Goal: Task Accomplishment & Management: Use online tool/utility

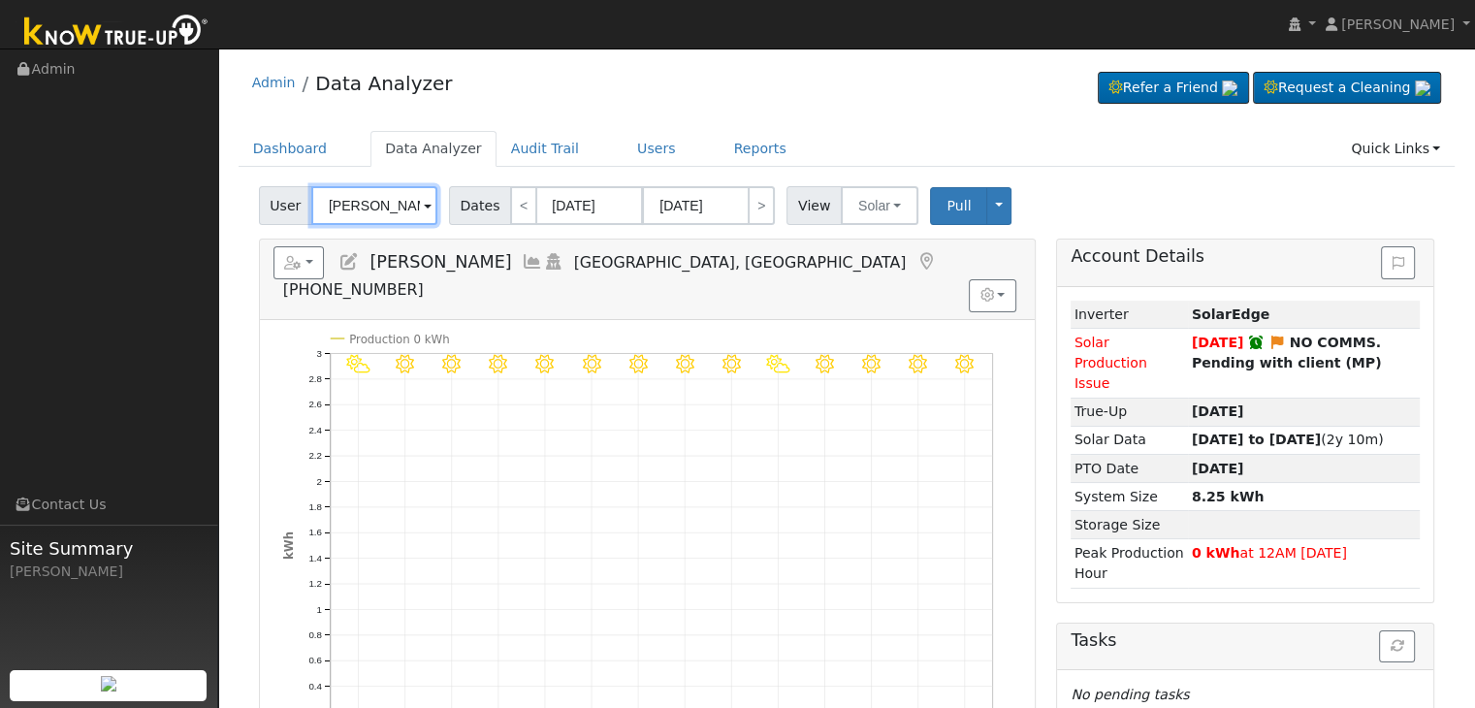
click at [366, 197] on input "Steve Ptomey" at bounding box center [374, 205] width 126 height 39
paste input "Herb Campbell"
type input "Herb Campbell"
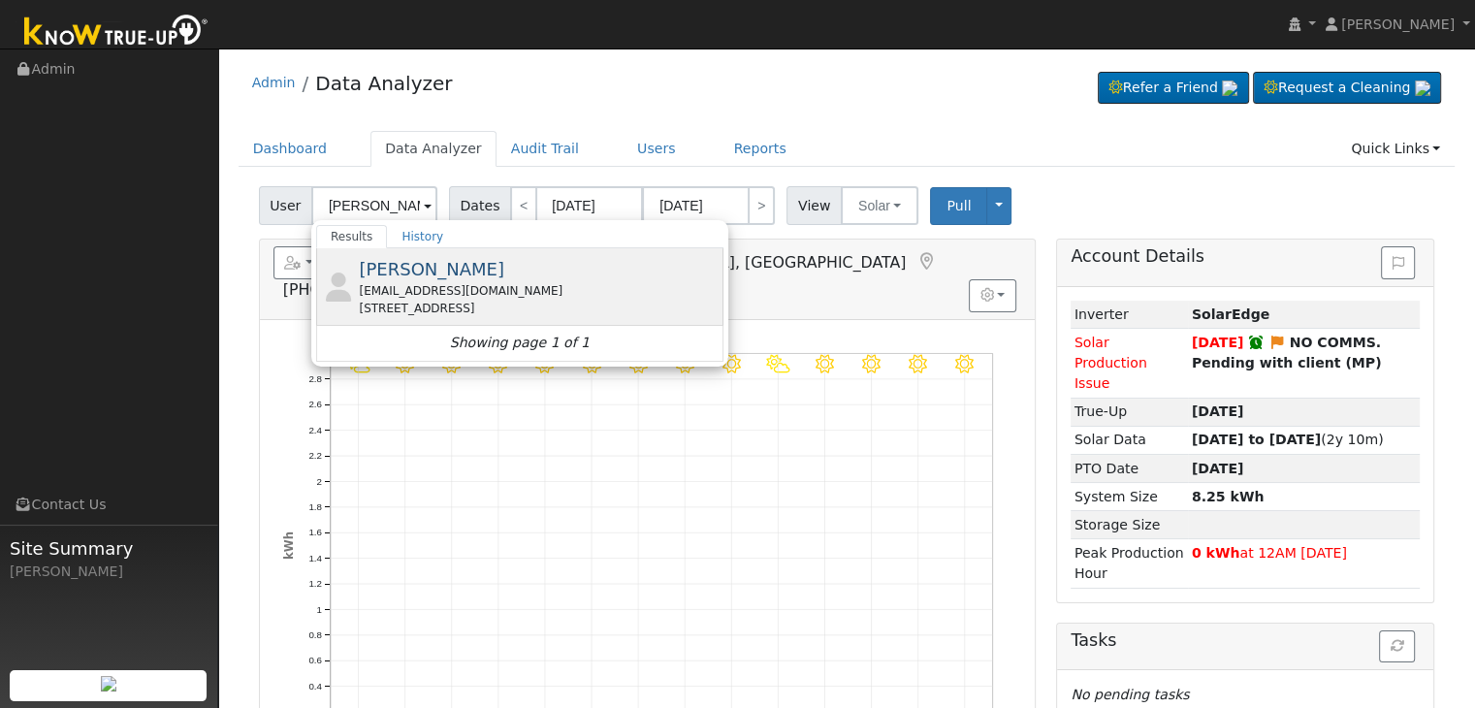
click at [428, 313] on div "2775 Rialto Avenue, Clovis, CA 93611" at bounding box center [539, 308] width 360 height 17
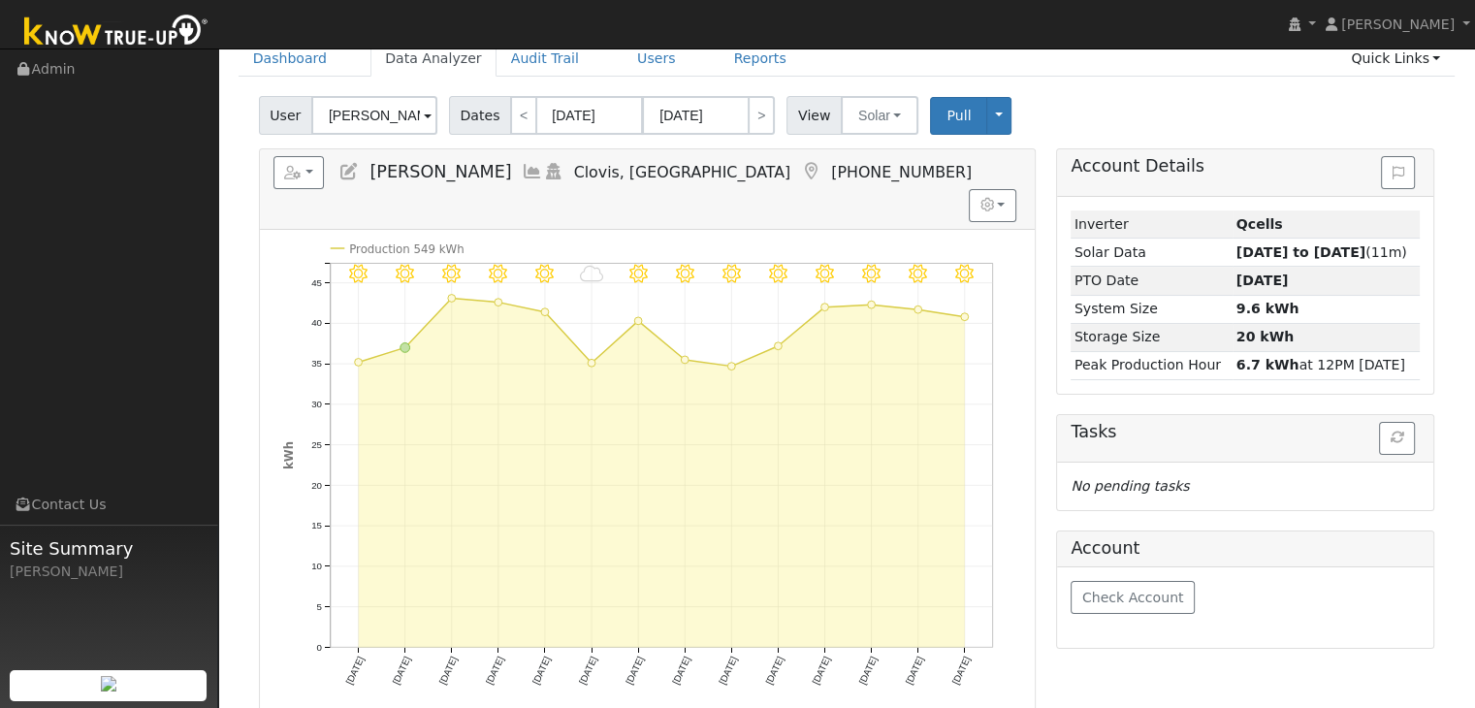
scroll to position [97, 0]
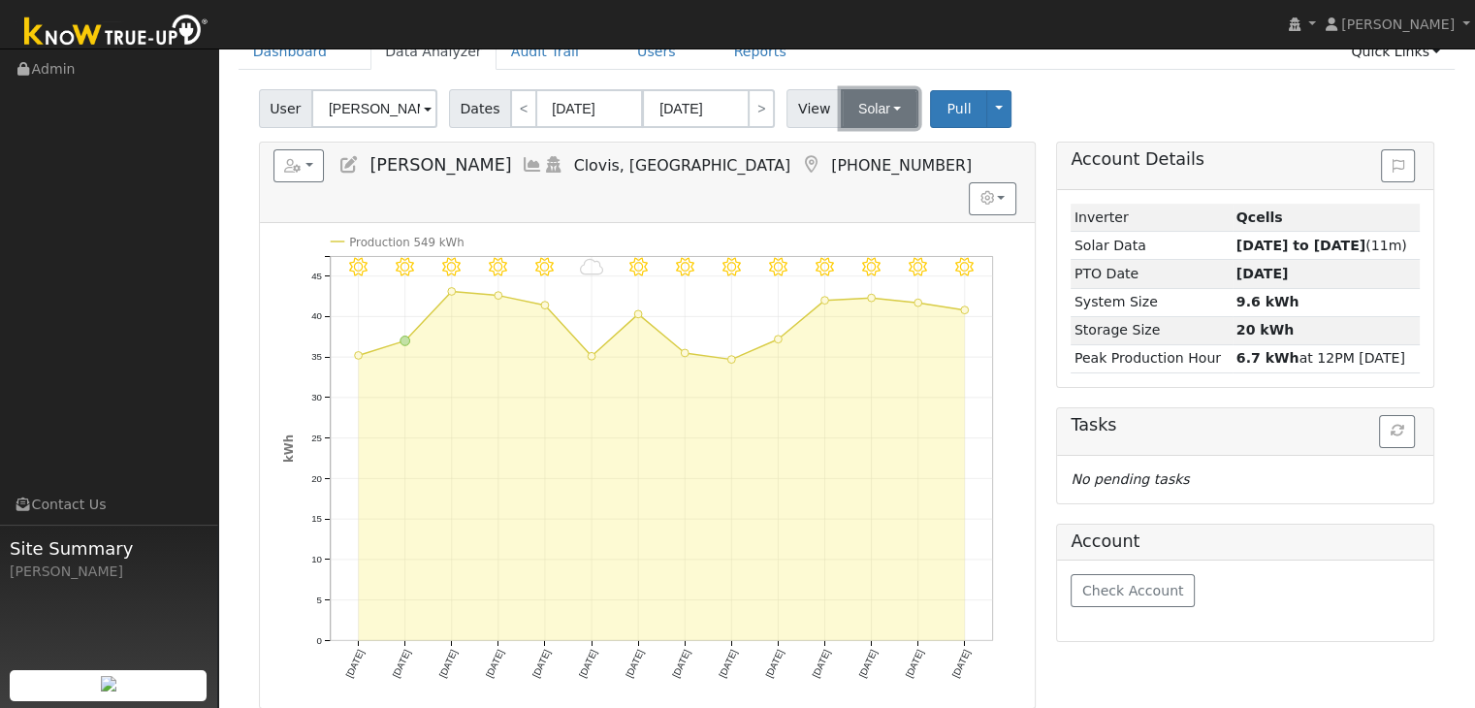
click at [861, 106] on button "Solar" at bounding box center [880, 108] width 78 height 39
click at [865, 147] on link "Utility" at bounding box center [904, 151] width 135 height 27
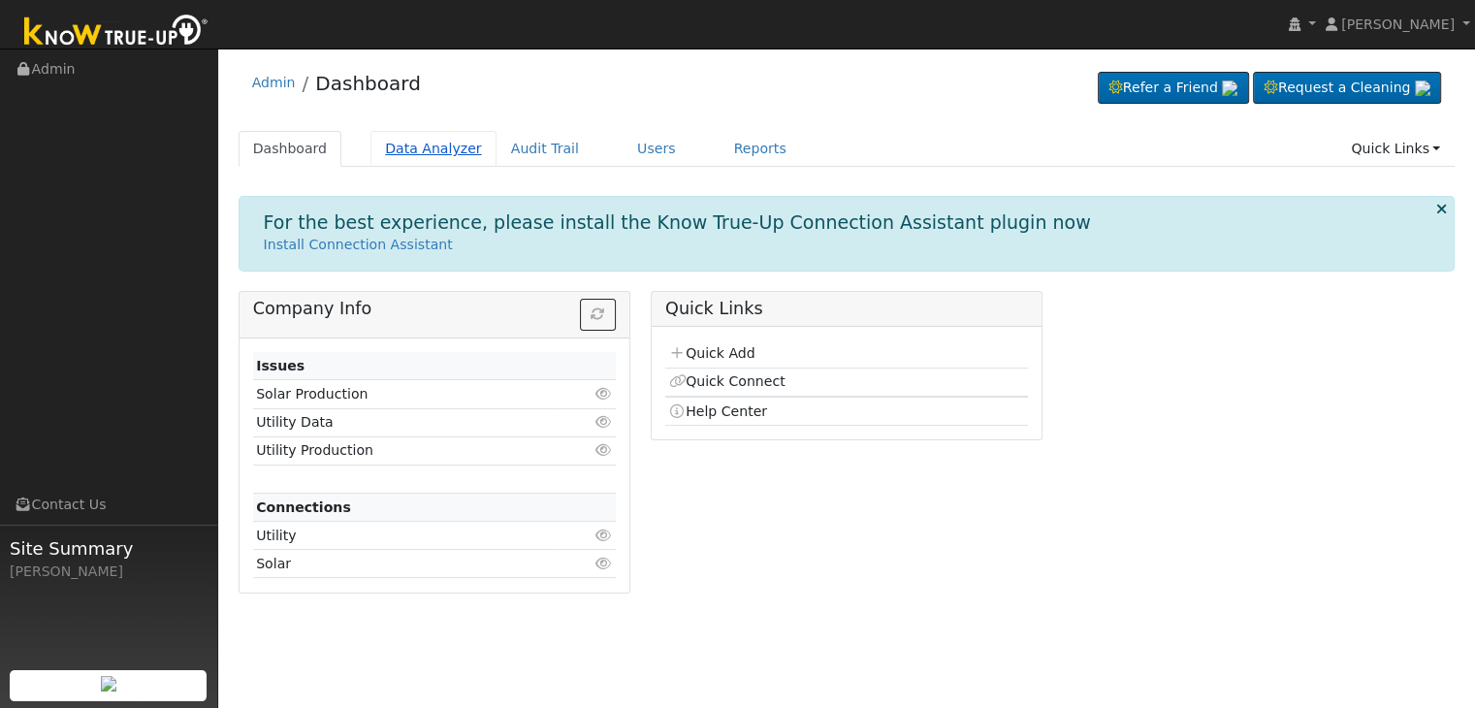
click at [398, 140] on link "Data Analyzer" at bounding box center [433, 149] width 126 height 36
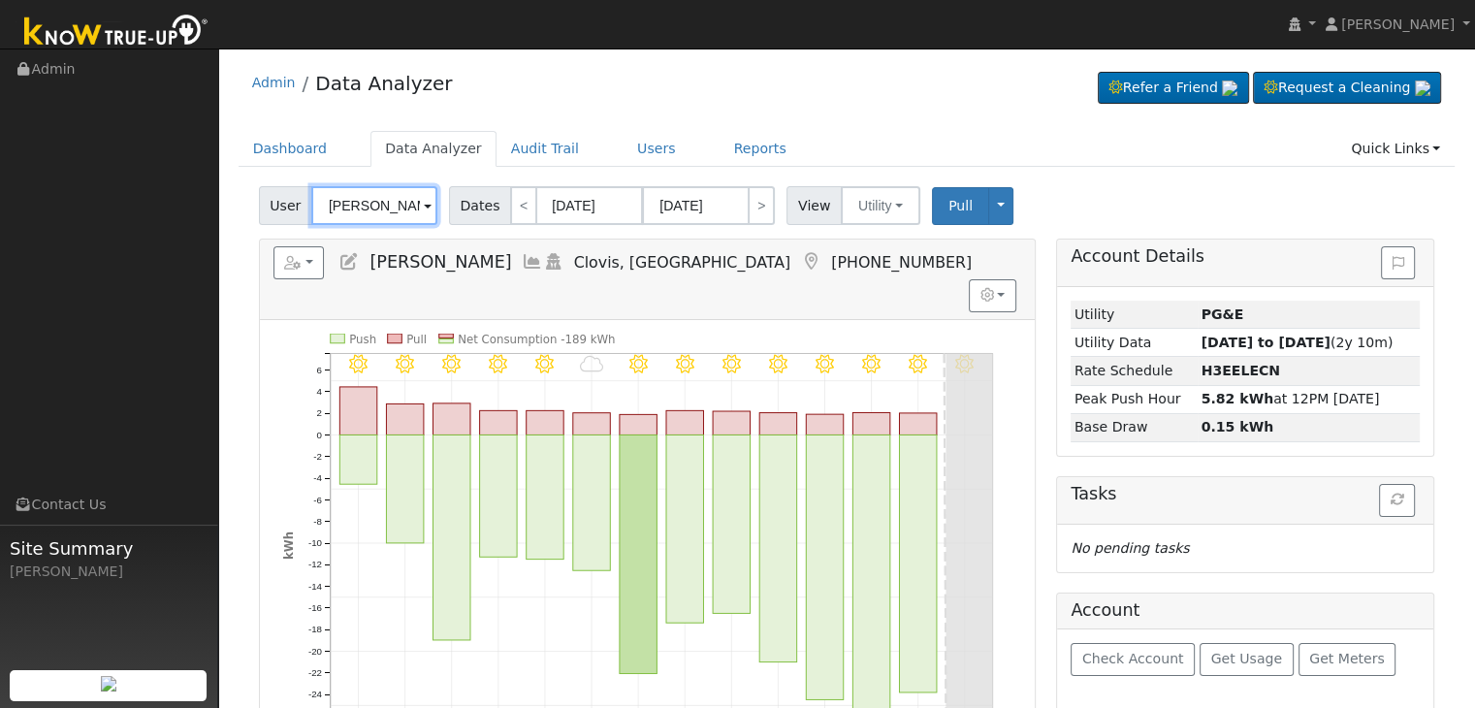
click at [369, 201] on input "Herb Campbell" at bounding box center [374, 205] width 126 height 39
paste input "Greg & Maria De la Cerda"
click at [371, 201] on input "Herb Greg & Maria De la Cerda" at bounding box center [374, 205] width 126 height 39
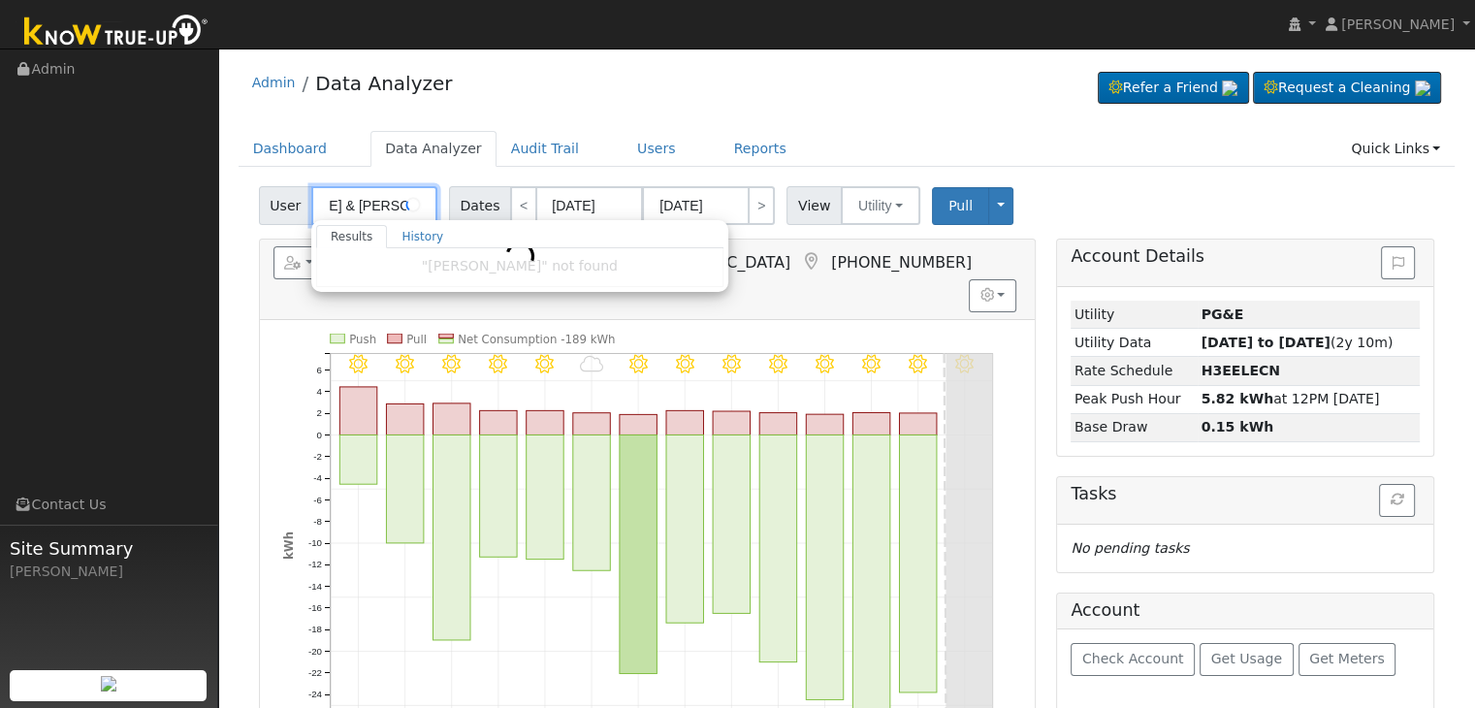
click at [371, 201] on input "Herb Greg & Maria De la Cerda" at bounding box center [374, 205] width 126 height 39
paste input "text"
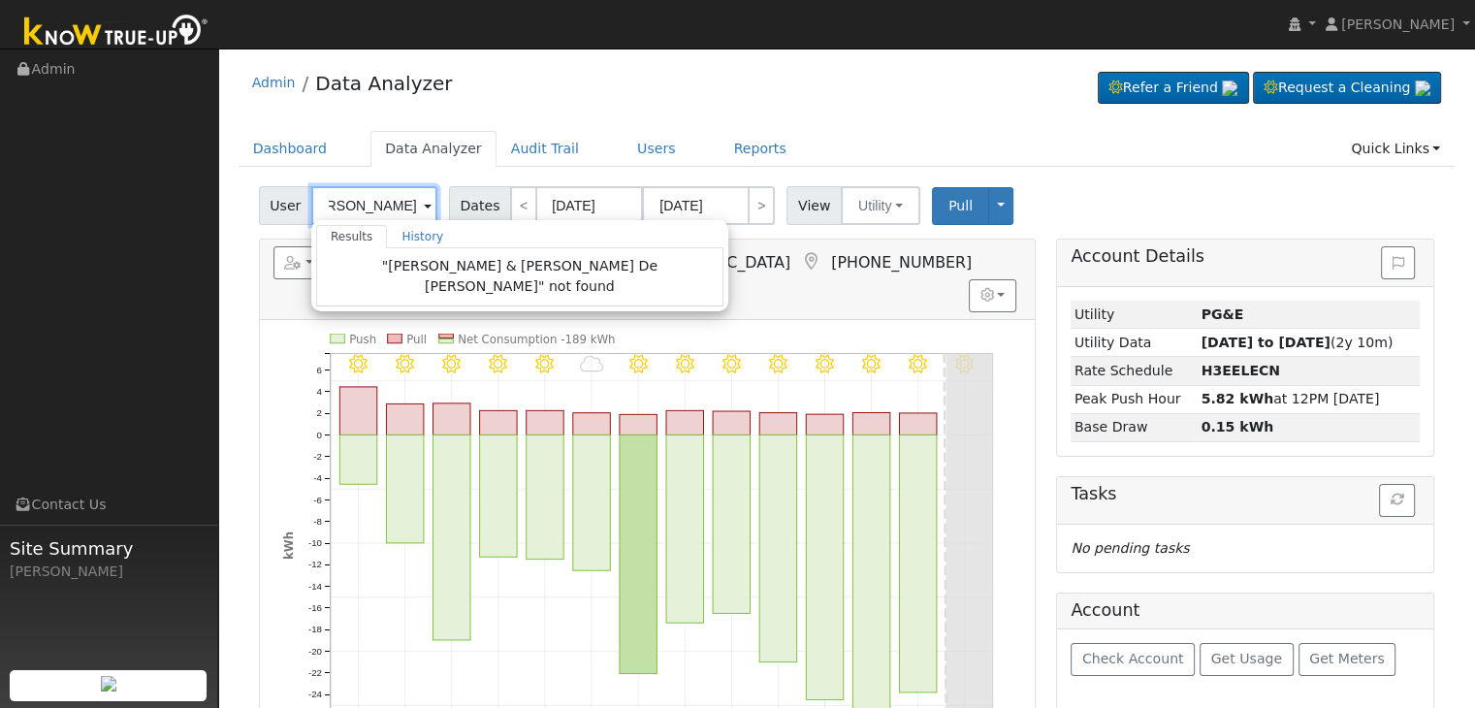
scroll to position [0, 0]
type input "G"
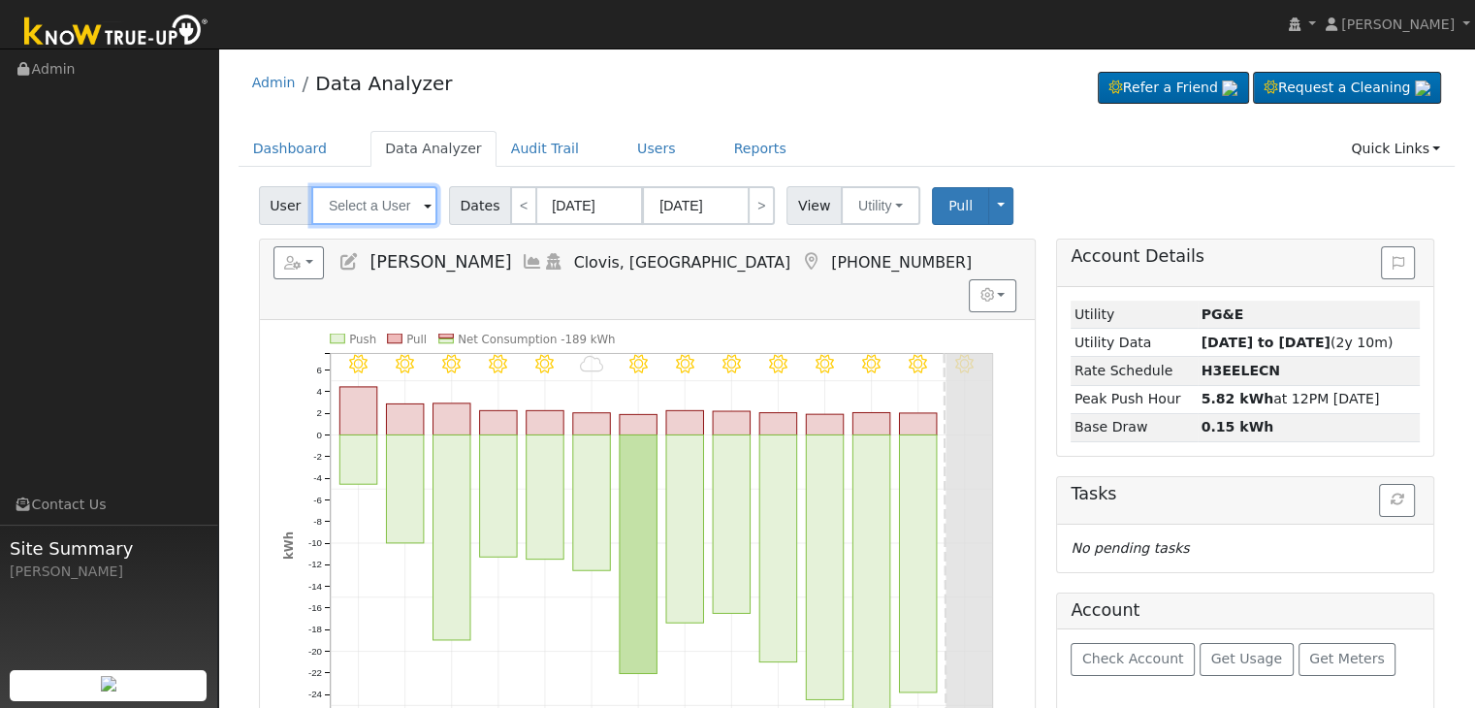
click at [335, 214] on input "text" at bounding box center [374, 205] width 126 height 39
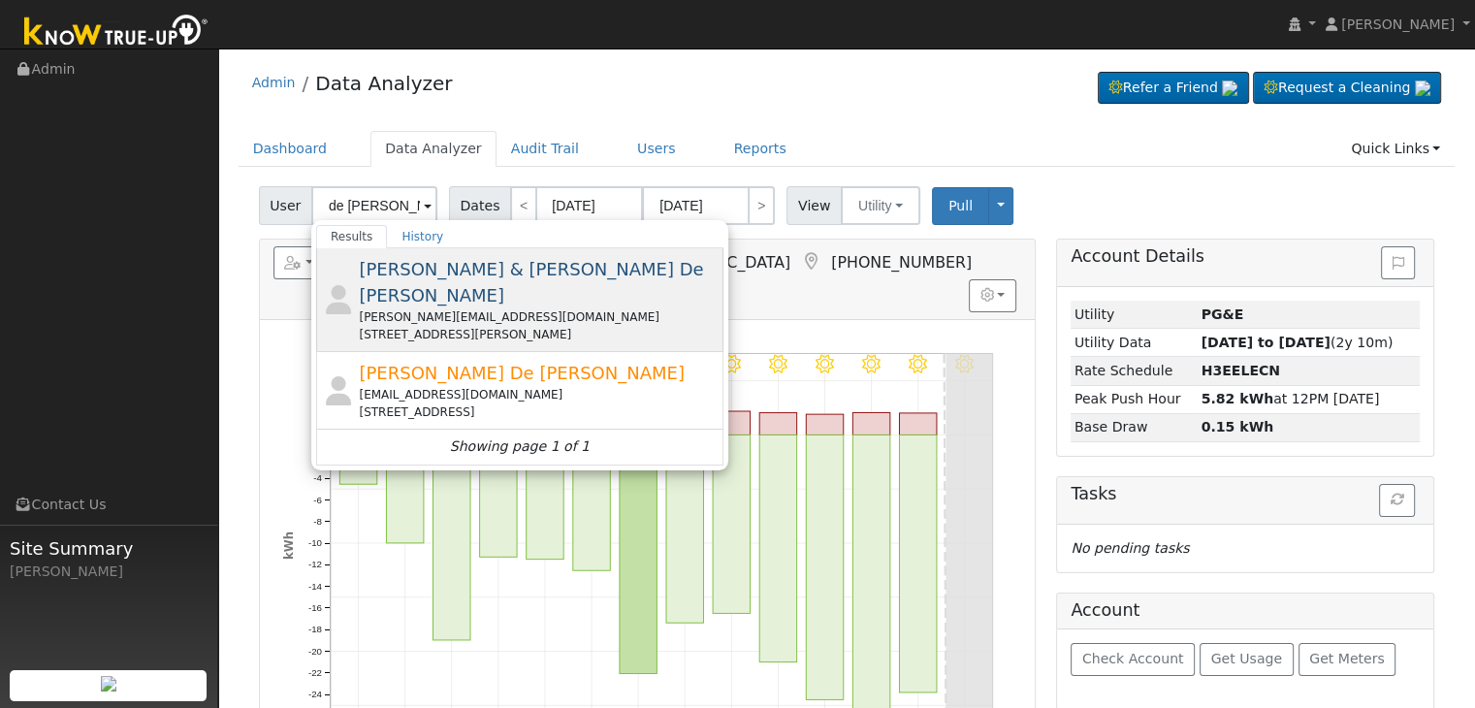
click at [425, 308] on div "greg_delacerda@yahoo.com" at bounding box center [539, 316] width 360 height 17
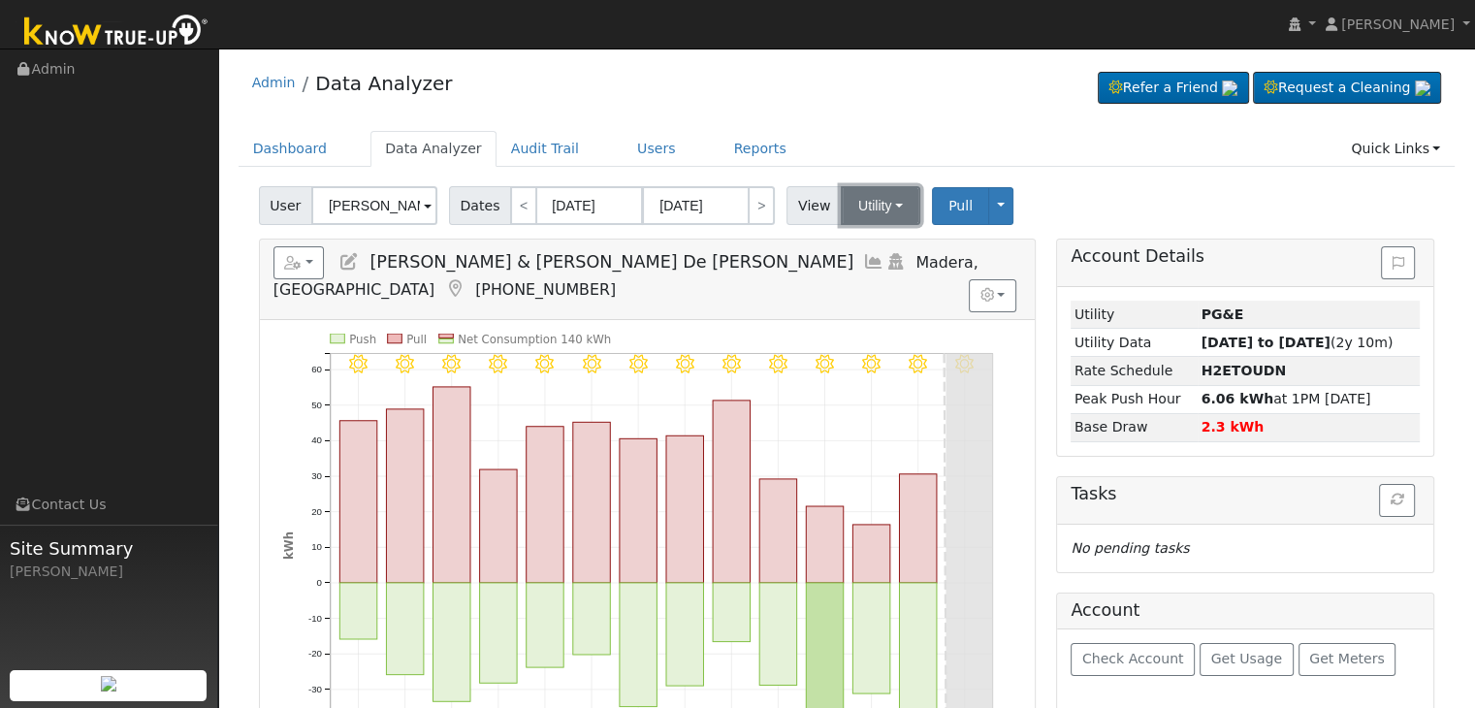
click at [874, 206] on button "Utility" at bounding box center [881, 205] width 80 height 39
click at [882, 274] on link "Solar" at bounding box center [904, 276] width 135 height 27
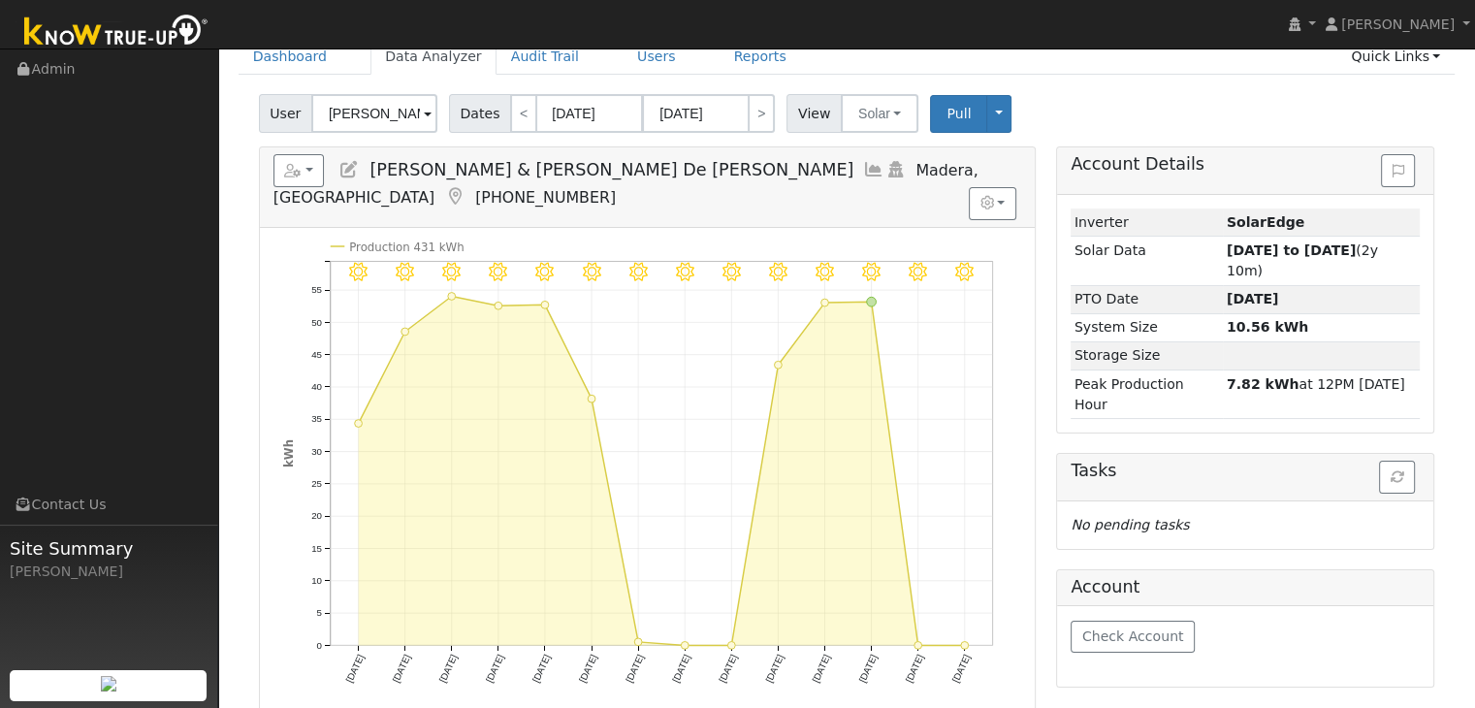
scroll to position [97, 0]
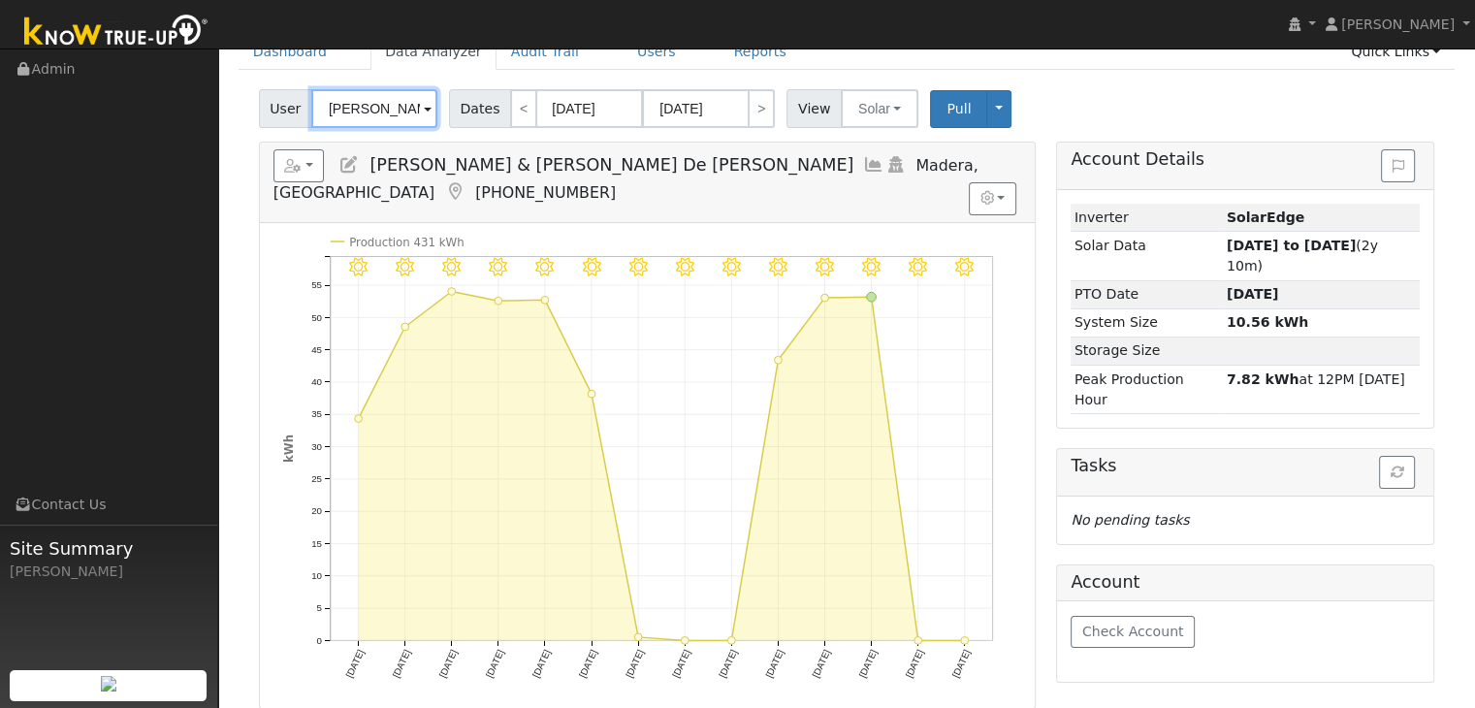
click at [345, 120] on input "Greg & Maria De la Cerda" at bounding box center [374, 108] width 126 height 39
paste input "Carina Enriquez"
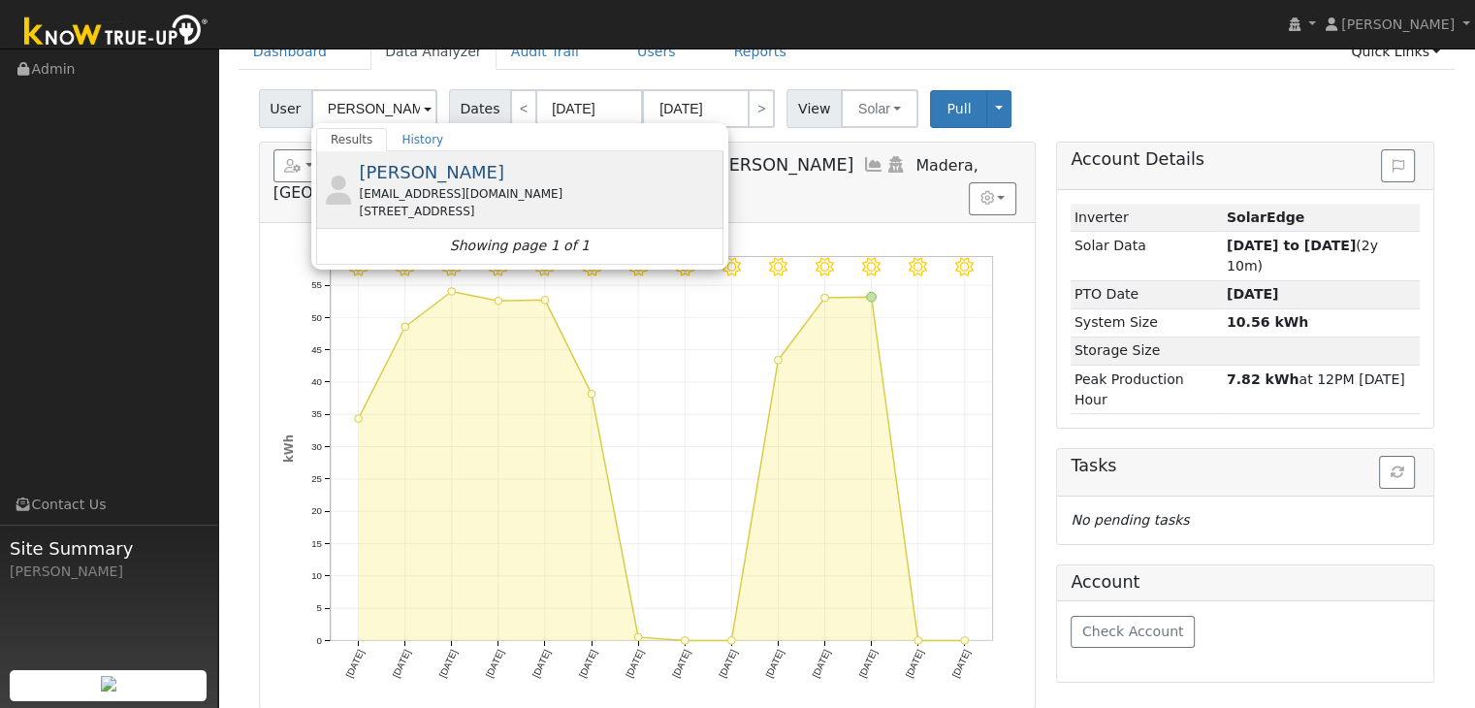
click at [432, 182] on div "Carina Enriquez carsis_77@hotmail.com 5887 East Grant Avenue, Fresno, CA 93727" at bounding box center [539, 189] width 360 height 61
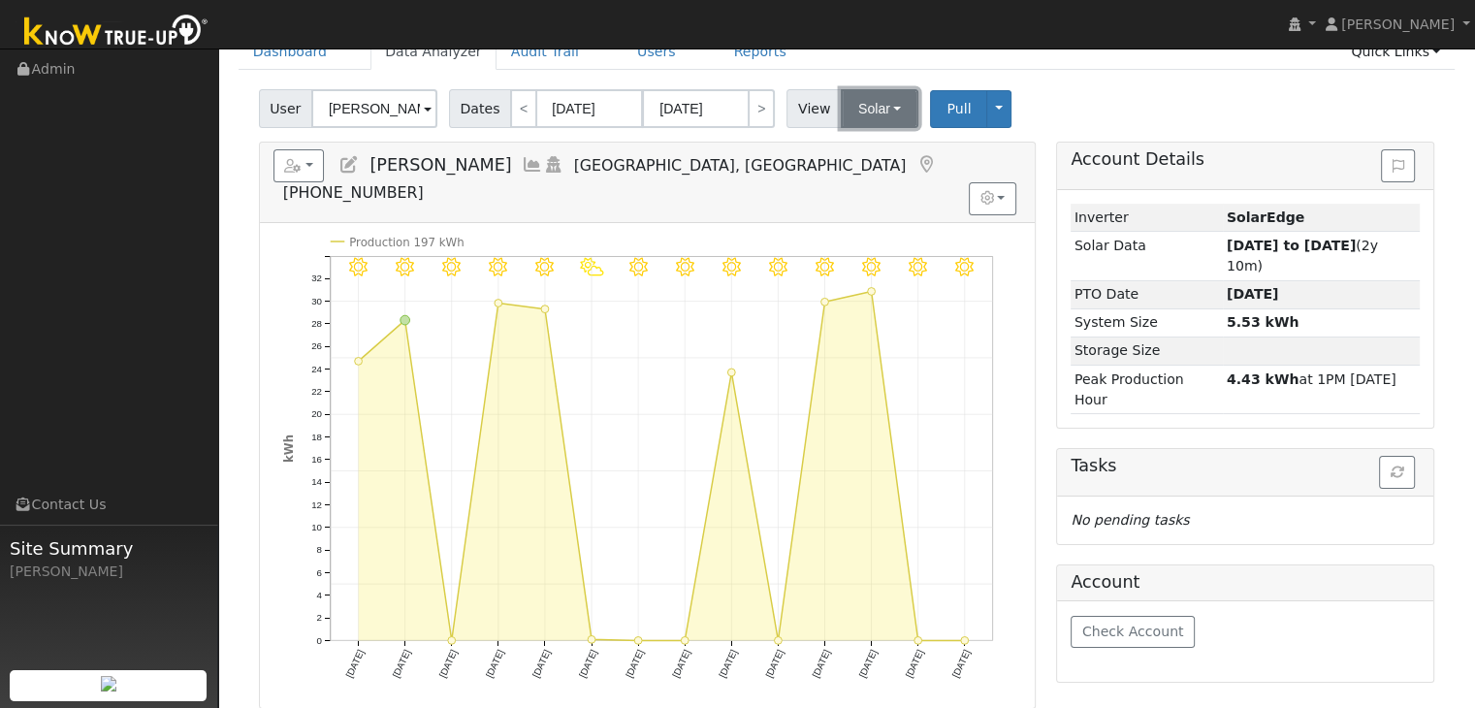
click at [865, 107] on button "Solar" at bounding box center [880, 108] width 78 height 39
click at [866, 146] on link "Utility" at bounding box center [904, 151] width 135 height 27
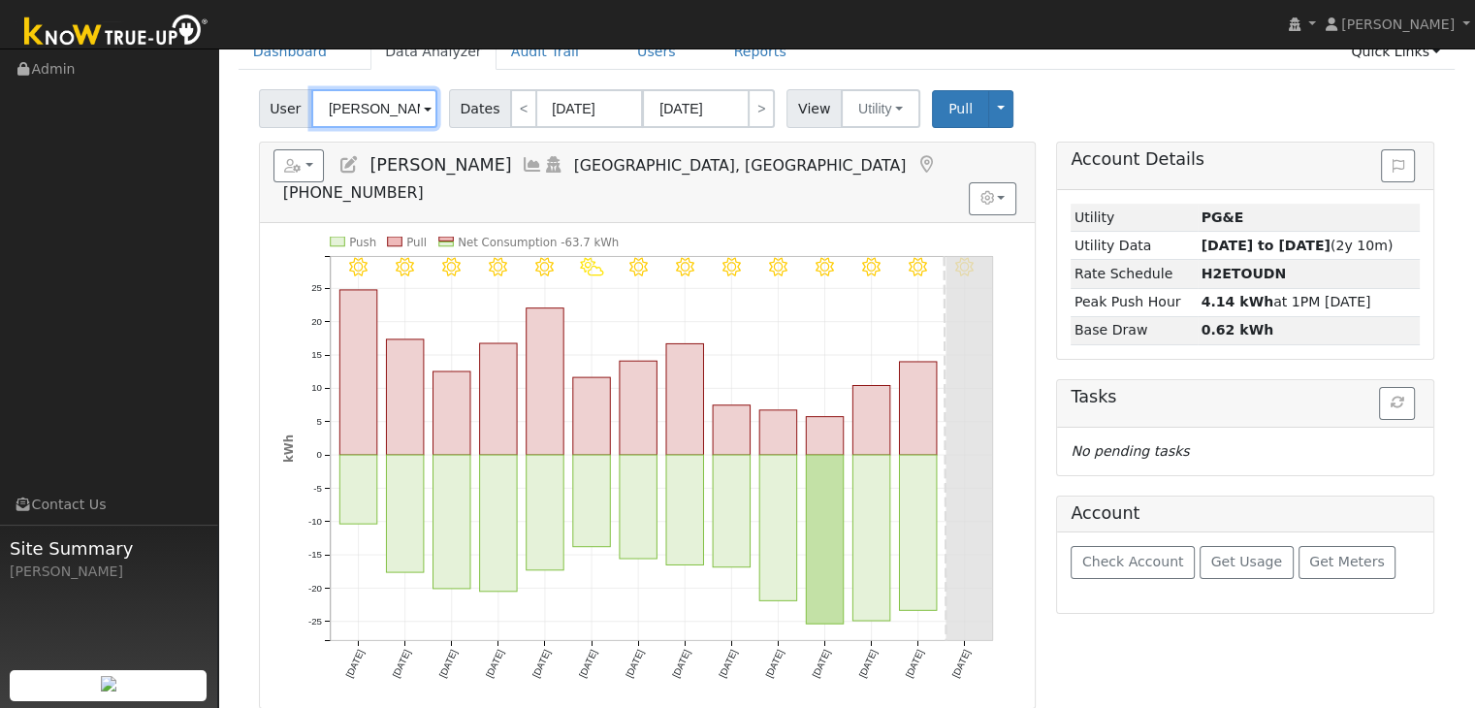
click at [368, 99] on input "Carina Enriquez" at bounding box center [374, 108] width 126 height 39
paste input "Melissa Dickerson"
type input "Melissa Dickerson"
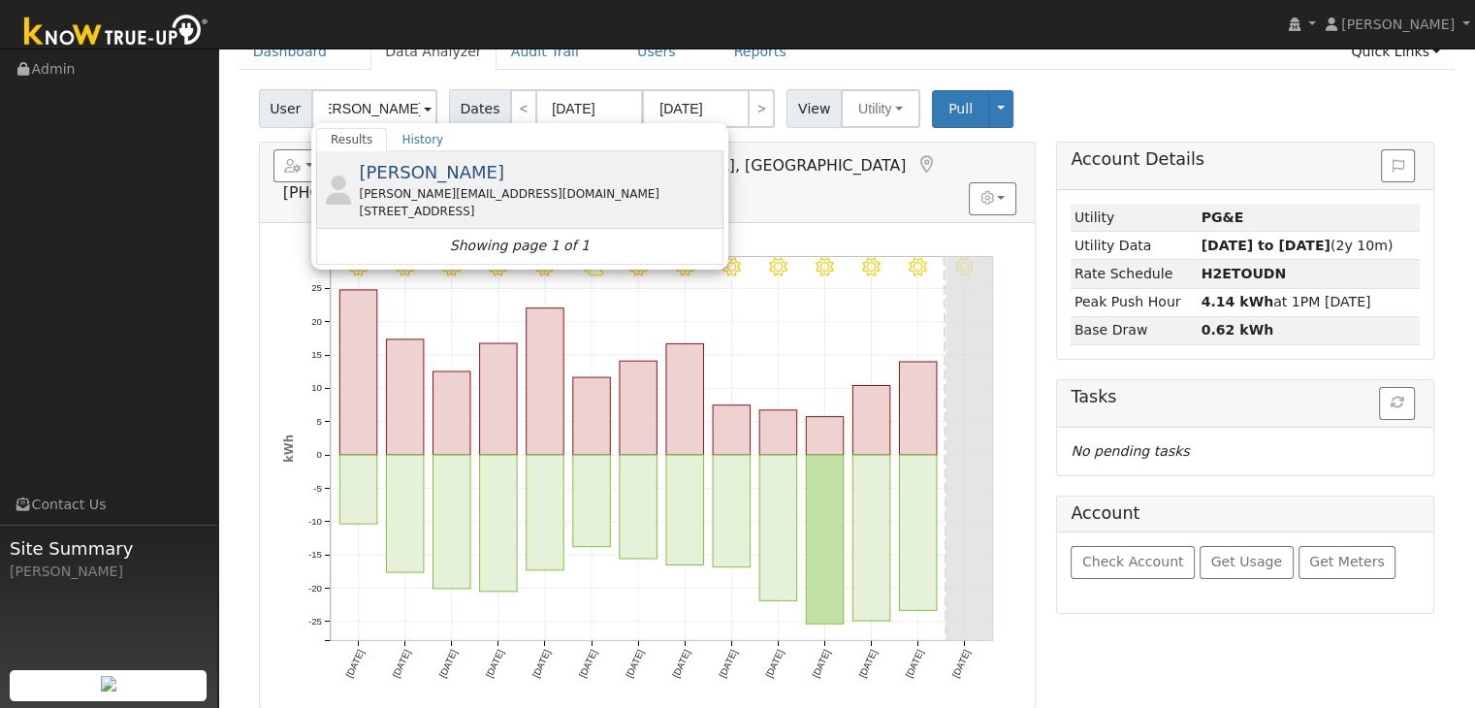
click at [430, 195] on div "melissa.j.dickerson14@gmail.com" at bounding box center [539, 193] width 360 height 17
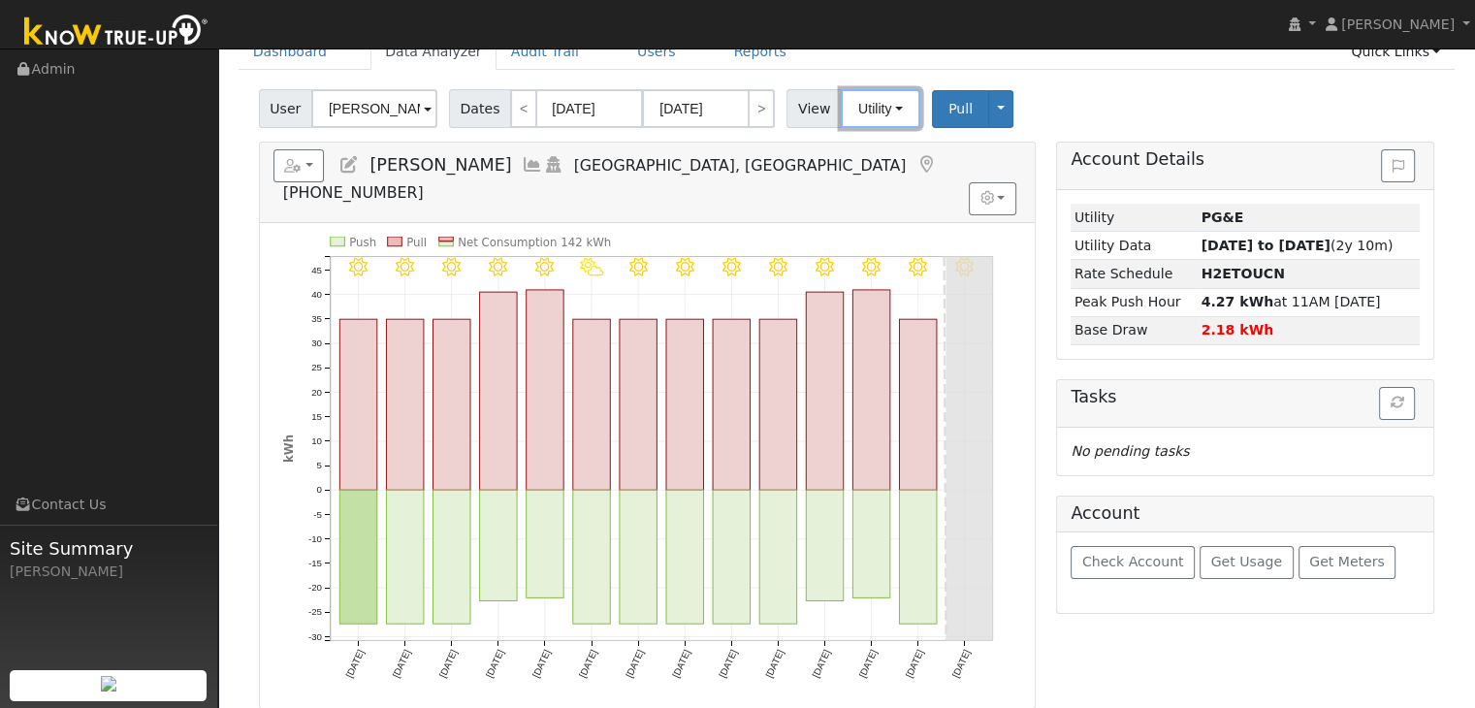
drag, startPoint x: 847, startPoint y: 117, endPoint x: 856, endPoint y: 130, distance: 15.3
click at [847, 117] on button "Utility" at bounding box center [881, 108] width 80 height 39
click at [856, 173] on link "Solar" at bounding box center [904, 179] width 135 height 27
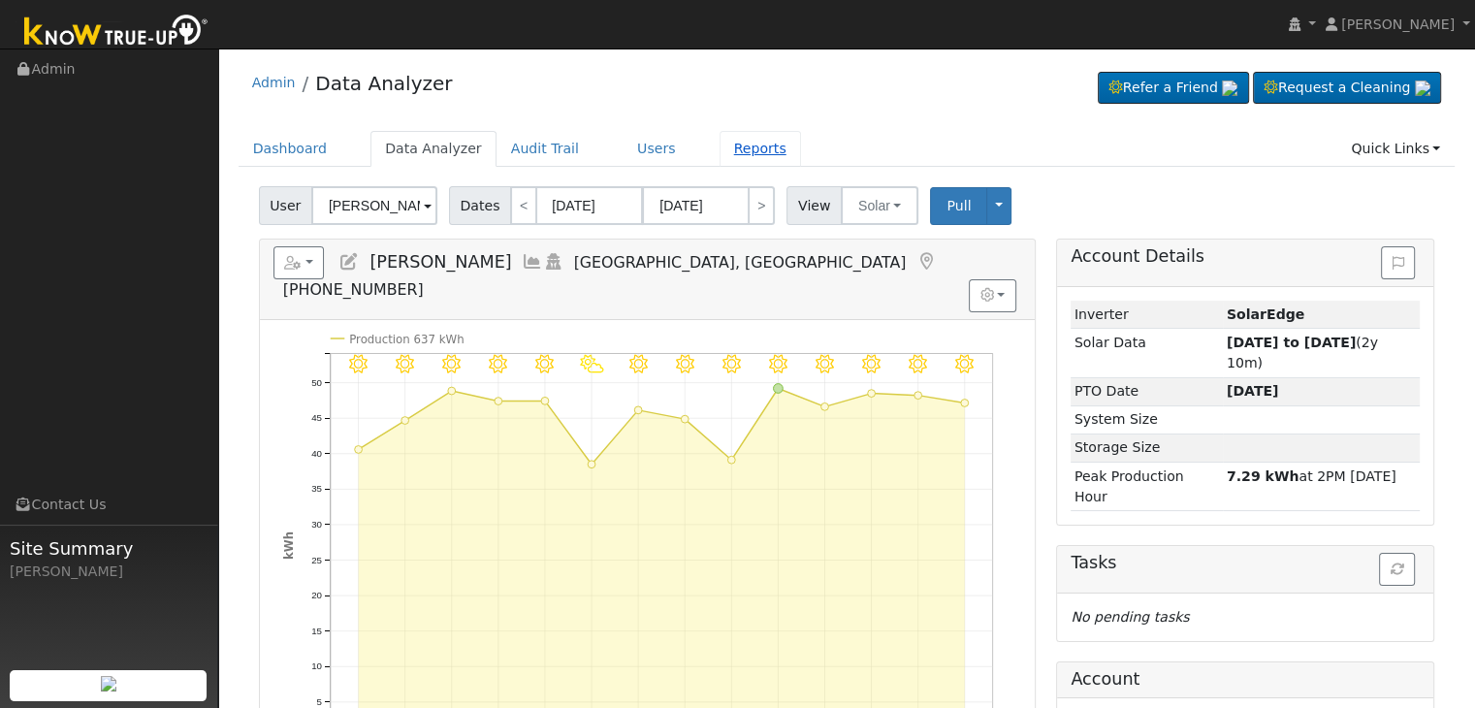
click at [719, 148] on link "Reports" at bounding box center [759, 149] width 81 height 36
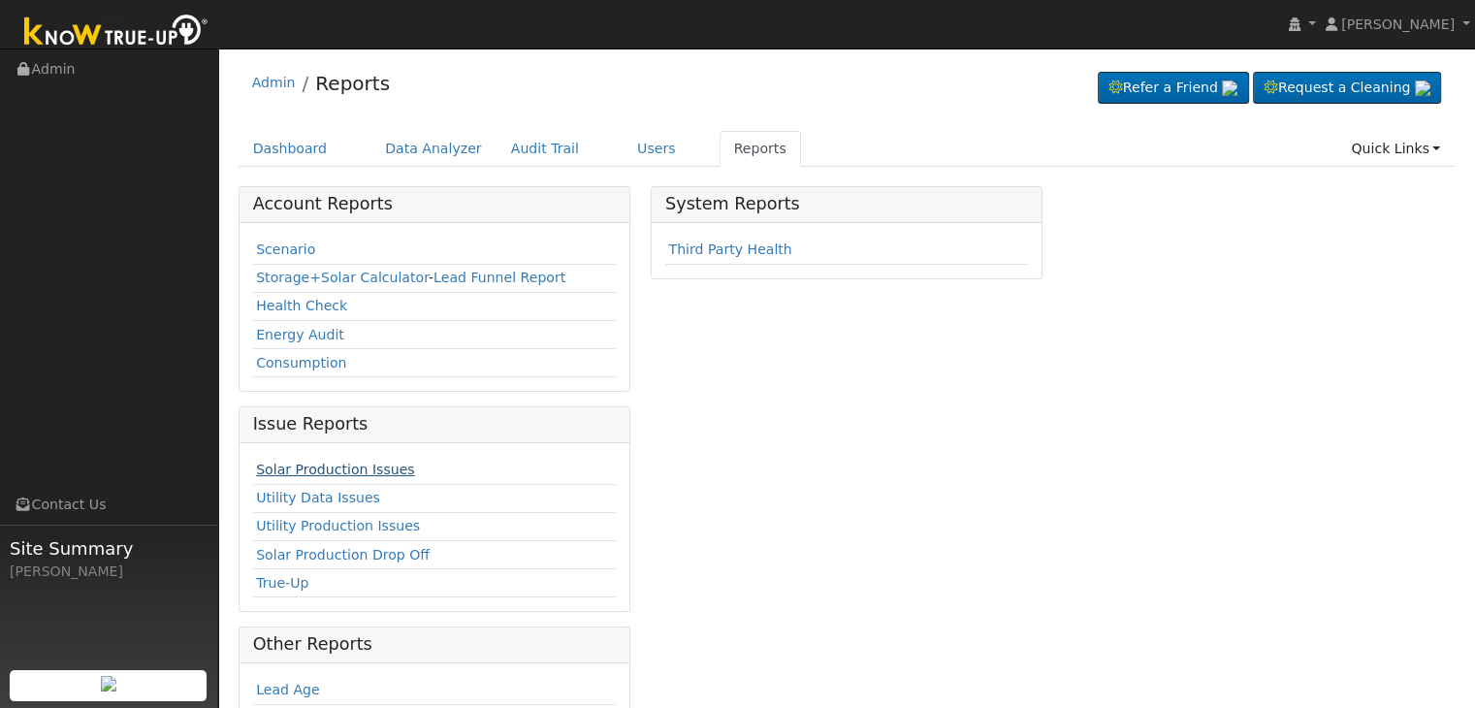
click at [340, 470] on link "Solar Production Issues" at bounding box center [335, 470] width 158 height 16
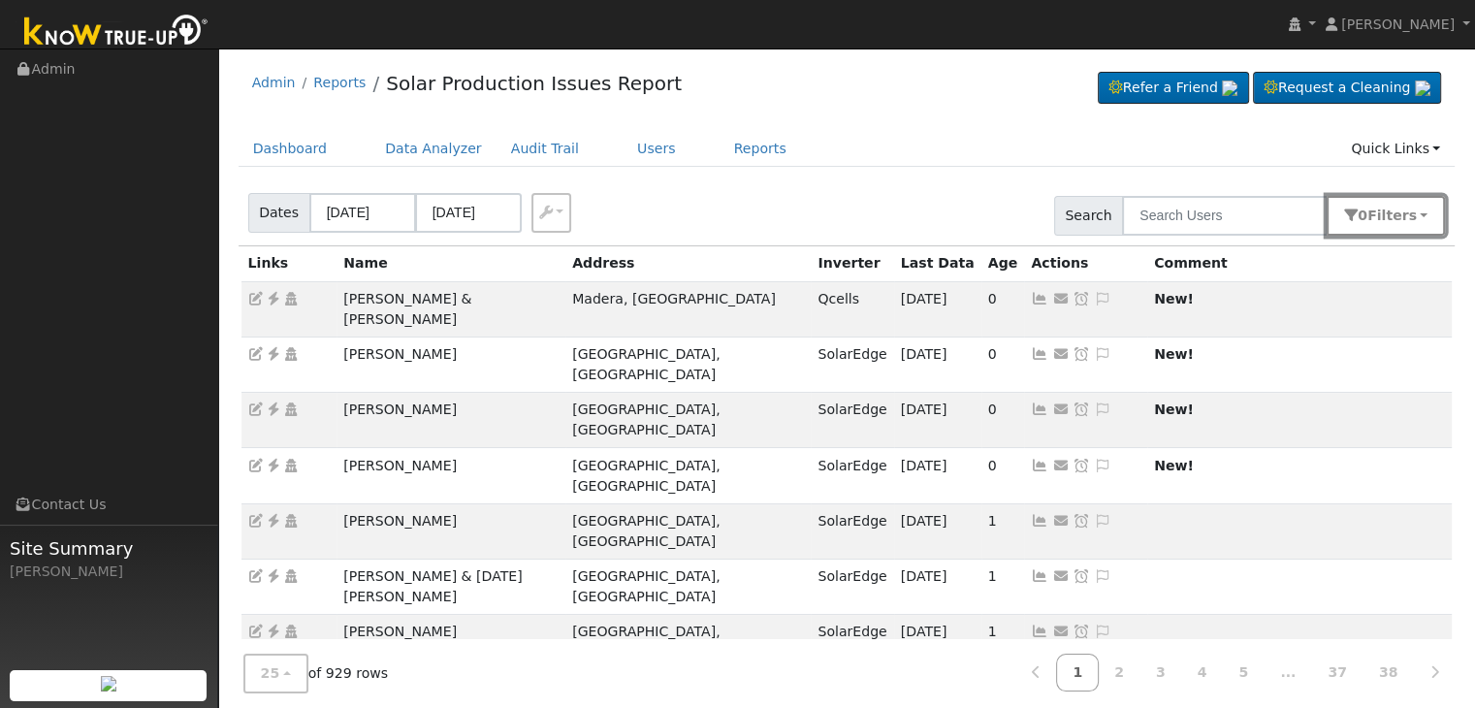
click at [1408, 215] on span "Filter s" at bounding box center [1391, 215] width 49 height 16
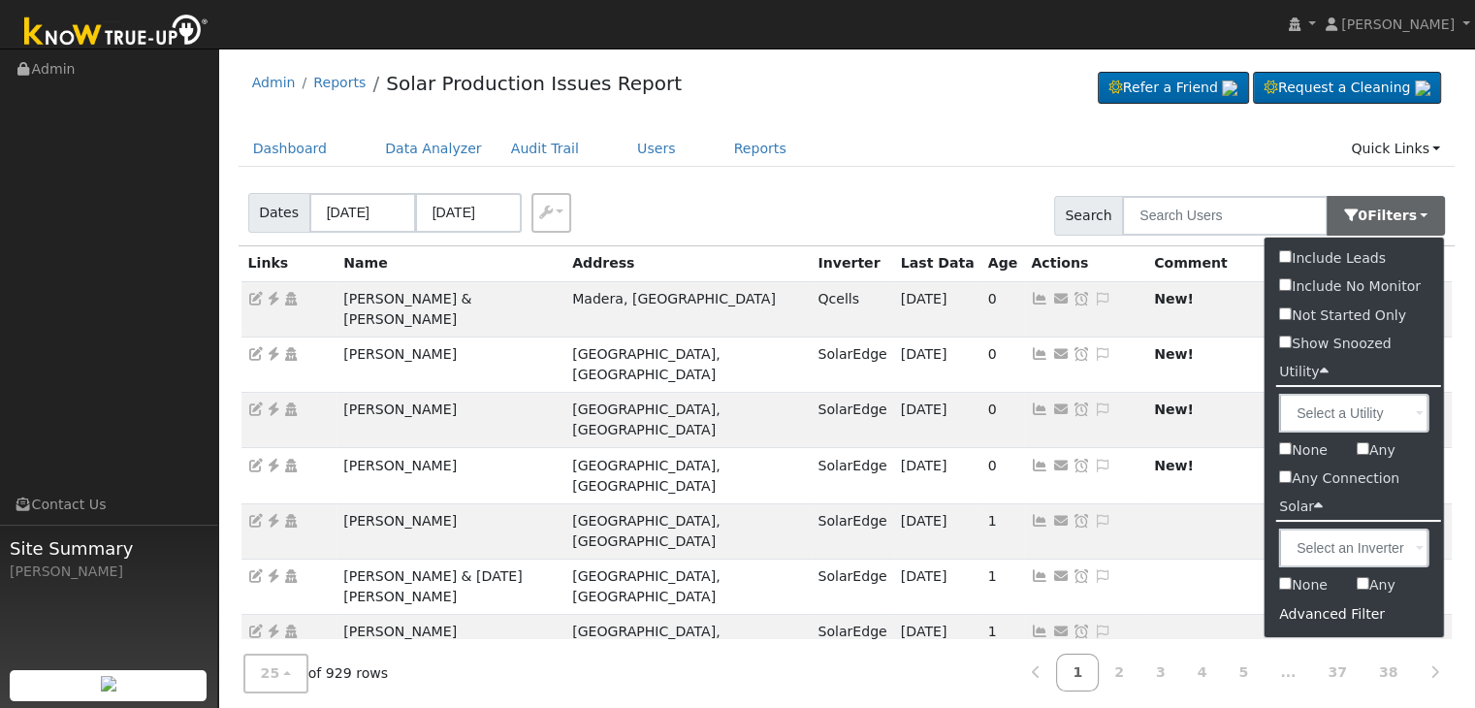
click at [1303, 610] on div "Advanced Filter" at bounding box center [1353, 614] width 179 height 30
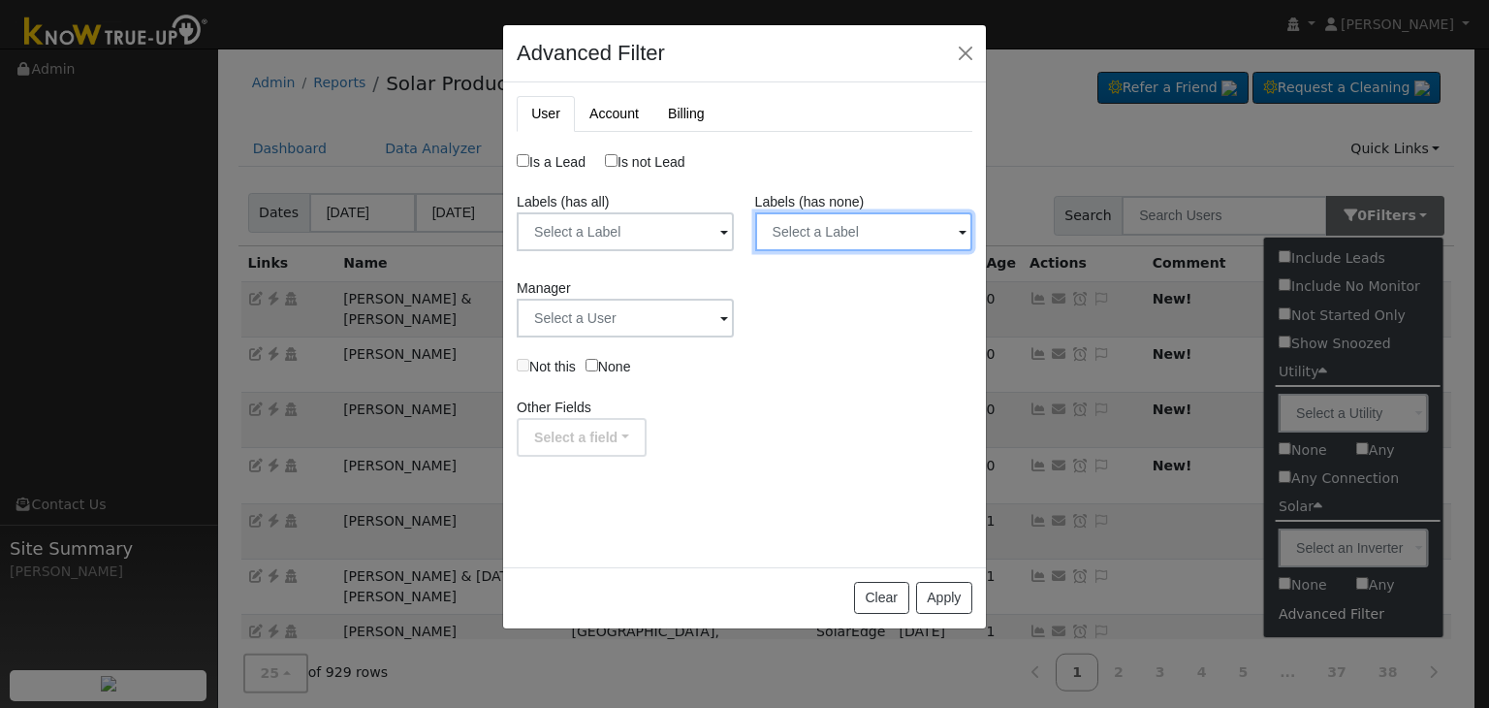
click at [827, 222] on input "text" at bounding box center [863, 231] width 217 height 39
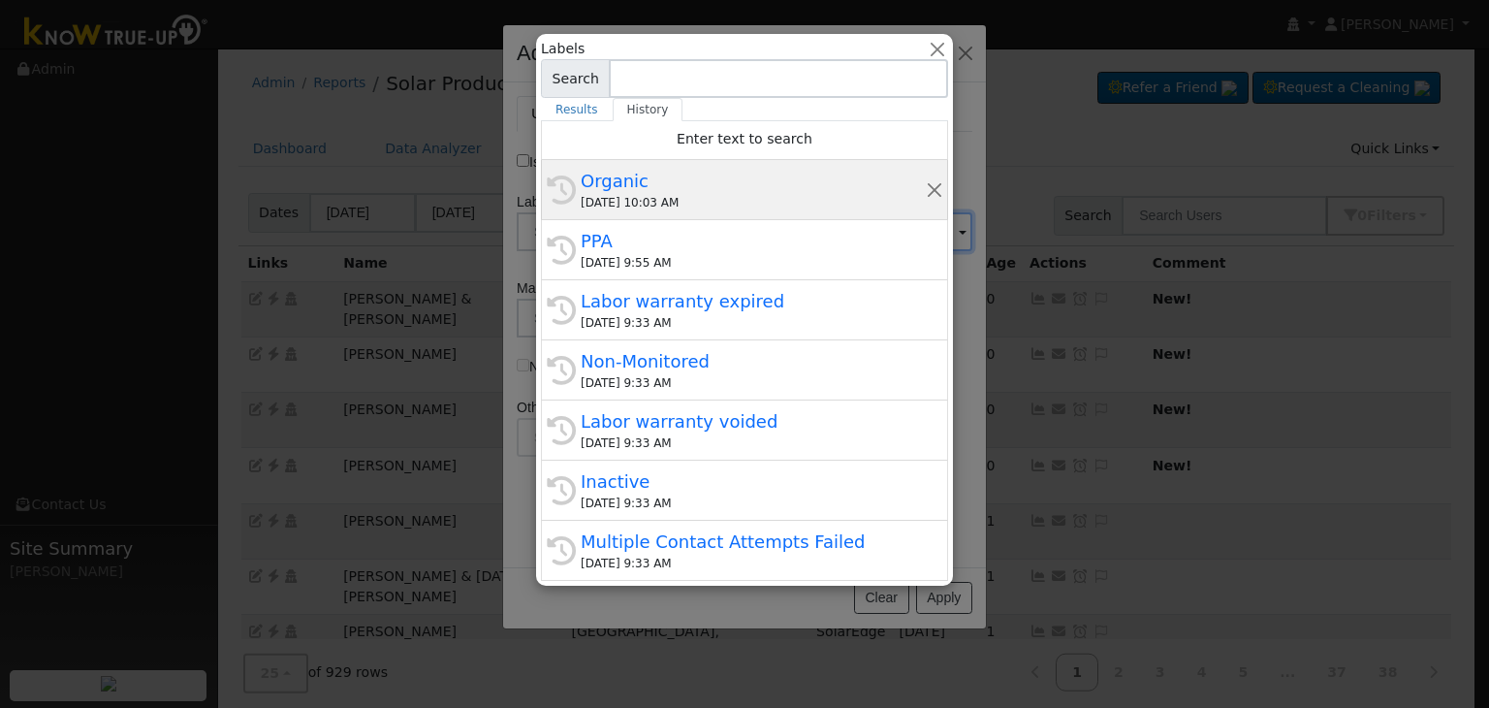
click at [713, 195] on div "10/08/2025 10:03 AM" at bounding box center [753, 202] width 345 height 17
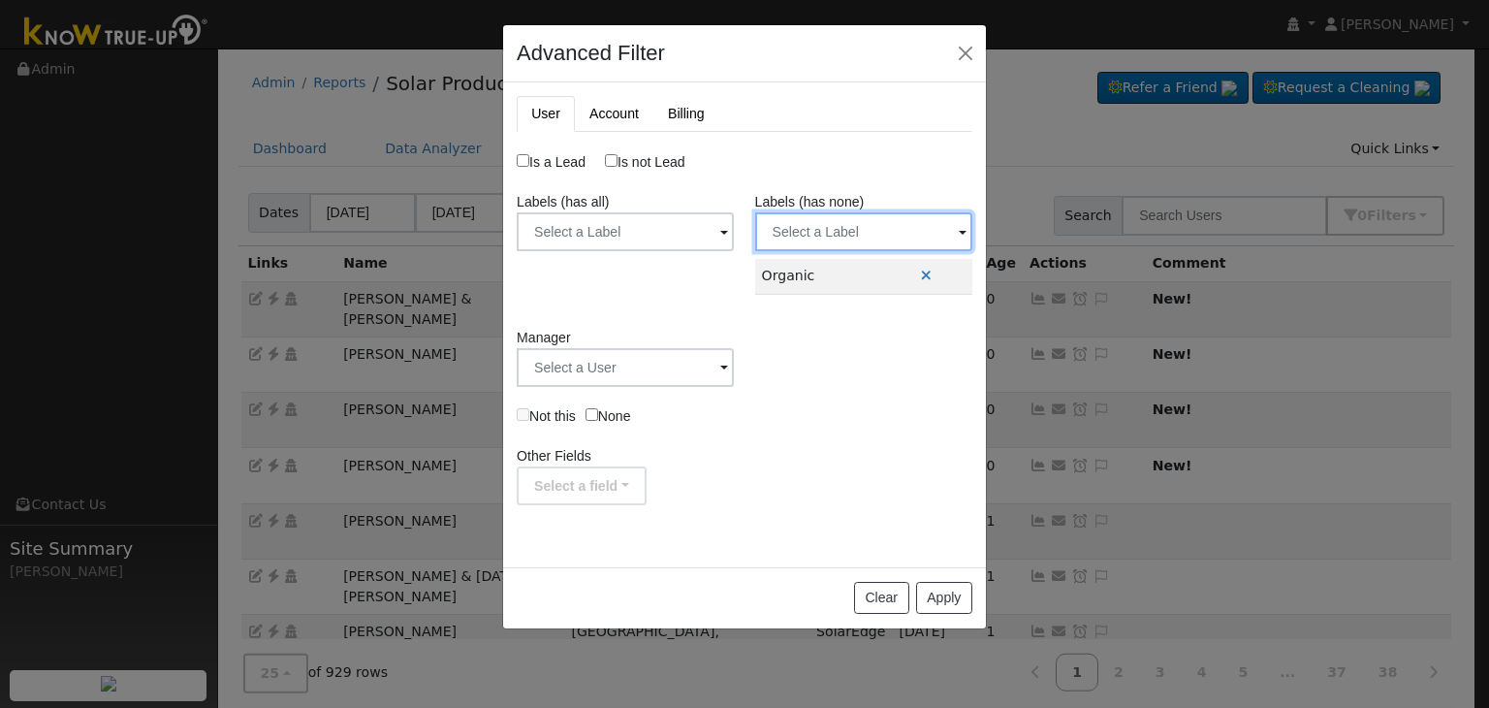
click at [829, 230] on input "text" at bounding box center [863, 231] width 217 height 39
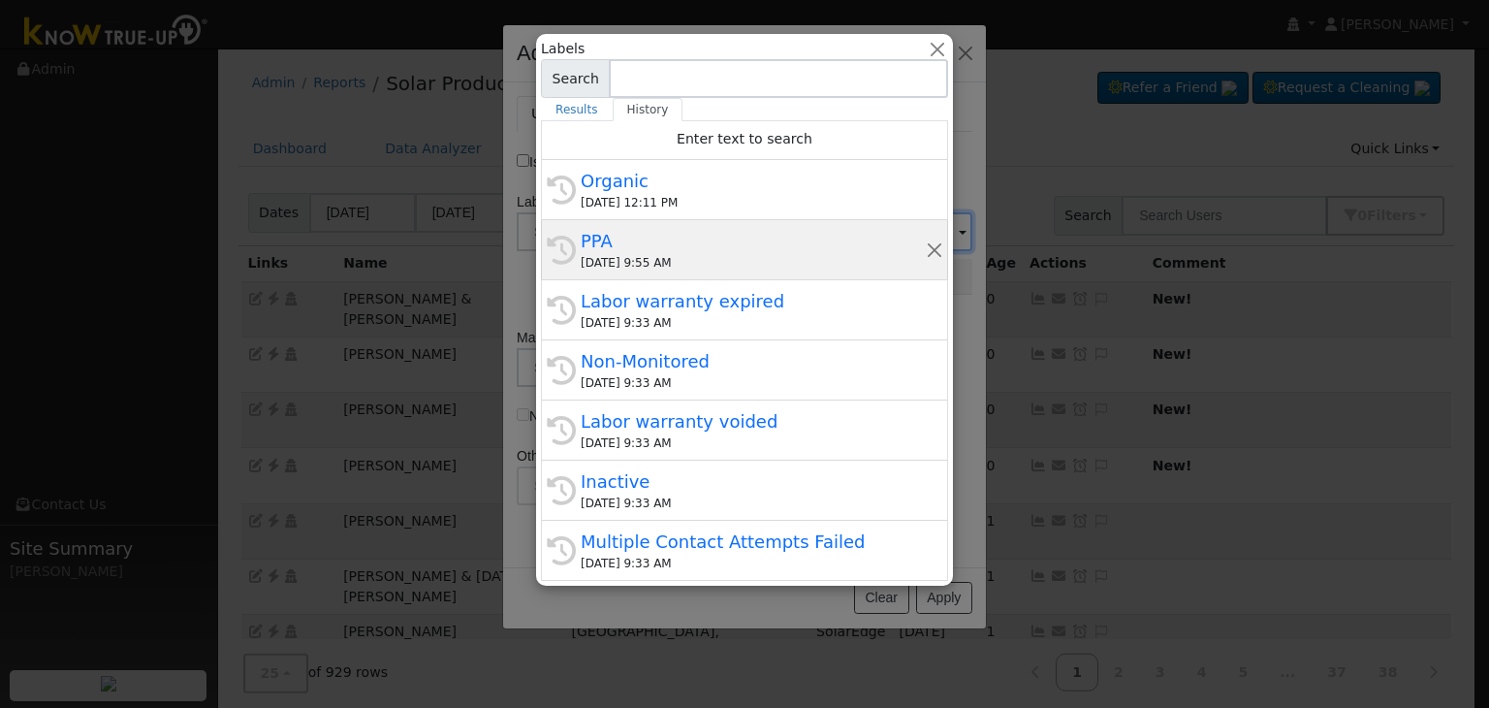
click at [632, 275] on div "History PPA 10/08/2025 9:55 AM" at bounding box center [744, 250] width 407 height 60
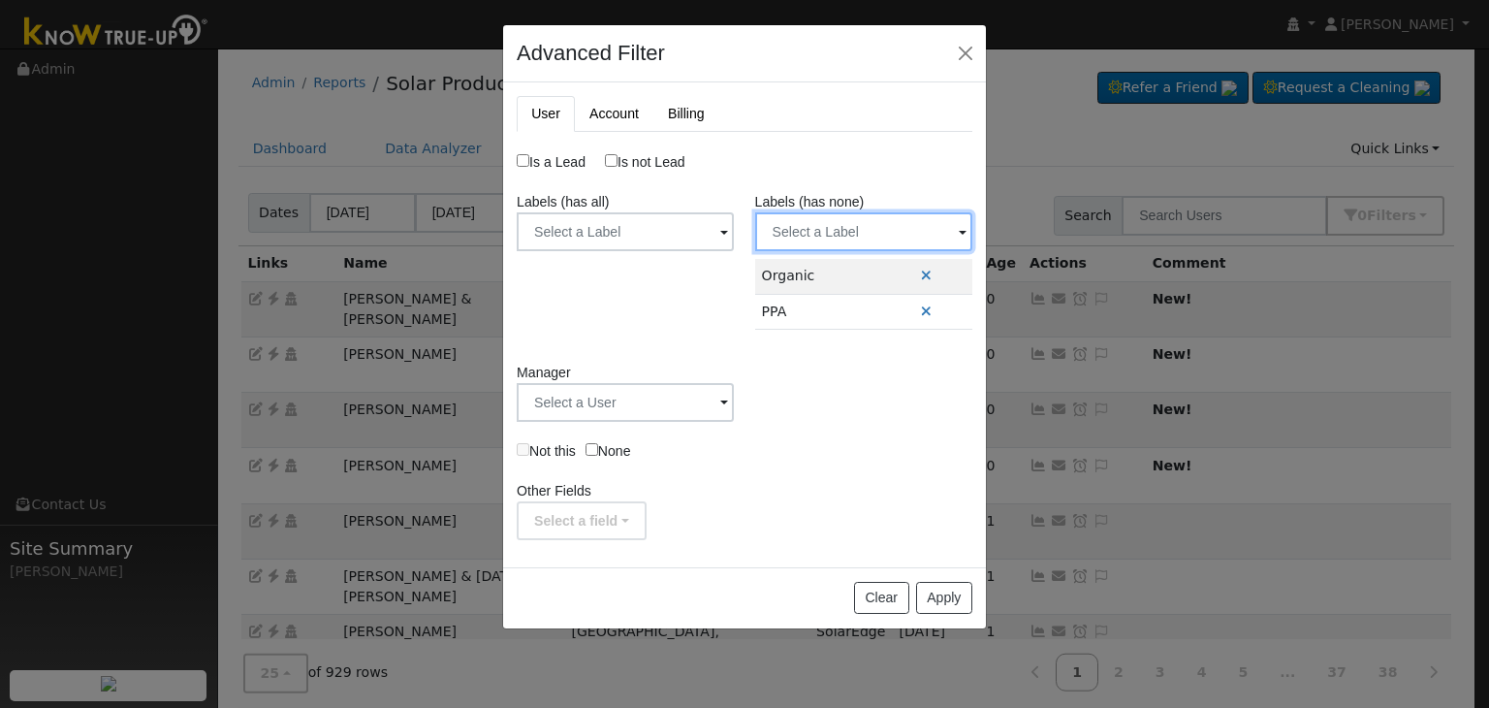
click at [826, 241] on input "text" at bounding box center [863, 231] width 217 height 39
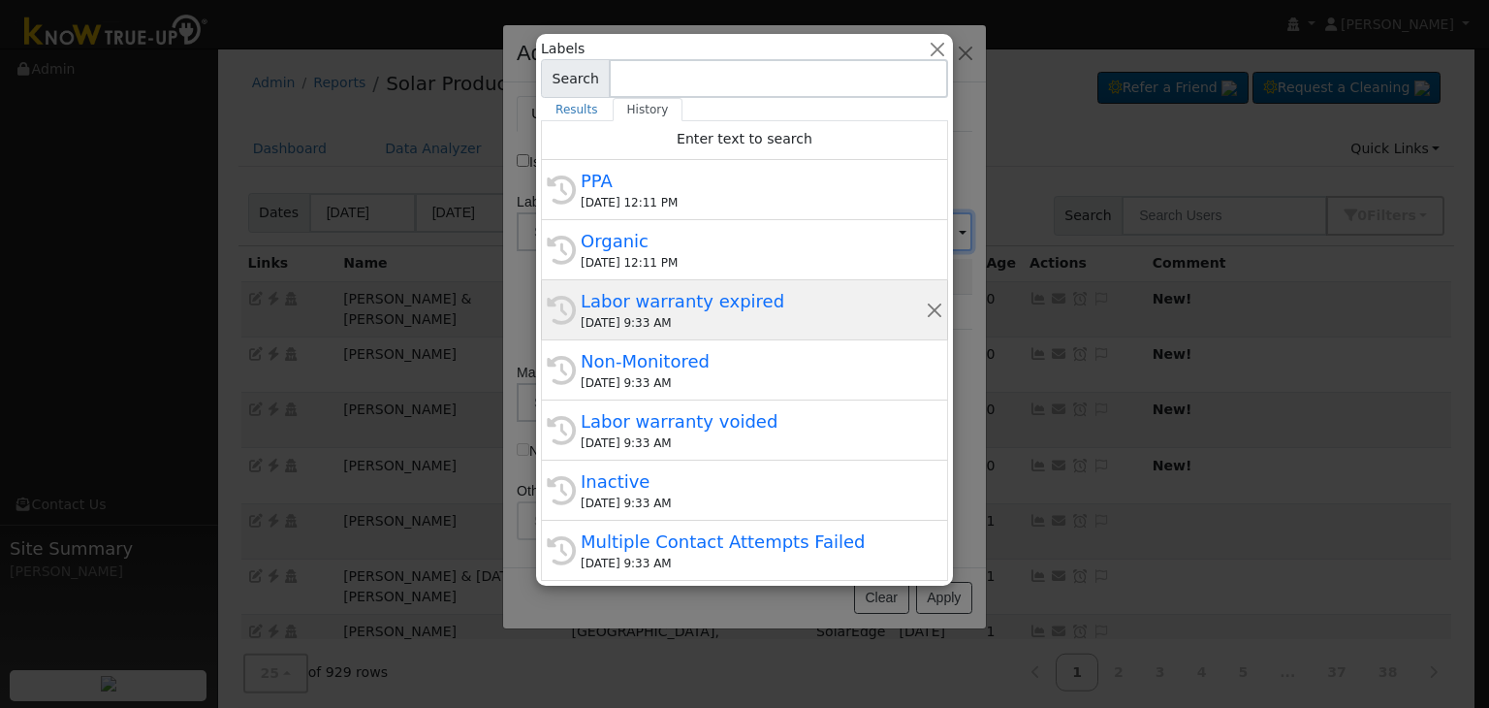
click at [639, 297] on div "Labor warranty expired" at bounding box center [753, 301] width 345 height 26
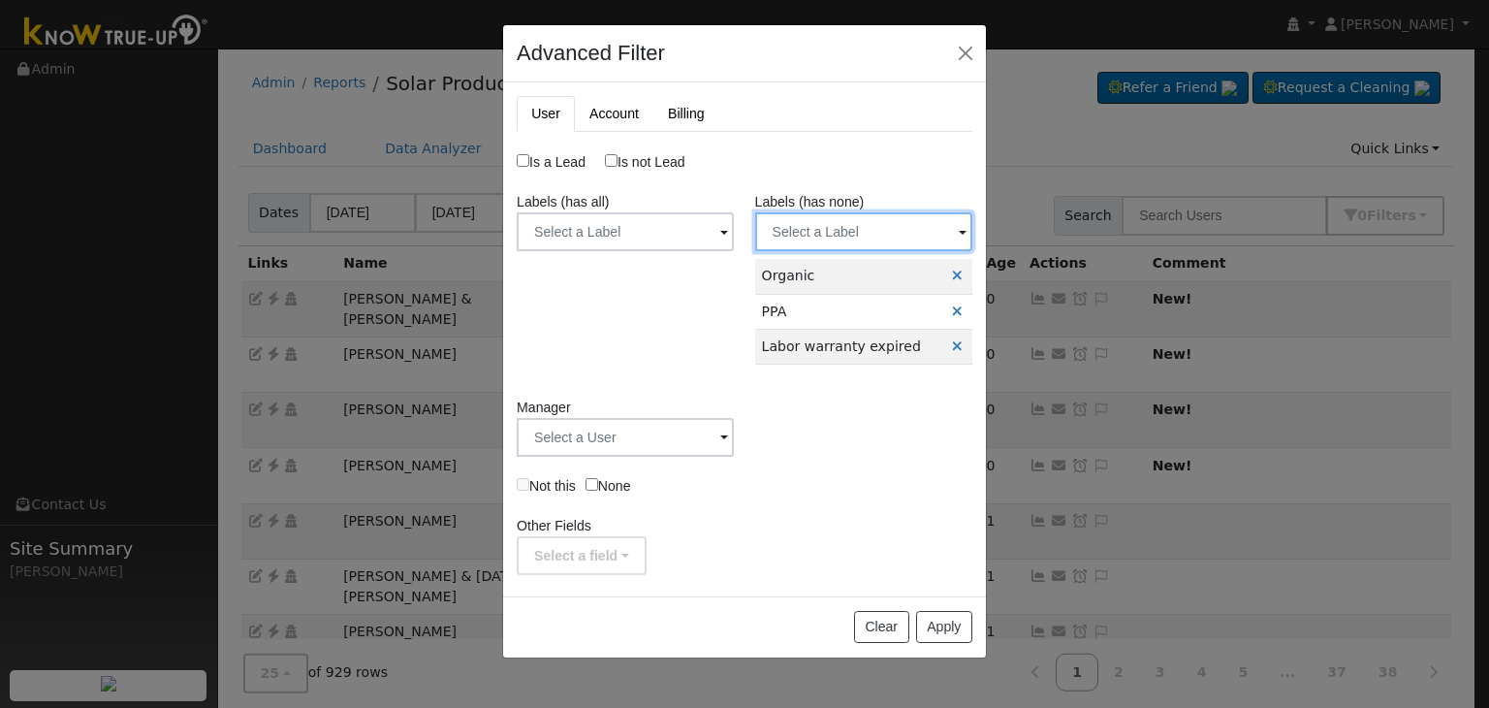
click at [807, 242] on input "text" at bounding box center [863, 231] width 217 height 39
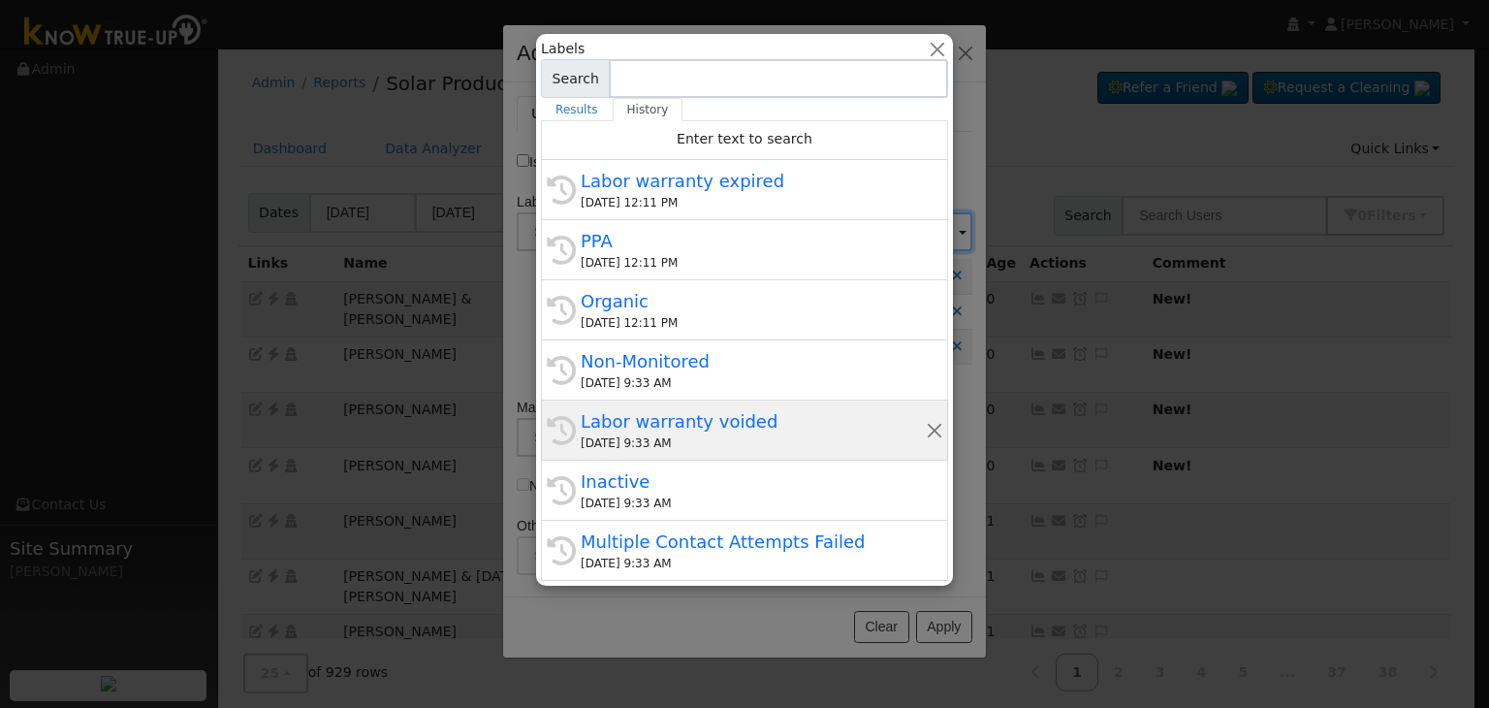
click at [641, 408] on div "Labor warranty voided" at bounding box center [753, 421] width 345 height 26
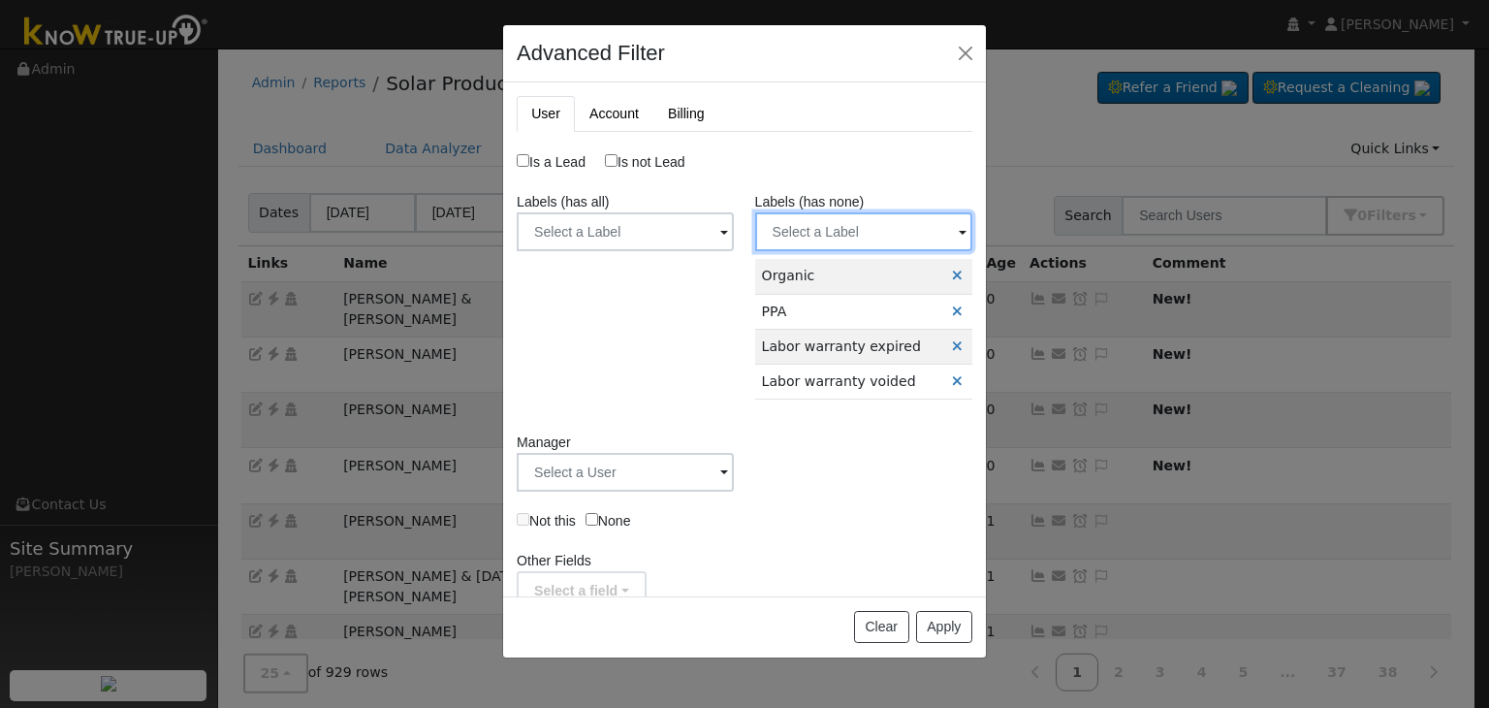
click at [828, 218] on input "text" at bounding box center [863, 231] width 217 height 39
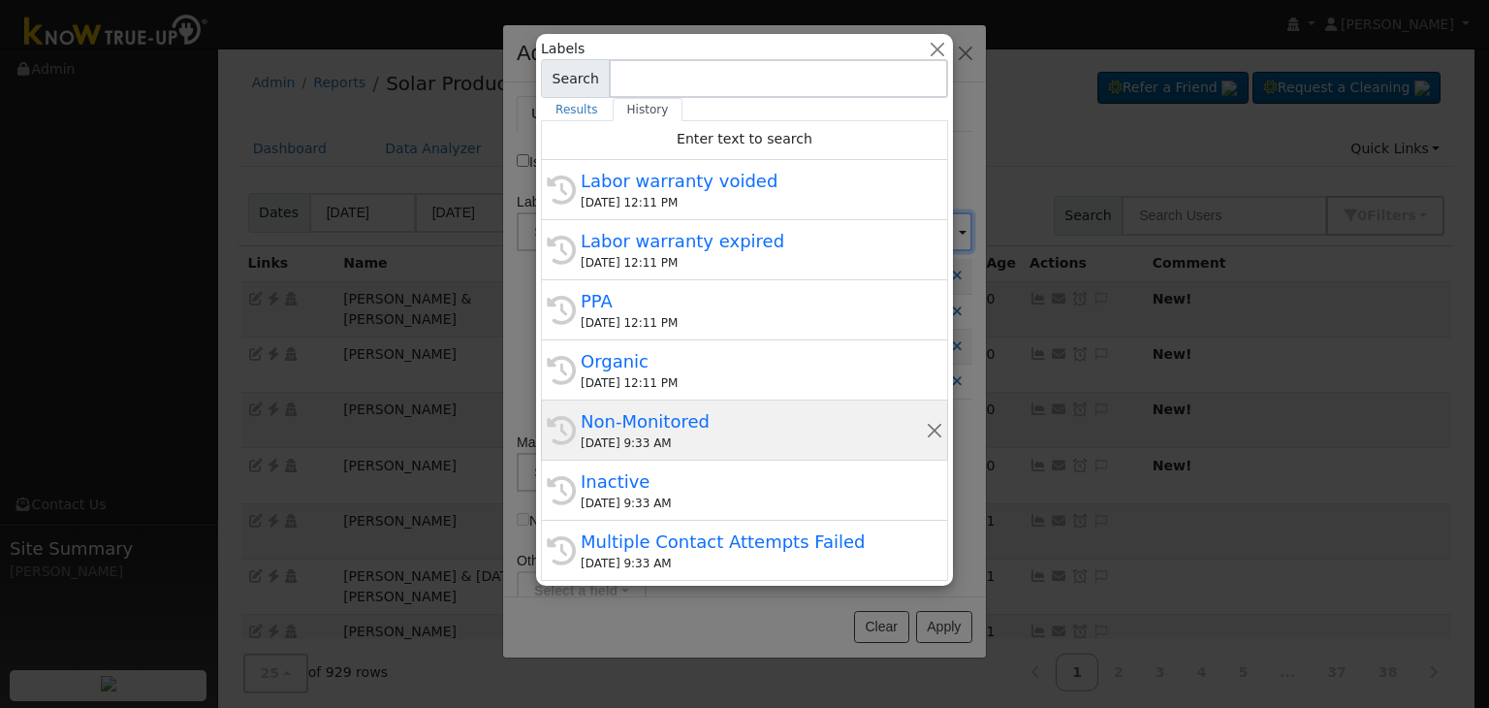
click at [679, 419] on div "Non-Monitored" at bounding box center [753, 421] width 345 height 26
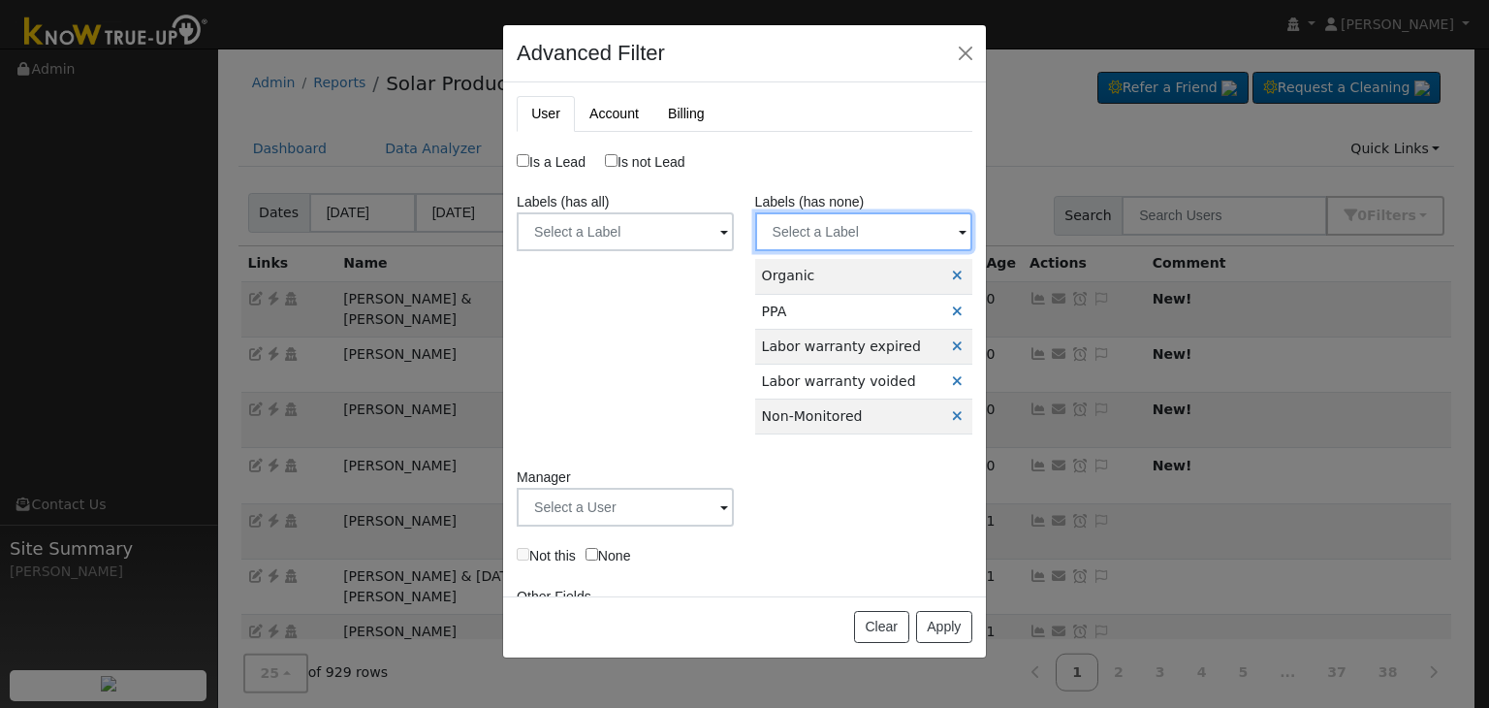
click at [809, 230] on input "text" at bounding box center [863, 231] width 217 height 39
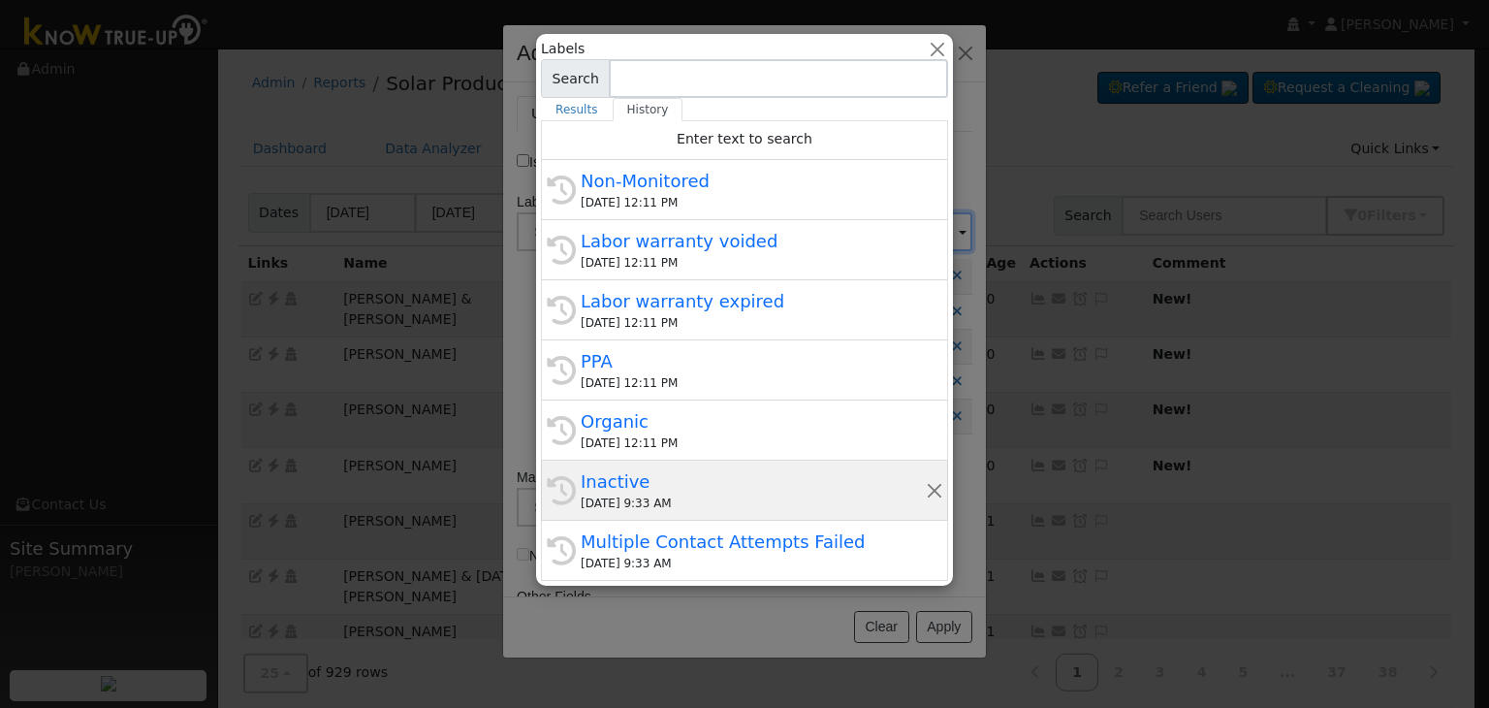
click at [660, 490] on div "Inactive" at bounding box center [753, 481] width 345 height 26
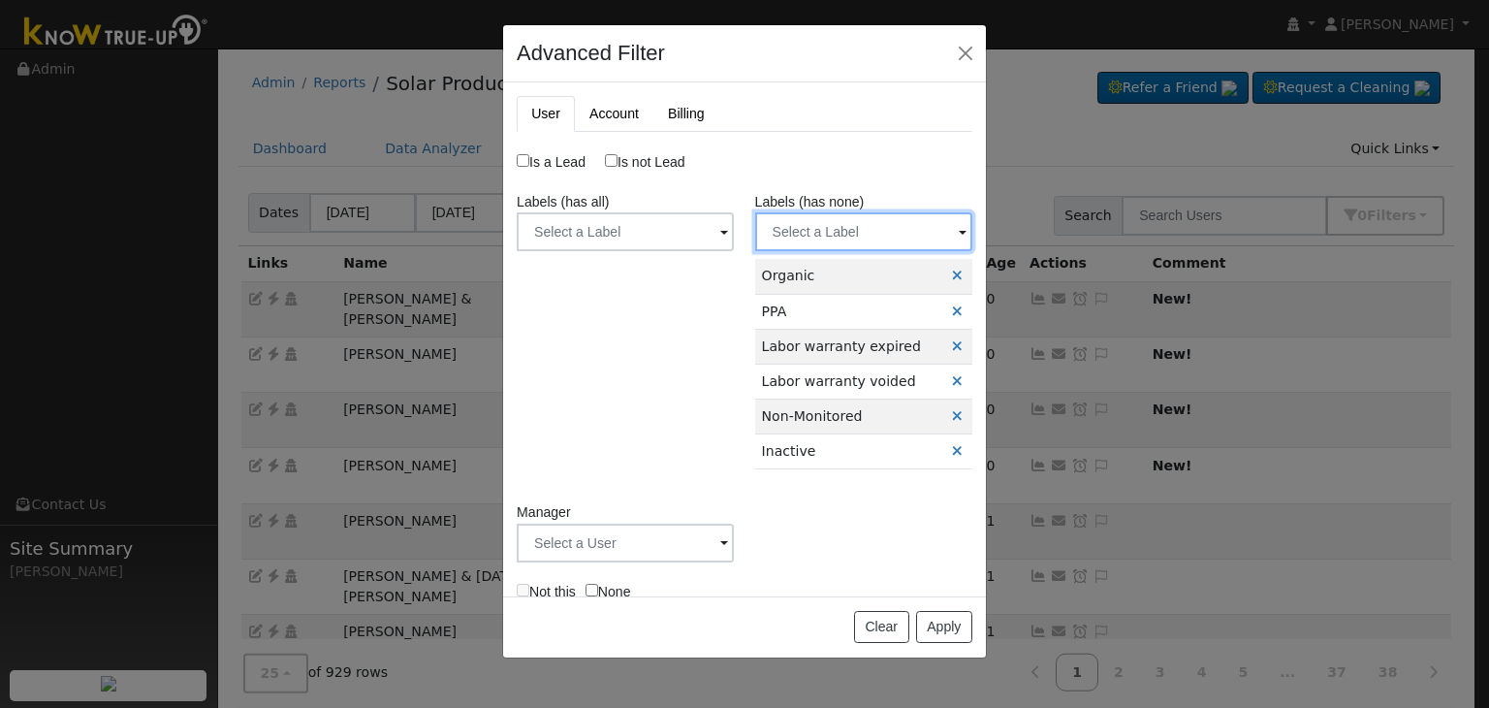
click at [794, 228] on input "text" at bounding box center [863, 231] width 217 height 39
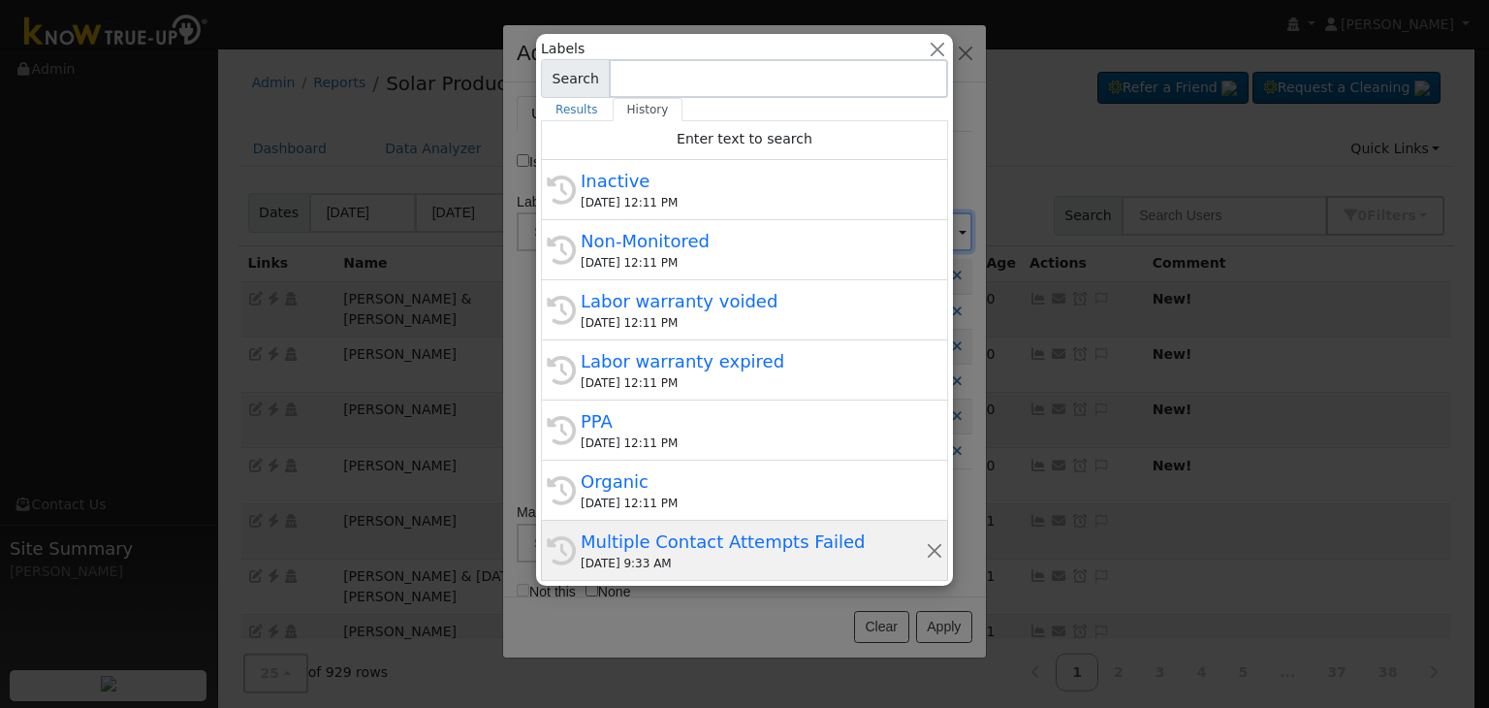
click at [634, 545] on div "Multiple Contact Attempts Failed" at bounding box center [753, 541] width 345 height 26
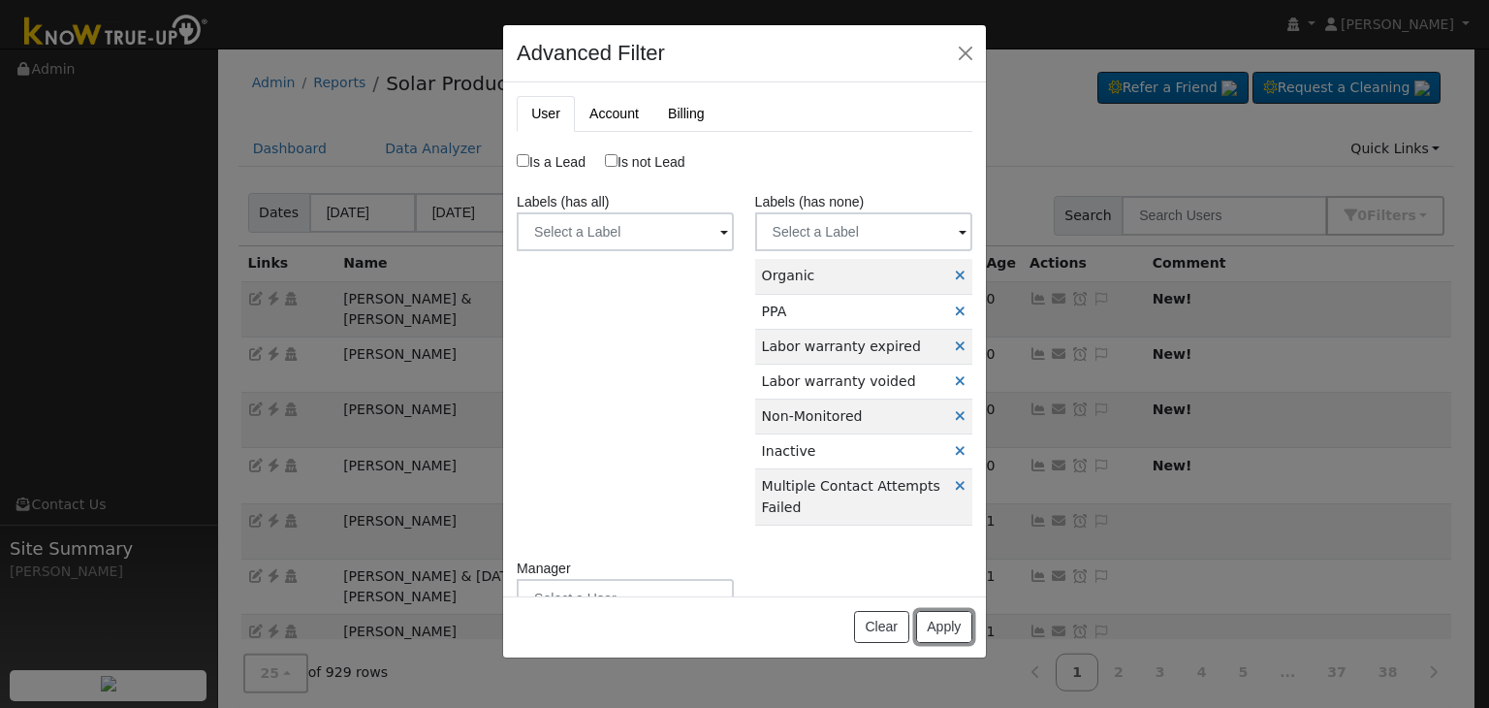
click at [940, 619] on button "Apply" at bounding box center [944, 627] width 56 height 33
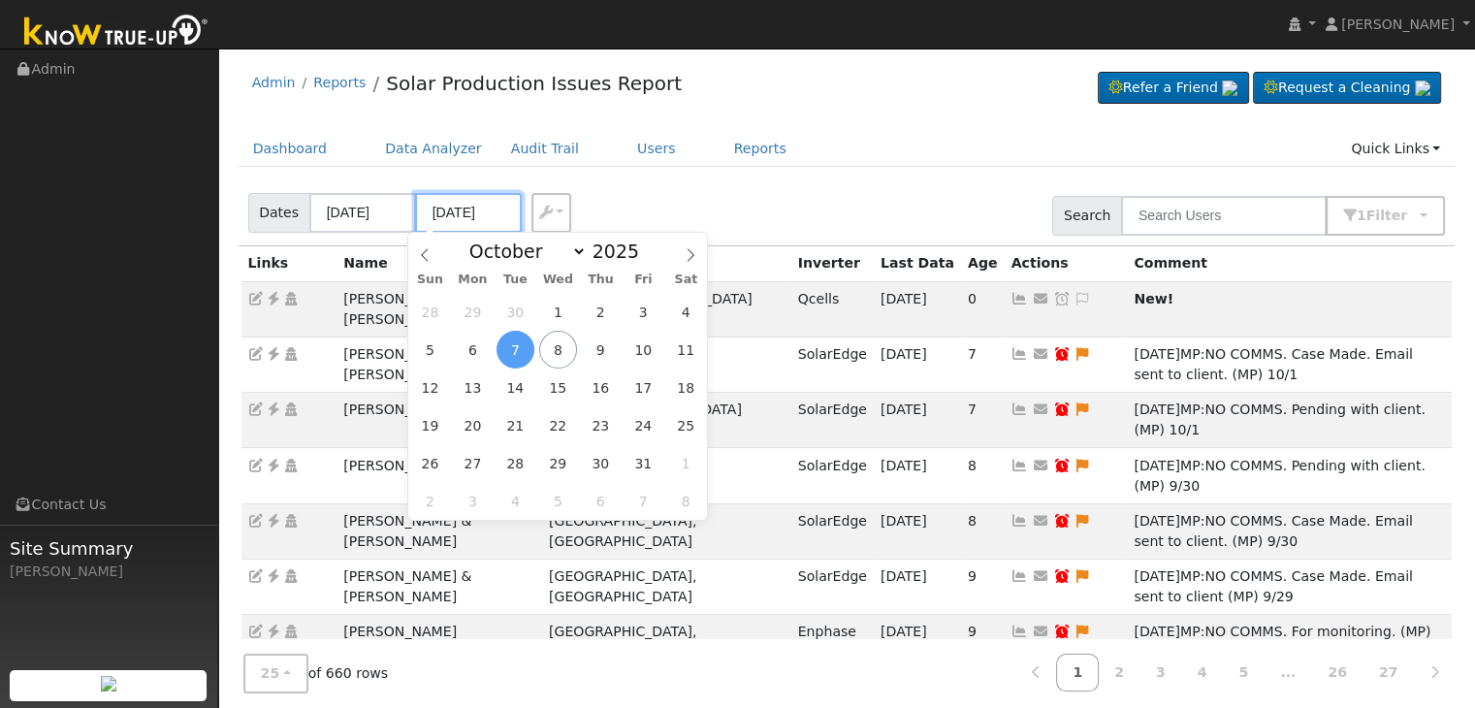
click at [434, 209] on input "10/07/2025" at bounding box center [468, 213] width 107 height 40
click at [560, 346] on span "8" at bounding box center [558, 350] width 38 height 38
type input "[DATE]"
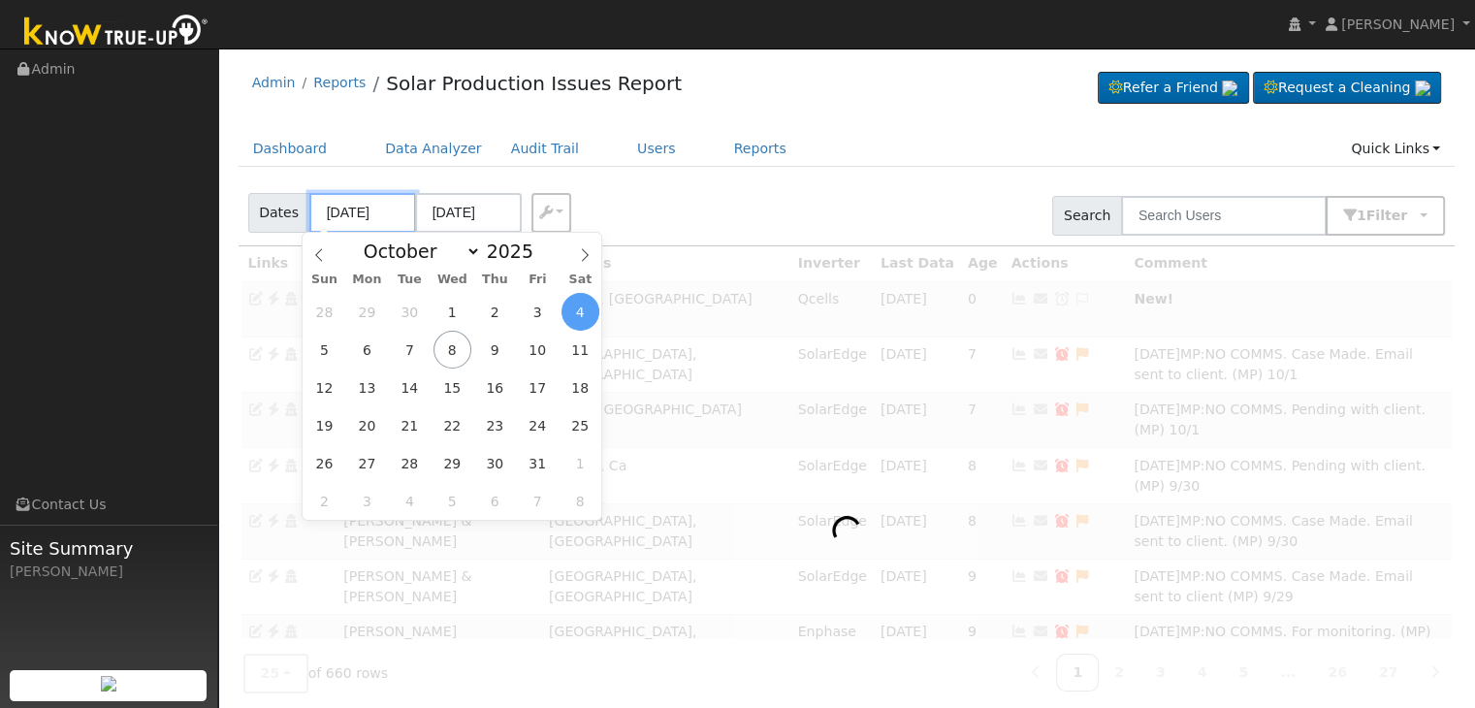
click at [353, 209] on input "10/04/2025" at bounding box center [362, 213] width 107 height 40
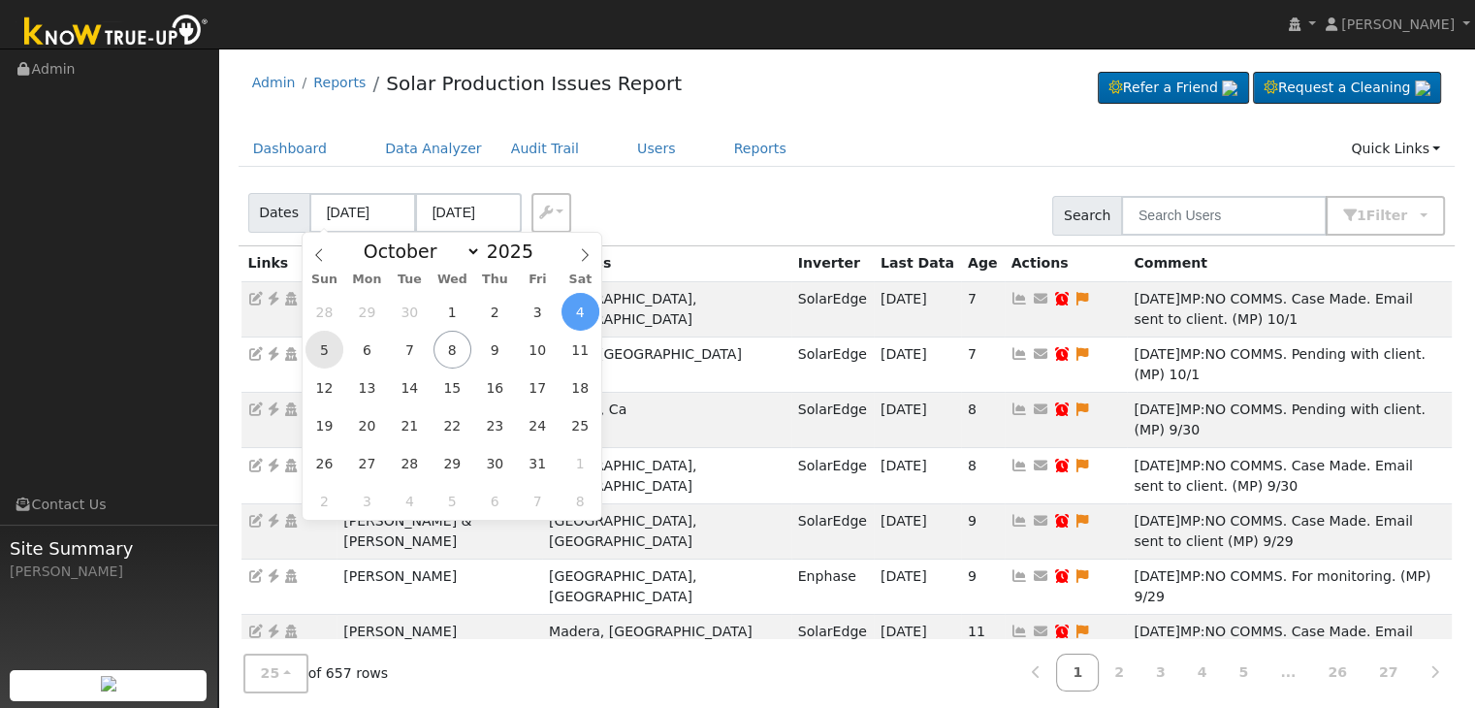
click at [337, 343] on span "5" at bounding box center [324, 350] width 38 height 38
type input "10/05/2025"
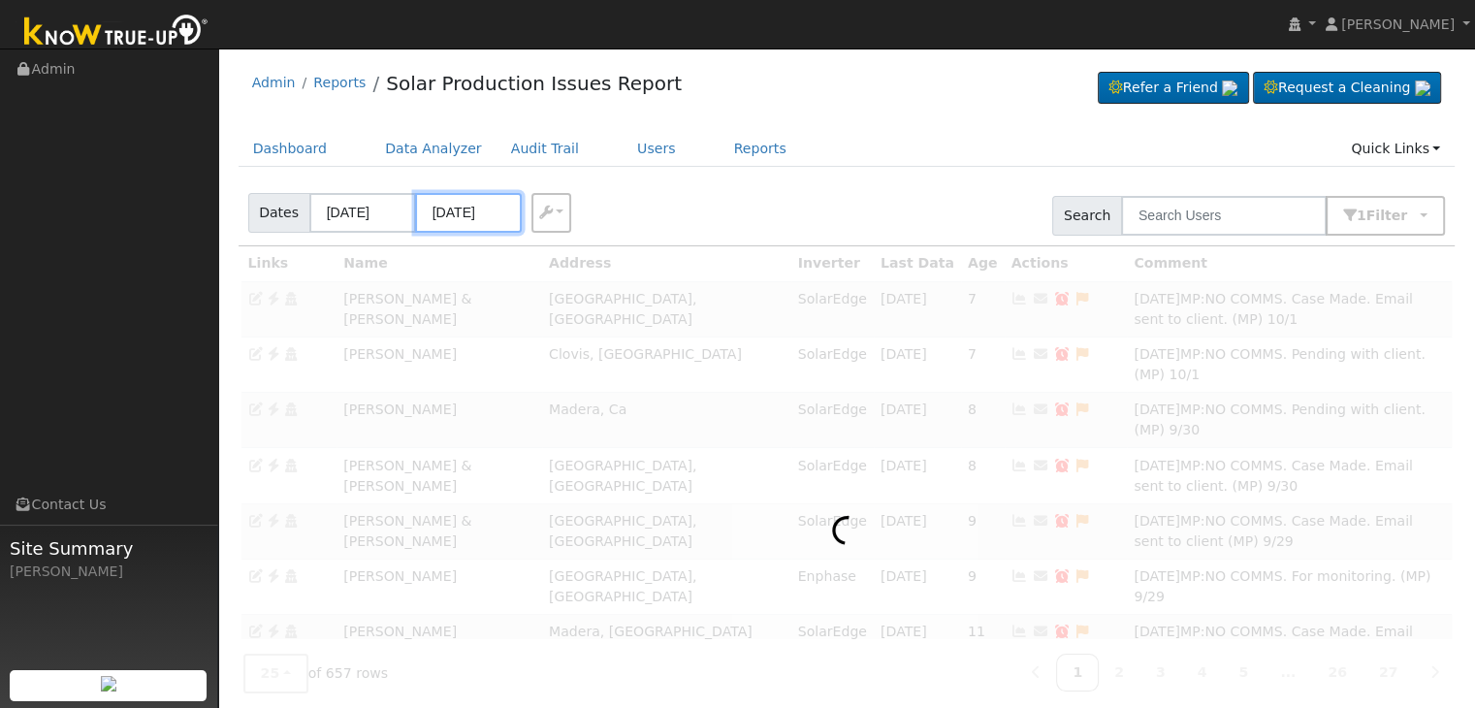
click at [442, 210] on input "10/09/2025" at bounding box center [468, 213] width 107 height 40
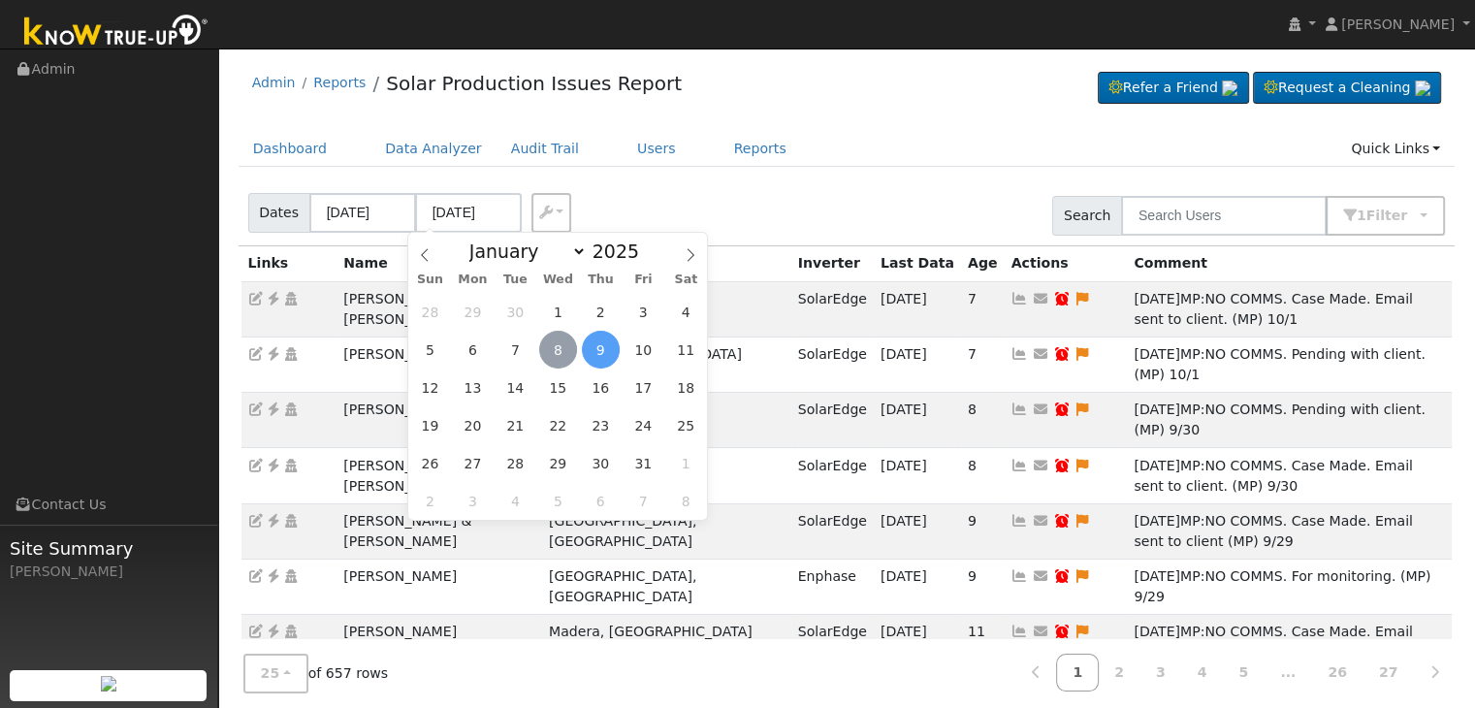
click at [562, 350] on span "8" at bounding box center [558, 350] width 38 height 38
type input "[DATE]"
click at [805, 183] on div "Dates 10/05/2025 10/08/2025 Export CSV Search 1 Filter Include Leads Include No…" at bounding box center [847, 212] width 1224 height 66
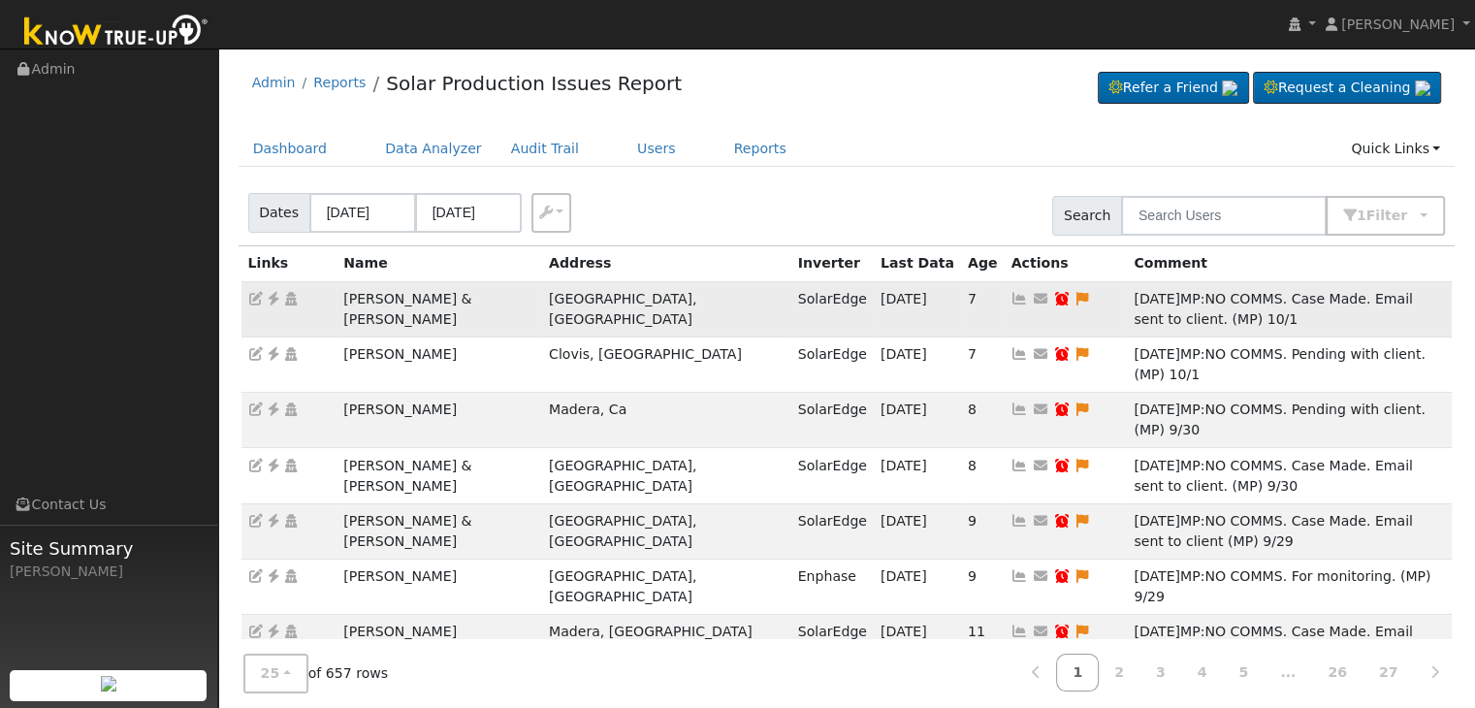
click at [396, 295] on td "Brian & Janis Ornelas" at bounding box center [439, 308] width 206 height 55
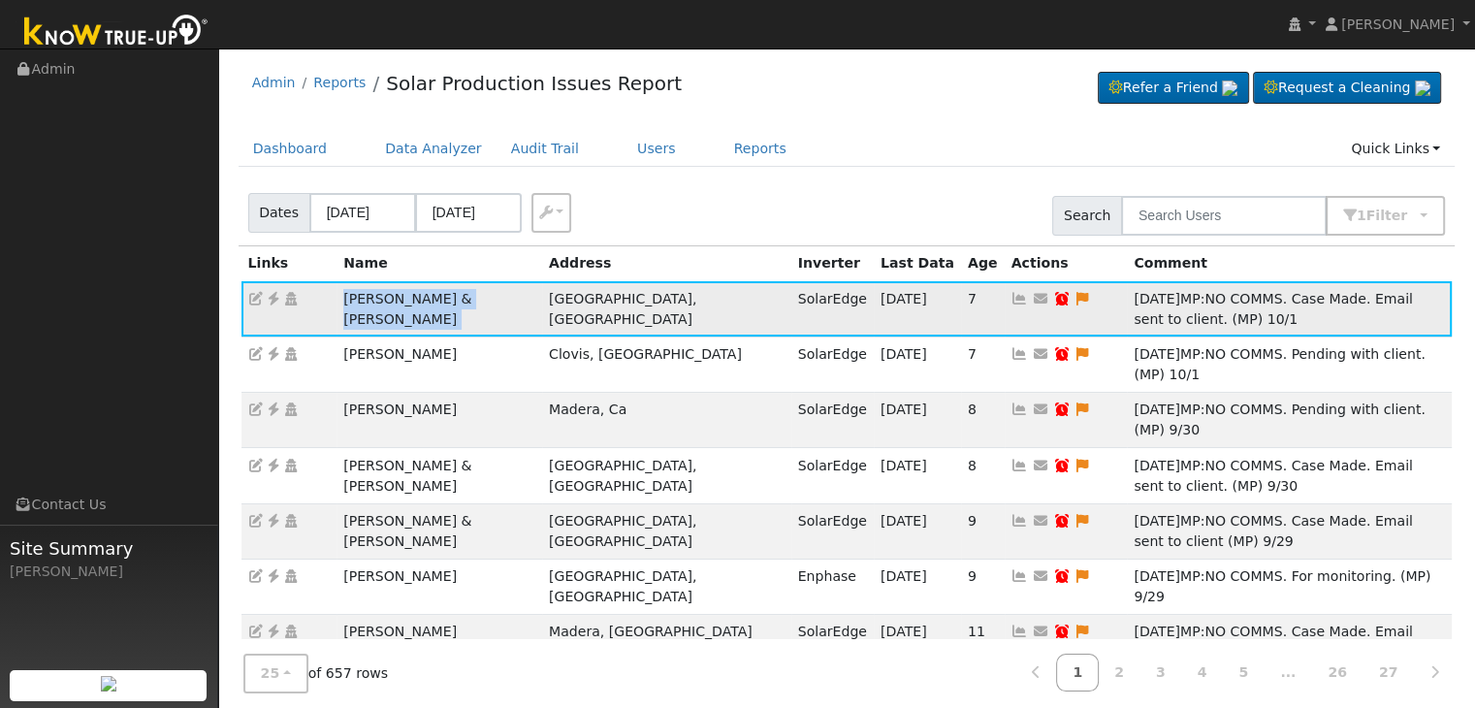
click at [396, 295] on td "Brian & Janis Ornelas" at bounding box center [439, 308] width 206 height 55
copy td "Brian & Janis Ornelas"
click at [271, 300] on icon at bounding box center [273, 299] width 17 height 14
click at [1073, 294] on icon at bounding box center [1081, 299] width 17 height 14
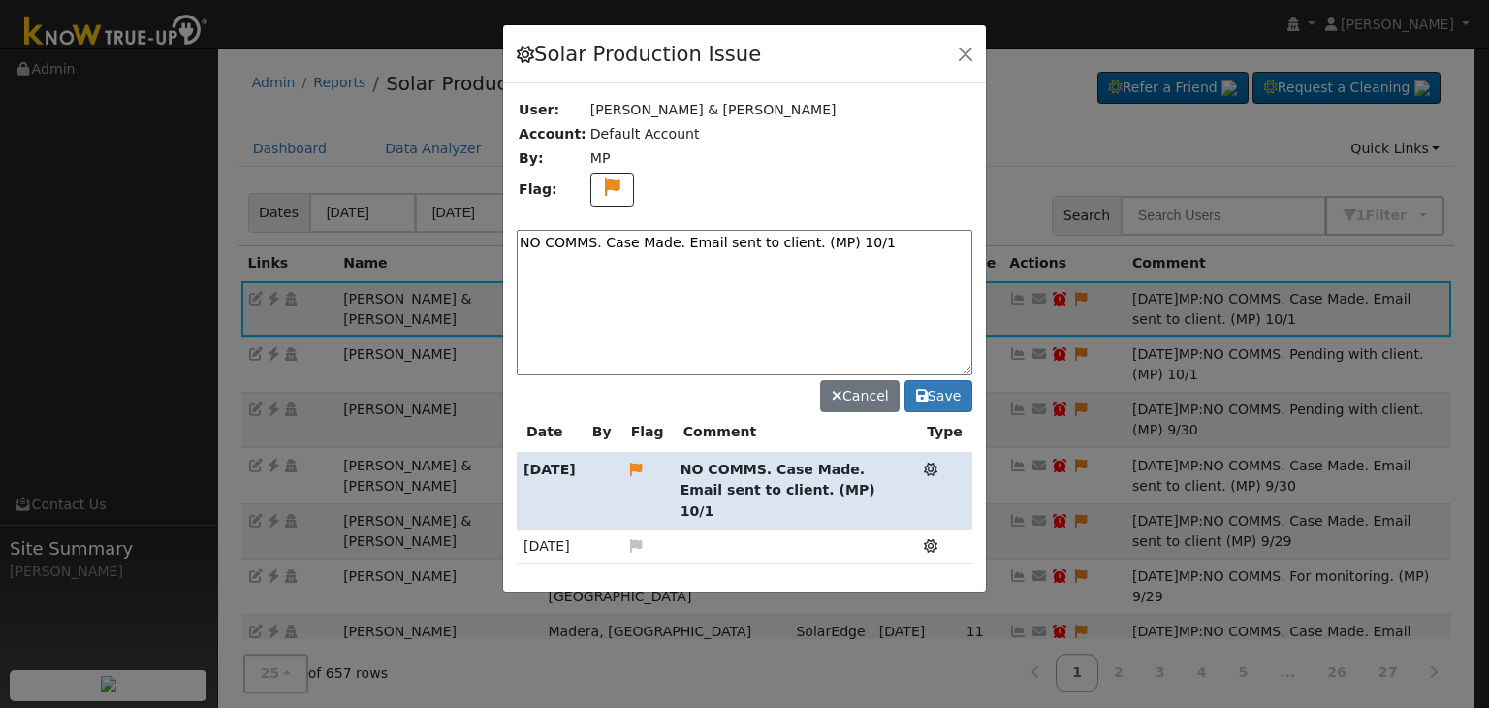
click at [645, 247] on textarea "NO COMMS. Case Made. Email sent to client. (MP) 10/1" at bounding box center [745, 302] width 456 height 145
paste textarea "Pending with client (MP)"
click at [786, 241] on textarea "NO COMMS. Pending with client (MP)" at bounding box center [745, 302] width 456 height 145
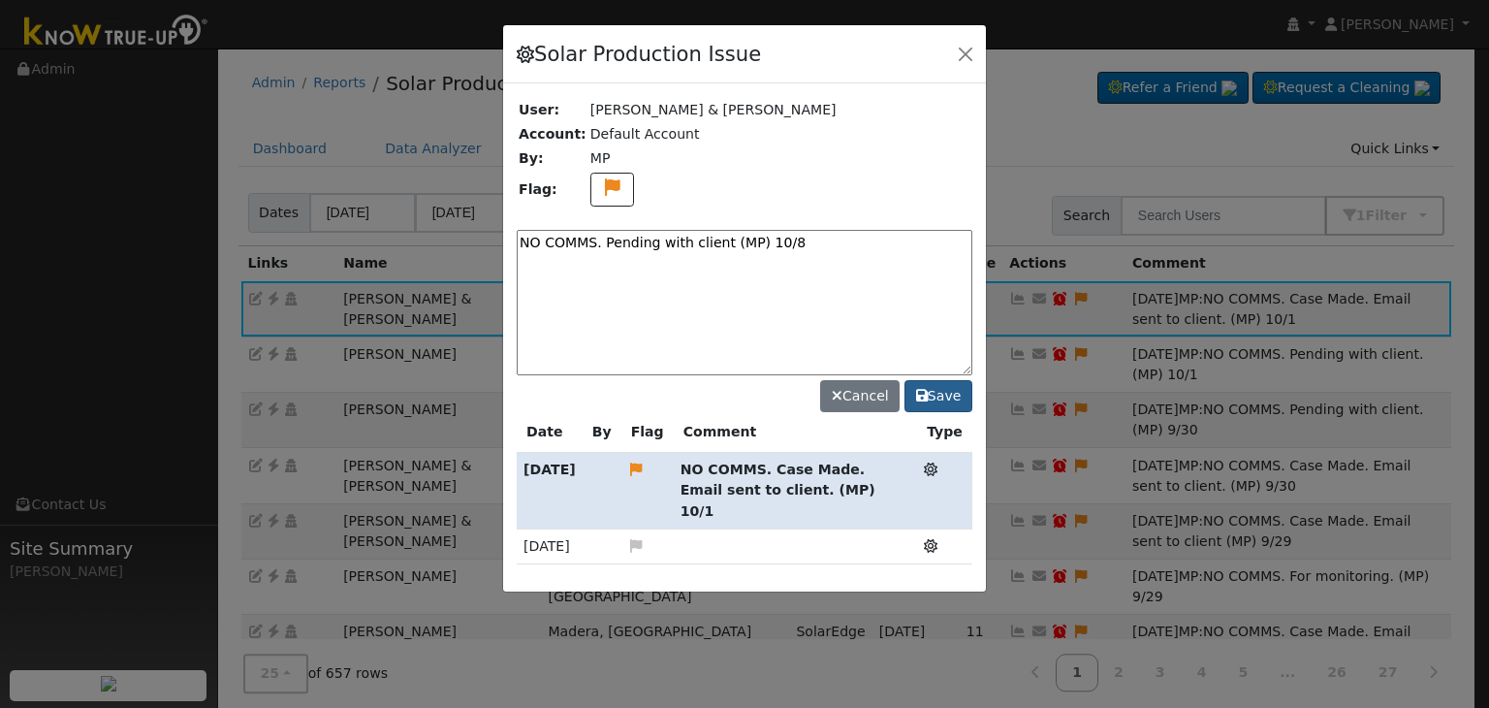
type textarea "NO COMMS. Pending with client (MP) 10/8"
click at [954, 381] on button "Save" at bounding box center [939, 396] width 68 height 33
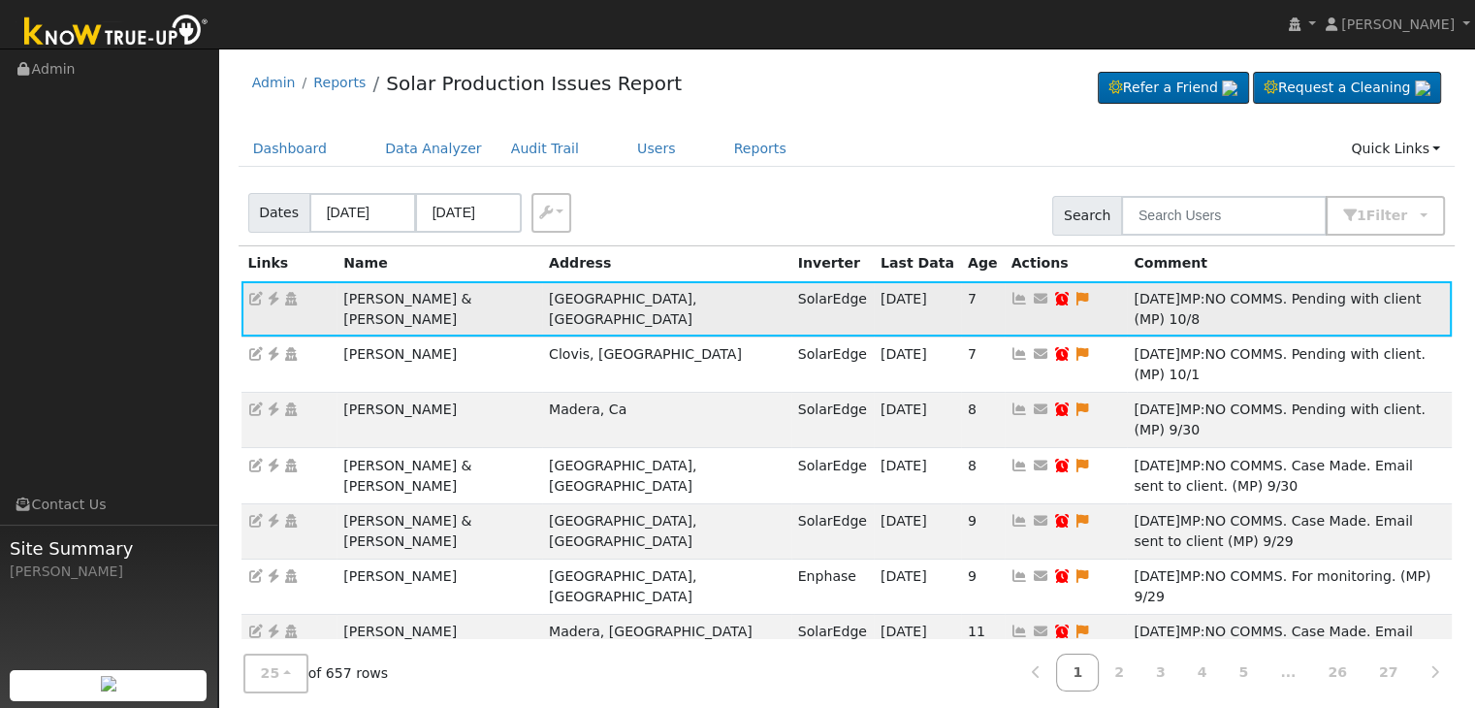
click at [1053, 297] on icon at bounding box center [1061, 299] width 17 height 14
type input "[DATE]"
checkbox input "true"
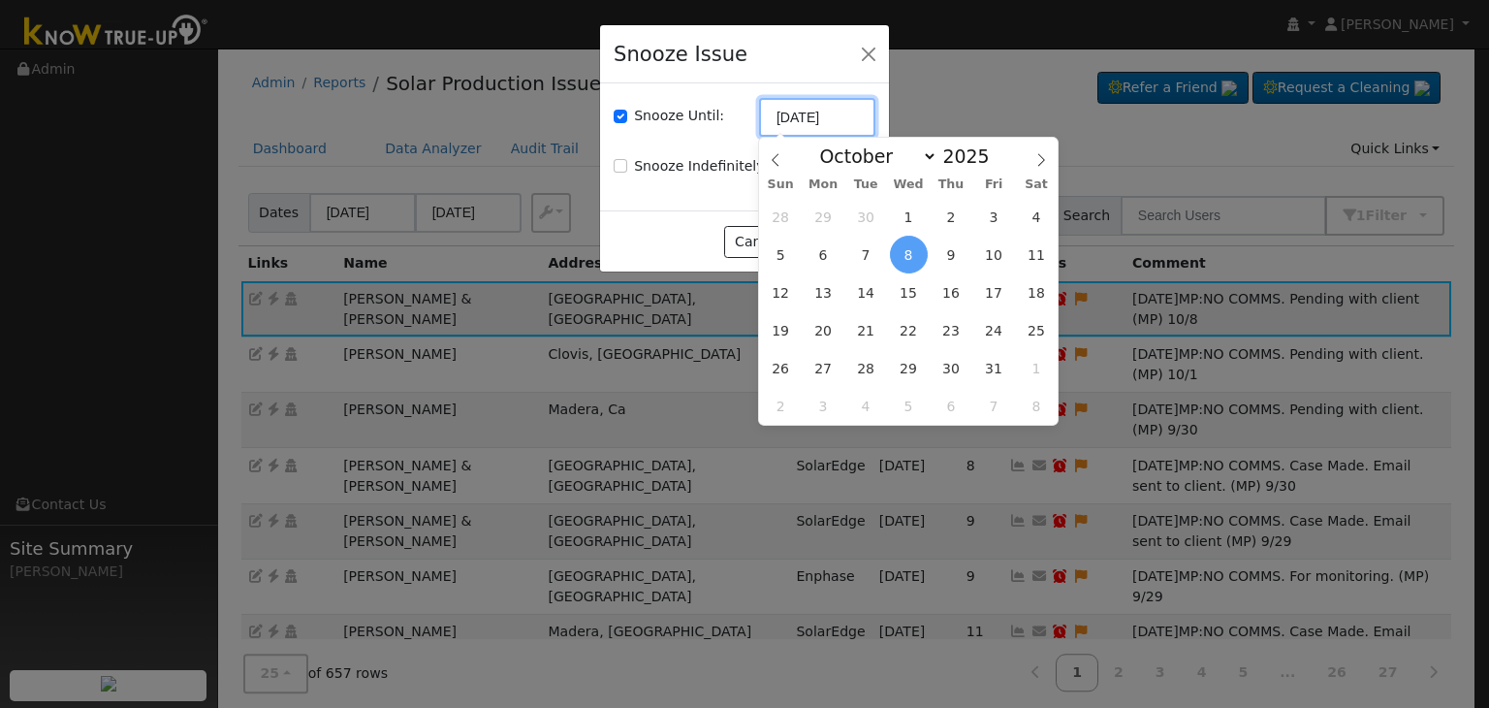
click at [772, 121] on input "[DATE]" at bounding box center [817, 117] width 116 height 39
click at [912, 288] on span "15" at bounding box center [909, 292] width 38 height 38
type input "10/15/2025"
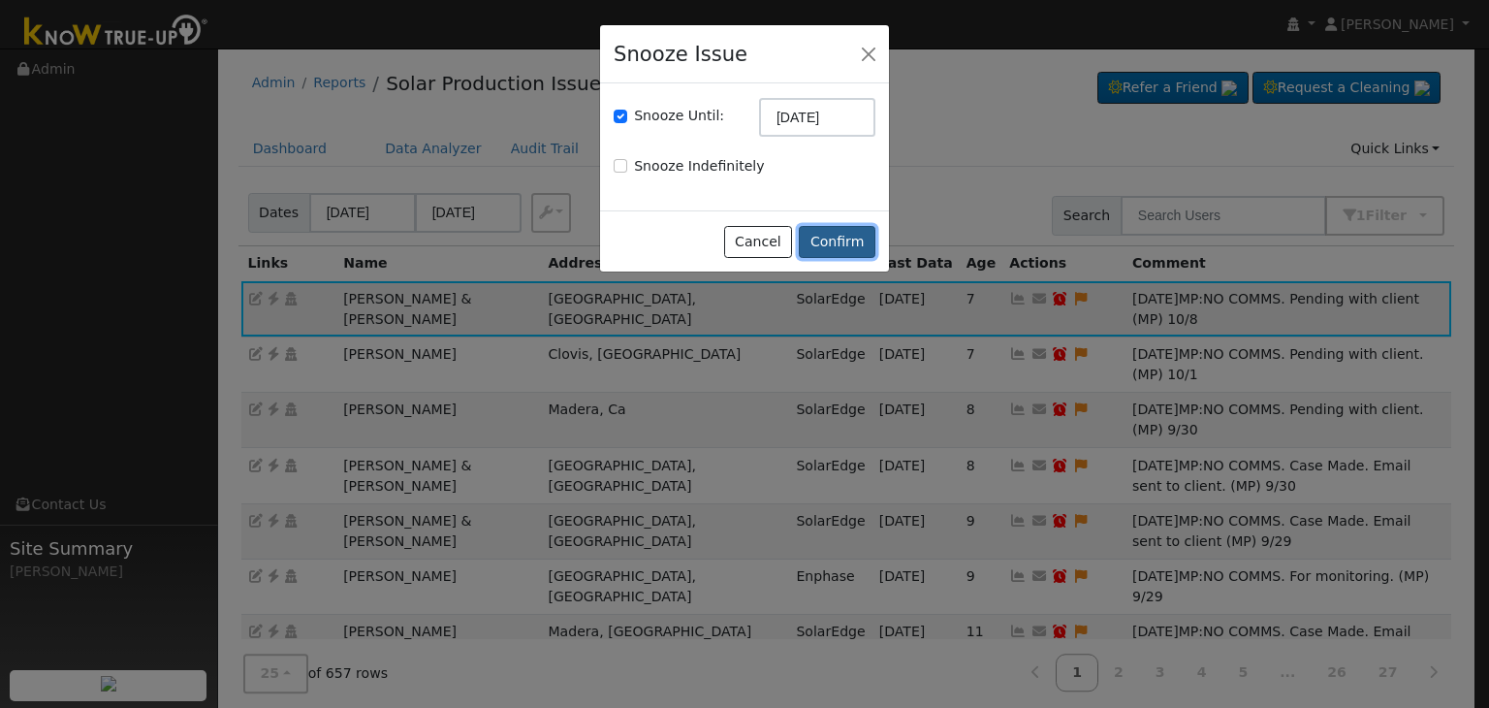
click at [835, 226] on button "Confirm" at bounding box center [837, 242] width 77 height 33
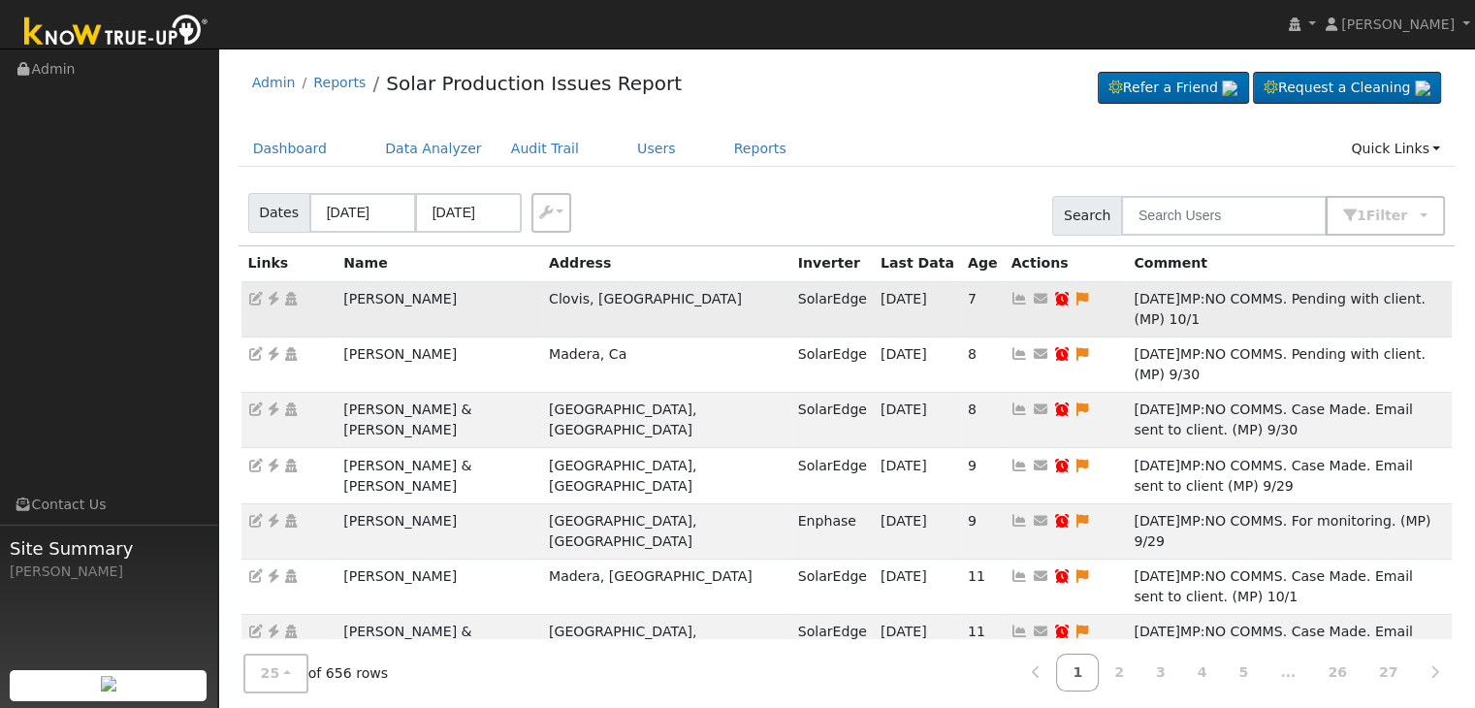
click at [402, 293] on td "Lindsay Milchovich" at bounding box center [439, 308] width 206 height 55
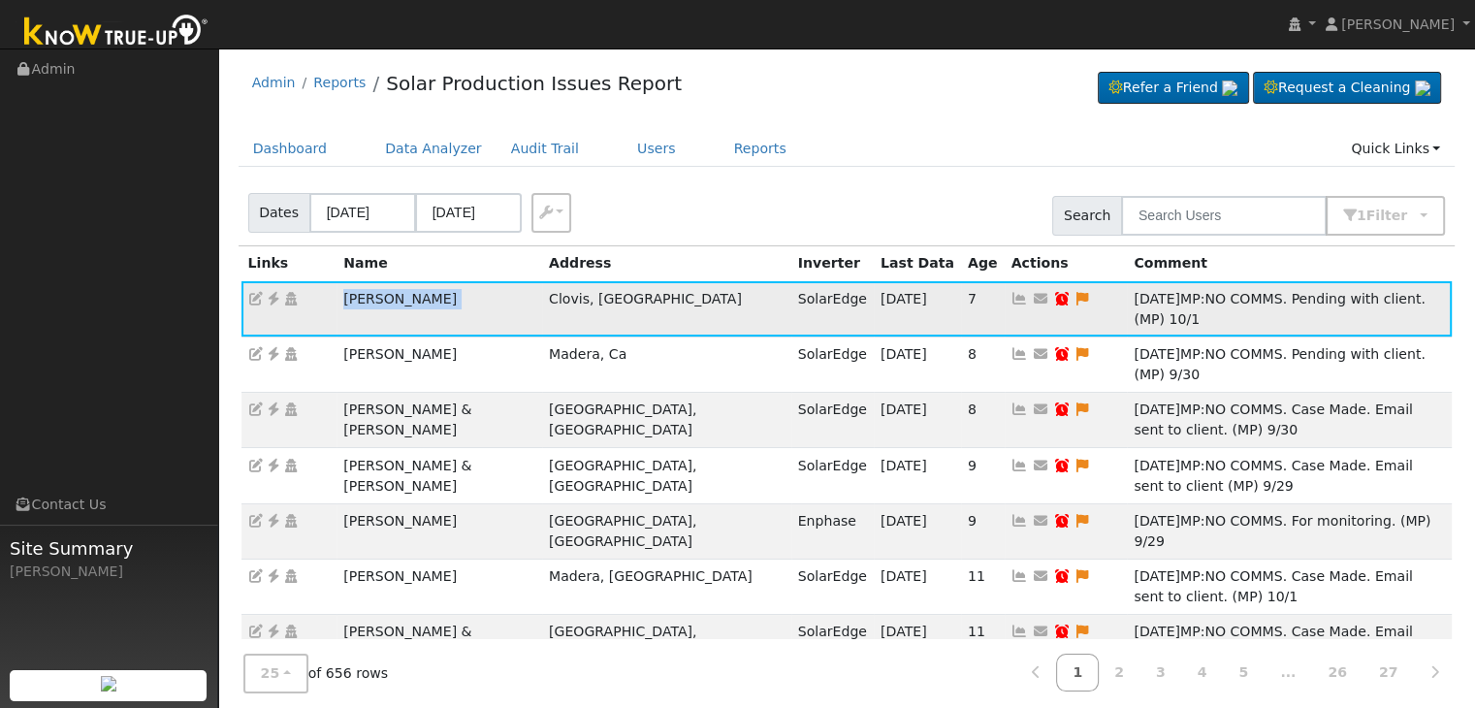
click at [402, 293] on td "Lindsay Milchovich" at bounding box center [439, 308] width 206 height 55
copy td "Lindsay Milchovich"
click at [275, 298] on icon at bounding box center [273, 299] width 17 height 14
click at [1073, 297] on icon at bounding box center [1081, 299] width 17 height 14
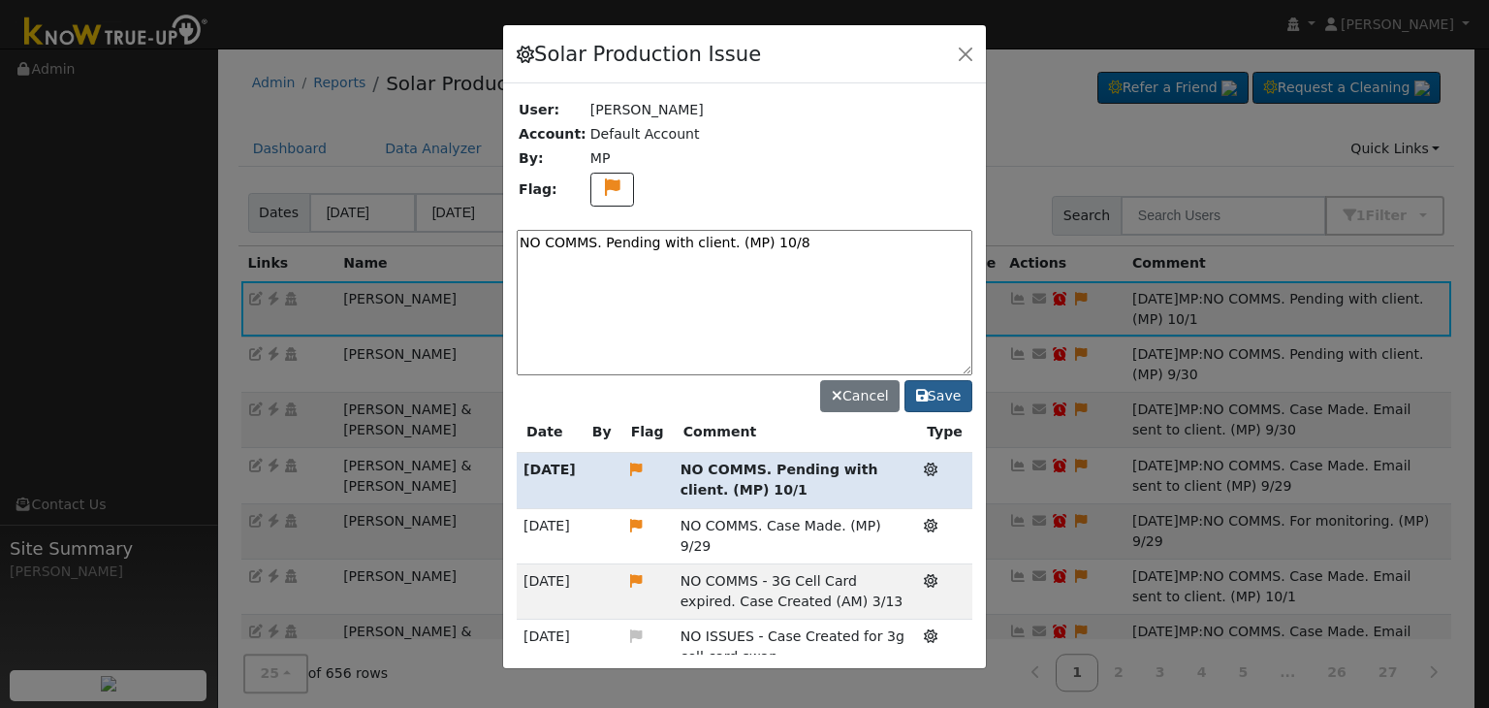
type textarea "NO COMMS. Pending with client. (MP) 10/8"
click at [939, 388] on button "Save" at bounding box center [939, 396] width 68 height 33
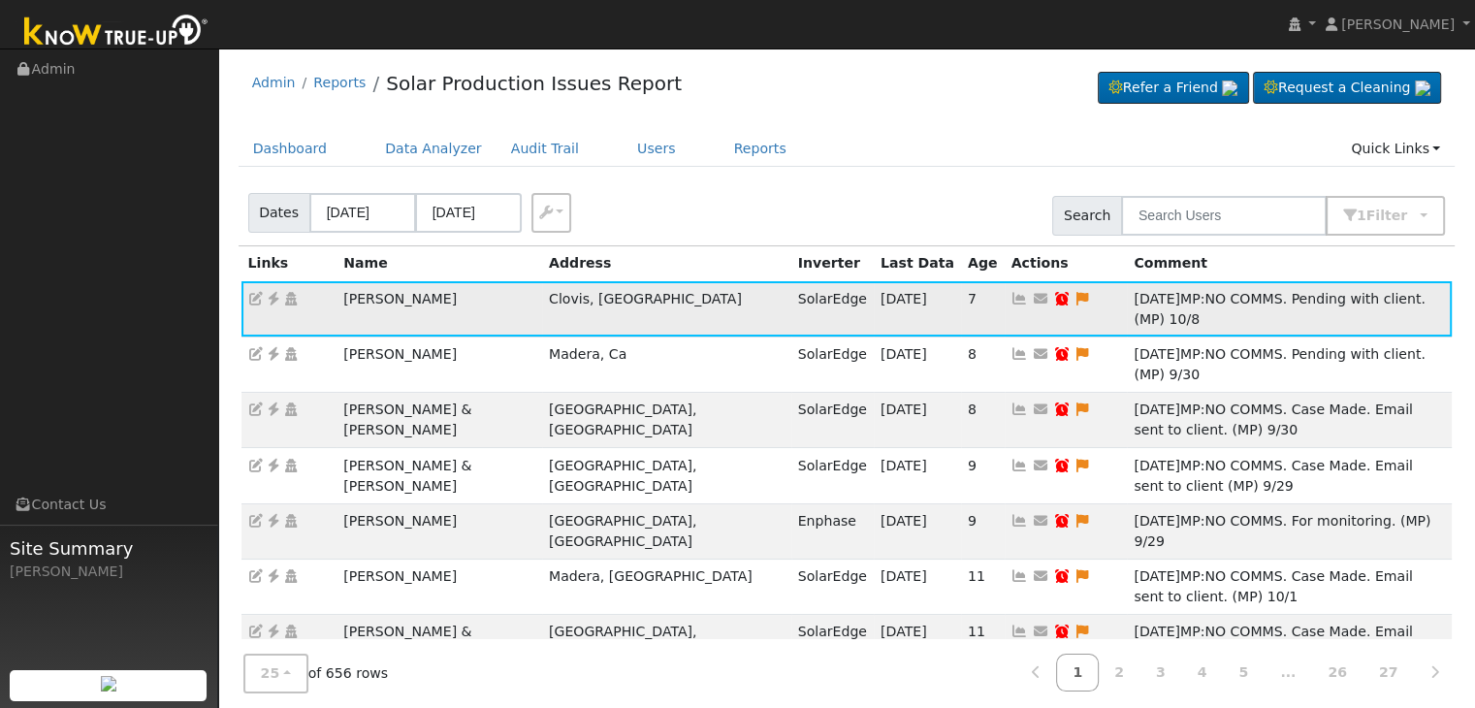
click at [1053, 296] on icon at bounding box center [1061, 299] width 17 height 14
type input "[DATE]"
checkbox input "true"
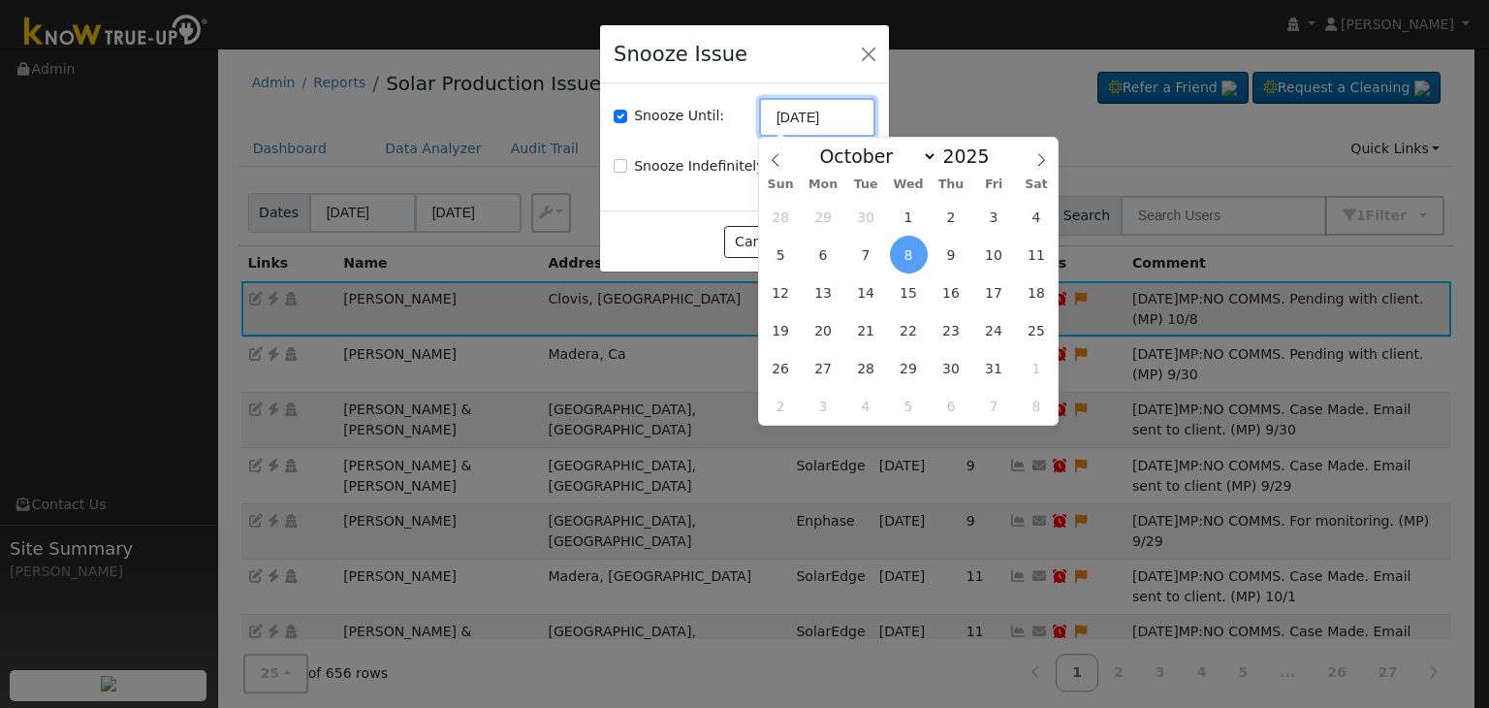
click at [814, 111] on input "[DATE]" at bounding box center [817, 117] width 116 height 39
click at [911, 288] on span "15" at bounding box center [909, 292] width 38 height 38
type input "10/15/2025"
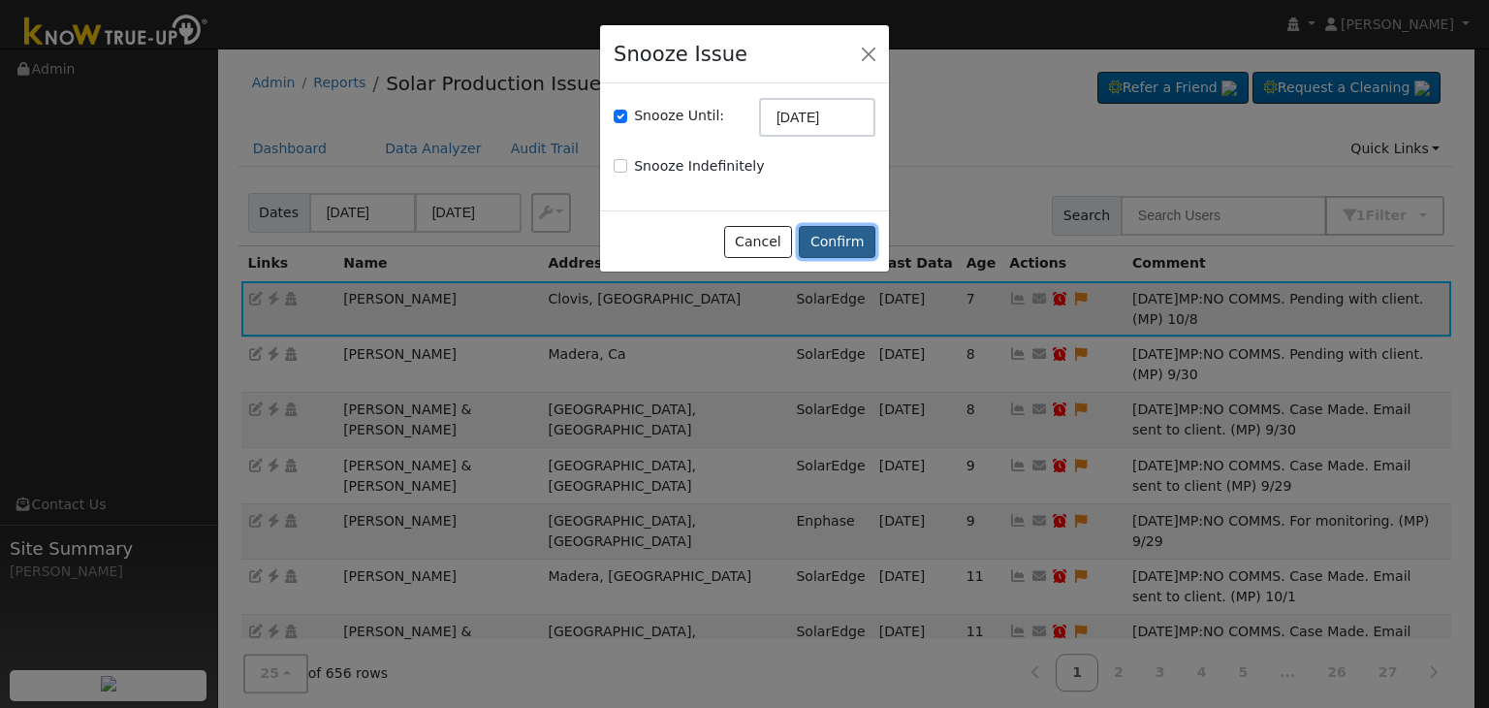
click at [826, 235] on button "Confirm" at bounding box center [837, 242] width 77 height 33
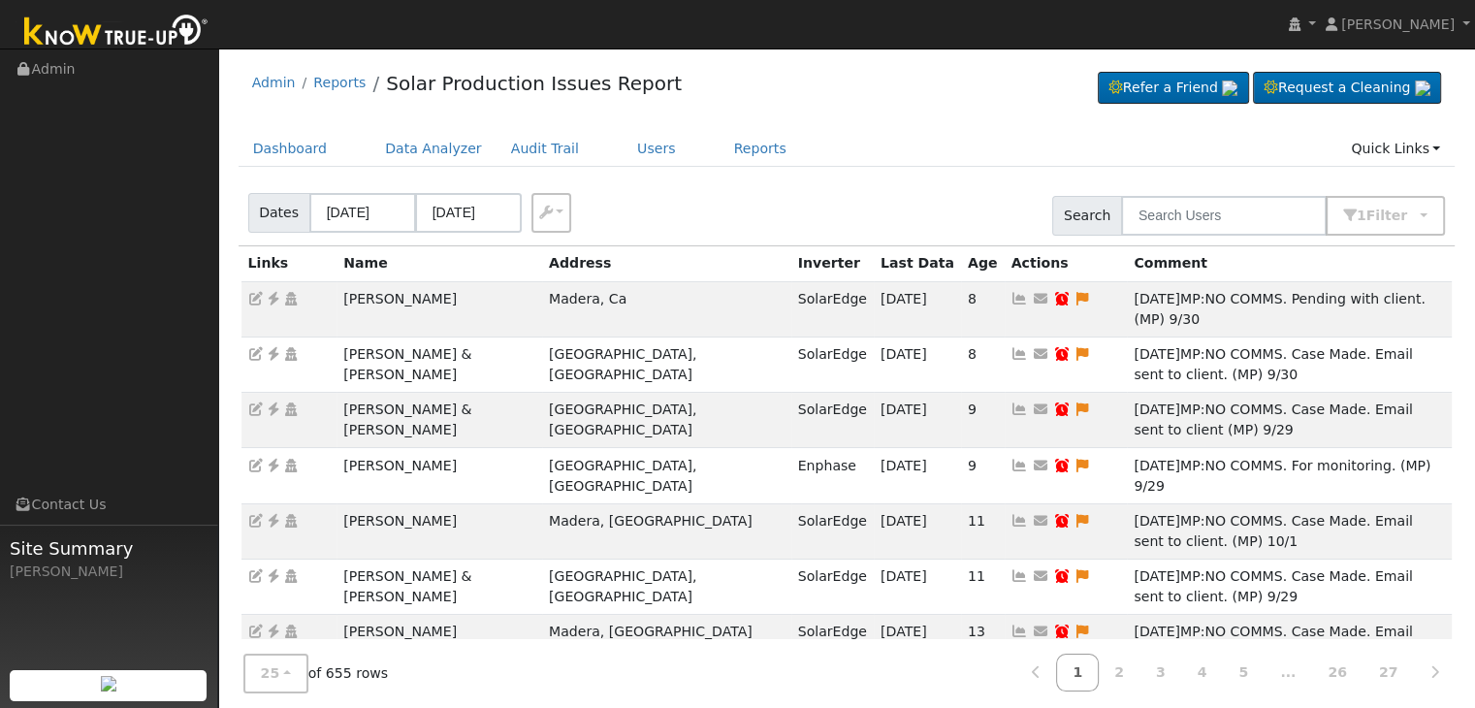
click at [876, 172] on div "Dashboard Data Analyzer Audit Trail Users Reports Quick Links Quick Add Quick C…" at bounding box center [847, 158] width 1217 height 55
click at [375, 294] on td "[PERSON_NAME]" at bounding box center [439, 308] width 206 height 55
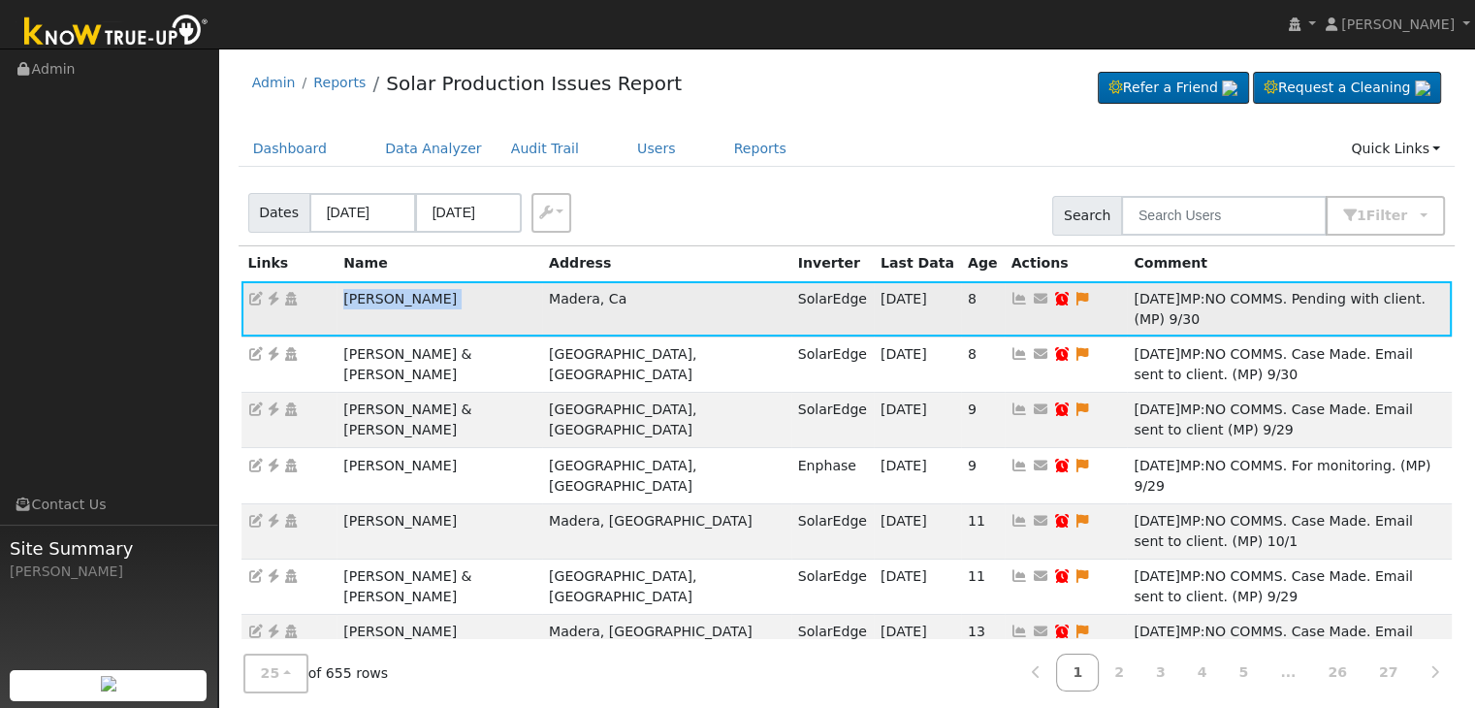
click at [375, 294] on td "[PERSON_NAME]" at bounding box center [439, 308] width 206 height 55
copy td "[PERSON_NAME]"
click at [272, 303] on icon at bounding box center [273, 299] width 17 height 14
click at [1073, 299] on icon at bounding box center [1081, 299] width 17 height 14
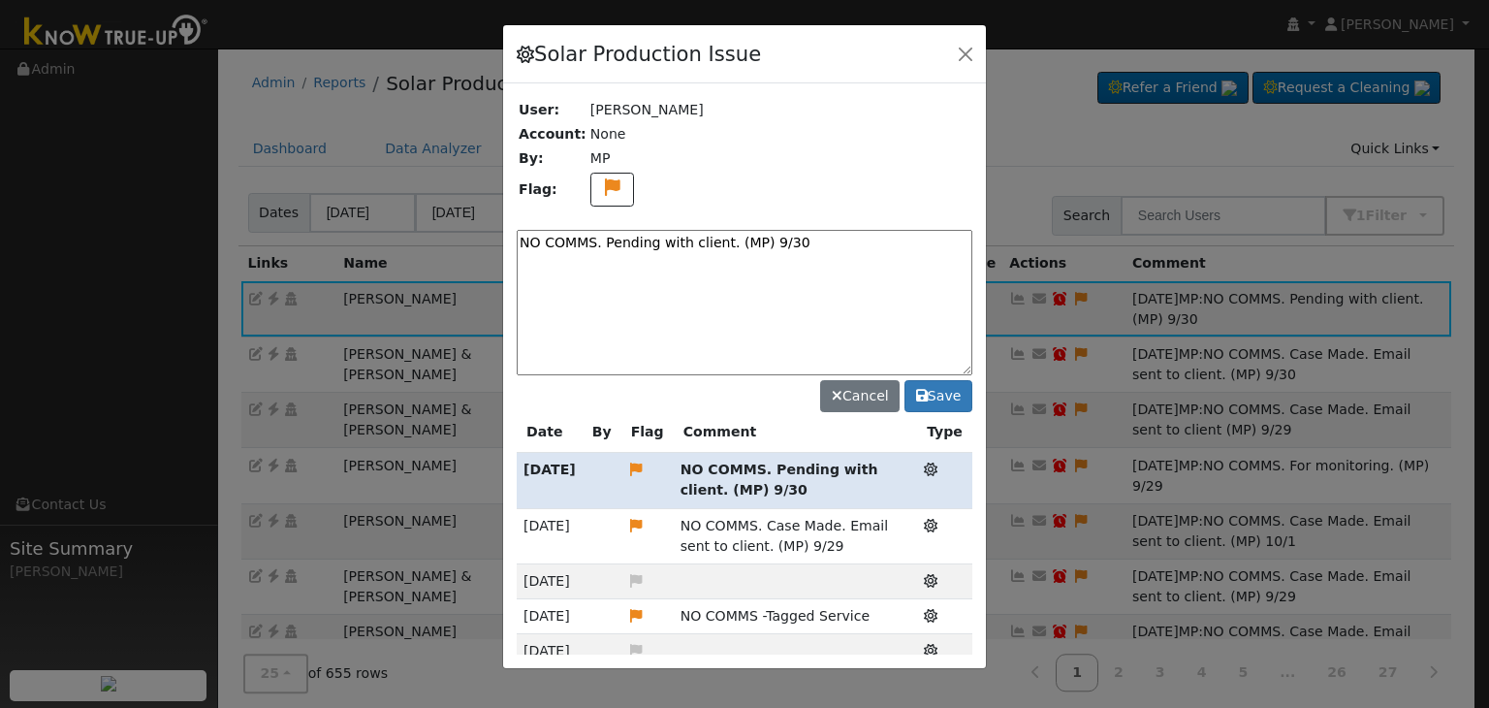
click at [830, 241] on textarea "NO COMMS. Pending with client. (MP) 9/30" at bounding box center [745, 302] width 456 height 145
type textarea "NO COMMS. Pending with client. (MP) 10/8"
click at [945, 396] on button "Save" at bounding box center [939, 396] width 68 height 33
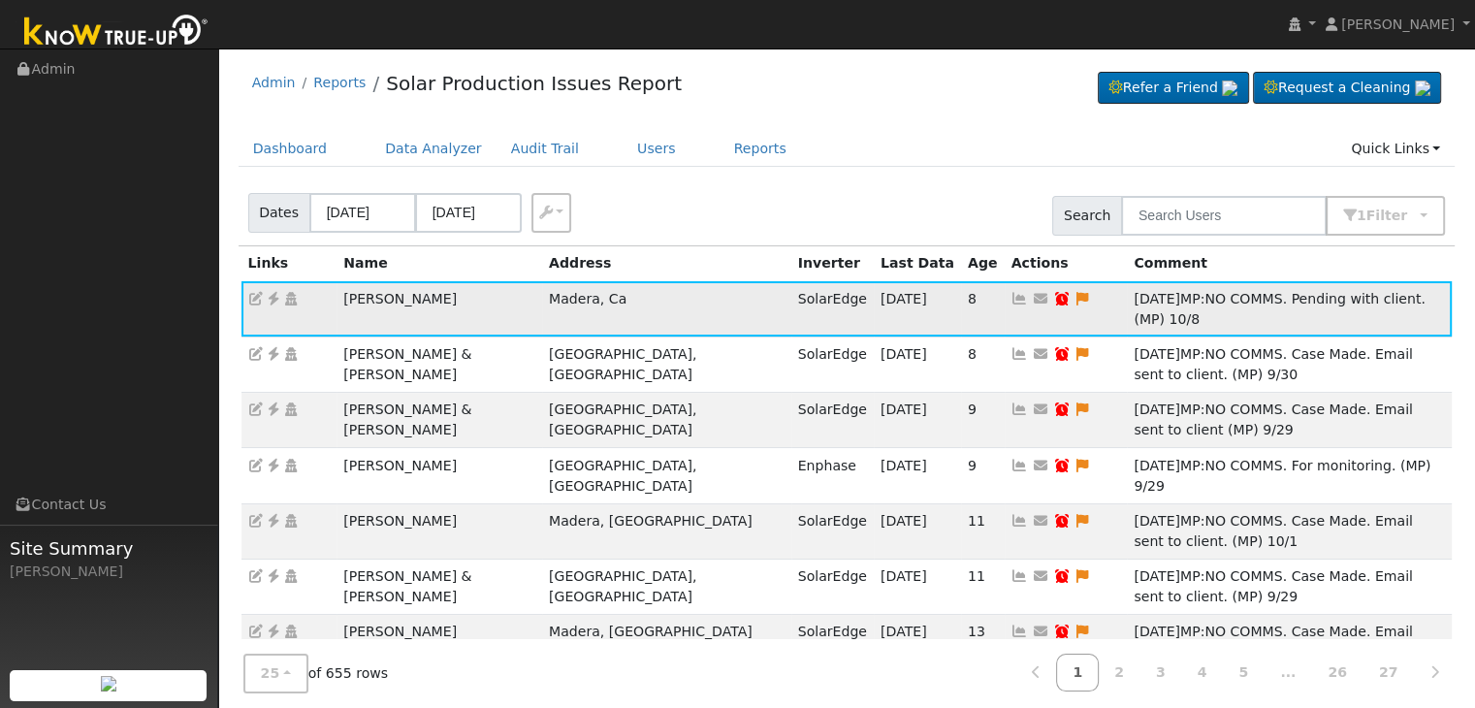
click at [1053, 297] on icon at bounding box center [1061, 299] width 17 height 14
type input "[DATE]"
checkbox input "true"
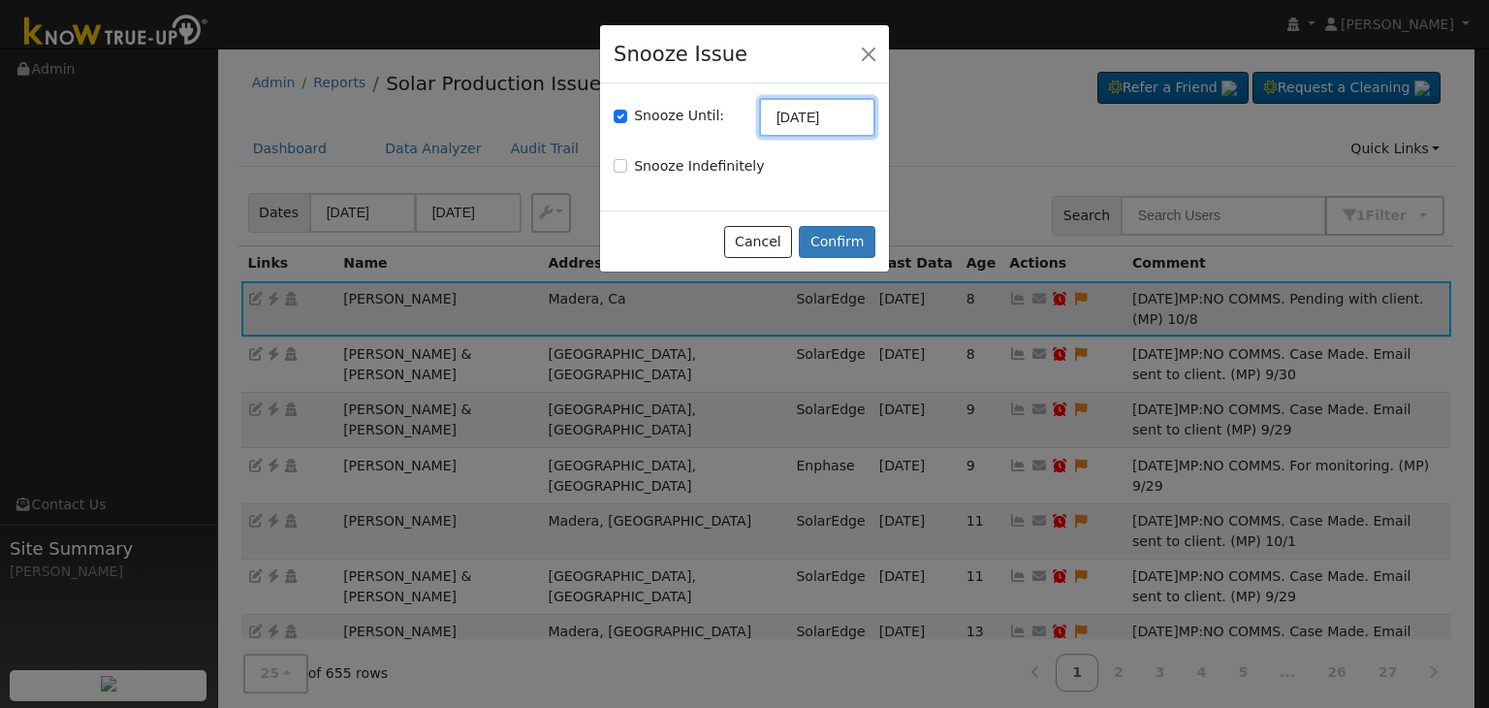
click at [813, 114] on input "[DATE]" at bounding box center [817, 117] width 116 height 39
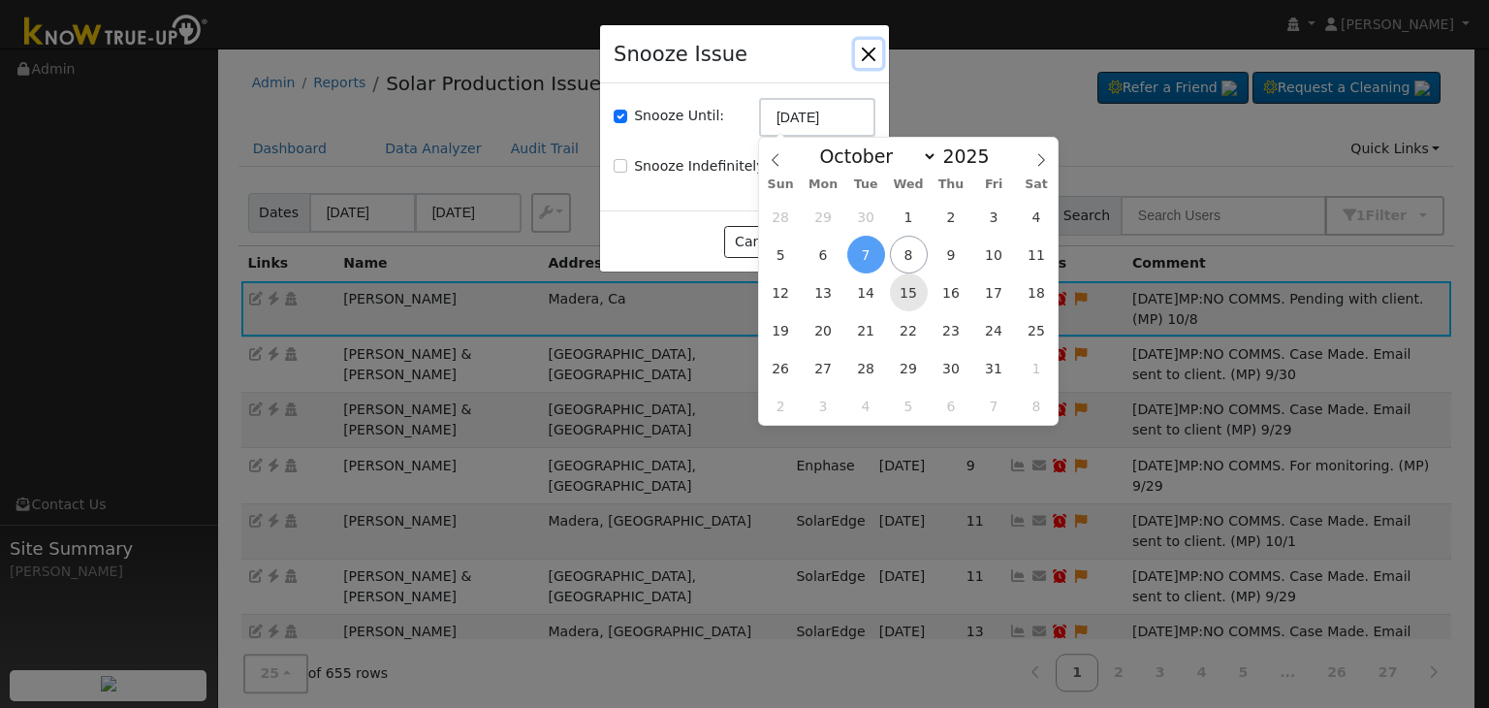
click at [915, 297] on span "15" at bounding box center [909, 292] width 38 height 38
type input "10/15/2025"
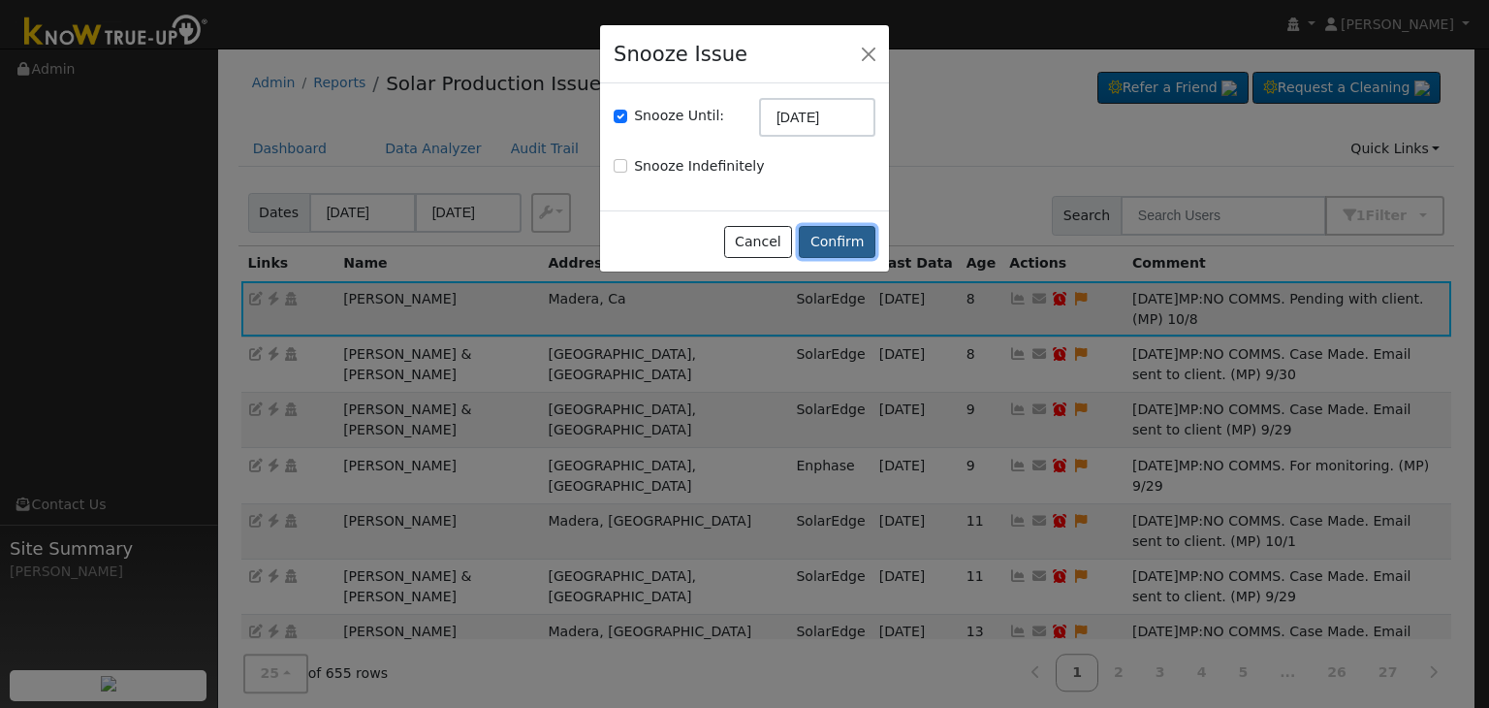
click at [832, 242] on button "Confirm" at bounding box center [837, 242] width 77 height 33
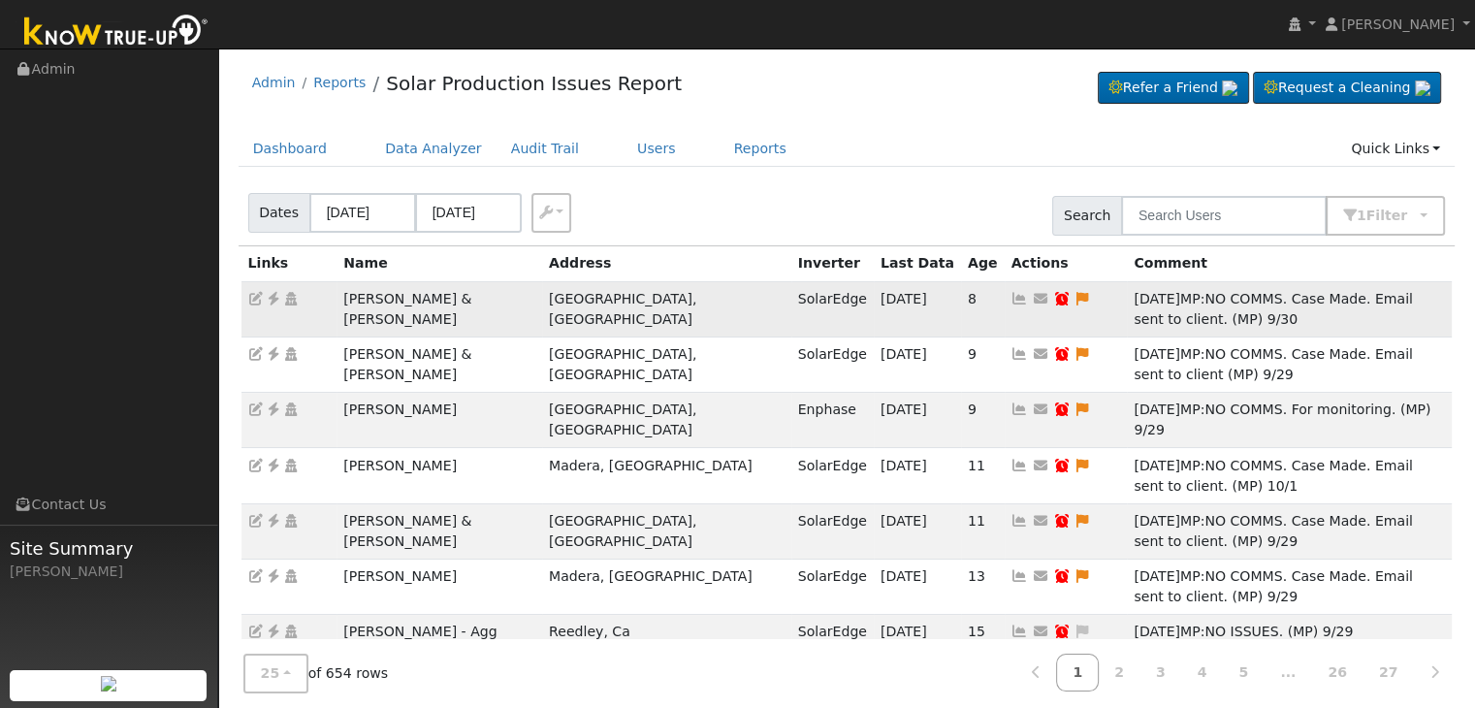
click at [444, 295] on td "[PERSON_NAME] & [PERSON_NAME]" at bounding box center [439, 308] width 206 height 55
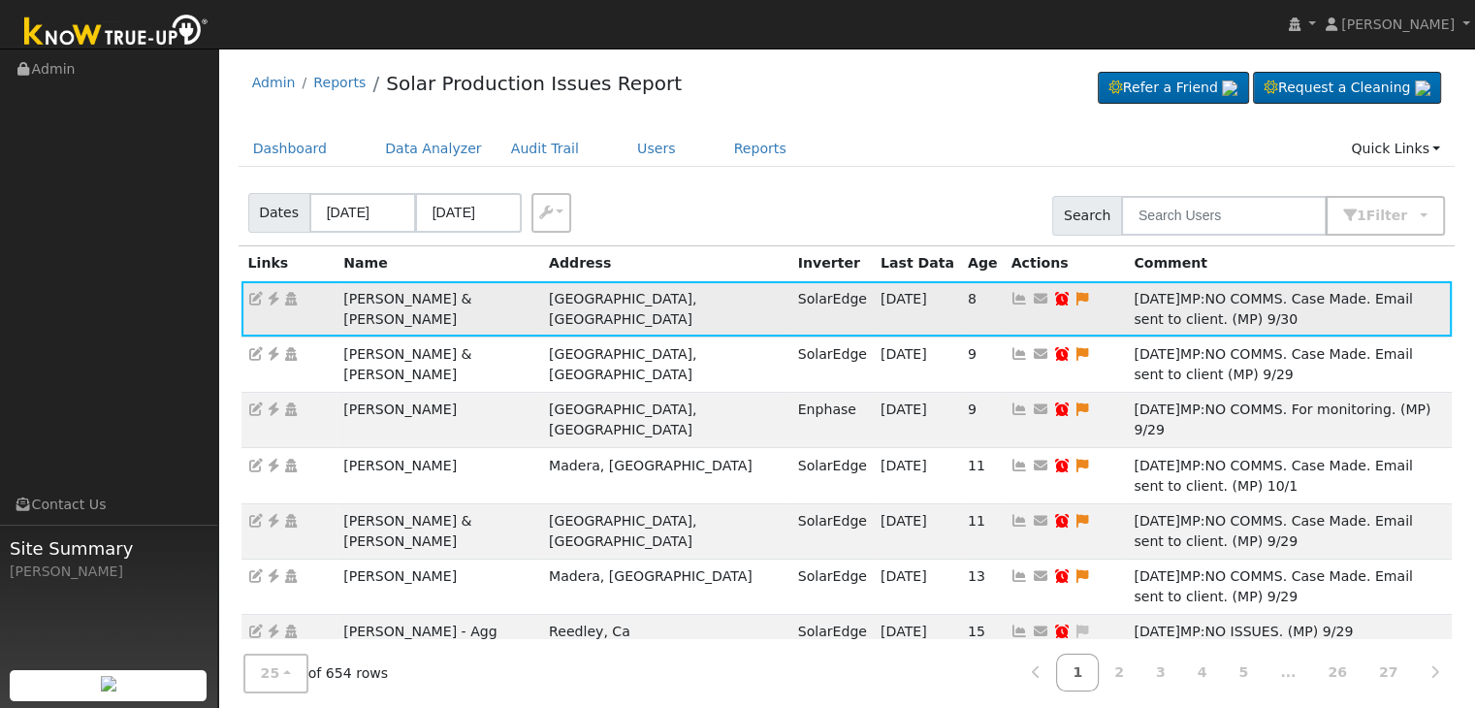
click at [444, 295] on td "[PERSON_NAME] & [PERSON_NAME]" at bounding box center [439, 308] width 206 height 55
copy td "[PERSON_NAME] & [PERSON_NAME]"
click at [274, 296] on icon at bounding box center [273, 299] width 17 height 14
click at [1073, 296] on icon at bounding box center [1081, 299] width 17 height 14
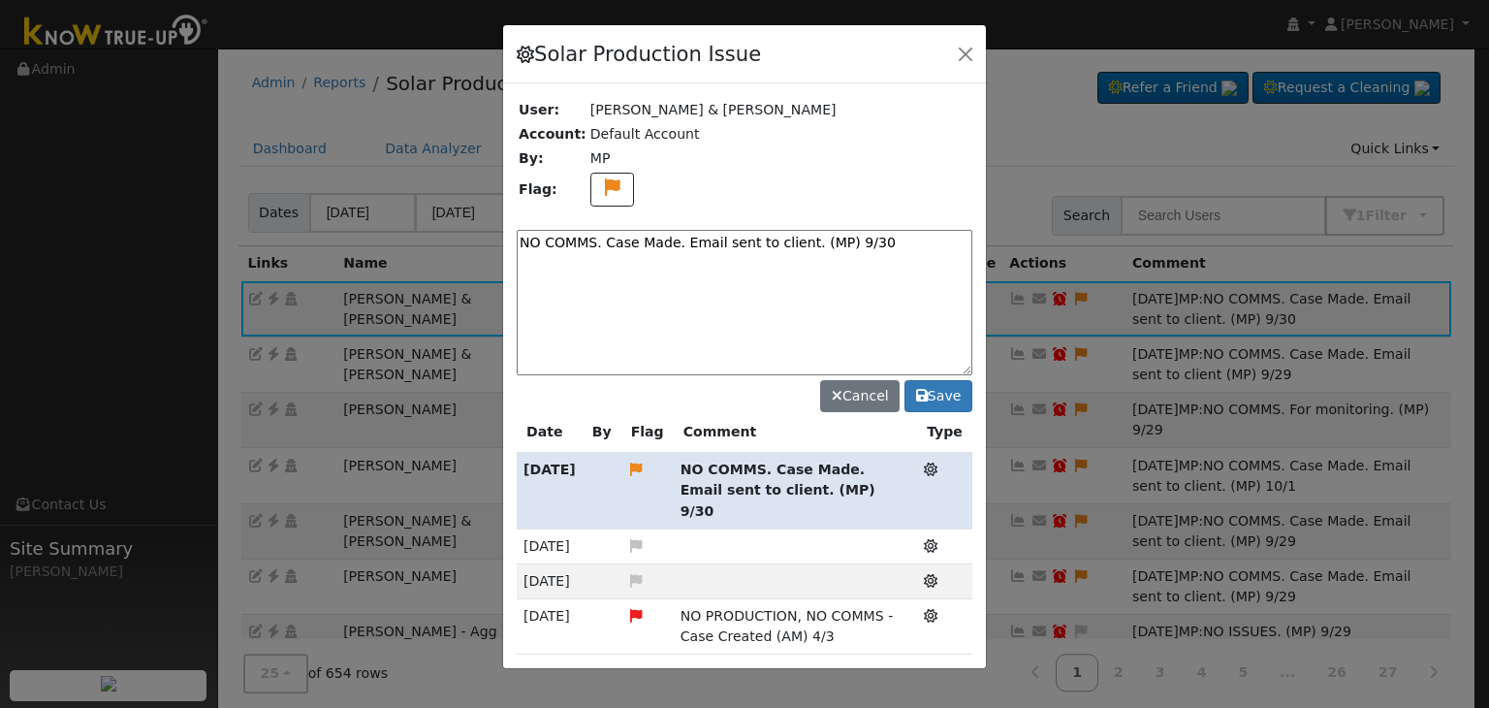
click at [796, 239] on textarea "NO COMMS. Case Made. Email sent to client. (MP) 9/30" at bounding box center [745, 302] width 456 height 145
paste textarea "For site visit. (MP)"
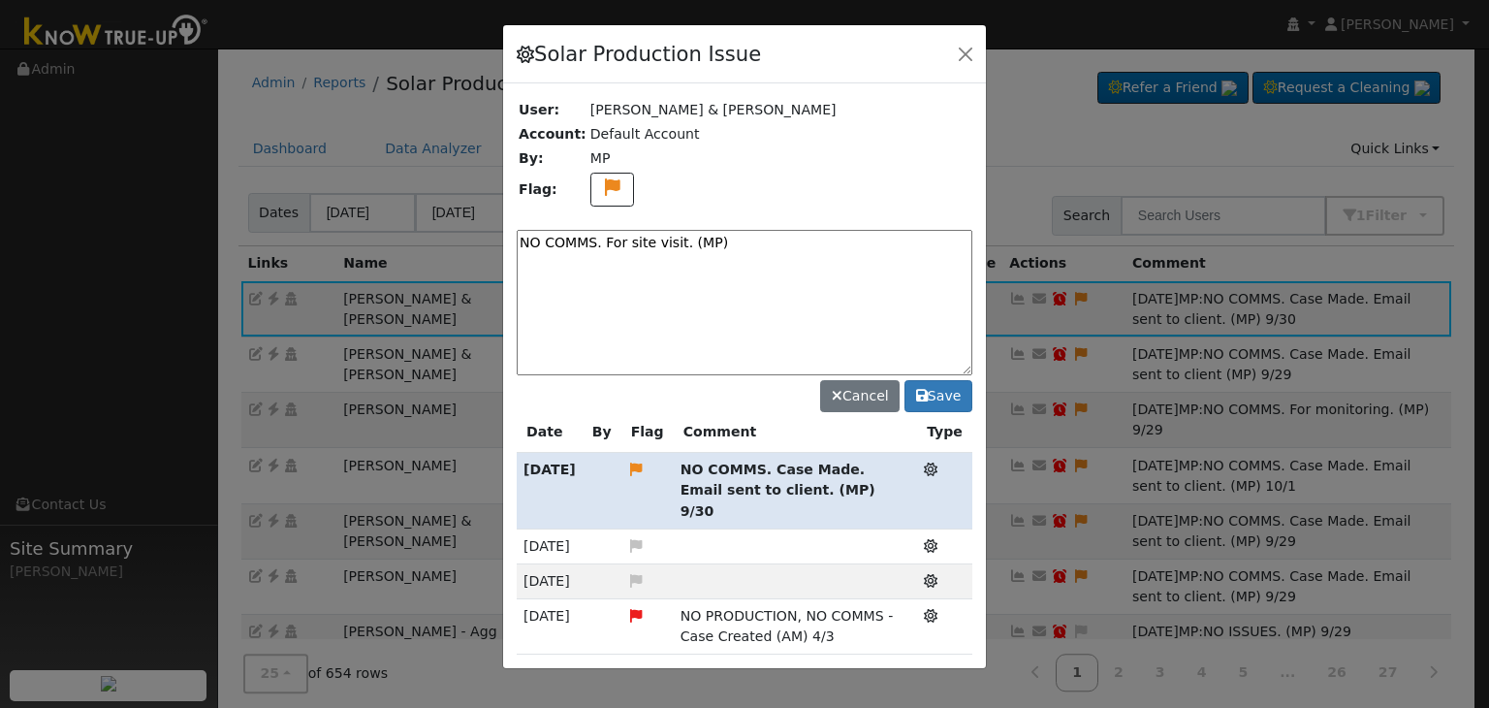
click at [780, 243] on textarea "NO COMMS. For site visit. (MP)" at bounding box center [745, 302] width 456 height 145
type textarea "NO COMMS. For site visit. (MP) 10/8"
click at [954, 392] on button "Save" at bounding box center [939, 396] width 68 height 33
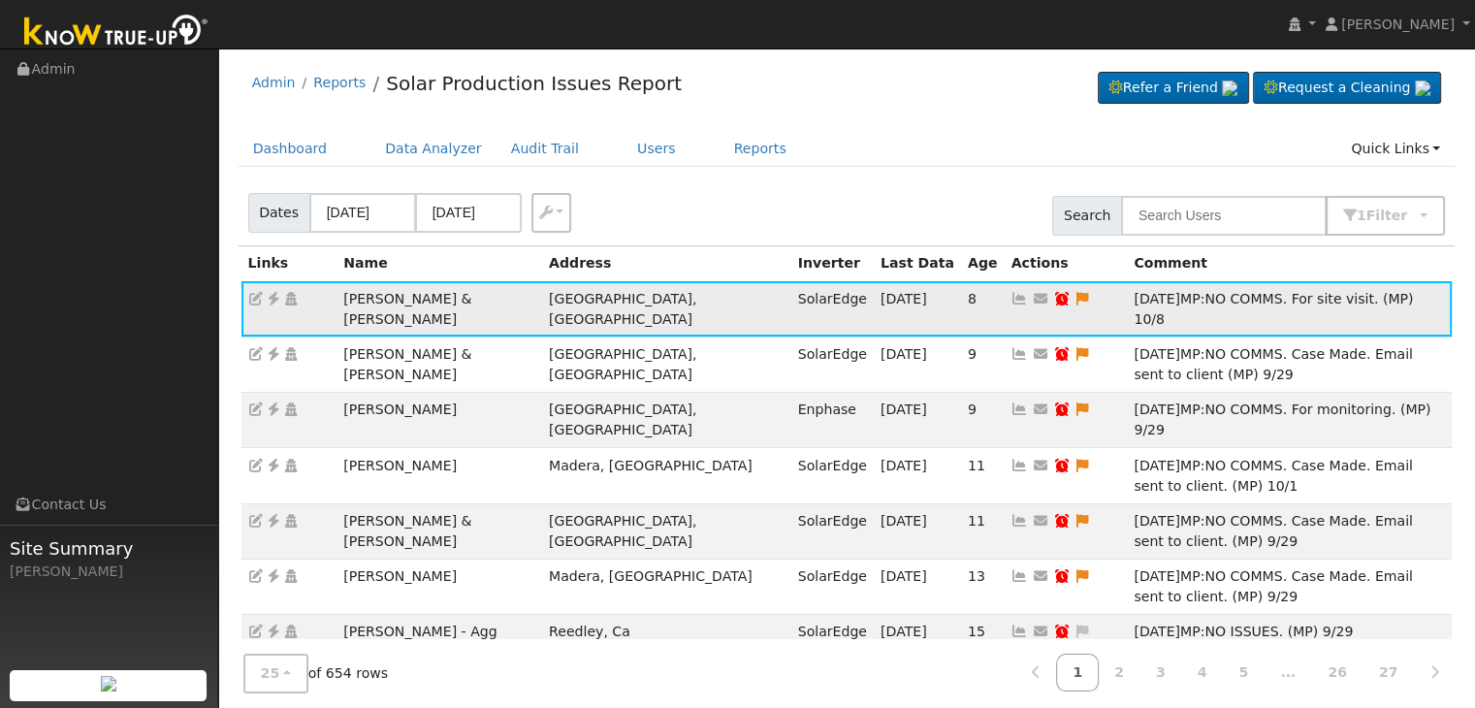
click at [1053, 298] on icon at bounding box center [1061, 299] width 17 height 14
type input "[DATE]"
checkbox input "true"
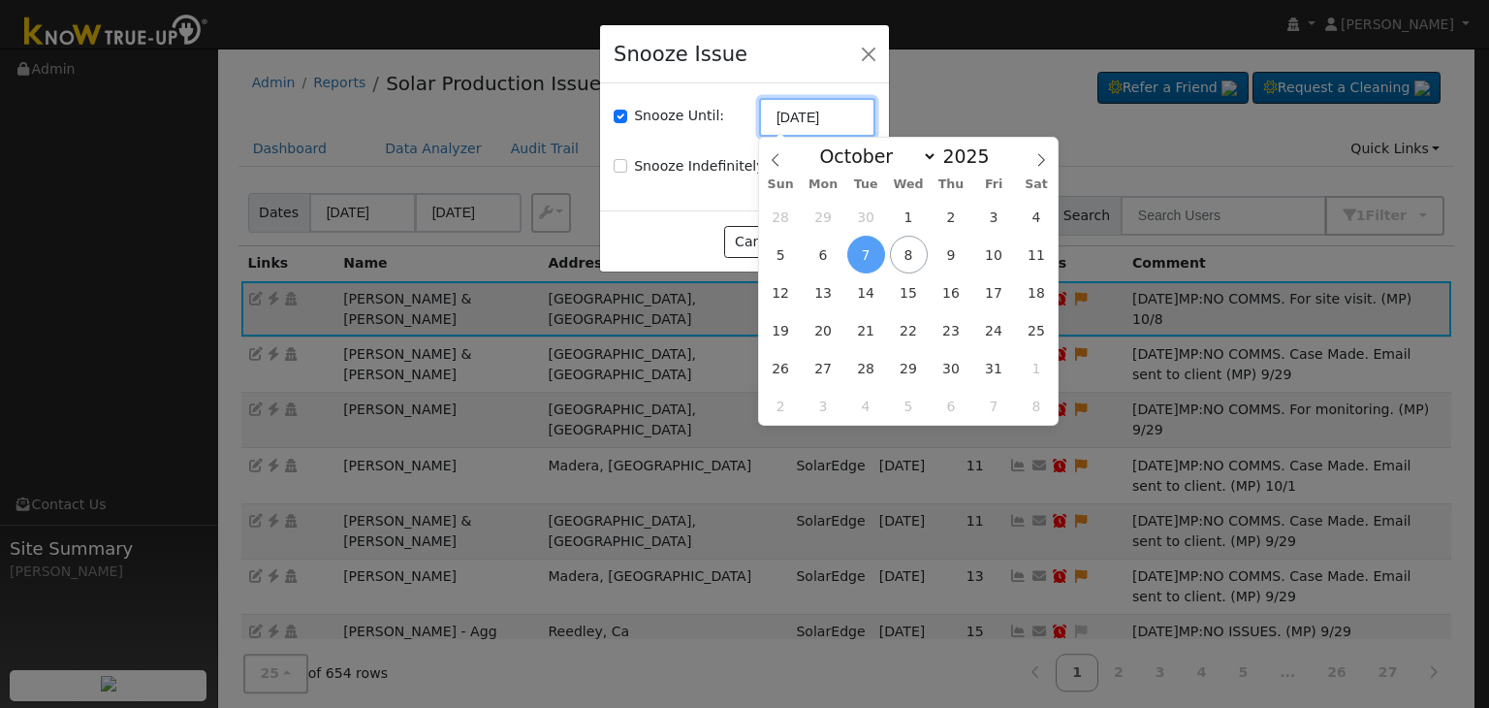
click at [791, 129] on input "[DATE]" at bounding box center [817, 117] width 116 height 39
click at [914, 321] on span "22" at bounding box center [909, 330] width 38 height 38
type input "10/22/2025"
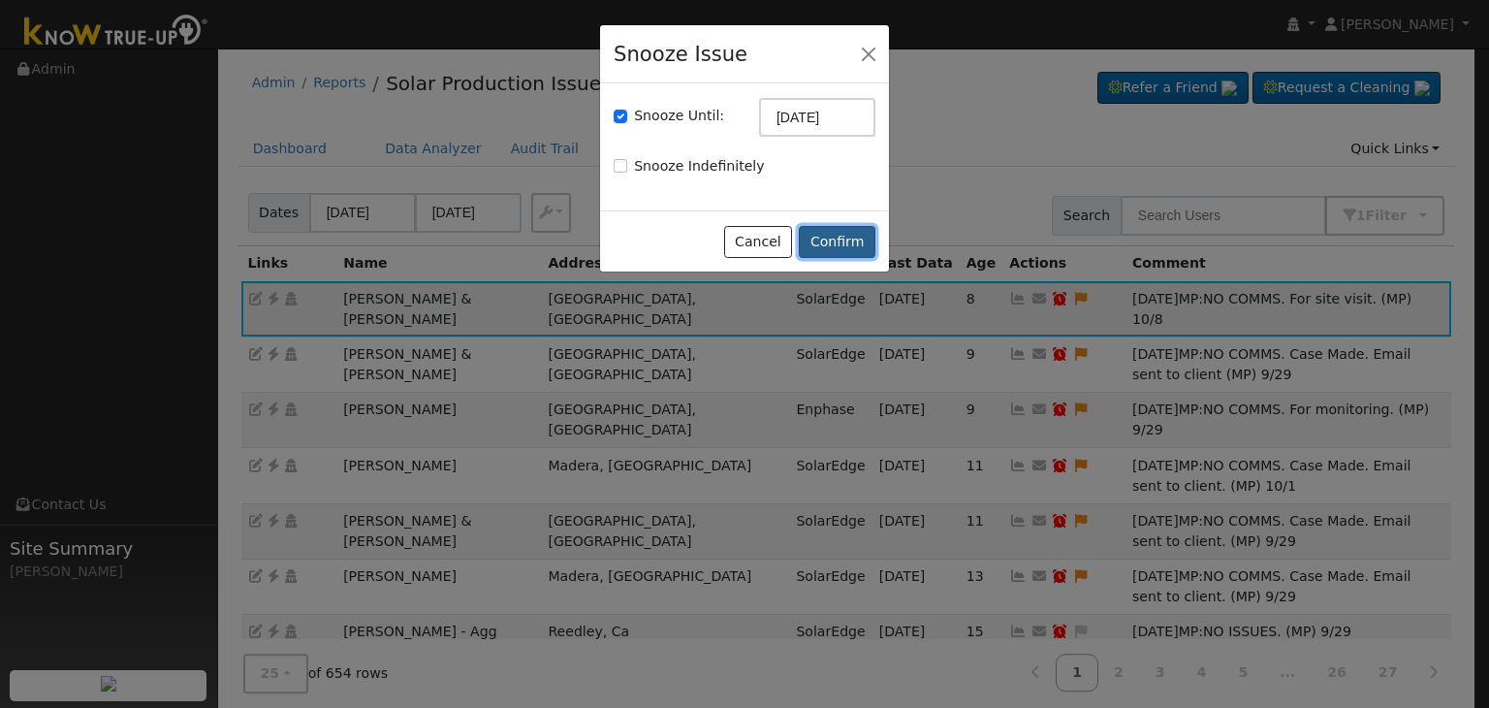
click at [850, 234] on button "Confirm" at bounding box center [837, 242] width 77 height 33
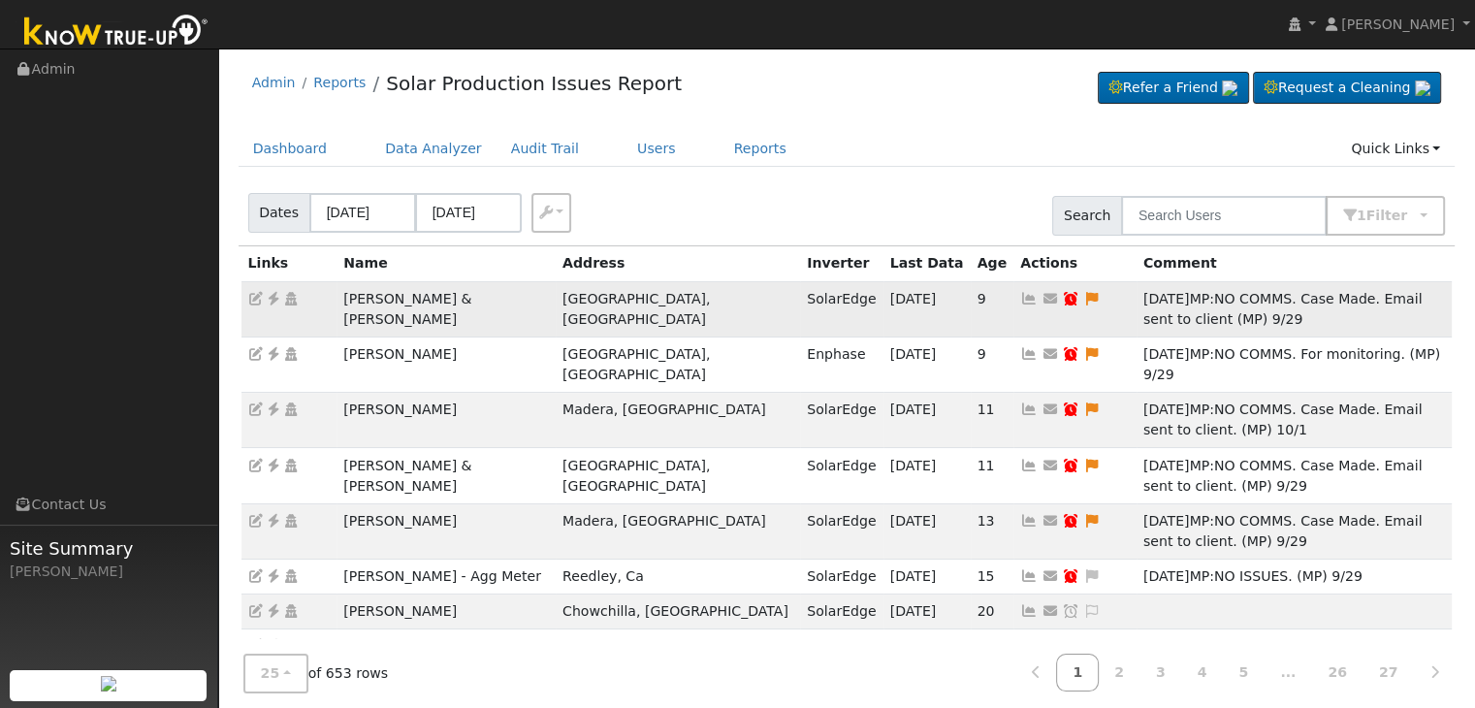
click at [413, 298] on td "[PERSON_NAME] & [PERSON_NAME]" at bounding box center [445, 308] width 219 height 55
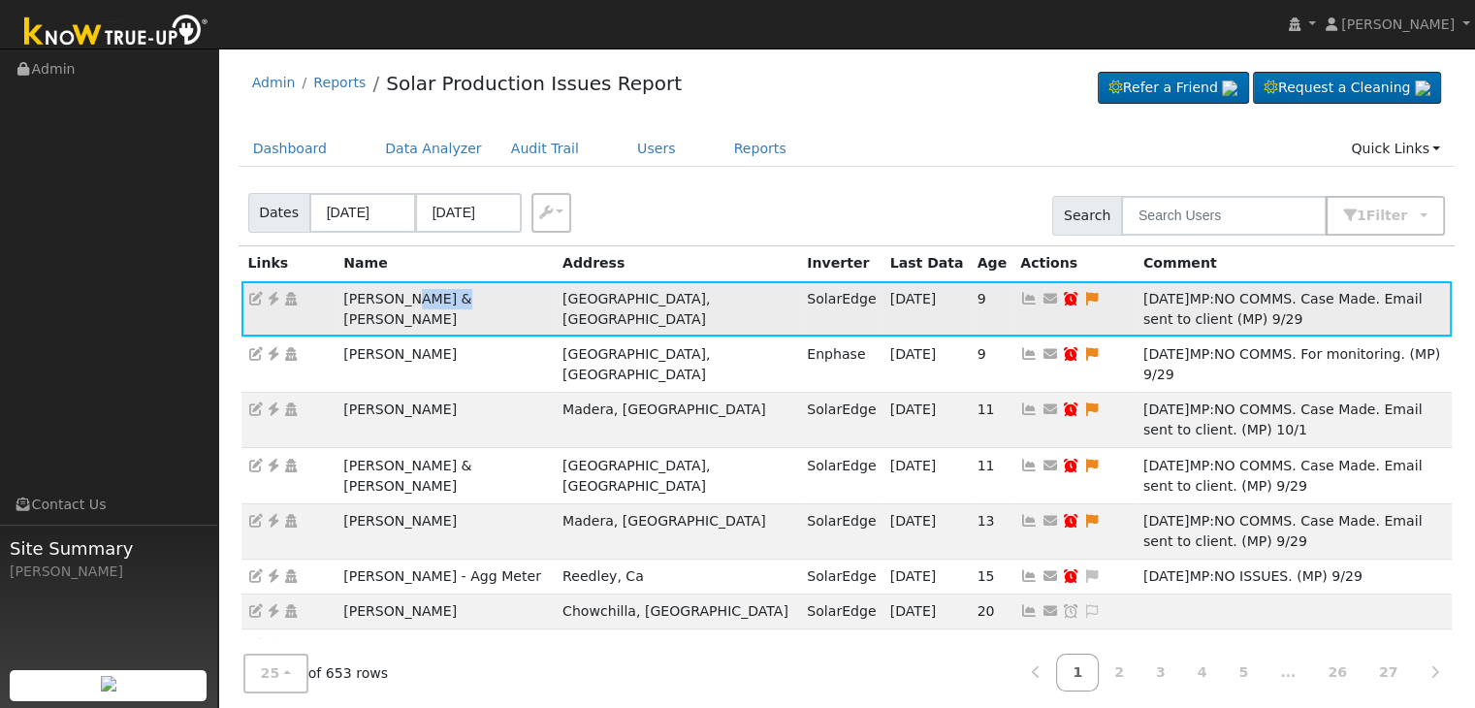
click at [413, 298] on td "[PERSON_NAME] & [PERSON_NAME]" at bounding box center [445, 308] width 219 height 55
copy td "[PERSON_NAME] & [PERSON_NAME]"
click at [275, 299] on icon at bounding box center [273, 299] width 17 height 14
click at [1083, 296] on icon at bounding box center [1091, 299] width 17 height 14
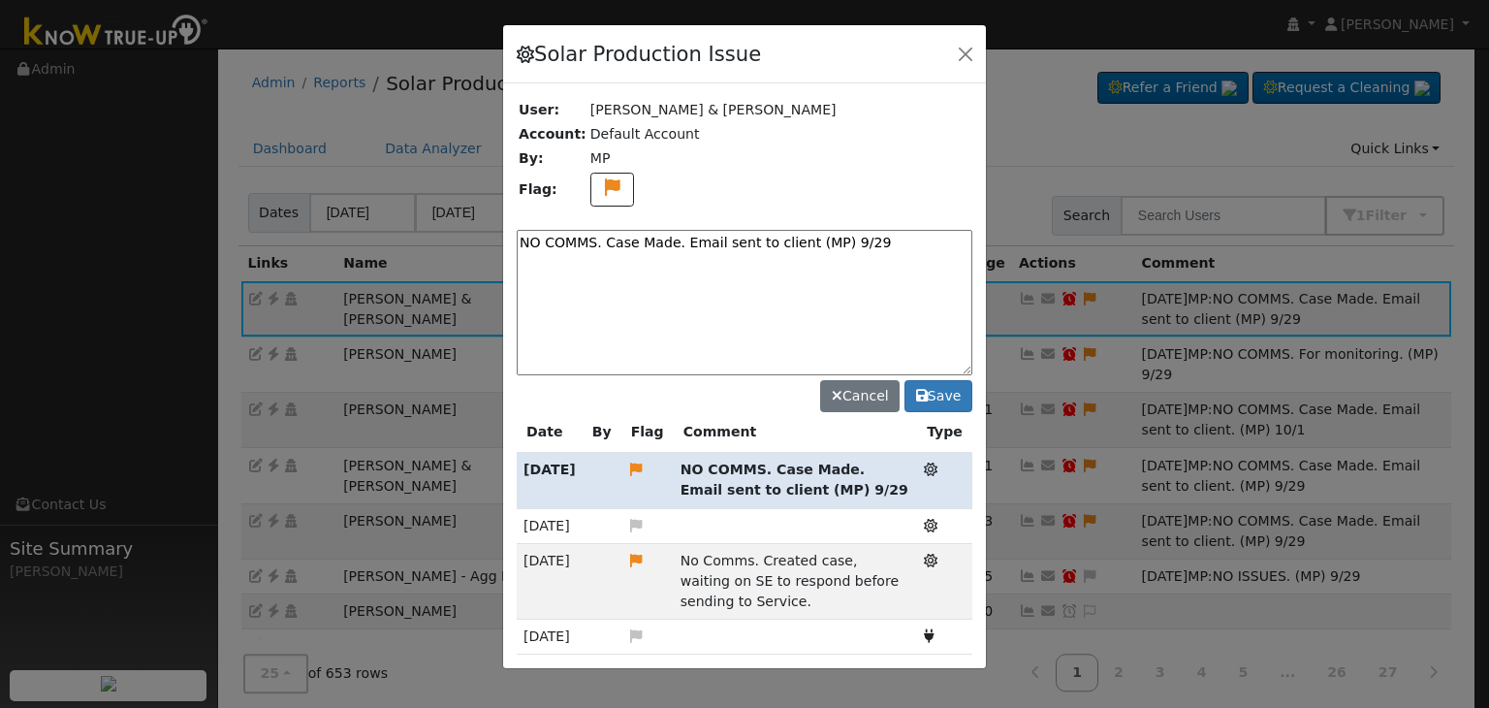
click at [676, 246] on textarea "NO COMMS. Case Made. Email sent to client (MP) 9/29" at bounding box center [745, 302] width 456 height 145
paste textarea "Pending with client (MP)"
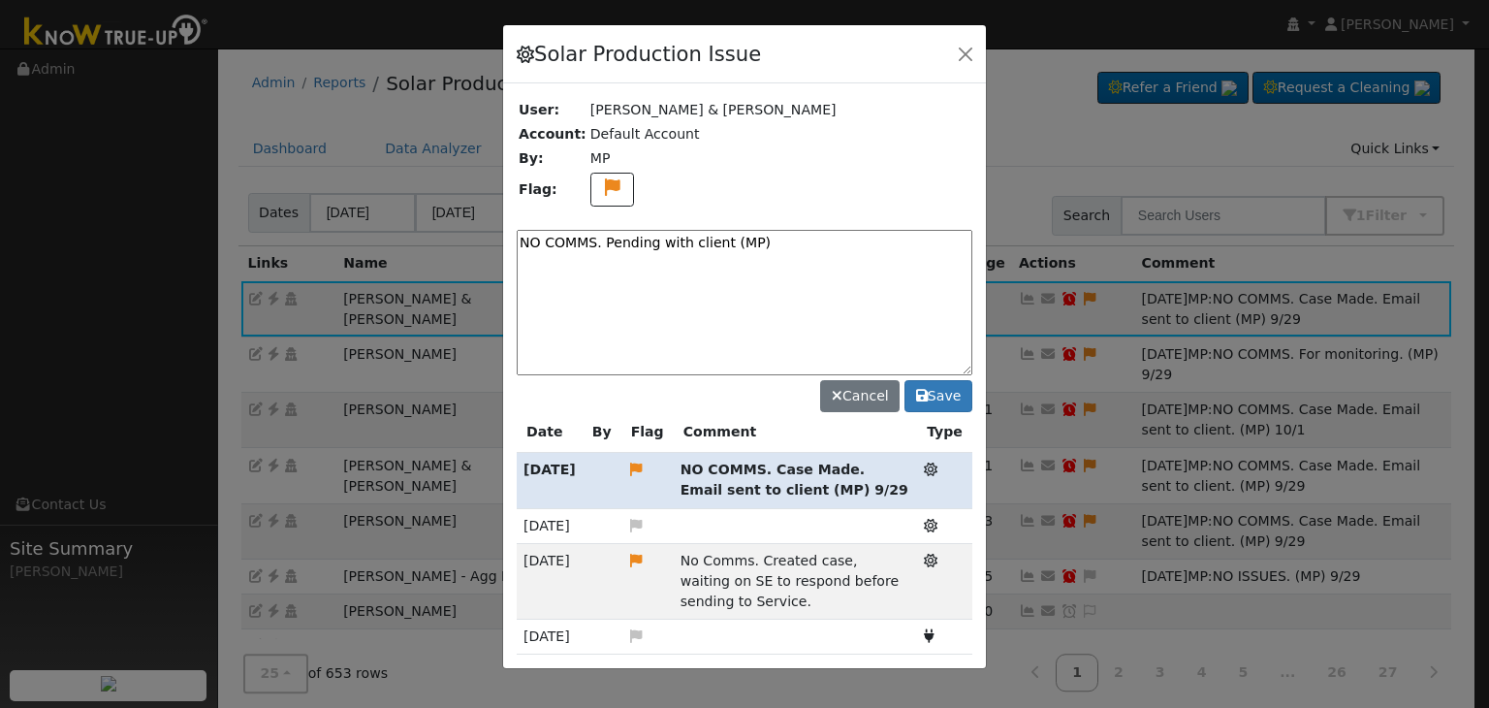
click at [802, 238] on textarea "NO COMMS. Pending with client (MP)" at bounding box center [745, 302] width 456 height 145
type textarea "NO COMMS. Pending with client (MP) 10/8"
click at [941, 384] on button "Save" at bounding box center [939, 396] width 68 height 33
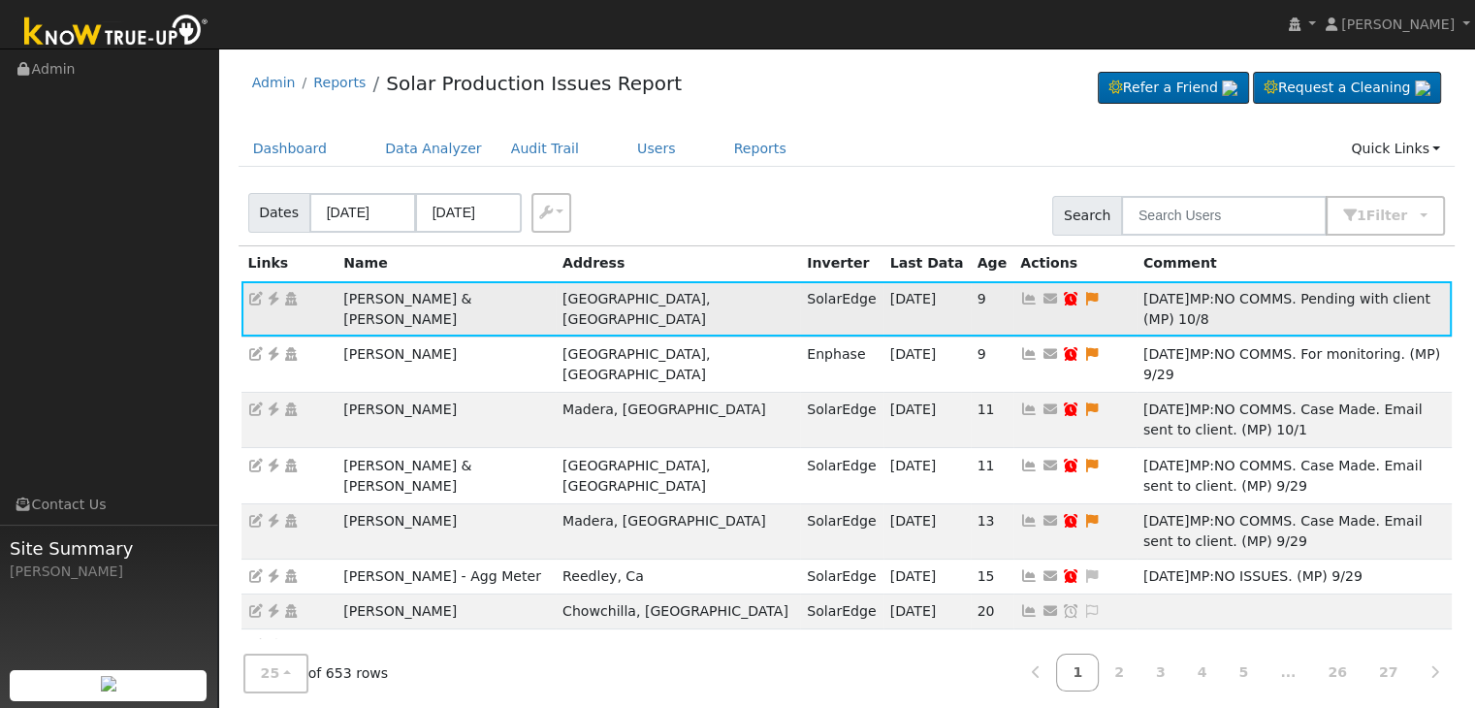
click at [1062, 295] on icon at bounding box center [1070, 299] width 17 height 14
type input "[DATE]"
checkbox input "true"
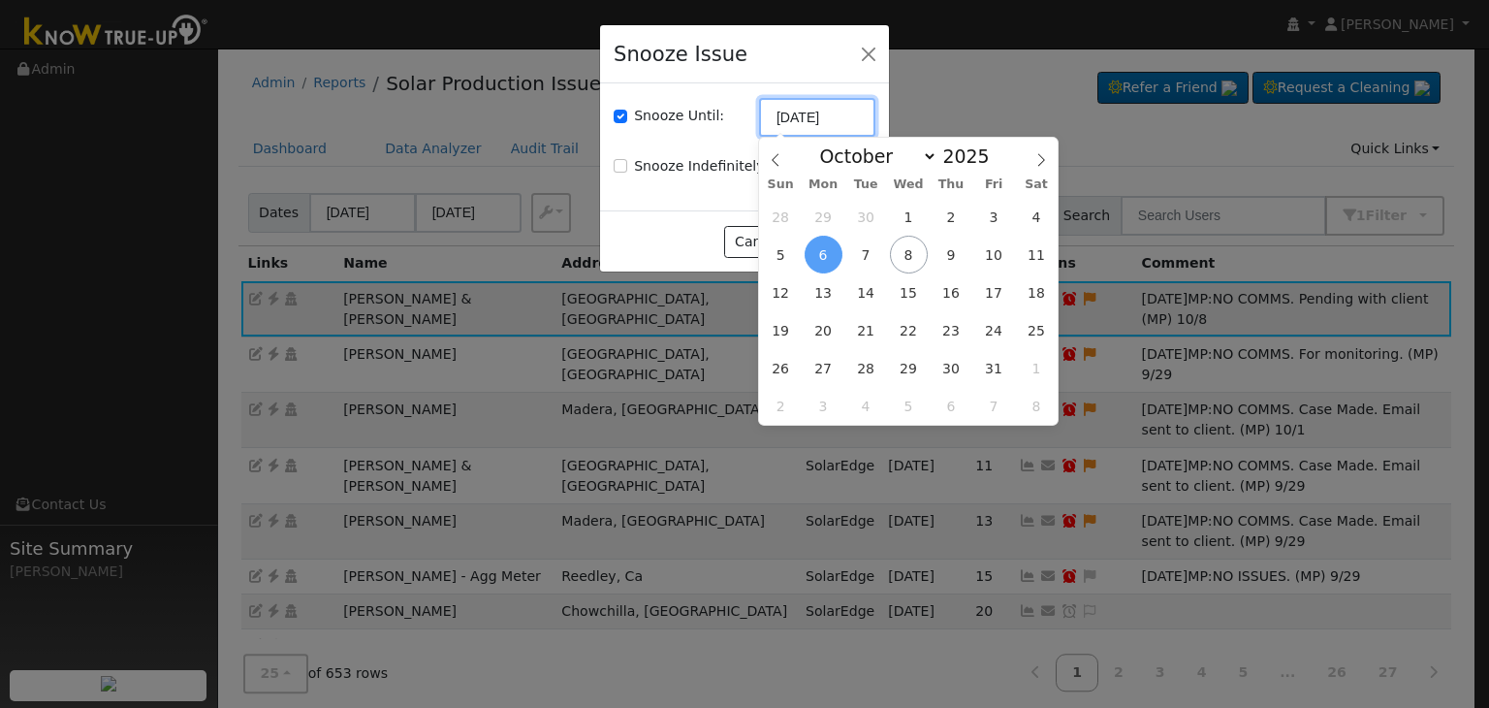
click at [787, 116] on input "[DATE]" at bounding box center [817, 117] width 116 height 39
click at [909, 284] on span "15" at bounding box center [909, 292] width 38 height 38
type input "10/15/2025"
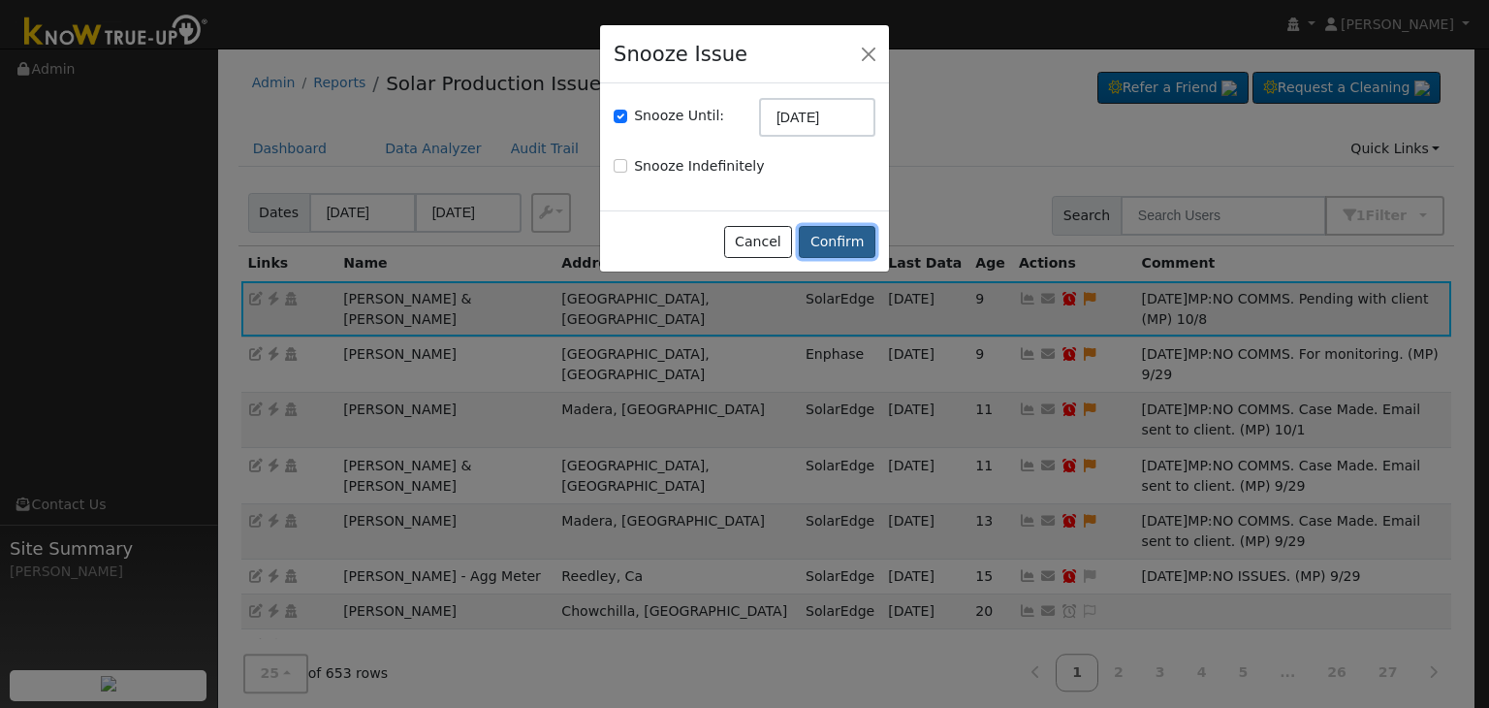
click at [857, 248] on button "Confirm" at bounding box center [837, 242] width 77 height 33
click at [832, 239] on button "Confirm" at bounding box center [837, 242] width 77 height 33
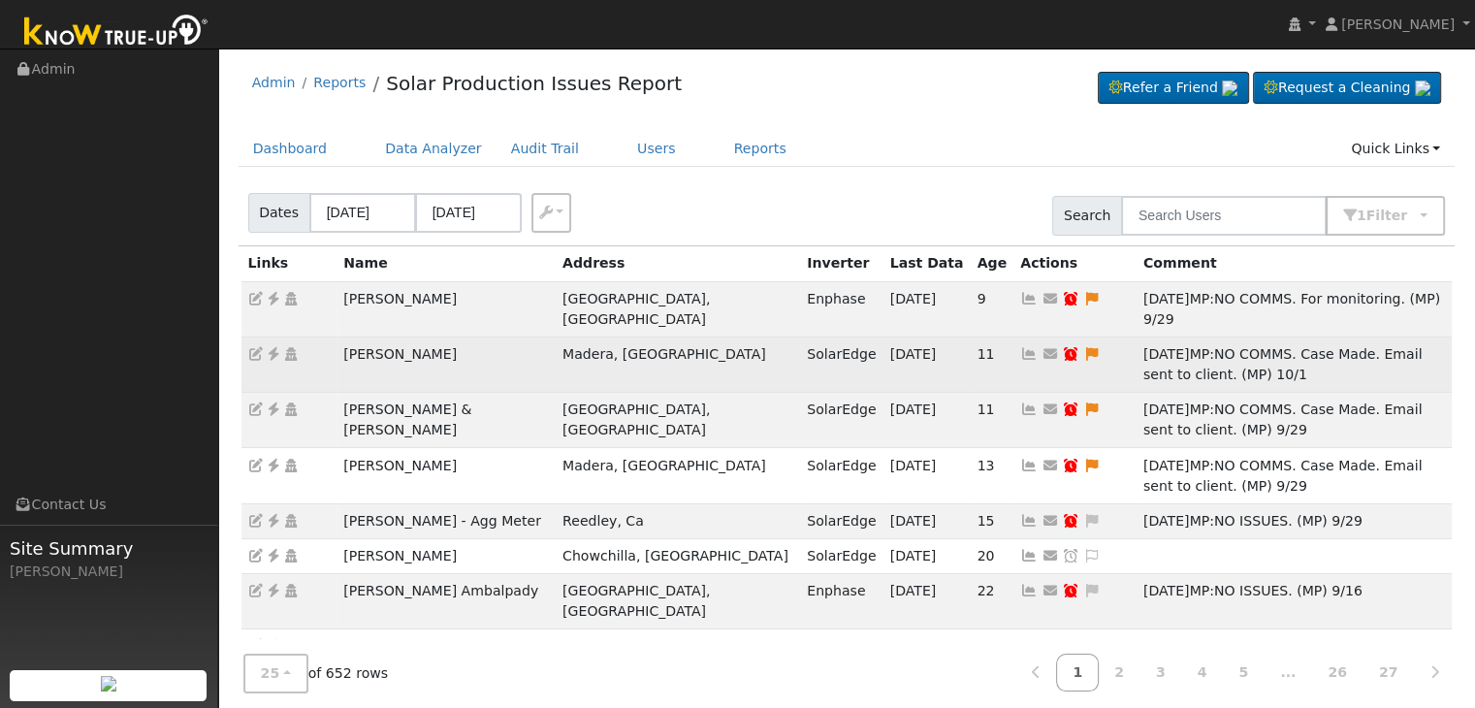
click at [367, 336] on td "[PERSON_NAME]" at bounding box center [445, 363] width 219 height 55
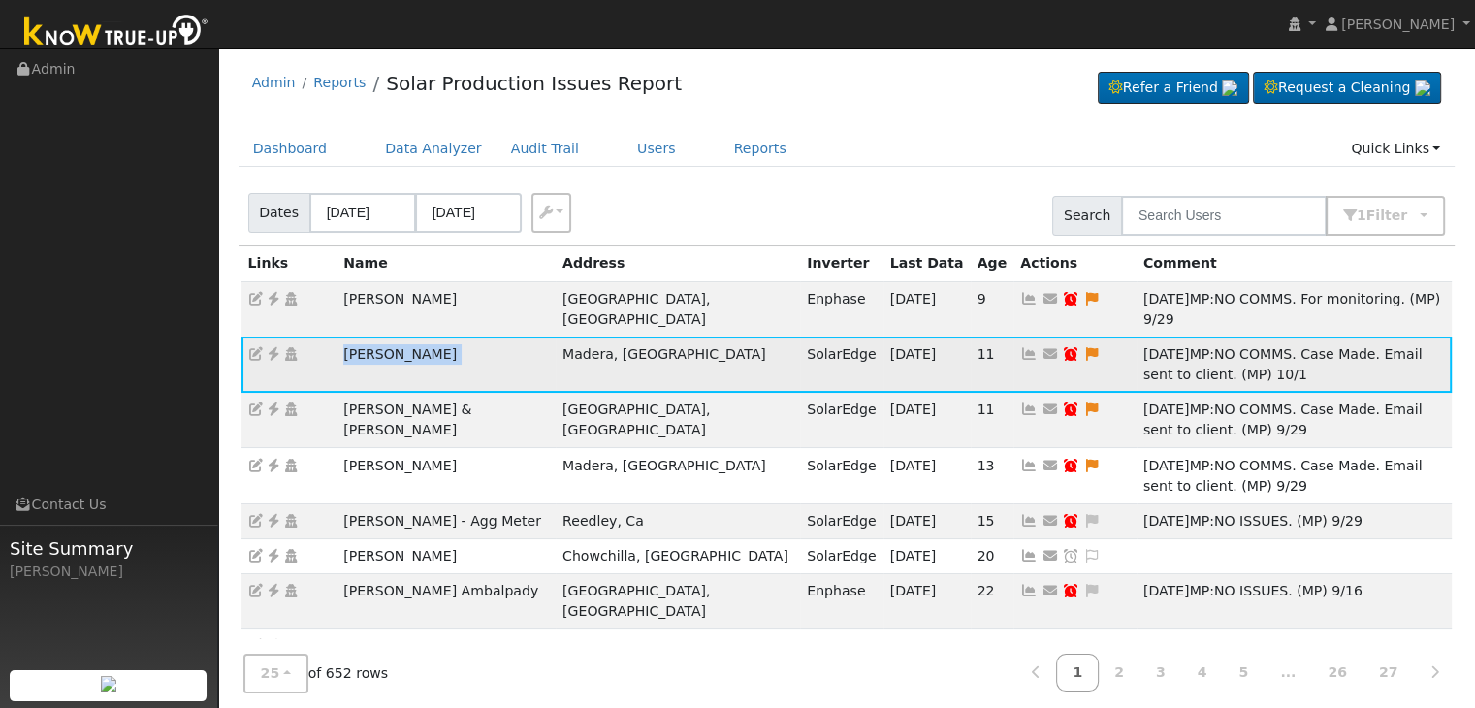
click at [367, 336] on td "[PERSON_NAME]" at bounding box center [445, 363] width 219 height 55
copy td "[PERSON_NAME]"
click at [271, 347] on icon at bounding box center [273, 354] width 17 height 14
click at [1083, 347] on icon at bounding box center [1091, 354] width 17 height 14
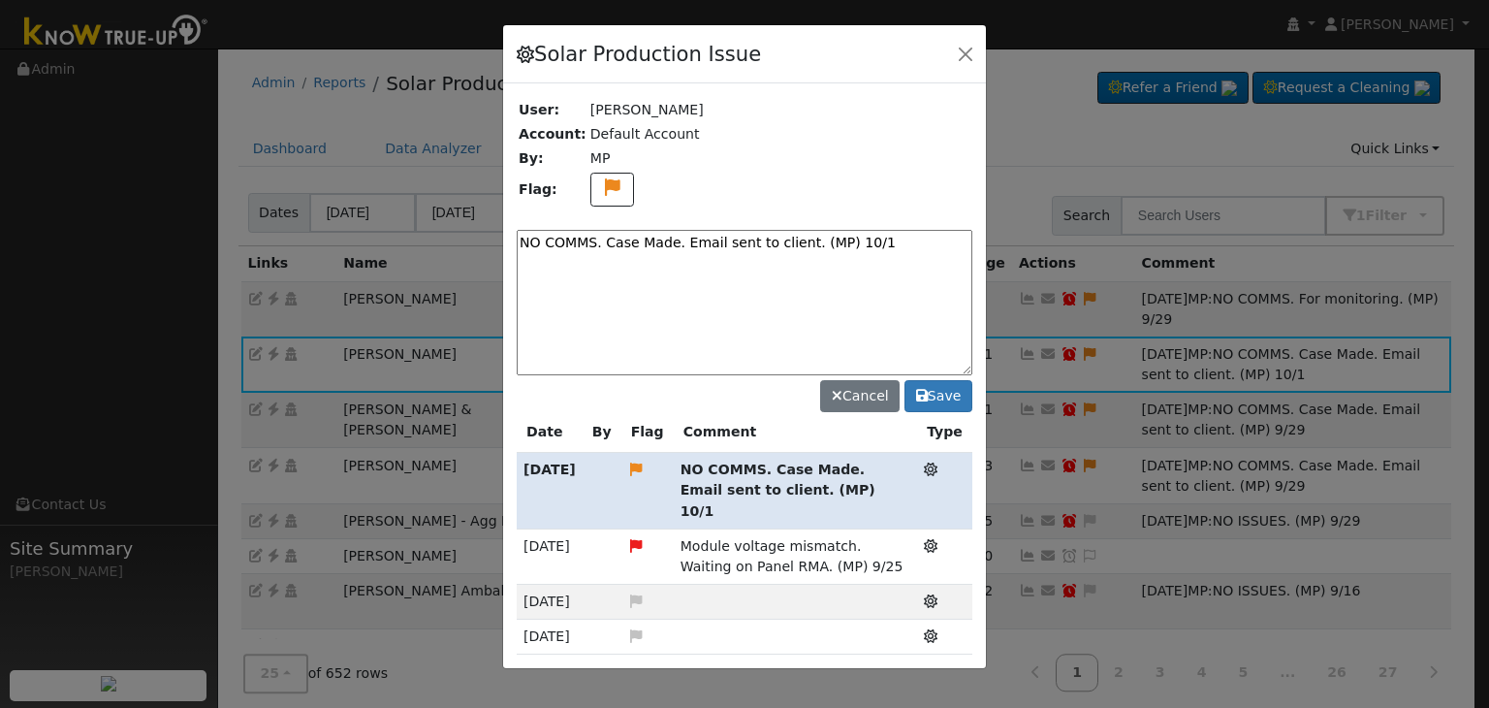
click at [682, 239] on textarea "NO COMMS. Case Made. Email sent to client. (MP) 10/1" at bounding box center [745, 302] width 456 height 145
paste textarea "Pending with client (MP)"
click at [791, 241] on textarea "NO COMMS. Pending with client (MP)" at bounding box center [745, 302] width 456 height 145
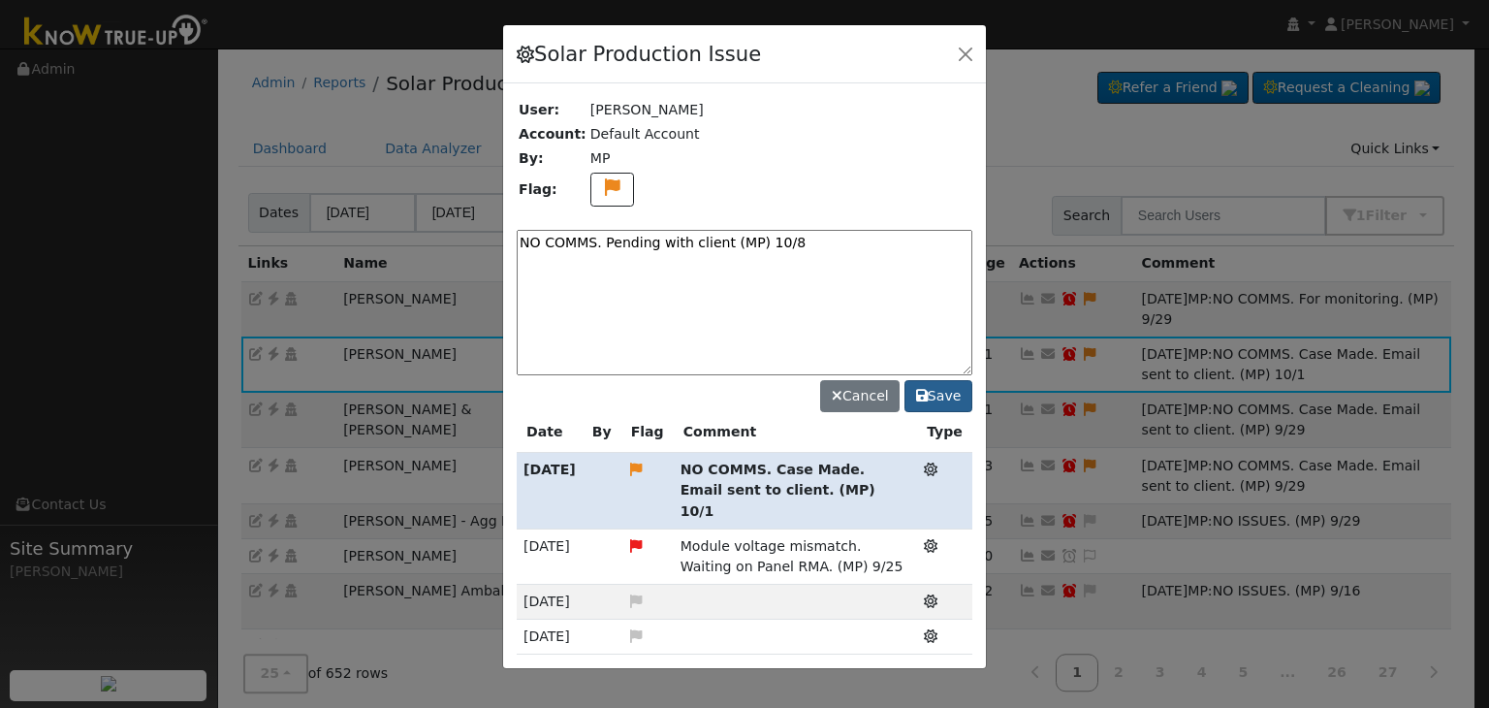
type textarea "NO COMMS. Pending with client (MP) 10/8"
click at [920, 390] on icon at bounding box center [922, 396] width 12 height 14
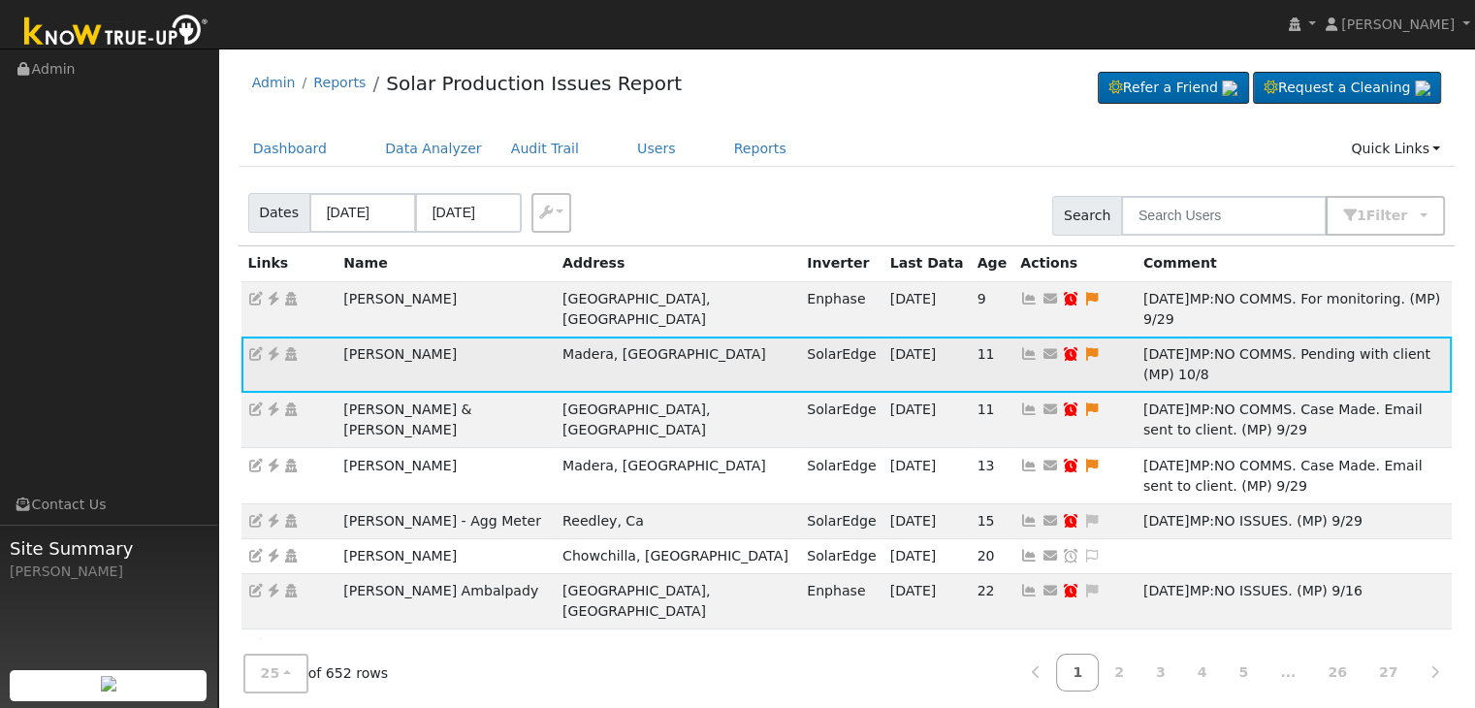
click at [1062, 347] on icon at bounding box center [1070, 354] width 17 height 14
type input "[DATE]"
checkbox input "true"
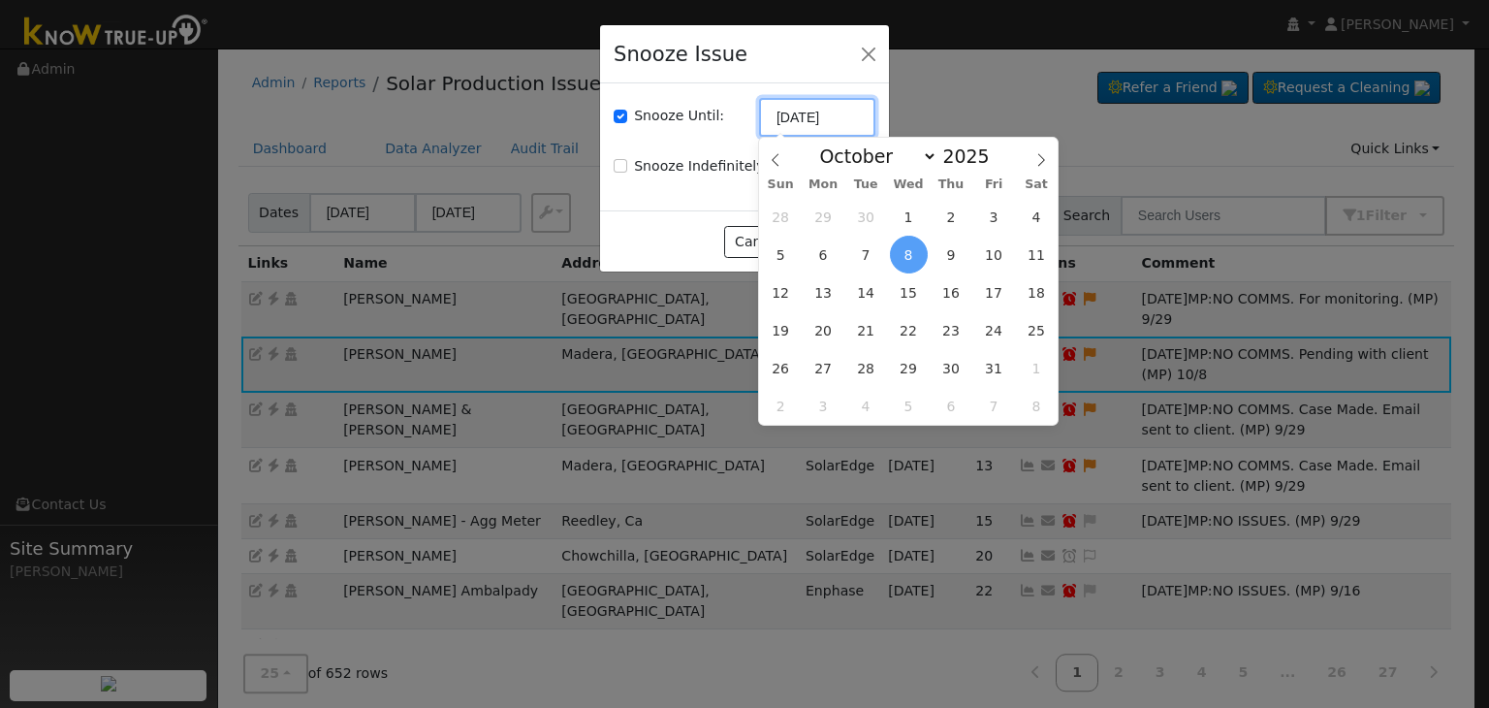
click at [799, 116] on input "[DATE]" at bounding box center [817, 117] width 116 height 39
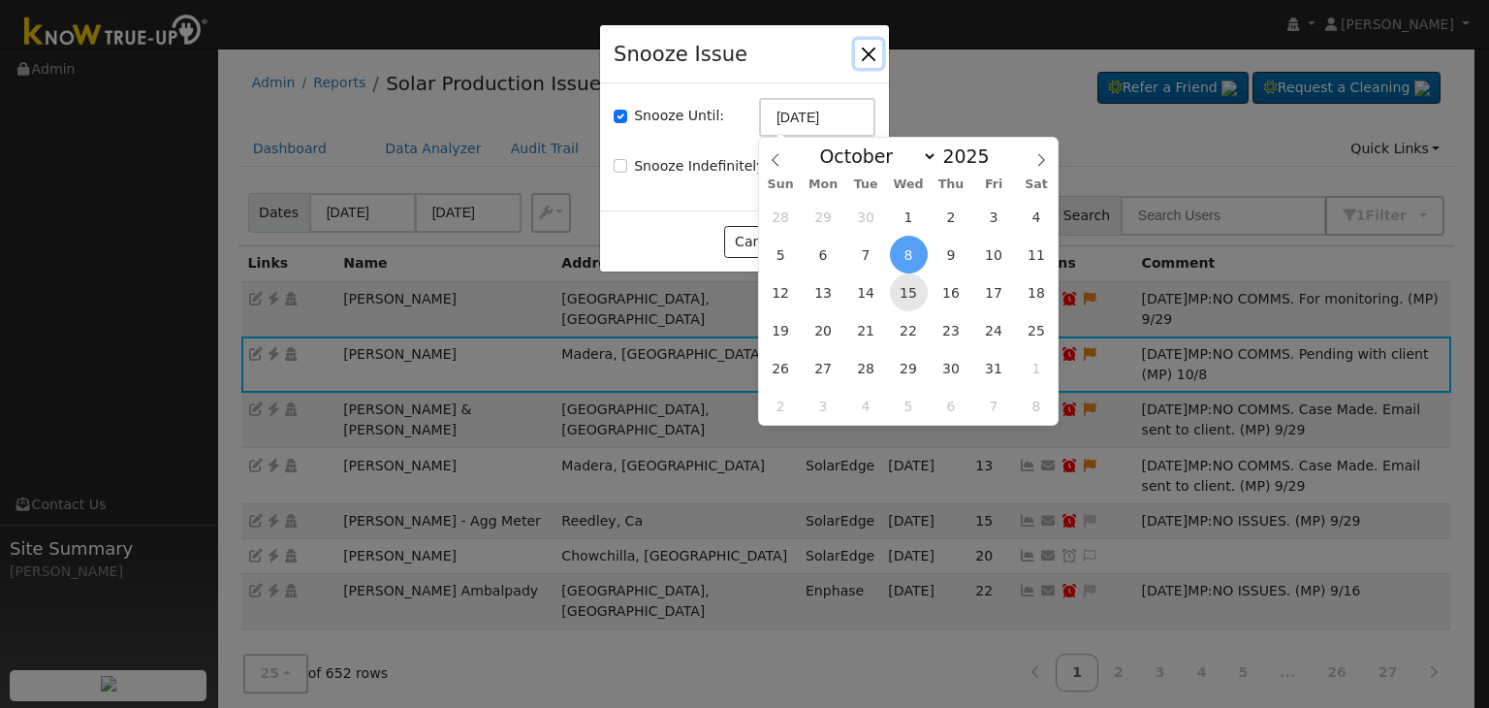
click at [915, 292] on span "15" at bounding box center [909, 292] width 38 height 38
type input "10/15/2025"
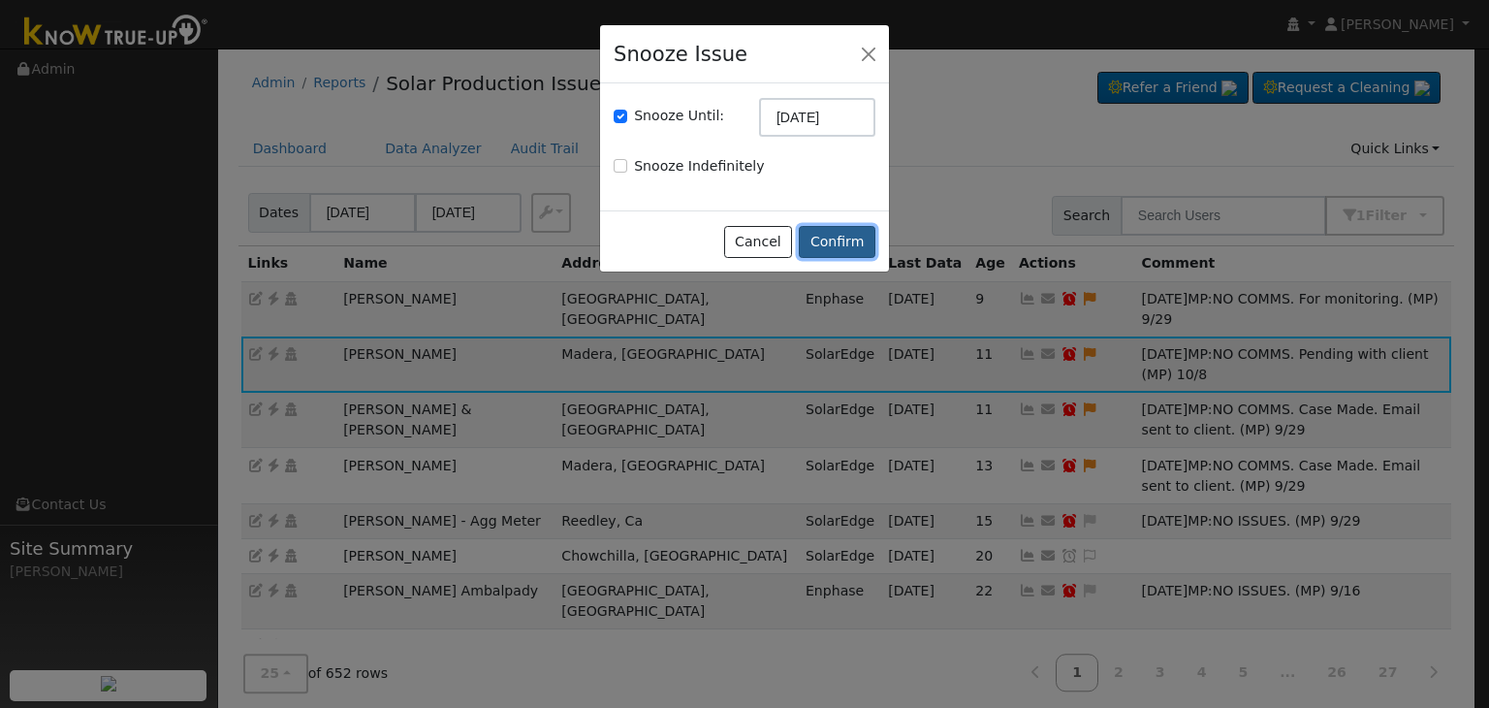
click at [842, 243] on button "Confirm" at bounding box center [837, 242] width 77 height 33
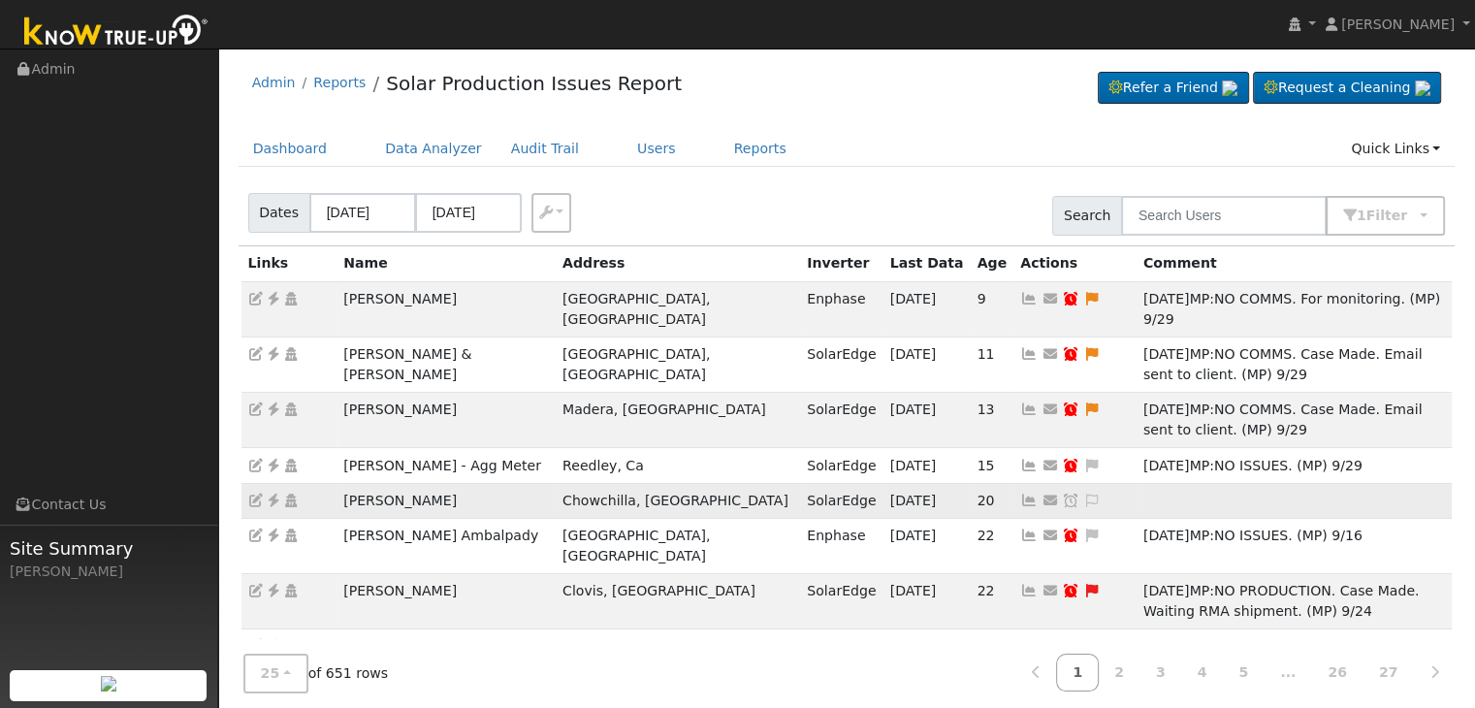
click at [270, 494] on icon at bounding box center [273, 501] width 17 height 14
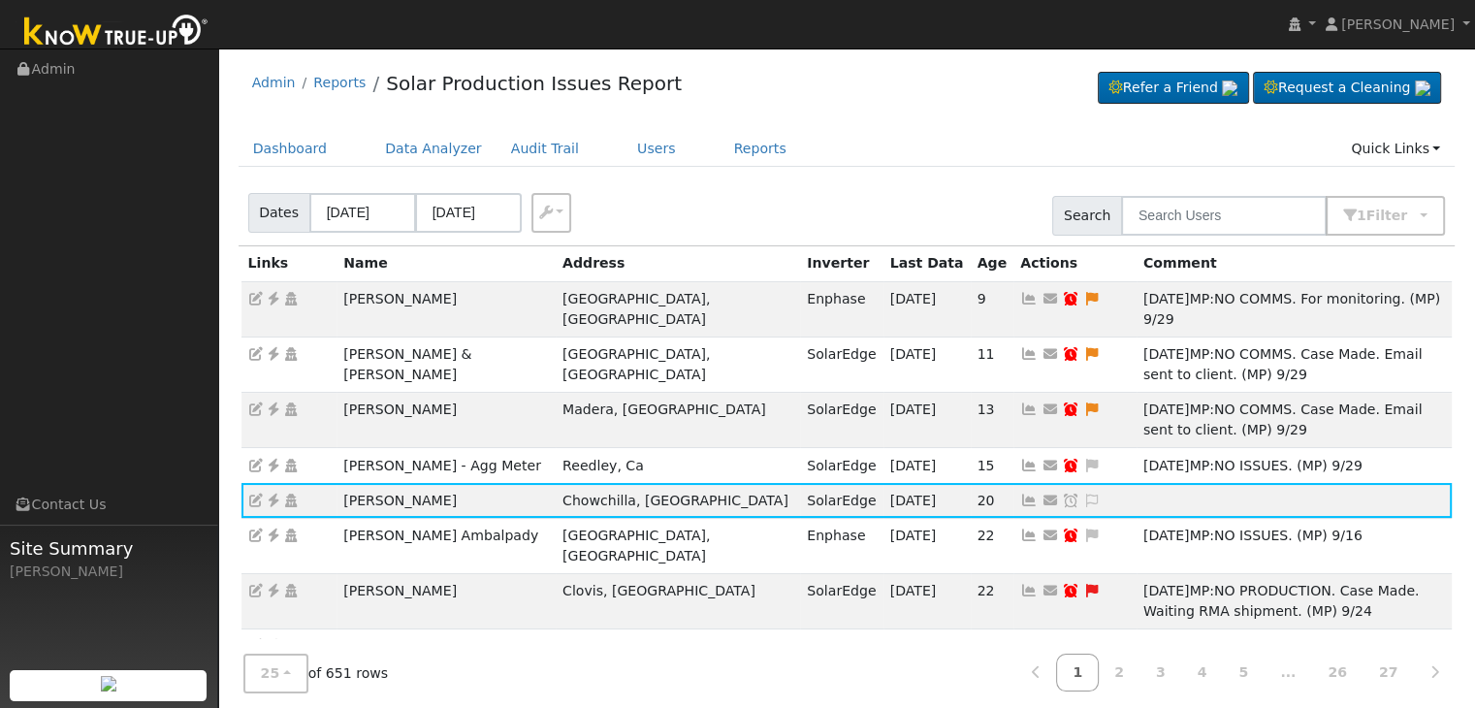
click at [898, 94] on div "Admin Reports Solar Production Issues Report Refer a Friend Request a Cleaning" at bounding box center [847, 87] width 1217 height 59
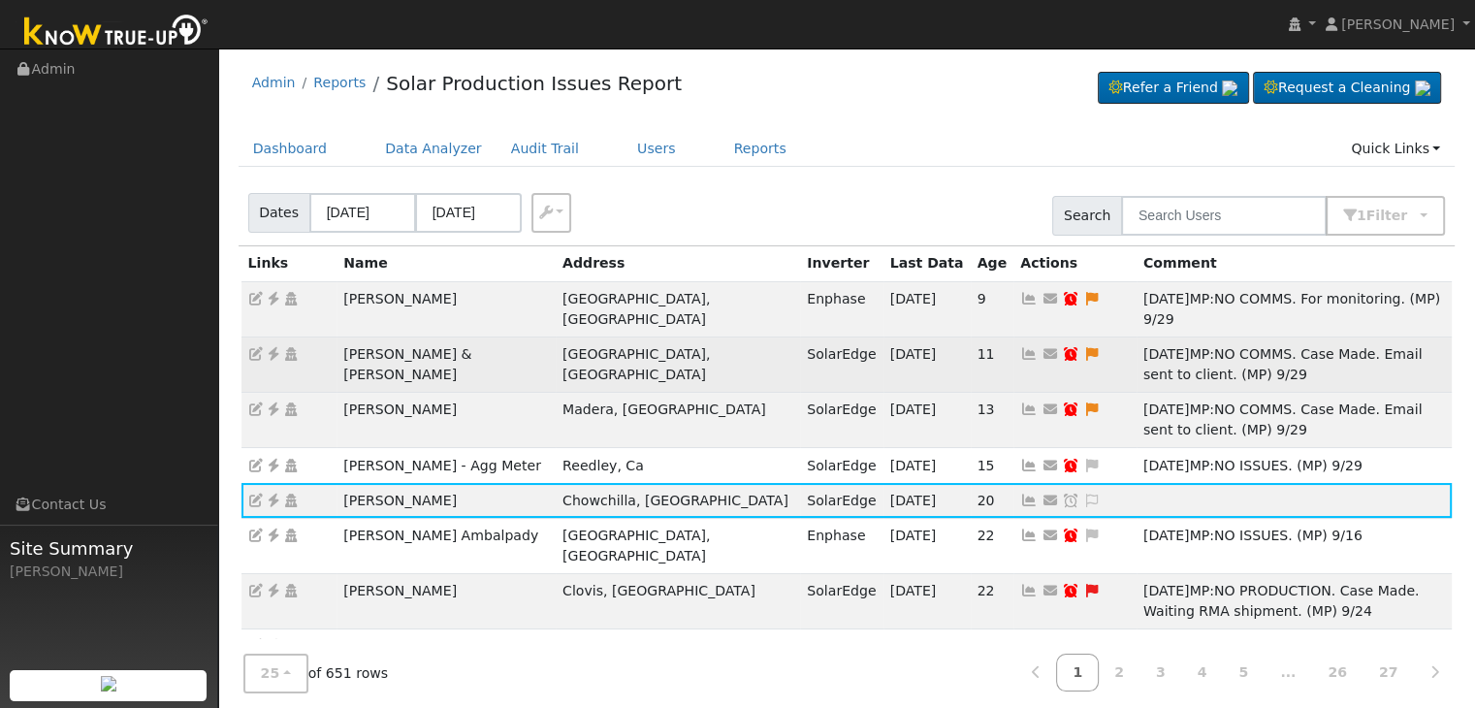
click at [463, 336] on td "[PERSON_NAME] & [PERSON_NAME]" at bounding box center [445, 363] width 219 height 55
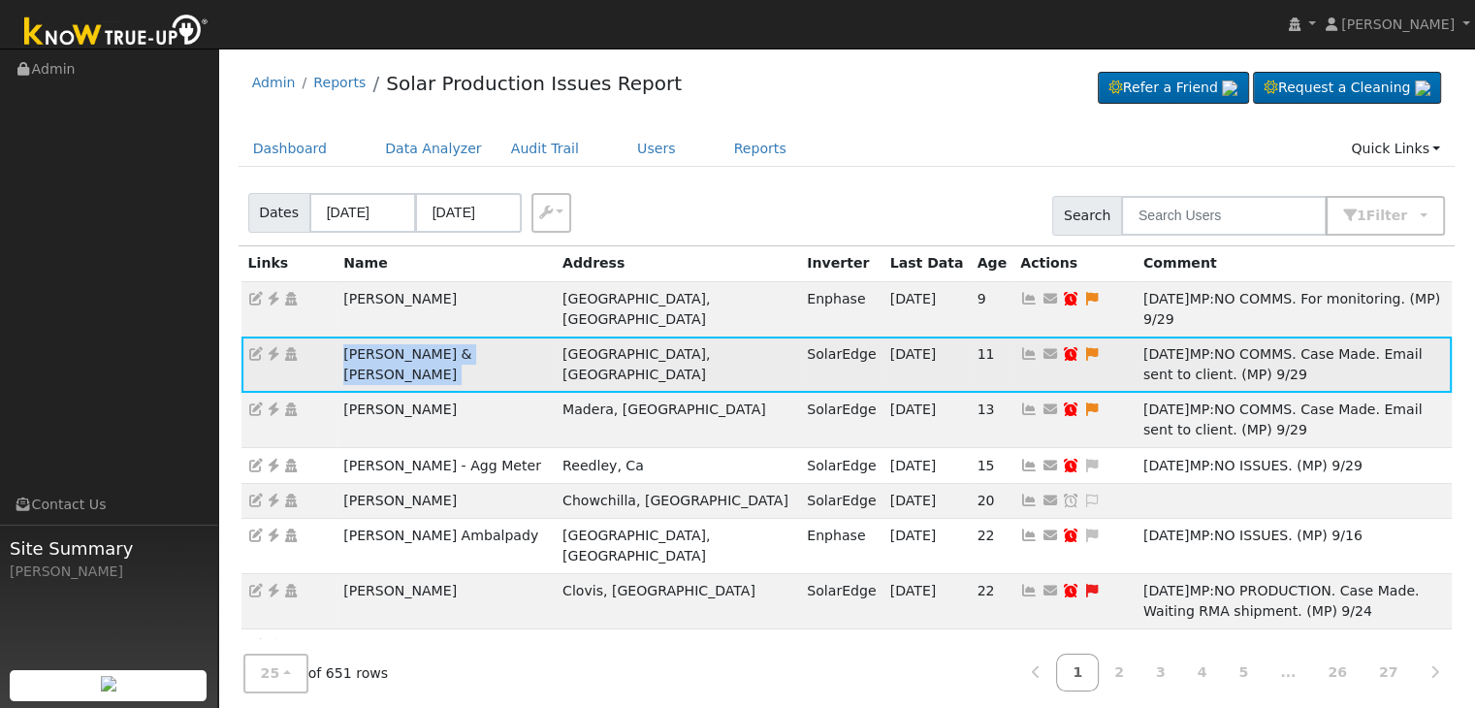
click at [463, 336] on td "[PERSON_NAME] & [PERSON_NAME]" at bounding box center [445, 363] width 219 height 55
copy td "[PERSON_NAME] & [PERSON_NAME]"
click at [270, 347] on icon at bounding box center [273, 354] width 17 height 14
click at [1083, 347] on icon at bounding box center [1091, 354] width 17 height 14
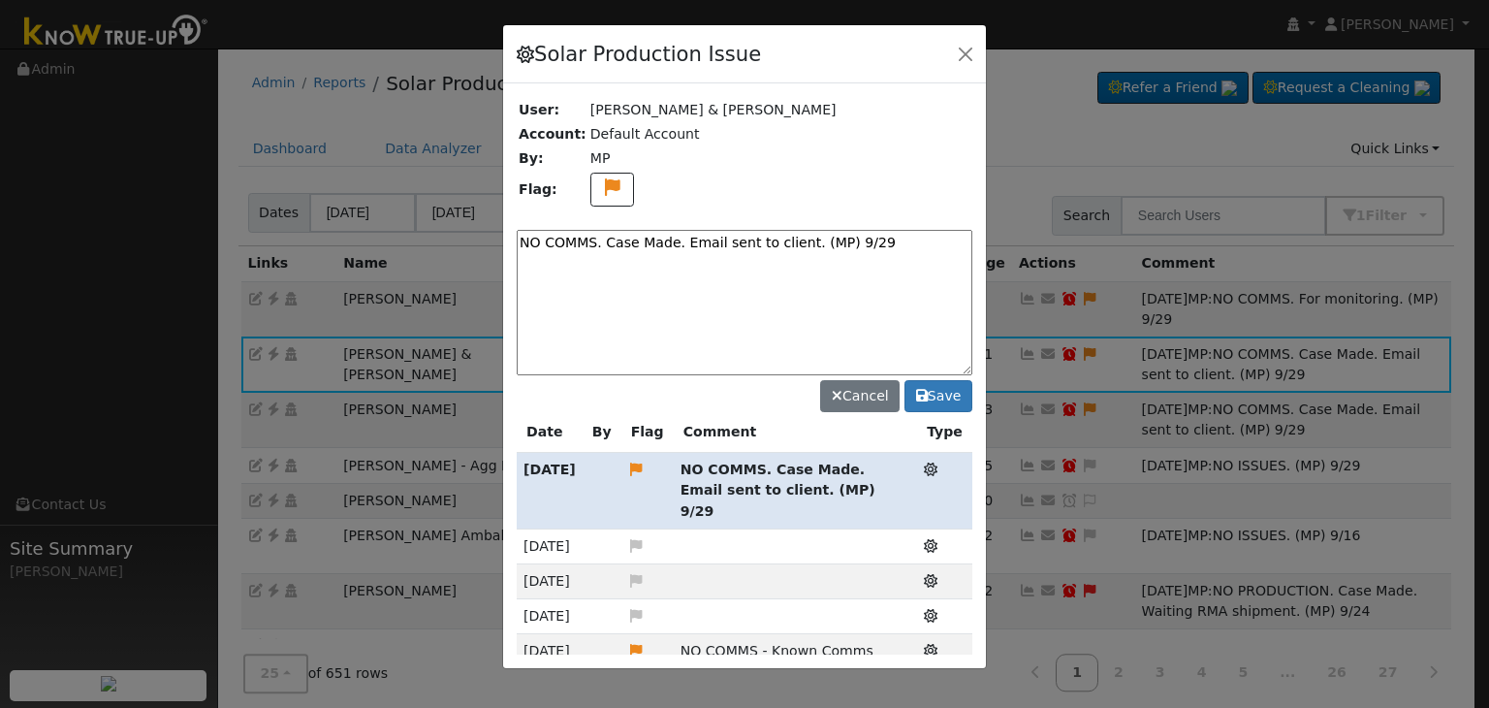
click at [789, 242] on textarea "NO COMMS. Case Made. Email sent to client. (MP) 9/29" at bounding box center [745, 302] width 456 height 145
paste textarea "Pending with client (MP)"
click at [838, 239] on textarea "NO COMMS. Pending with client (MP)" at bounding box center [745, 302] width 456 height 145
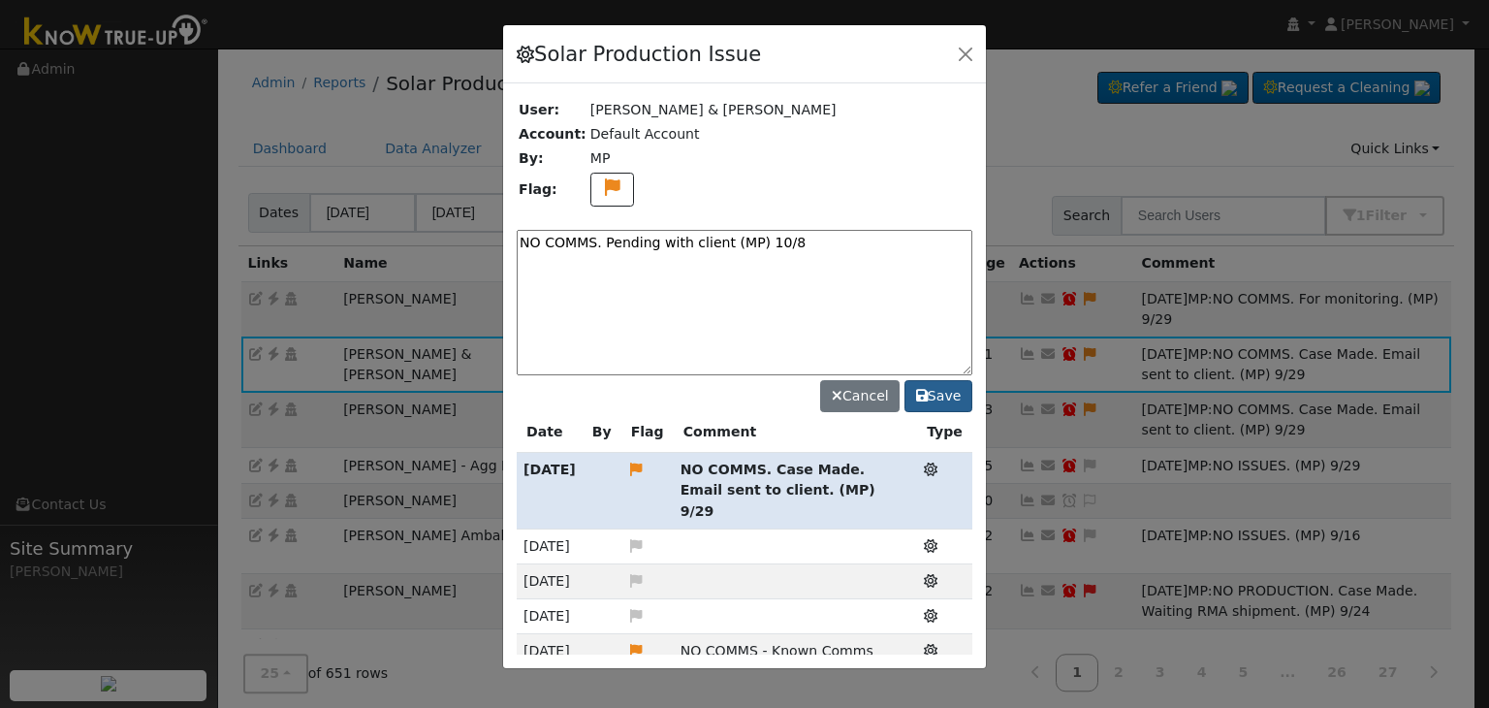
type textarea "NO COMMS. Pending with client (MP) 10/8"
click at [933, 397] on button "Save" at bounding box center [939, 396] width 68 height 33
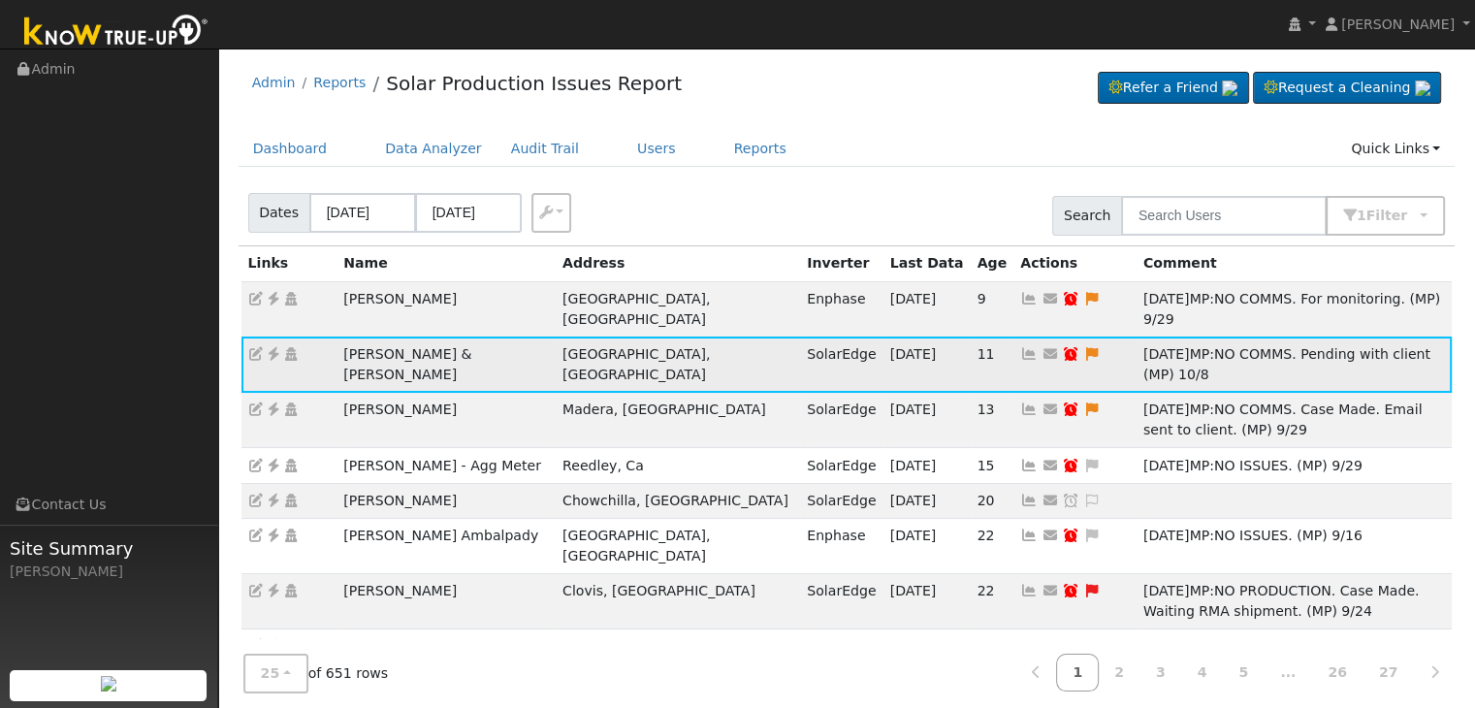
click at [1062, 347] on icon at bounding box center [1070, 354] width 17 height 14
type input "[DATE]"
checkbox input "true"
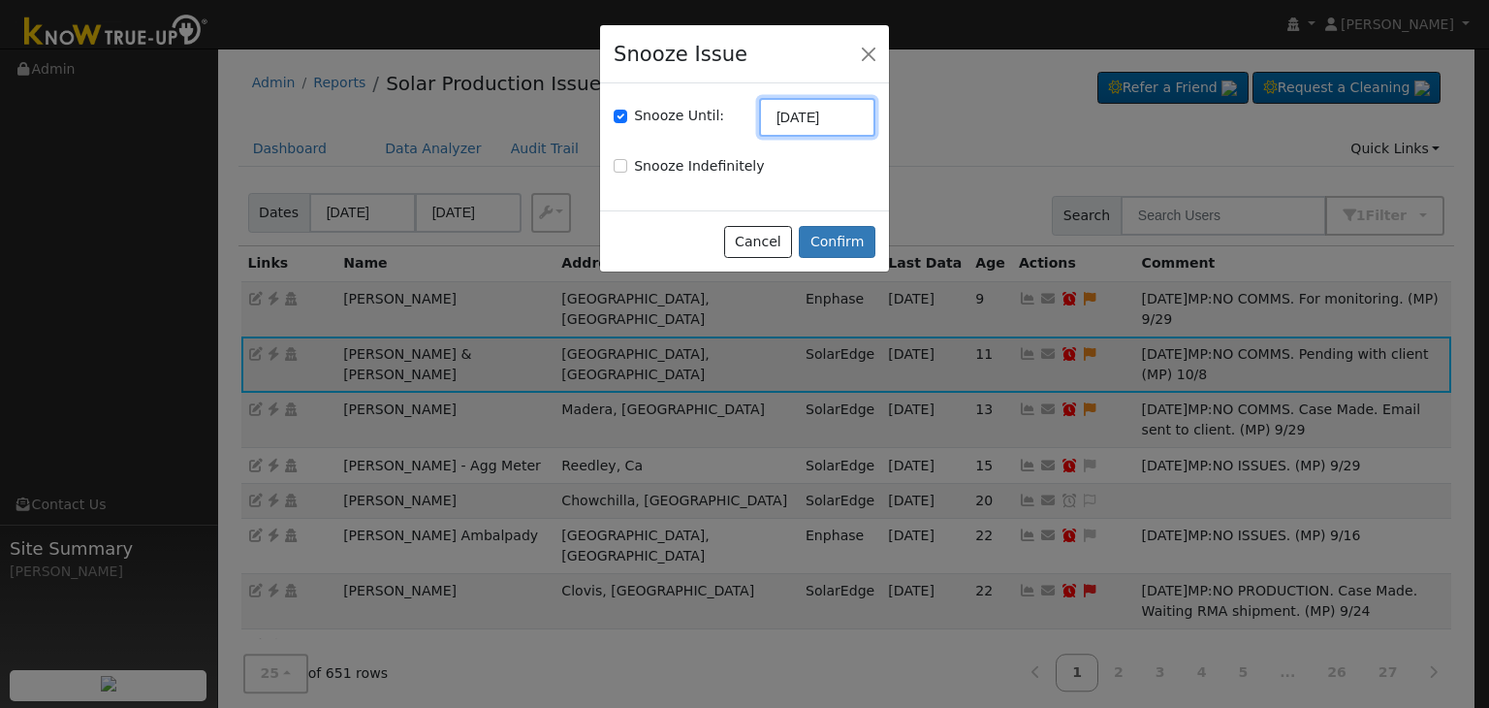
click at [786, 119] on input "[DATE]" at bounding box center [817, 117] width 116 height 39
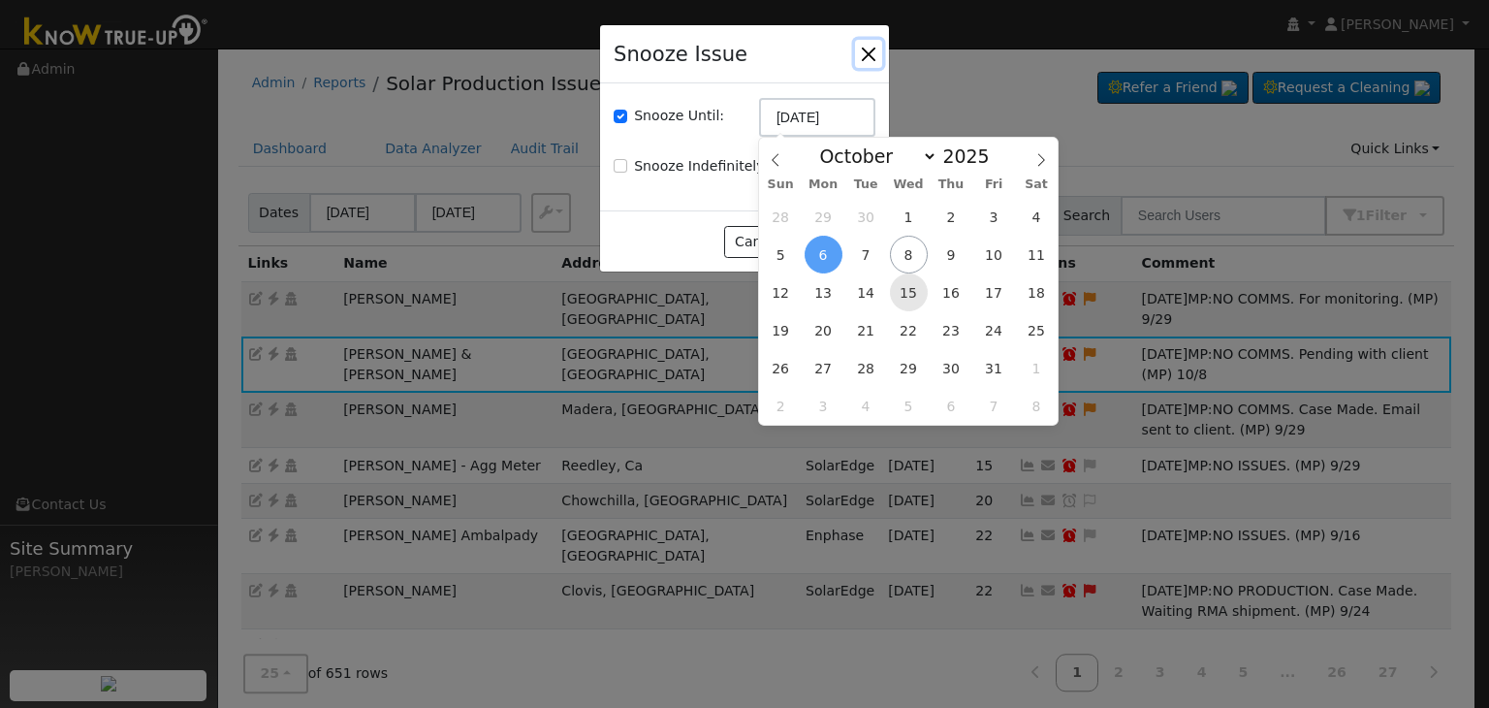
click at [907, 296] on span "15" at bounding box center [909, 292] width 38 height 38
type input "10/15/2025"
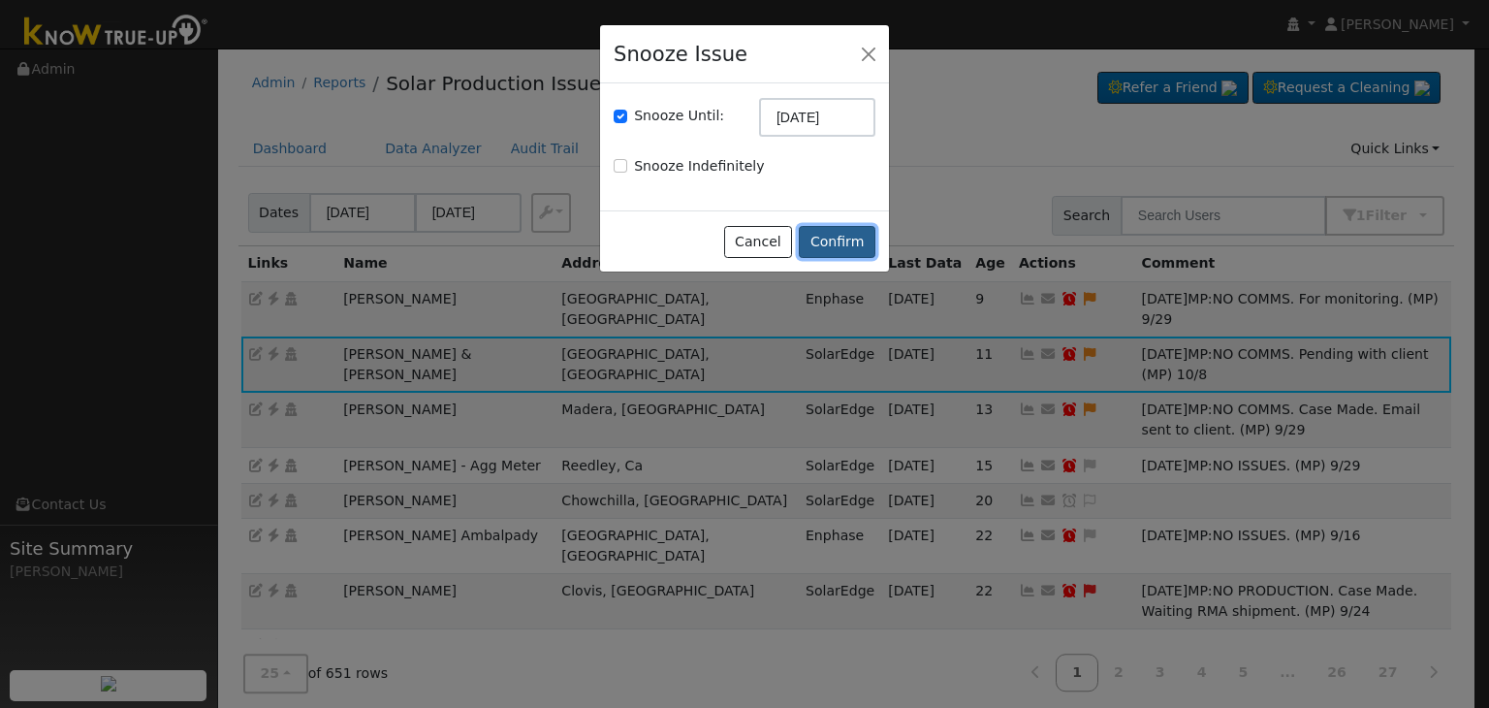
click at [837, 234] on button "Confirm" at bounding box center [837, 242] width 77 height 33
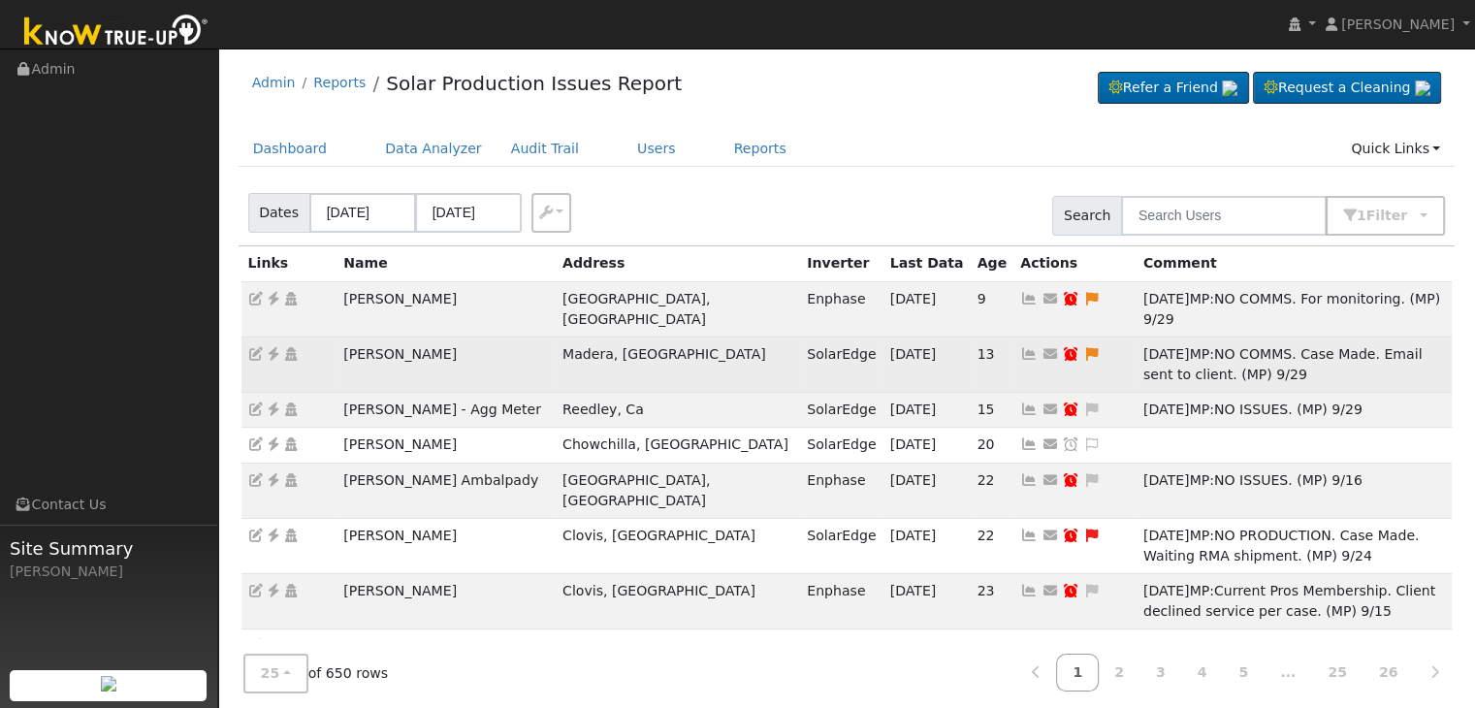
click at [365, 336] on td "[PERSON_NAME]" at bounding box center [445, 363] width 219 height 55
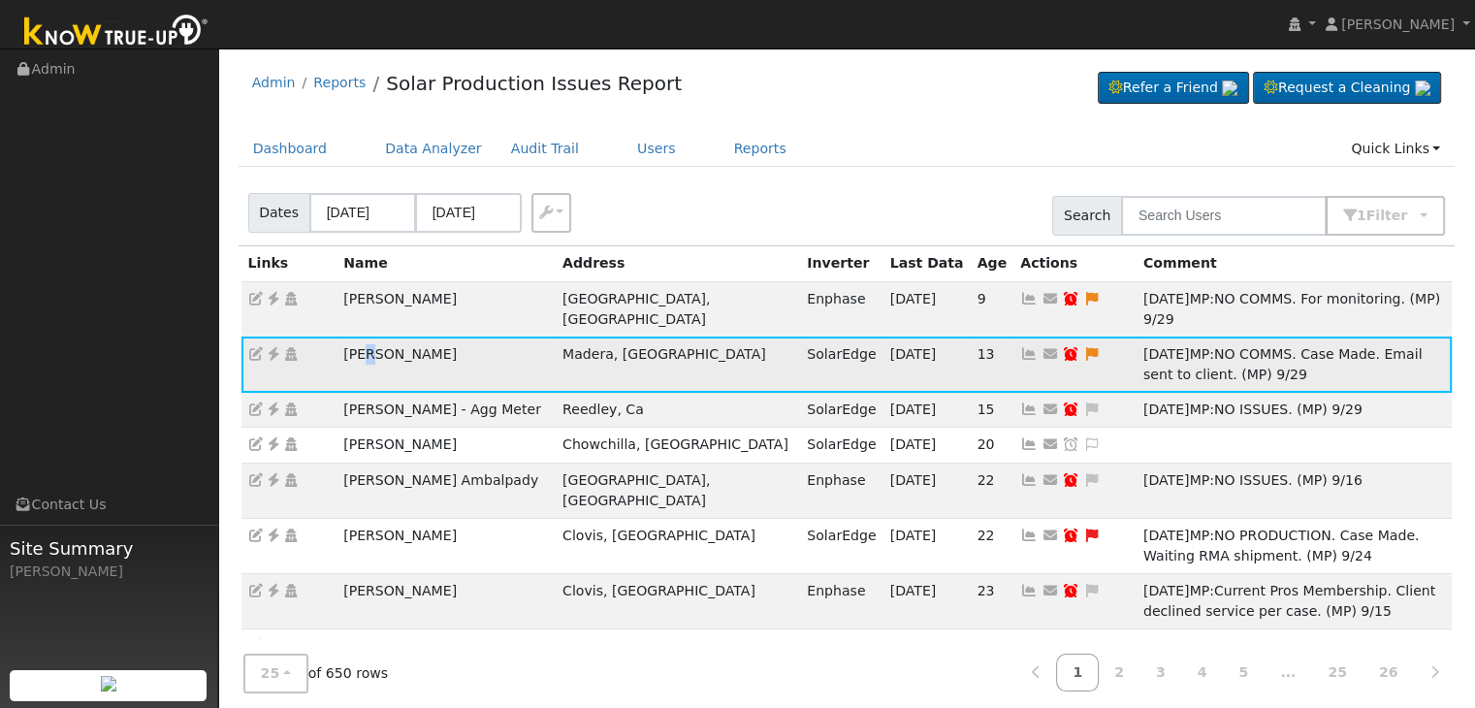
click at [365, 336] on td "[PERSON_NAME]" at bounding box center [445, 363] width 219 height 55
copy td "[PERSON_NAME]"
click at [274, 347] on icon at bounding box center [273, 354] width 17 height 14
click at [1083, 347] on icon at bounding box center [1091, 354] width 17 height 14
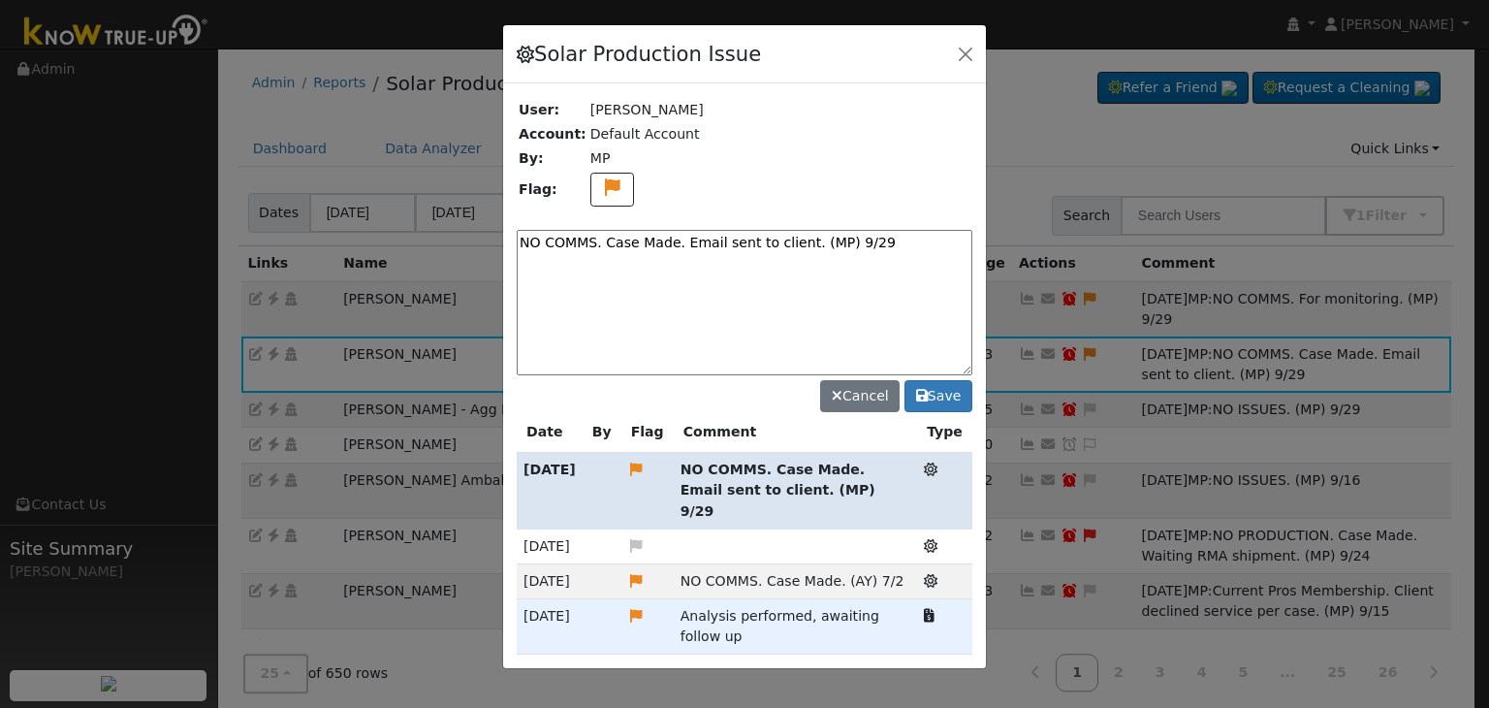
click at [775, 245] on textarea "NO COMMS. Case Made. Email sent to client. (MP) 9/29" at bounding box center [745, 302] width 456 height 145
paste textarea "Pending with client (MP)"
click at [790, 238] on textarea "NO COMMS. Pending with client (MP)" at bounding box center [745, 302] width 456 height 145
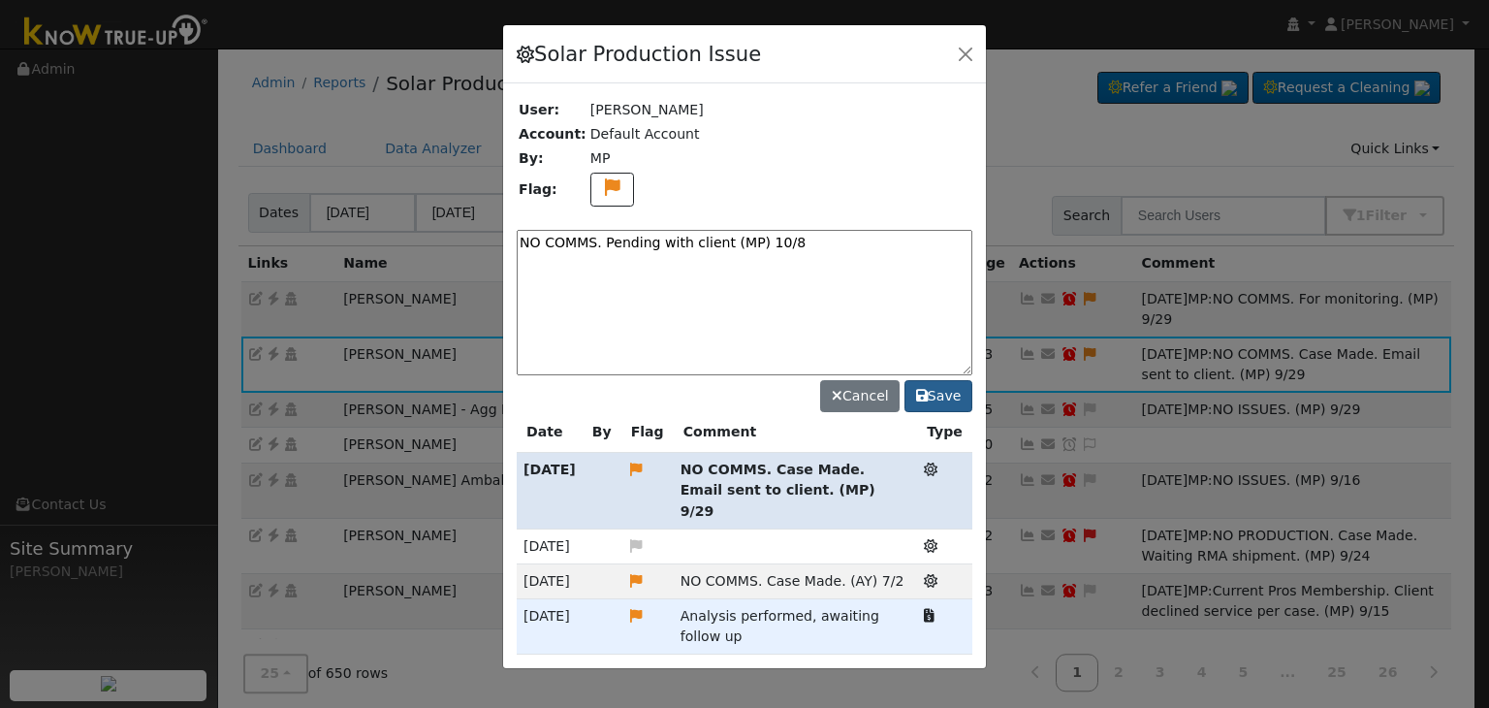
type textarea "NO COMMS. Pending with client (MP) 10/8"
click at [935, 393] on button "Save" at bounding box center [939, 396] width 68 height 33
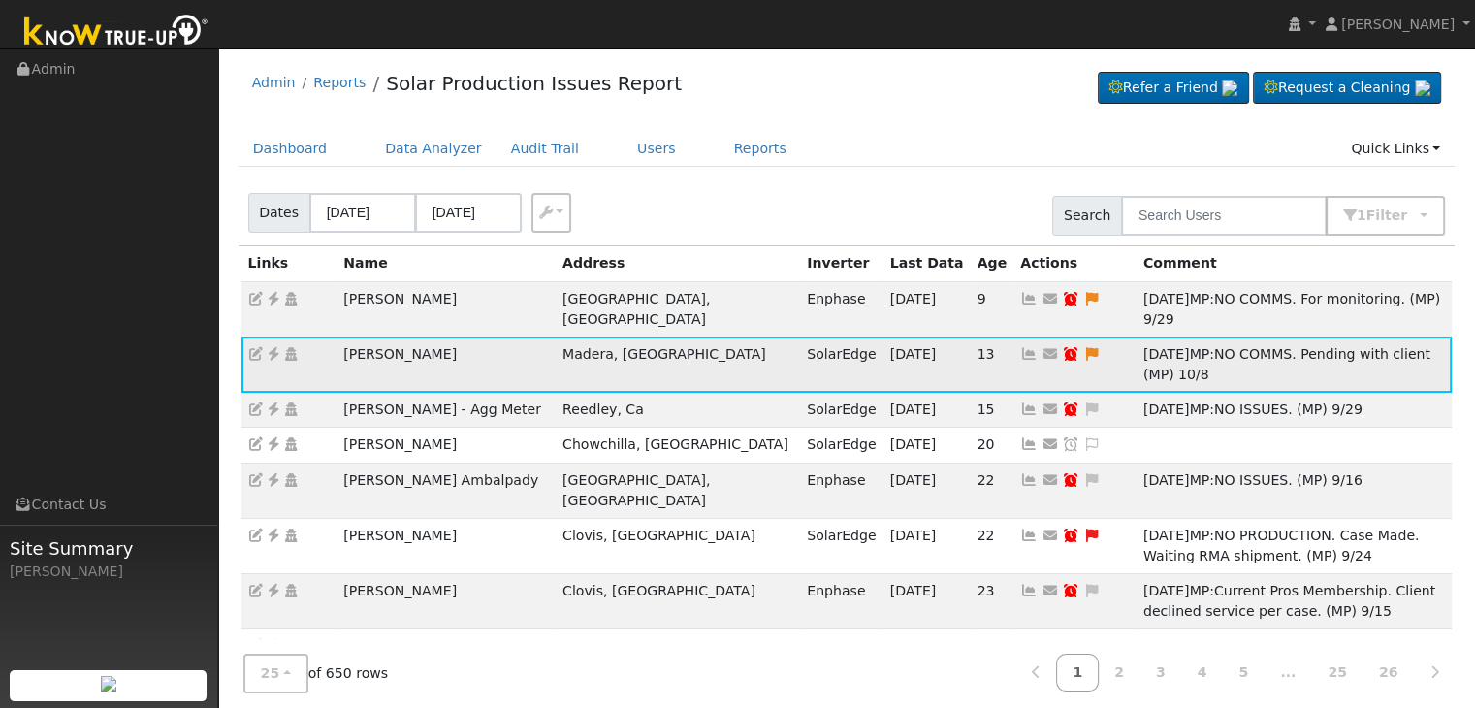
click at [1062, 347] on icon at bounding box center [1070, 354] width 17 height 14
type input "[DATE]"
checkbox input "true"
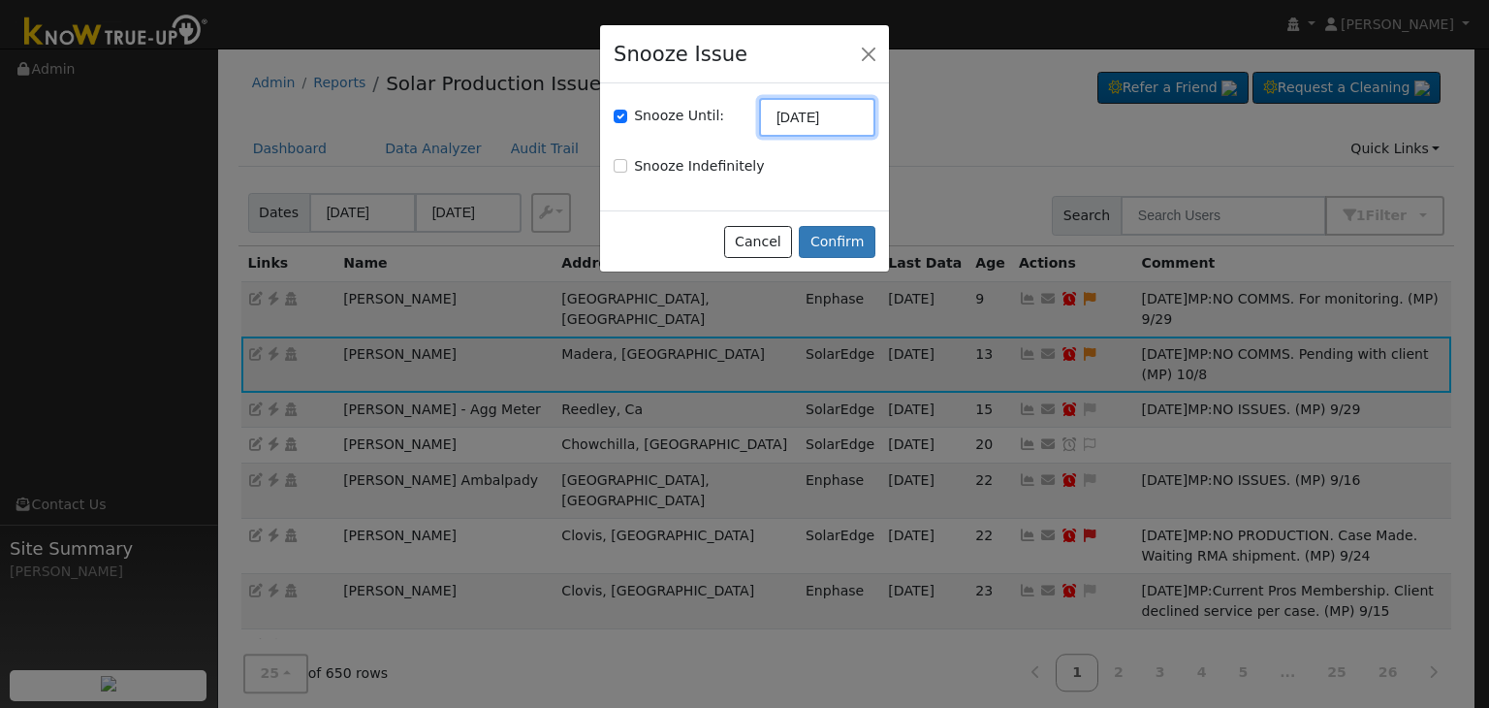
click at [807, 126] on input "[DATE]" at bounding box center [817, 117] width 116 height 39
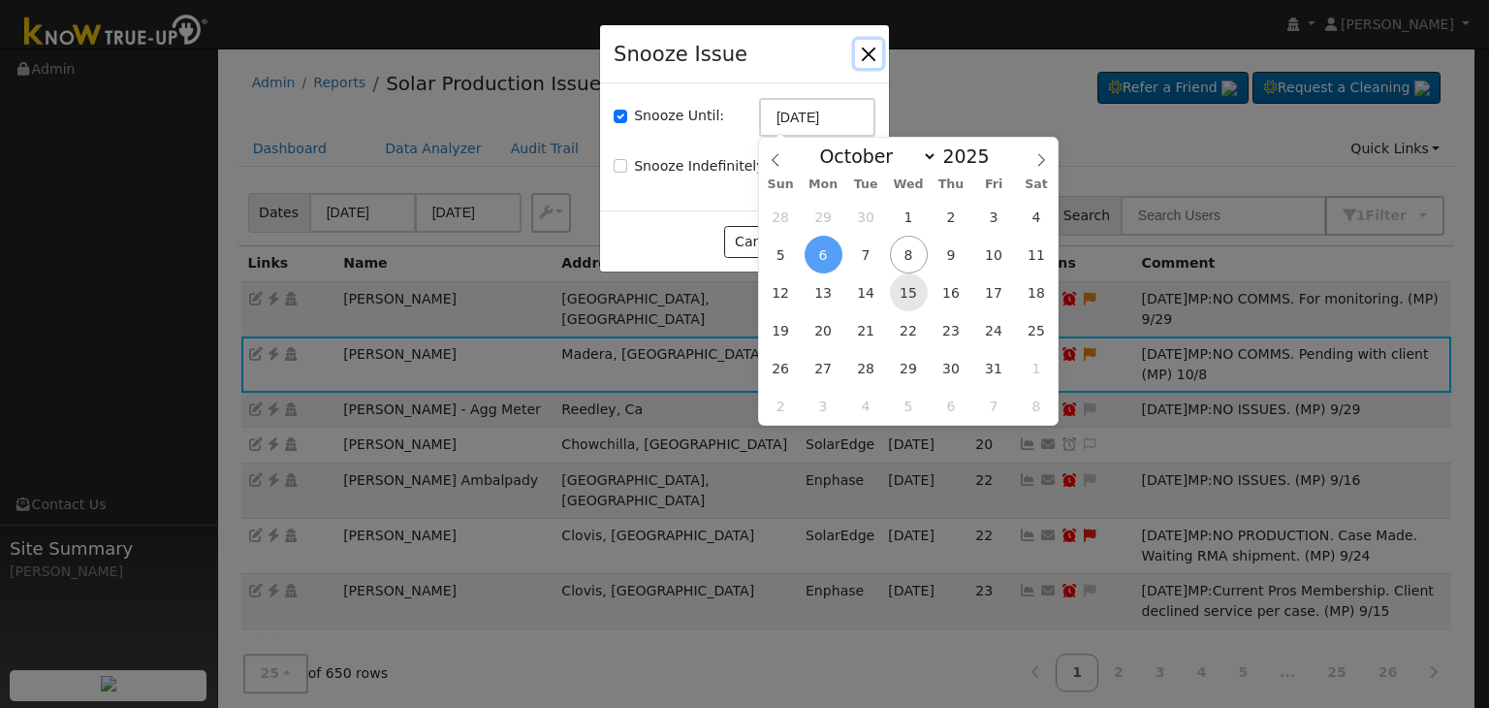
click at [896, 294] on span "15" at bounding box center [909, 292] width 38 height 38
type input "10/15/2025"
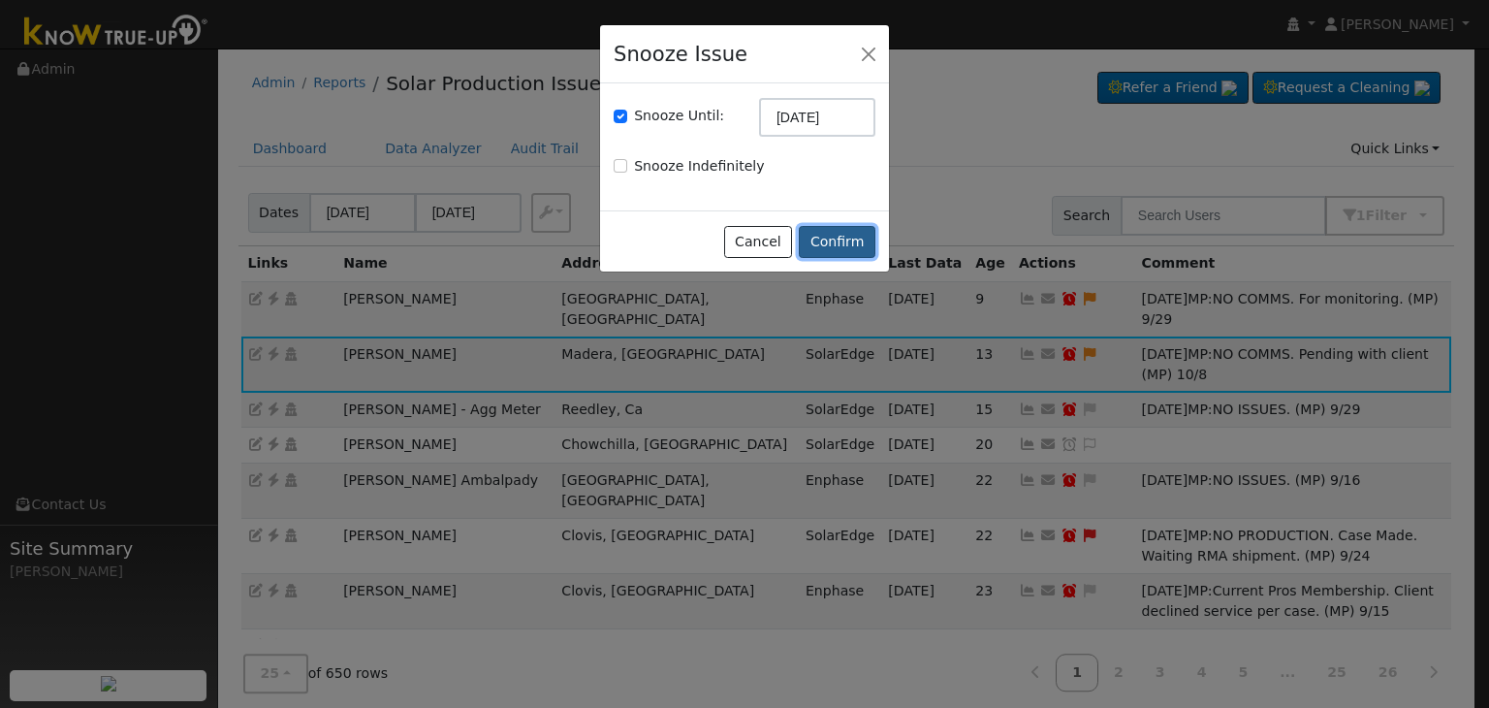
click at [828, 244] on button "Confirm" at bounding box center [837, 242] width 77 height 33
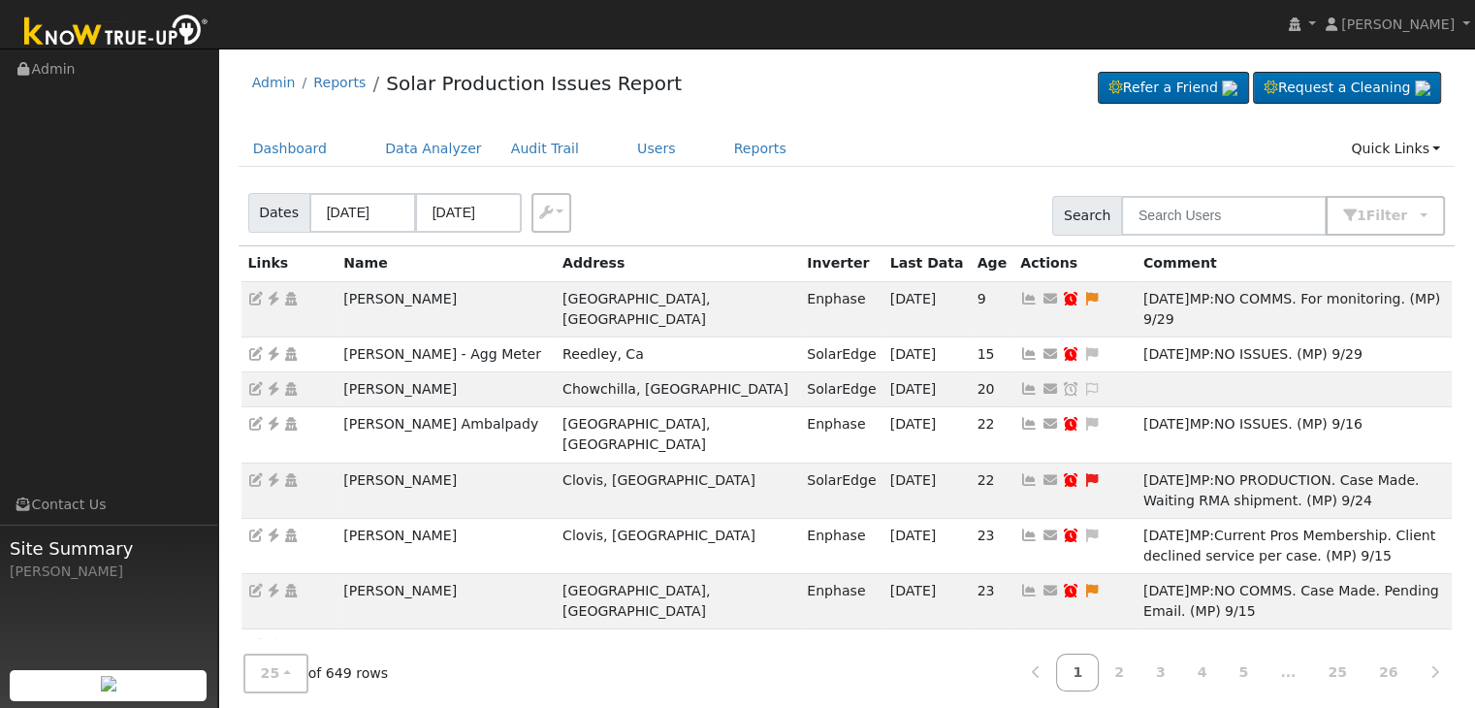
click at [942, 141] on ul "Dashboard Data Analyzer Audit Trail Users Reports Quick Links Quick Add Quick C…" at bounding box center [847, 149] width 1217 height 36
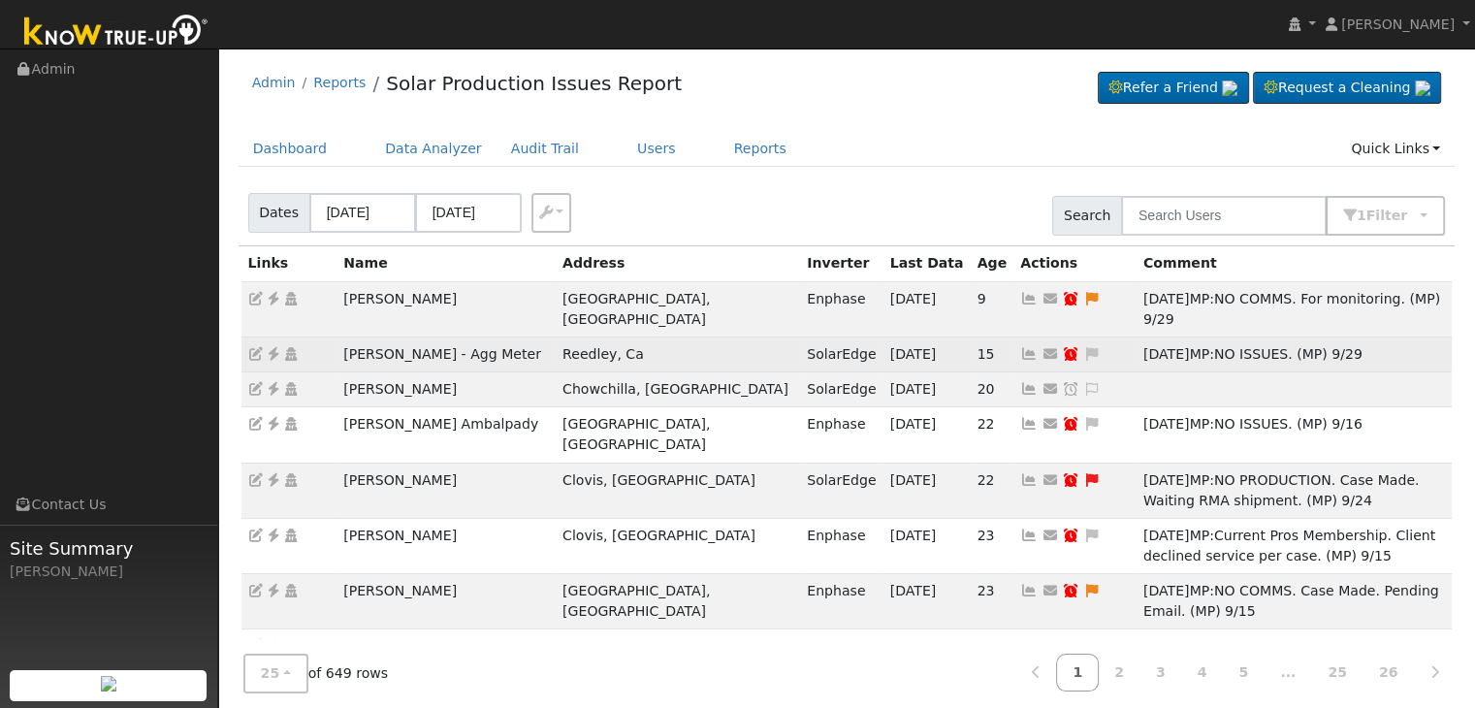
click at [432, 336] on td "[PERSON_NAME] - Agg Meter" at bounding box center [445, 353] width 219 height 35
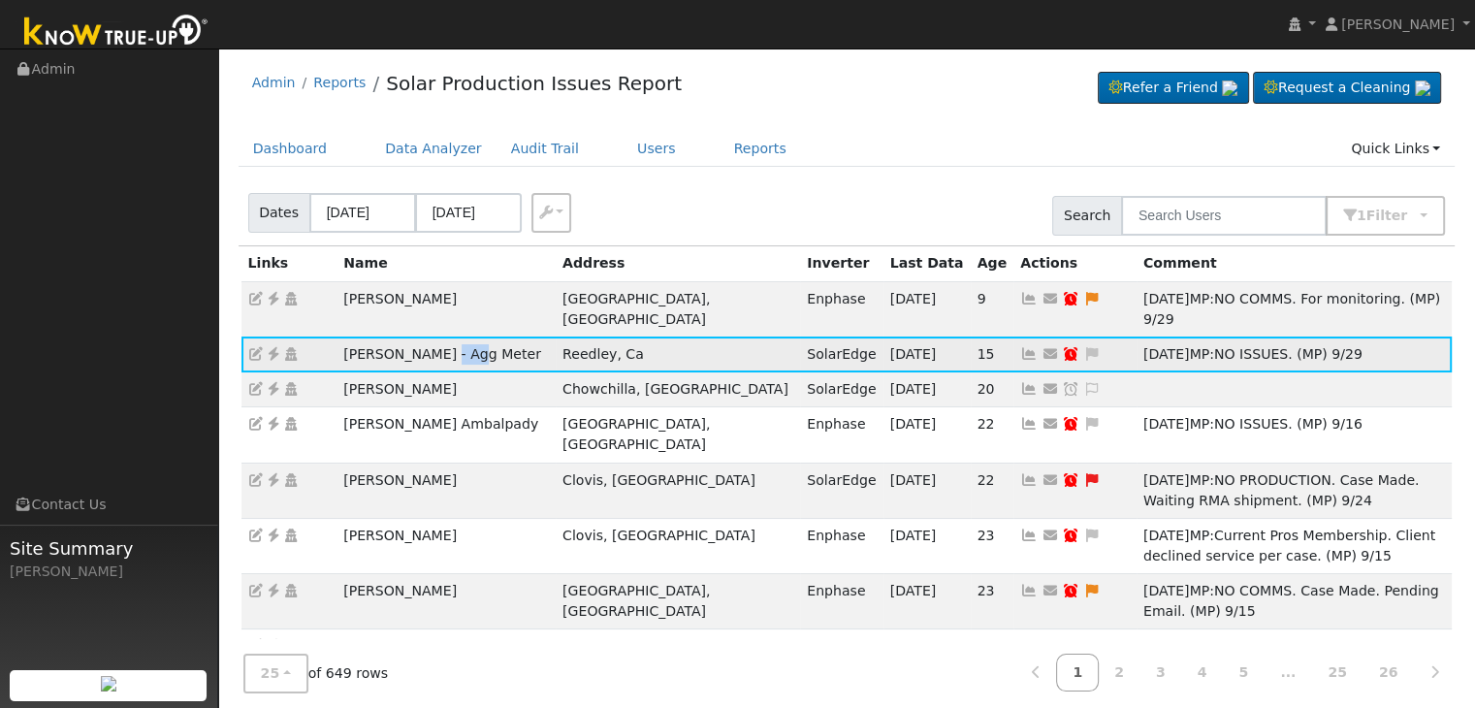
click at [432, 336] on td "[PERSON_NAME] - Agg Meter" at bounding box center [445, 353] width 219 height 35
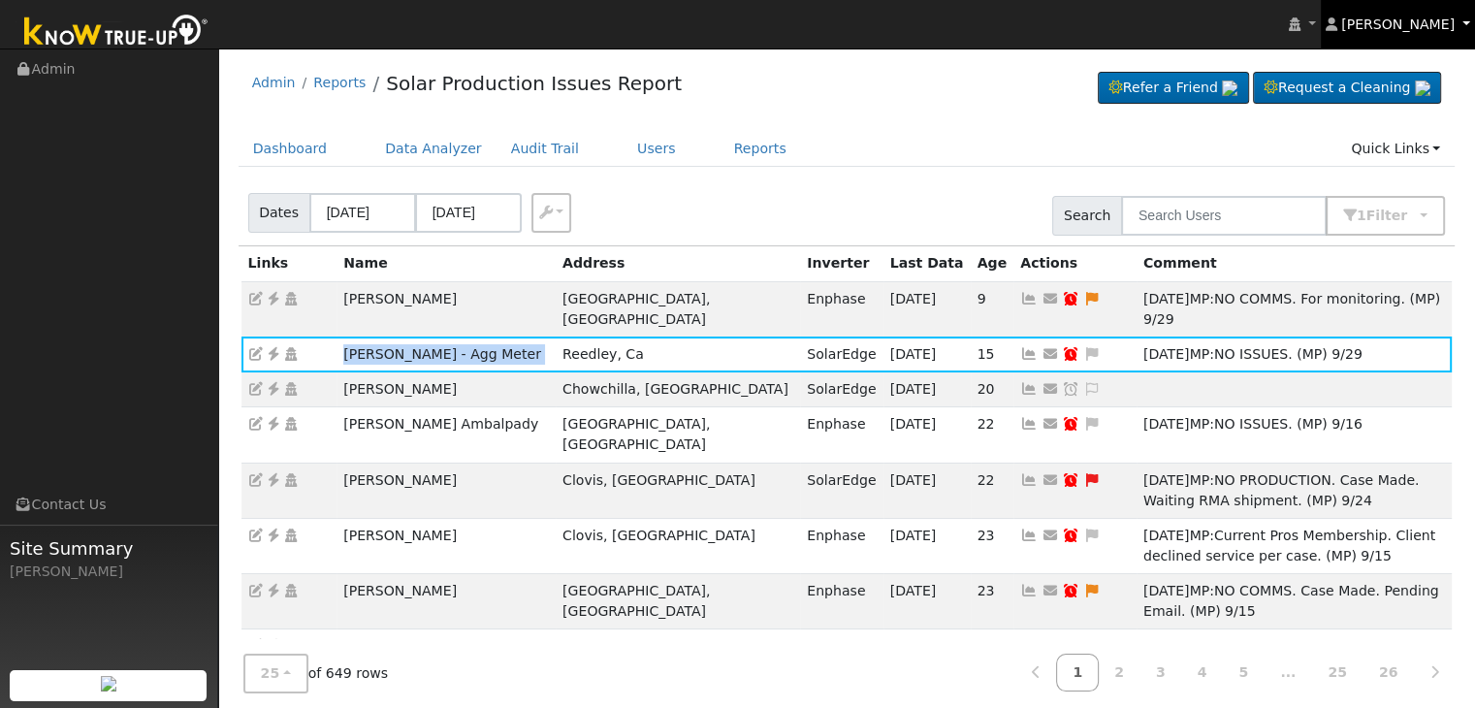
copy td "[PERSON_NAME] - Agg Meter"
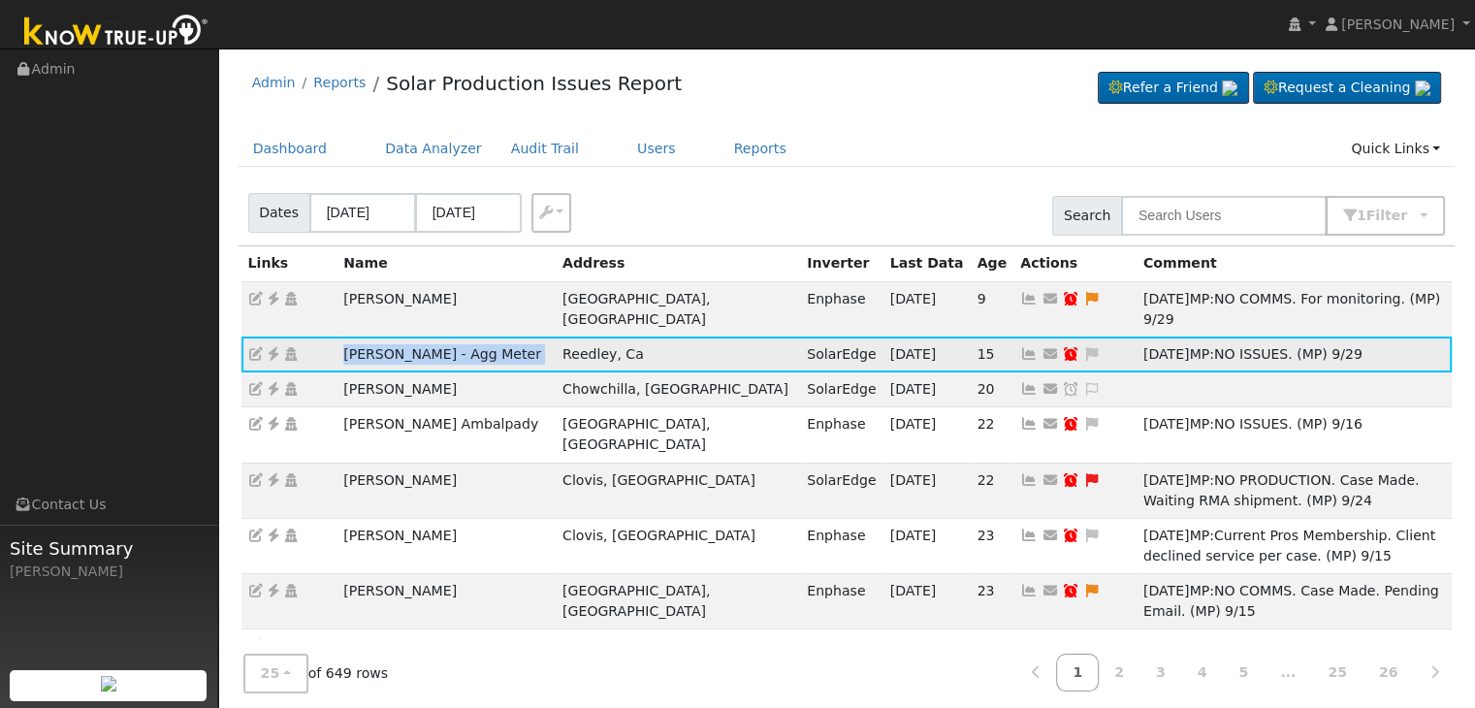
click at [271, 347] on icon at bounding box center [273, 354] width 17 height 14
click at [1013, 336] on td "Send Email... Copy a Link Reset Password Open Access Snooze Issue Snooze Until:…" at bounding box center [1074, 353] width 123 height 35
click at [1083, 347] on icon at bounding box center [1091, 354] width 17 height 14
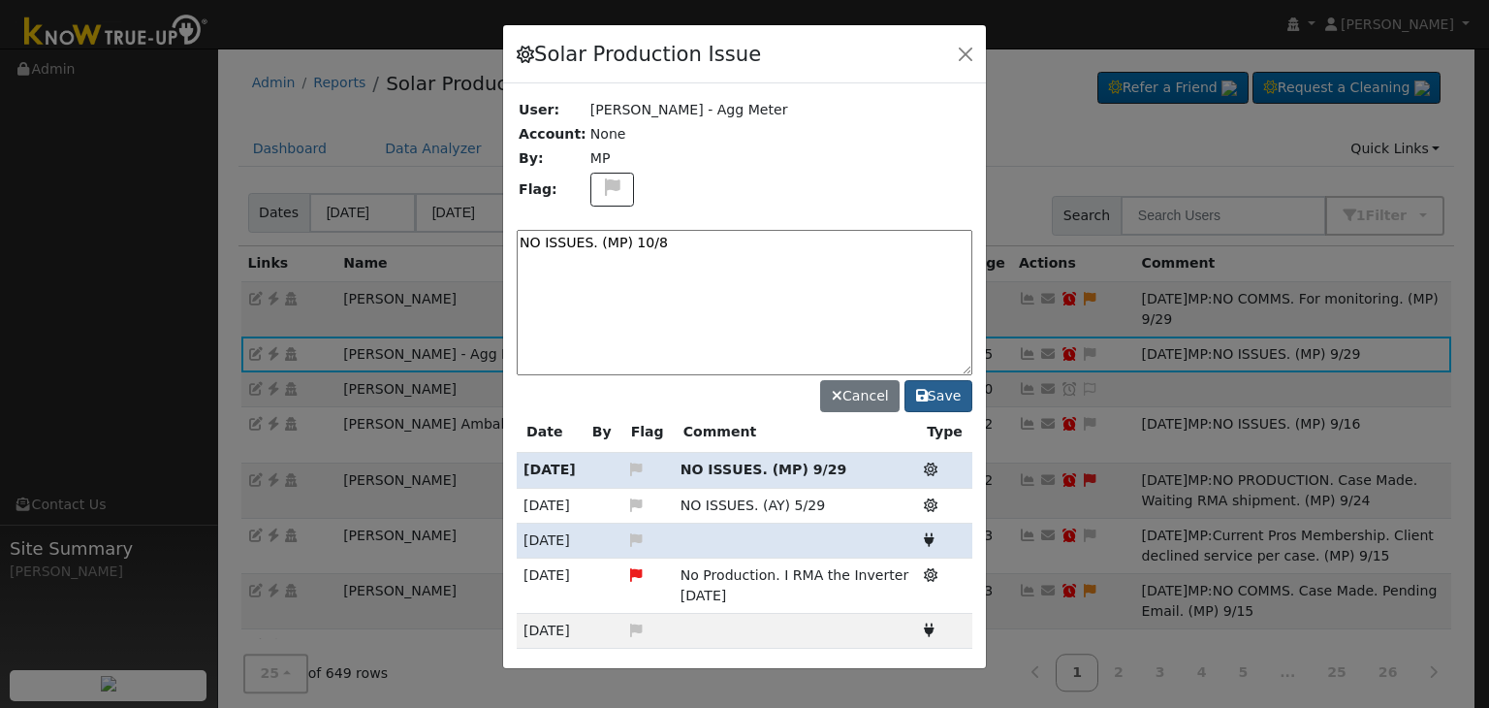
type textarea "NO ISSUES. (MP) 10/8"
click at [946, 402] on button "Save" at bounding box center [939, 396] width 68 height 33
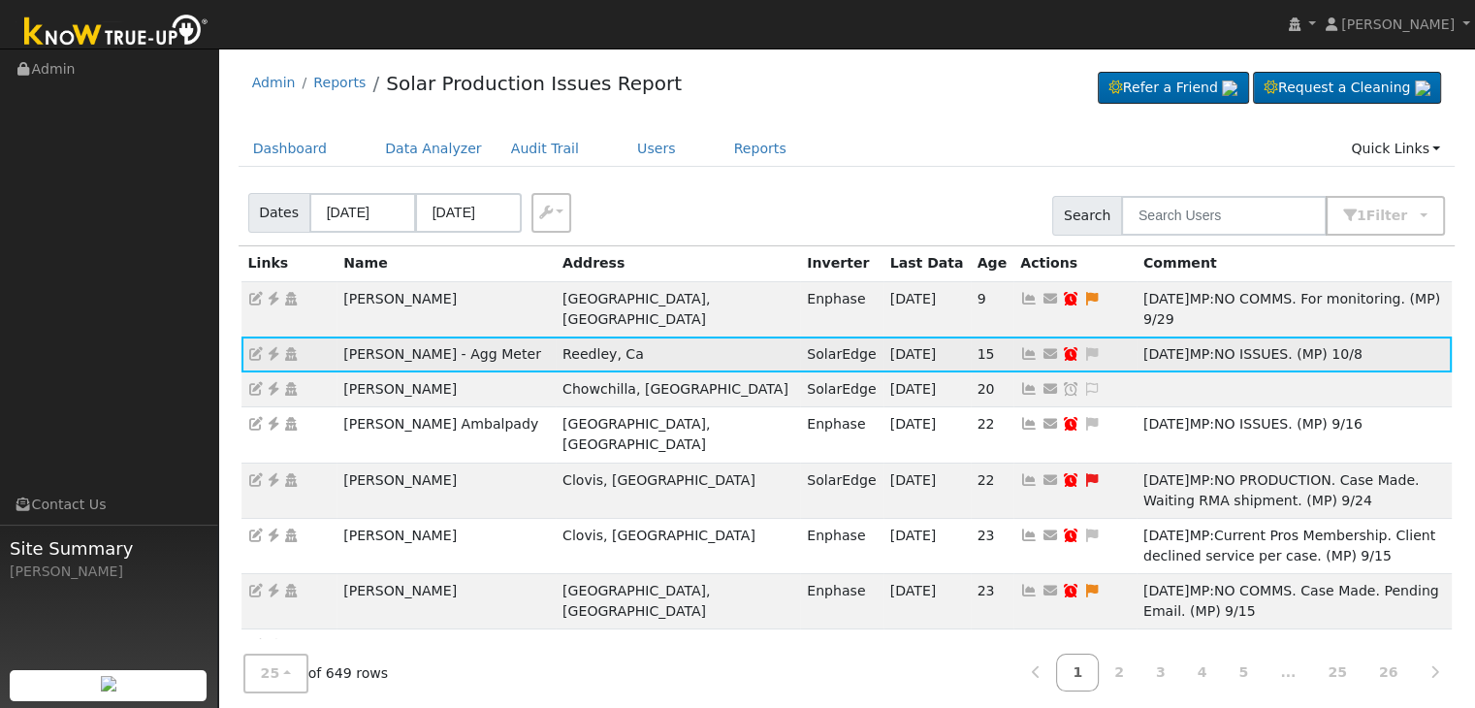
click at [1013, 336] on td "Send Email... Copy a Link Reset Password Open Access Snooze Issue Snooze Until:…" at bounding box center [1074, 353] width 123 height 35
click at [1062, 347] on icon at bounding box center [1070, 354] width 17 height 14
type input "[DATE]"
checkbox input "true"
select select "9"
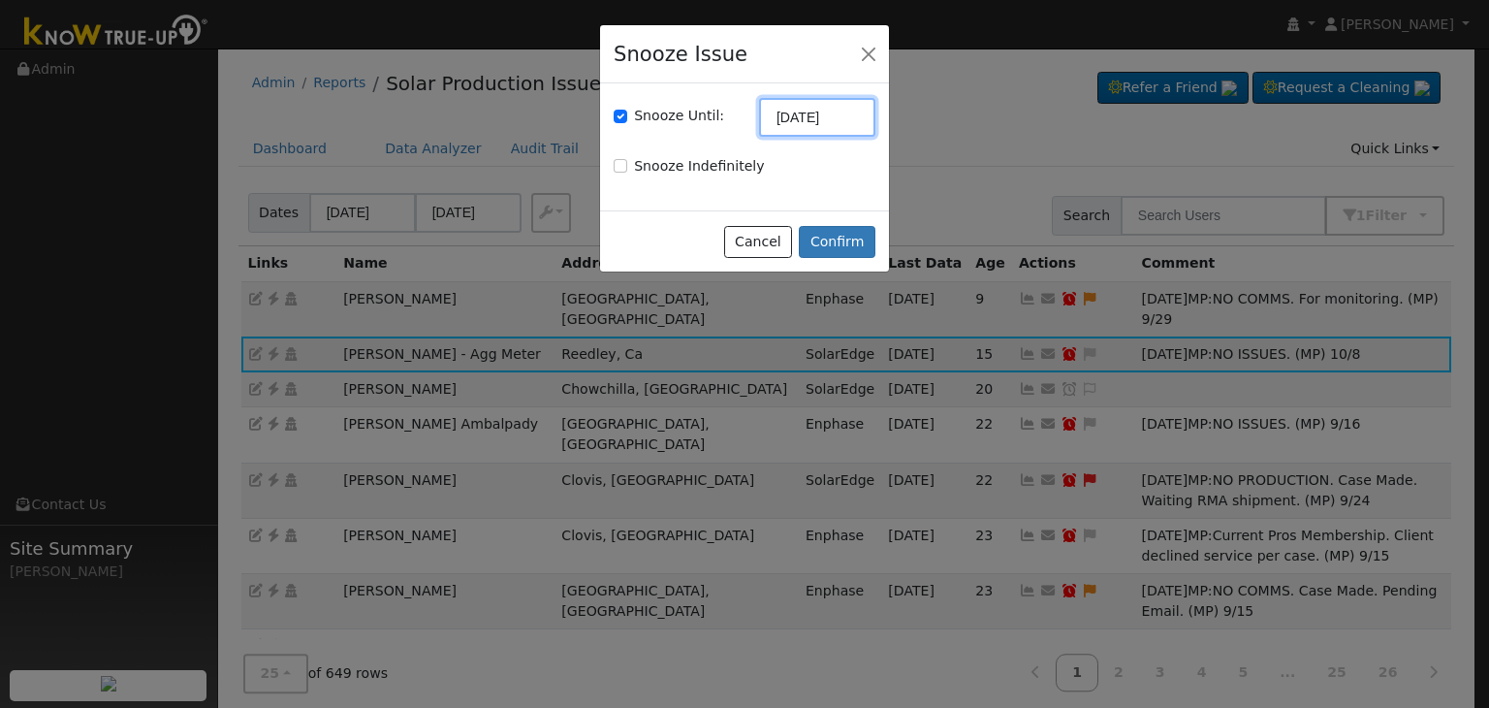
click at [818, 116] on input "[DATE]" at bounding box center [817, 117] width 116 height 39
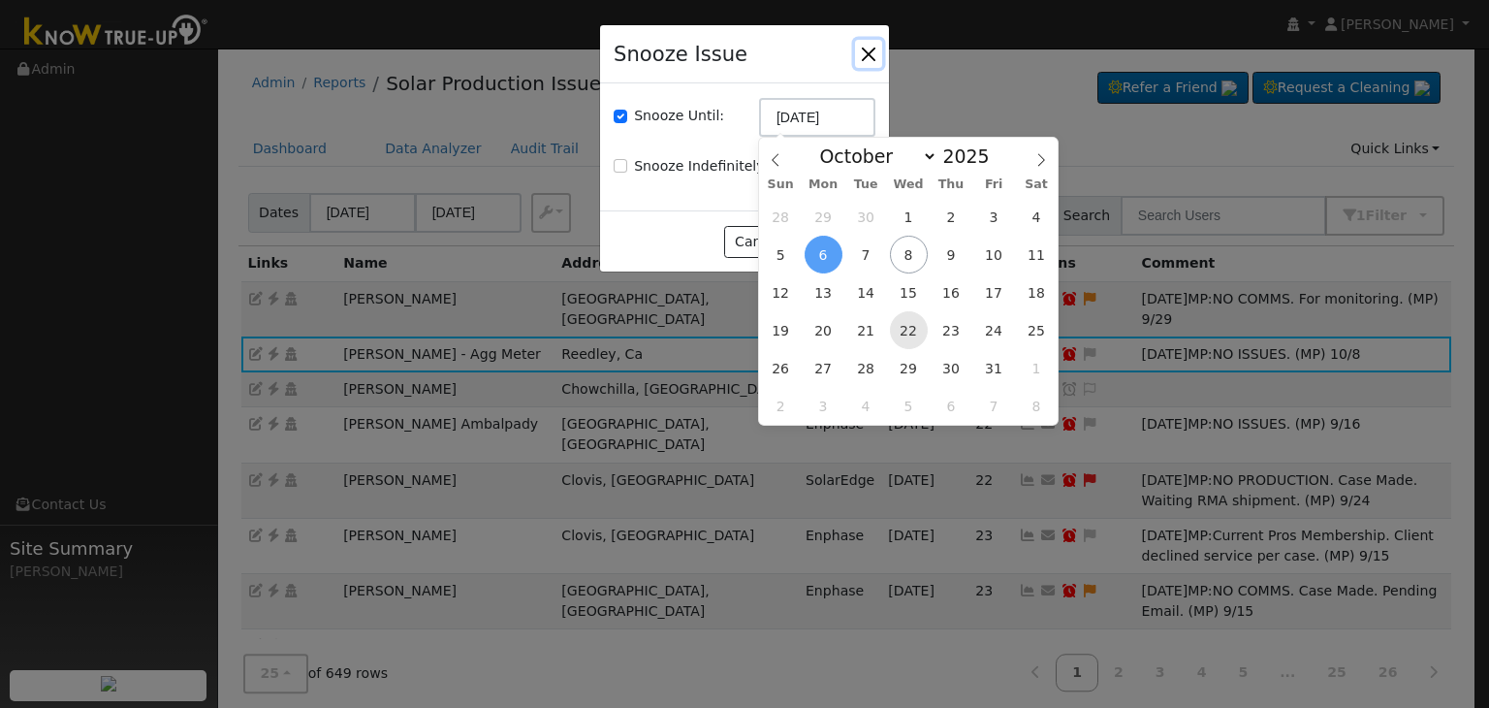
click at [910, 323] on span "22" at bounding box center [909, 330] width 38 height 38
type input "10/22/2025"
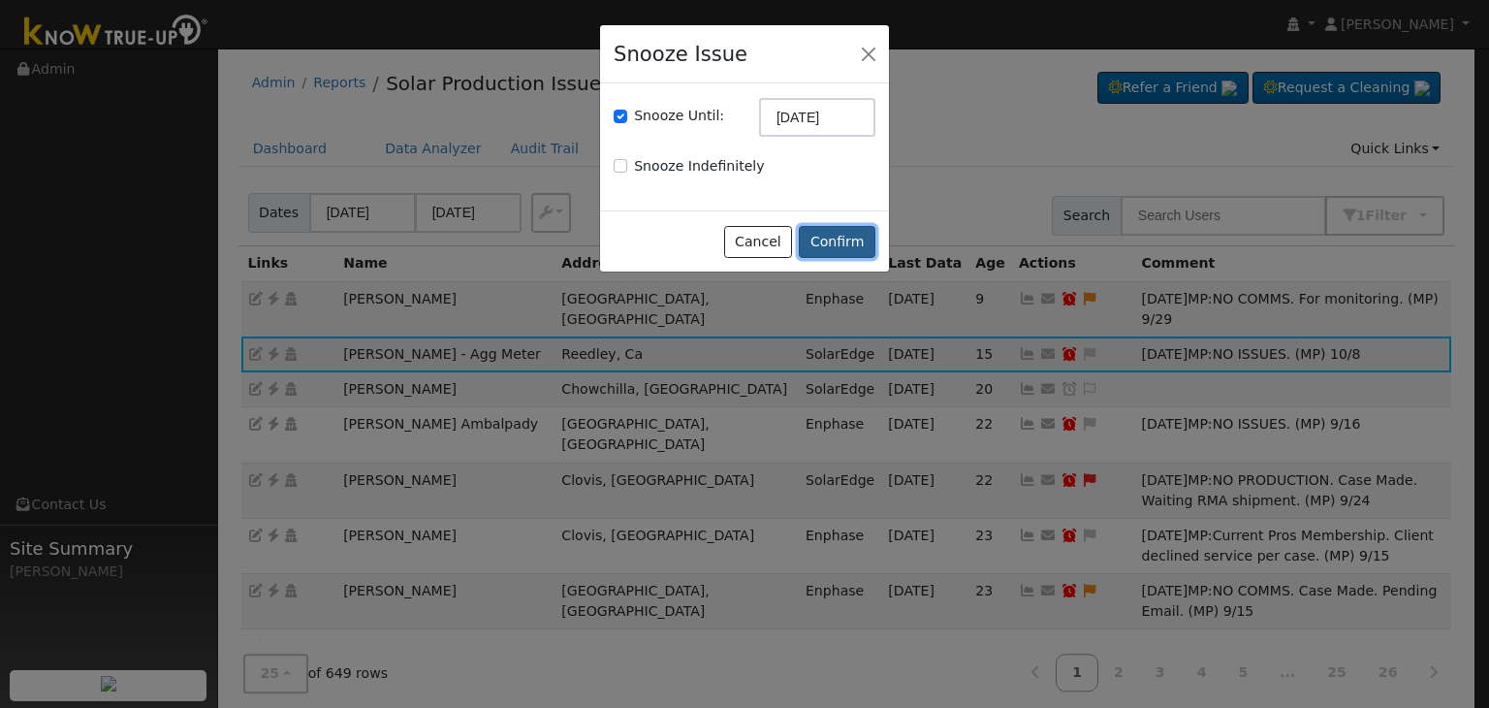
click at [834, 236] on button "Confirm" at bounding box center [837, 242] width 77 height 33
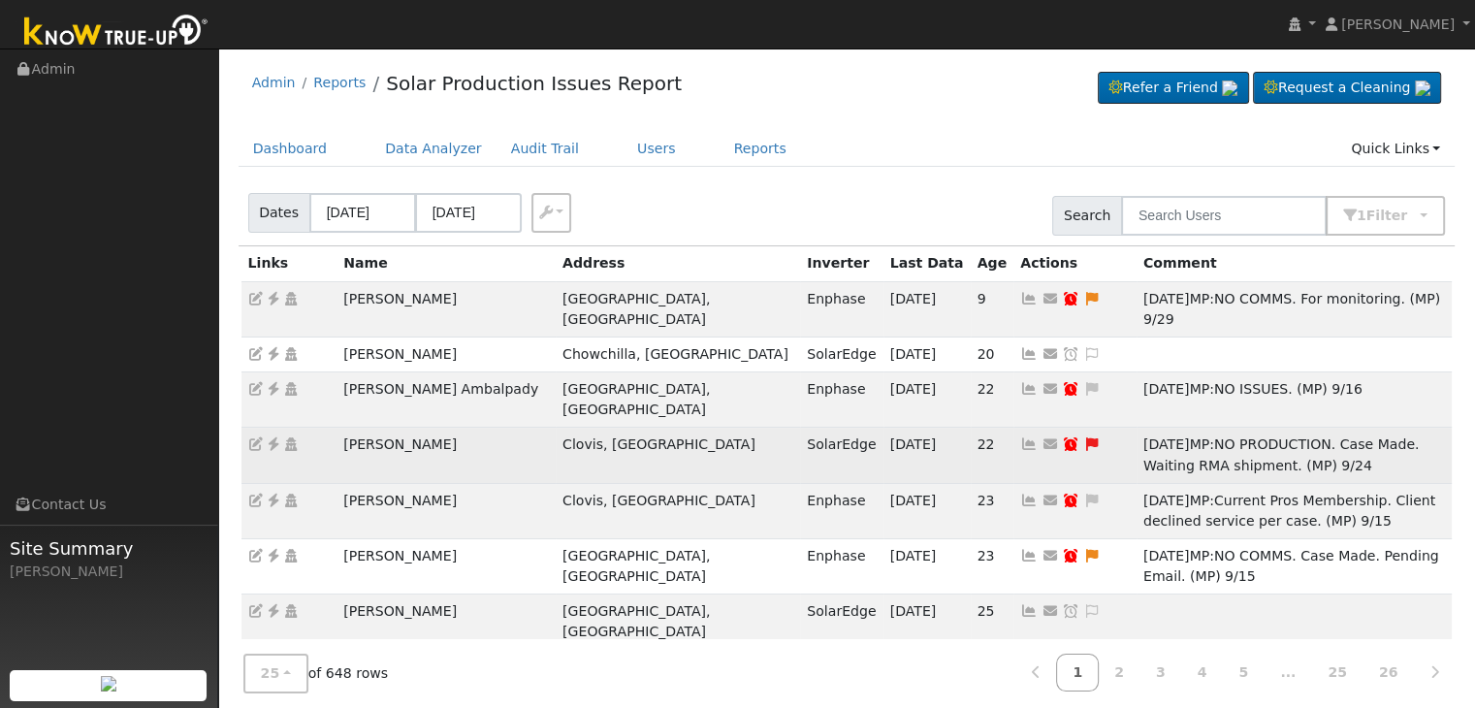
click at [415, 428] on td "[PERSON_NAME]" at bounding box center [445, 455] width 219 height 55
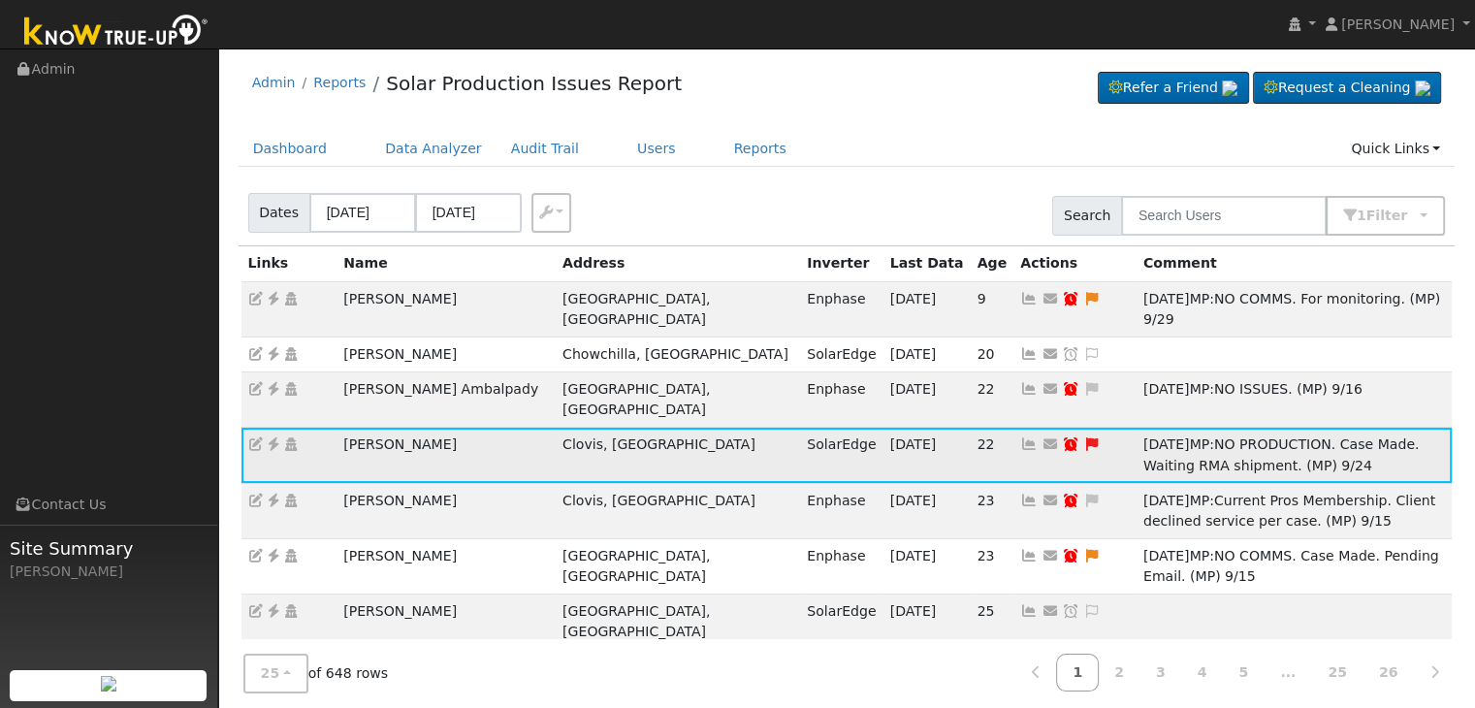
click at [415, 428] on td "[PERSON_NAME]" at bounding box center [445, 455] width 219 height 55
copy td "[PERSON_NAME]"
click at [271, 437] on icon at bounding box center [273, 444] width 17 height 14
click at [1083, 437] on icon at bounding box center [1091, 444] width 17 height 14
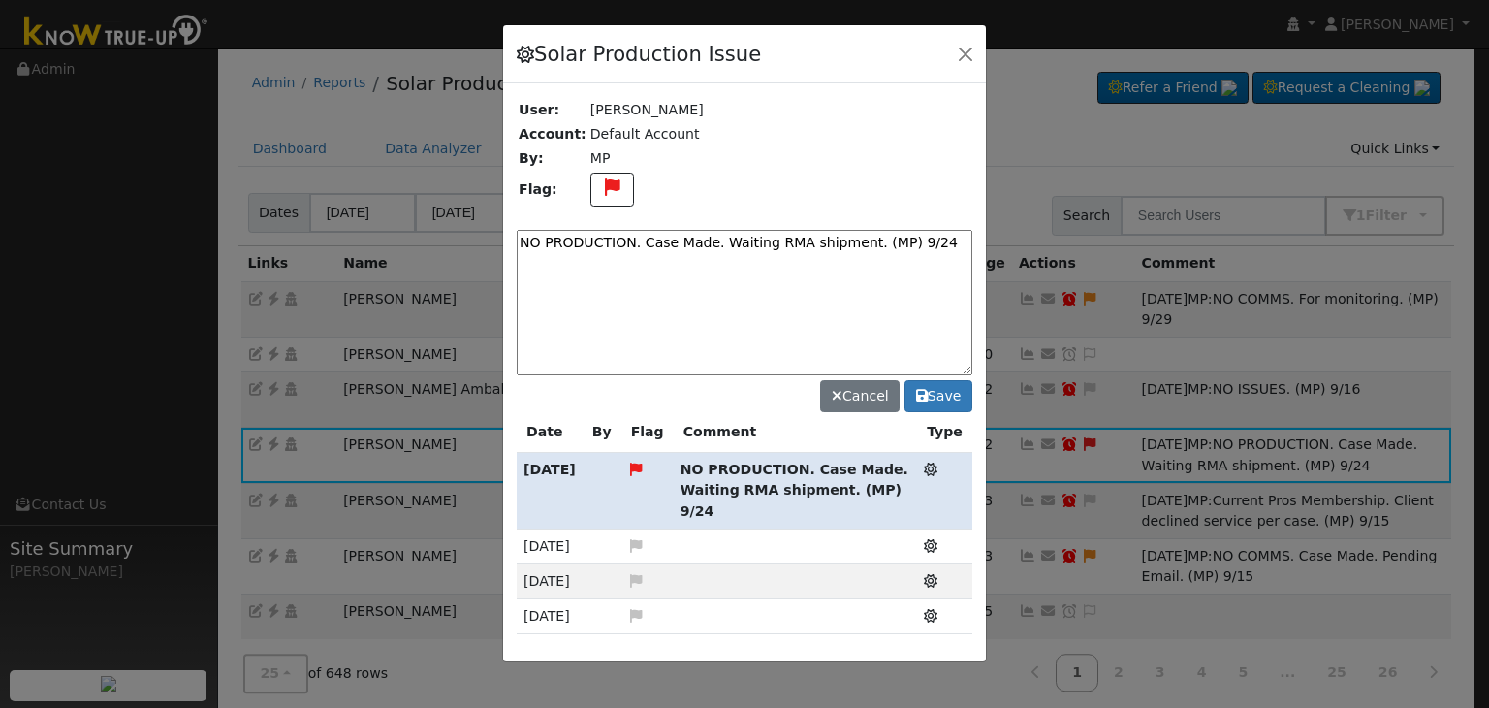
click at [756, 235] on textarea "NO PRODUCTION. Case Made. Waiting RMA shipment. (MP) 9/24" at bounding box center [745, 302] width 456 height 145
paste textarea "Waiting on Parts. (MP)"
click at [816, 236] on textarea "NO PRODUCTION. Waiting on Parts. (MP)" at bounding box center [745, 302] width 456 height 145
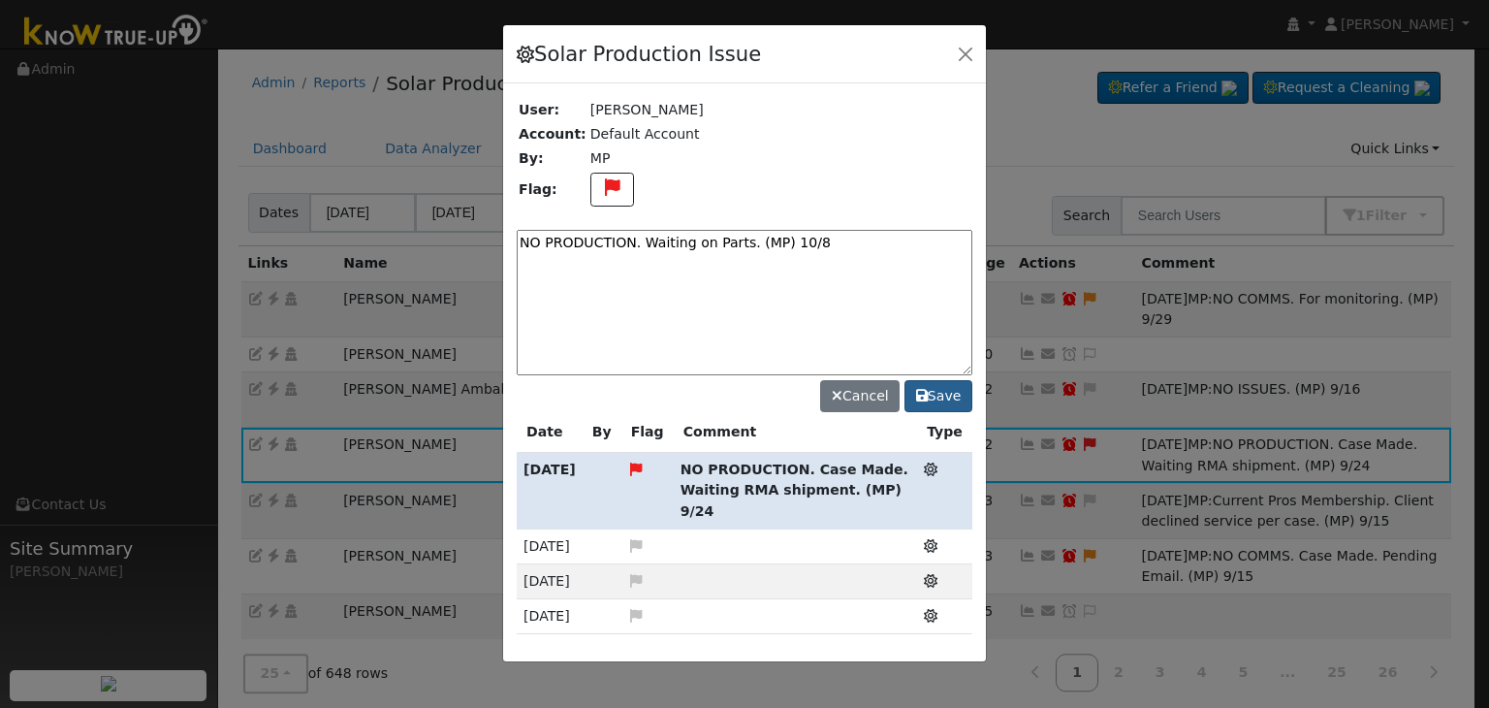
type textarea "NO PRODUCTION. Waiting on Parts. (MP) 10/8"
click at [934, 399] on button "Save" at bounding box center [939, 396] width 68 height 33
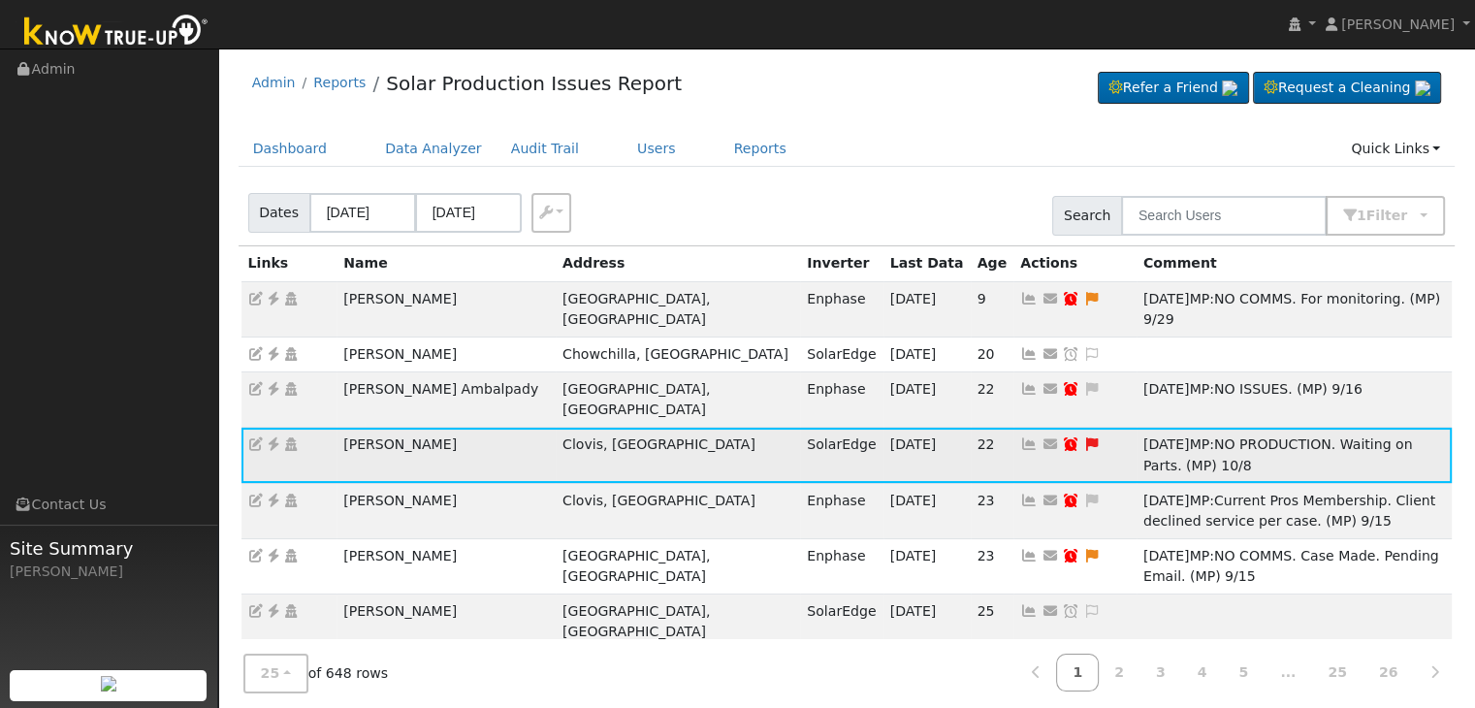
click at [1062, 437] on icon at bounding box center [1070, 444] width 17 height 14
type input "[DATE]"
checkbox input "true"
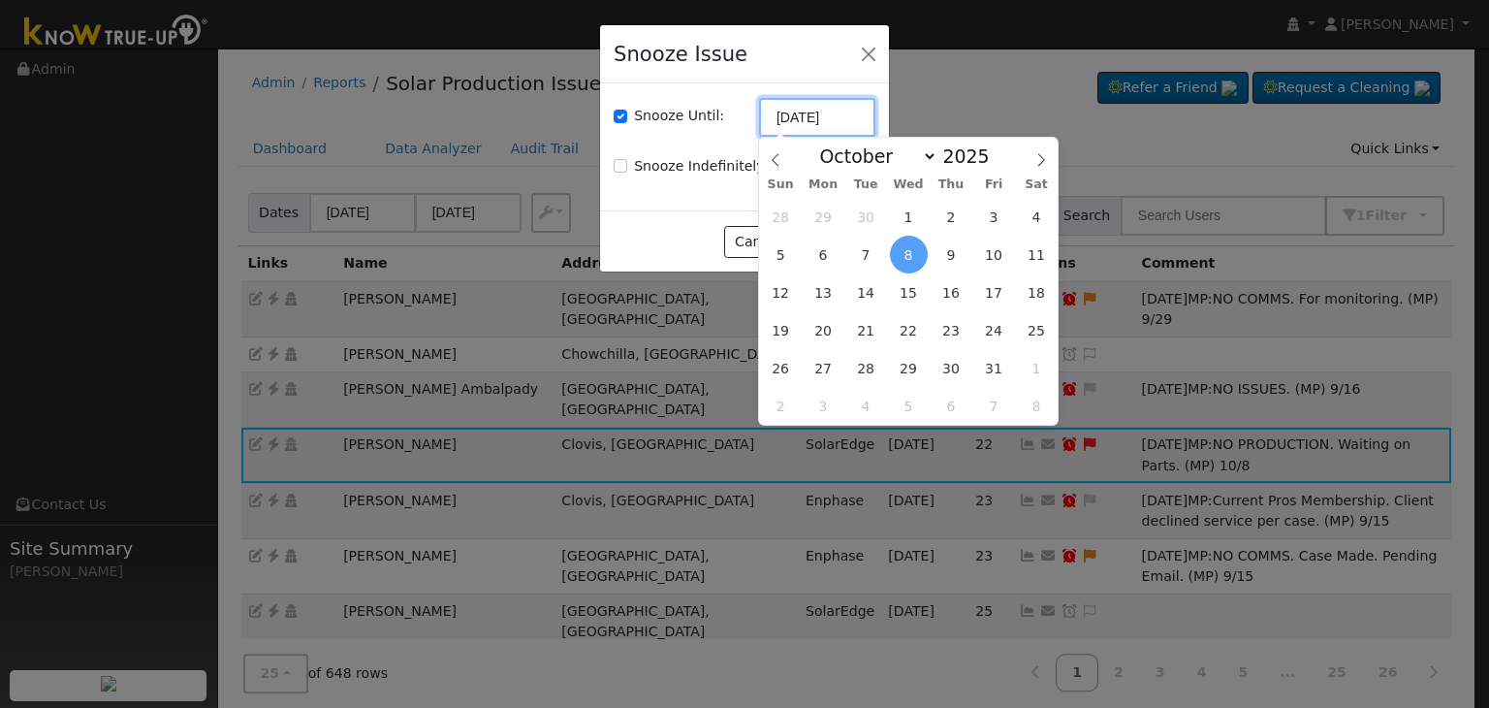
click at [799, 125] on input "[DATE]" at bounding box center [817, 117] width 116 height 39
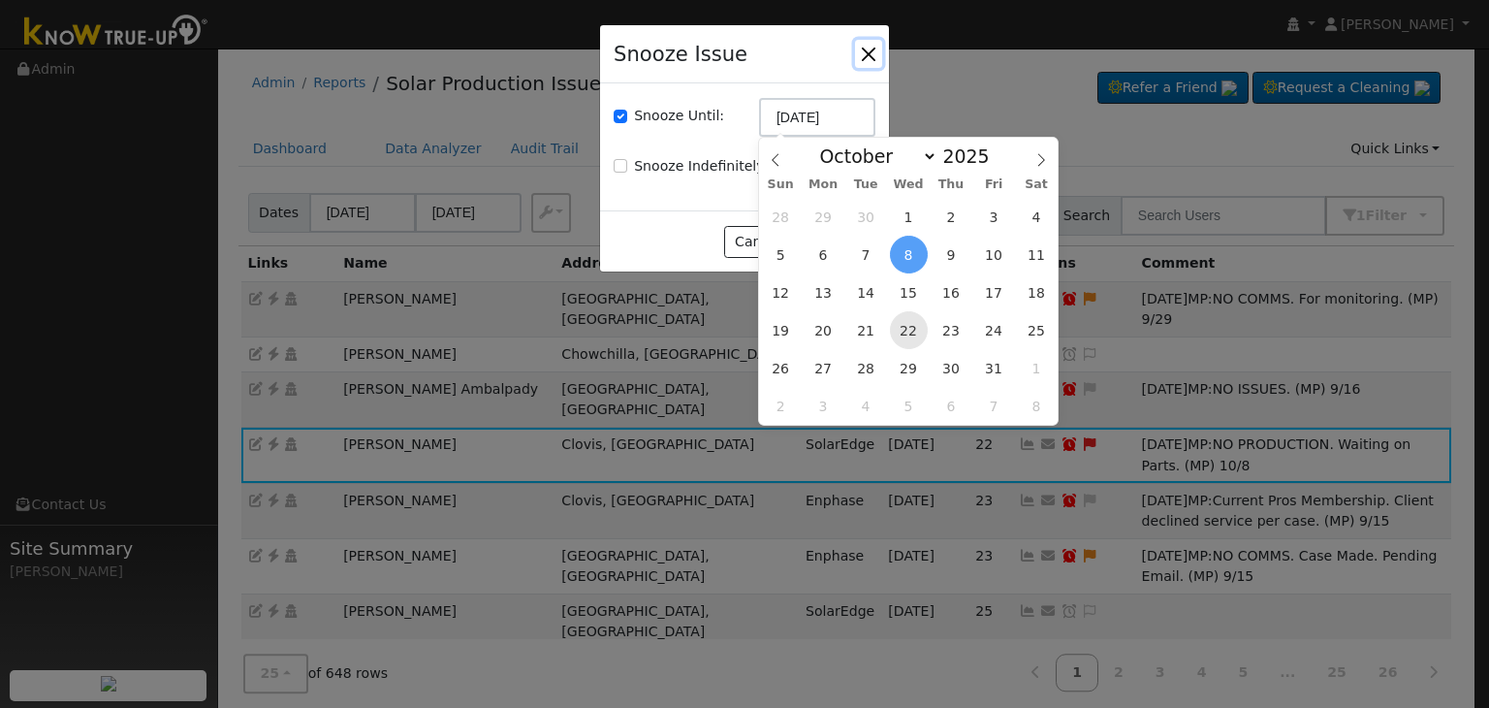
click at [907, 328] on span "22" at bounding box center [909, 330] width 38 height 38
type input "10/22/2025"
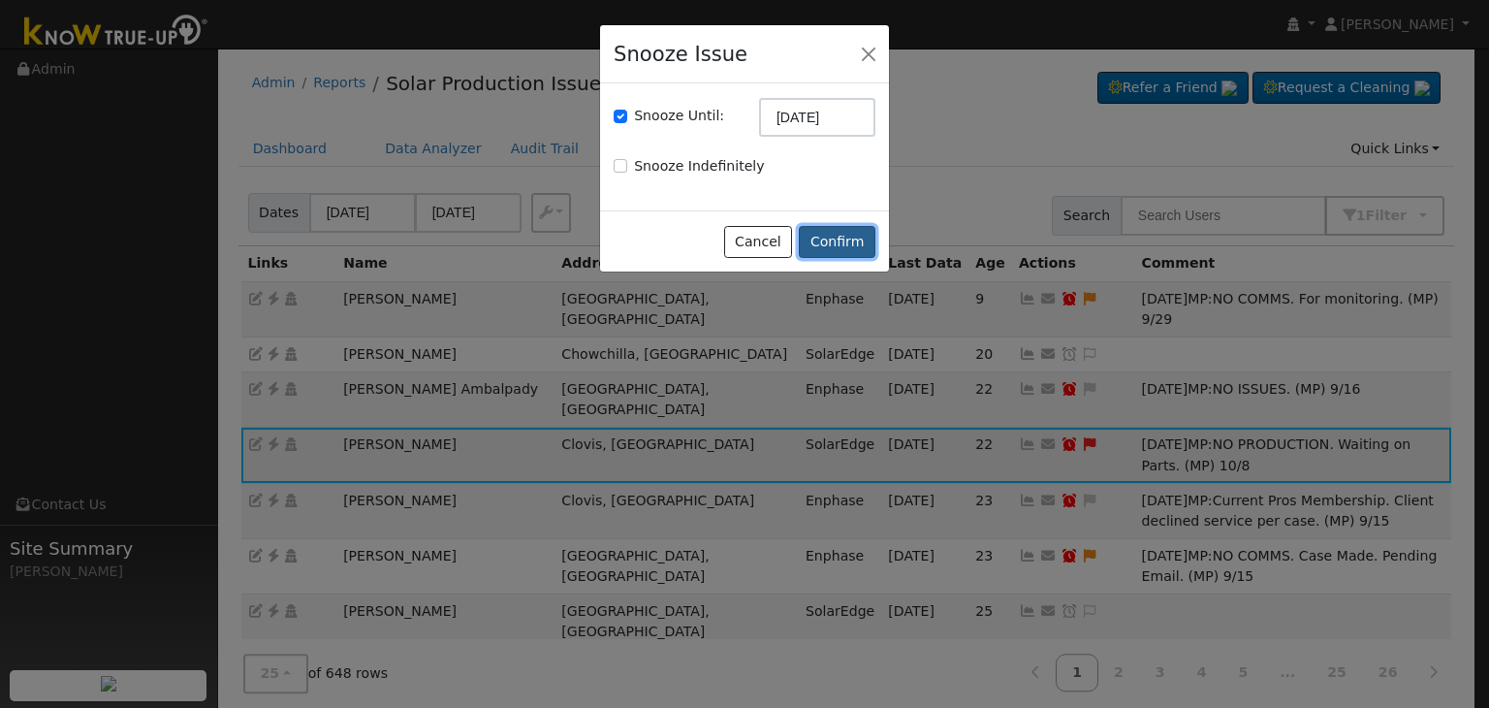
click at [834, 245] on button "Confirm" at bounding box center [837, 242] width 77 height 33
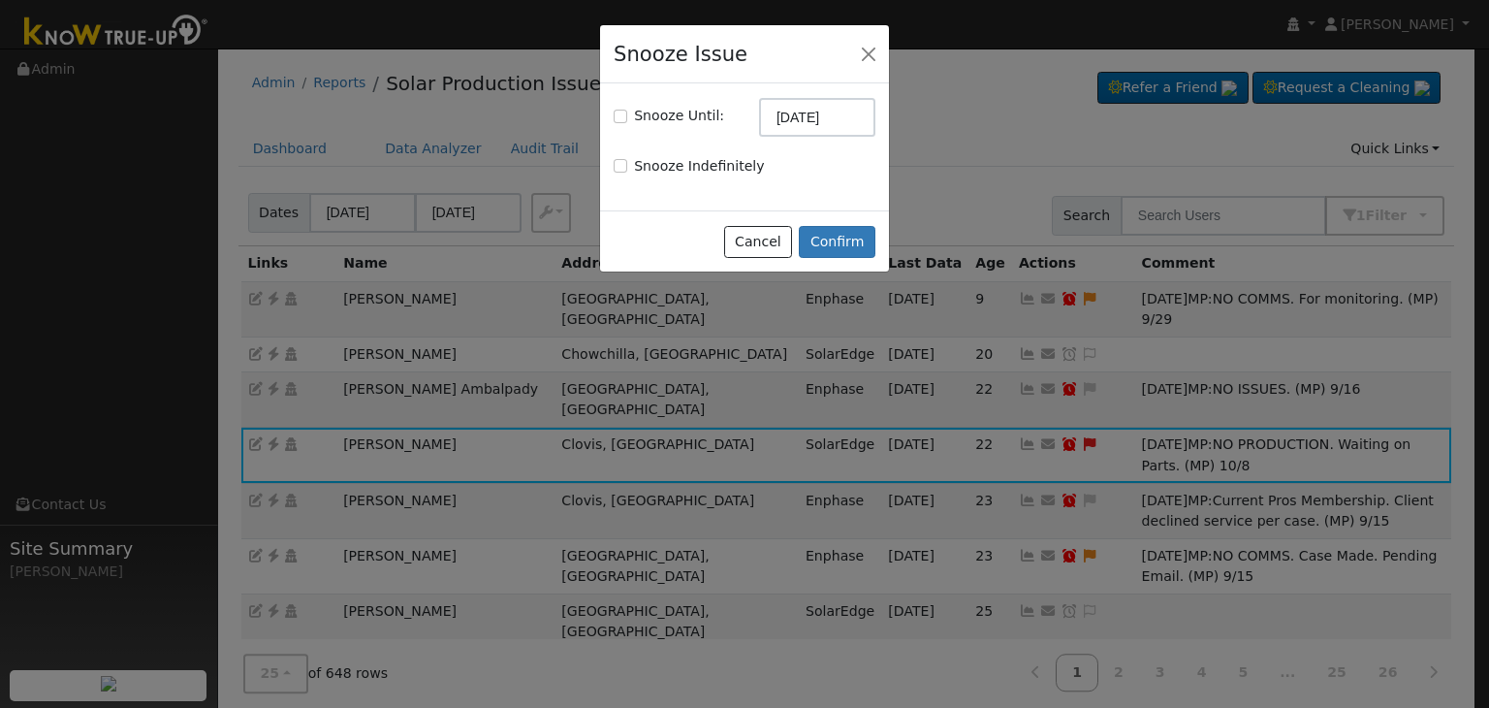
click at [819, 241] on div "Dates 10/05/2025 10/08/2025 Export CSV Search 1 Filter Include Leads Include No…" at bounding box center [847, 212] width 1224 height 66
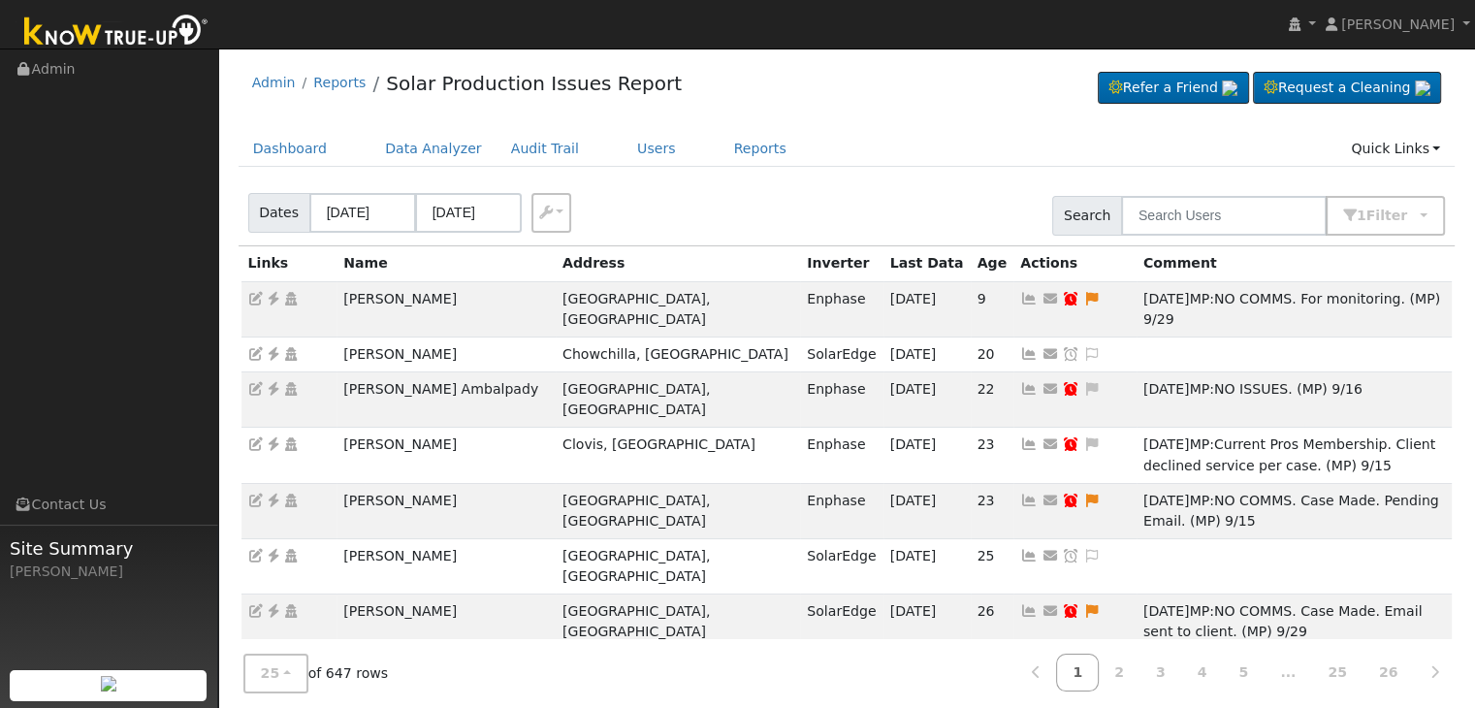
click at [838, 163] on ul "Dashboard Data Analyzer Audit Trail Users Reports Quick Links Quick Add Quick C…" at bounding box center [847, 149] width 1217 height 36
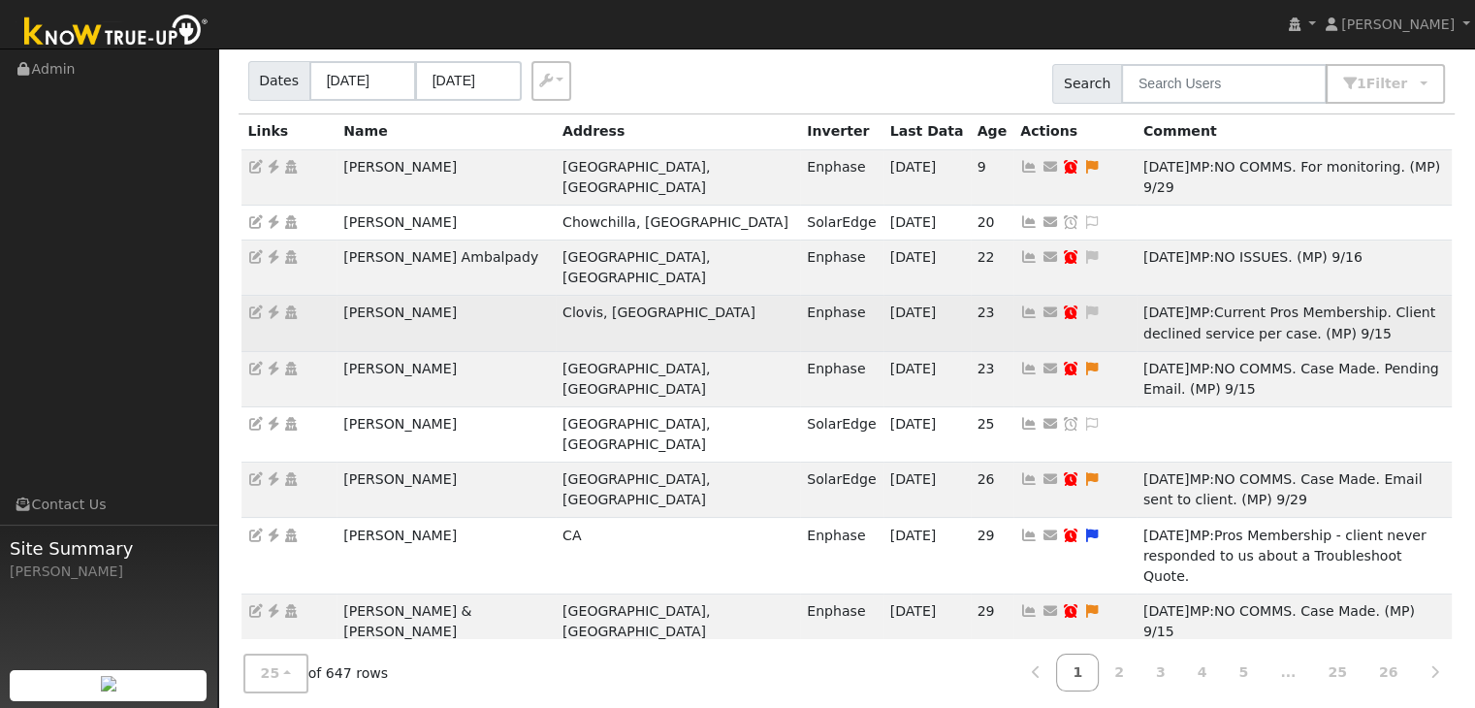
scroll to position [194, 0]
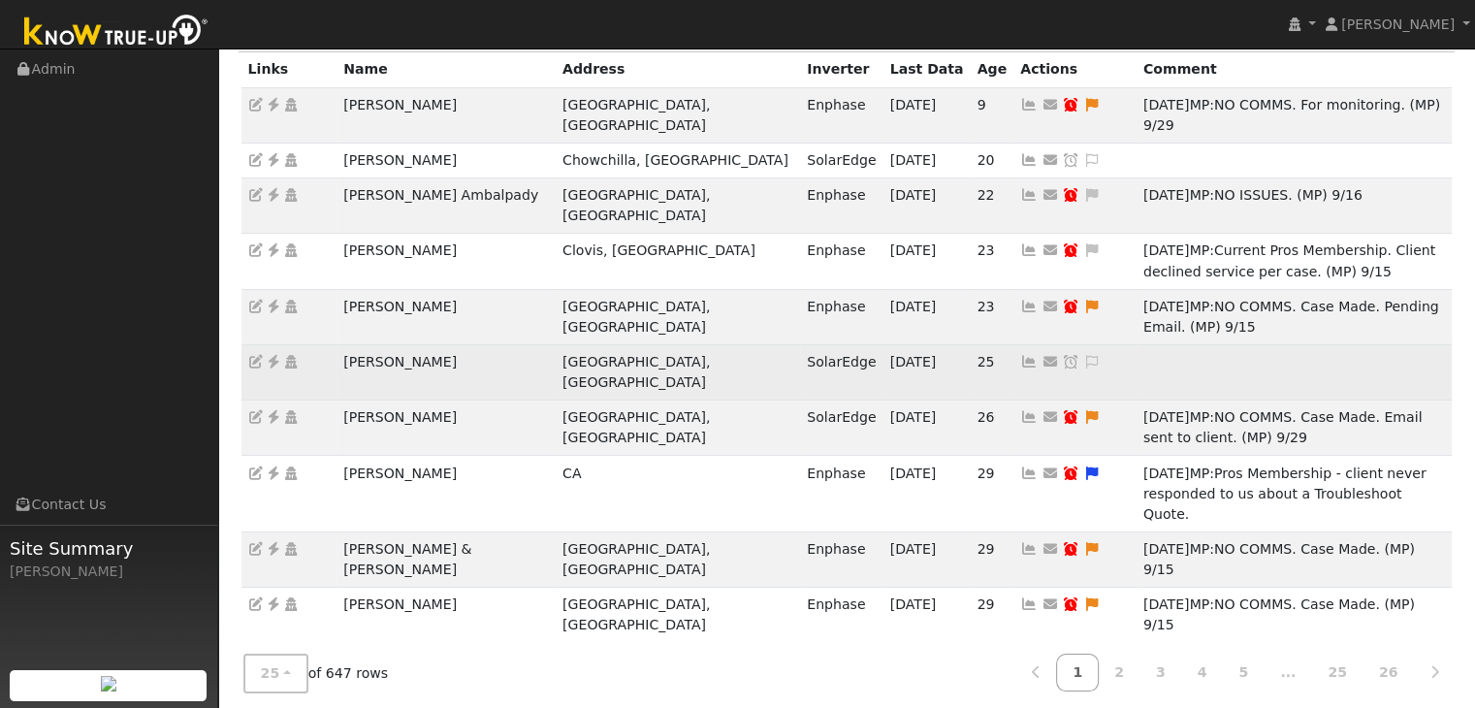
click at [395, 344] on td "[PERSON_NAME]" at bounding box center [445, 371] width 219 height 55
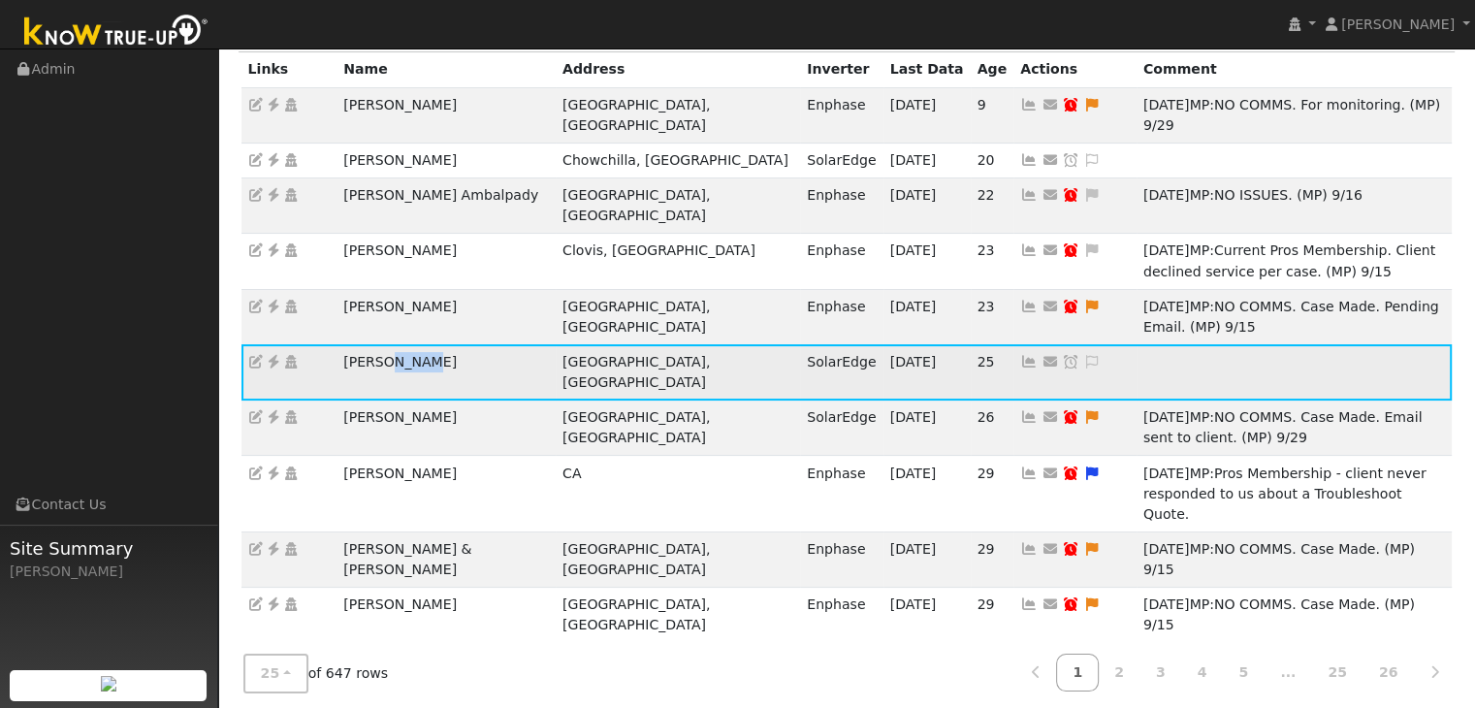
click at [395, 344] on td "[PERSON_NAME]" at bounding box center [445, 371] width 219 height 55
click at [275, 355] on icon at bounding box center [273, 362] width 17 height 14
click at [1083, 355] on icon at bounding box center [1091, 362] width 17 height 14
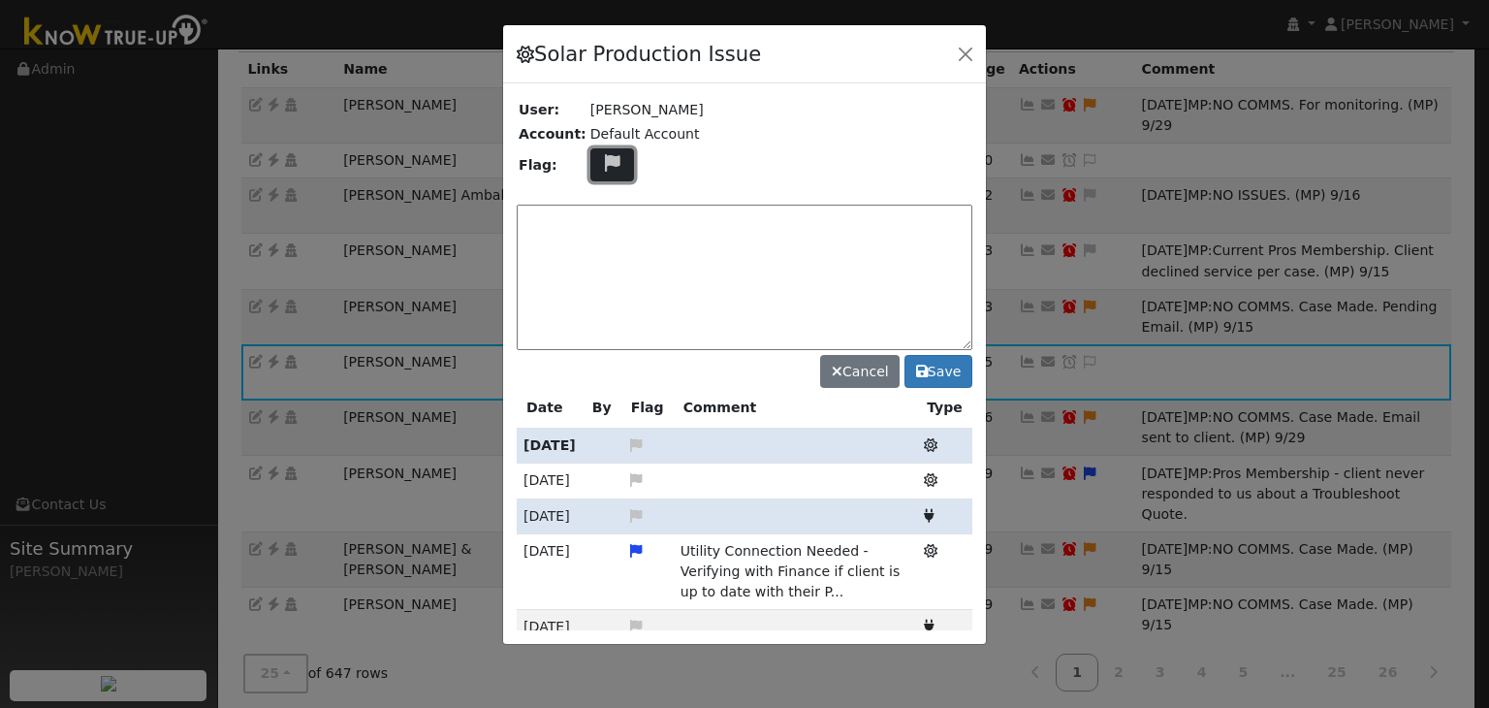
click at [605, 157] on icon at bounding box center [612, 162] width 22 height 17
click at [601, 312] on icon at bounding box center [611, 320] width 22 height 17
click at [653, 262] on textarea at bounding box center [745, 277] width 456 height 145
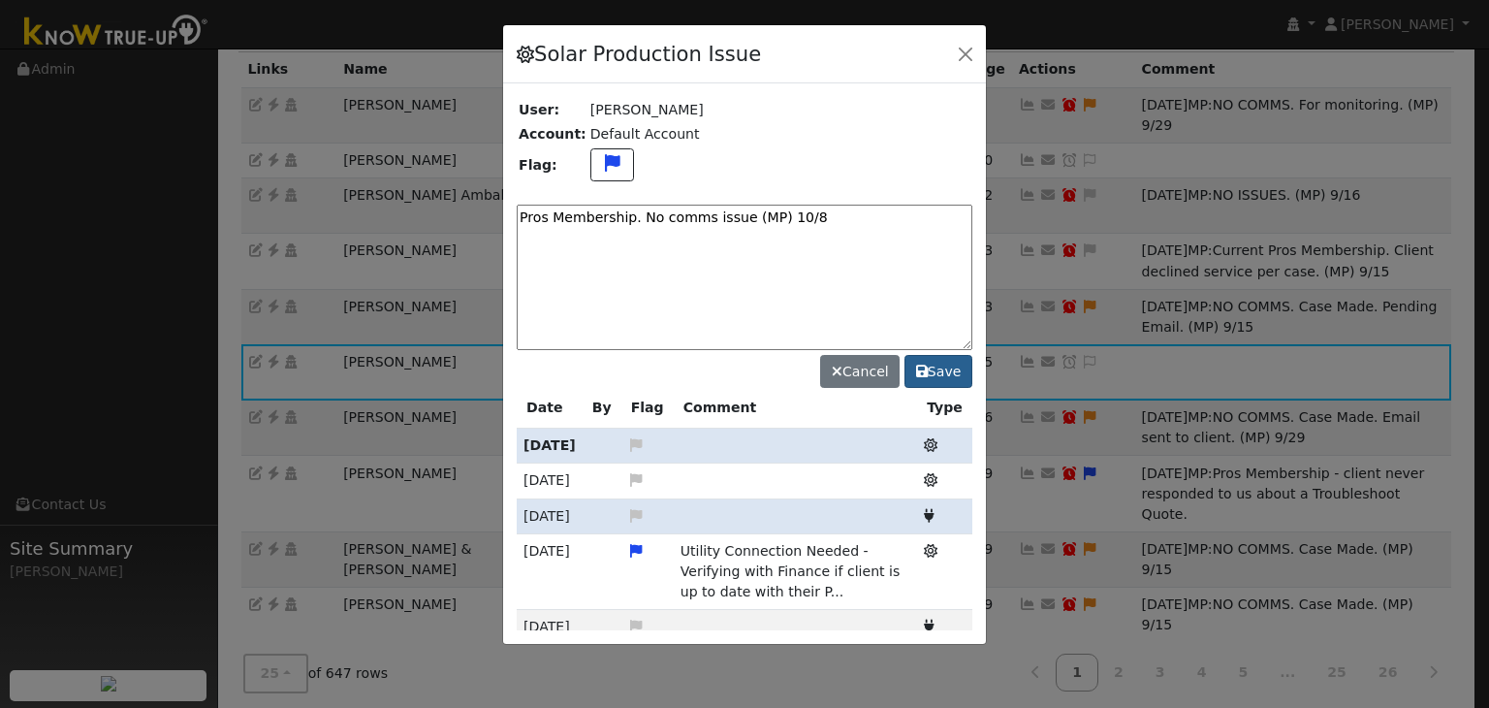
type textarea "Pros Membership. No comms issue (MP) 10/8"
click at [936, 363] on button "Save" at bounding box center [939, 371] width 68 height 33
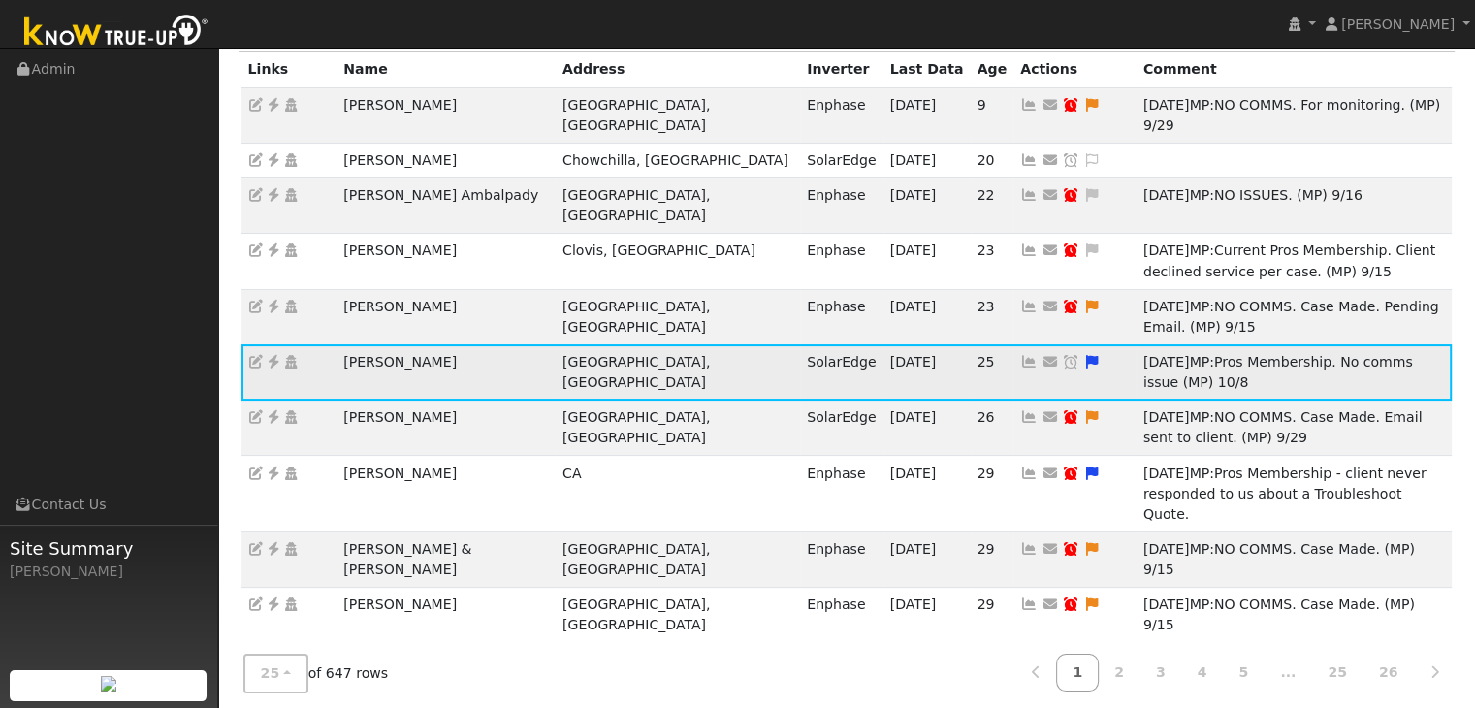
click at [1062, 355] on icon at bounding box center [1070, 362] width 17 height 14
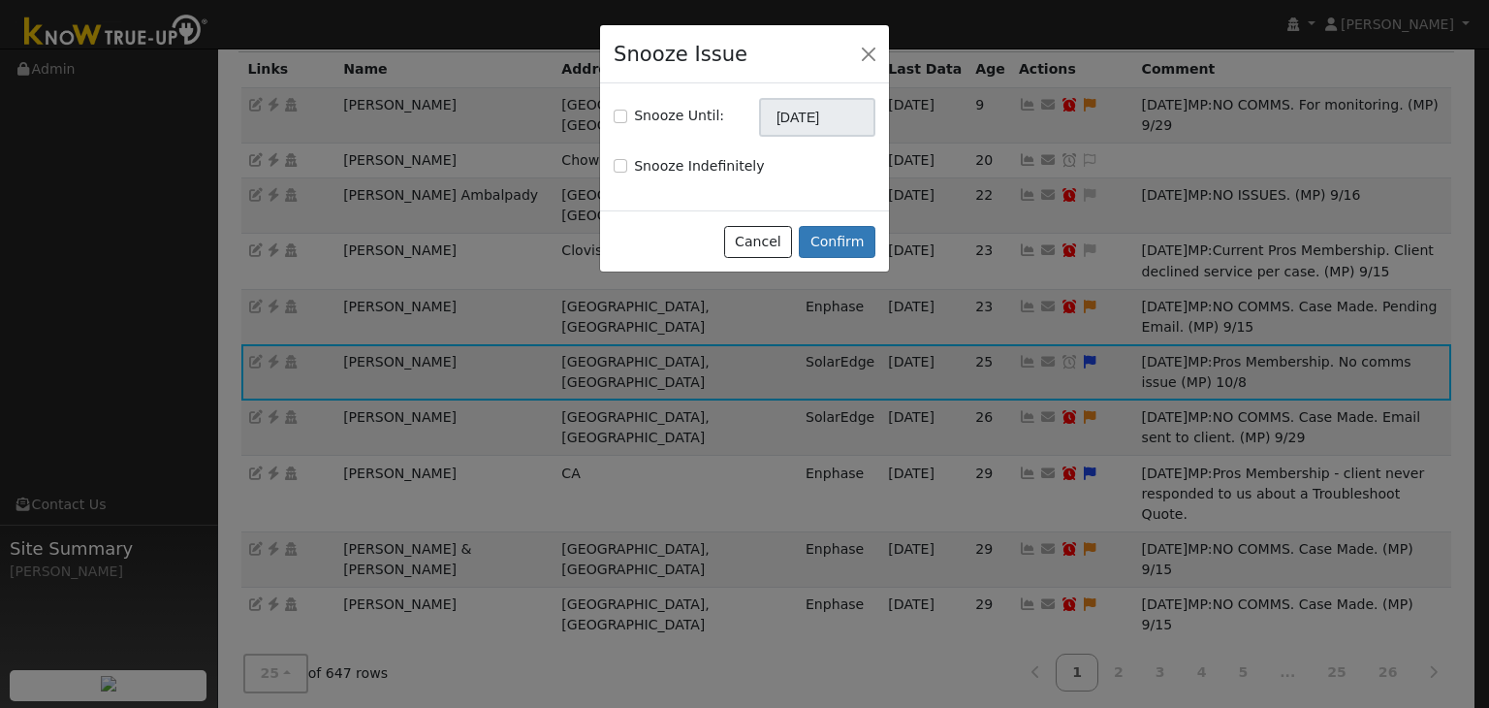
click at [657, 115] on label "Snooze Until:" at bounding box center [679, 116] width 90 height 20
click at [627, 115] on input "Snooze Until:" at bounding box center [621, 117] width 14 height 14
checkbox input "true"
click at [808, 121] on input "[DATE]" at bounding box center [817, 117] width 116 height 39
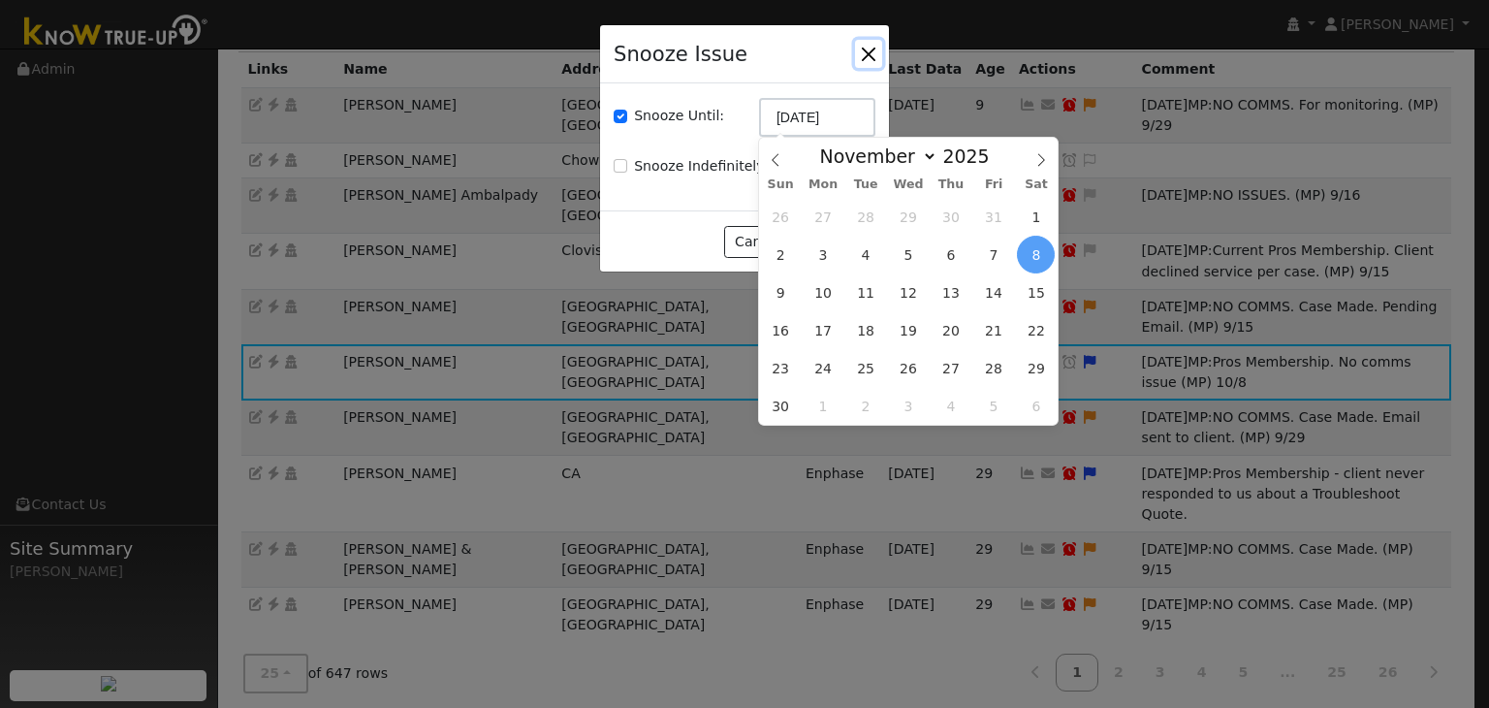
click at [785, 172] on div "Sun Mon Tue Wed Thu Fri Sat" at bounding box center [908, 184] width 299 height 27
click at [779, 167] on icon at bounding box center [775, 160] width 7 height 13
select select "9"
click at [906, 321] on span "22" at bounding box center [909, 330] width 38 height 38
type input "10/22/2025"
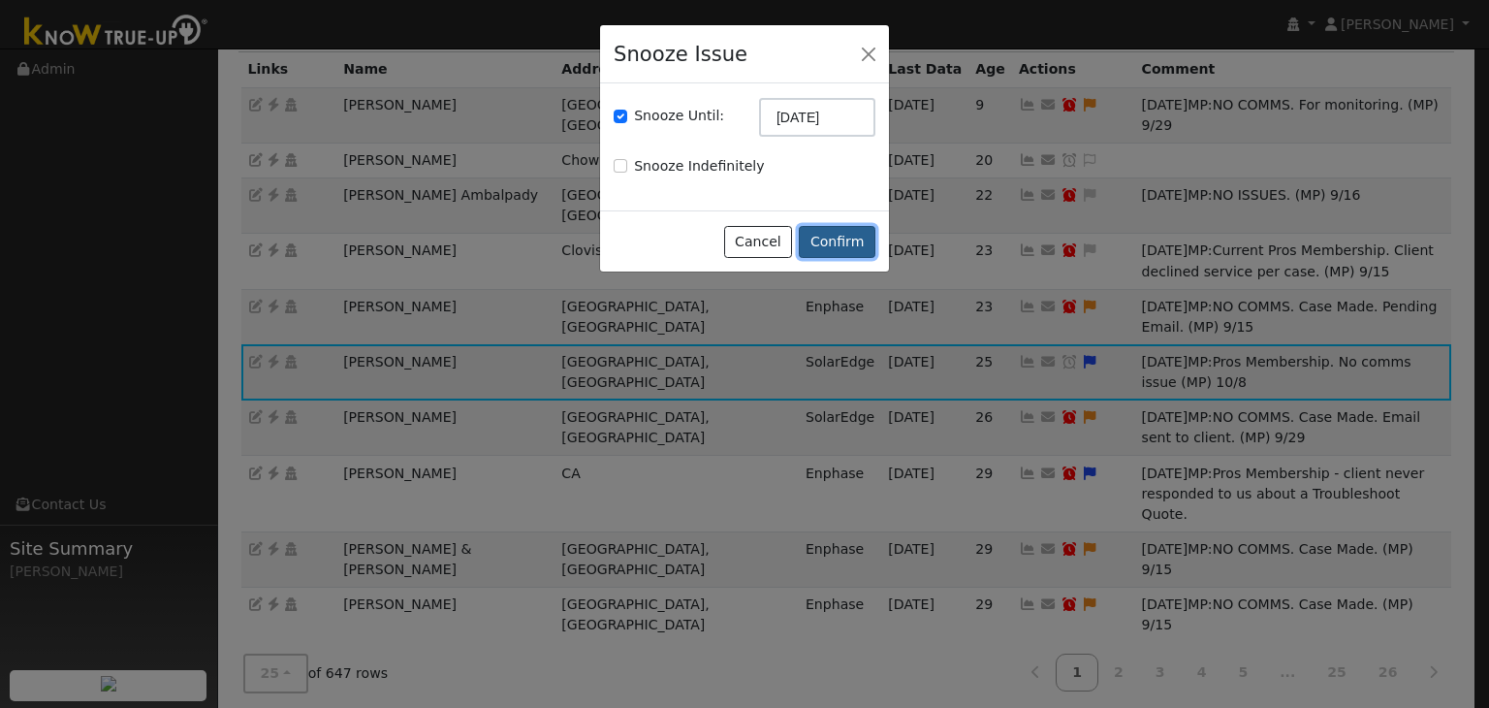
click at [860, 240] on button "Confirm" at bounding box center [837, 242] width 77 height 33
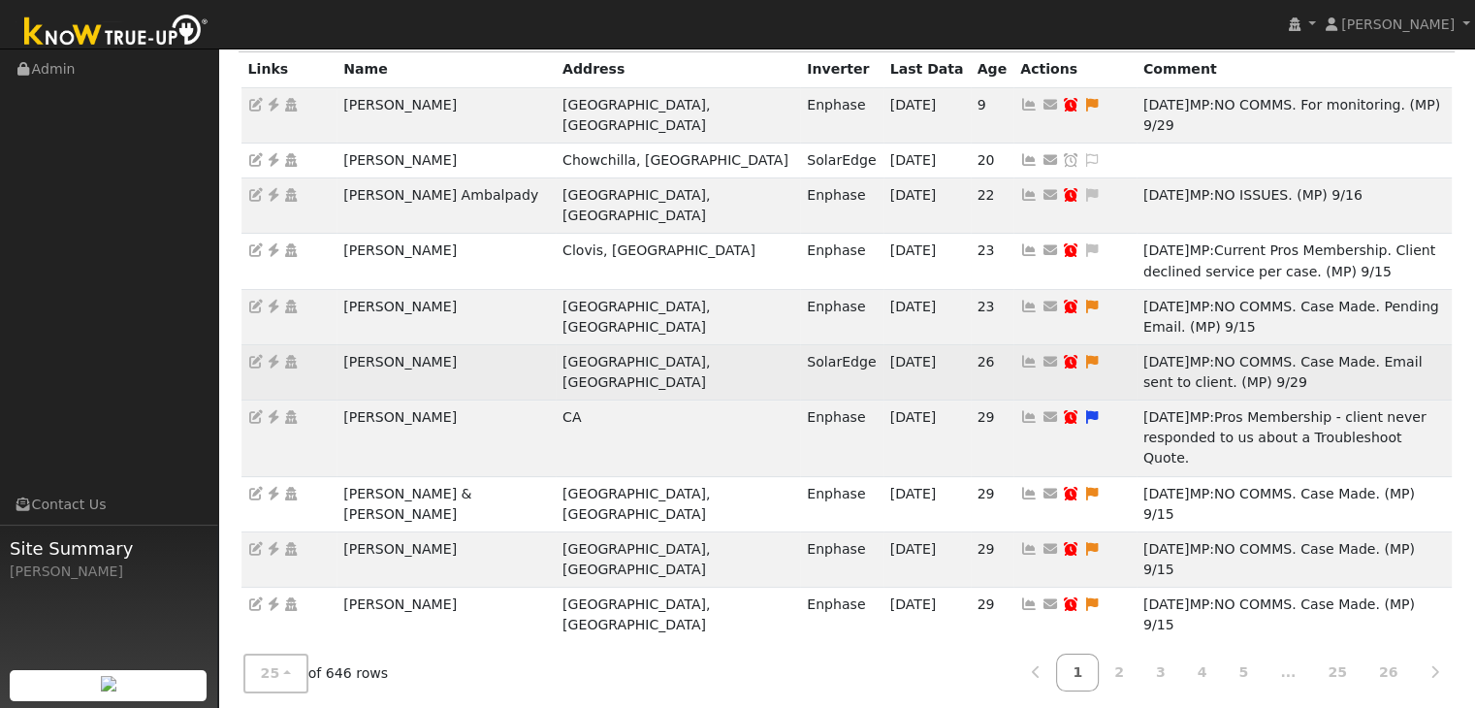
click at [409, 344] on td "[PERSON_NAME]" at bounding box center [445, 371] width 219 height 55
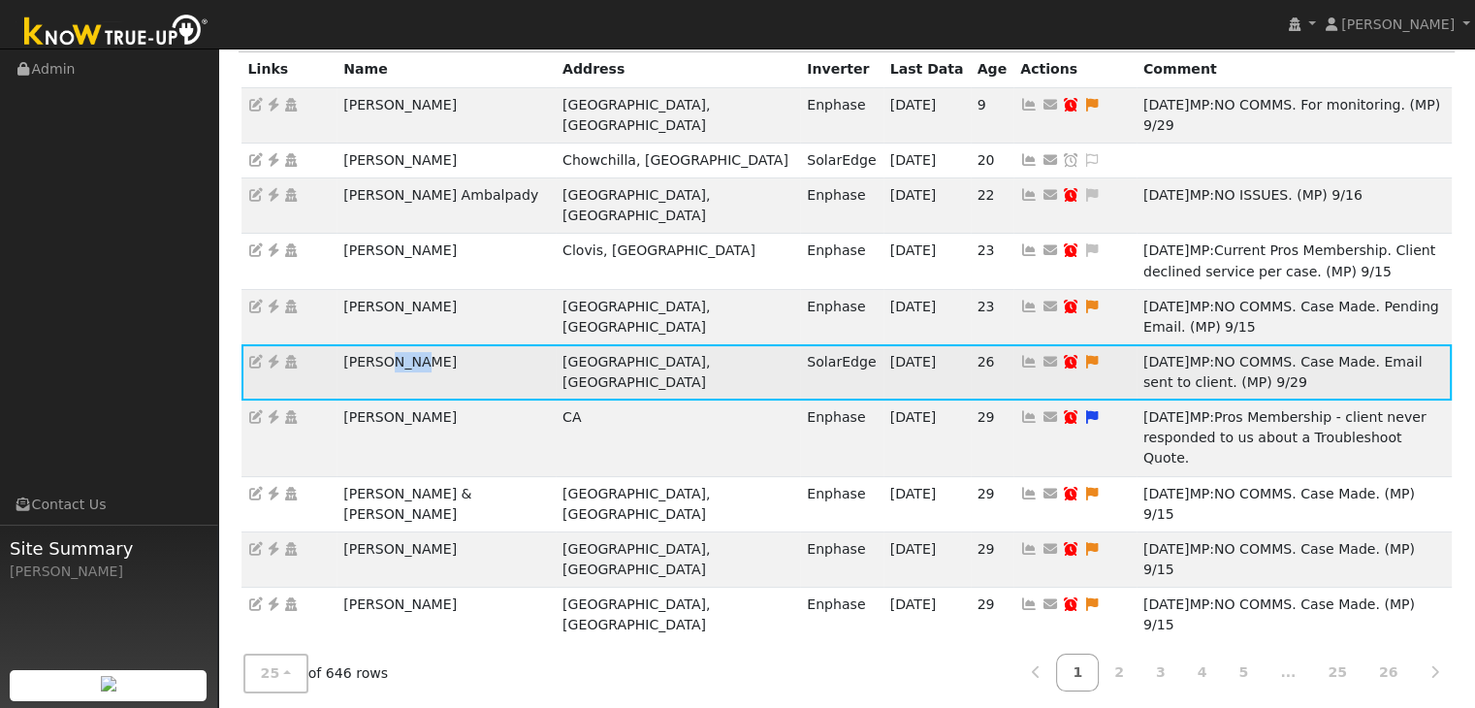
click at [409, 344] on td "[PERSON_NAME]" at bounding box center [445, 371] width 219 height 55
click at [272, 355] on icon at bounding box center [273, 362] width 17 height 14
click at [1083, 355] on icon at bounding box center [1091, 362] width 17 height 14
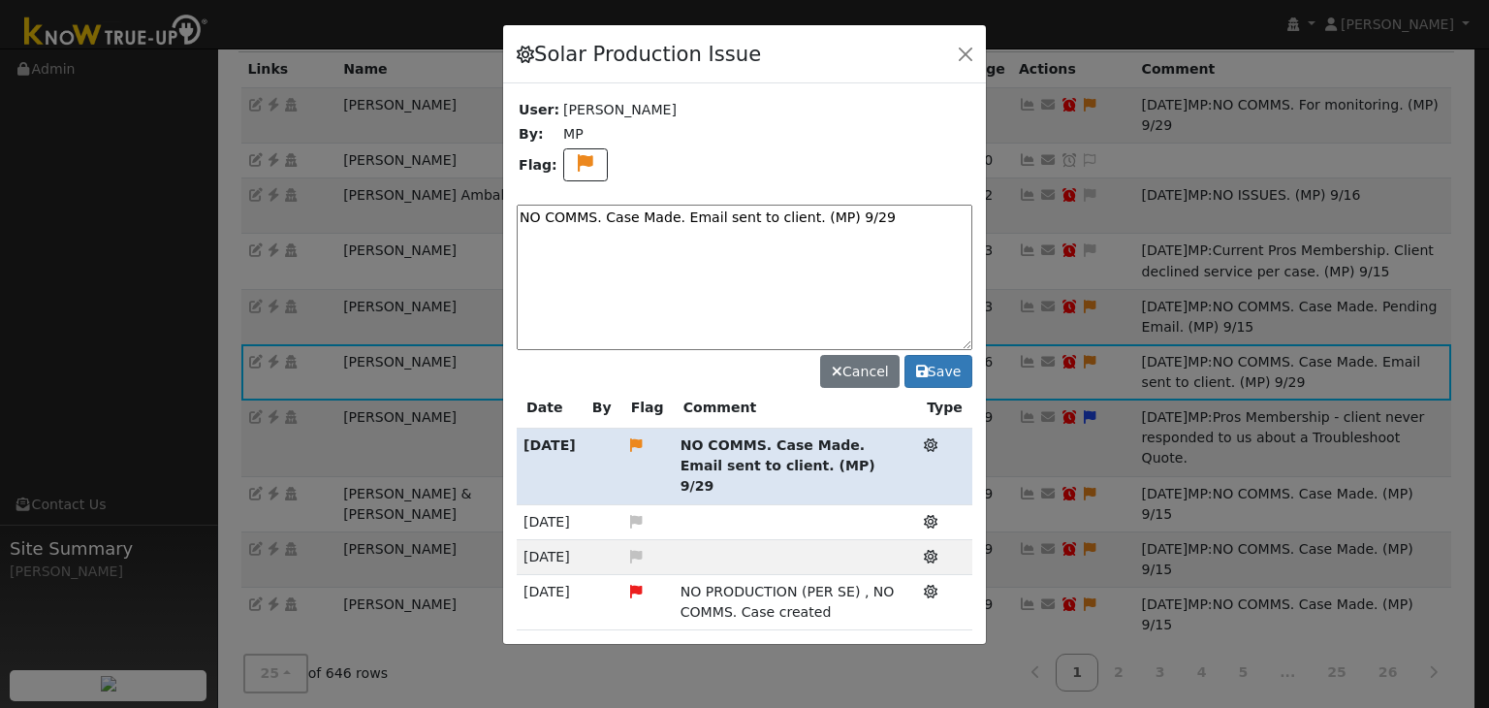
click at [797, 212] on textarea "NO COMMS. Case Made. Email sent to client. (MP) 9/29" at bounding box center [745, 277] width 456 height 145
paste textarea "Pending with client (MP)"
click at [797, 212] on textarea "NO COMMS. Pending with client (MP)" at bounding box center [745, 277] width 456 height 145
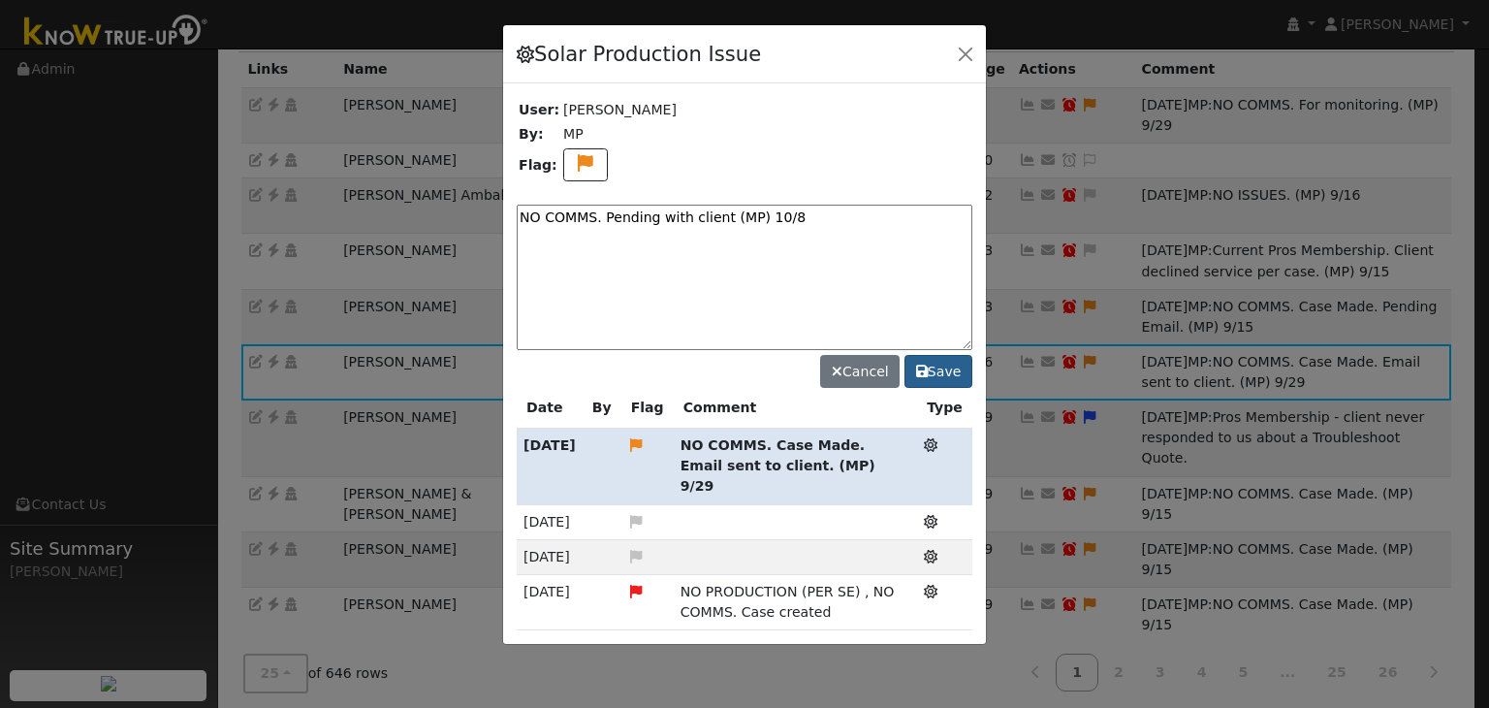
type textarea "NO COMMS. Pending with client (MP) 10/8"
click at [942, 377] on button "Save" at bounding box center [939, 371] width 68 height 33
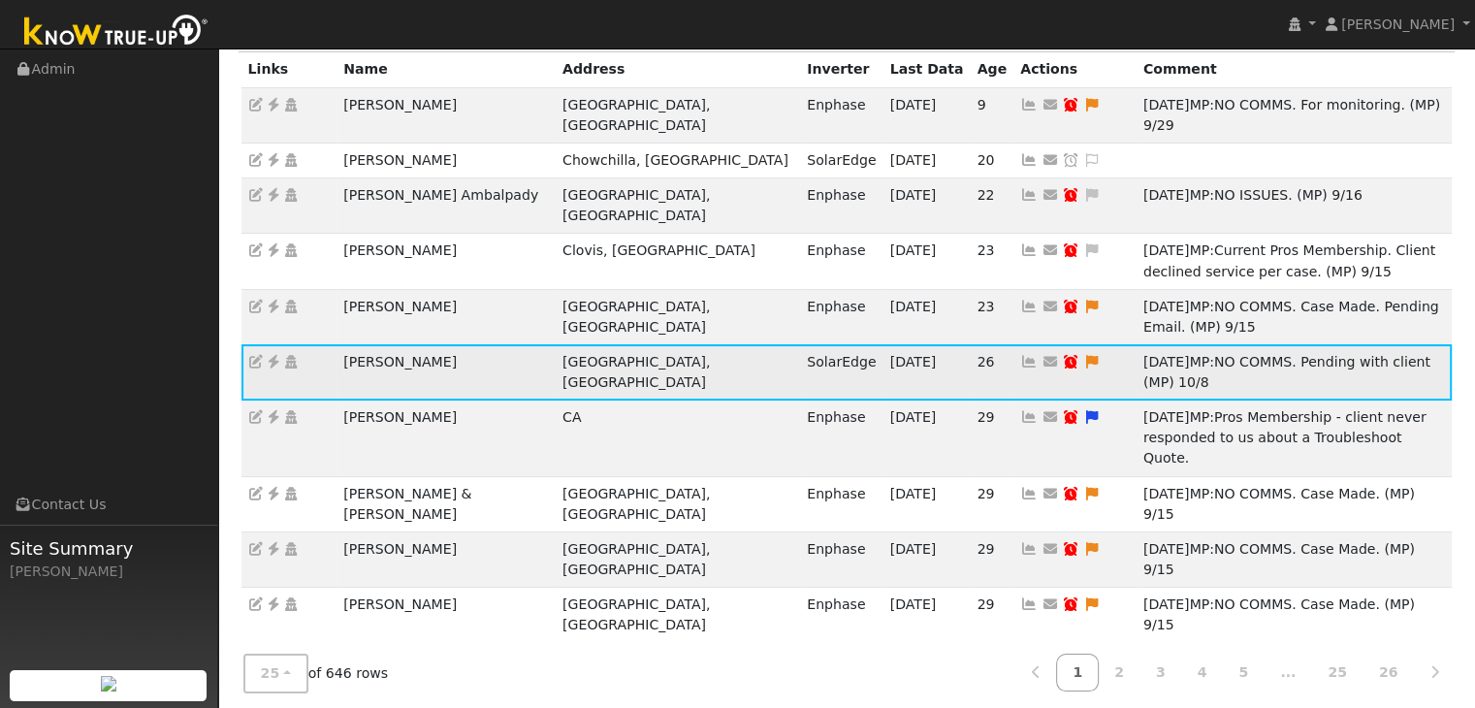
click at [1083, 355] on icon at bounding box center [1091, 362] width 17 height 14
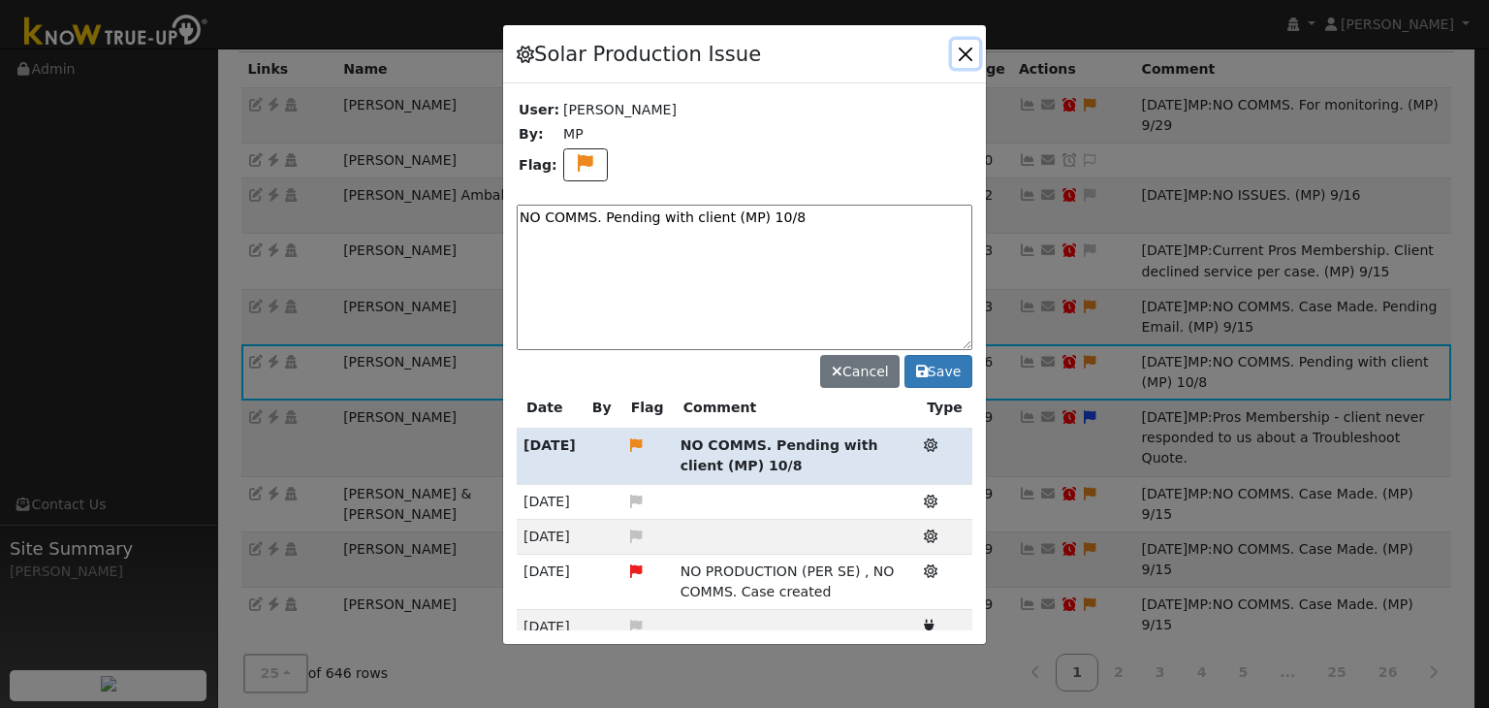
click at [960, 58] on button "button" at bounding box center [965, 53] width 27 height 27
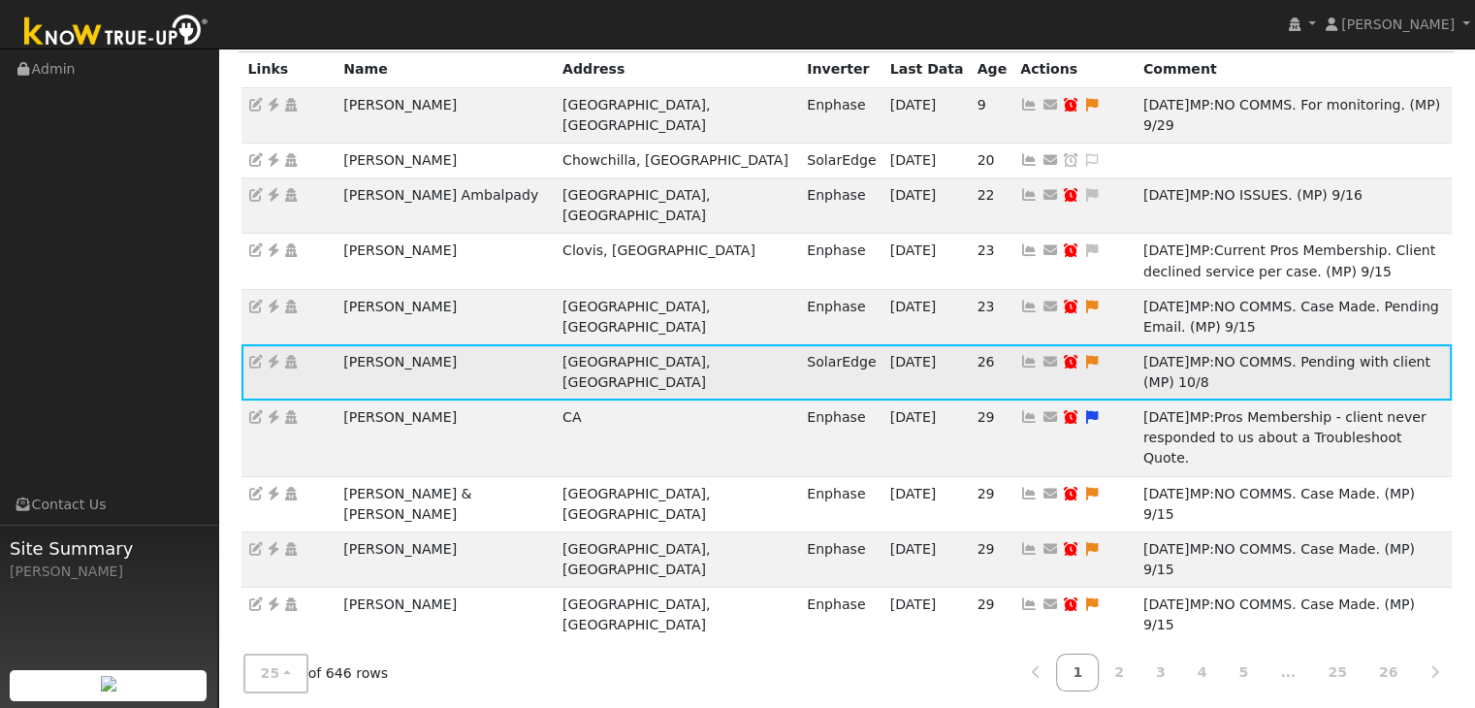
click at [1062, 355] on icon at bounding box center [1070, 362] width 17 height 14
type input "[DATE]"
checkbox input "true"
select select "9"
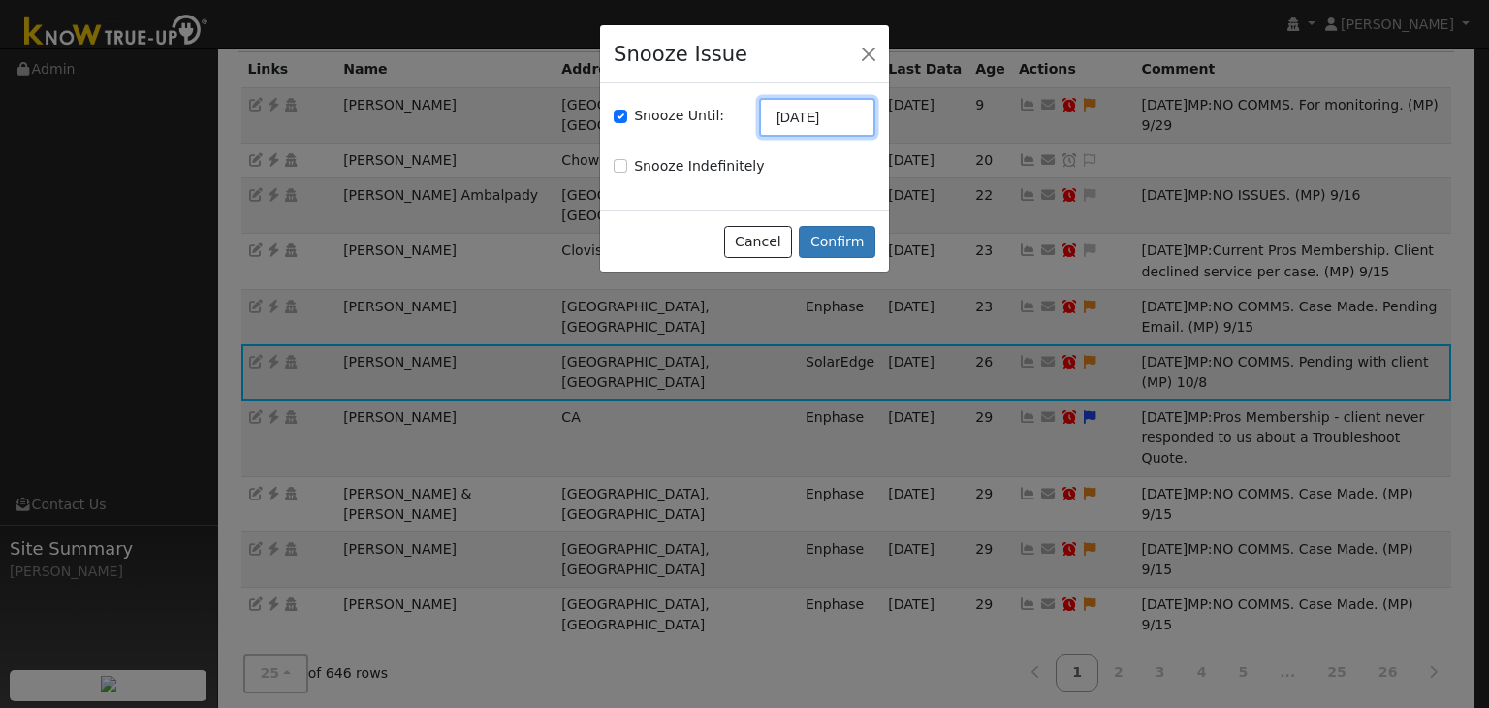
click at [799, 114] on input "[DATE]" at bounding box center [817, 117] width 116 height 39
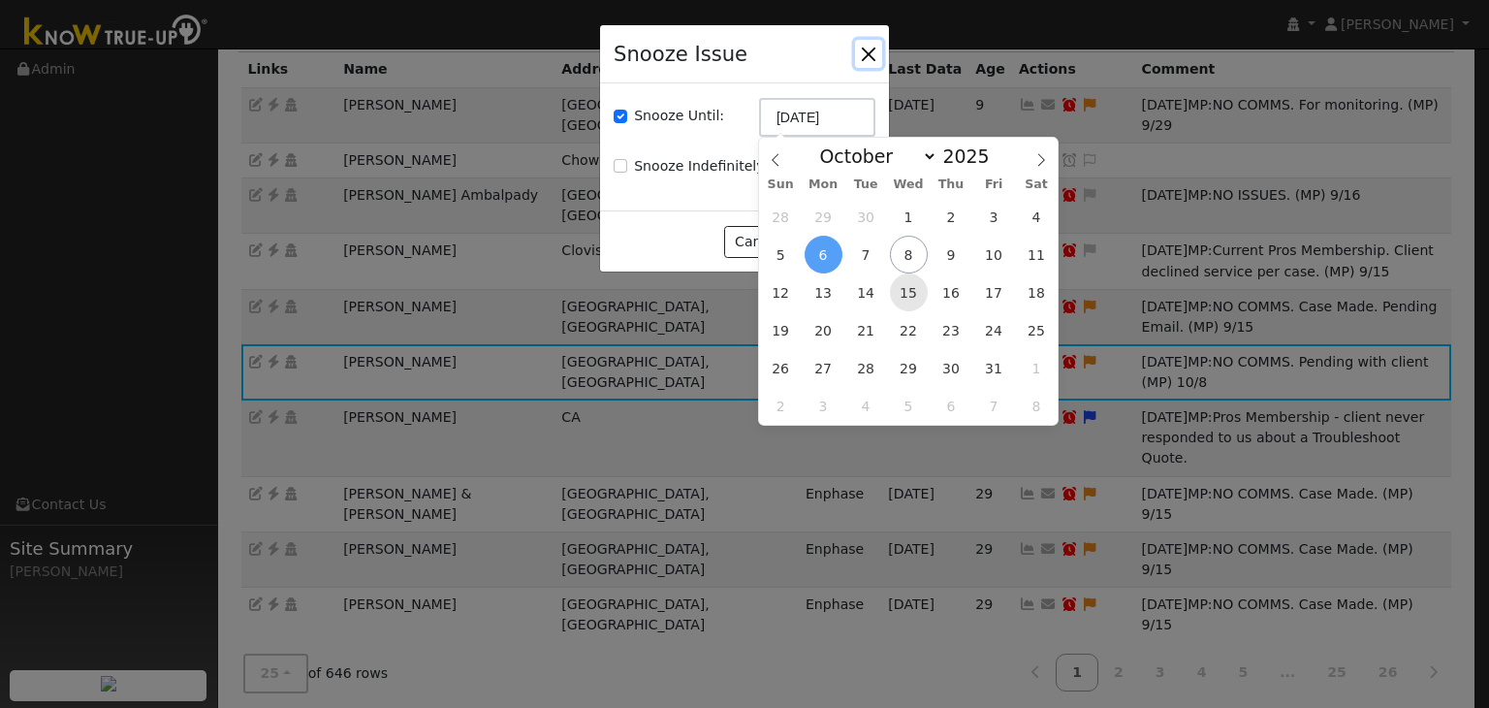
click at [919, 296] on span "15" at bounding box center [909, 292] width 38 height 38
type input "10/15/2025"
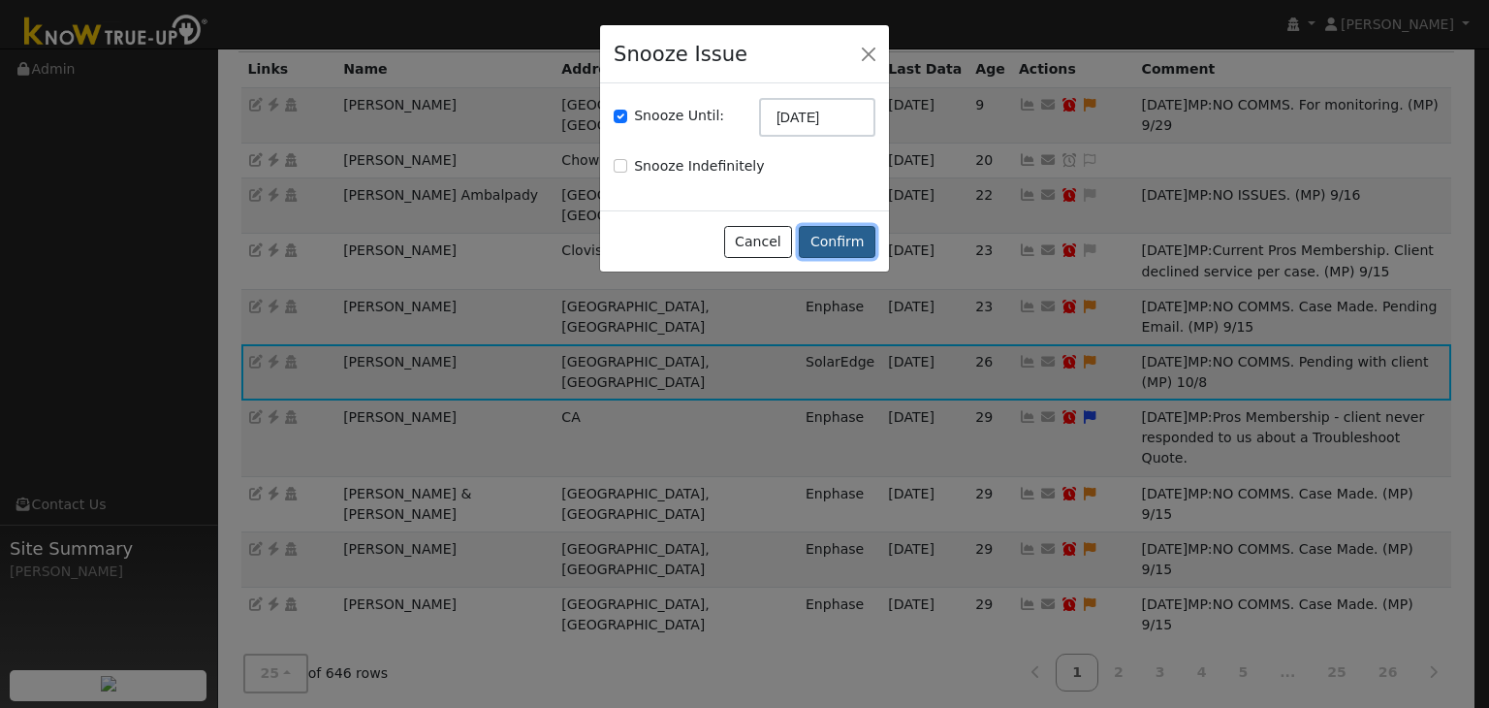
click at [845, 237] on button "Confirm" at bounding box center [837, 242] width 77 height 33
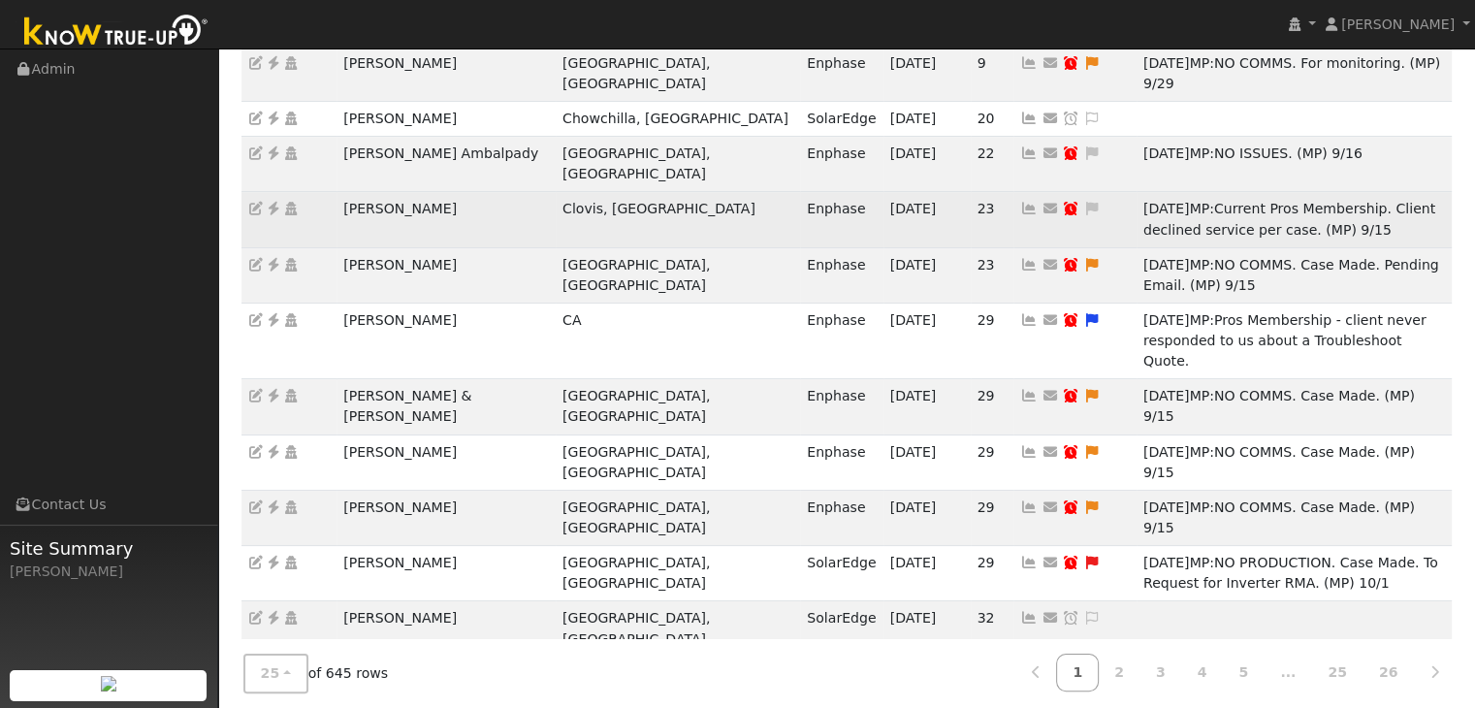
scroll to position [388, 0]
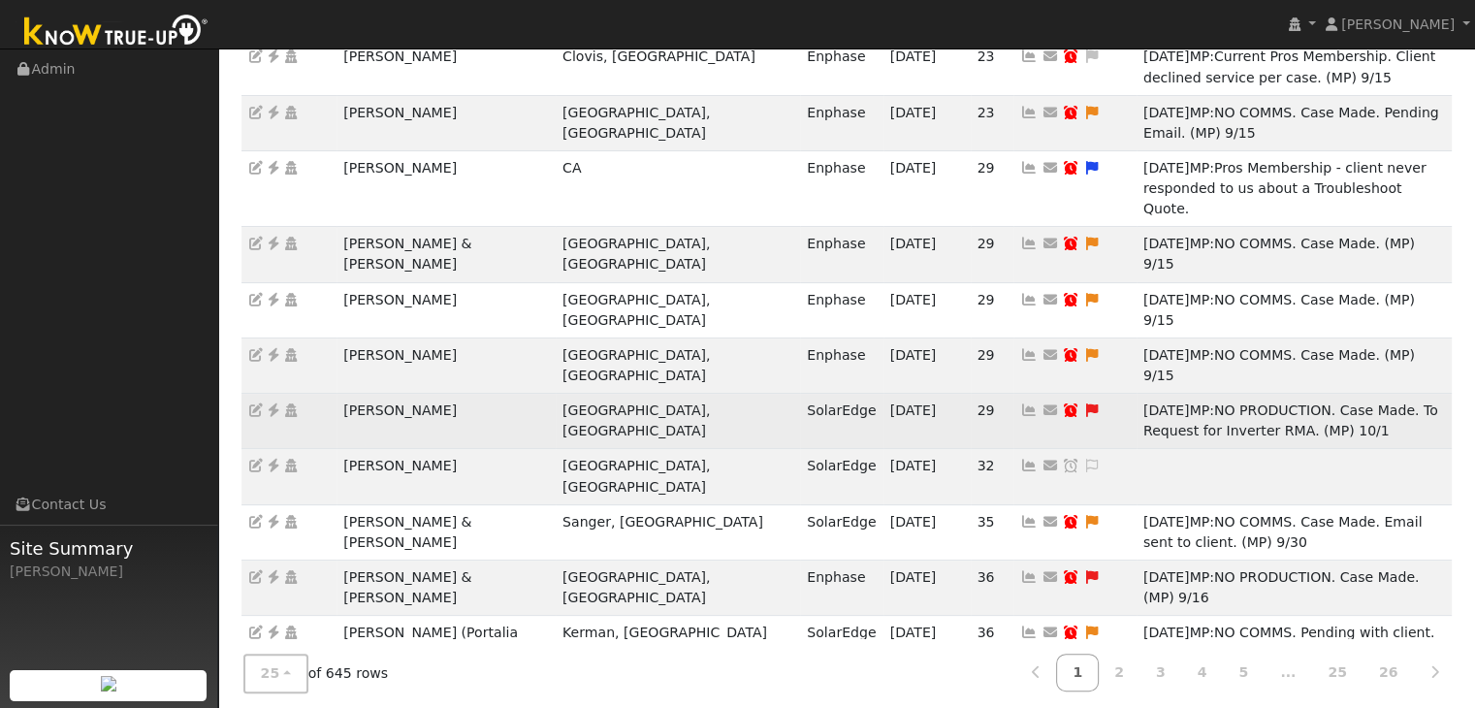
click at [409, 394] on td "Alyssa Aviles" at bounding box center [445, 421] width 219 height 55
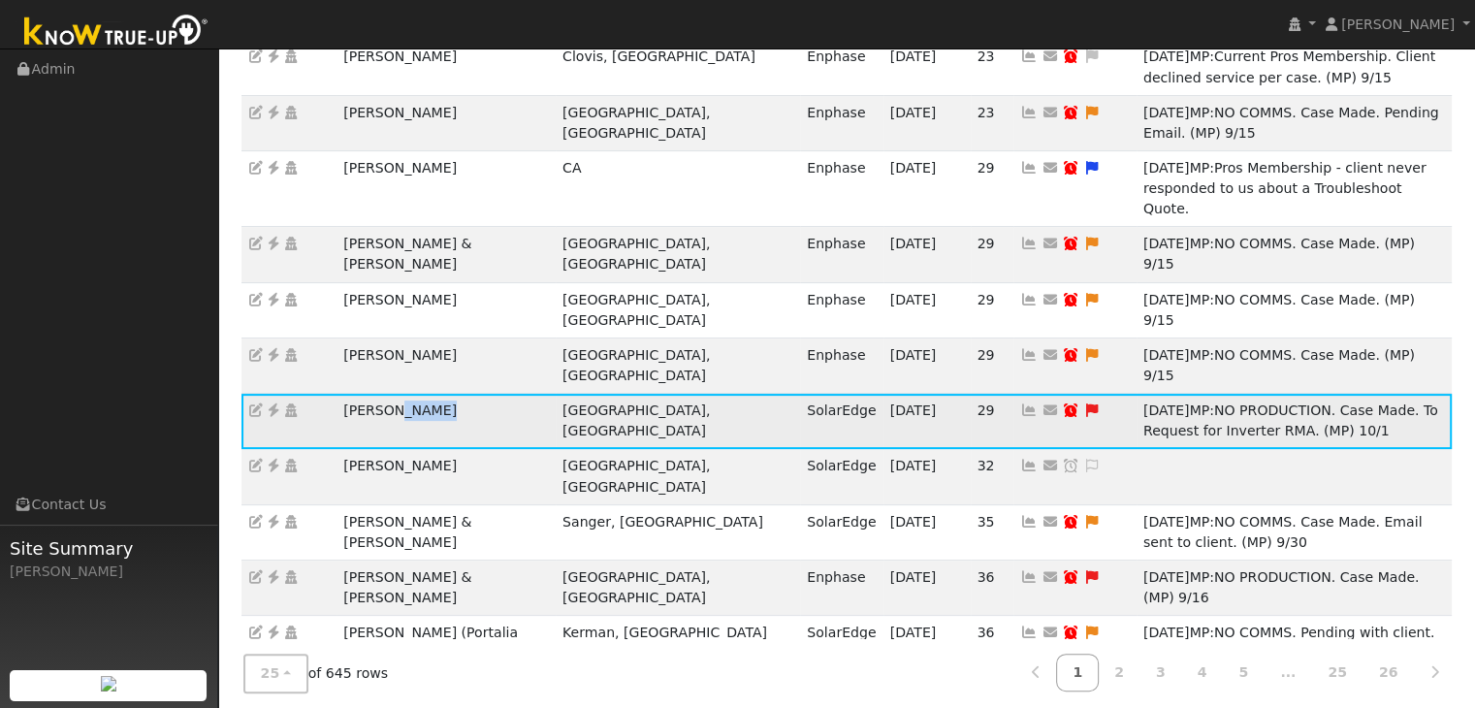
click at [409, 394] on td "Alyssa Aviles" at bounding box center [445, 421] width 219 height 55
click at [1083, 403] on icon at bounding box center [1091, 410] width 17 height 14
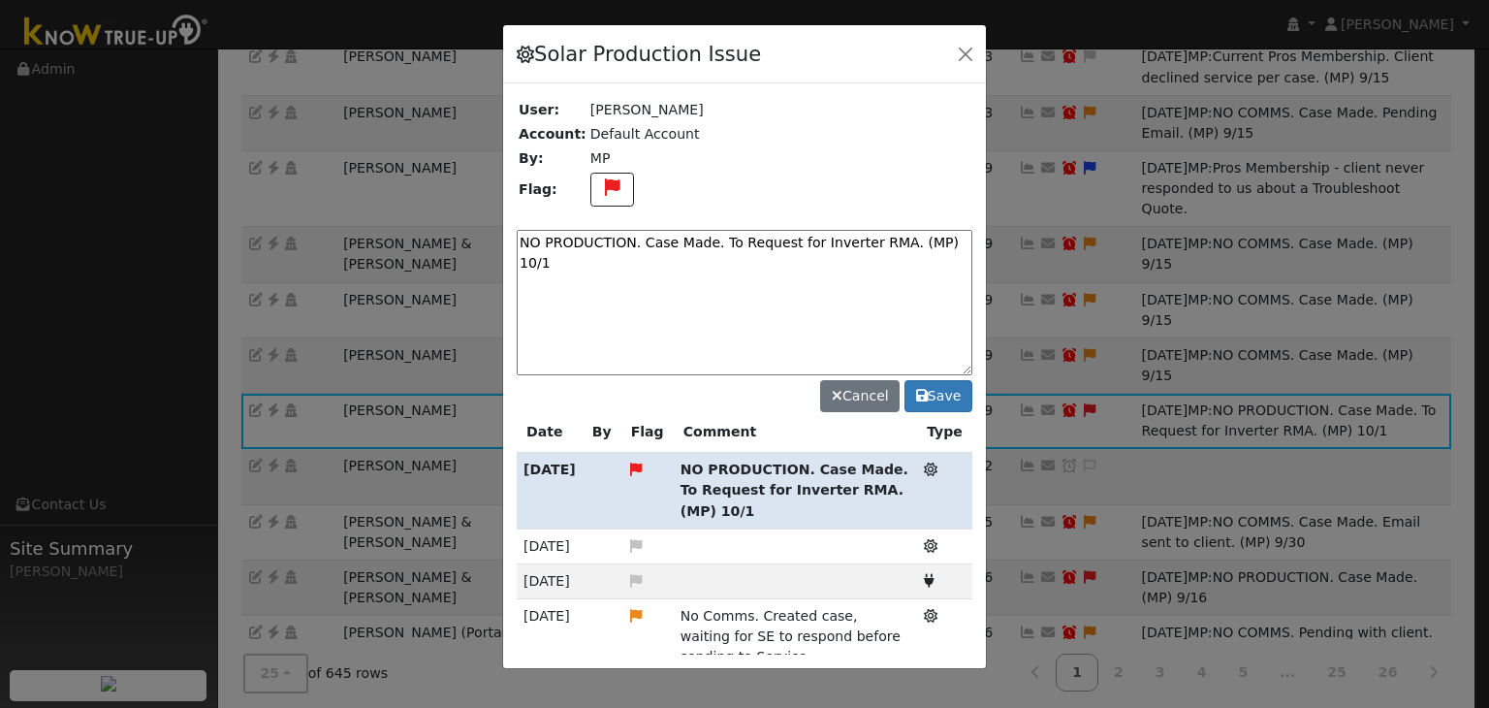
click at [631, 230] on textarea "NO PRODUCTION. Case Made. To Request for Inverter RMA. (MP) 10/1" at bounding box center [745, 302] width 456 height 145
click at [632, 237] on textarea "NO PRODUCTION. Case Made. To Request for Inverter RMA. (MP) 10/1" at bounding box center [745, 302] width 456 height 145
paste textarea "Waiting on Parts. (MP)"
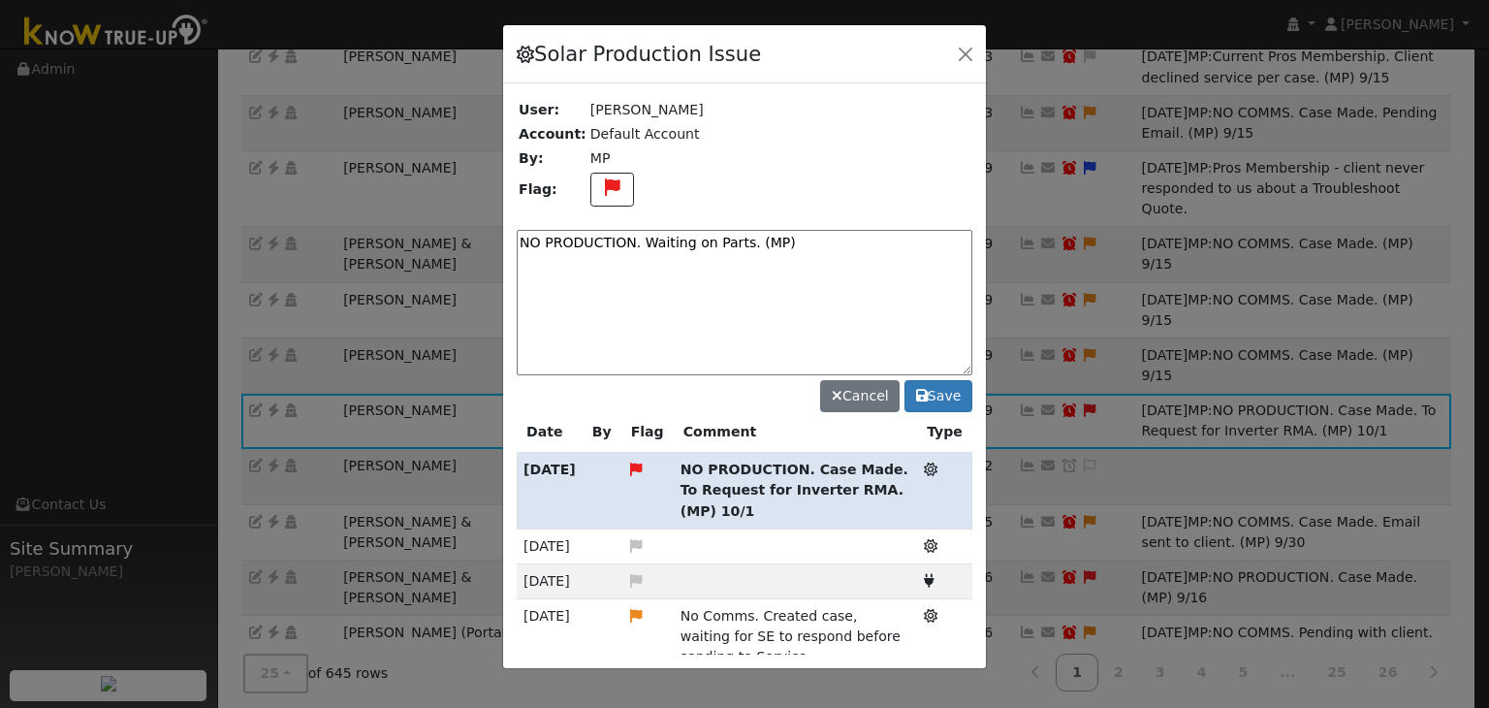
click at [824, 241] on textarea "NO PRODUCTION. Waiting on Parts. (MP)" at bounding box center [745, 302] width 456 height 145
type textarea "NO PRODUCTION. Waiting on Parts. (MP) 10/8"
click at [937, 398] on button "Save" at bounding box center [939, 396] width 68 height 33
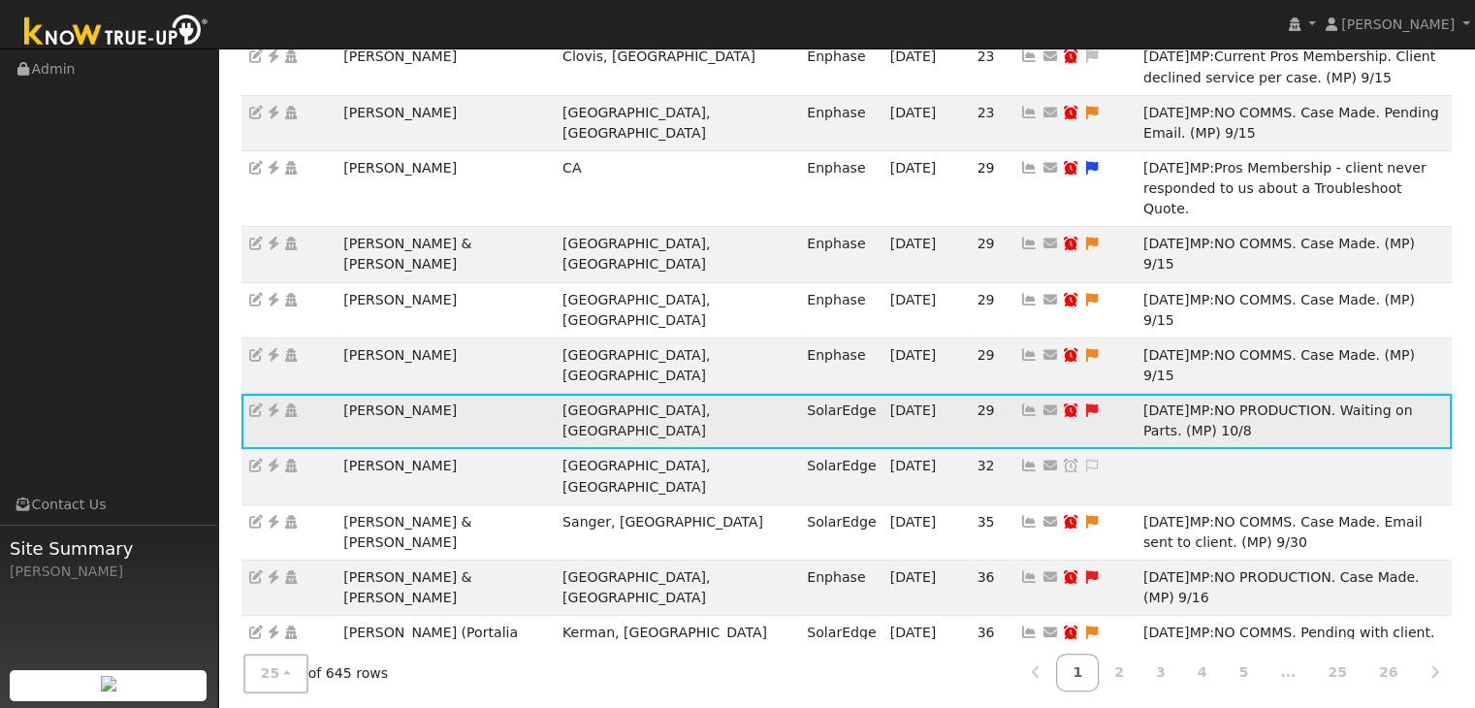
click at [1062, 403] on icon at bounding box center [1070, 410] width 17 height 14
type input "[DATE]"
checkbox input "true"
select select "9"
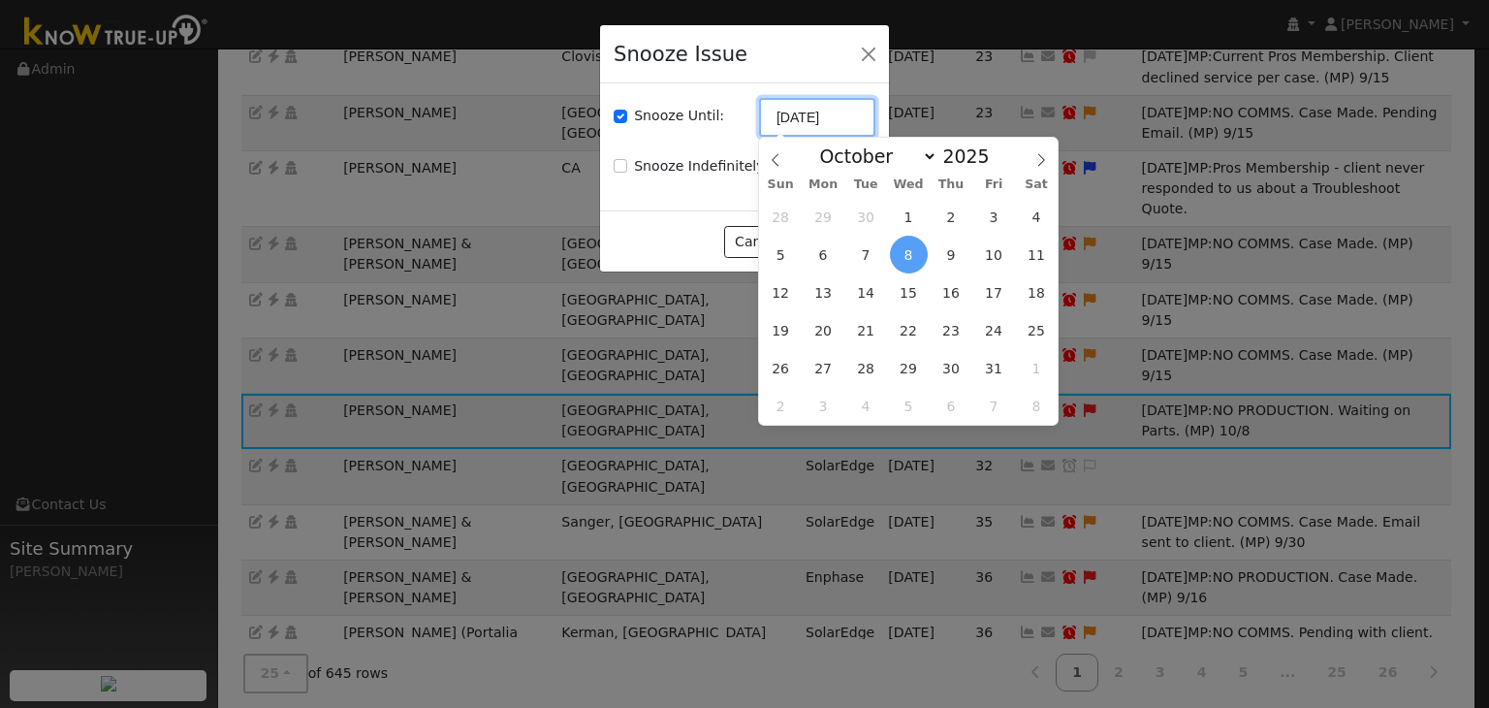
click at [802, 130] on input "[DATE]" at bounding box center [817, 117] width 116 height 39
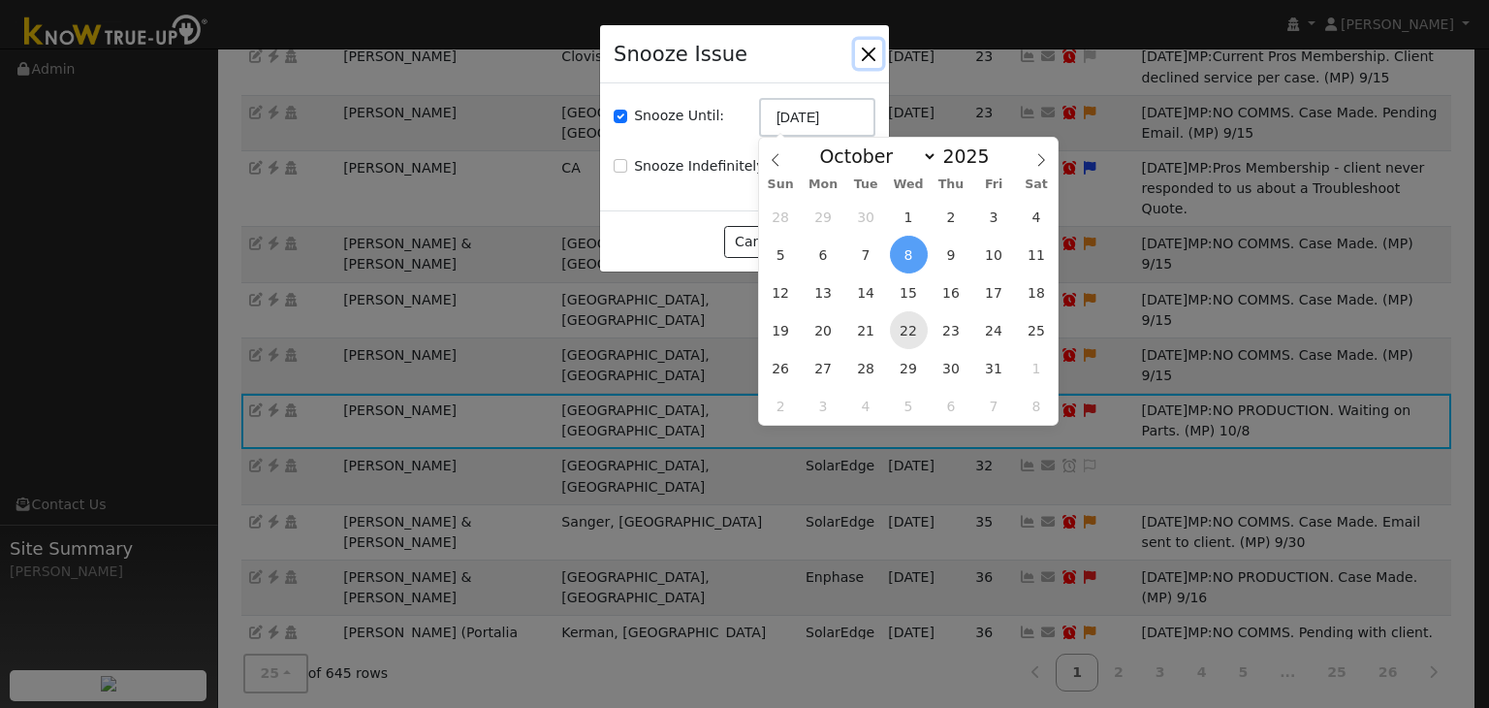
click at [905, 331] on span "22" at bounding box center [909, 330] width 38 height 38
type input "10/22/2025"
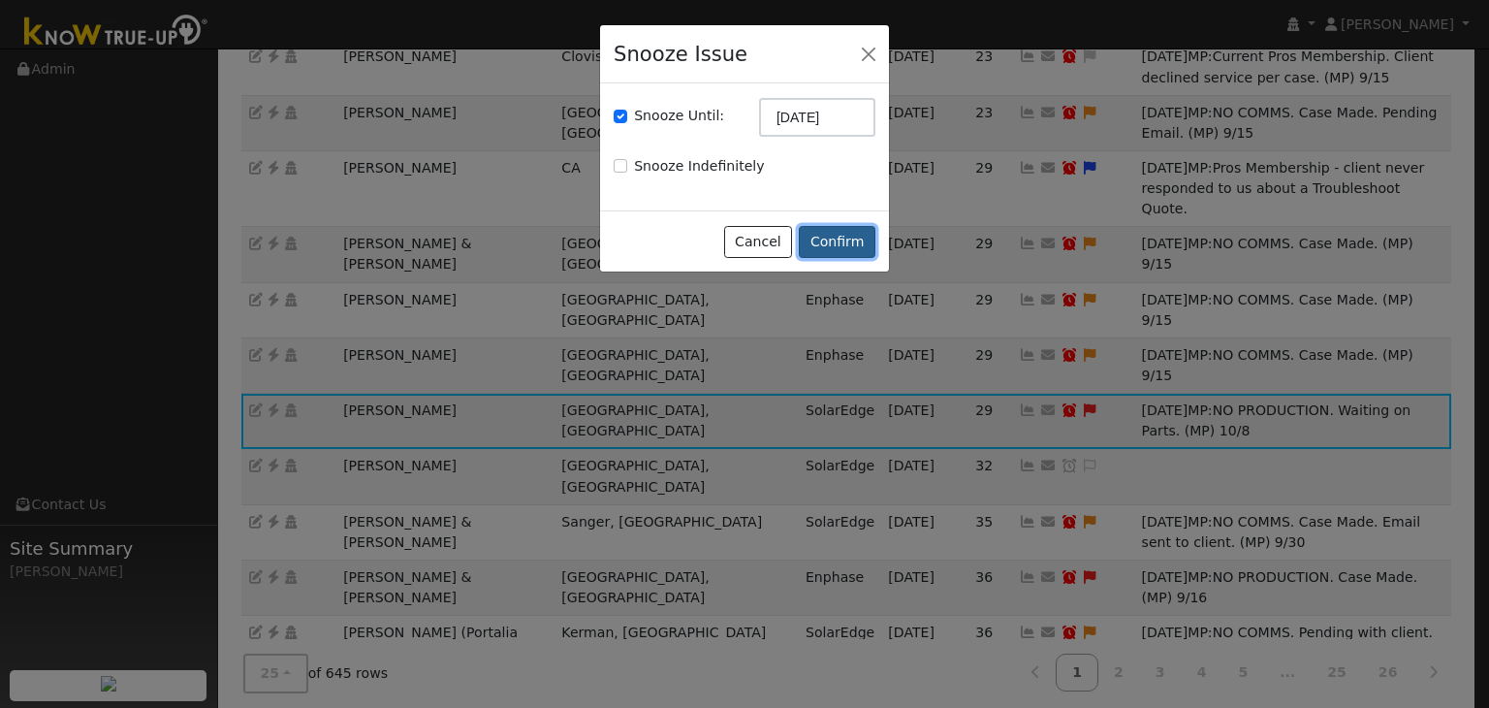
click at [837, 239] on button "Confirm" at bounding box center [837, 242] width 77 height 33
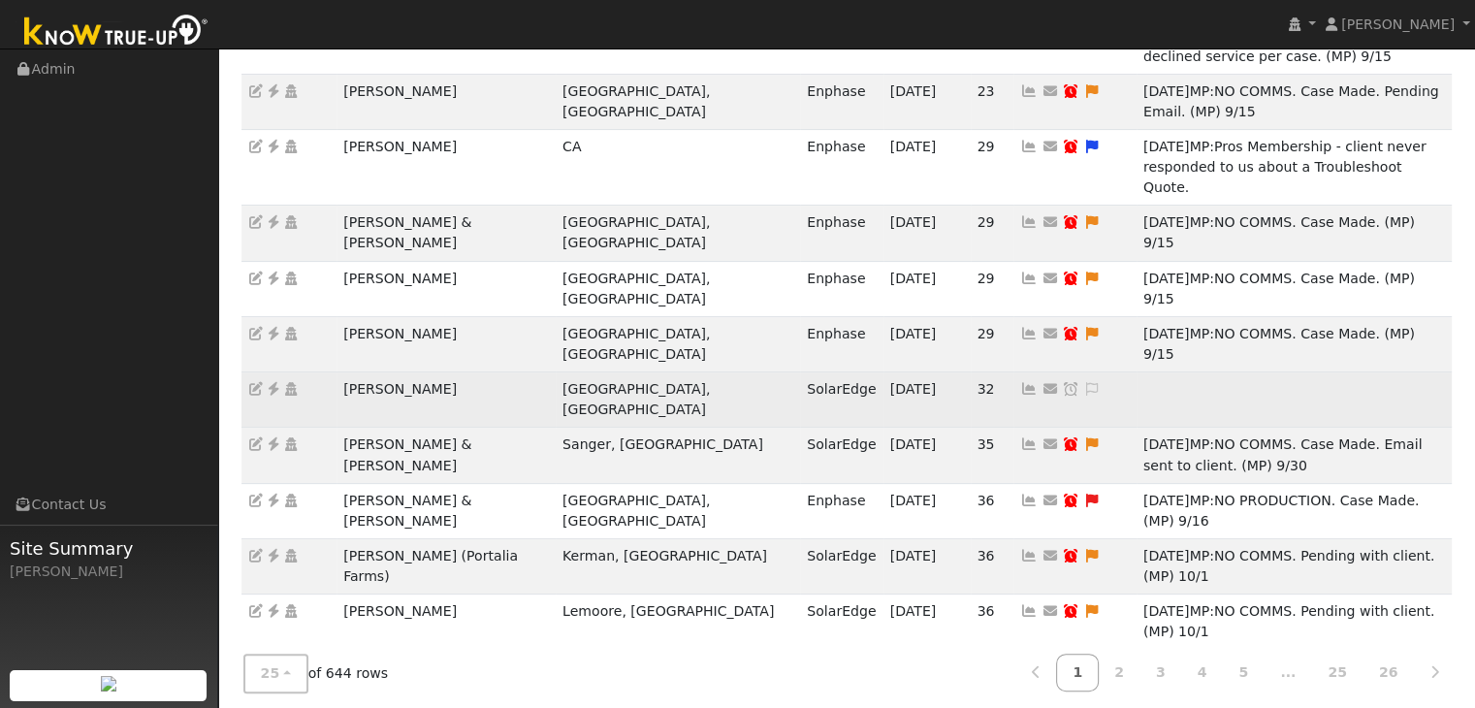
scroll to position [386, 0]
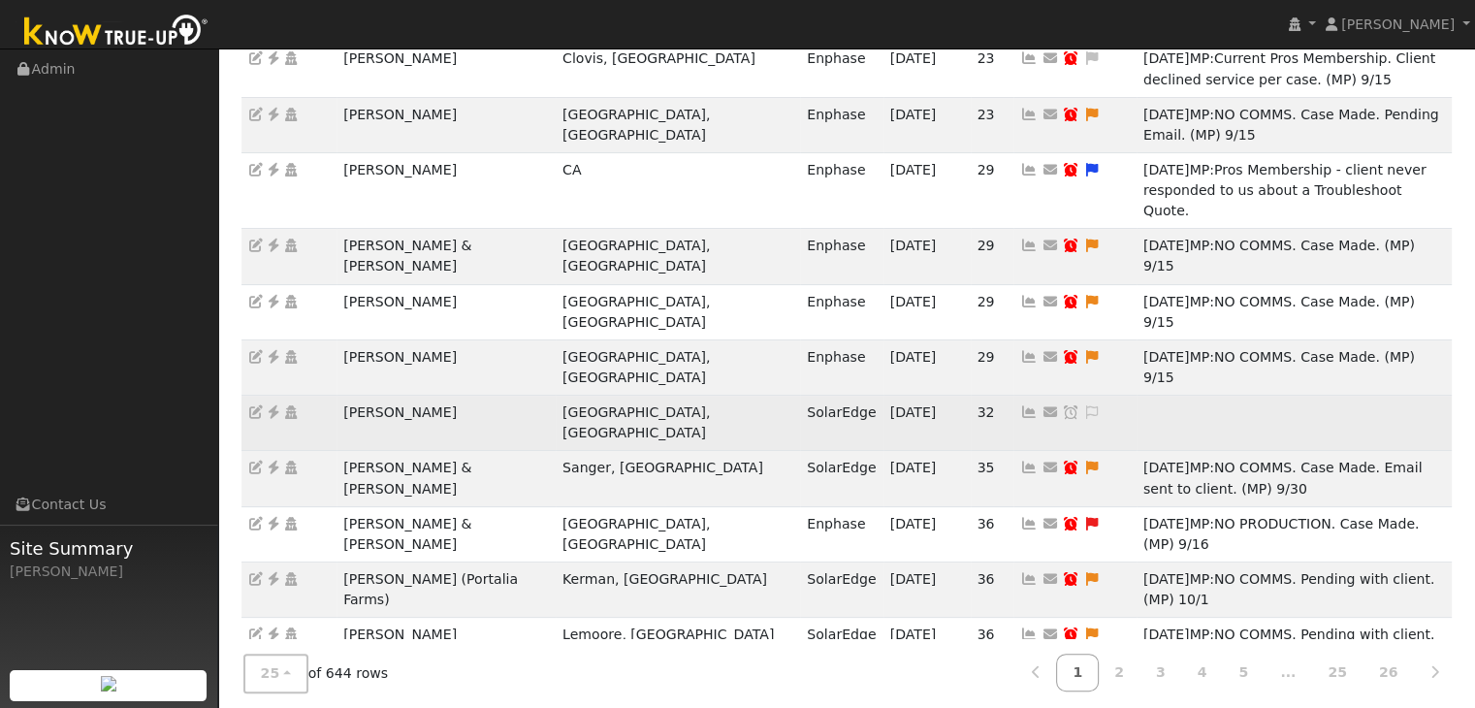
click at [384, 396] on td "[PERSON_NAME]" at bounding box center [445, 423] width 219 height 55
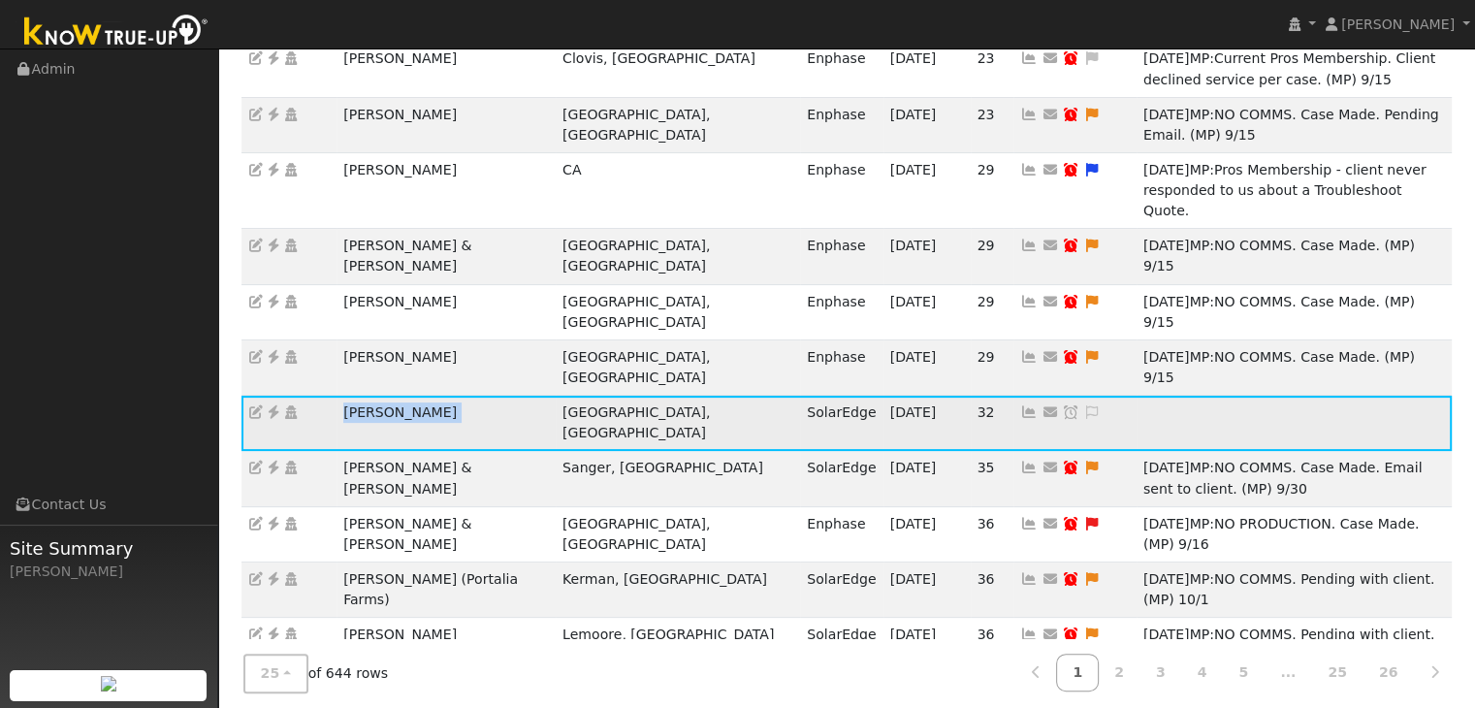
click at [384, 396] on td "[PERSON_NAME]" at bounding box center [445, 423] width 219 height 55
click at [270, 405] on icon at bounding box center [273, 412] width 17 height 14
click at [1083, 405] on icon at bounding box center [1091, 412] width 17 height 14
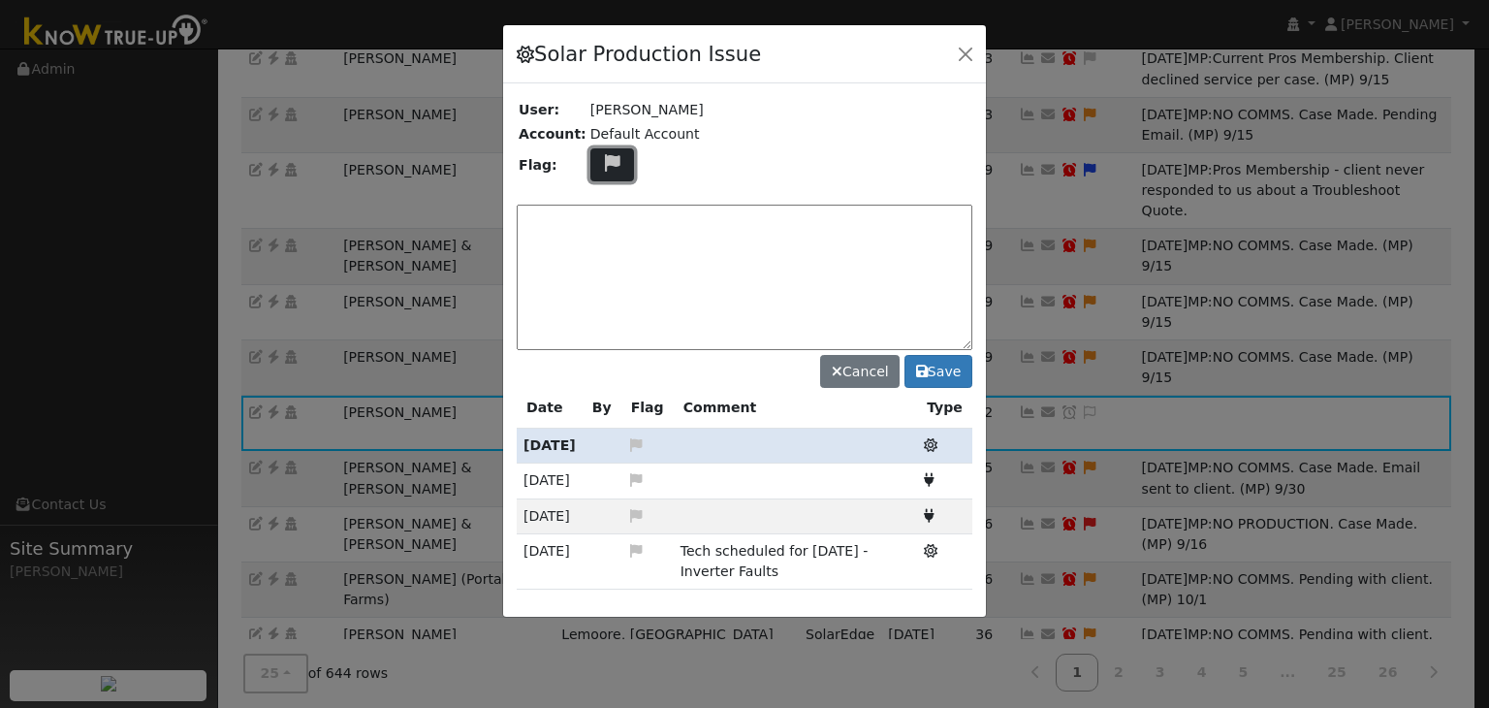
click at [613, 169] on button at bounding box center [612, 165] width 45 height 34
click at [605, 312] on icon at bounding box center [611, 320] width 22 height 17
click at [601, 263] on textarea at bounding box center [745, 277] width 456 height 145
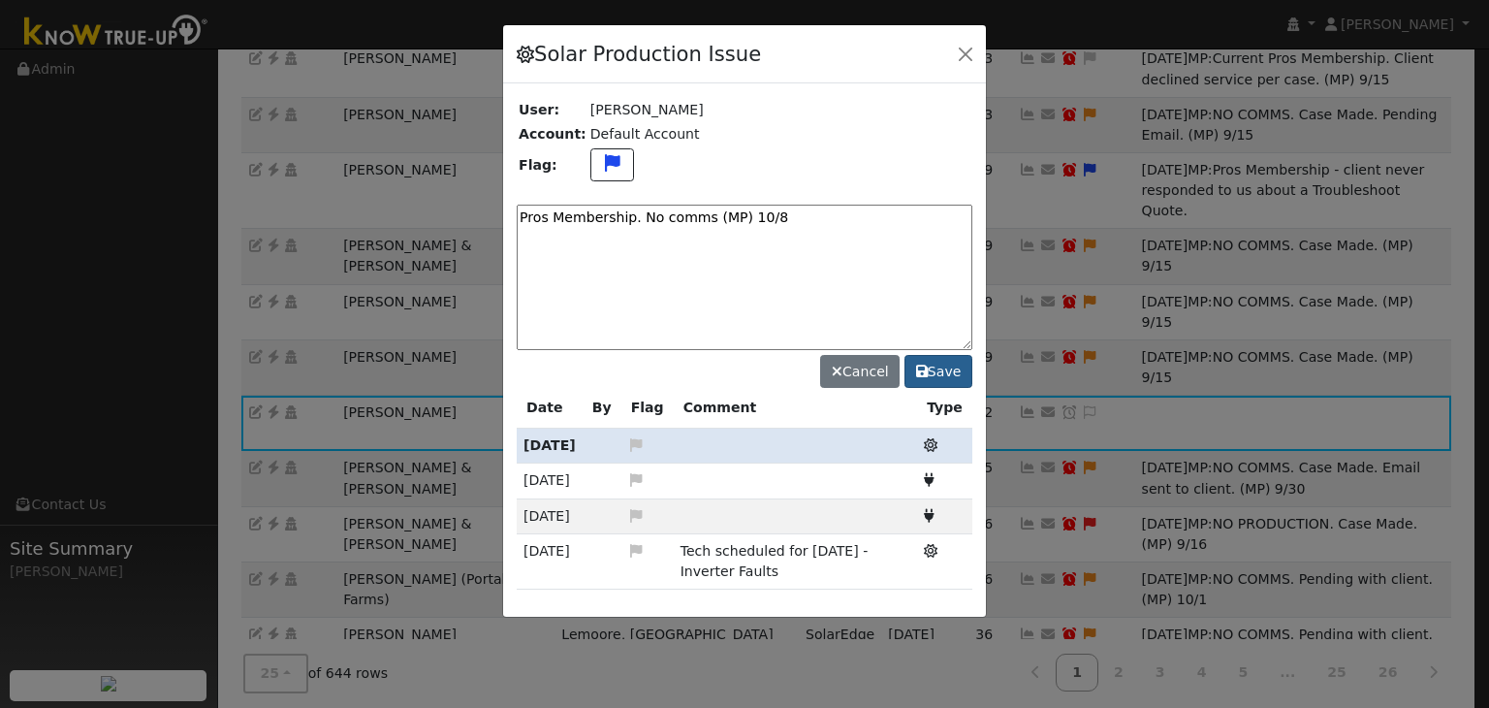
type textarea "Pros Membership. No comms (MP) 10/8"
click at [937, 368] on button "Save" at bounding box center [939, 371] width 68 height 33
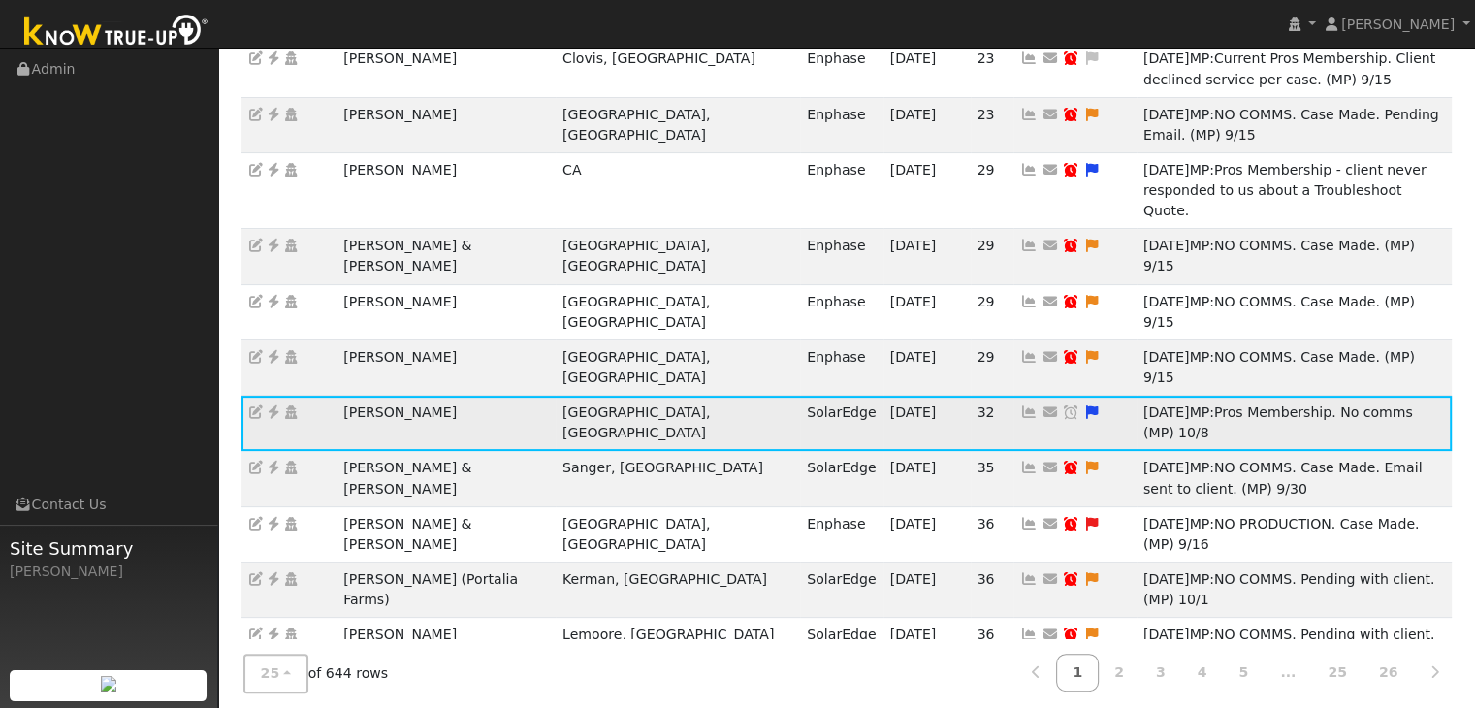
click at [1062, 405] on icon at bounding box center [1070, 412] width 17 height 14
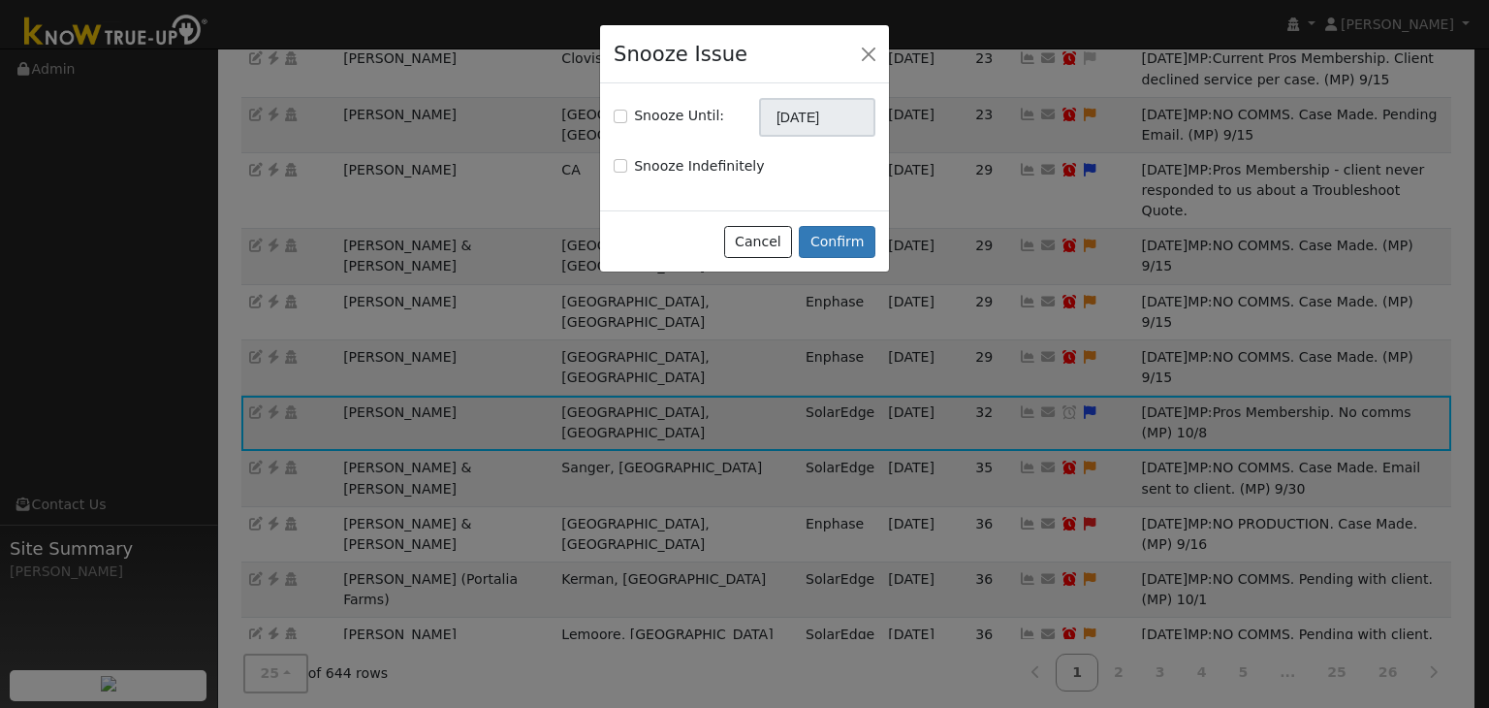
click at [644, 120] on label "Snooze Until:" at bounding box center [679, 116] width 90 height 20
click at [627, 120] on input "Snooze Until:" at bounding box center [621, 117] width 14 height 14
checkbox input "true"
click at [773, 112] on input "[DATE]" at bounding box center [817, 117] width 116 height 39
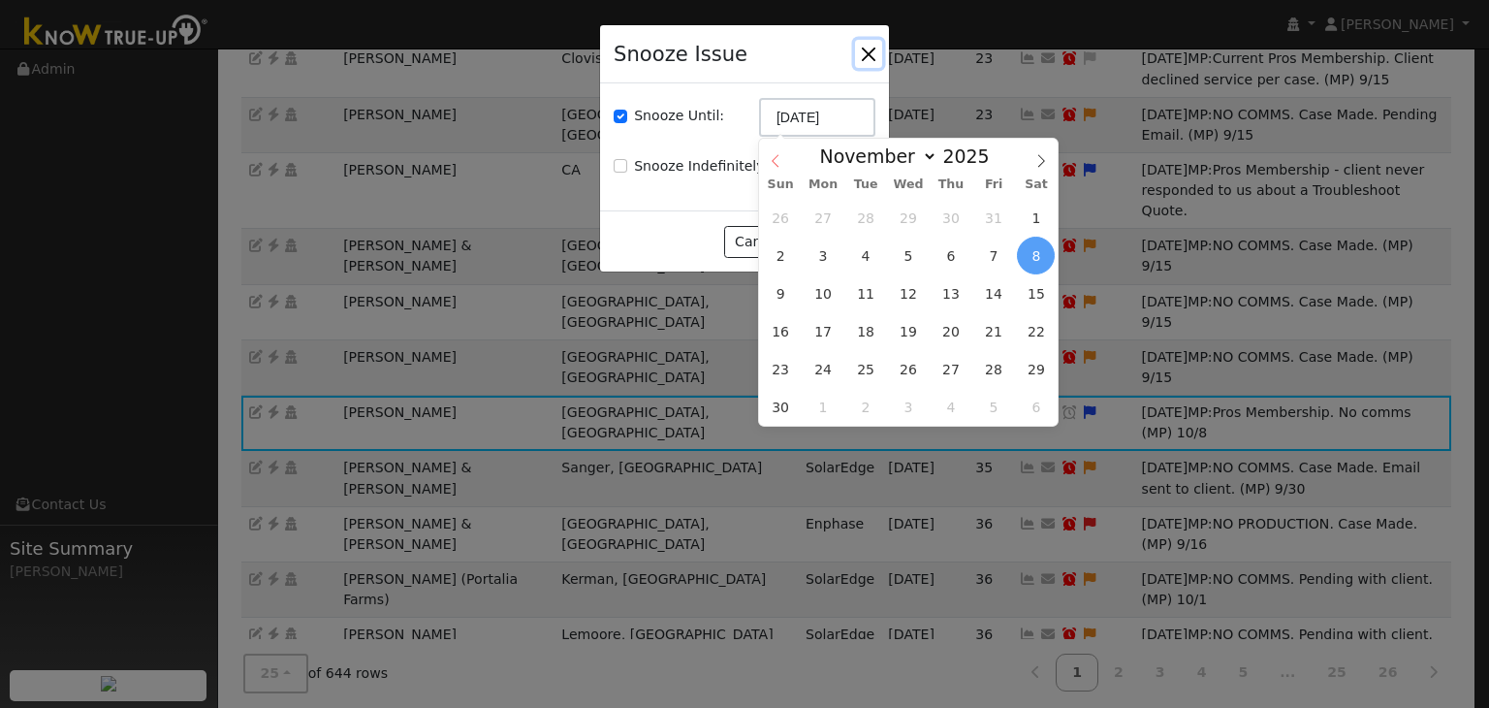
click at [775, 163] on icon at bounding box center [775, 160] width 7 height 13
select select "9"
click at [908, 327] on span "22" at bounding box center [909, 331] width 38 height 38
type input "10/22/2025"
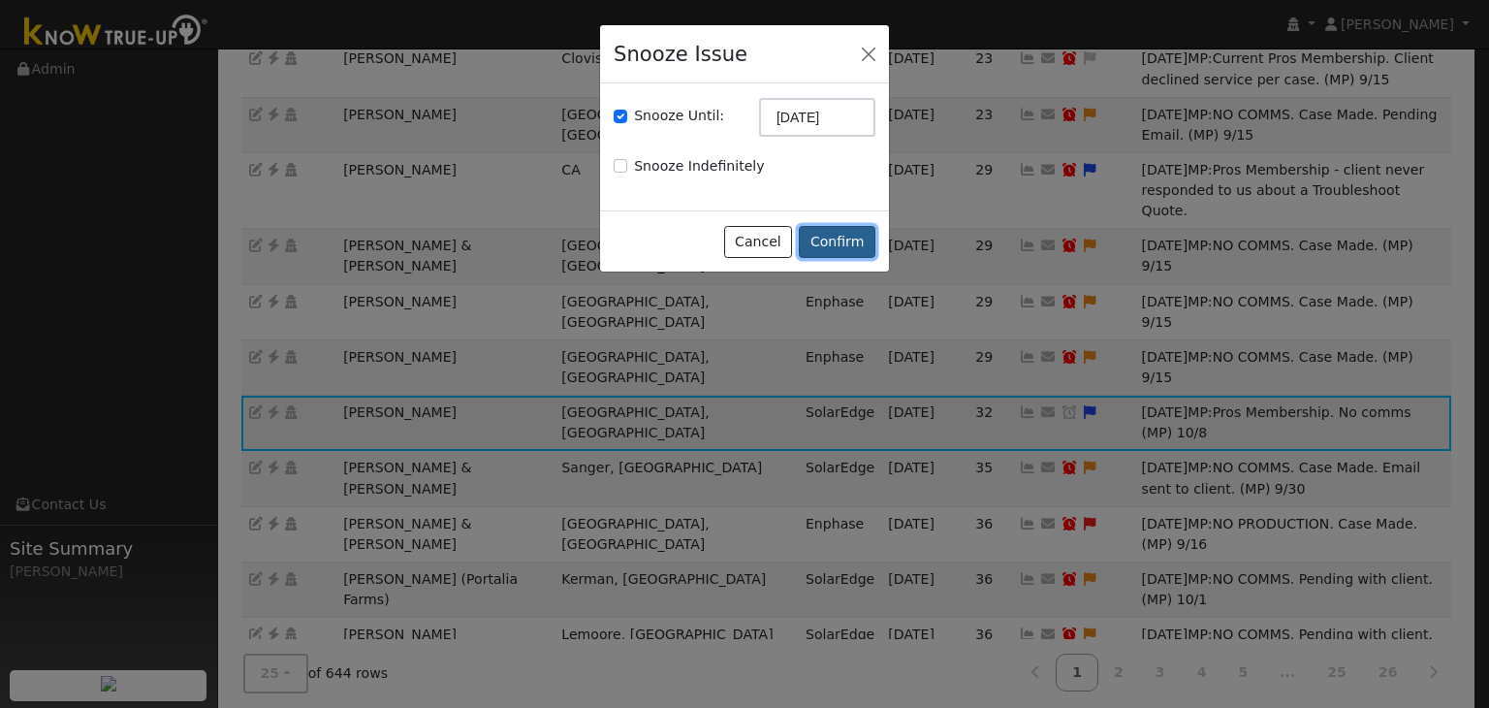
click at [818, 237] on button "Confirm" at bounding box center [837, 242] width 77 height 33
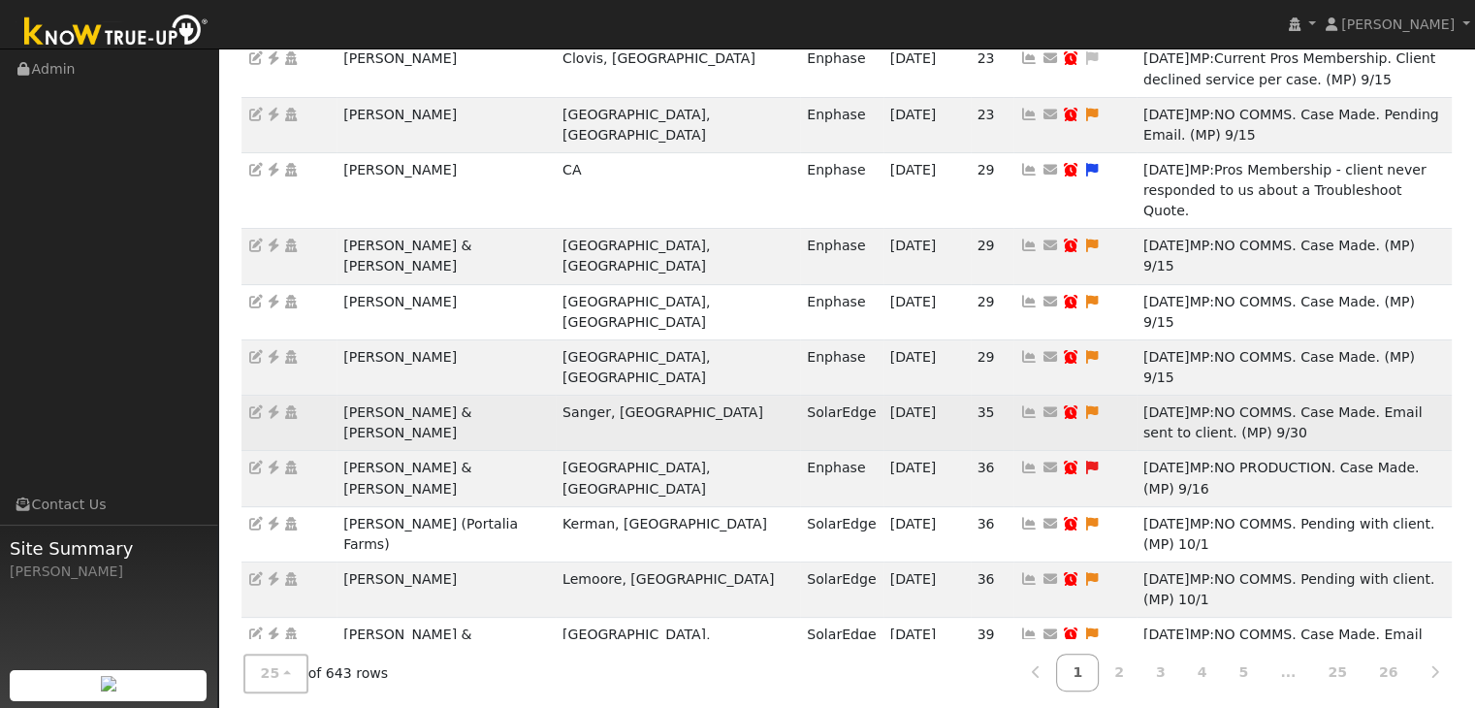
click at [398, 396] on td "[PERSON_NAME] & [PERSON_NAME]" at bounding box center [445, 423] width 219 height 55
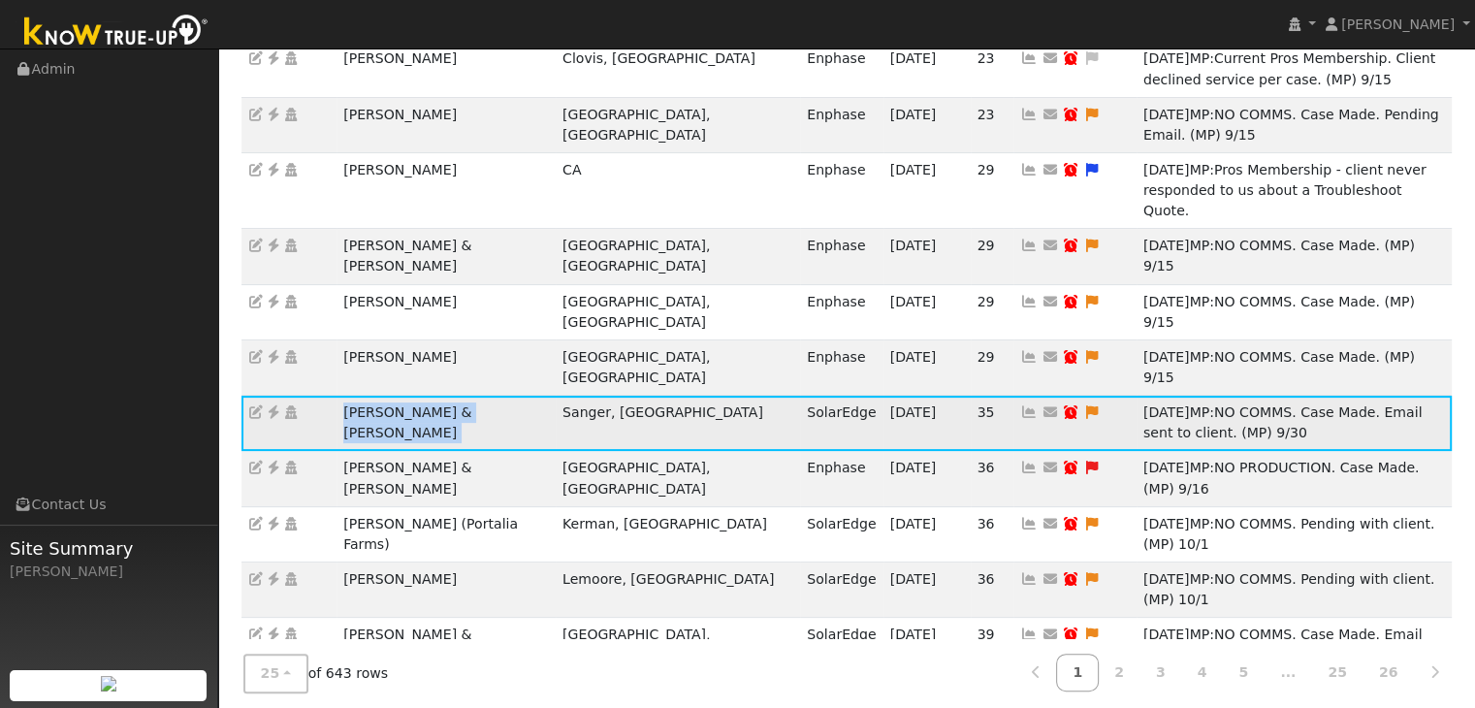
click at [398, 396] on td "[PERSON_NAME] & [PERSON_NAME]" at bounding box center [445, 423] width 219 height 55
click at [273, 405] on icon at bounding box center [273, 412] width 17 height 14
click at [1083, 405] on icon at bounding box center [1091, 412] width 17 height 14
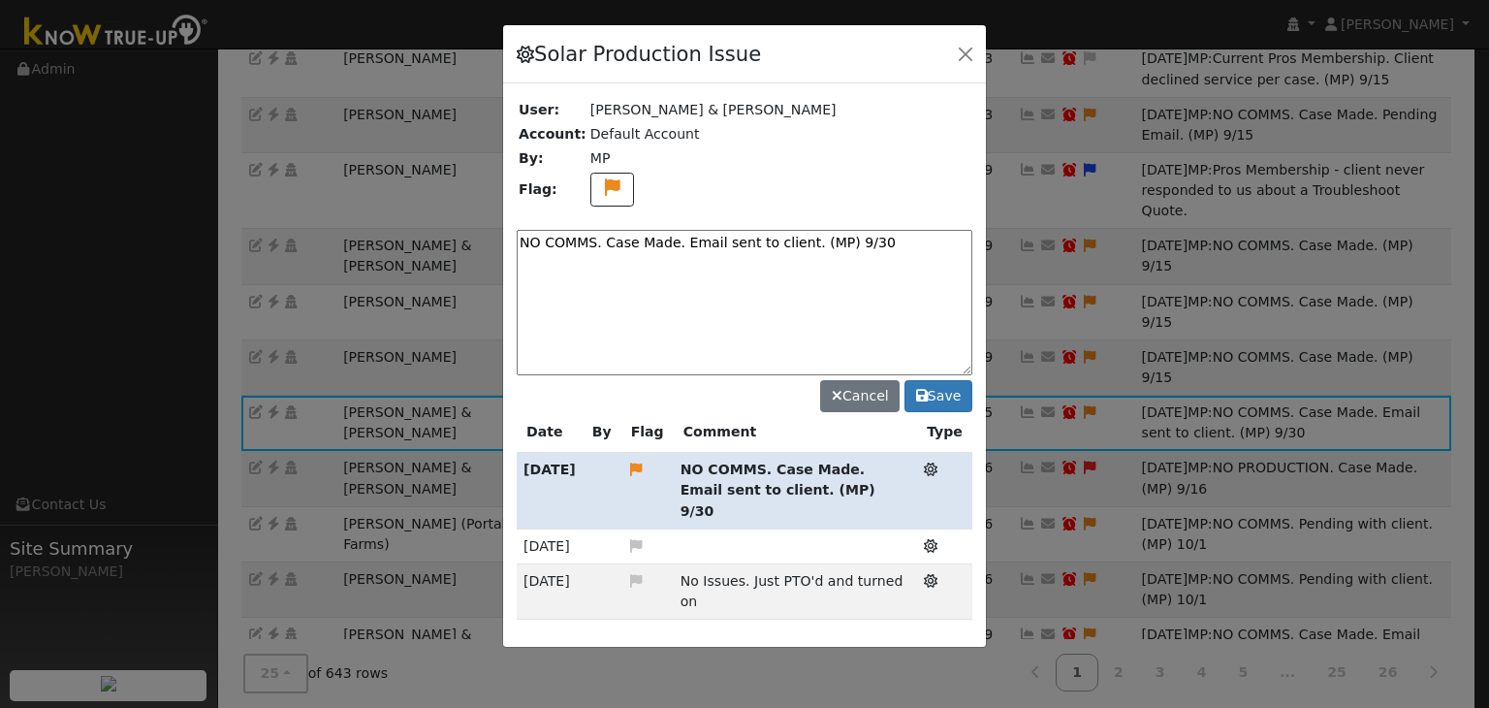
click at [731, 235] on textarea "NO COMMS. Case Made. Email sent to client. (MP) 9/30" at bounding box center [745, 302] width 456 height 145
paste textarea "Pending with client (MP)"
click at [770, 234] on textarea "NO COMMS. Pending with client (MP)" at bounding box center [745, 302] width 456 height 145
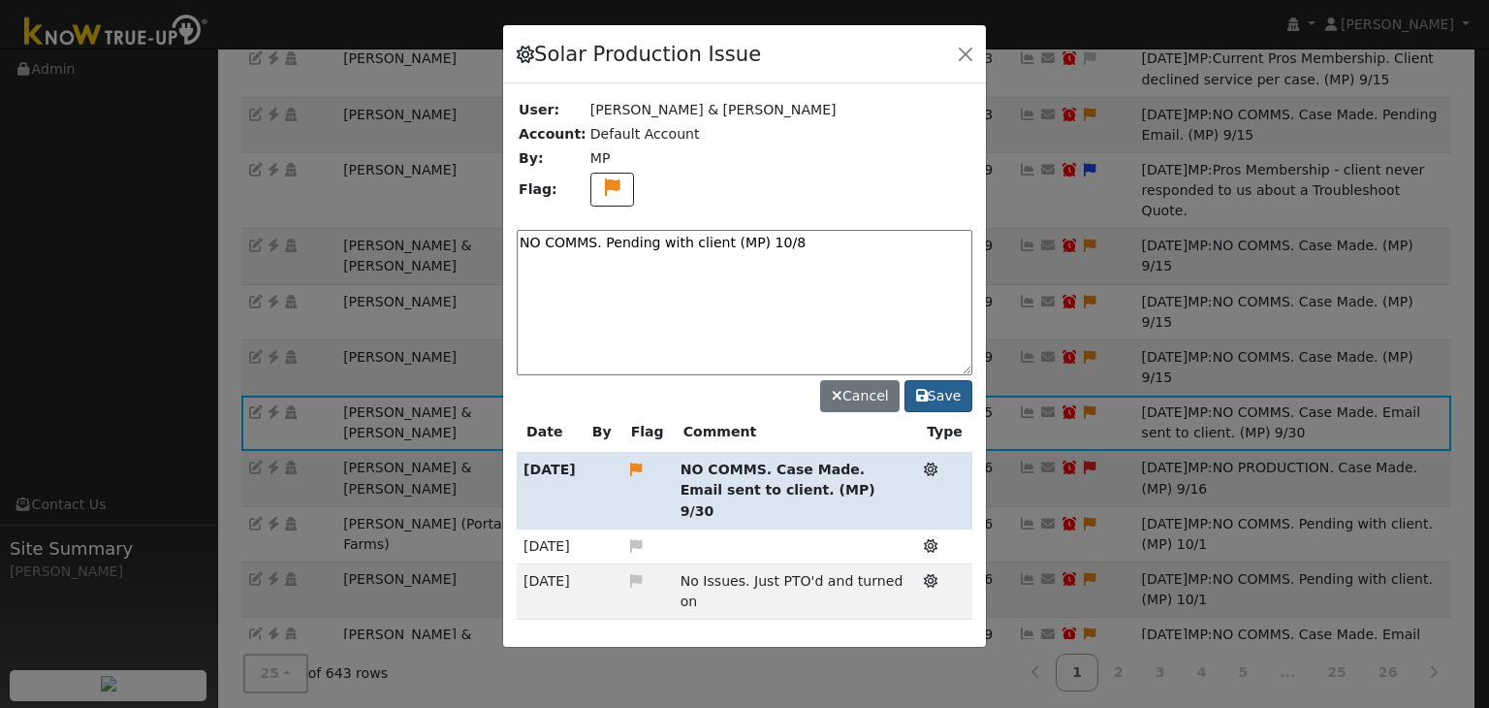
type textarea "NO COMMS. Pending with client (MP) 10/8"
click at [945, 404] on button "Save" at bounding box center [939, 396] width 68 height 33
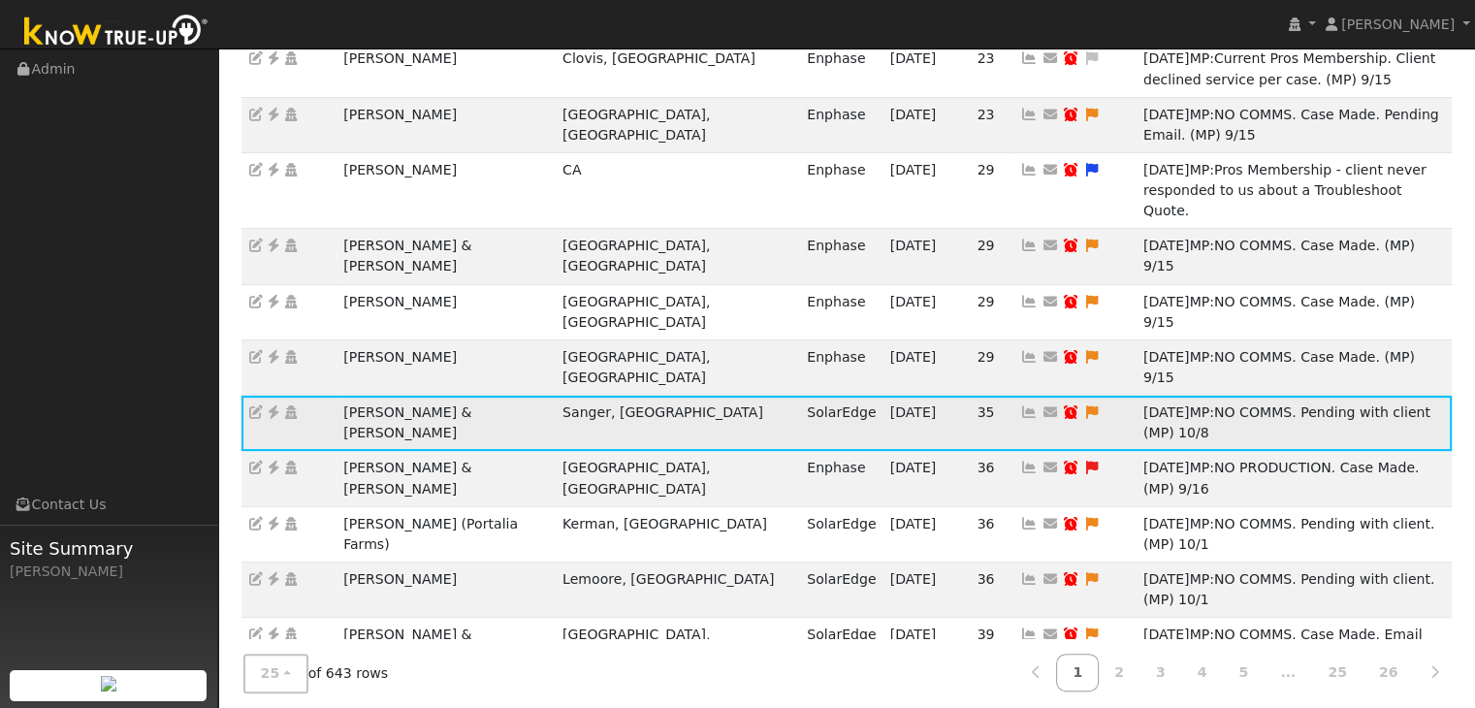
click at [1062, 405] on icon at bounding box center [1070, 412] width 17 height 14
type input "[DATE]"
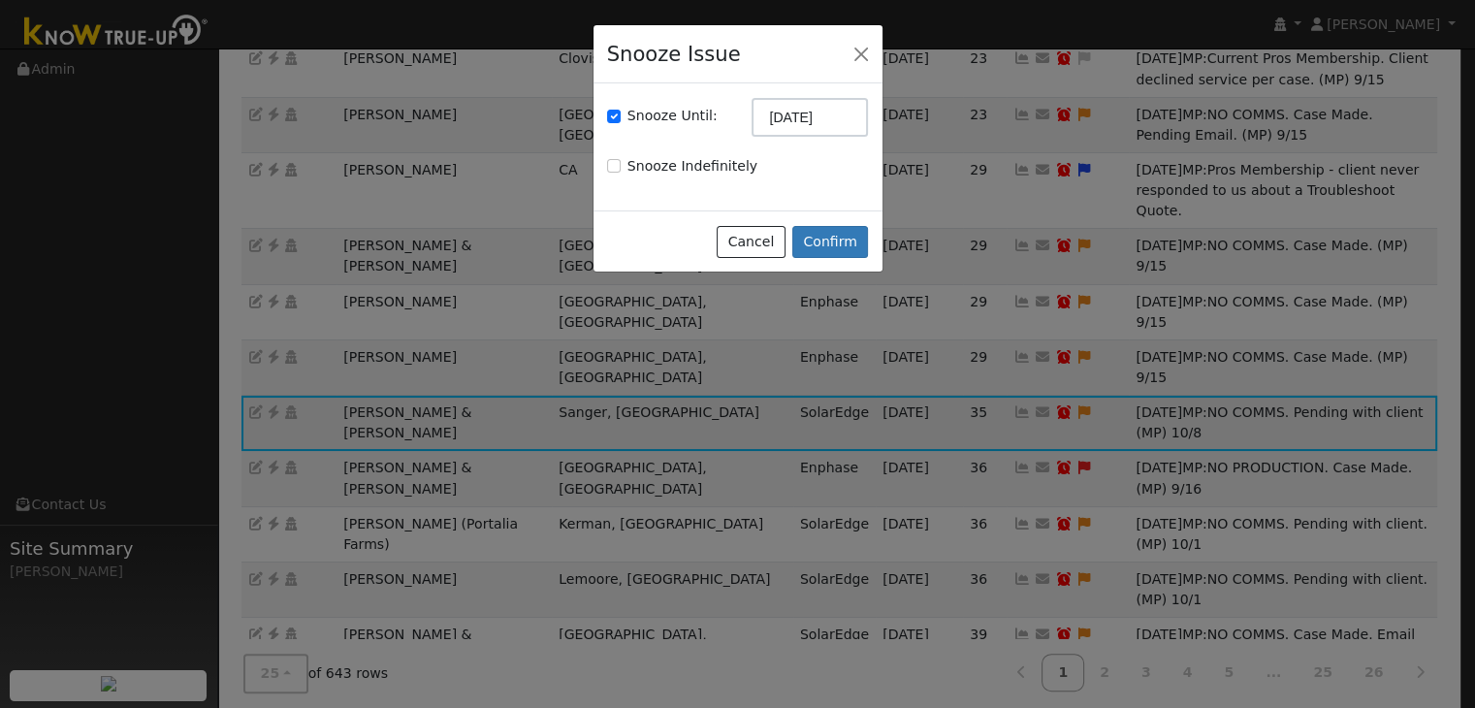
checkbox input "true"
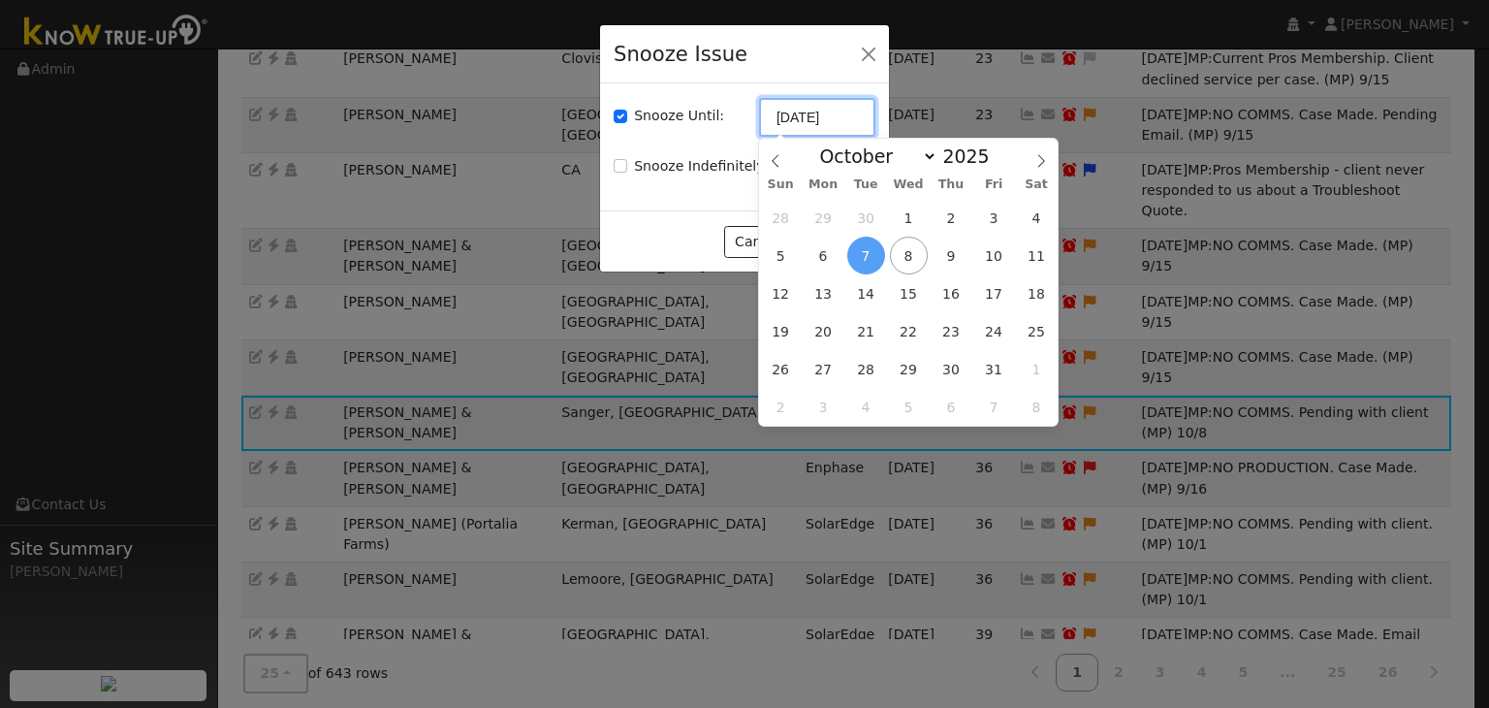
click at [803, 109] on input "[DATE]" at bounding box center [817, 117] width 116 height 39
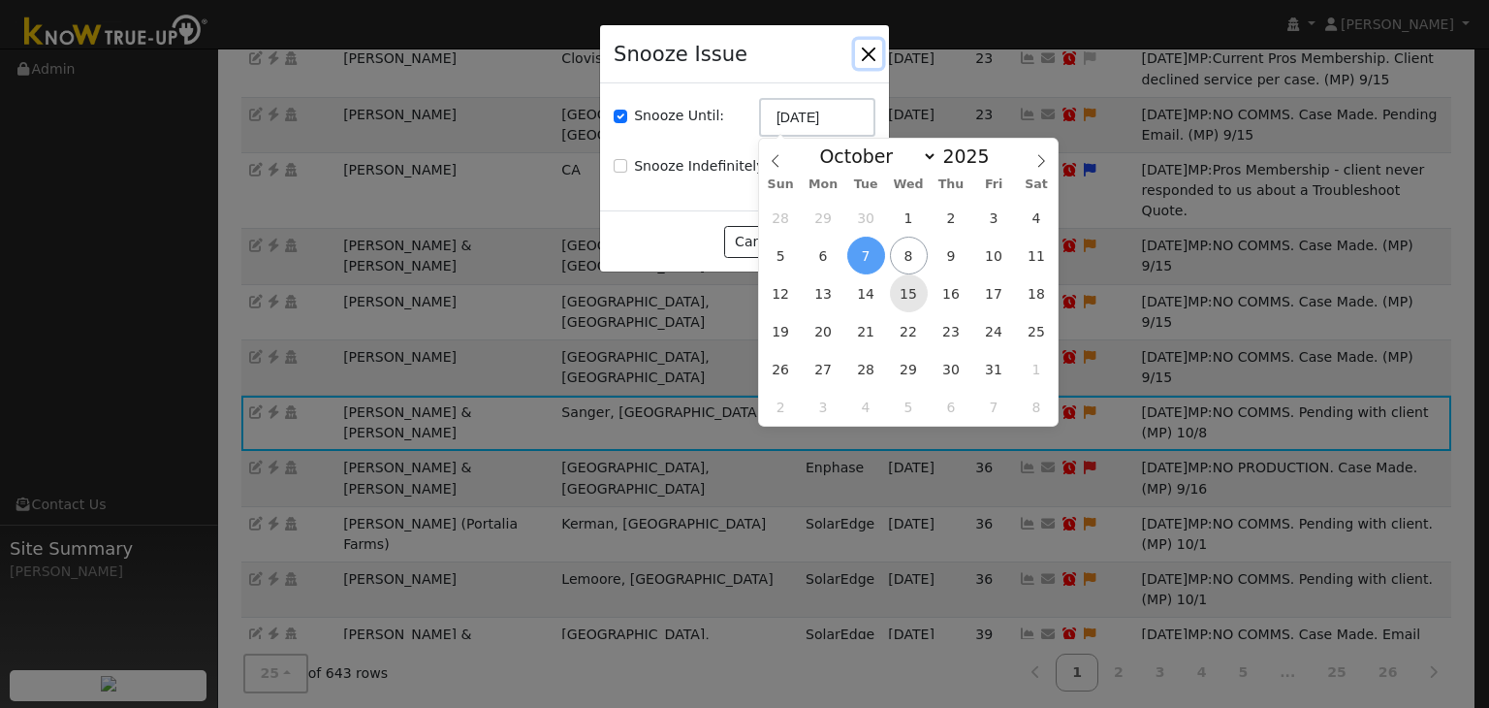
click at [905, 294] on span "15" at bounding box center [909, 293] width 38 height 38
type input "10/15/2025"
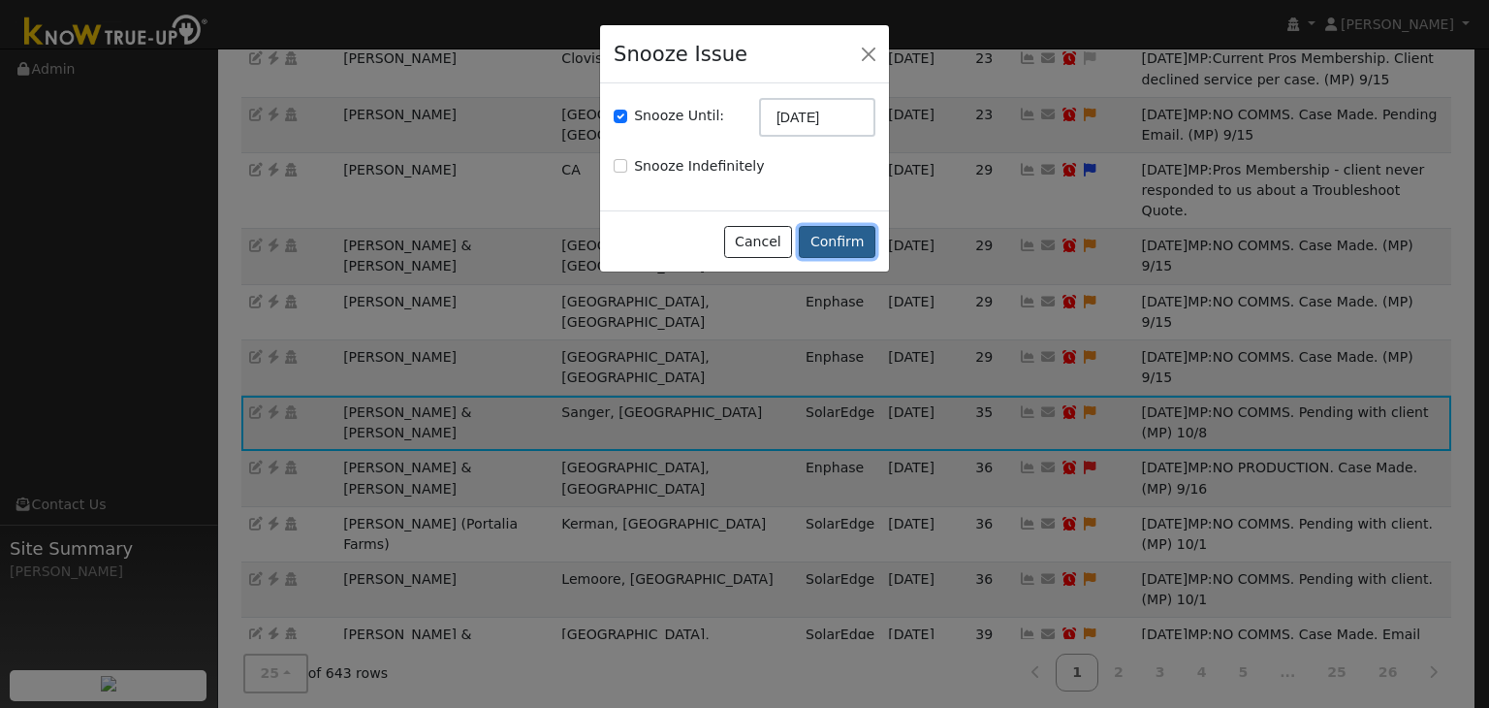
click at [833, 247] on button "Confirm" at bounding box center [837, 242] width 77 height 33
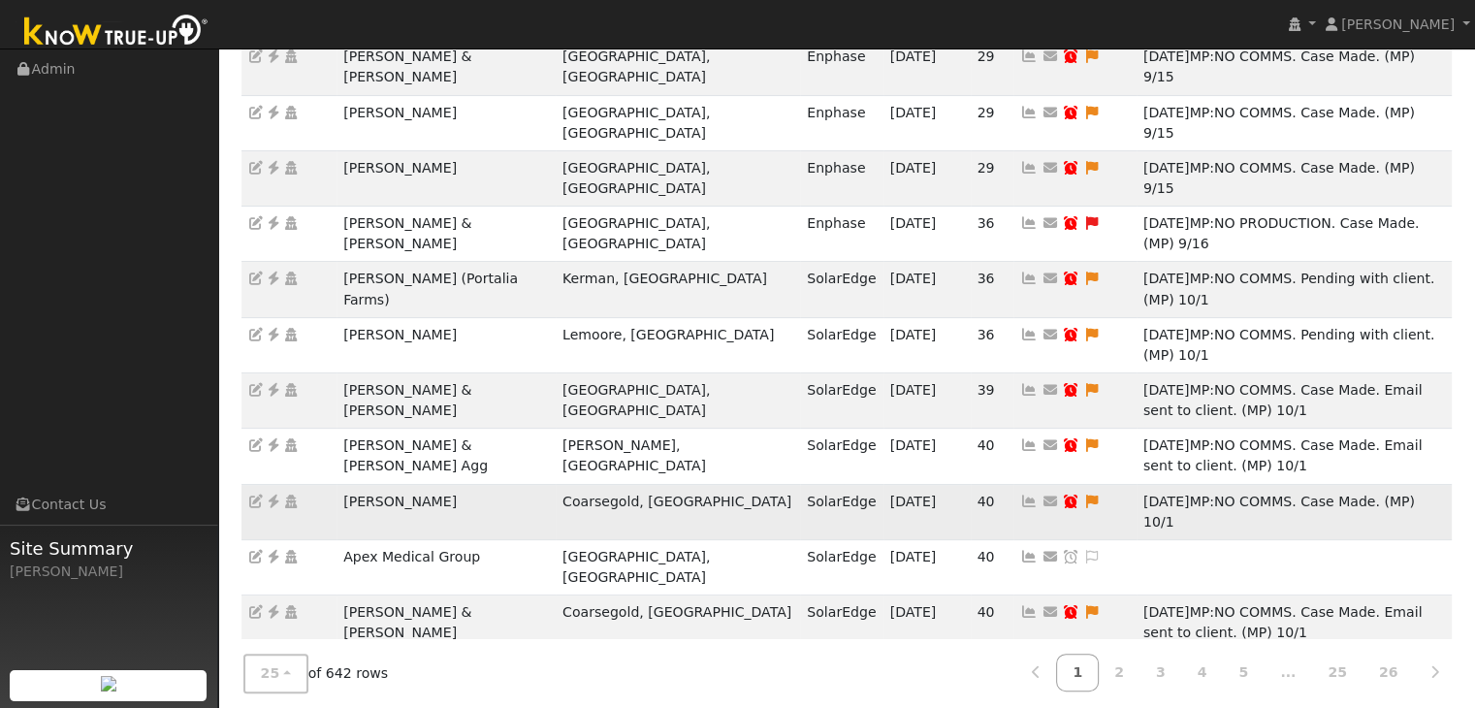
scroll to position [580, 0]
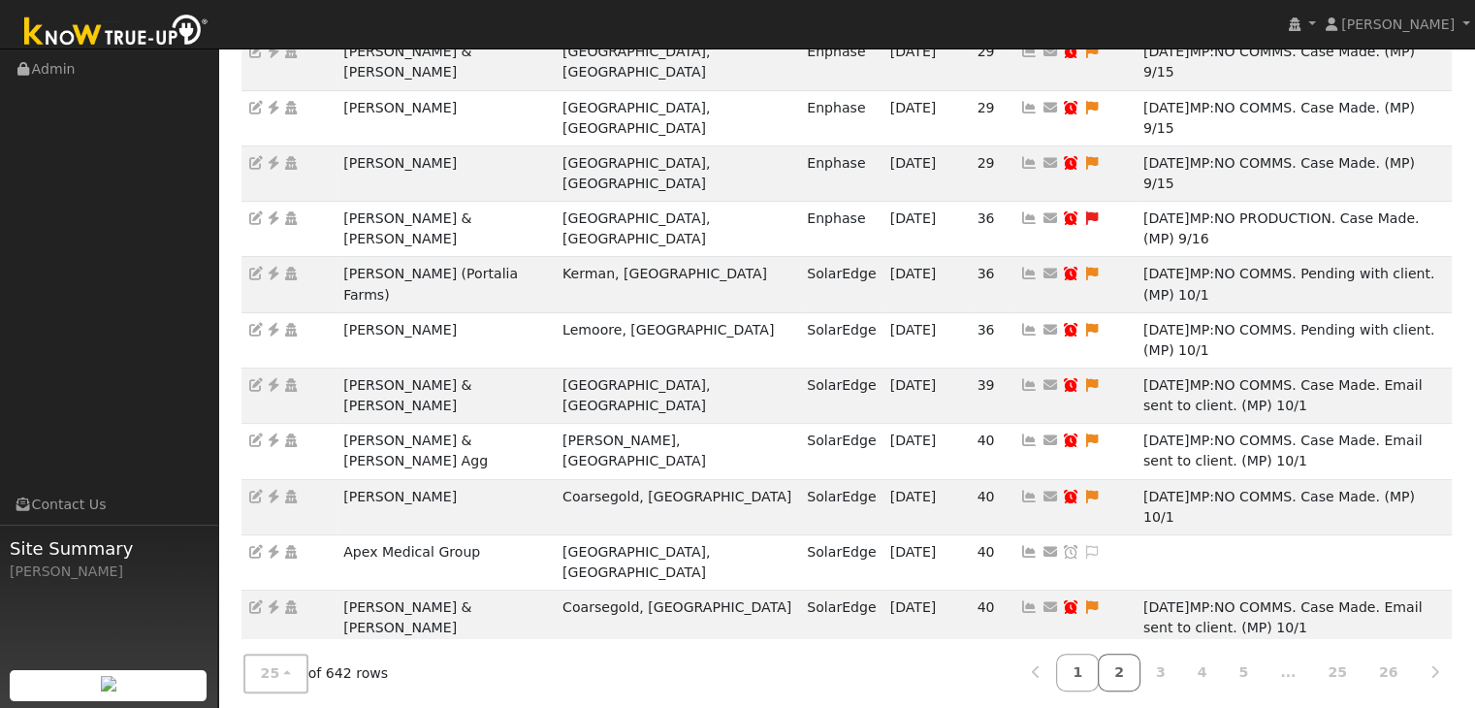
click at [1140, 656] on link "2" at bounding box center [1119, 672] width 43 height 38
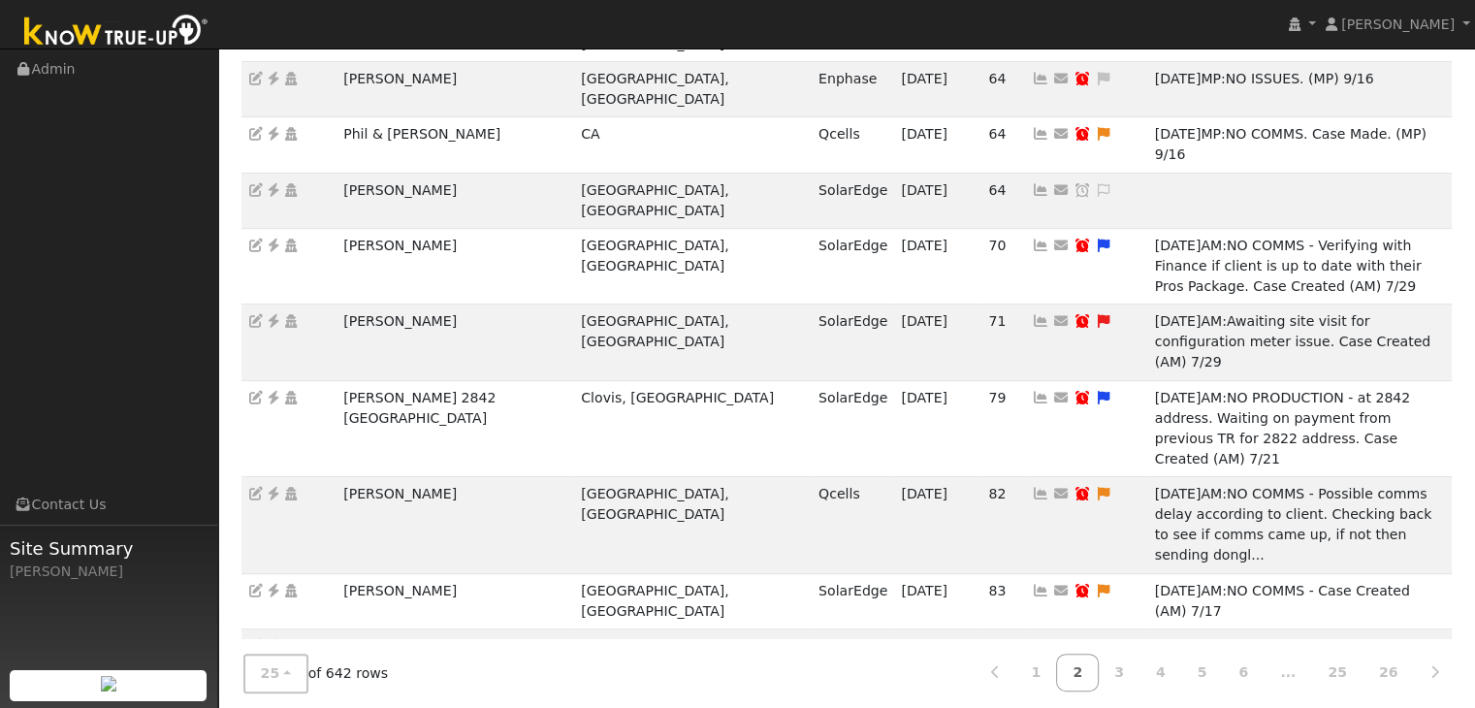
scroll to position [703, 0]
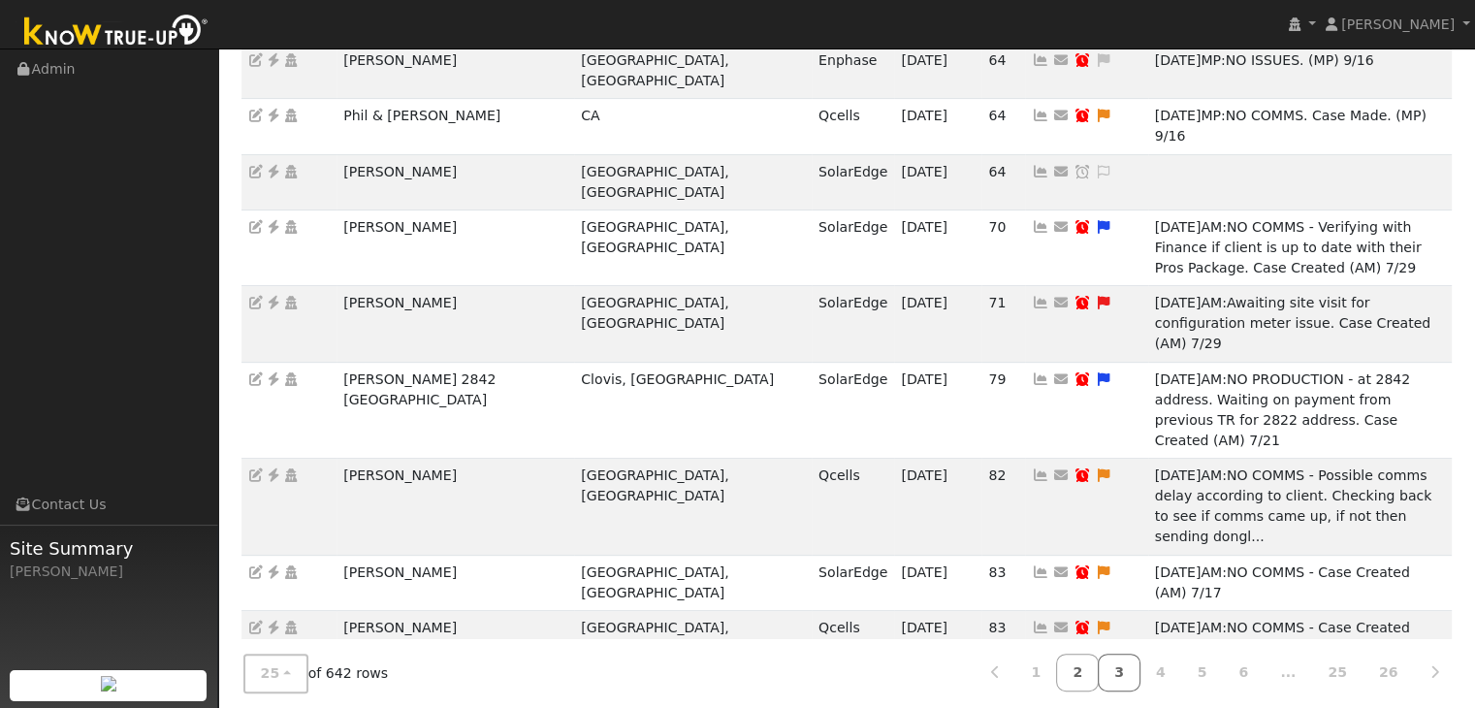
click at [1140, 653] on link "3" at bounding box center [1119, 672] width 43 height 38
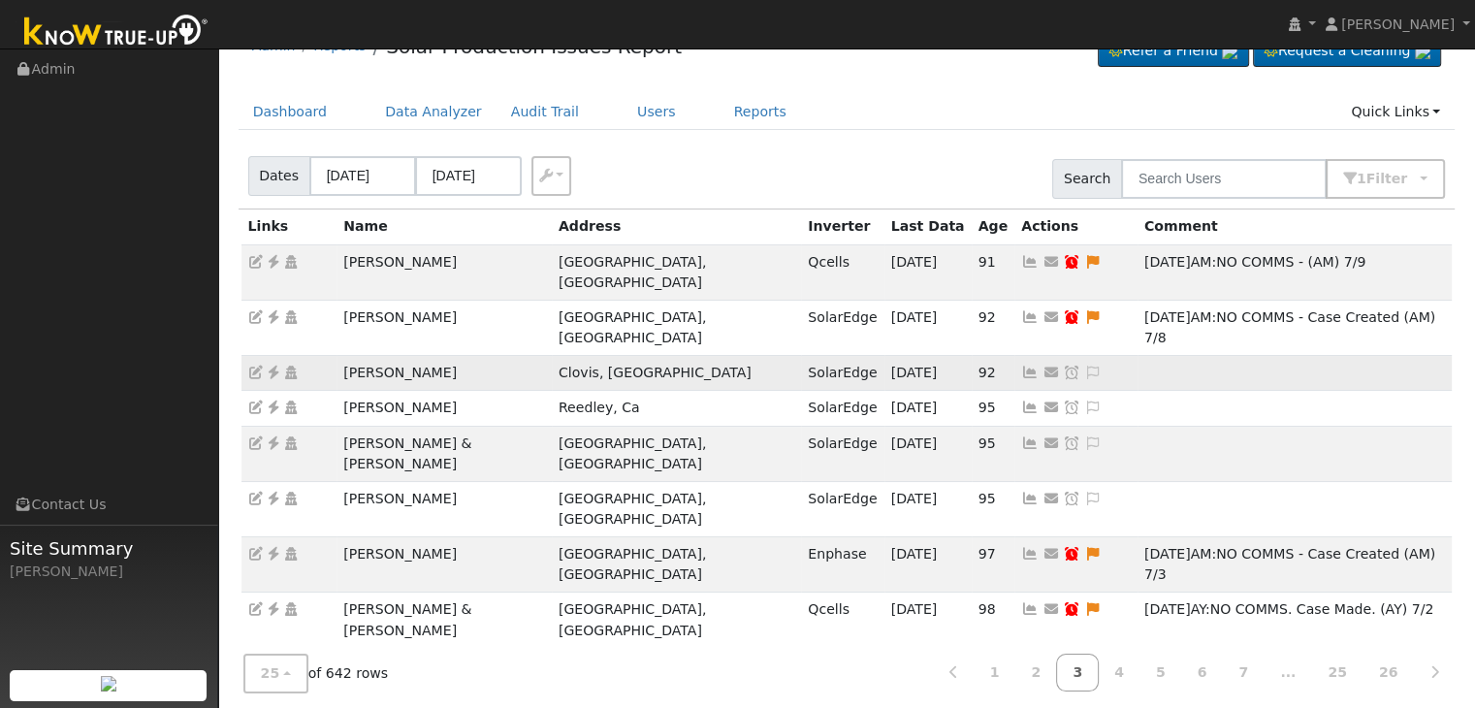
scroll to position [0, 0]
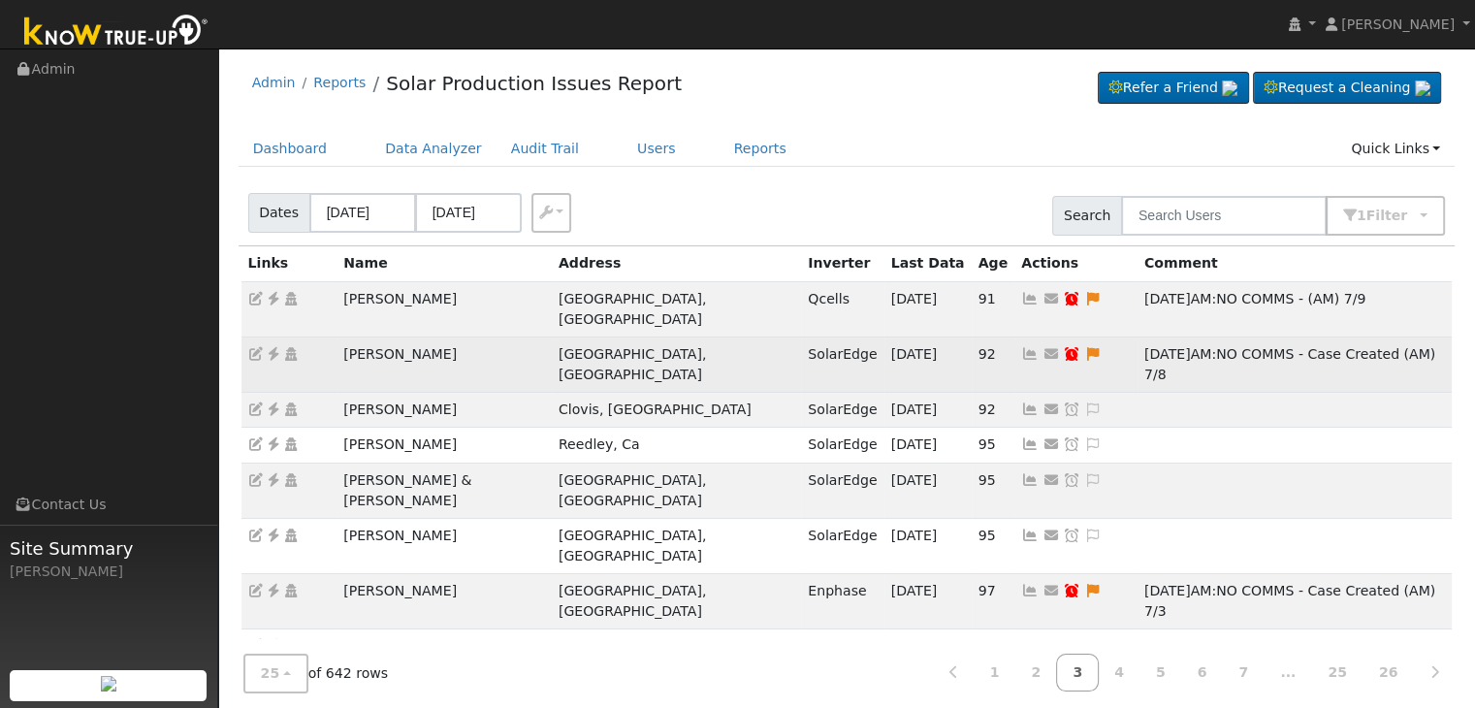
click at [430, 336] on td "[PERSON_NAME]" at bounding box center [443, 363] width 215 height 55
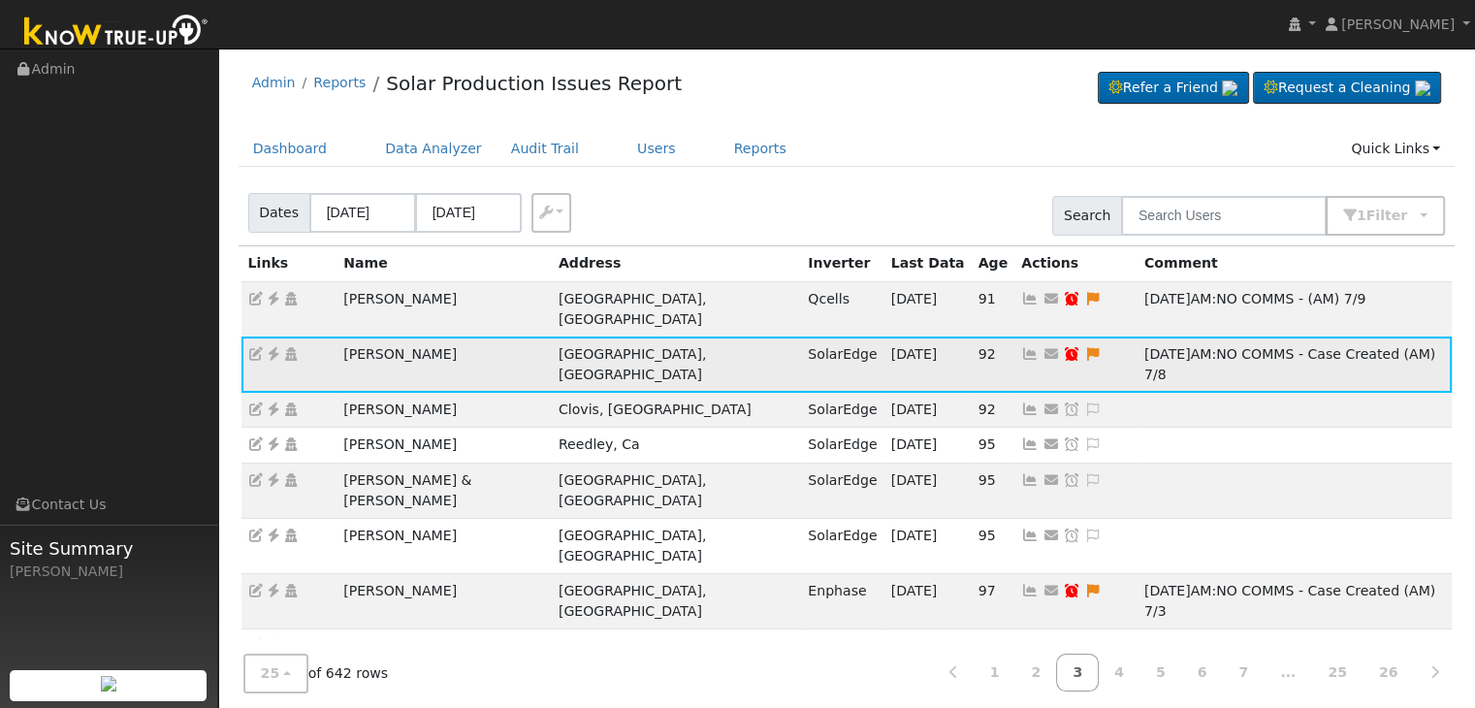
click at [444, 341] on td "[PERSON_NAME]" at bounding box center [443, 363] width 215 height 55
click at [274, 347] on icon at bounding box center [273, 354] width 17 height 14
click at [1084, 347] on icon at bounding box center [1092, 354] width 17 height 14
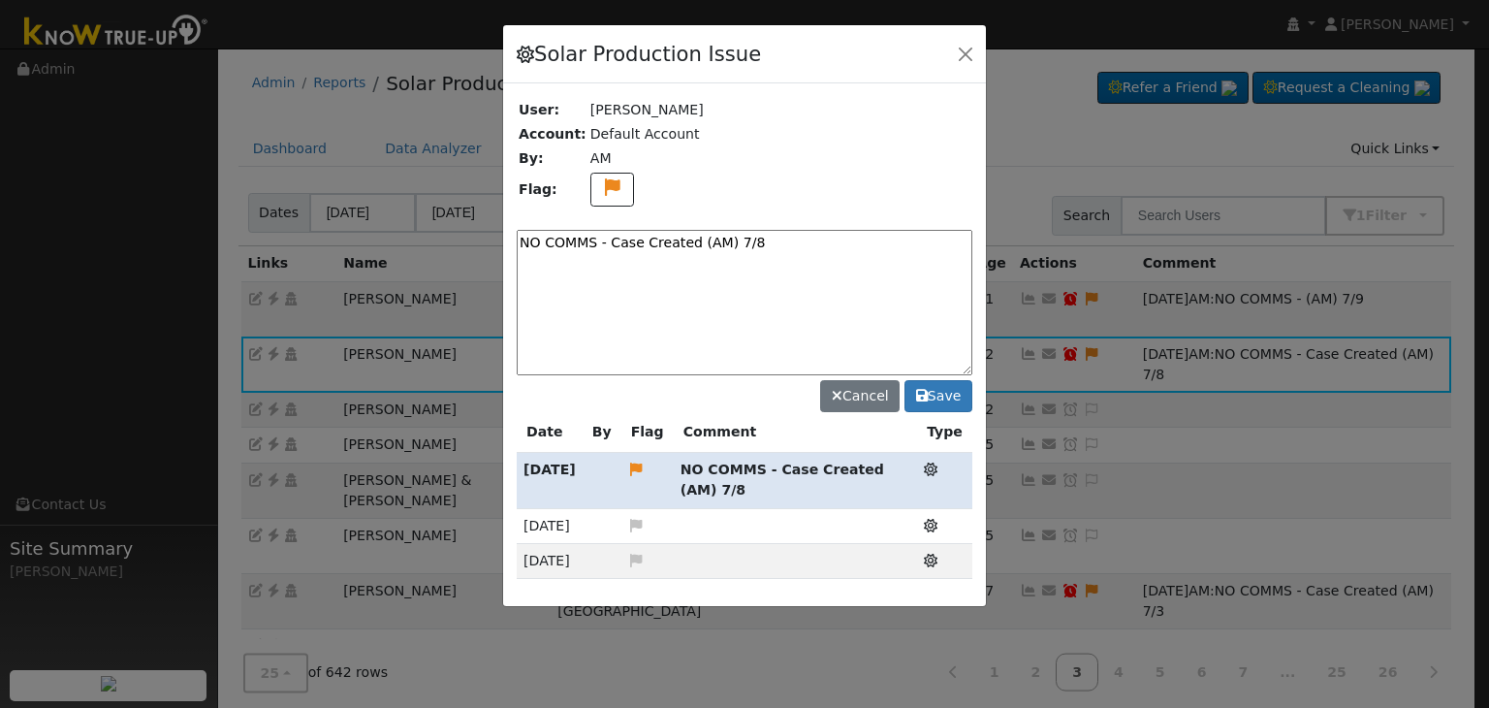
click at [636, 242] on textarea "NO COMMS - Case Created (AM) 7/8" at bounding box center [745, 302] width 456 height 145
paste textarea ". Pending service (MP)"
click at [804, 242] on textarea "NO COMMS. Pending service (MP)" at bounding box center [745, 302] width 456 height 145
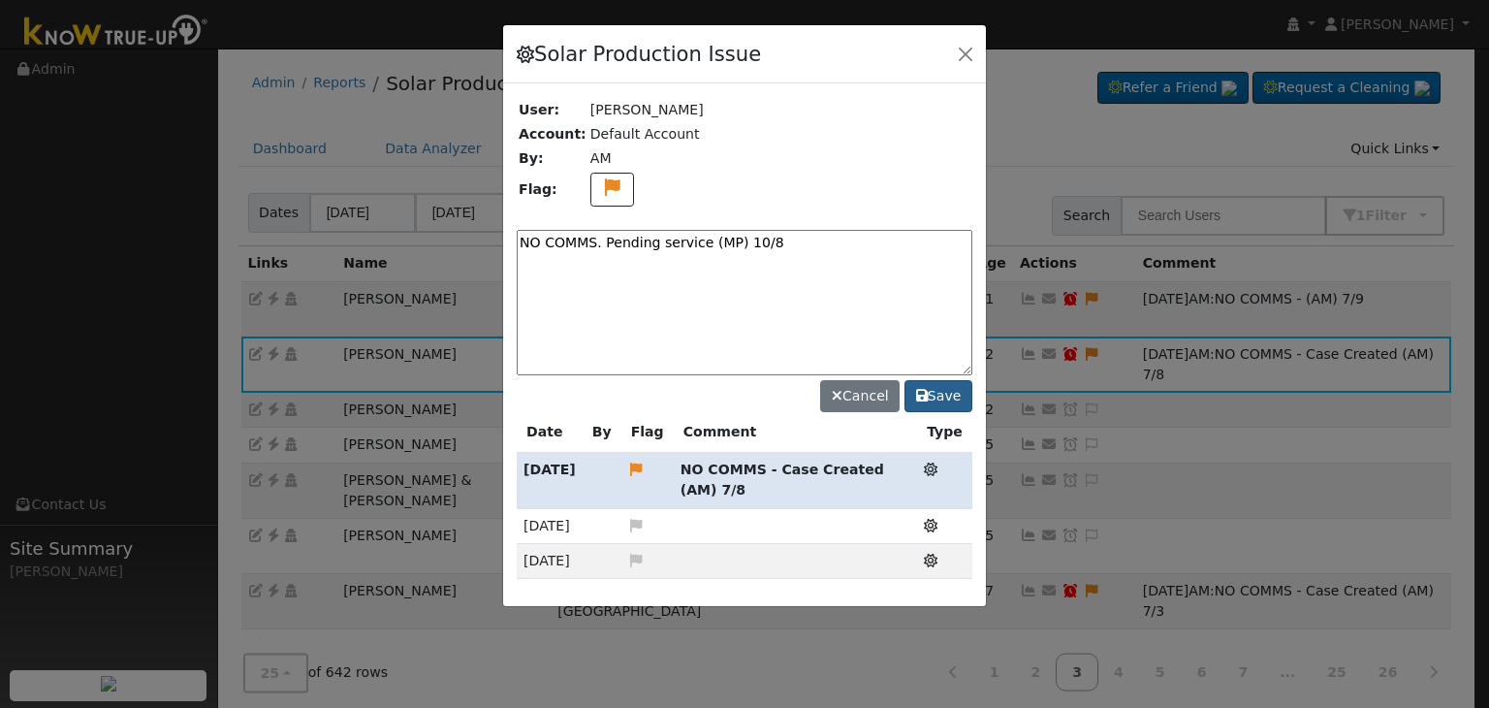
type textarea "NO COMMS. Pending service (MP) 10/8"
click at [950, 395] on button "Save" at bounding box center [939, 396] width 68 height 33
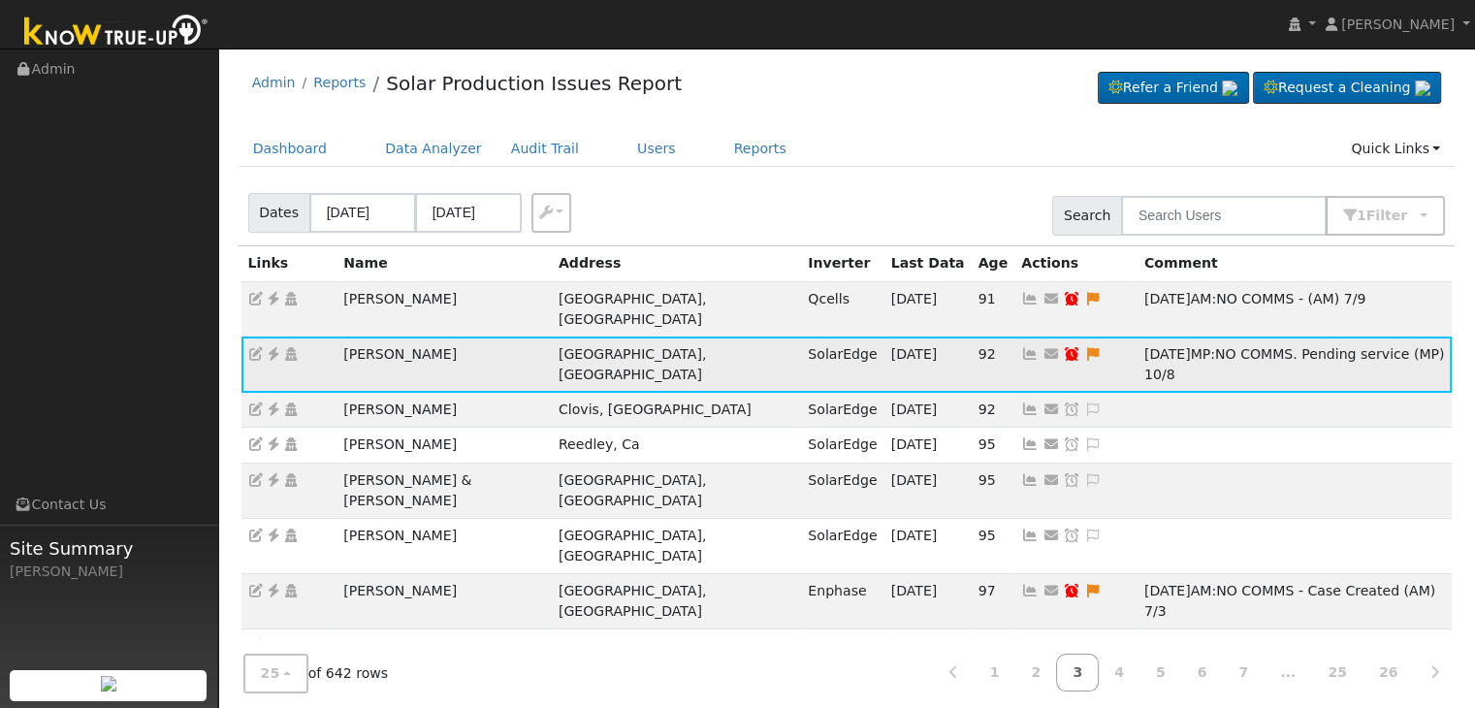
click at [1063, 347] on icon at bounding box center [1071, 354] width 17 height 14
type input "07/15/2025"
checkbox input "true"
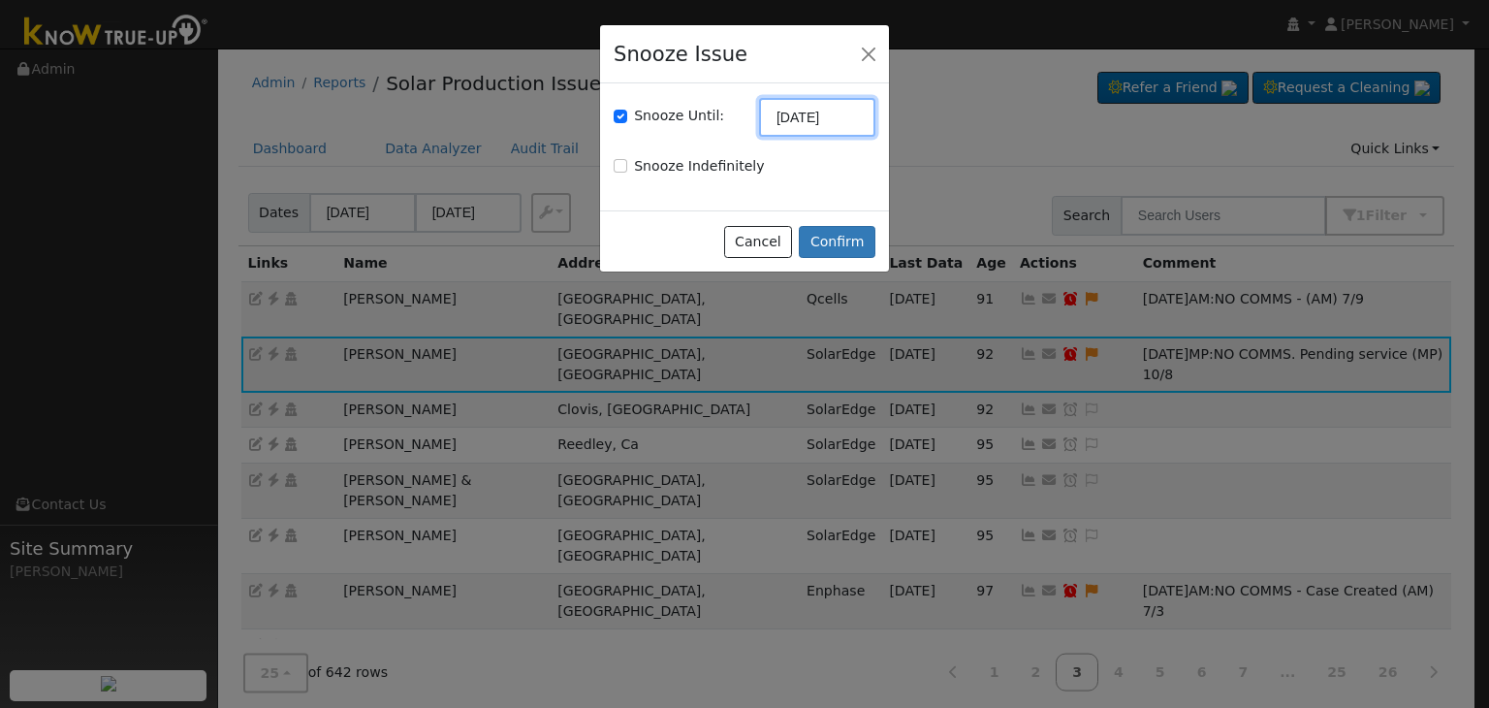
click at [793, 123] on input "07/15/2025" at bounding box center [817, 117] width 116 height 39
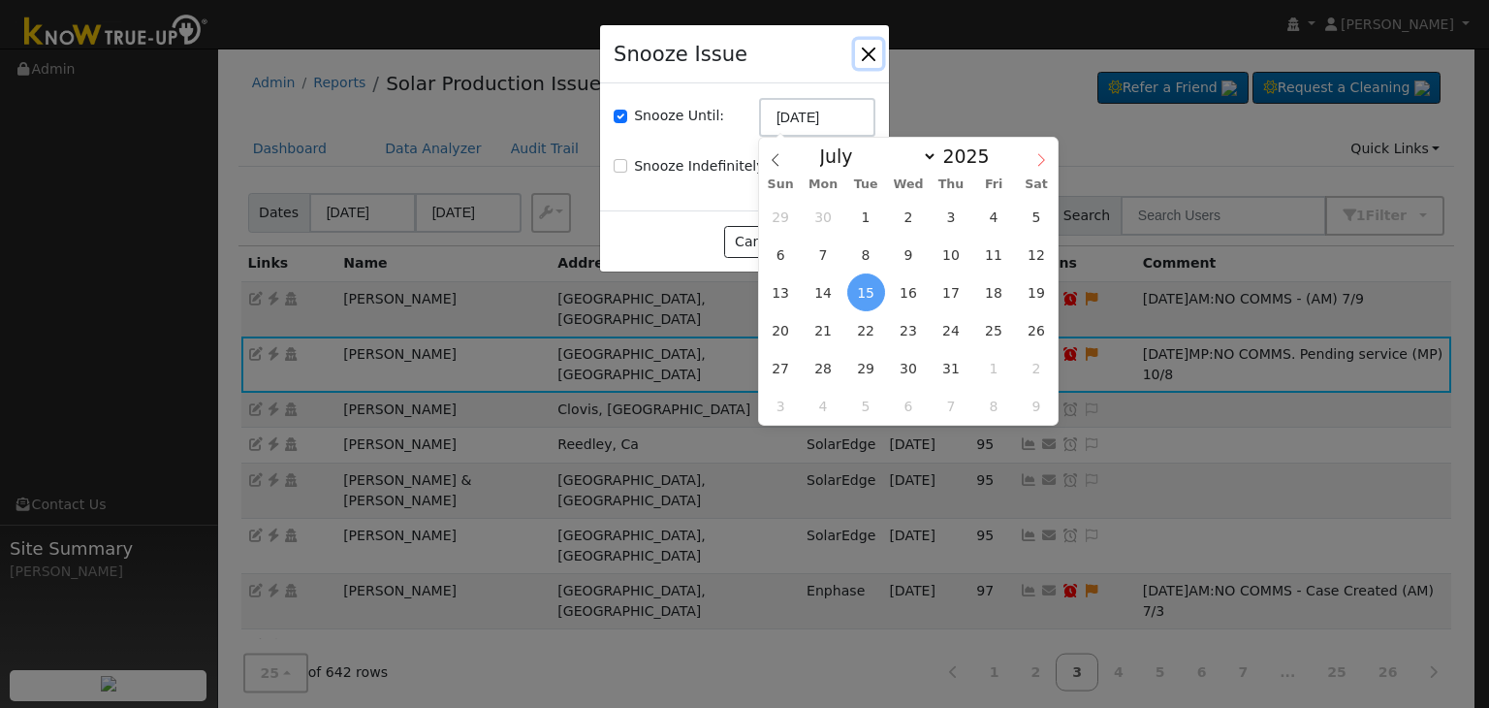
click at [1041, 162] on icon at bounding box center [1042, 160] width 14 height 14
click at [1037, 159] on icon at bounding box center [1042, 160] width 14 height 14
select select "9"
click at [913, 322] on span "22" at bounding box center [909, 330] width 38 height 38
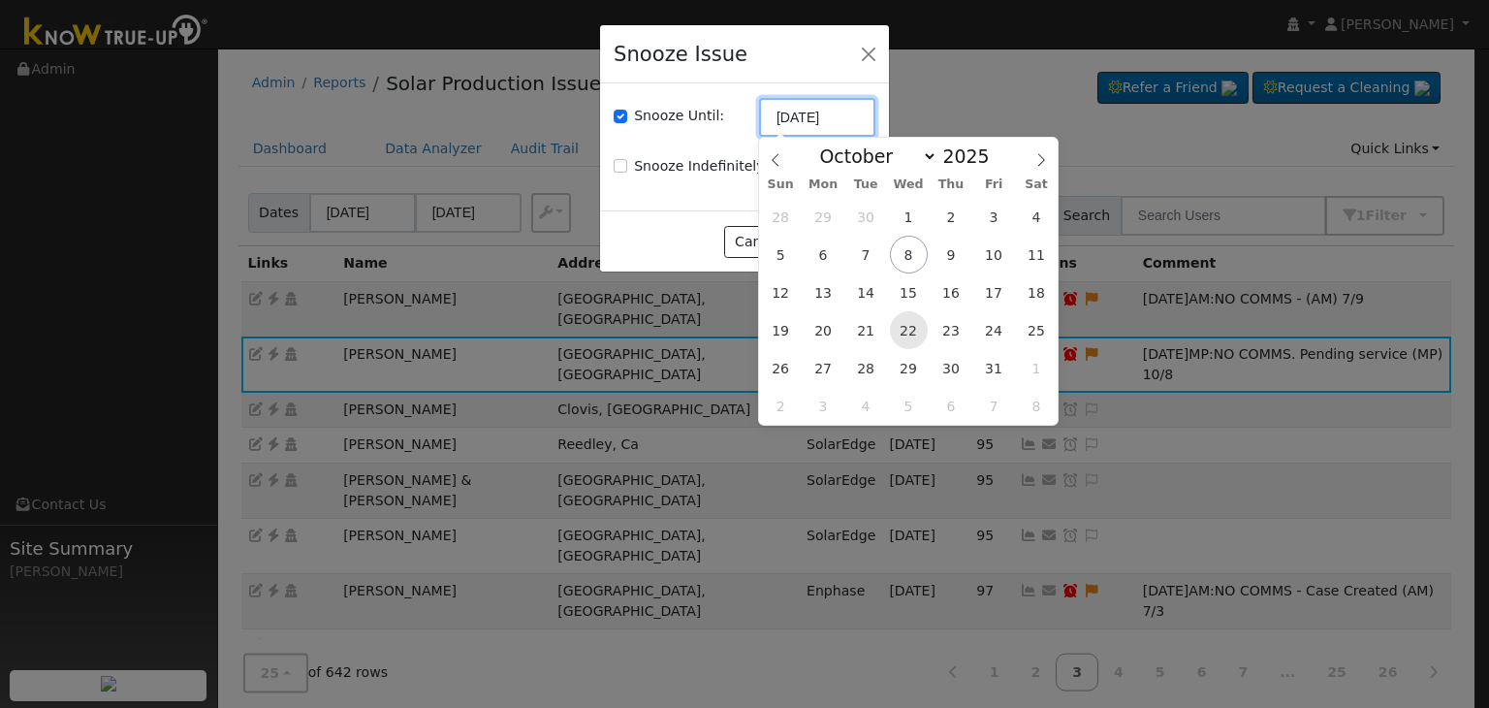
type input "10/22/2025"
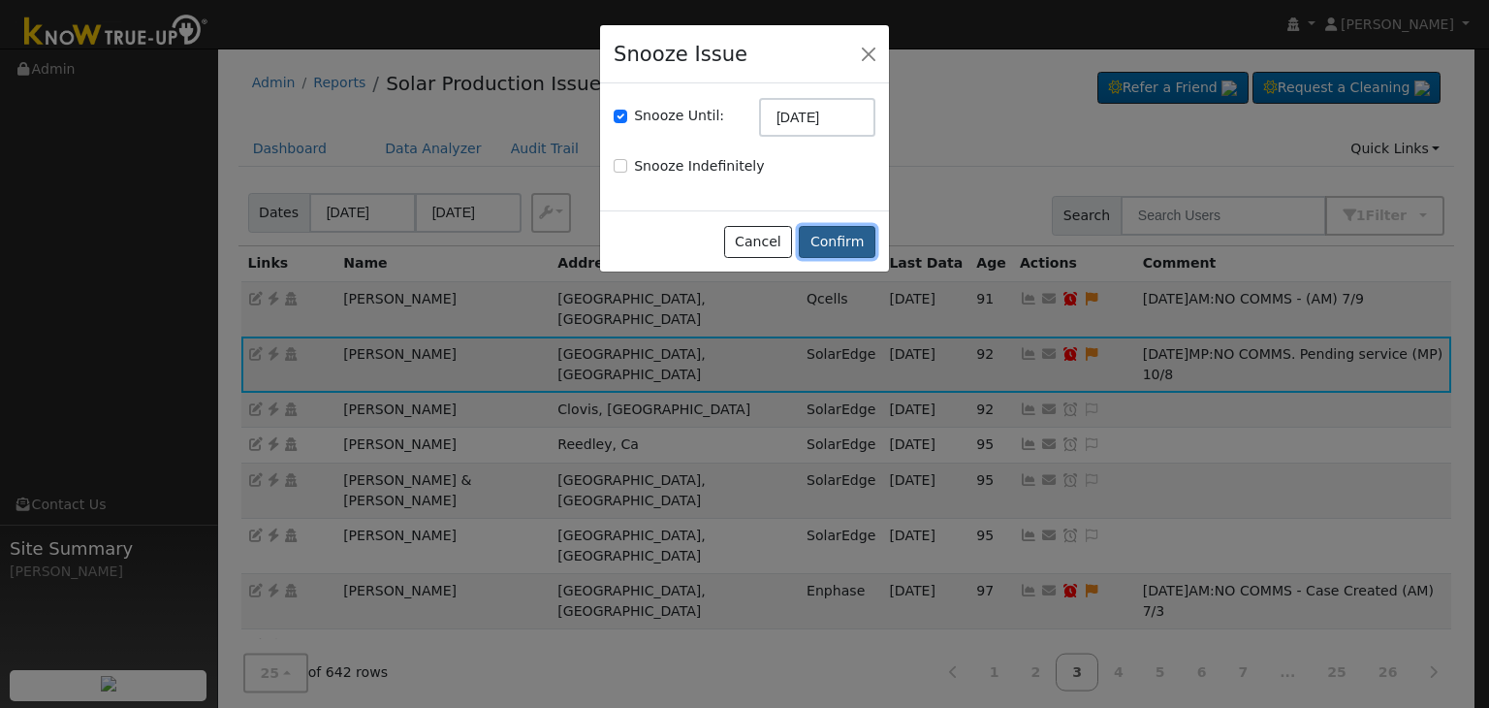
click at [843, 237] on button "Confirm" at bounding box center [837, 242] width 77 height 33
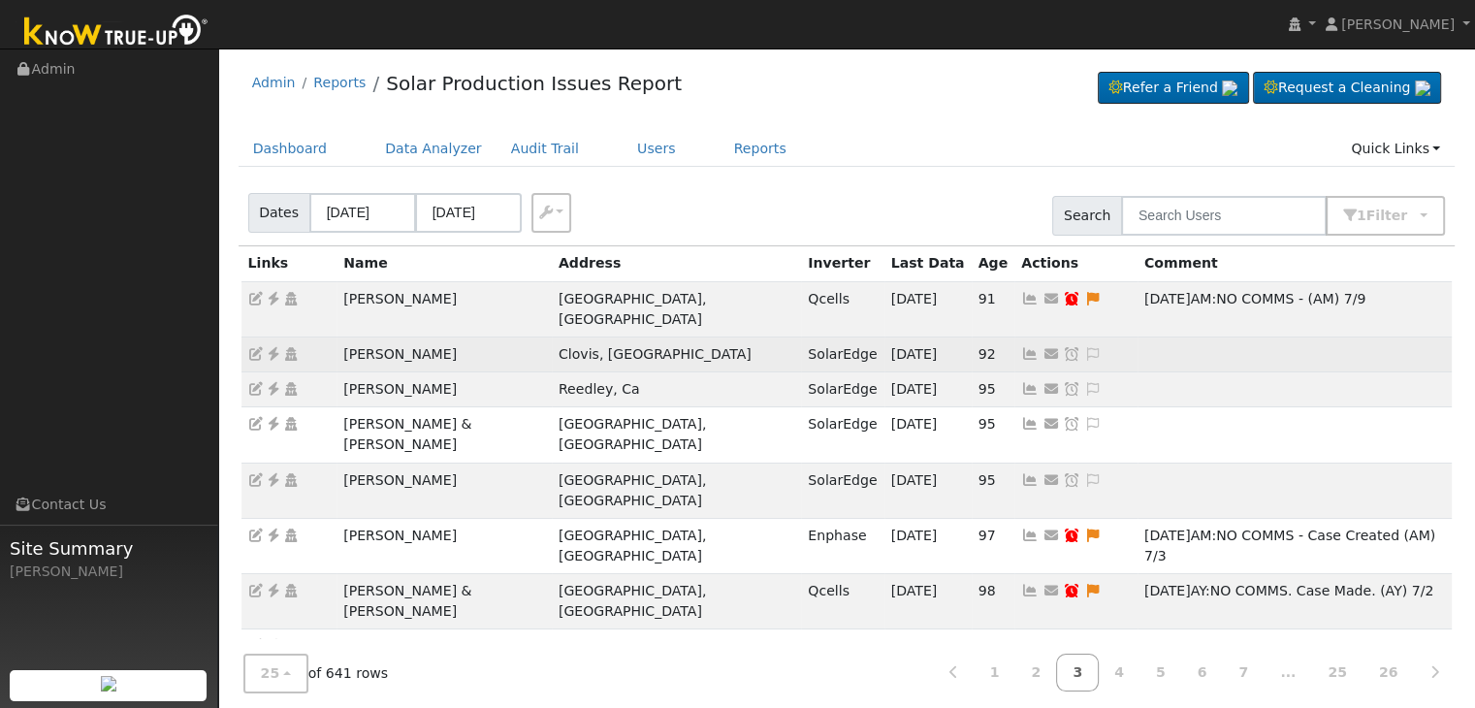
click at [405, 336] on td "[PERSON_NAME]" at bounding box center [443, 353] width 215 height 35
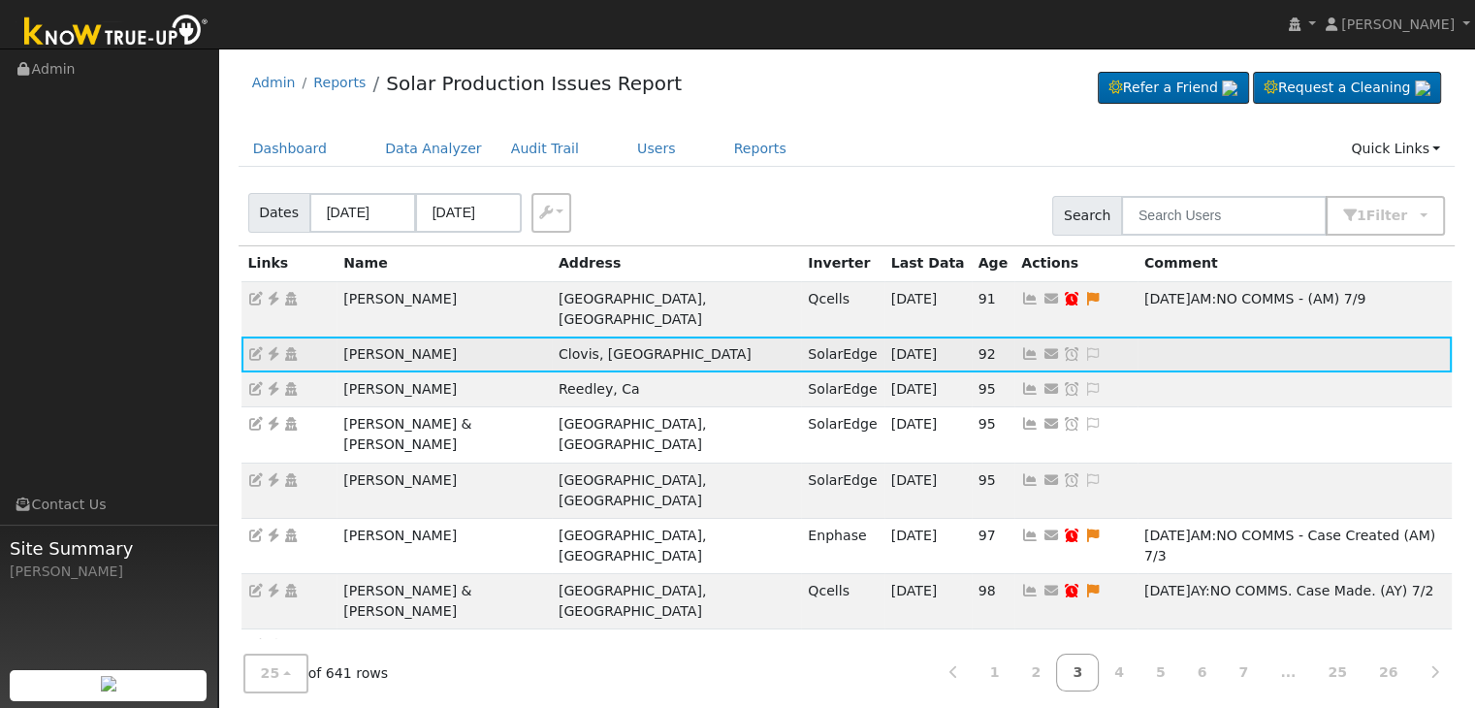
click at [405, 336] on td "[PERSON_NAME]" at bounding box center [443, 353] width 215 height 35
click at [270, 347] on icon at bounding box center [273, 354] width 17 height 14
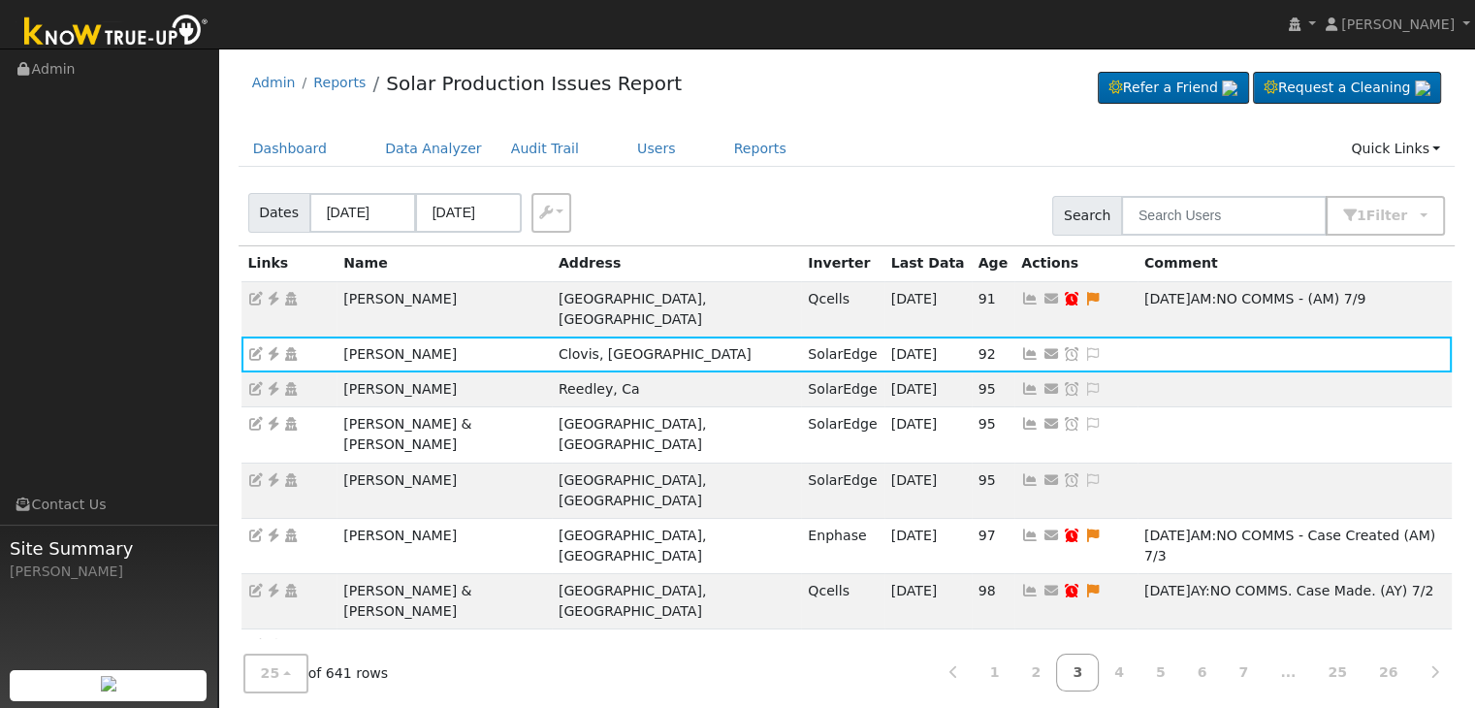
drag, startPoint x: 936, startPoint y: 335, endPoint x: 913, endPoint y: 319, distance: 27.2
click at [1084, 347] on icon at bounding box center [1092, 354] width 17 height 14
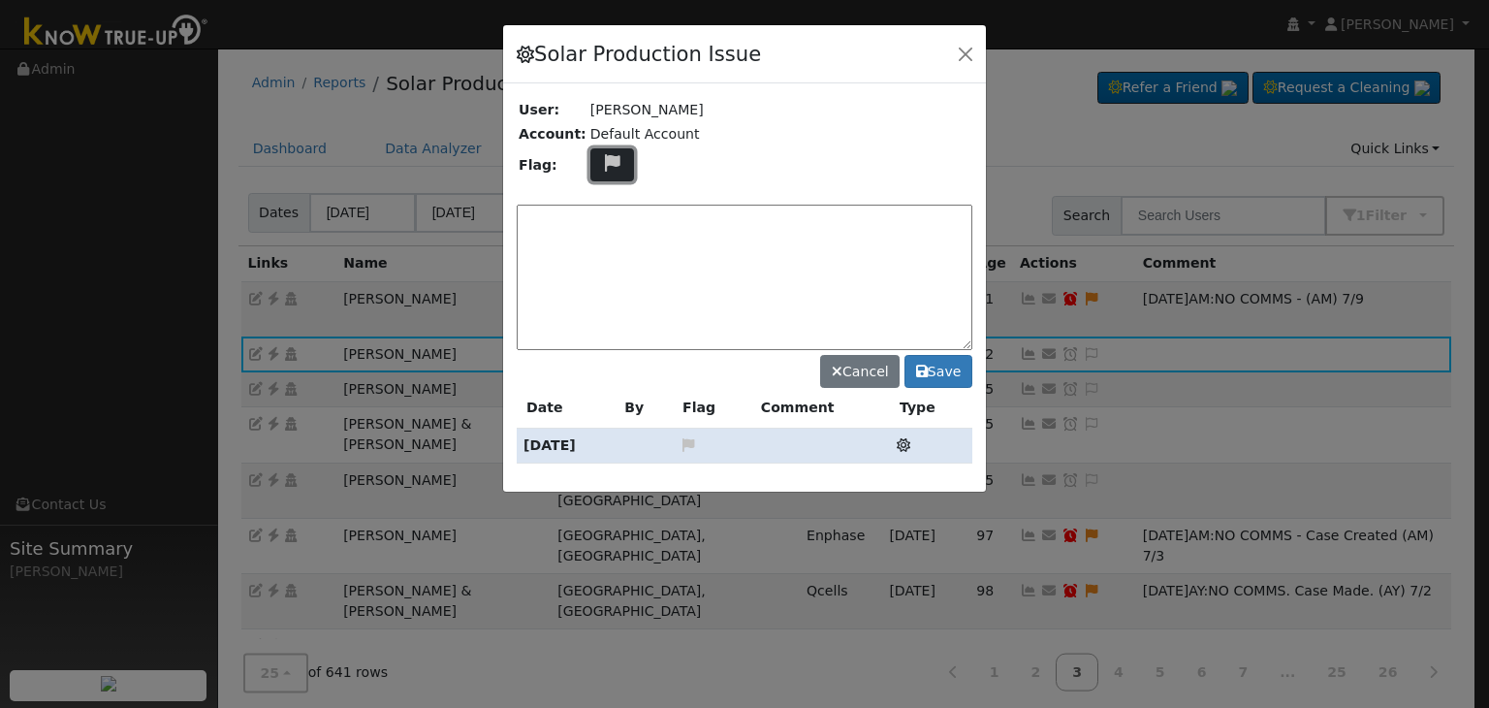
click at [609, 169] on icon at bounding box center [612, 162] width 22 height 17
click at [601, 227] on icon at bounding box center [611, 234] width 22 height 17
click at [589, 226] on textarea at bounding box center [745, 277] width 456 height 145
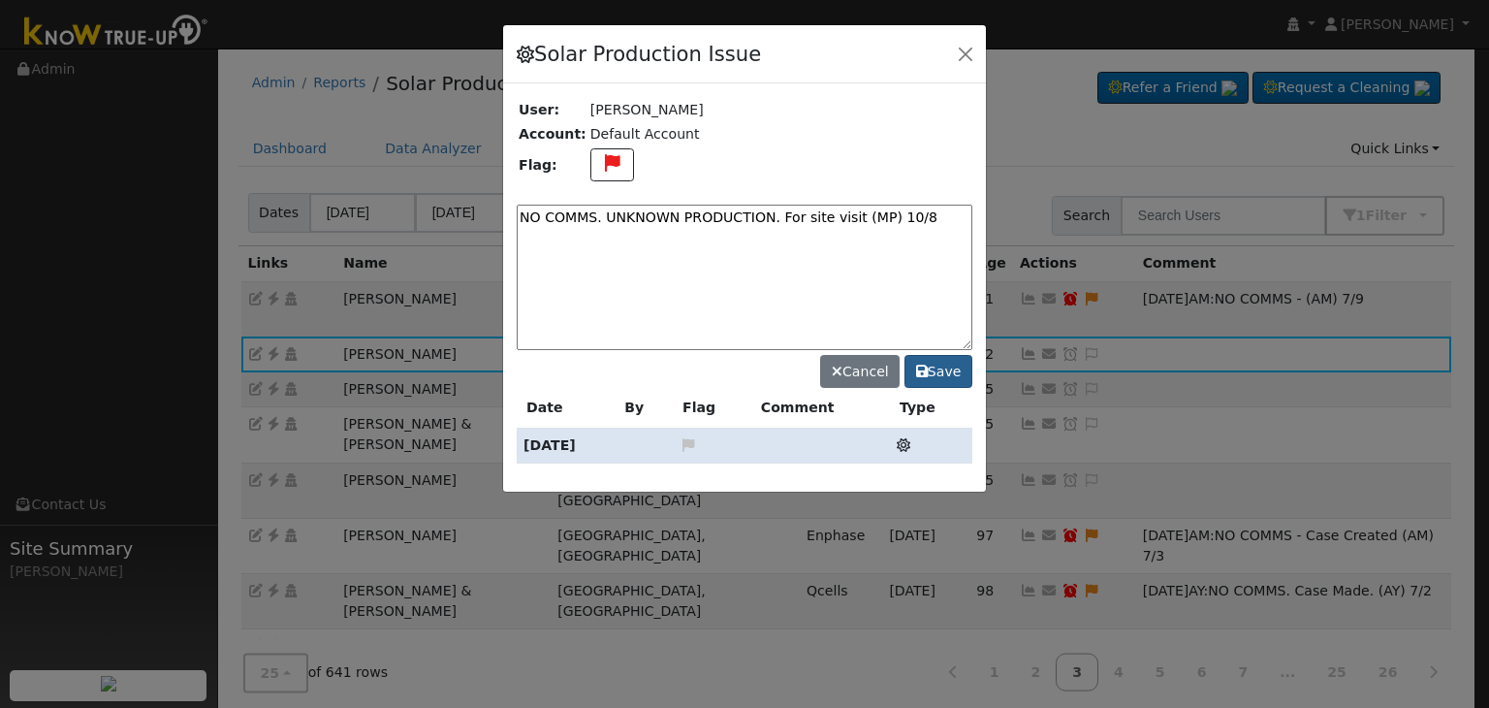
type textarea "NO COMMS. UNKNOWN PRODUCTION. For site visit (MP) 10/8"
click at [936, 369] on button "Save" at bounding box center [939, 371] width 68 height 33
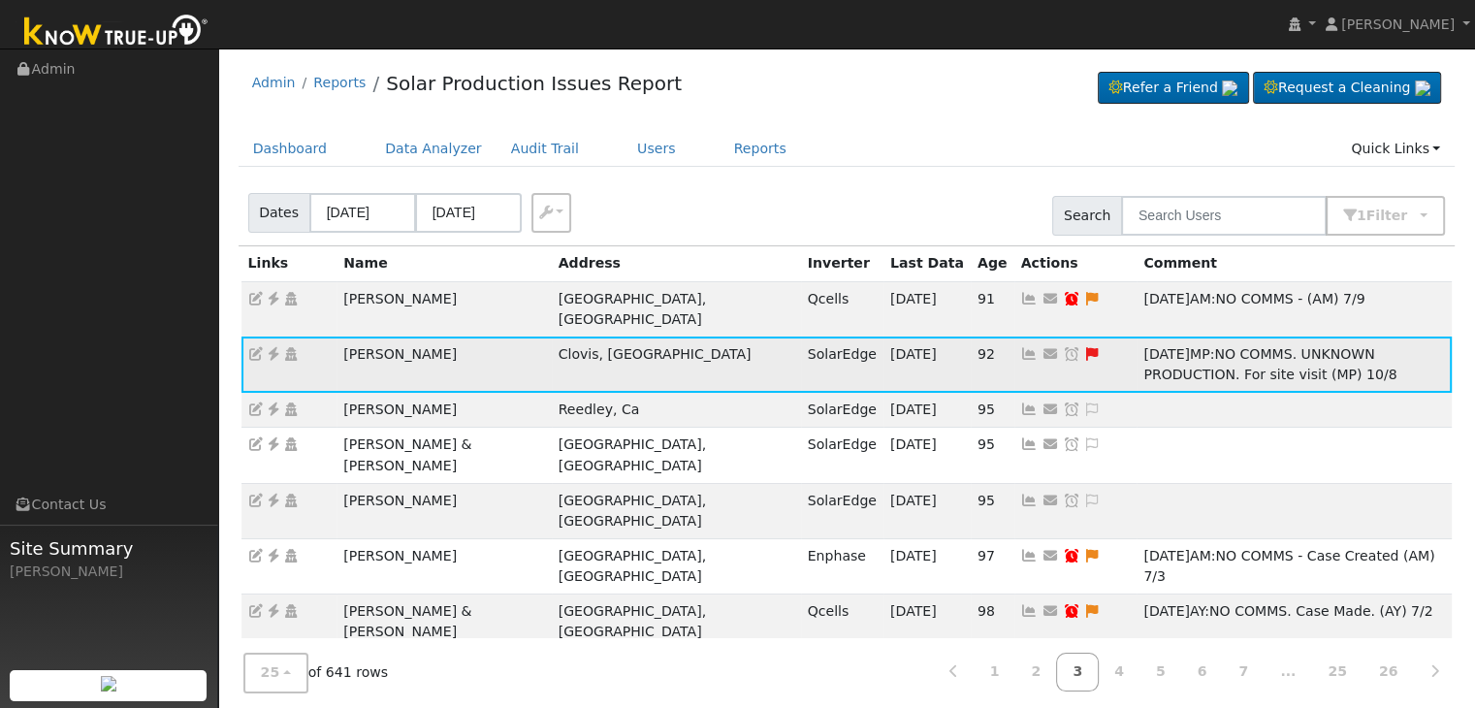
click at [1063, 347] on icon at bounding box center [1071, 354] width 17 height 14
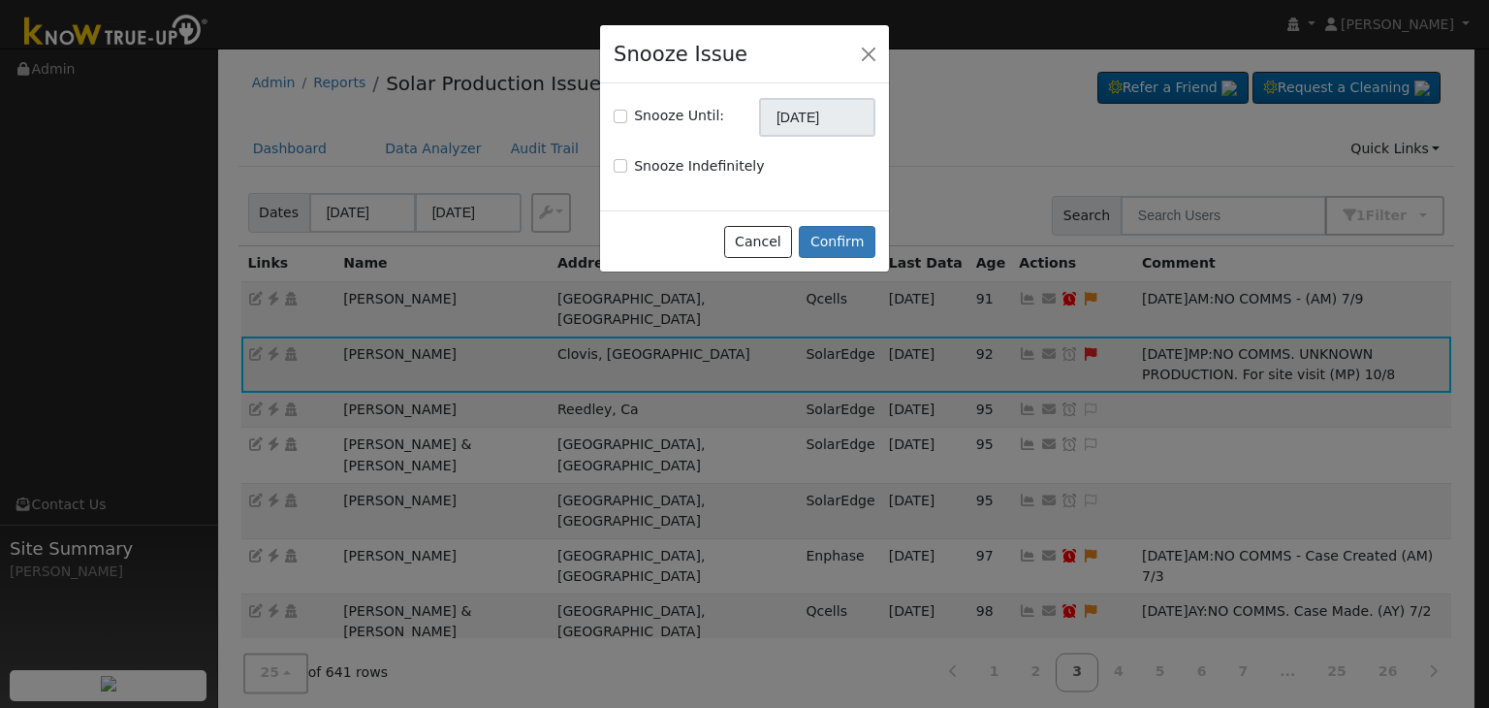
click at [661, 113] on label "Snooze Until:" at bounding box center [679, 116] width 90 height 20
click at [627, 113] on input "Snooze Until:" at bounding box center [621, 117] width 14 height 14
checkbox input "true"
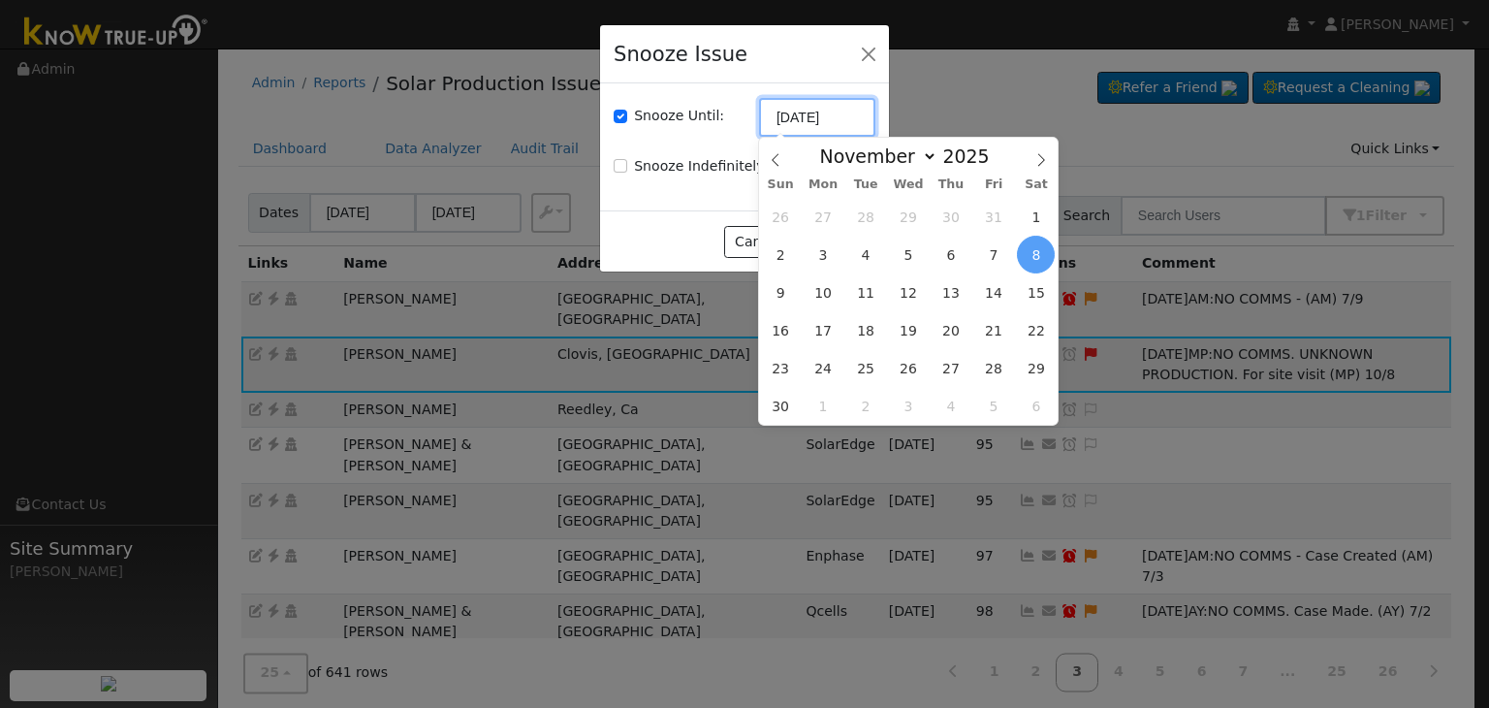
click at [799, 121] on input "[DATE]" at bounding box center [817, 117] width 116 height 39
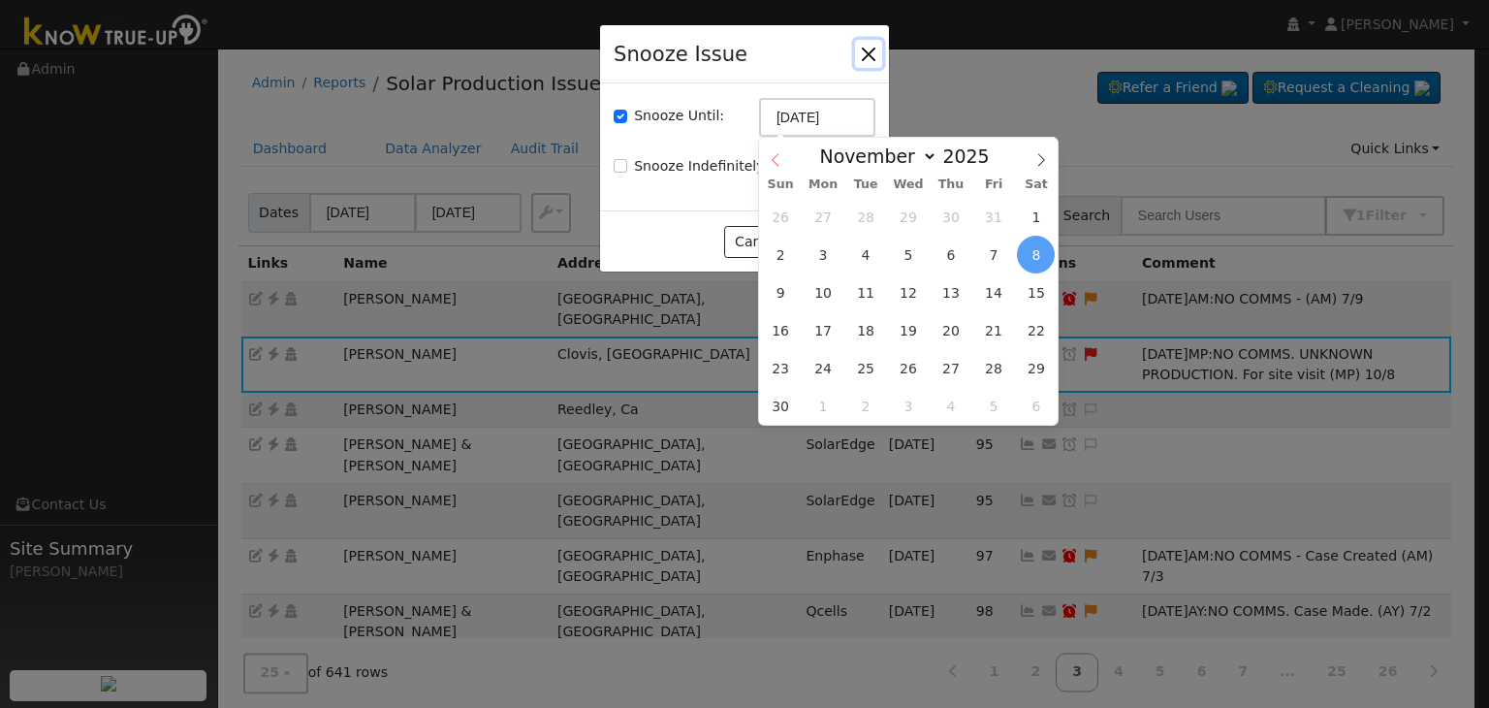
click at [776, 160] on icon at bounding box center [776, 160] width 14 height 14
select select "9"
click at [904, 331] on span "22" at bounding box center [909, 330] width 38 height 38
type input "10/22/2025"
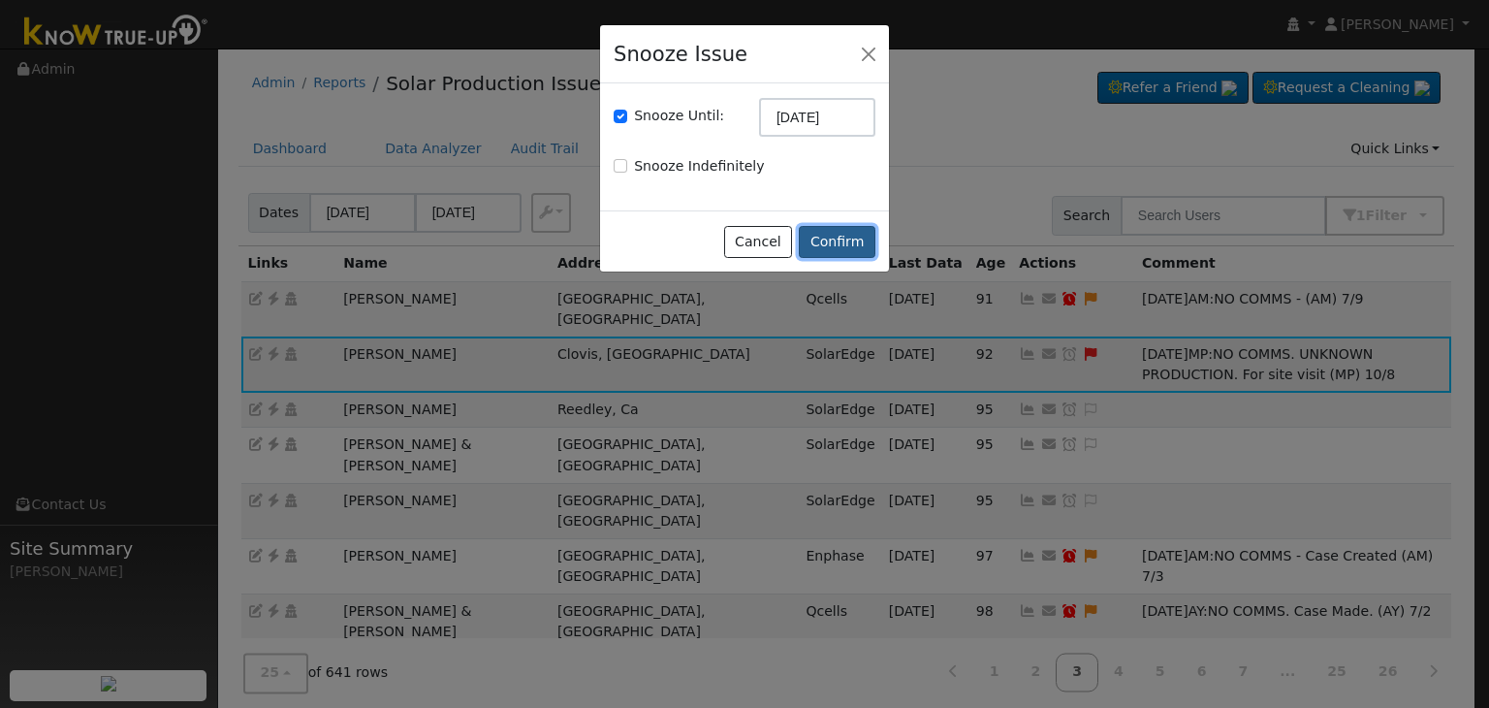
click at [824, 237] on button "Confirm" at bounding box center [837, 242] width 77 height 33
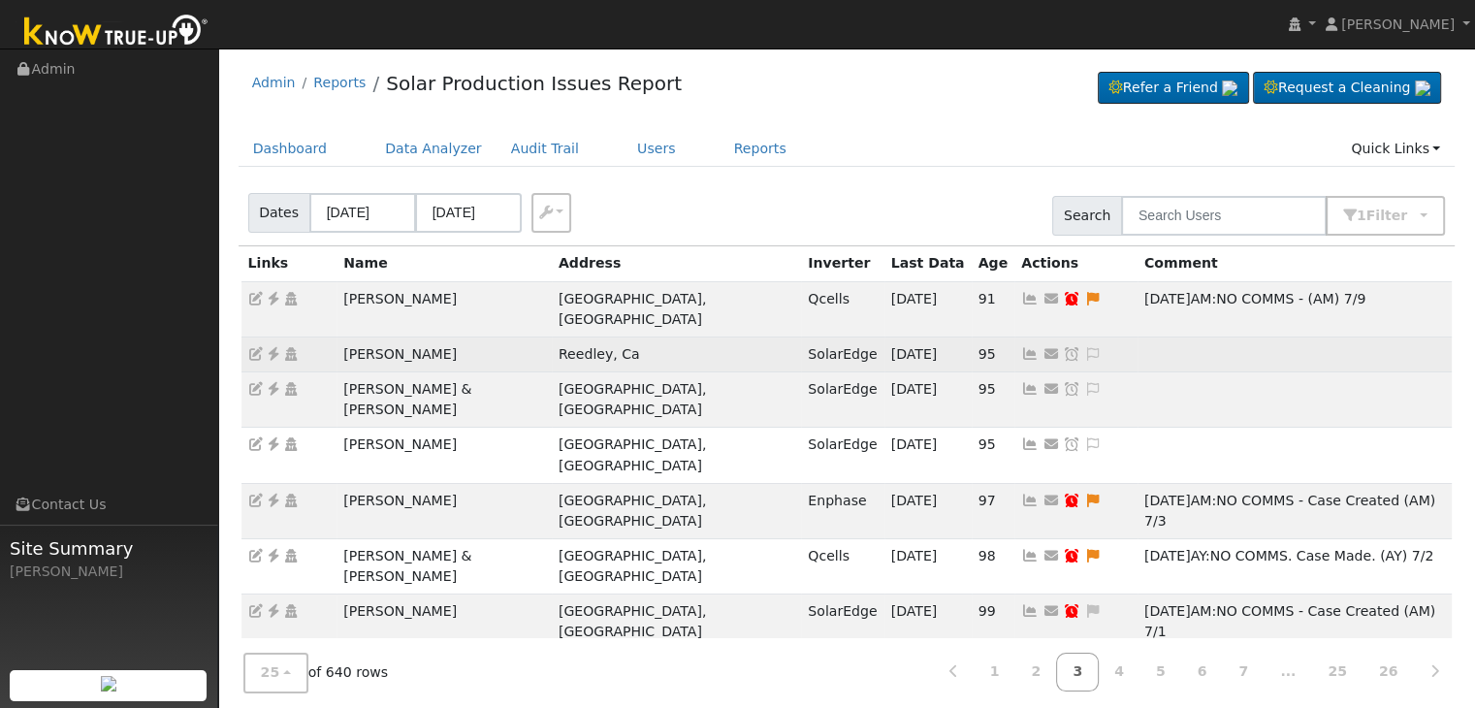
click at [430, 336] on td "[PERSON_NAME]" at bounding box center [443, 353] width 215 height 35
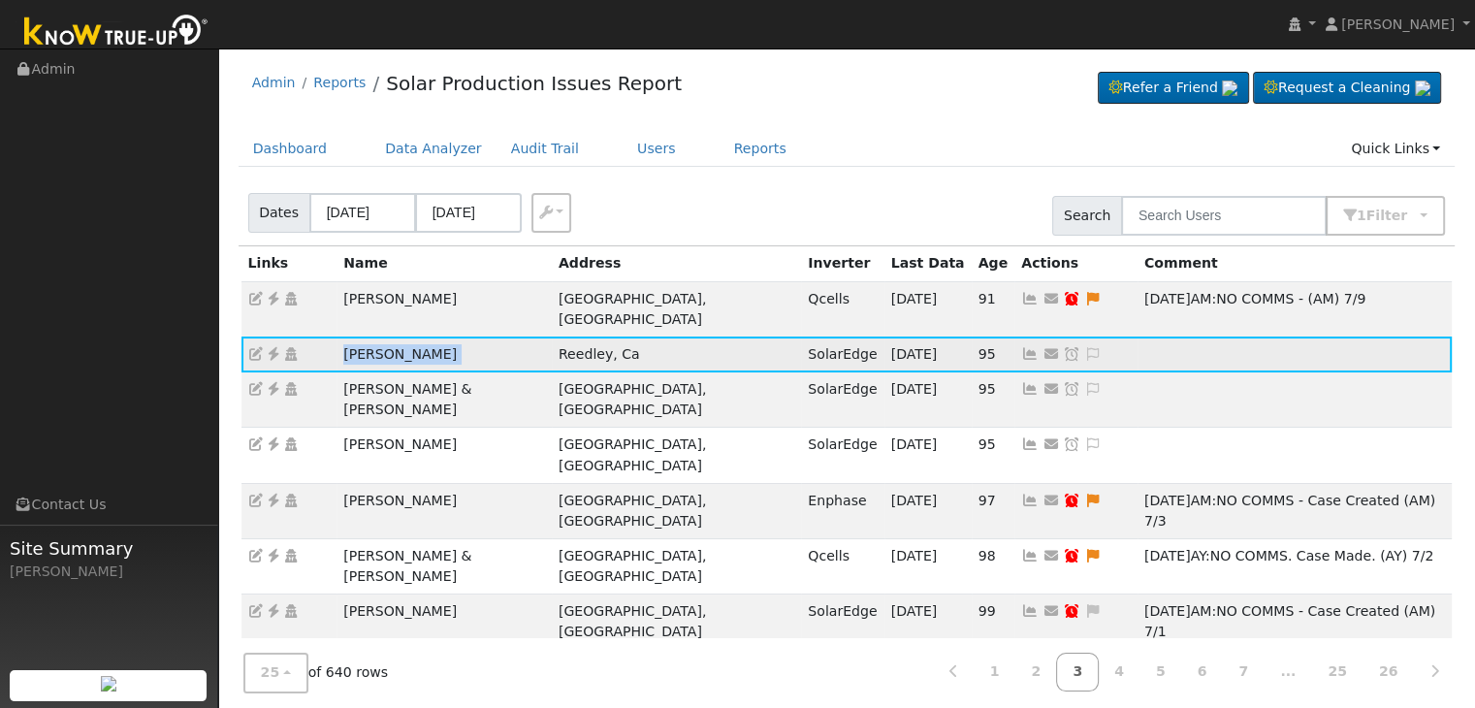
click at [430, 336] on td "[PERSON_NAME]" at bounding box center [443, 353] width 215 height 35
click at [277, 347] on icon at bounding box center [273, 354] width 17 height 14
click at [1084, 347] on icon at bounding box center [1092, 354] width 17 height 14
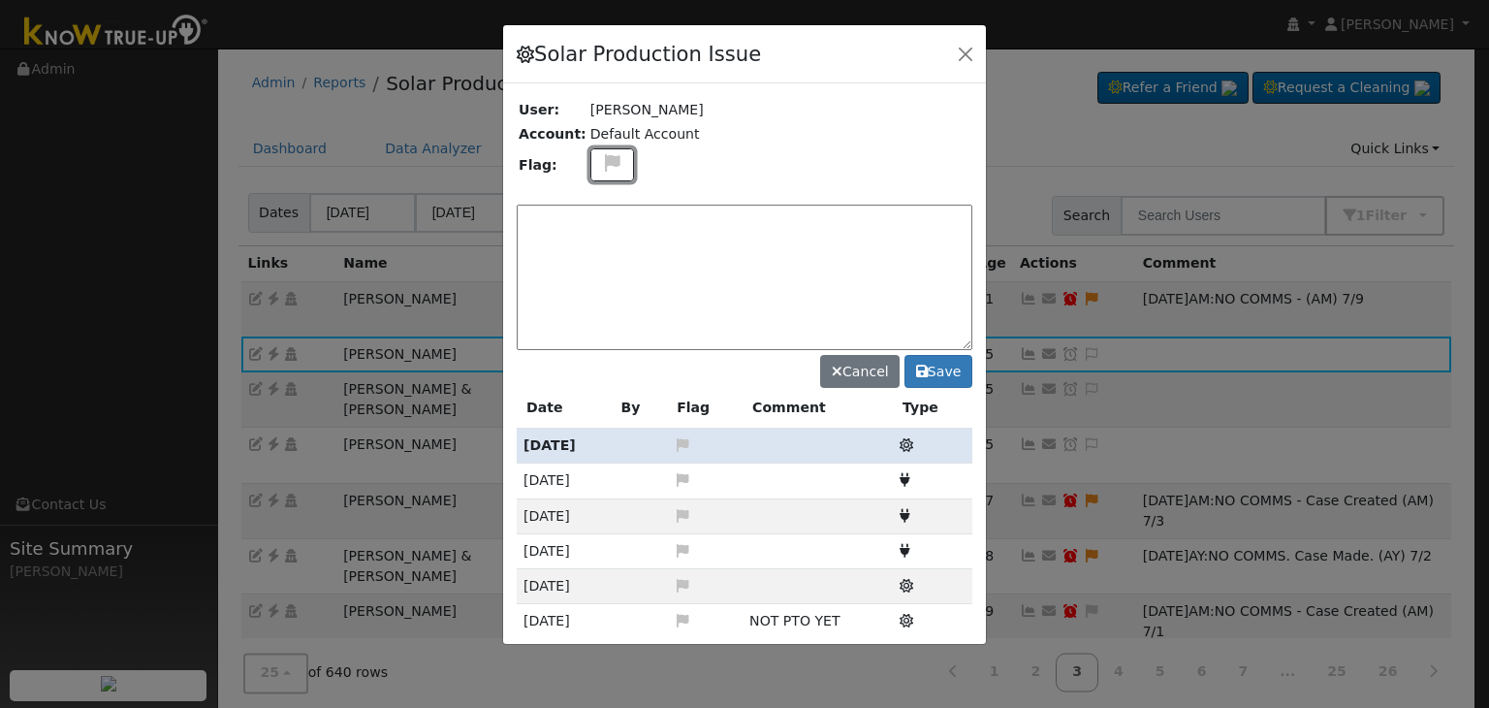
click at [601, 163] on icon at bounding box center [612, 162] width 22 height 17
click at [600, 249] on icon at bounding box center [611, 255] width 22 height 17
click at [636, 218] on textarea at bounding box center [745, 277] width 456 height 145
paste textarea "NO COMMS. Case Created. Email sent to client. (MP)"
click at [877, 206] on textarea "NO COMMS. Case Created. Email sent to client. (MP)" at bounding box center [745, 277] width 456 height 145
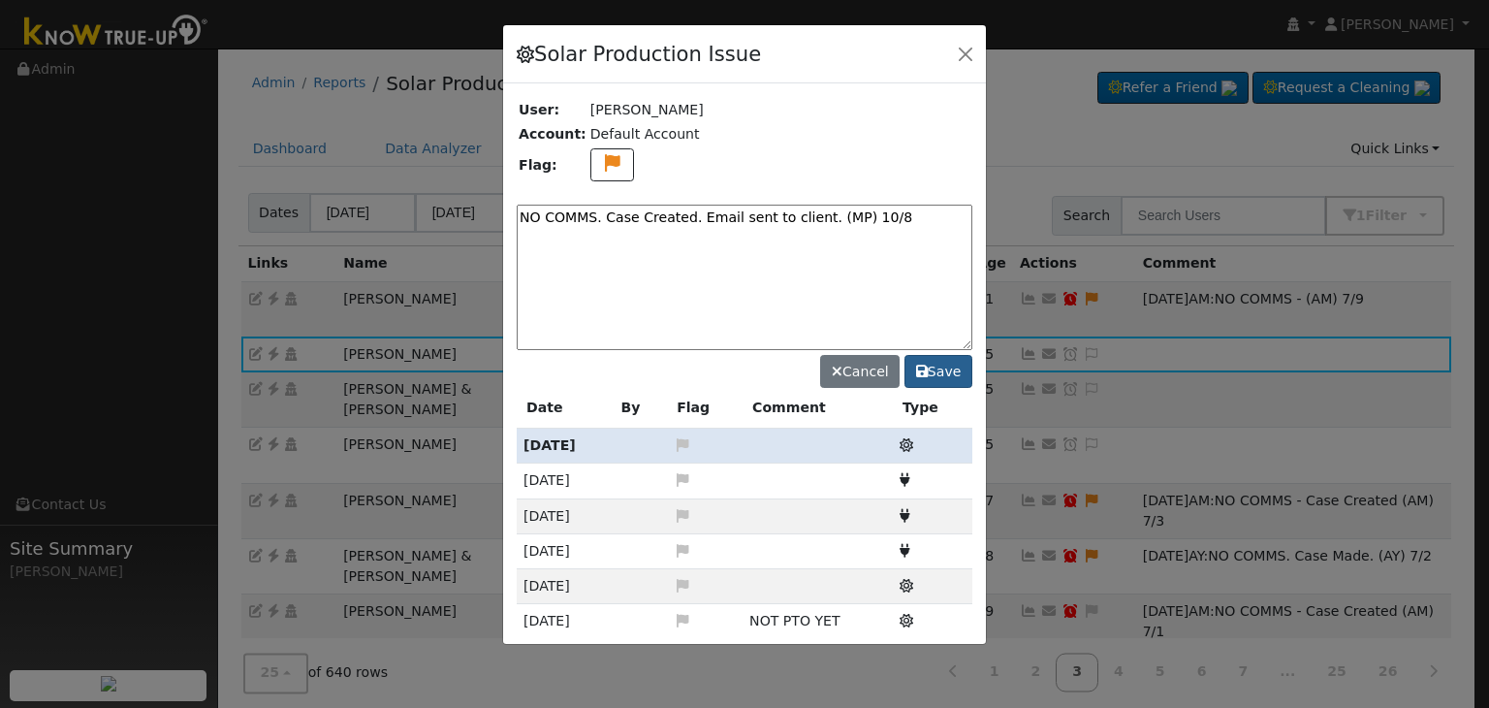
type textarea "NO COMMS. Case Created. Email sent to client. (MP) 10/8"
click at [934, 370] on button "Save" at bounding box center [939, 371] width 68 height 33
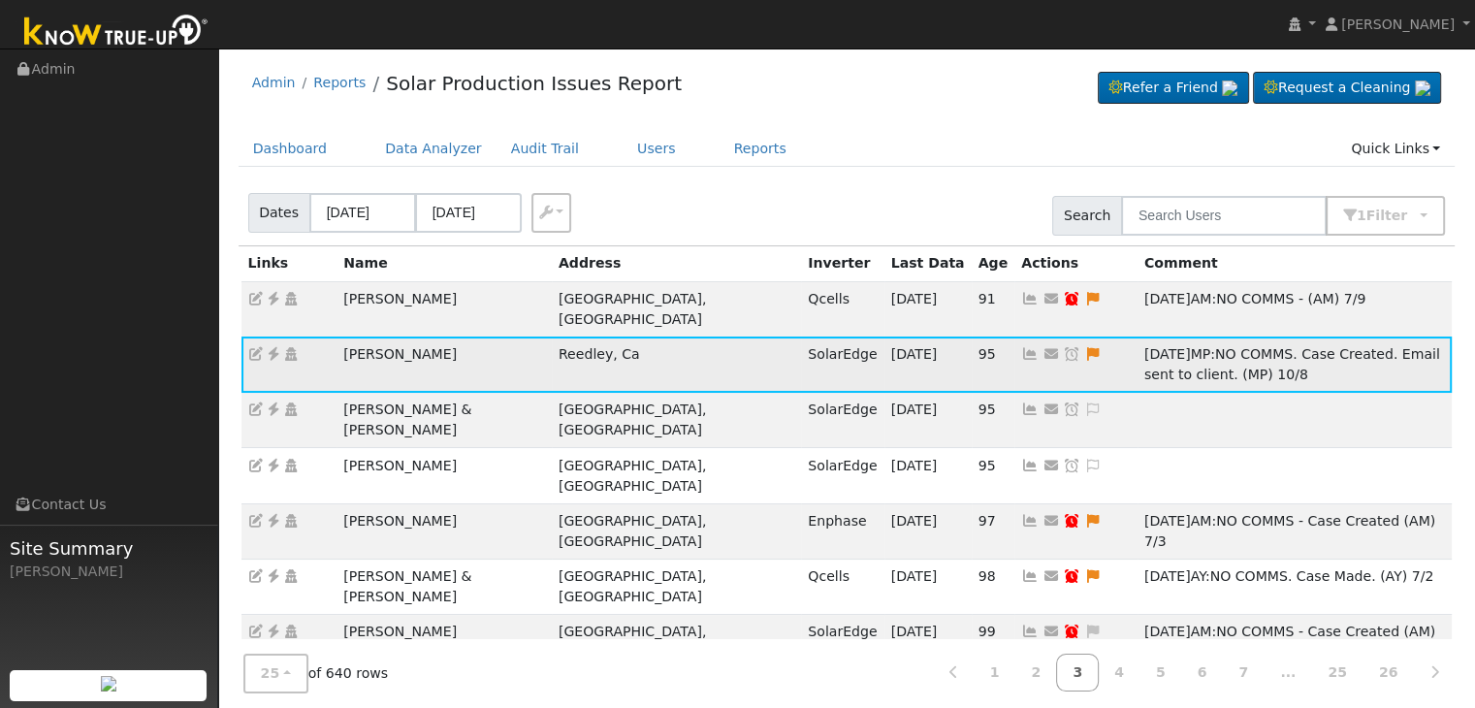
click at [1063, 347] on icon at bounding box center [1071, 354] width 17 height 14
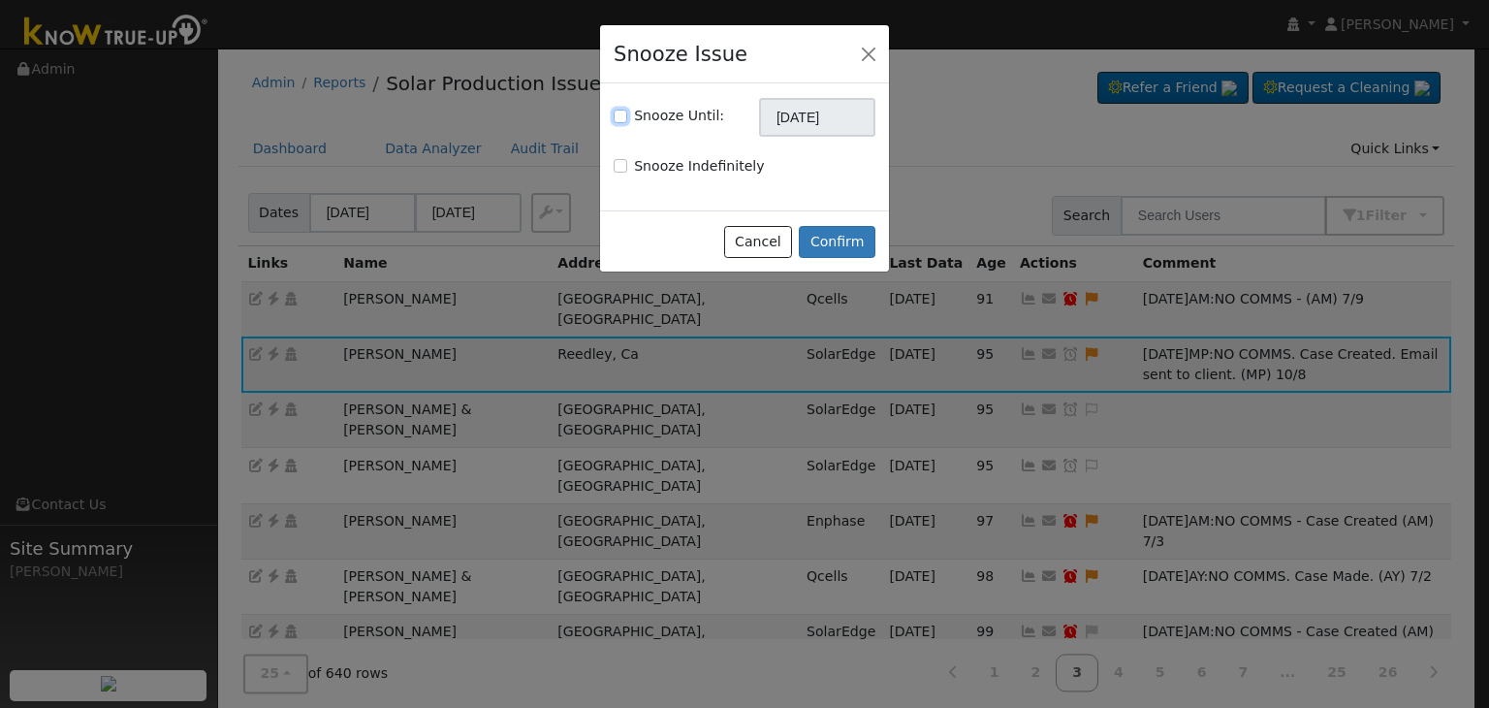
click at [624, 115] on input "Snooze Until:" at bounding box center [621, 117] width 14 height 14
checkbox input "true"
click at [794, 113] on input "[DATE]" at bounding box center [817, 117] width 116 height 39
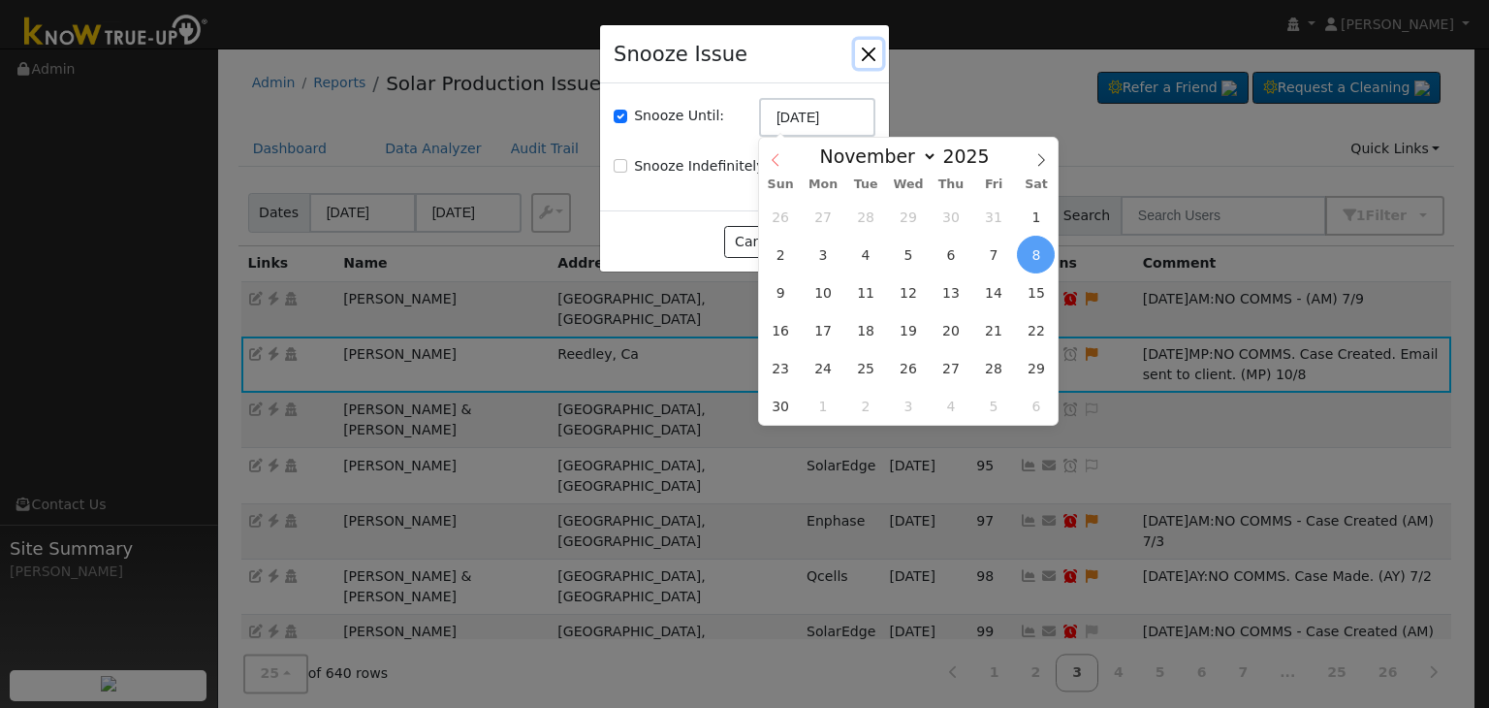
click at [774, 165] on icon at bounding box center [776, 160] width 14 height 14
select select "9"
click at [914, 291] on span "15" at bounding box center [909, 292] width 38 height 38
type input "10/15/2025"
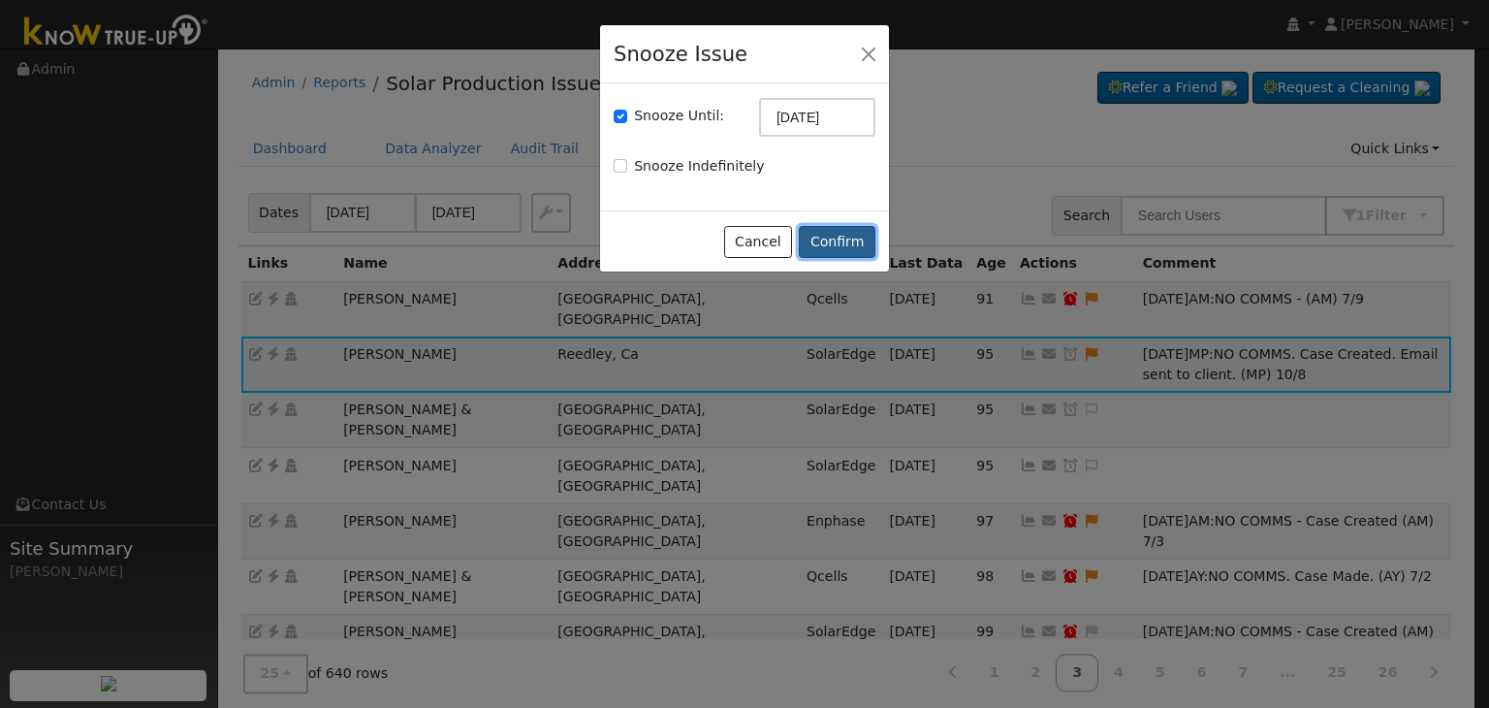
click at [834, 230] on button "Confirm" at bounding box center [837, 242] width 77 height 33
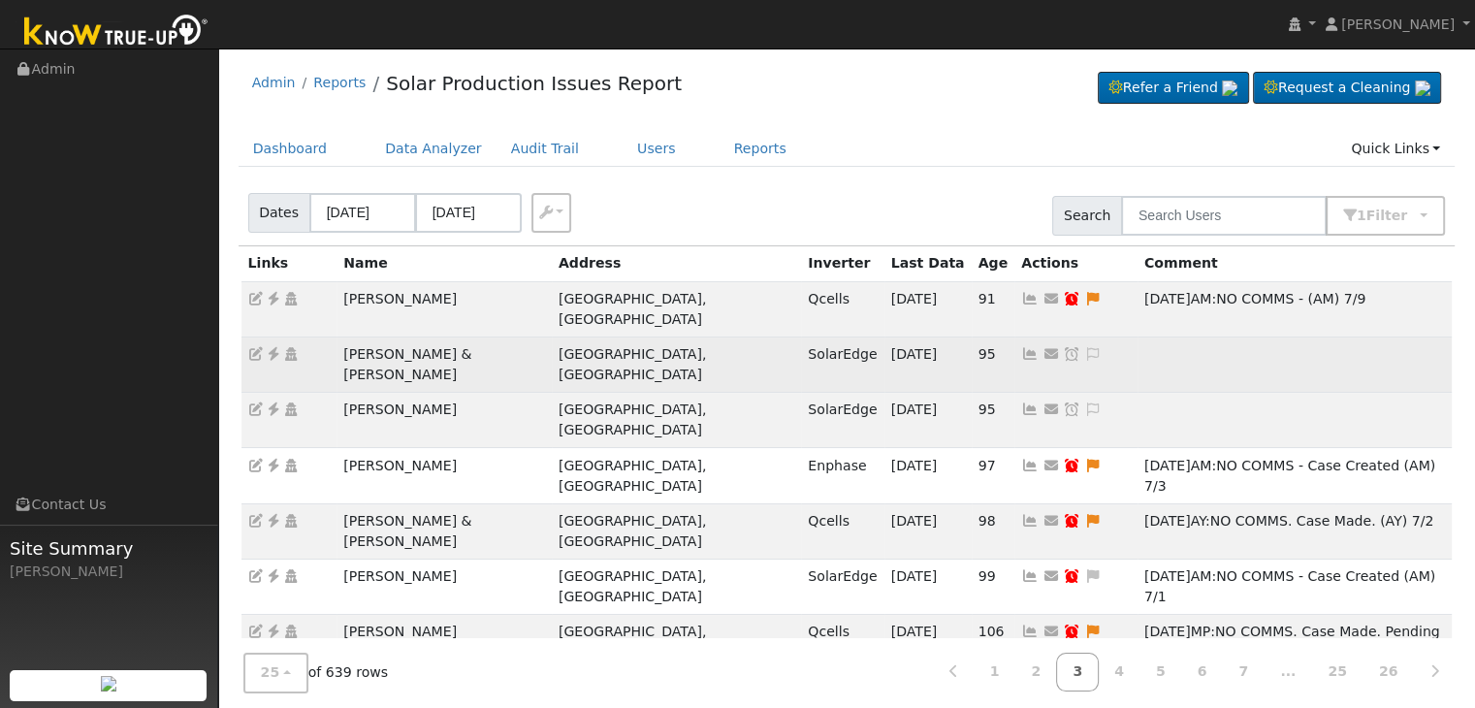
click at [418, 336] on td "[PERSON_NAME] & [PERSON_NAME]" at bounding box center [443, 363] width 215 height 55
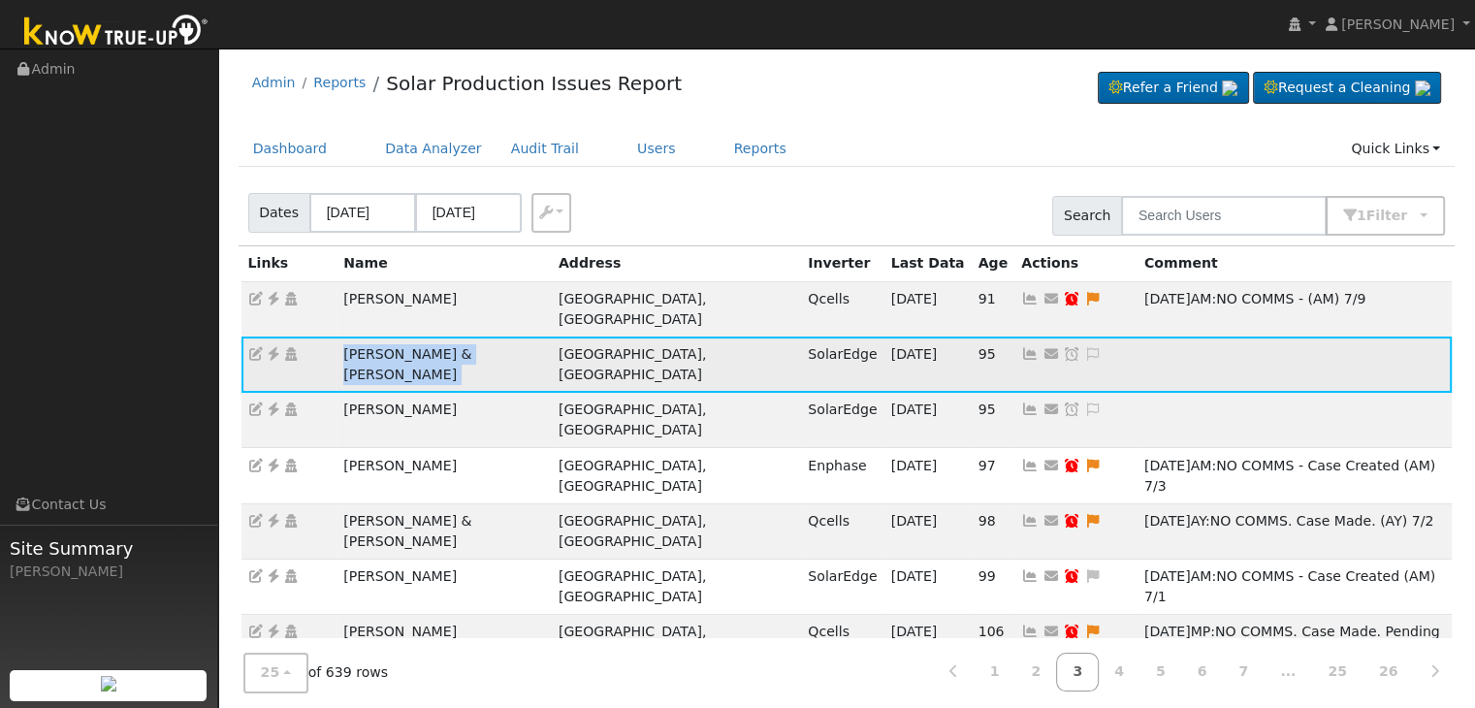
click at [418, 336] on td "[PERSON_NAME] & [PERSON_NAME]" at bounding box center [443, 363] width 215 height 55
click at [272, 347] on icon at bounding box center [273, 354] width 17 height 14
click at [1084, 347] on icon at bounding box center [1092, 354] width 17 height 14
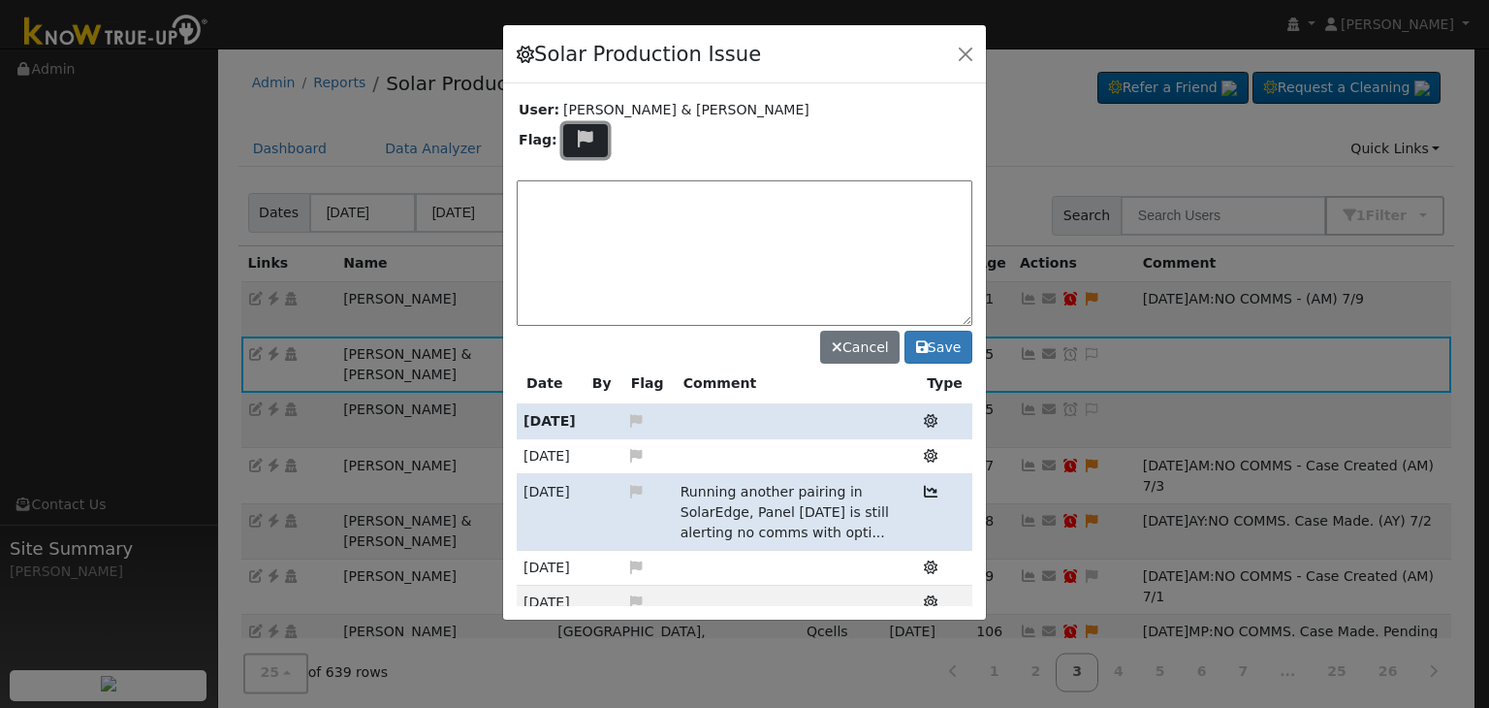
click at [589, 139] on icon at bounding box center [586, 138] width 22 height 17
click at [581, 228] on icon at bounding box center [584, 231] width 22 height 17
click at [547, 194] on textarea at bounding box center [745, 252] width 456 height 145
paste textarea "NO COMMS. Case Created. Email sent to client. (MP)"
type textarea "NO COMMS. Case Created. Email sent to client. (MP) 10/8"
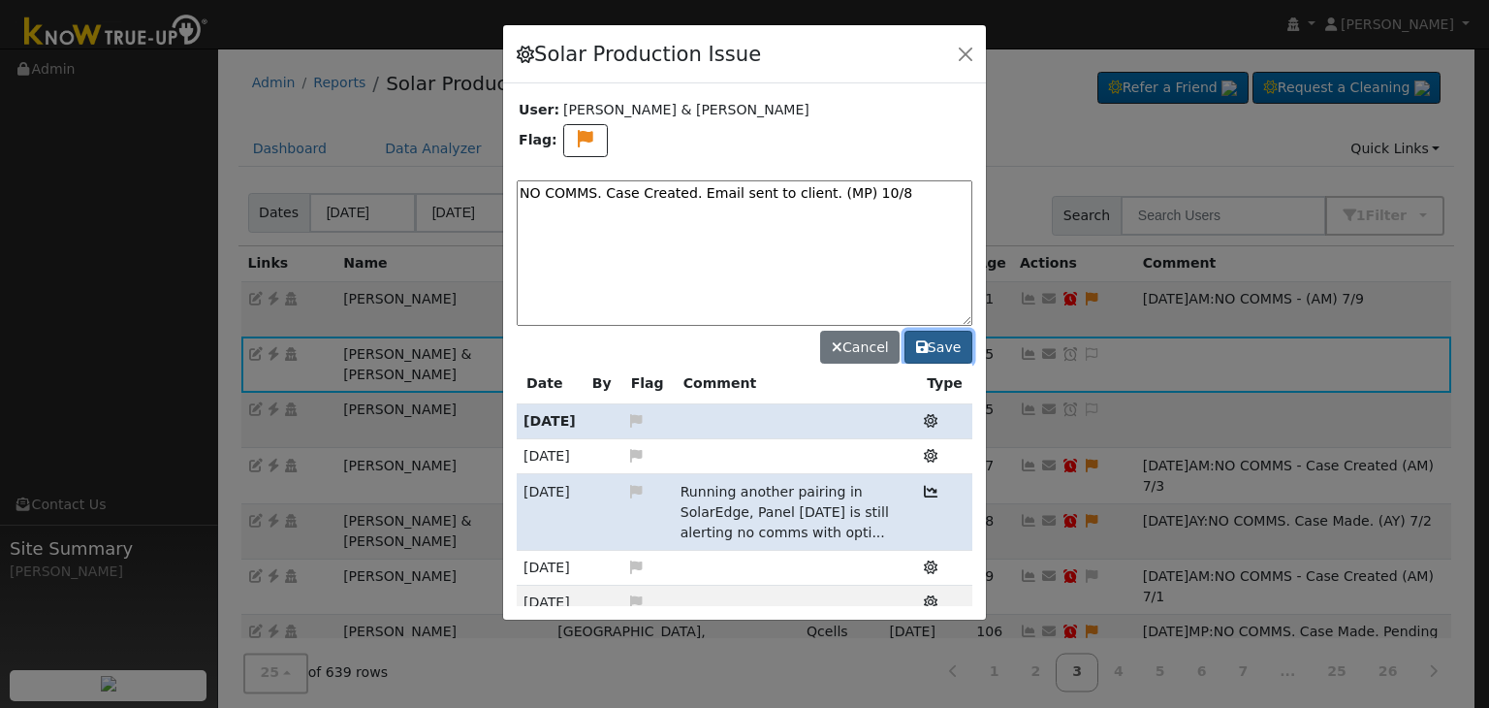
click at [956, 345] on button "Save" at bounding box center [939, 347] width 68 height 33
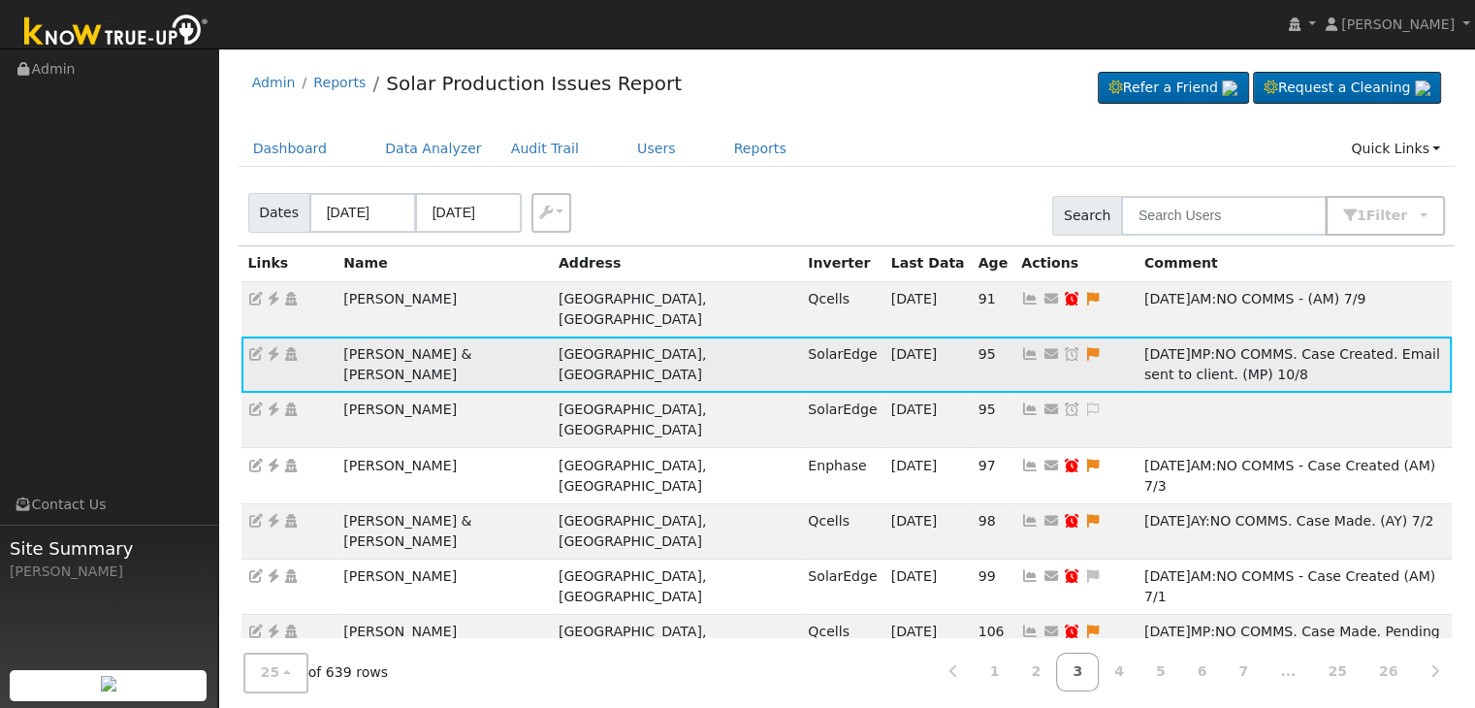
click at [1063, 347] on icon at bounding box center [1071, 354] width 17 height 14
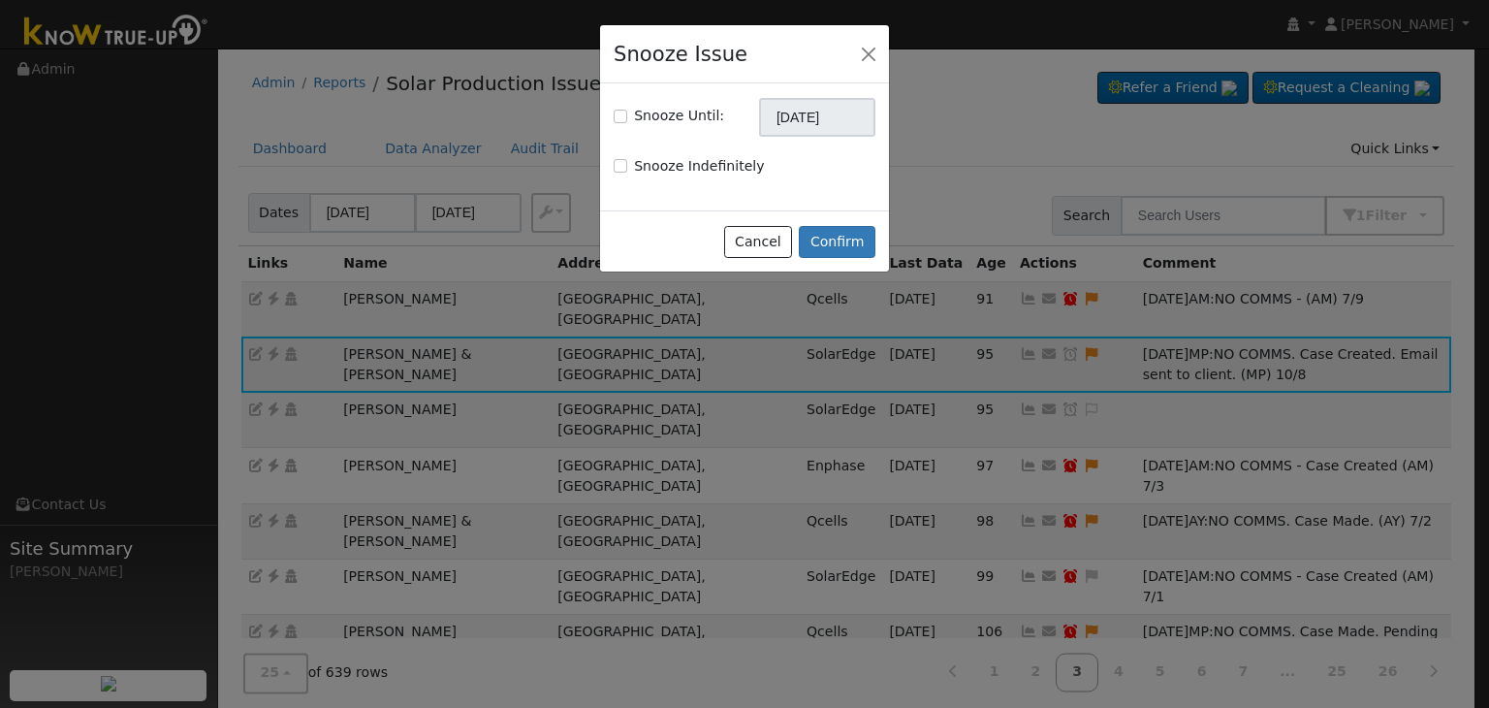
click at [612, 112] on div "Snooze Until: 11/08/2025" at bounding box center [745, 117] width 282 height 39
click at [621, 121] on input "Snooze Until:" at bounding box center [621, 117] width 14 height 14
checkbox input "true"
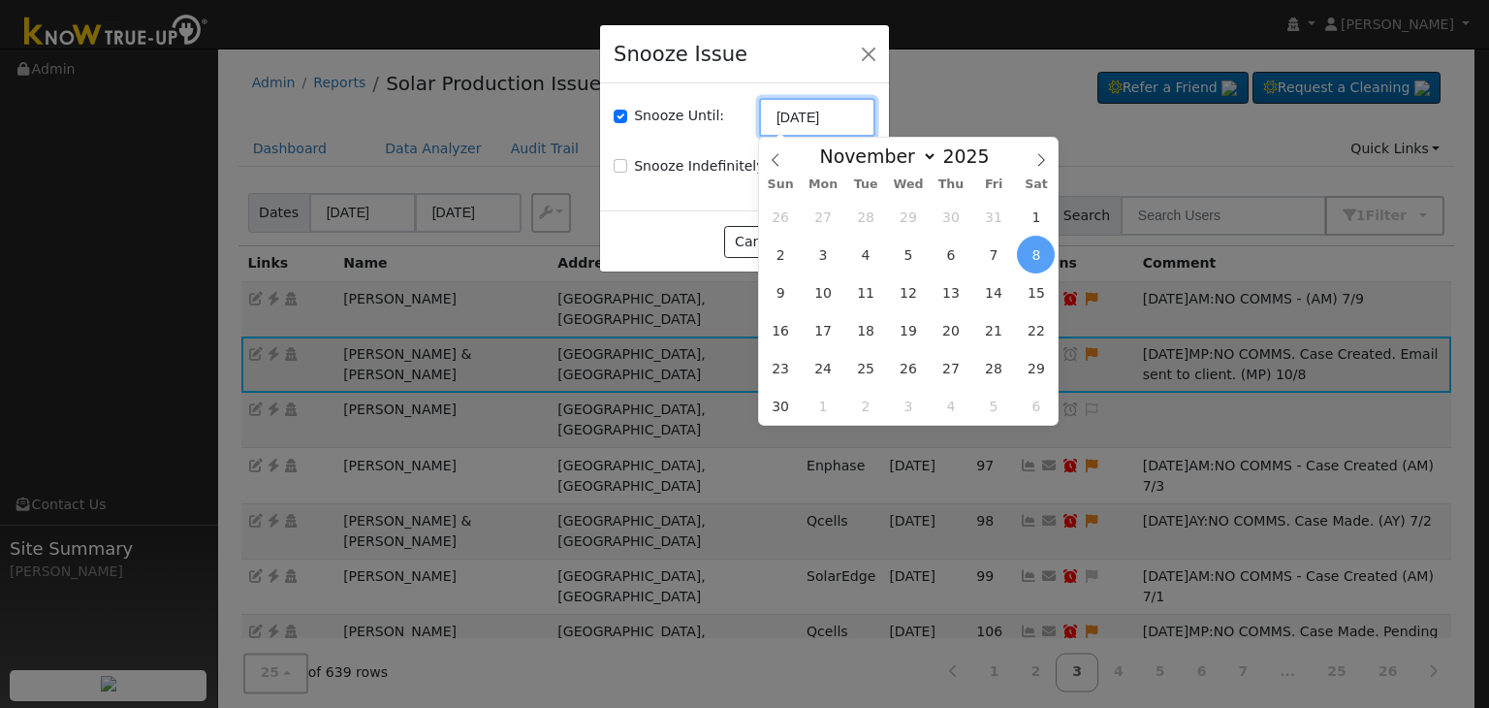
click at [804, 127] on input "[DATE]" at bounding box center [817, 117] width 116 height 39
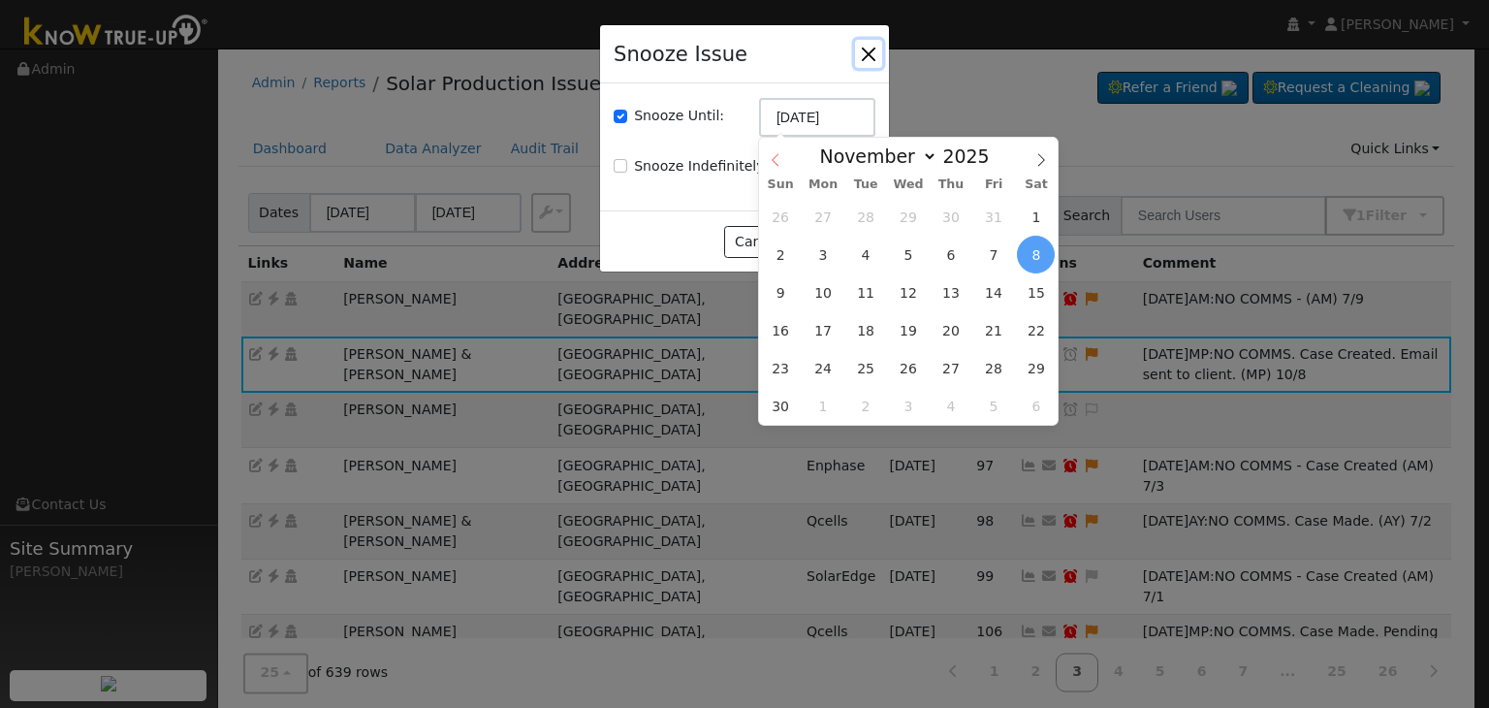
click at [772, 152] on span at bounding box center [775, 154] width 33 height 33
select select "9"
click at [909, 284] on span "15" at bounding box center [909, 292] width 38 height 38
type input "10/15/2025"
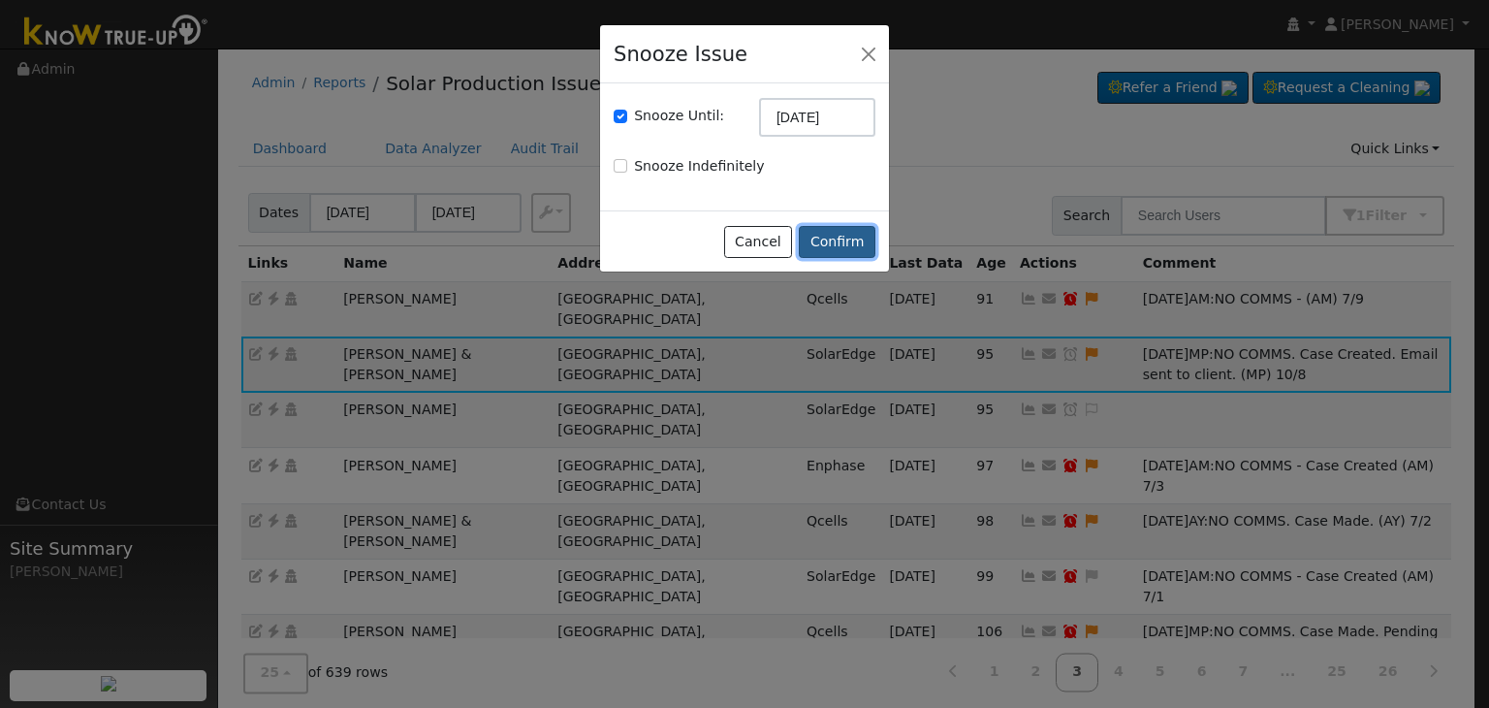
click at [838, 240] on button "Confirm" at bounding box center [837, 242] width 77 height 33
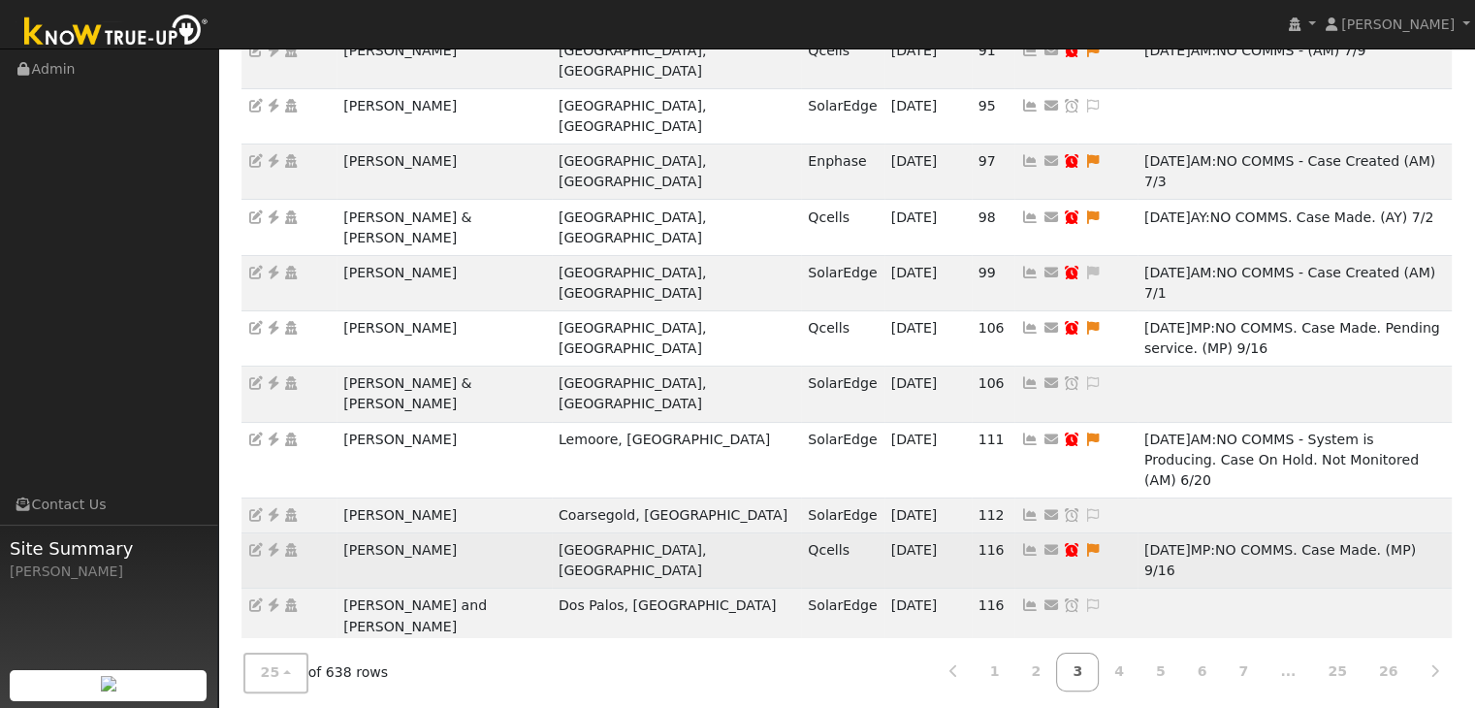
scroll to position [95, 0]
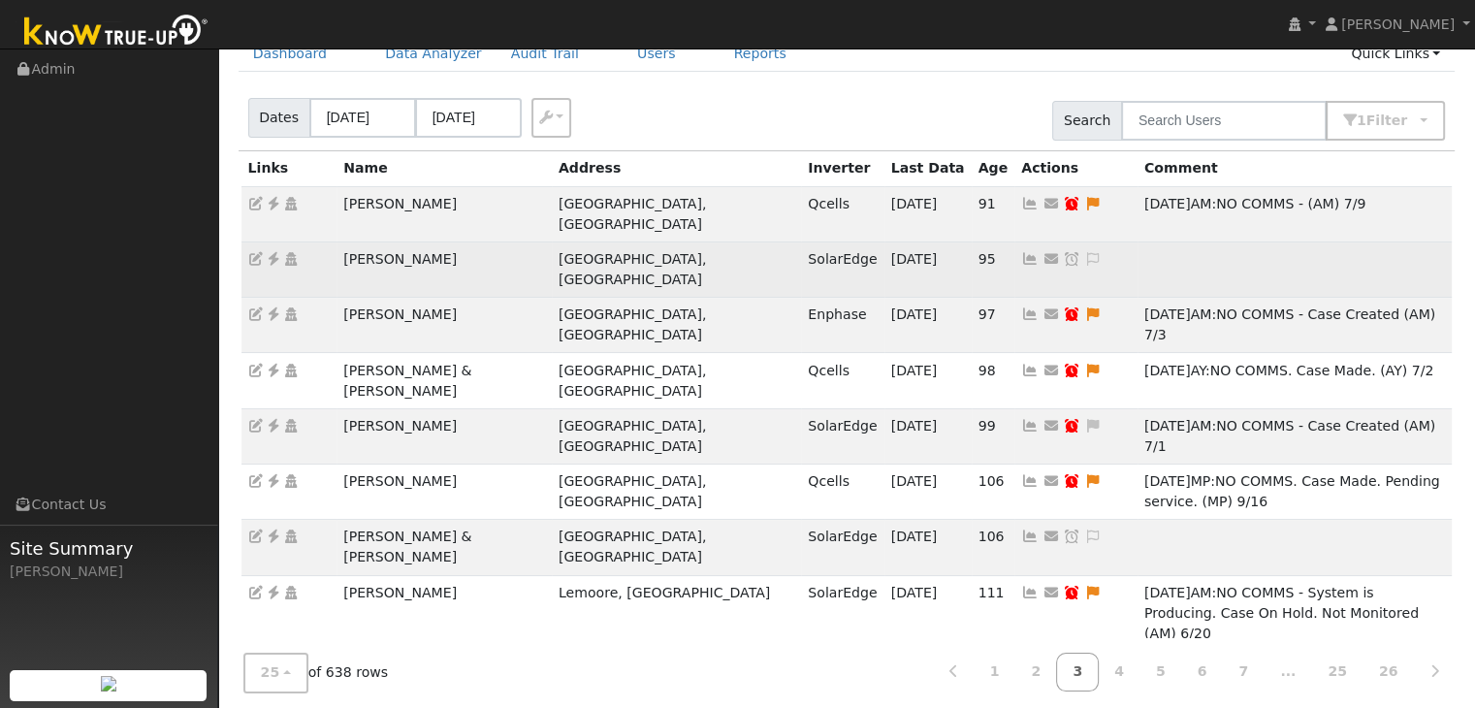
click at [359, 241] on td "[PERSON_NAME]" at bounding box center [443, 268] width 215 height 55
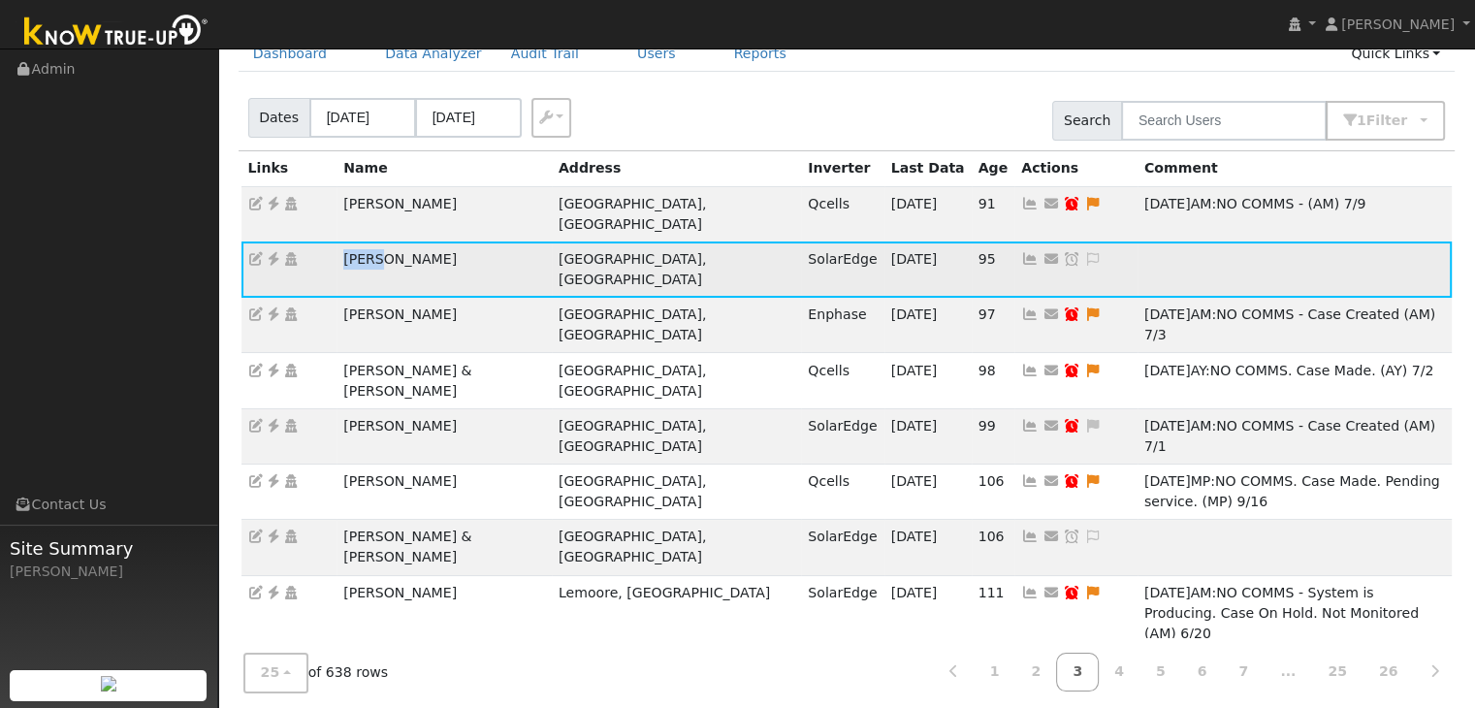
click at [359, 241] on td "[PERSON_NAME]" at bounding box center [443, 268] width 215 height 55
click at [268, 251] on link at bounding box center [273, 259] width 17 height 16
click at [1084, 252] on icon at bounding box center [1092, 259] width 17 height 14
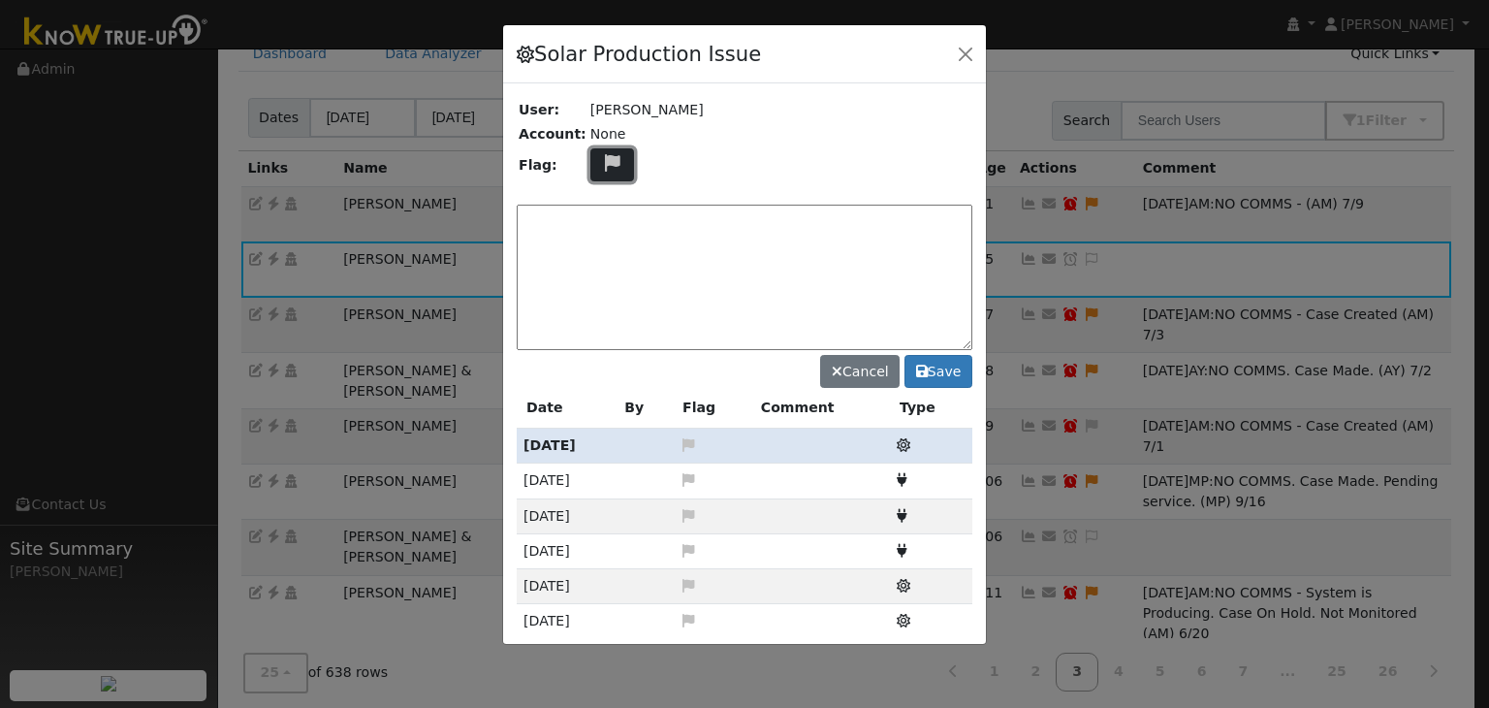
click at [602, 164] on icon at bounding box center [612, 162] width 22 height 17
click at [604, 252] on icon at bounding box center [611, 255] width 22 height 17
click at [639, 214] on textarea at bounding box center [745, 277] width 456 height 145
paste textarea "NO COMMS. Case Created. Email sent to client. (MP)"
click at [849, 199] on div "NO COMMS. Case Created. Email sent to client. (MP) Cancel Save" at bounding box center [745, 292] width 456 height 191
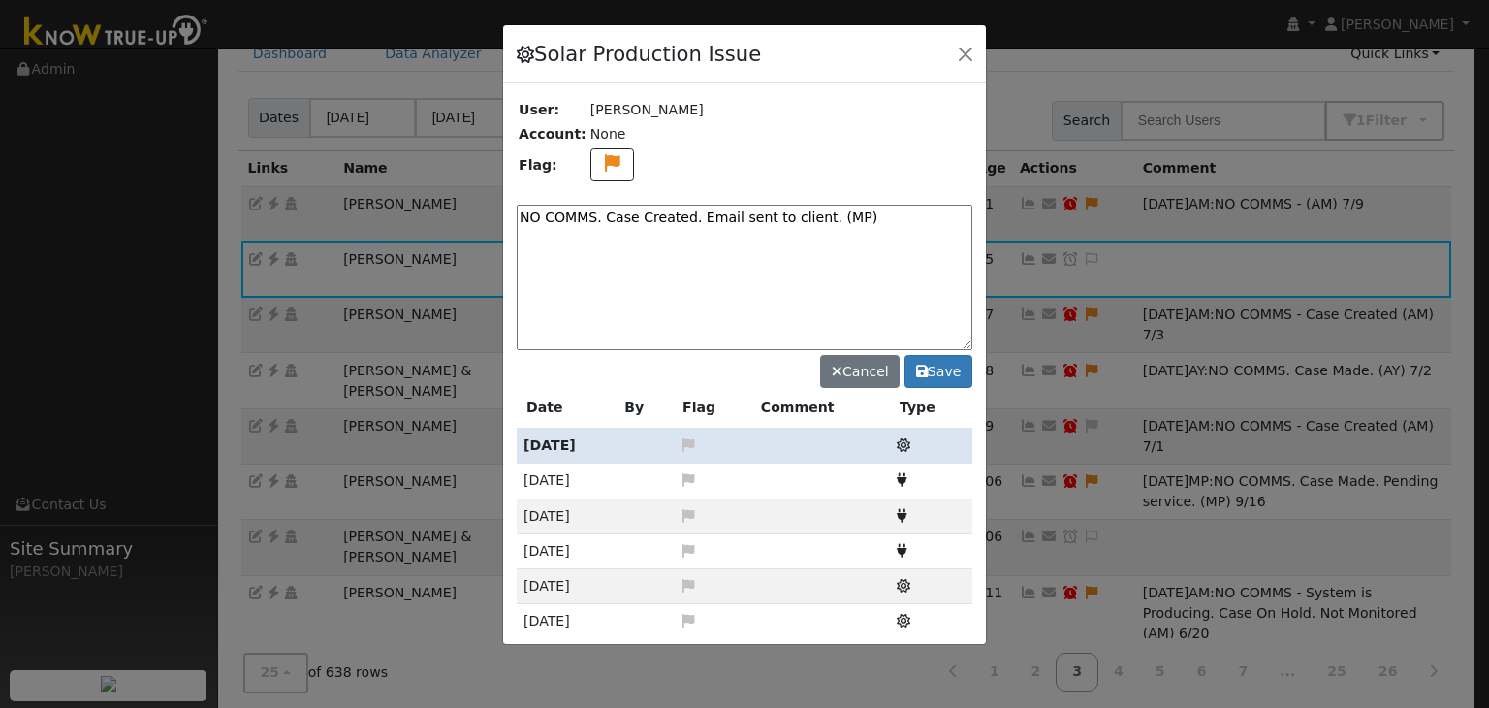
click at [865, 217] on textarea "NO COMMS. Case Created. Email sent to client. (MP)" at bounding box center [745, 277] width 456 height 145
type textarea "NO COMMS. Case Created. Email sent to client. (MP) 10/8"
click at [942, 362] on button "Save" at bounding box center [939, 371] width 68 height 33
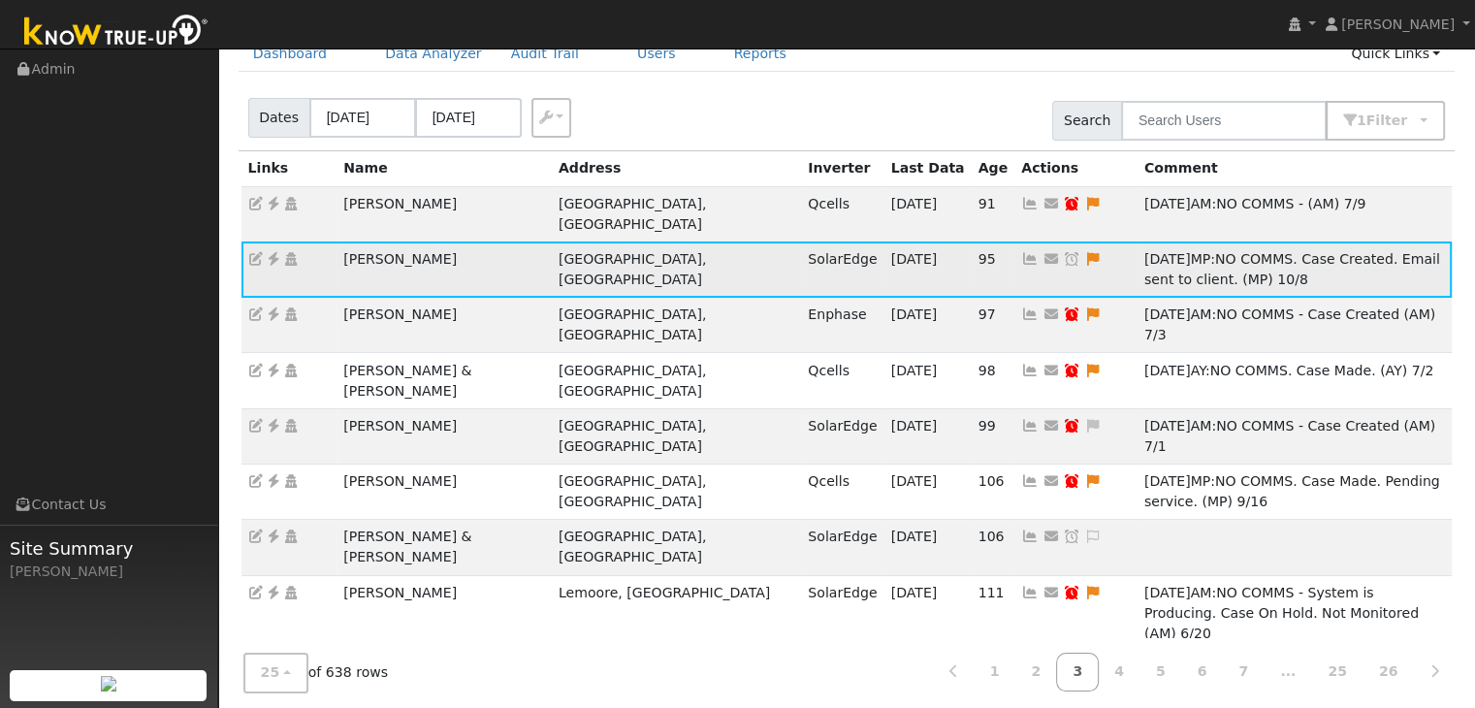
click at [1063, 252] on icon at bounding box center [1071, 259] width 17 height 14
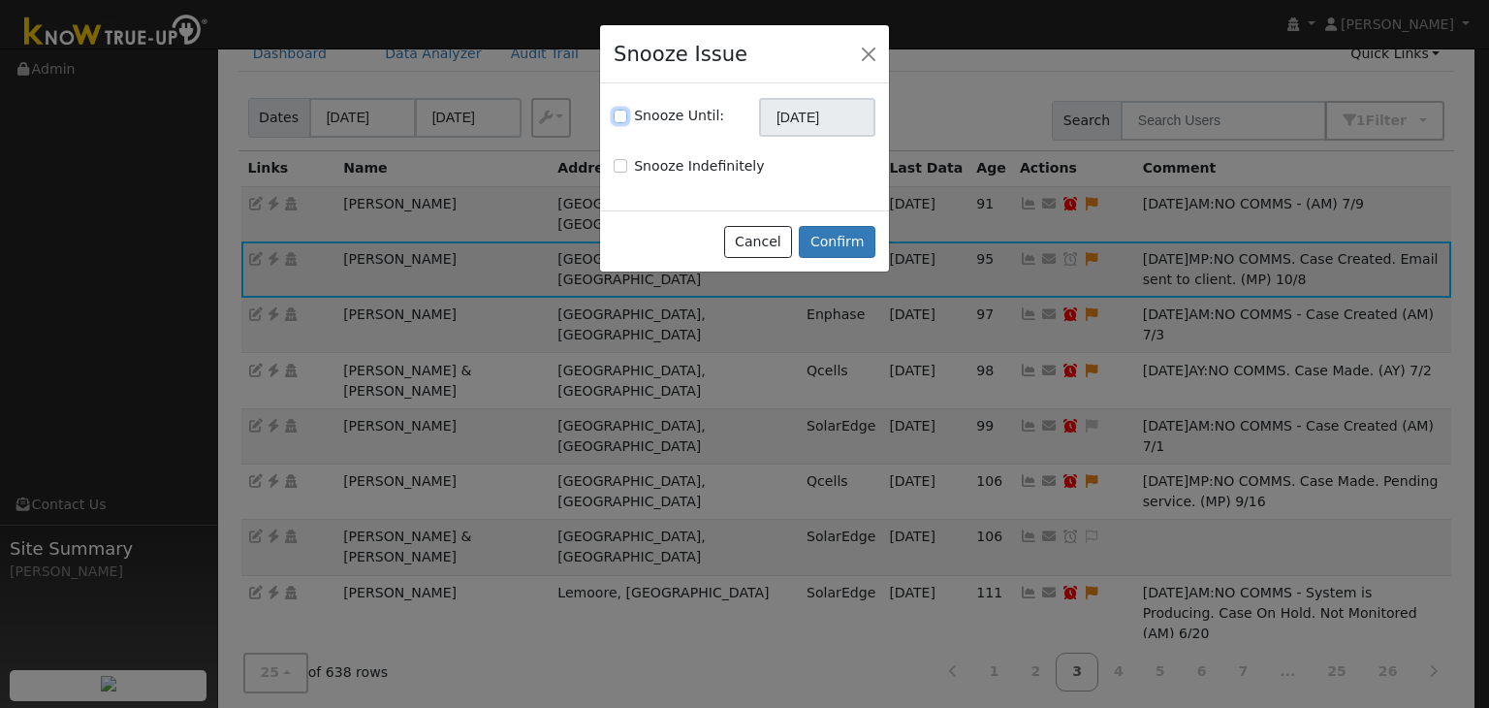
click at [619, 113] on input "Snooze Until:" at bounding box center [621, 117] width 14 height 14
checkbox input "true"
click at [817, 111] on input "[DATE]" at bounding box center [817, 117] width 116 height 39
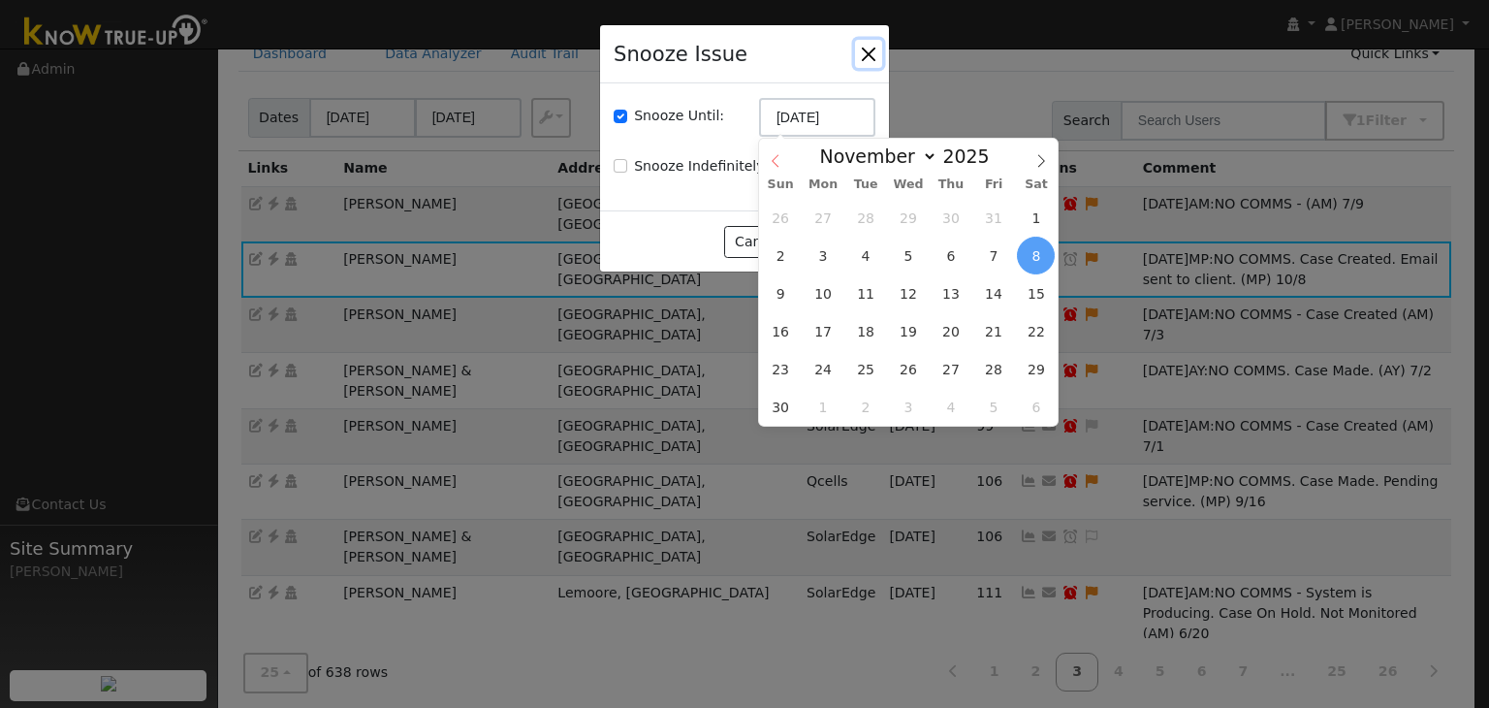
click at [775, 162] on icon at bounding box center [776, 161] width 14 height 14
select select "9"
click at [908, 292] on span "15" at bounding box center [909, 293] width 38 height 38
type input "10/15/2025"
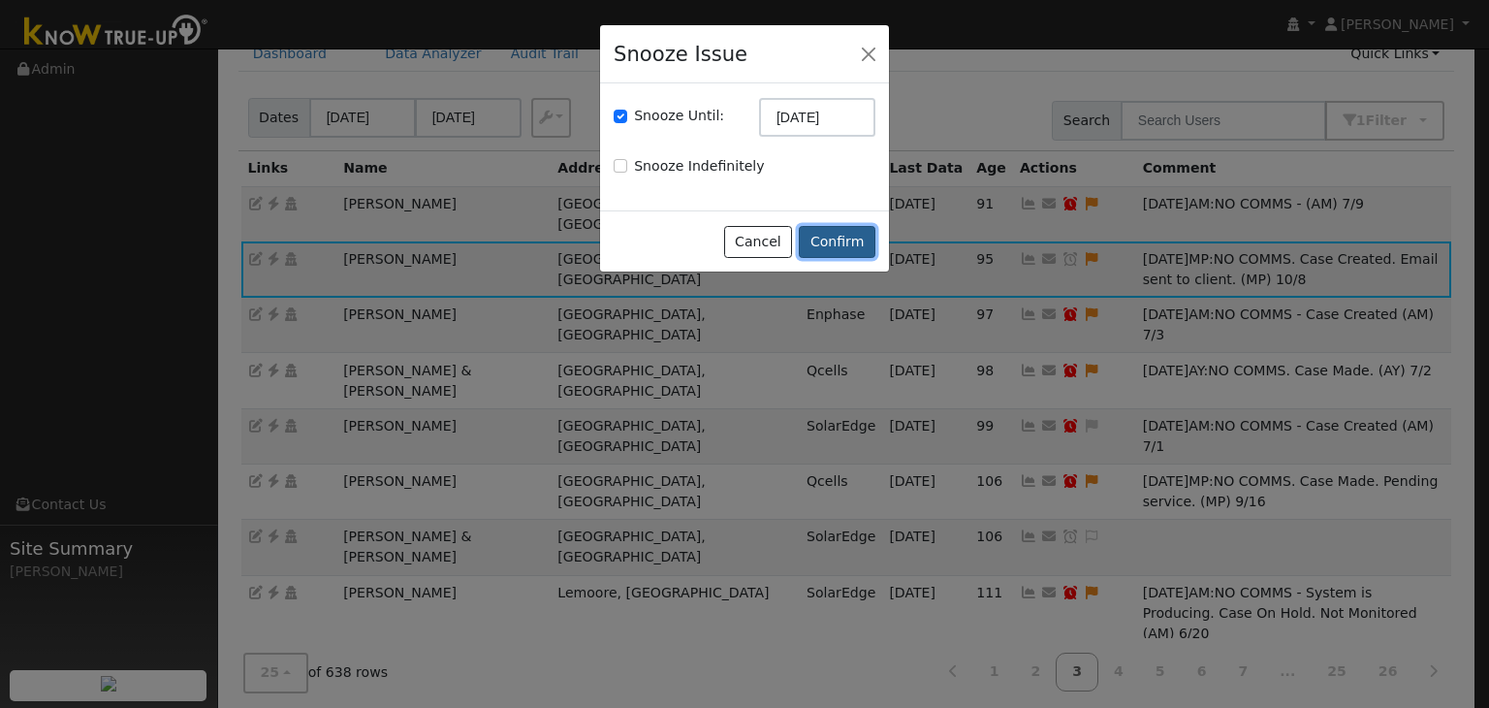
click at [850, 239] on button "Confirm" at bounding box center [837, 242] width 77 height 33
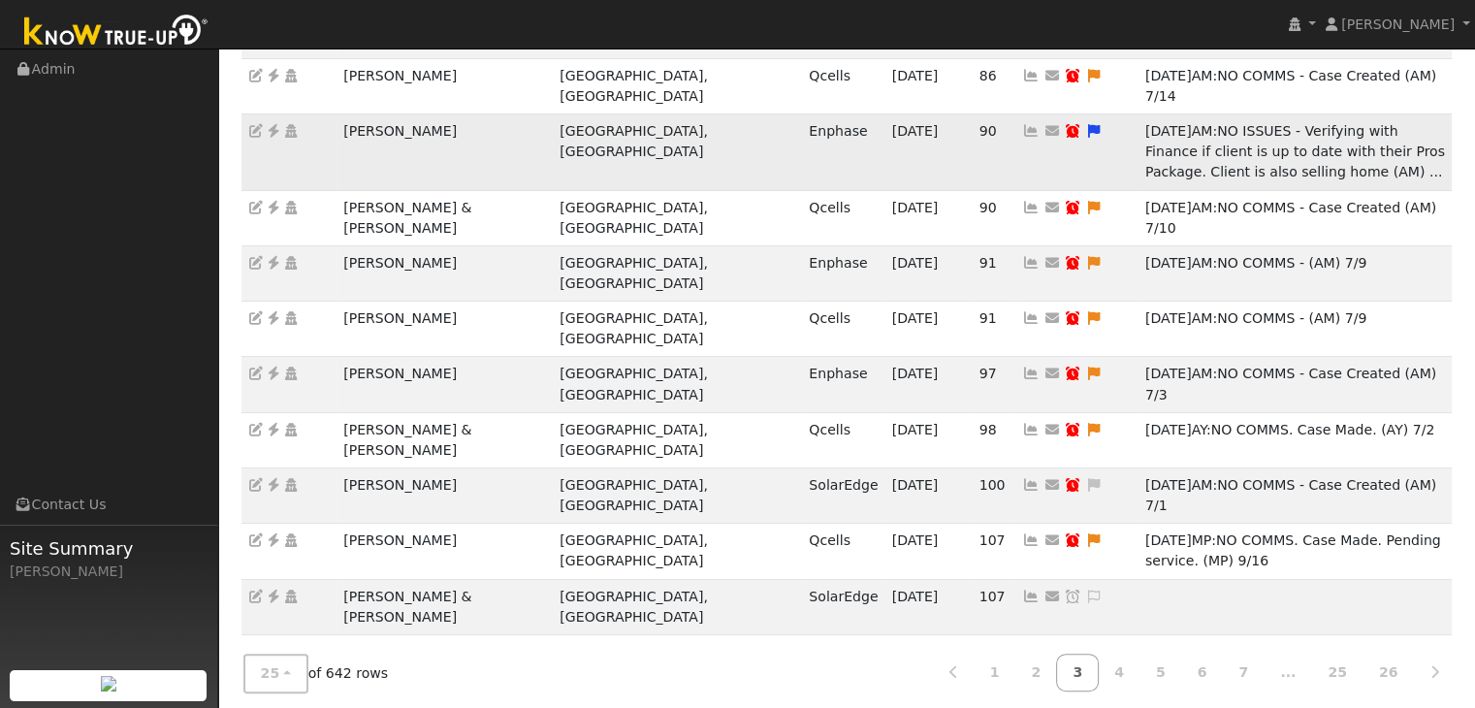
scroll to position [289, 0]
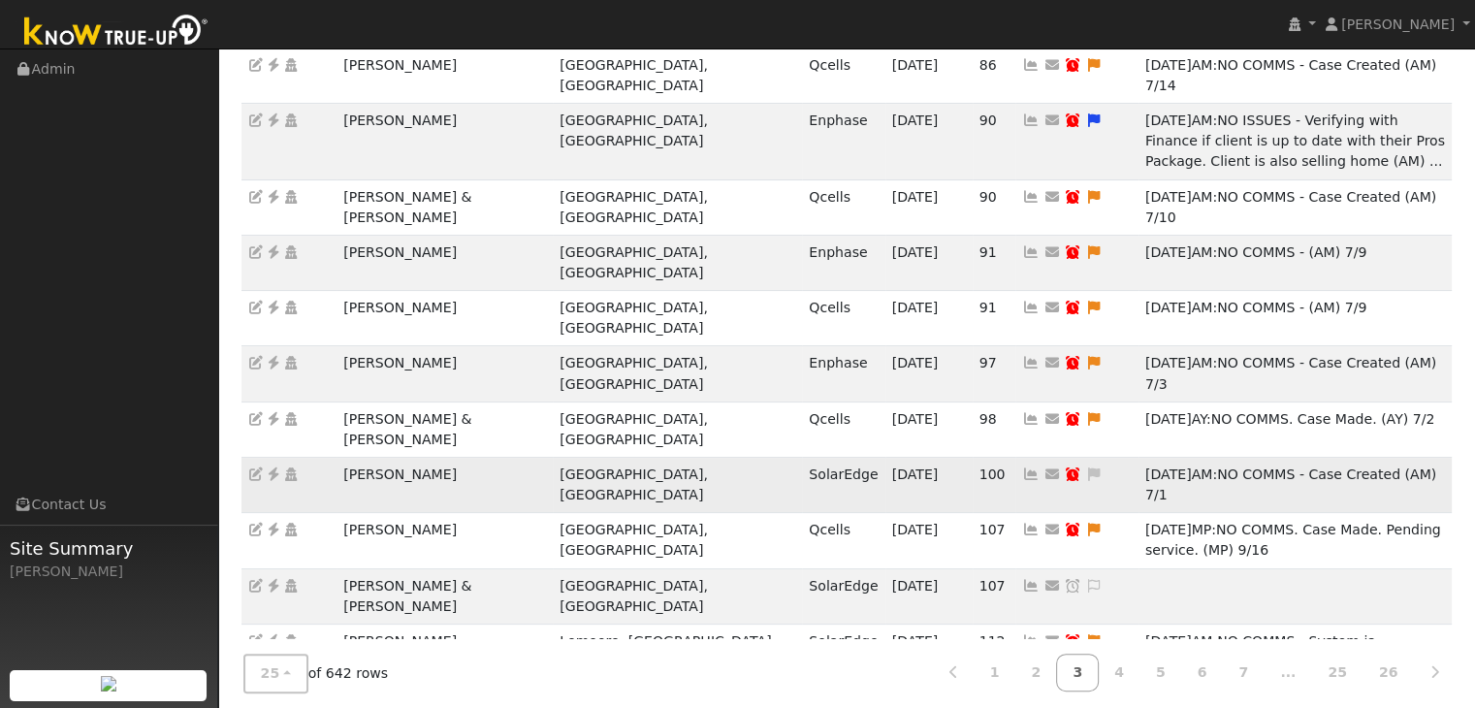
click at [381, 457] on td "[PERSON_NAME]" at bounding box center [444, 484] width 216 height 55
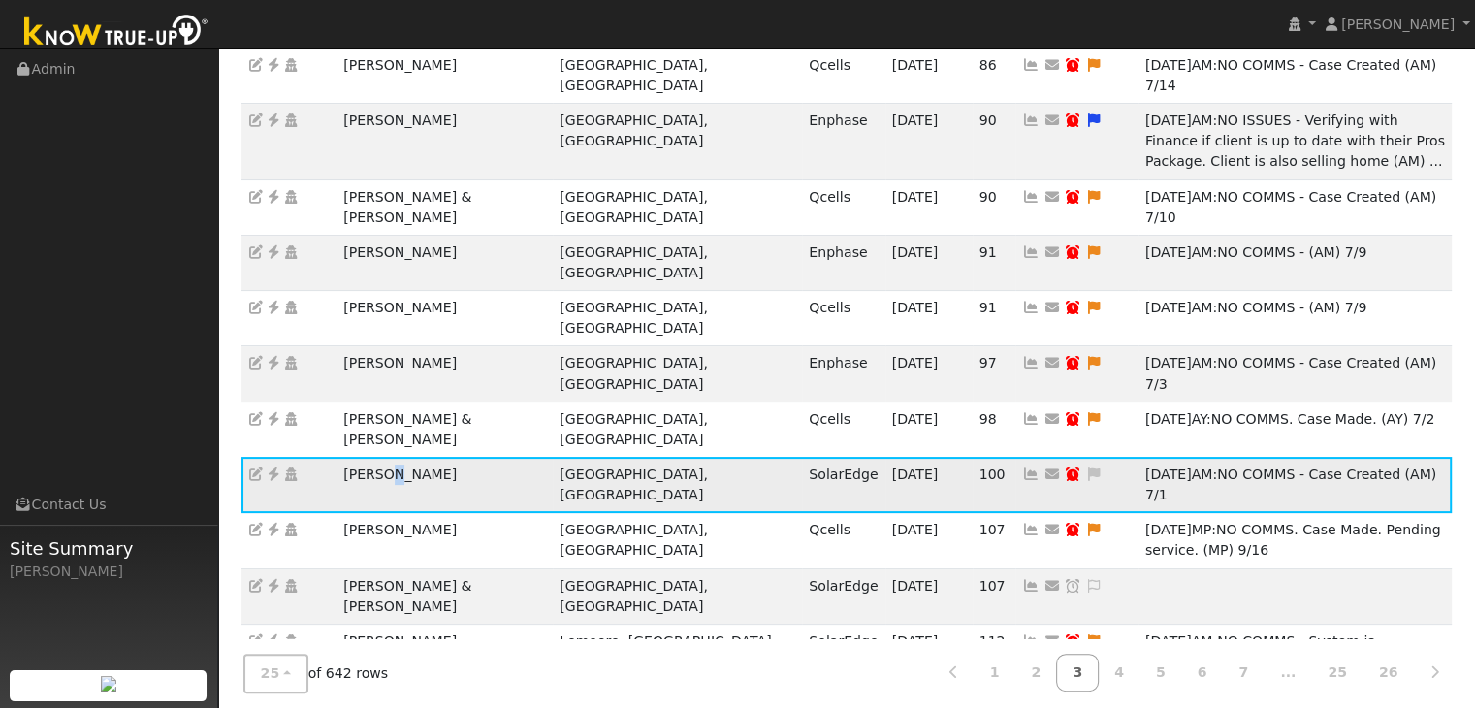
click at [381, 457] on td "[PERSON_NAME]" at bounding box center [444, 484] width 216 height 55
click at [274, 467] on icon at bounding box center [273, 474] width 17 height 14
click at [1085, 467] on icon at bounding box center [1093, 474] width 17 height 14
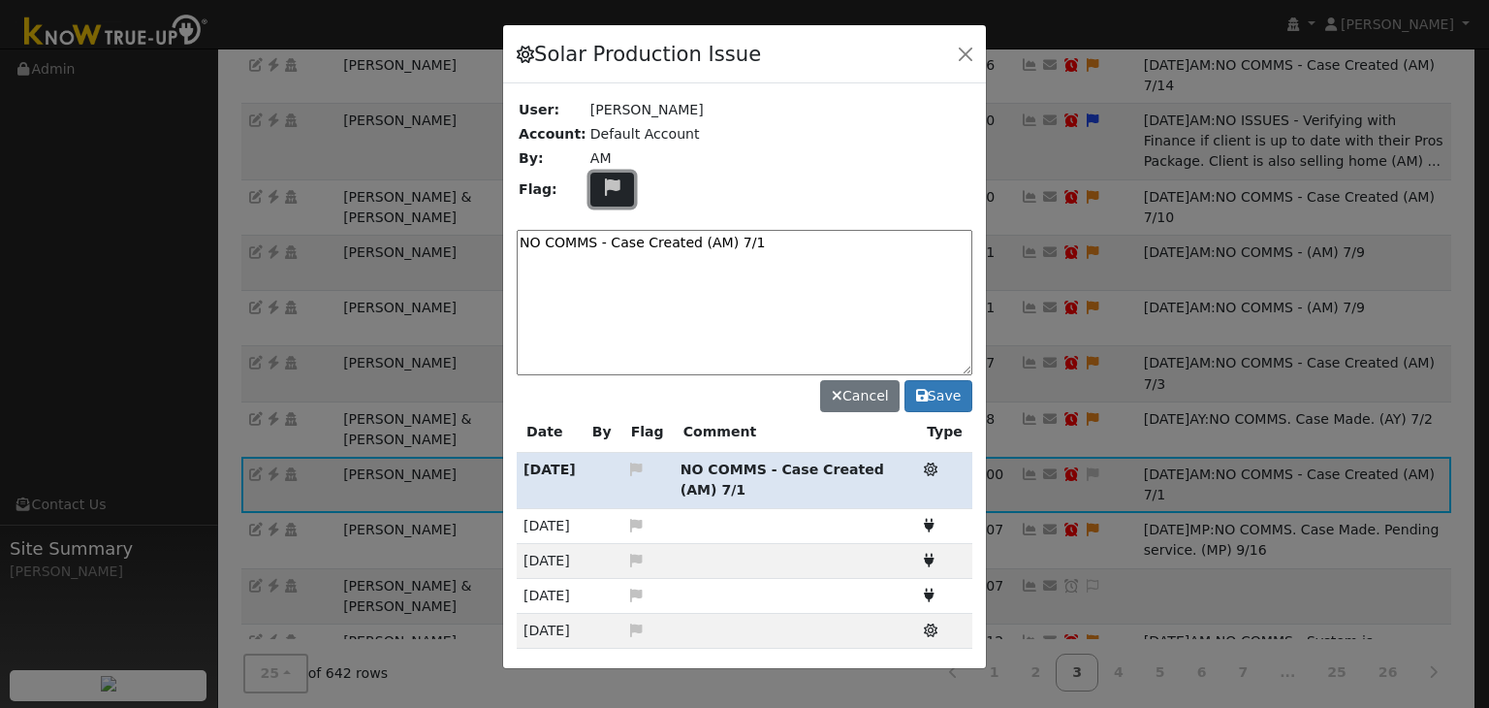
click at [601, 183] on icon at bounding box center [612, 186] width 22 height 17
click at [600, 272] on icon at bounding box center [611, 279] width 22 height 17
click at [749, 240] on textarea "NO COMMS - Case Created (AM) 7/1" at bounding box center [745, 302] width 456 height 145
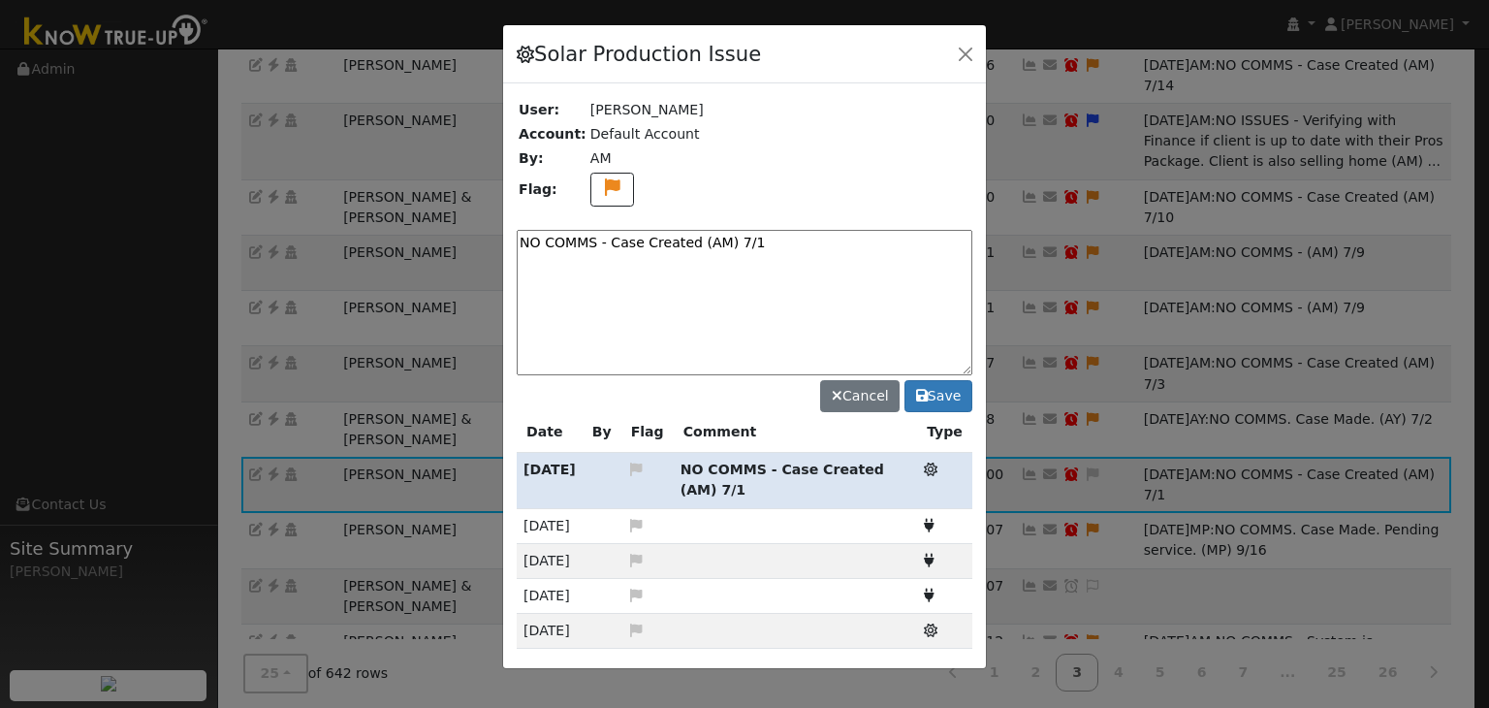
paste textarea ". Pending service (MP)"
click at [782, 244] on textarea "NO COMMS. Pending service (MP)" at bounding box center [745, 302] width 456 height 145
type textarea "NO COMMS. Pending service (MP) 10/8"
click at [949, 391] on button "Save" at bounding box center [939, 396] width 68 height 33
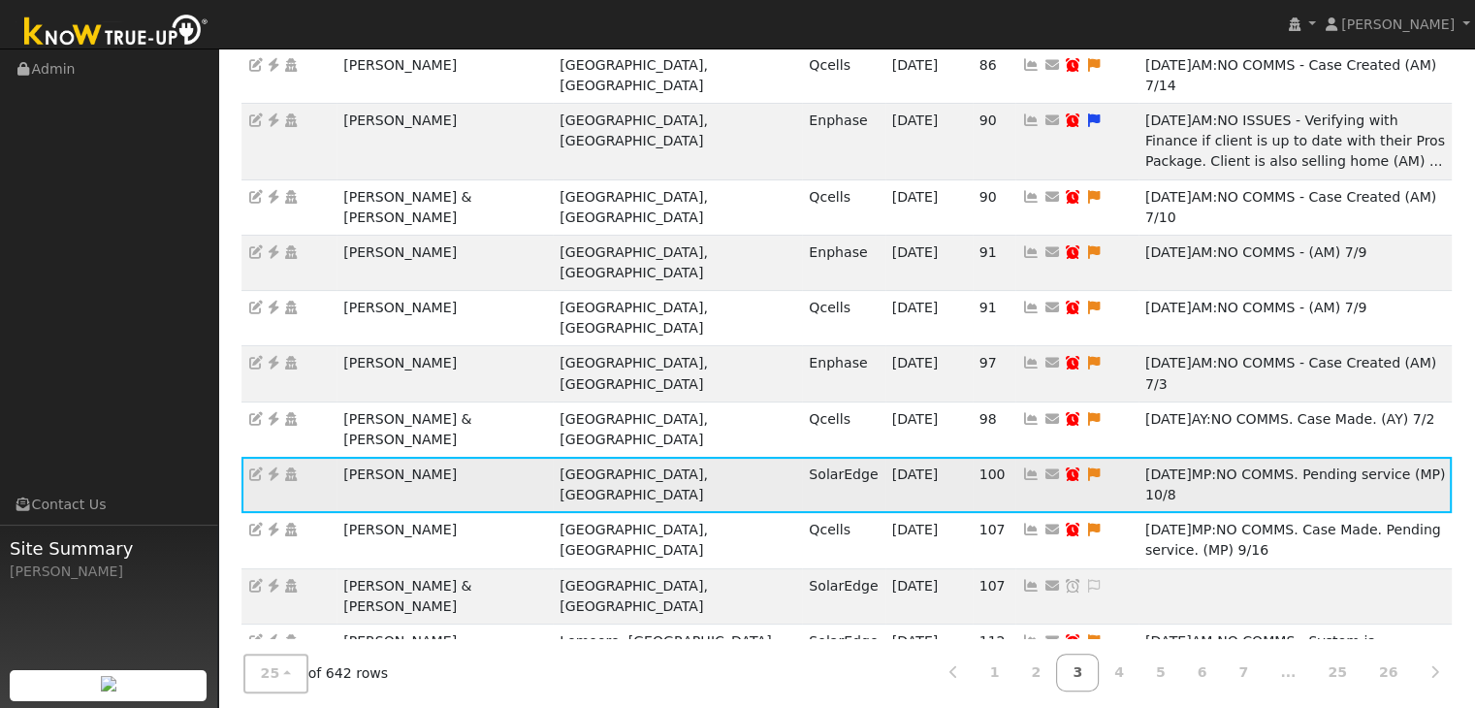
click at [1064, 467] on icon at bounding box center [1072, 474] width 17 height 14
type input "07/08/2025"
checkbox input "true"
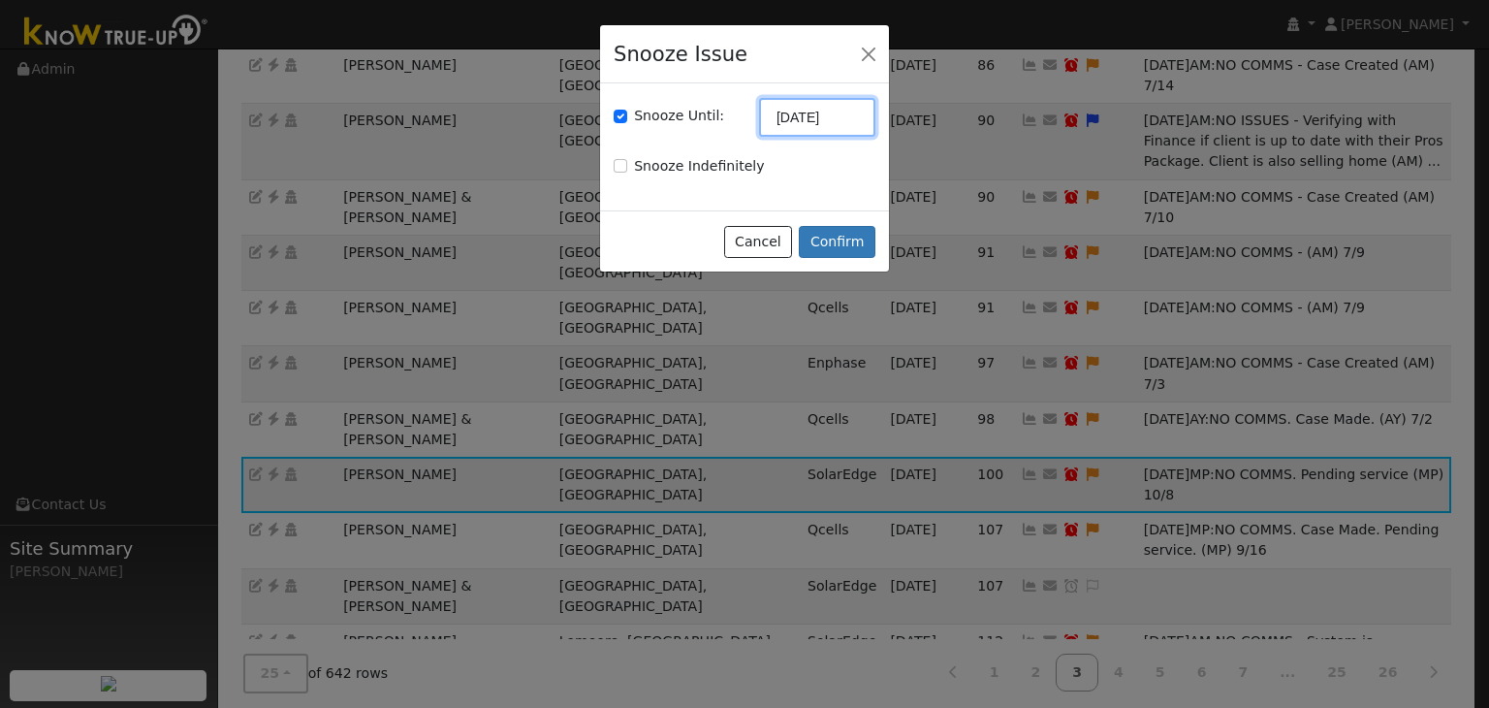
click at [811, 122] on input "07/08/2025" at bounding box center [817, 117] width 116 height 39
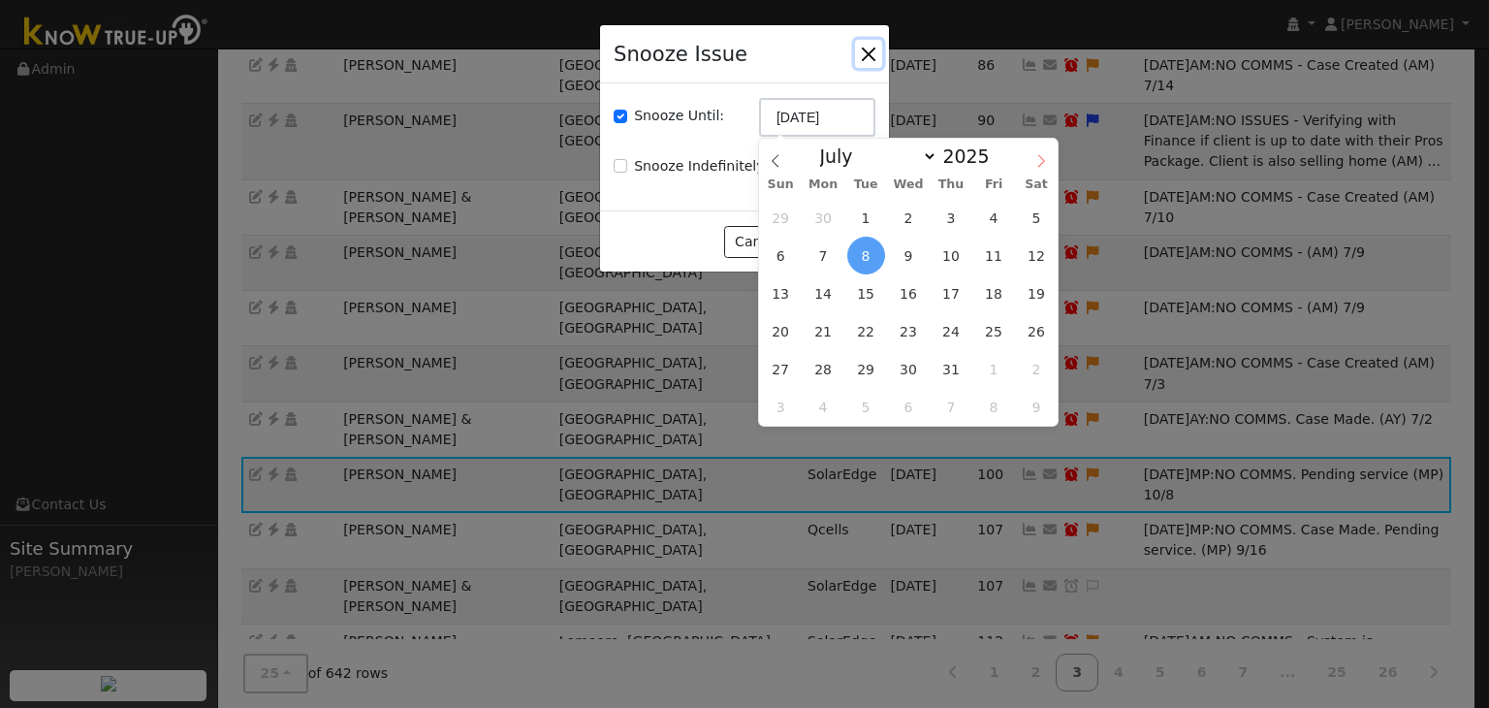
click at [1043, 158] on icon at bounding box center [1042, 161] width 14 height 14
select select "9"
click at [914, 324] on span "22" at bounding box center [909, 331] width 38 height 38
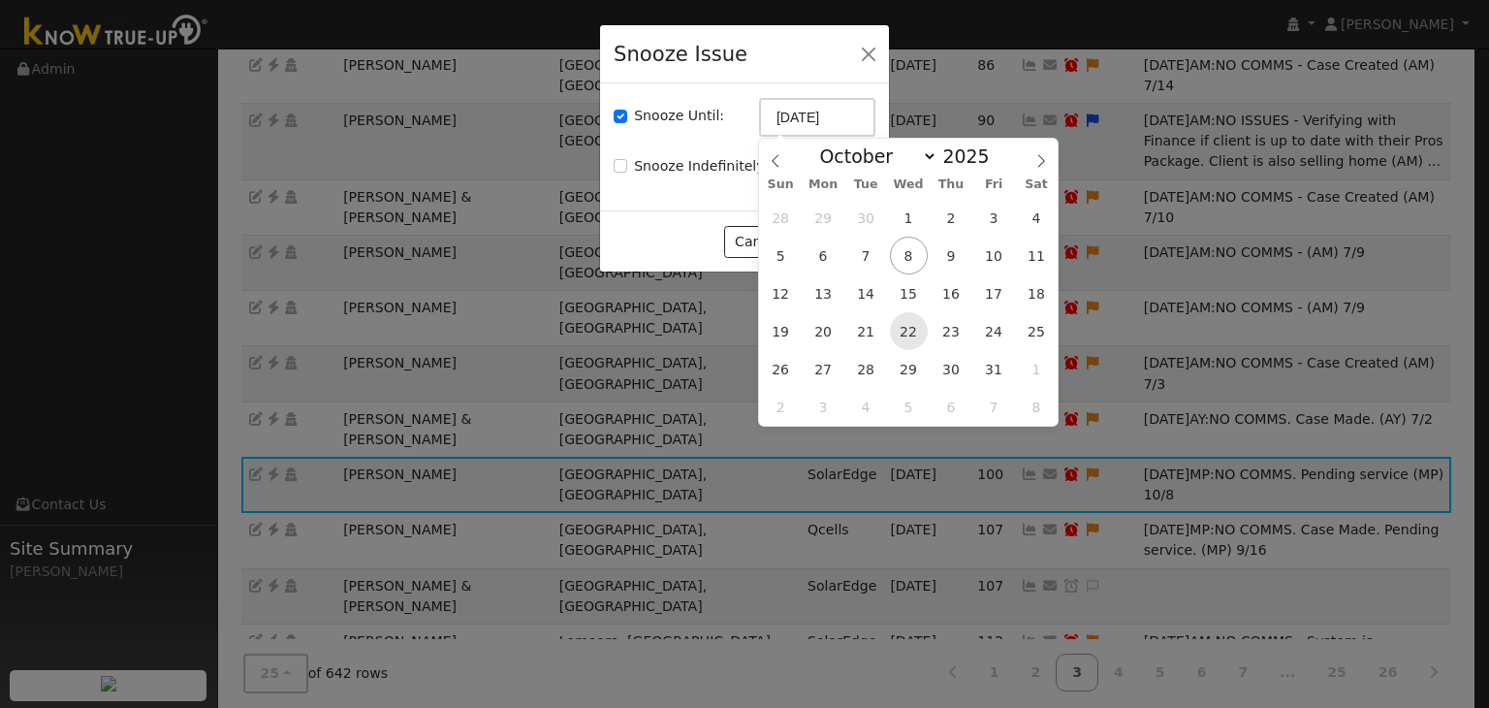
type input "10/22/2025"
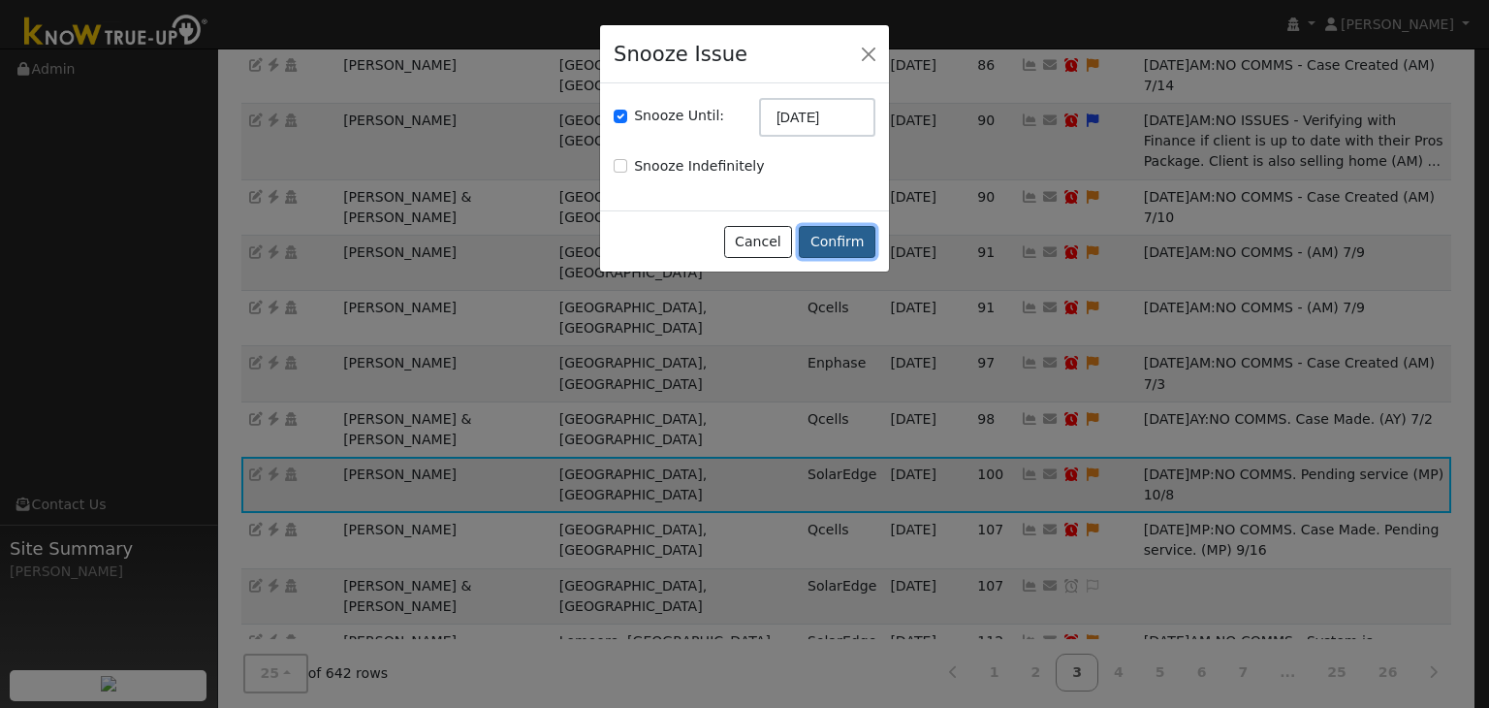
click at [830, 241] on button "Confirm" at bounding box center [837, 242] width 77 height 33
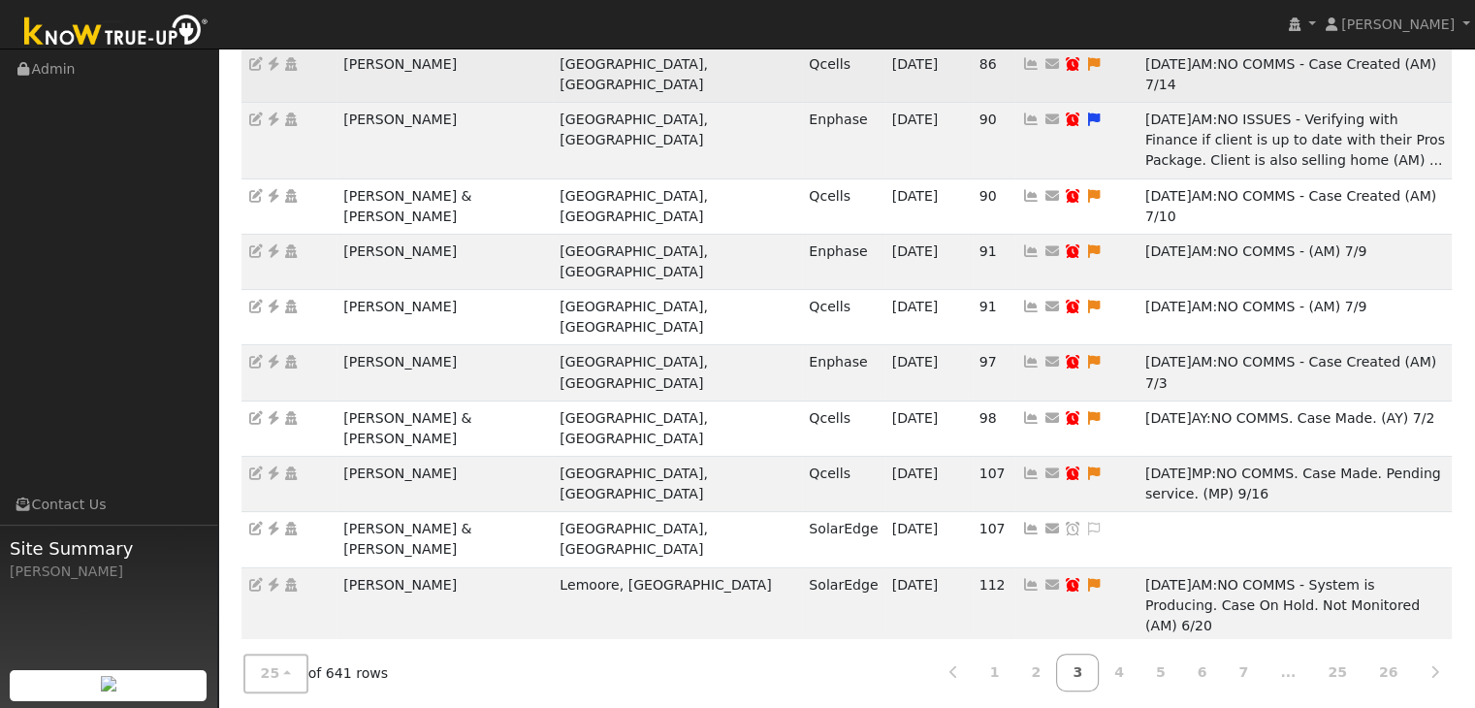
scroll to position [291, 0]
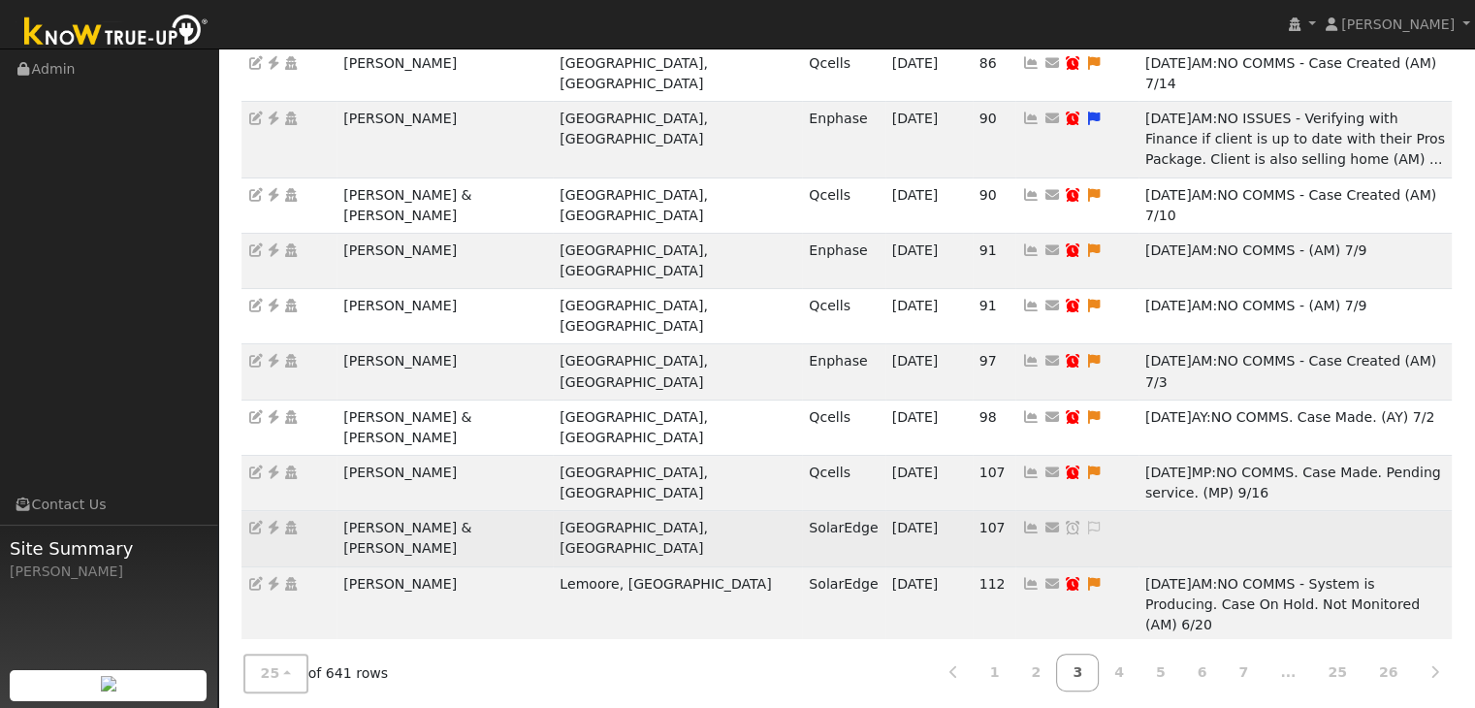
click at [424, 511] on td "[PERSON_NAME] & [PERSON_NAME]" at bounding box center [444, 538] width 216 height 55
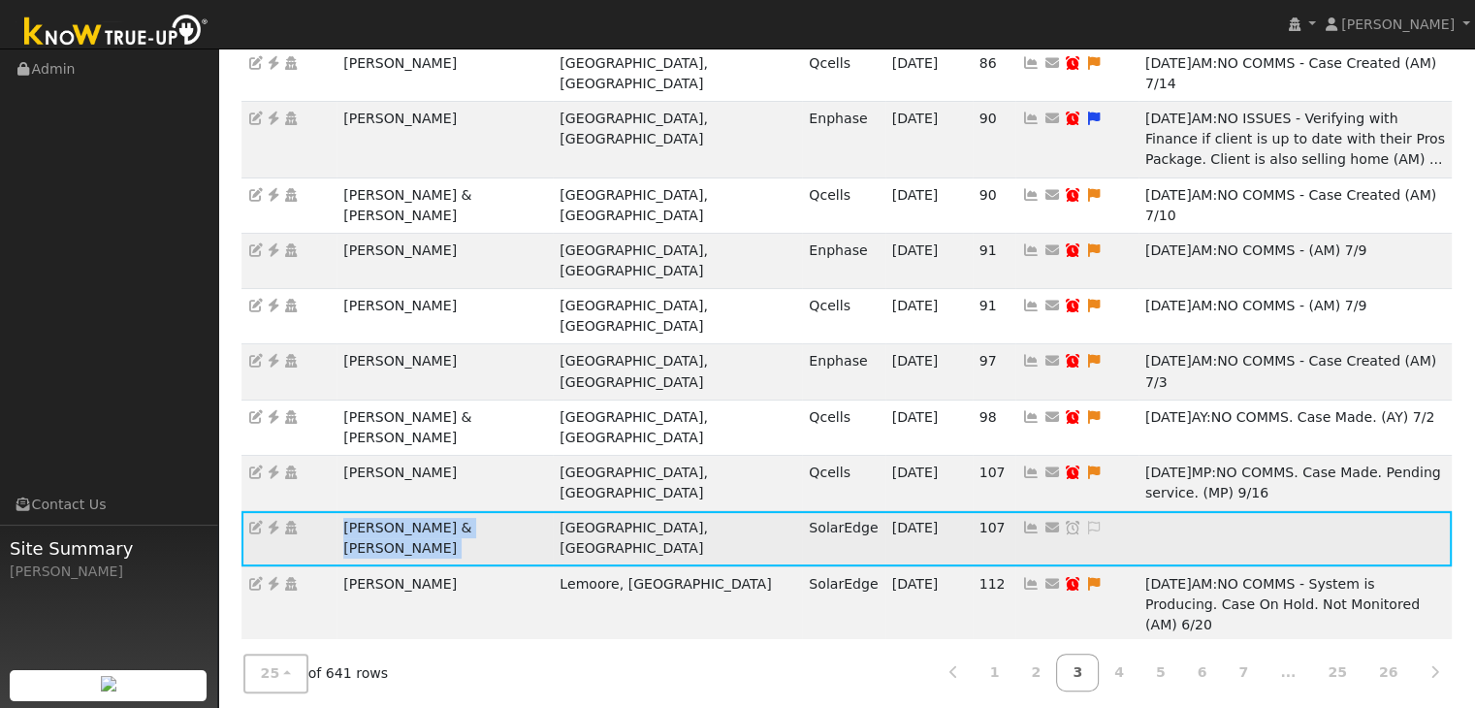
click at [424, 511] on td "[PERSON_NAME] & [PERSON_NAME]" at bounding box center [444, 538] width 216 height 55
click at [273, 521] on icon at bounding box center [273, 528] width 17 height 14
click at [1085, 521] on icon at bounding box center [1093, 528] width 17 height 14
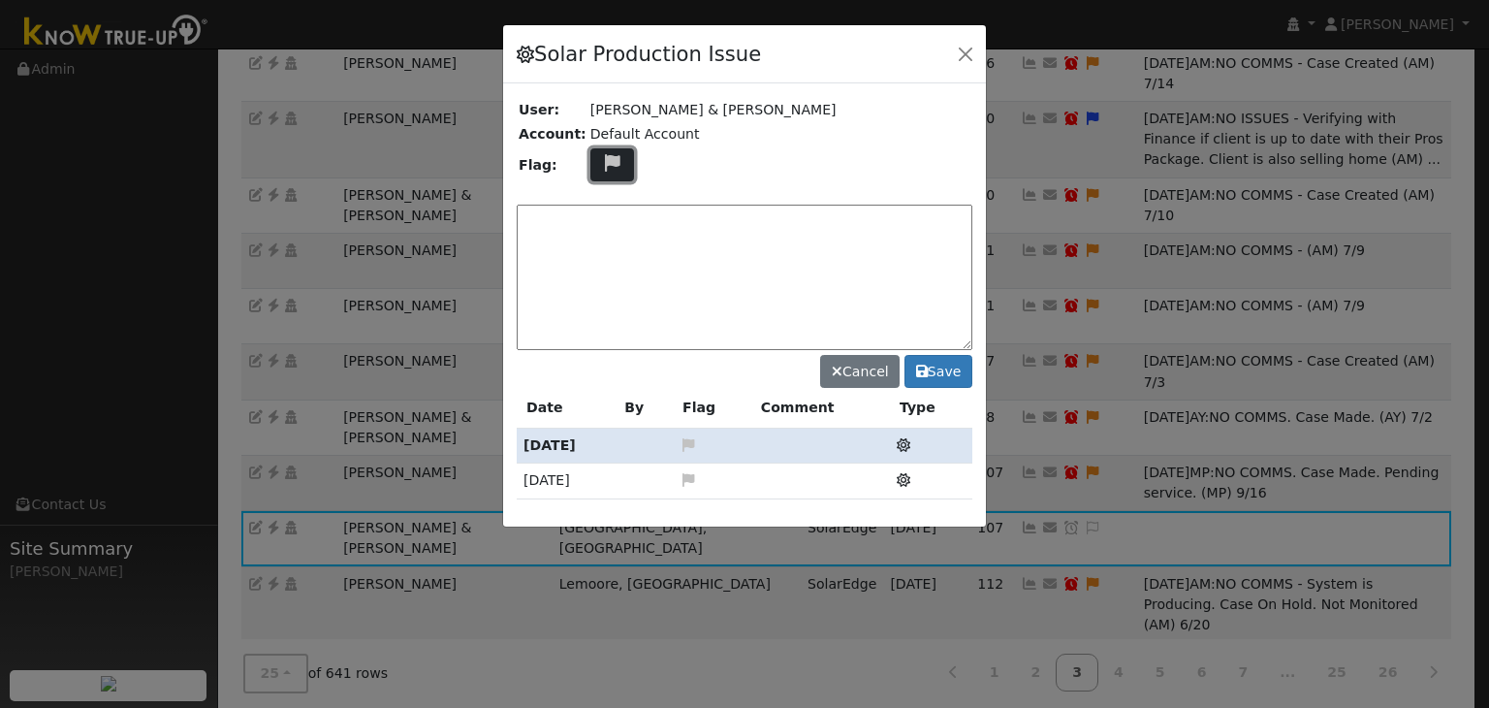
click at [601, 168] on icon at bounding box center [612, 162] width 22 height 17
click at [600, 247] on icon at bounding box center [611, 255] width 22 height 17
click at [626, 221] on textarea at bounding box center [745, 277] width 456 height 145
paste textarea "NO COMMS. Case Created. Email sent to client. (MP)"
click at [853, 216] on textarea "NO COMMS. Case Created. Email sent to client. (MP)" at bounding box center [745, 277] width 456 height 145
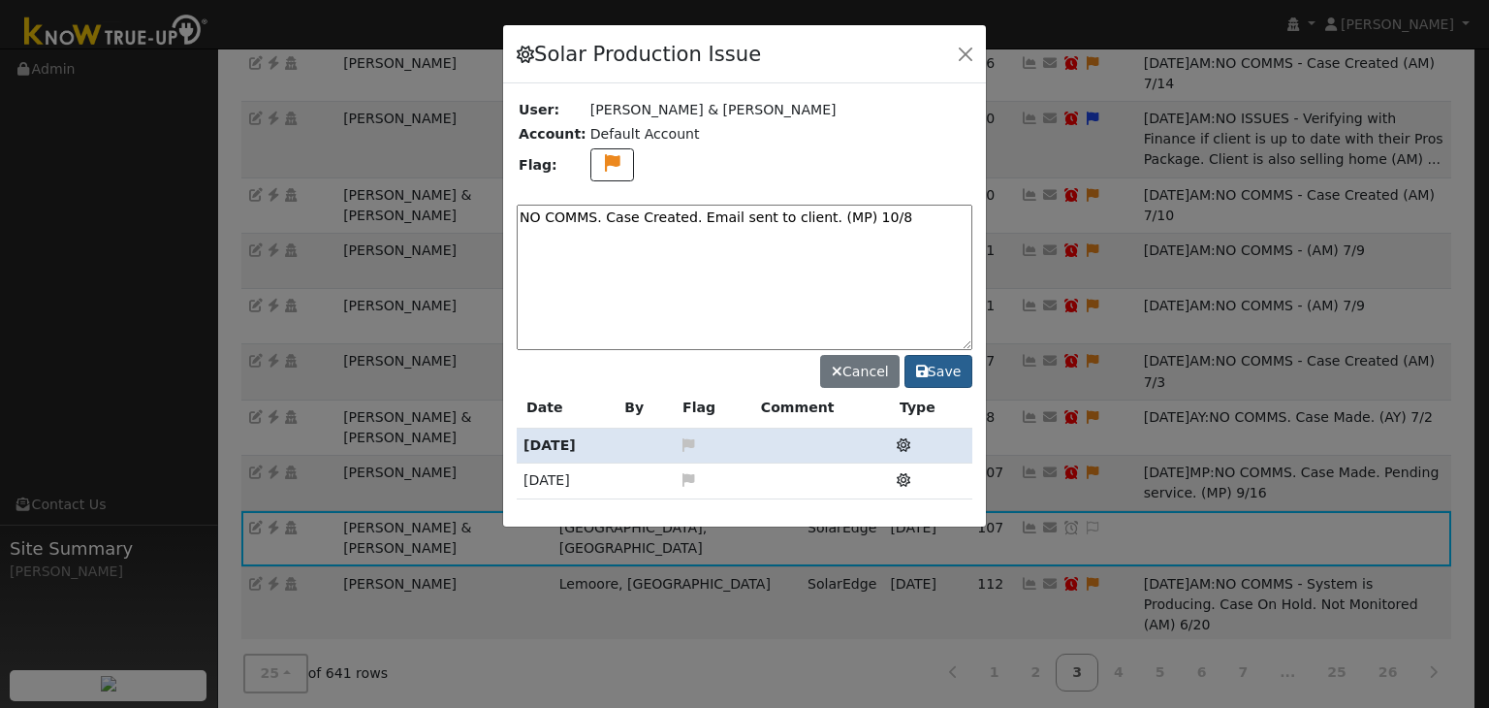
type textarea "NO COMMS. Case Created. Email sent to client. (MP) 10/8"
click at [923, 370] on icon at bounding box center [922, 372] width 12 height 14
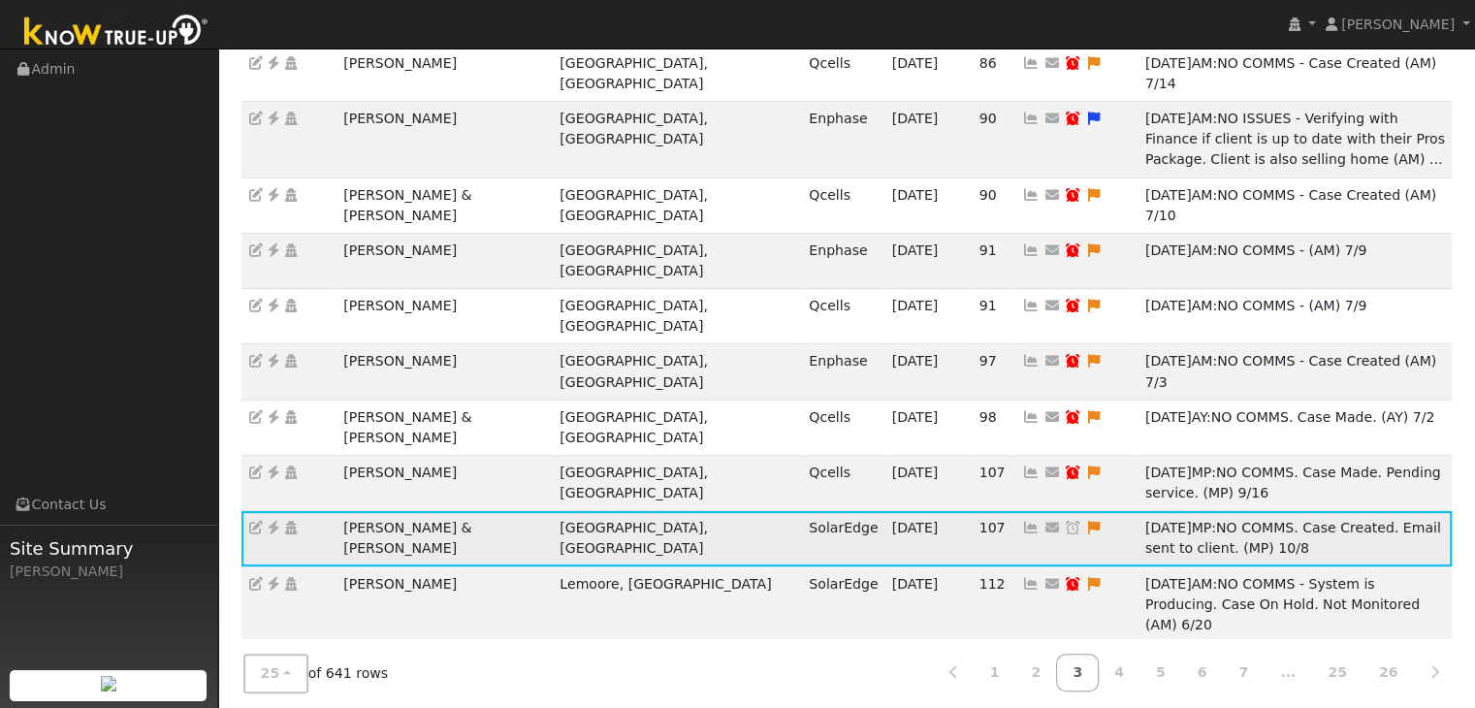
click at [1064, 521] on icon at bounding box center [1072, 528] width 17 height 14
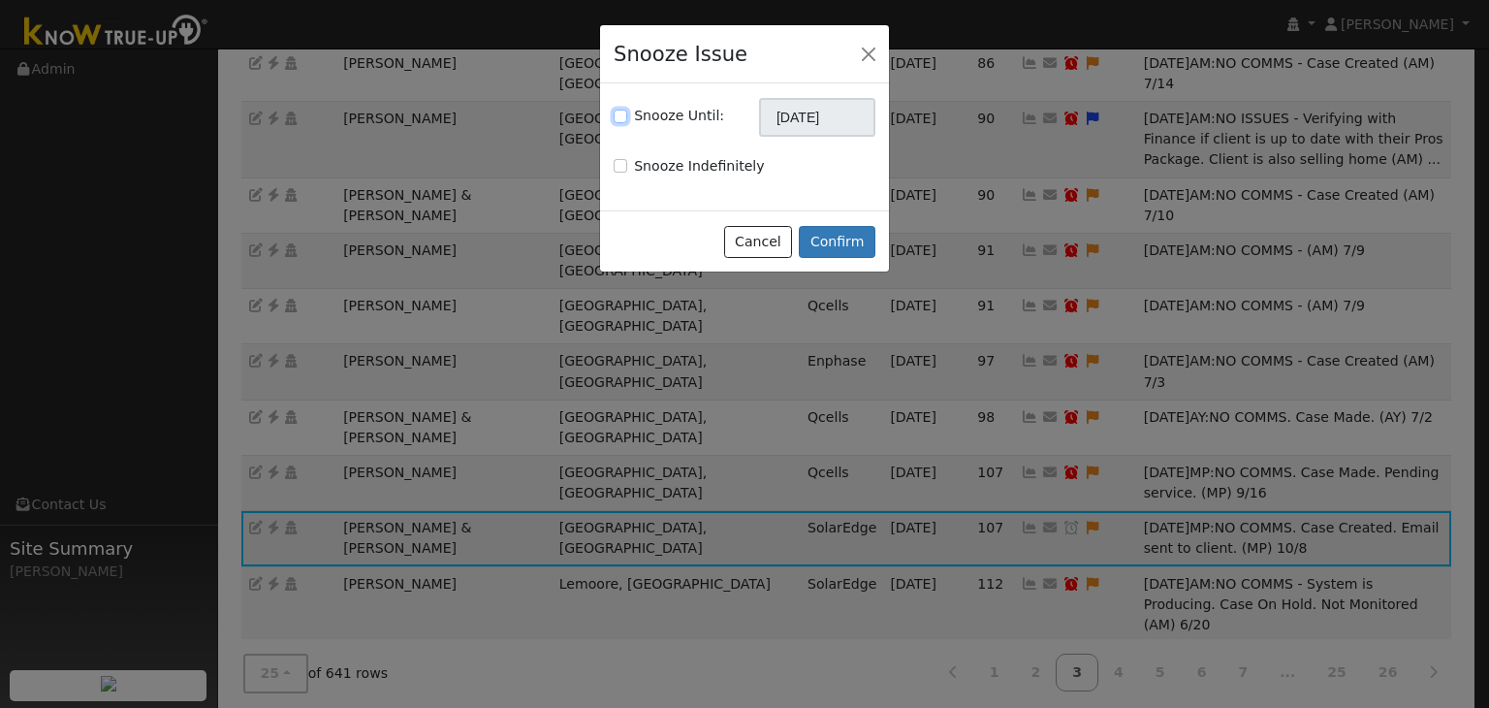
click at [617, 119] on input "Snooze Until:" at bounding box center [621, 117] width 14 height 14
checkbox input "true"
click at [777, 123] on input "[DATE]" at bounding box center [817, 117] width 116 height 39
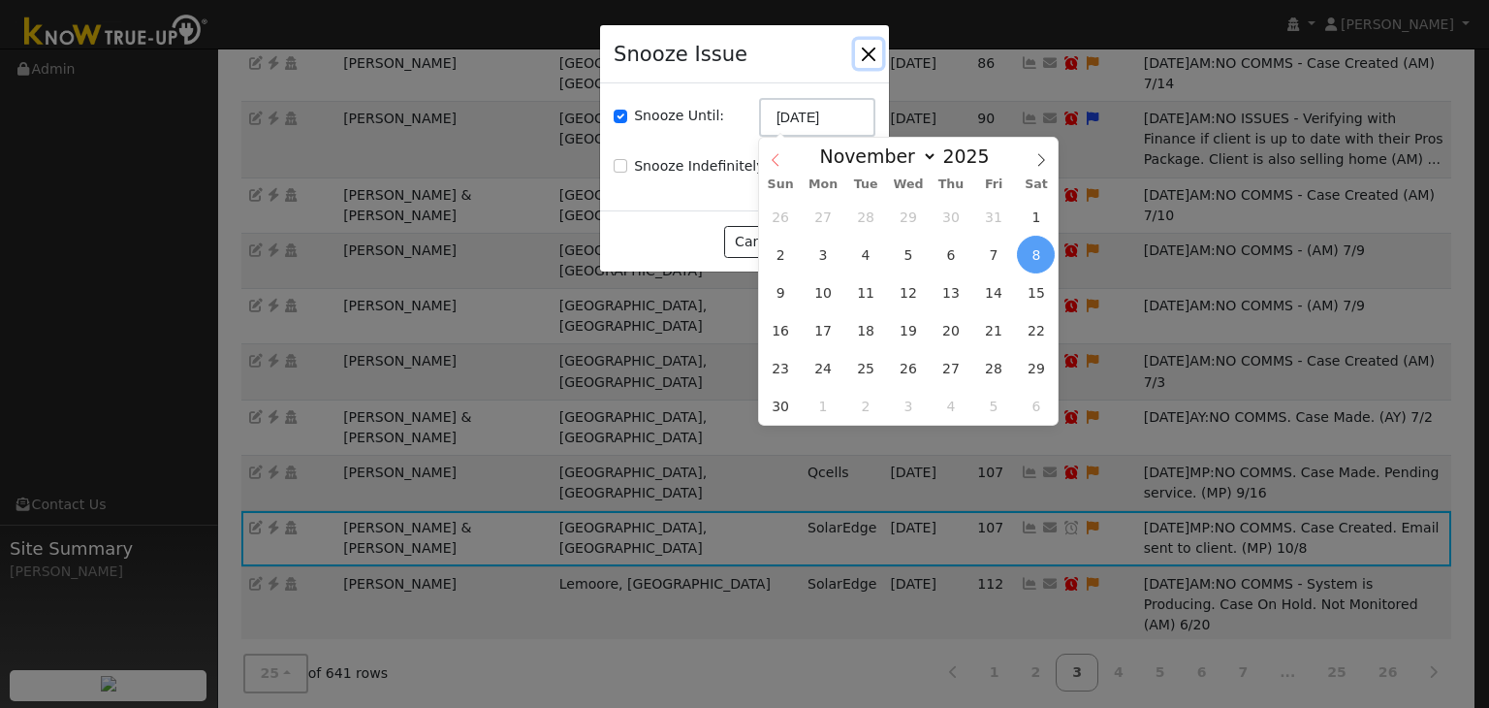
click at [776, 162] on icon at bounding box center [776, 160] width 14 height 14
select select "9"
click at [911, 302] on span "15" at bounding box center [909, 292] width 38 height 38
type input "10/15/2025"
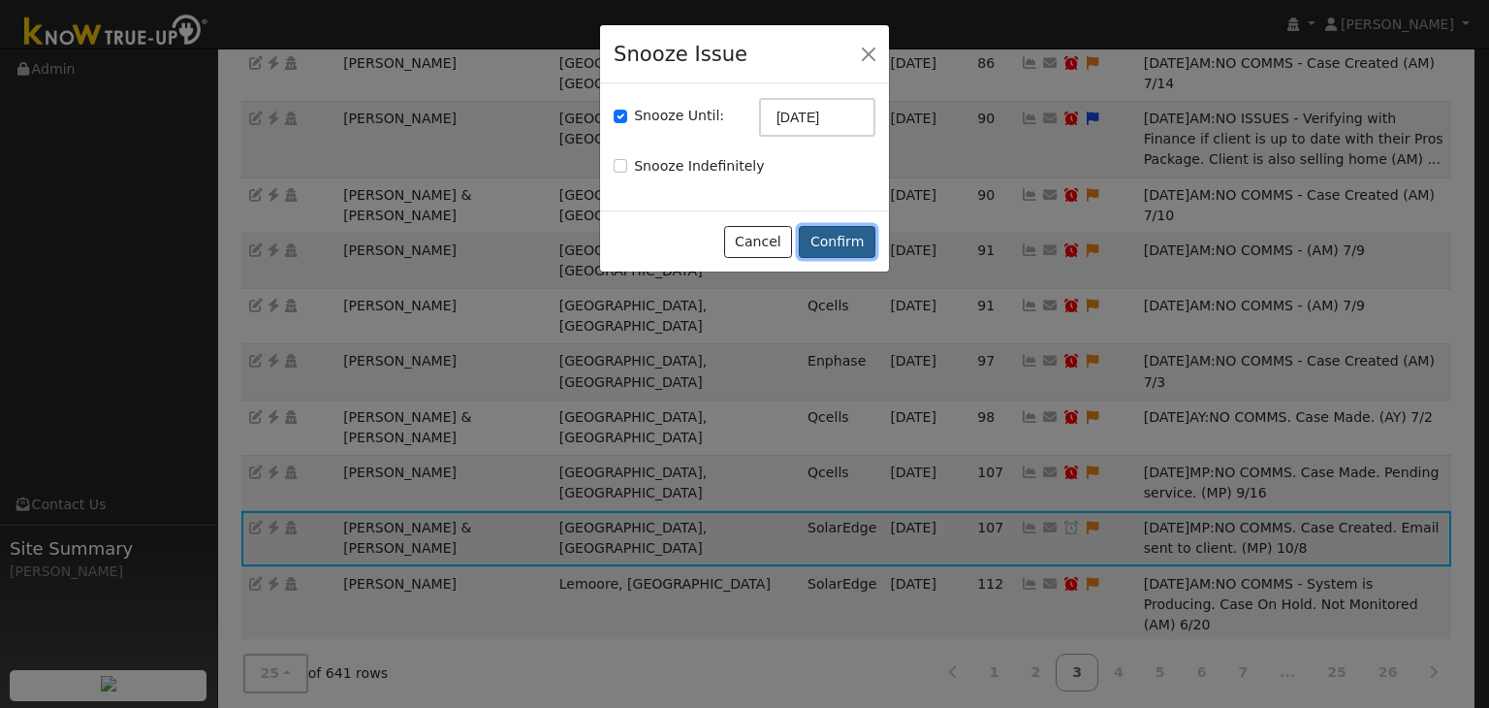
click at [842, 243] on button "Confirm" at bounding box center [837, 242] width 77 height 33
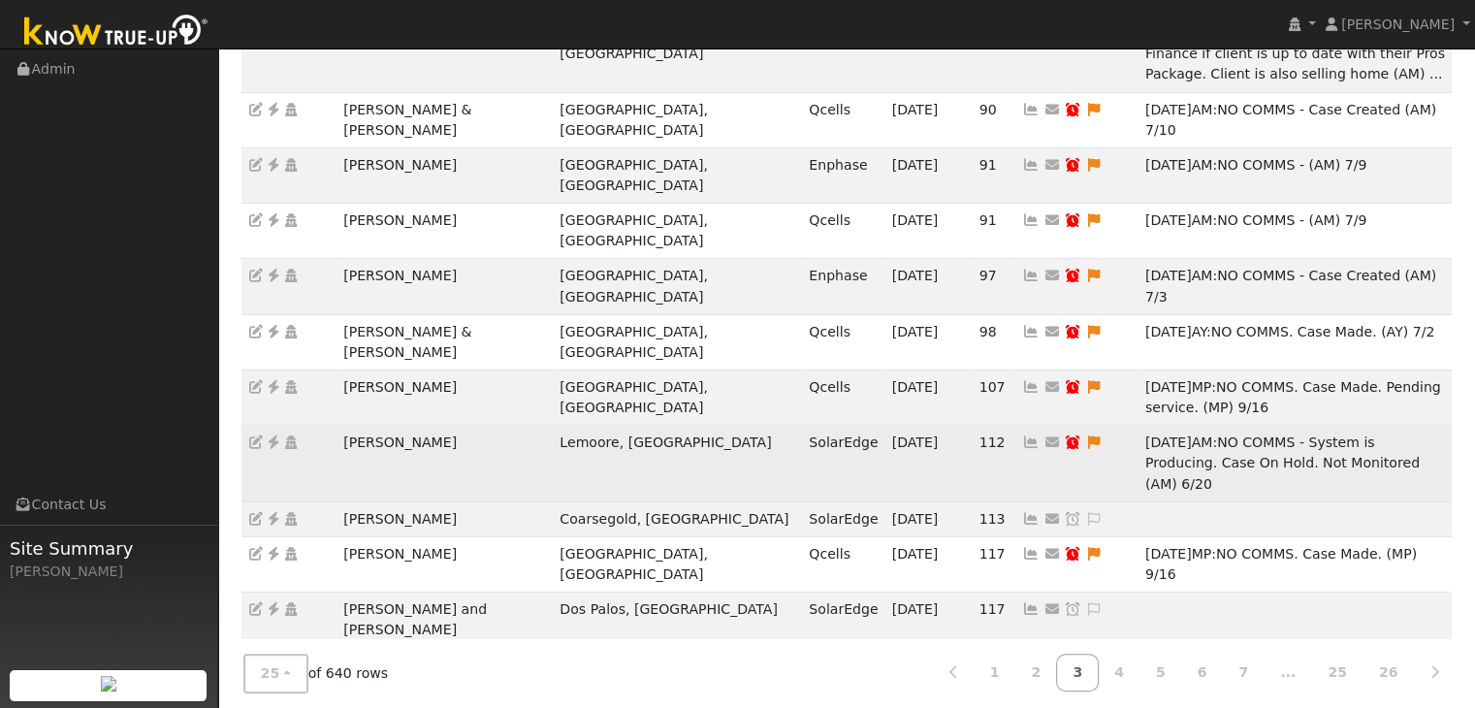
scroll to position [388, 0]
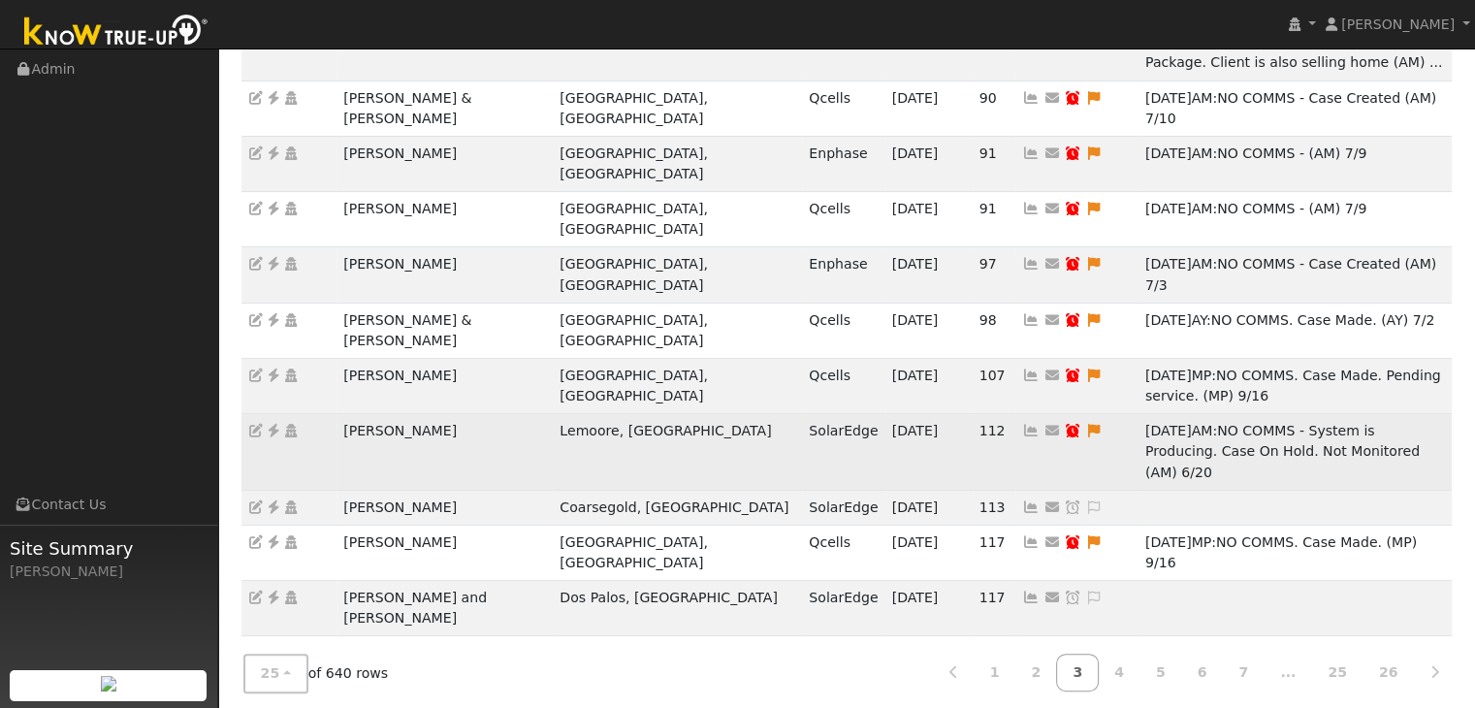
click at [382, 414] on td "[PERSON_NAME]" at bounding box center [444, 452] width 216 height 76
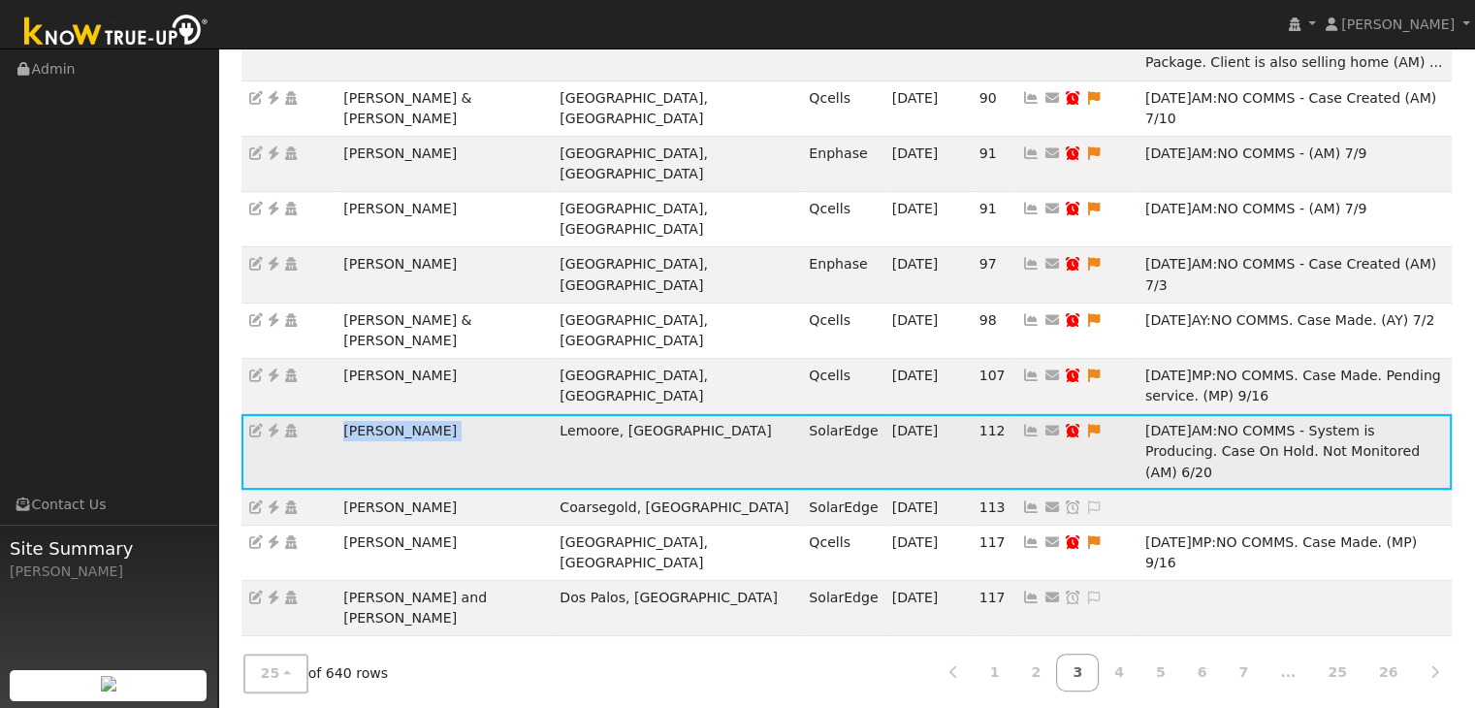
click at [382, 414] on td "[PERSON_NAME]" at bounding box center [444, 452] width 216 height 76
click at [271, 424] on icon at bounding box center [273, 431] width 17 height 14
click at [1085, 424] on icon at bounding box center [1093, 431] width 17 height 14
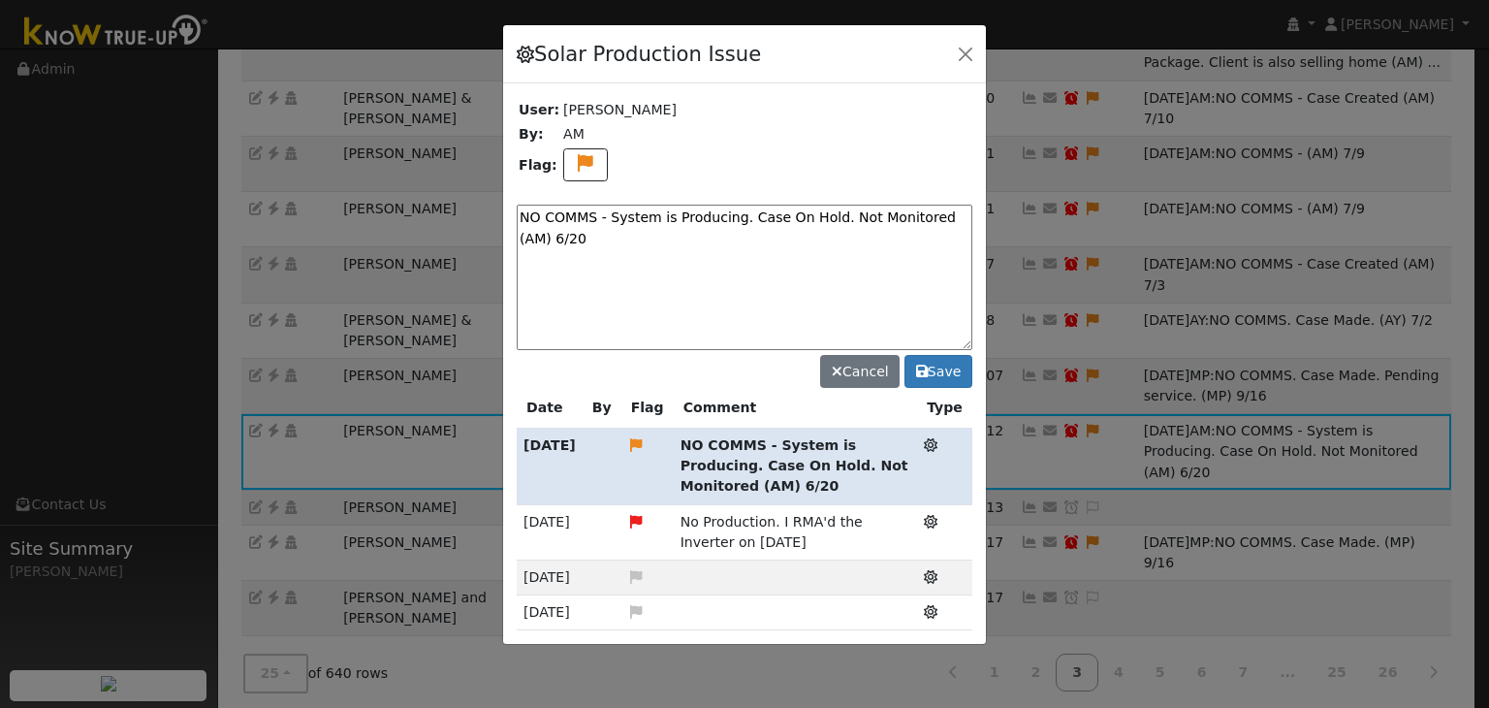
click at [601, 222] on textarea "NO COMMS - System is Producing. Case On Hold. Not Monitored (AM) 6/20" at bounding box center [745, 277] width 456 height 145
paste textarea ". Case Created. Email sent to client. (MP)"
click at [857, 214] on textarea "NO COMMS. Case Created. Email sent to client. (MP)" at bounding box center [745, 277] width 456 height 145
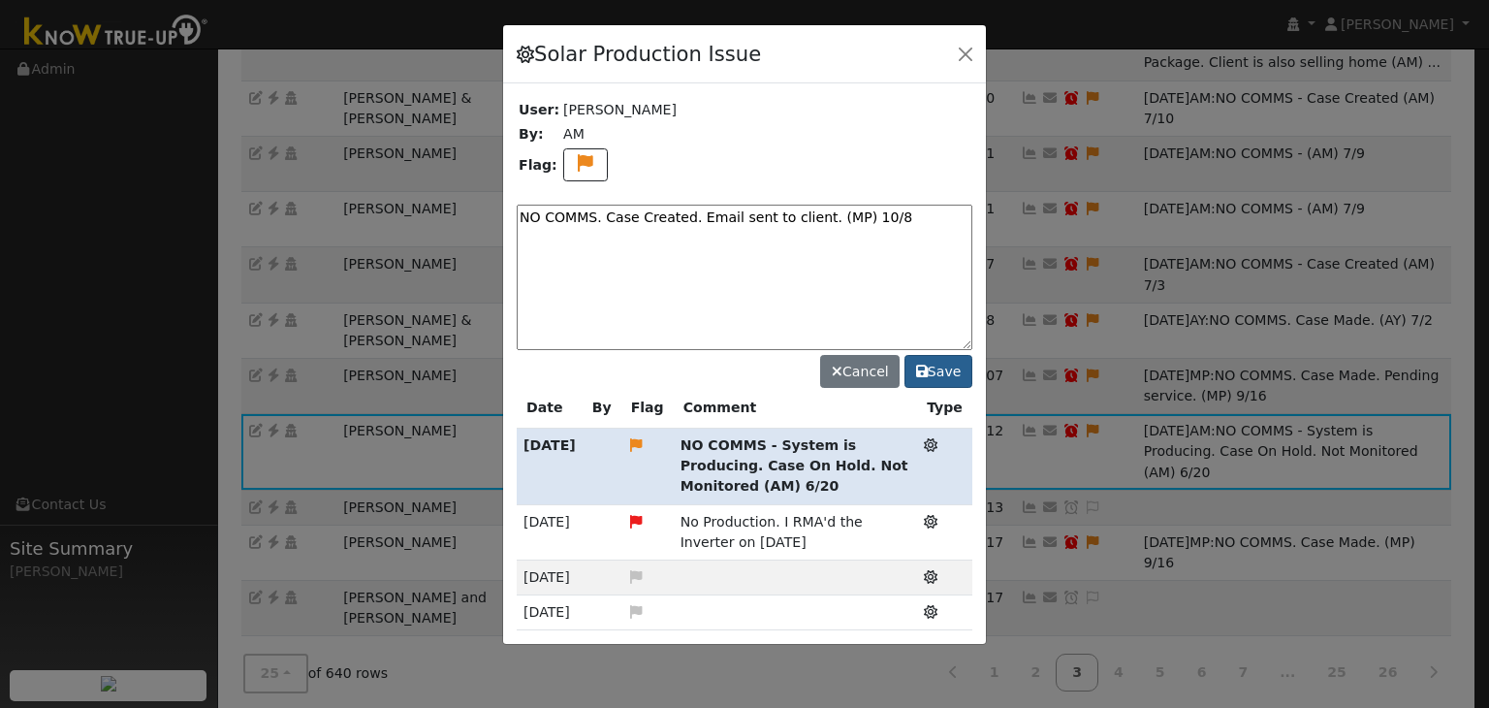
type textarea "NO COMMS. Case Created. Email sent to client. (MP) 10/8"
click at [953, 371] on button "Save" at bounding box center [939, 371] width 68 height 33
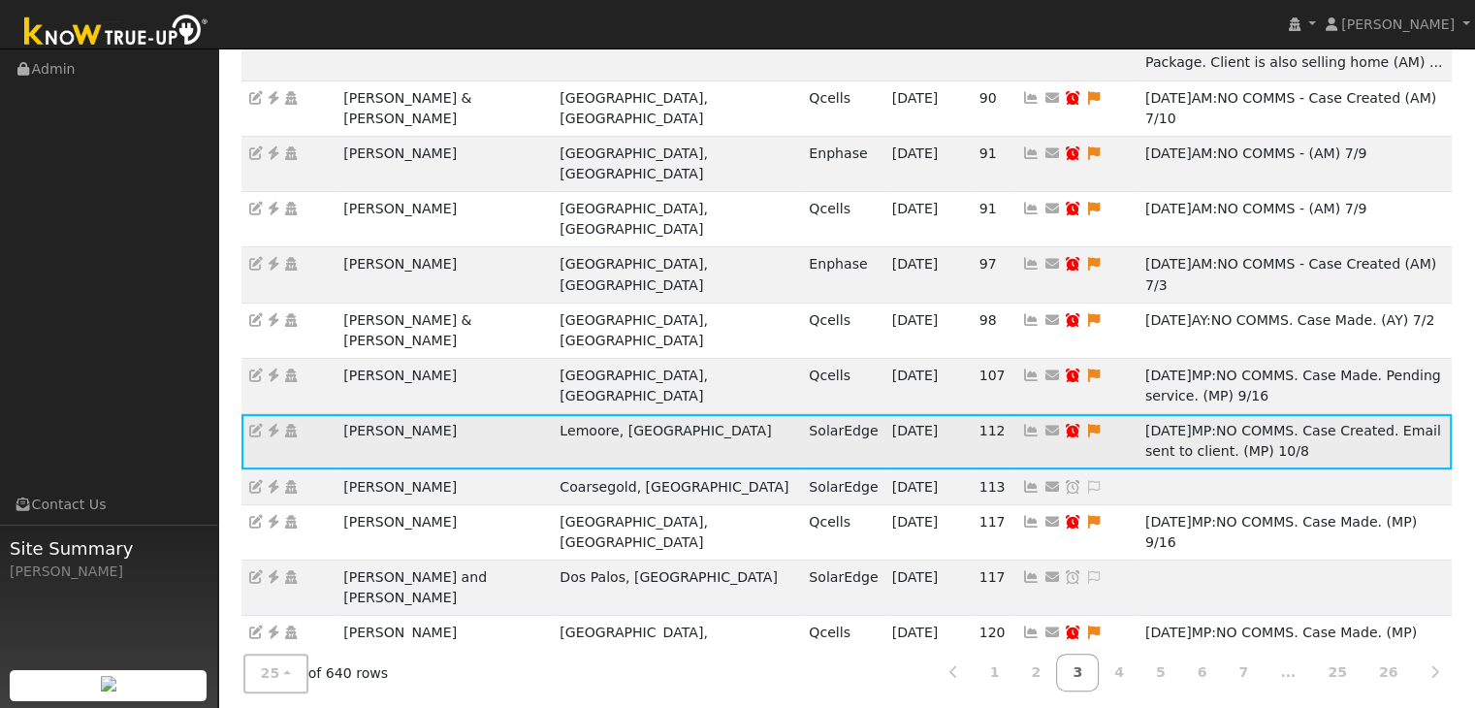
click at [1064, 424] on icon at bounding box center [1072, 431] width 17 height 14
type input "07/20/2025"
checkbox input "true"
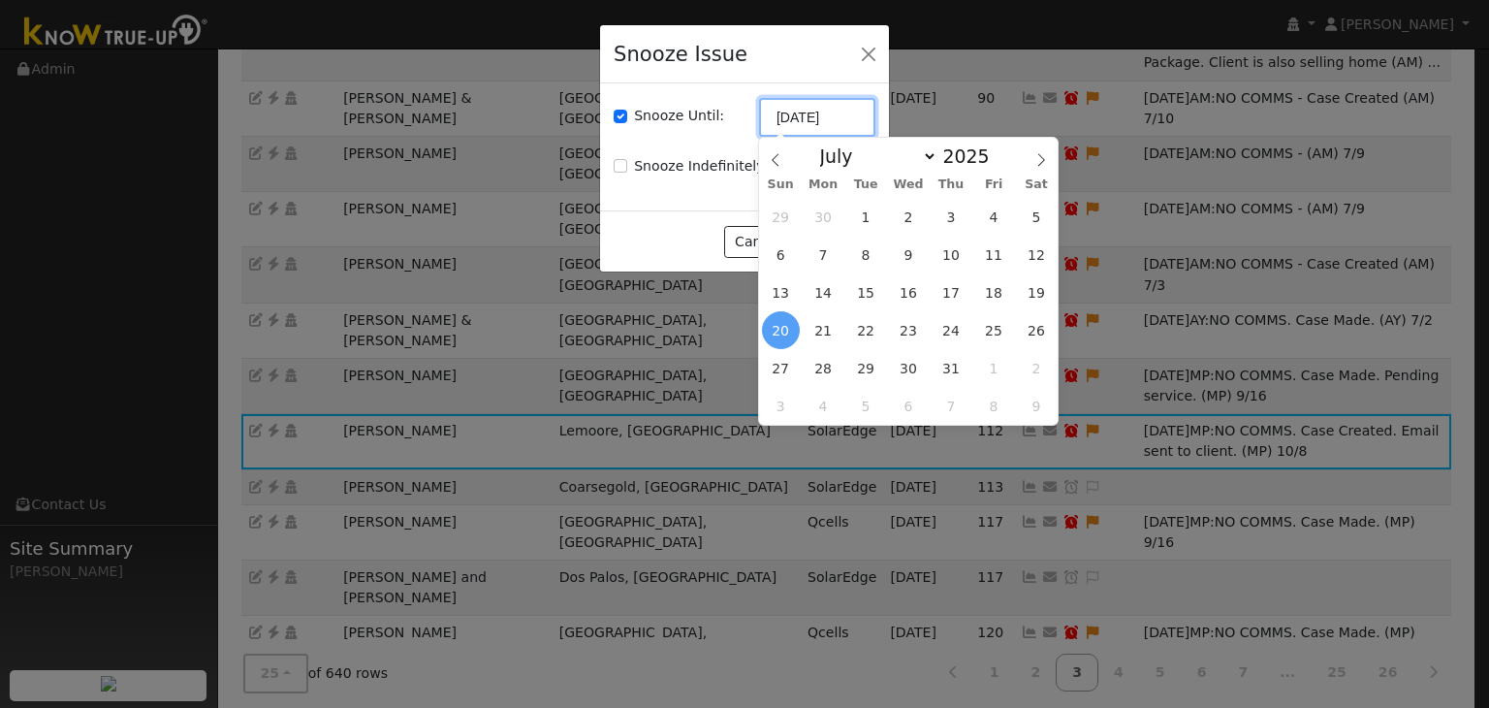
drag, startPoint x: 813, startPoint y: 118, endPoint x: 897, endPoint y: 141, distance: 87.3
click at [814, 118] on input "07/20/2025" at bounding box center [817, 117] width 116 height 39
click at [1036, 161] on icon at bounding box center [1042, 160] width 14 height 14
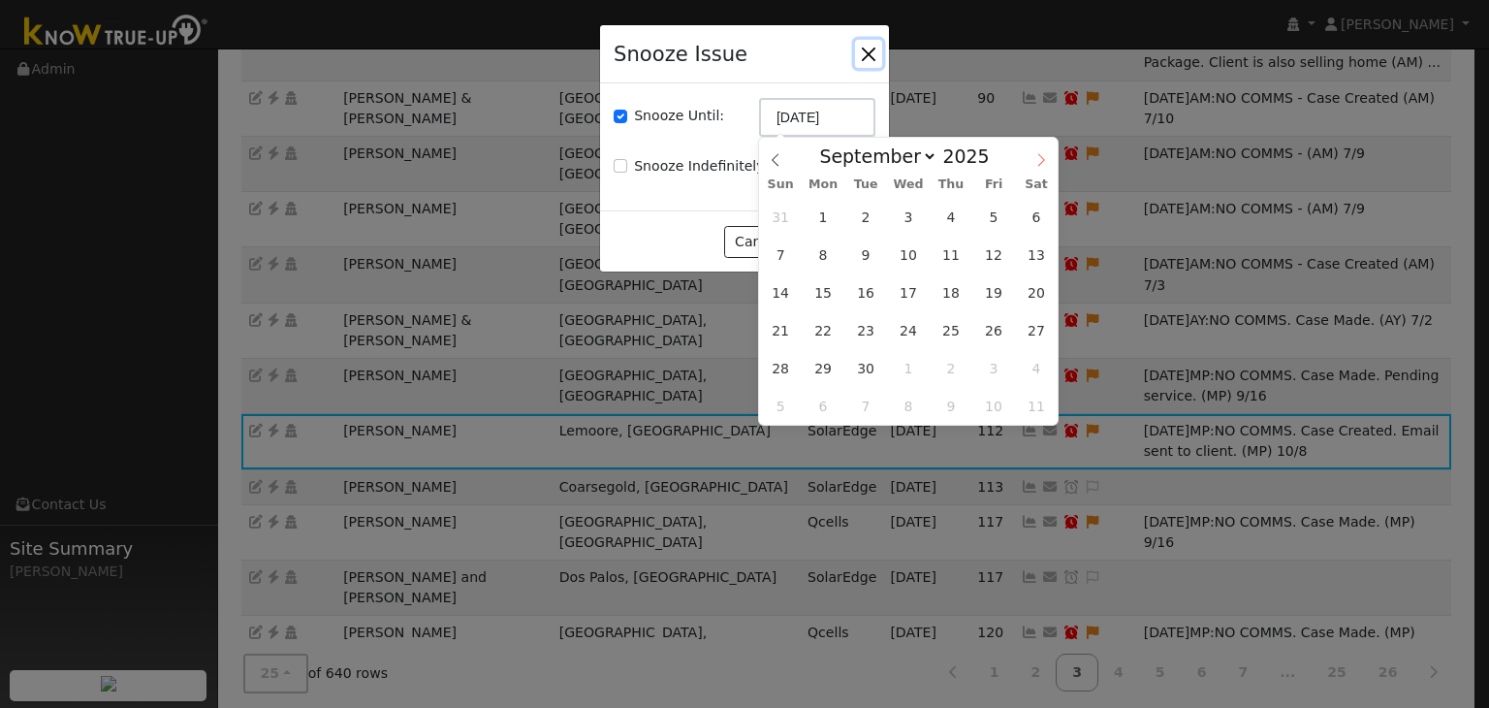
select select "9"
click at [907, 296] on span "15" at bounding box center [909, 292] width 38 height 38
type input "10/15/2025"
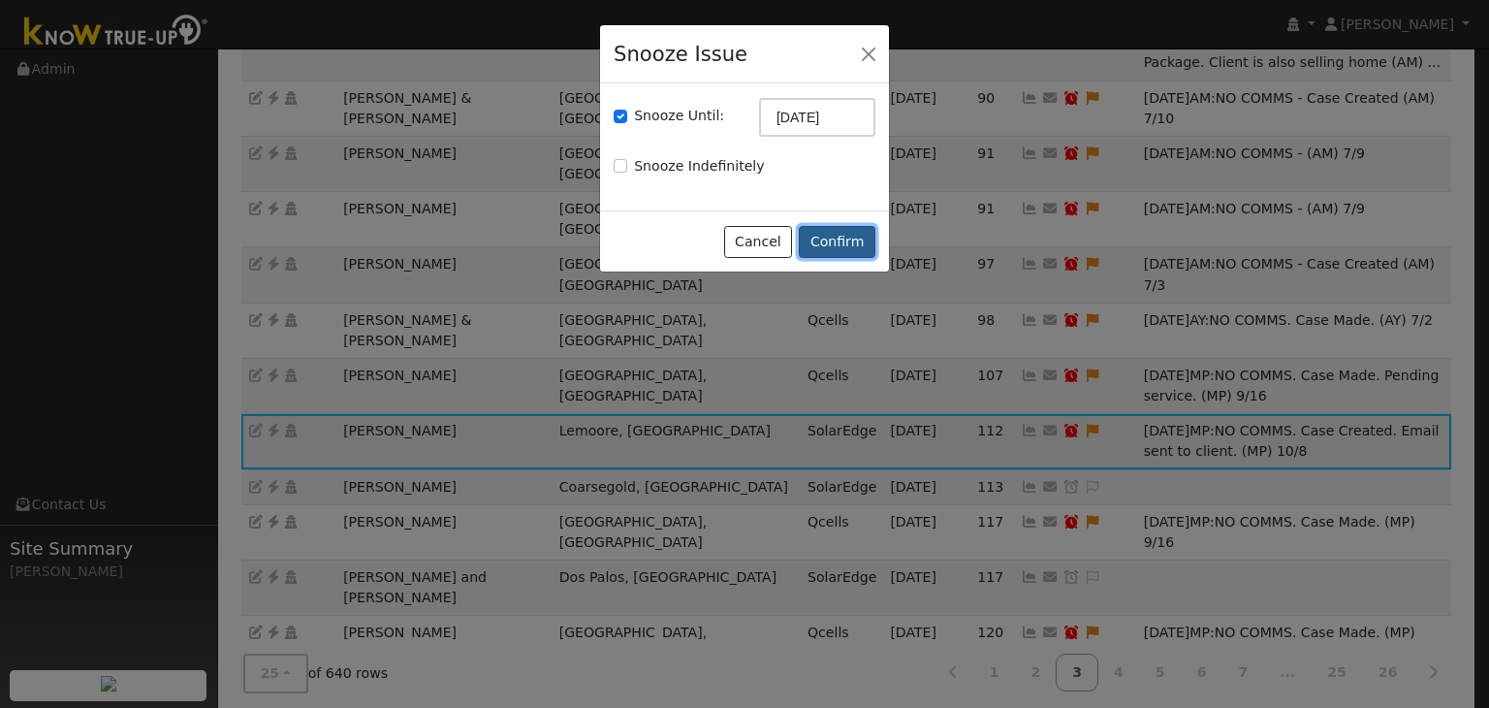
click at [840, 232] on button "Confirm" at bounding box center [837, 242] width 77 height 33
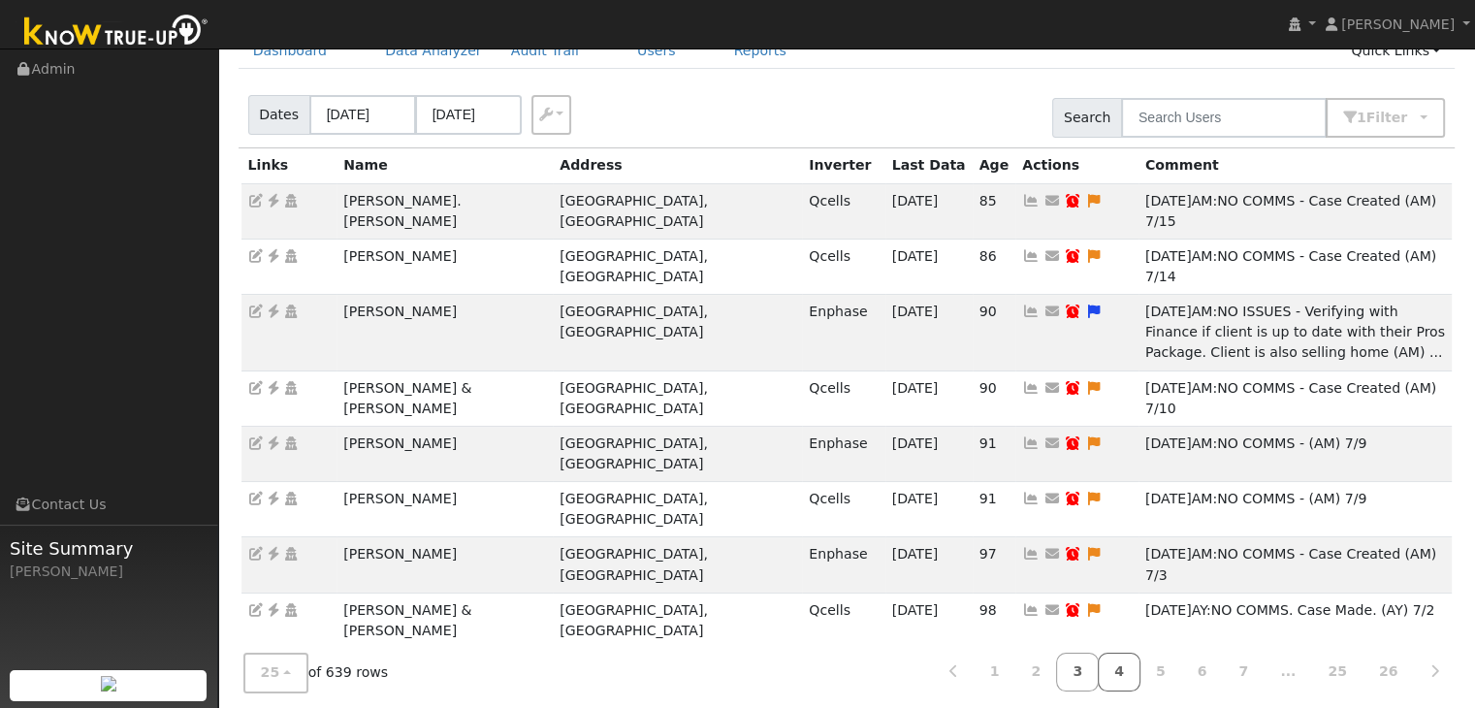
scroll to position [97, 0]
click at [1016, 663] on link "1" at bounding box center [994, 672] width 43 height 38
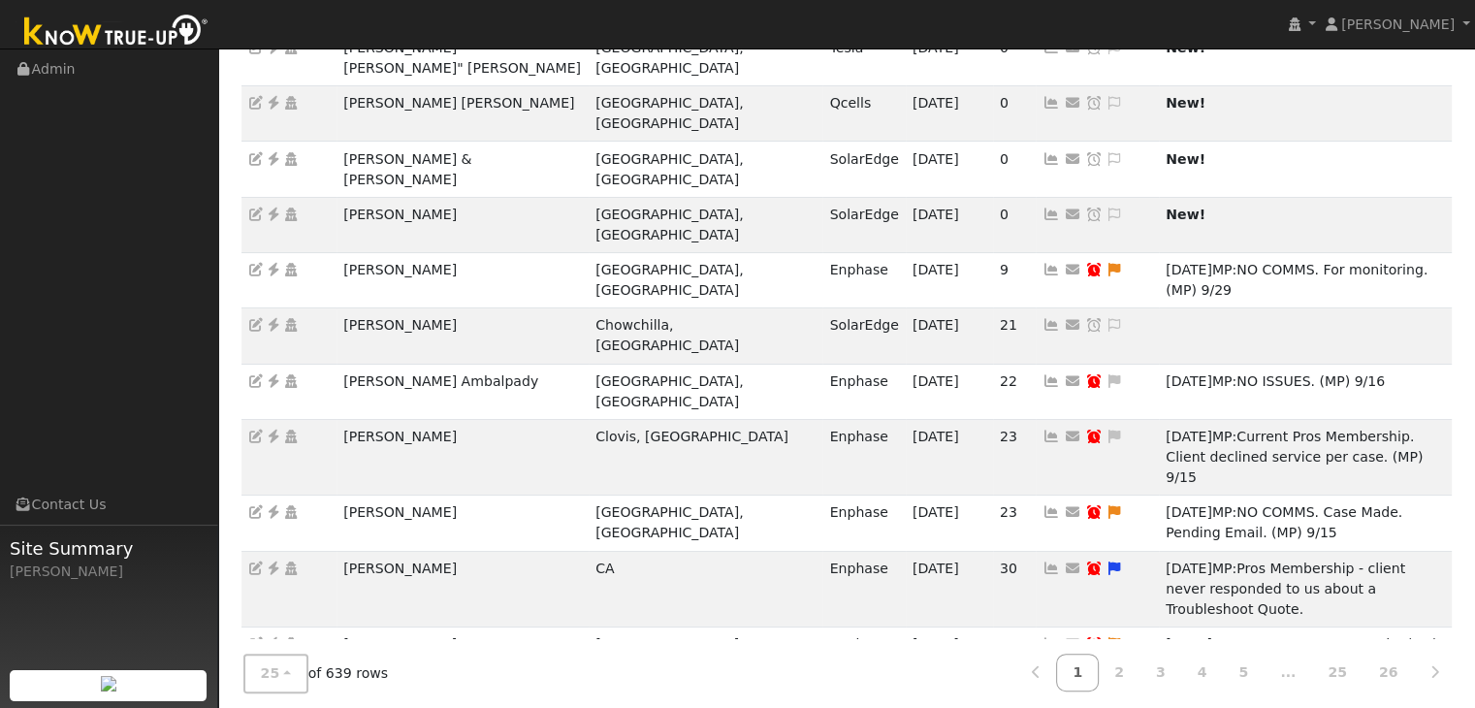
scroll to position [580, 0]
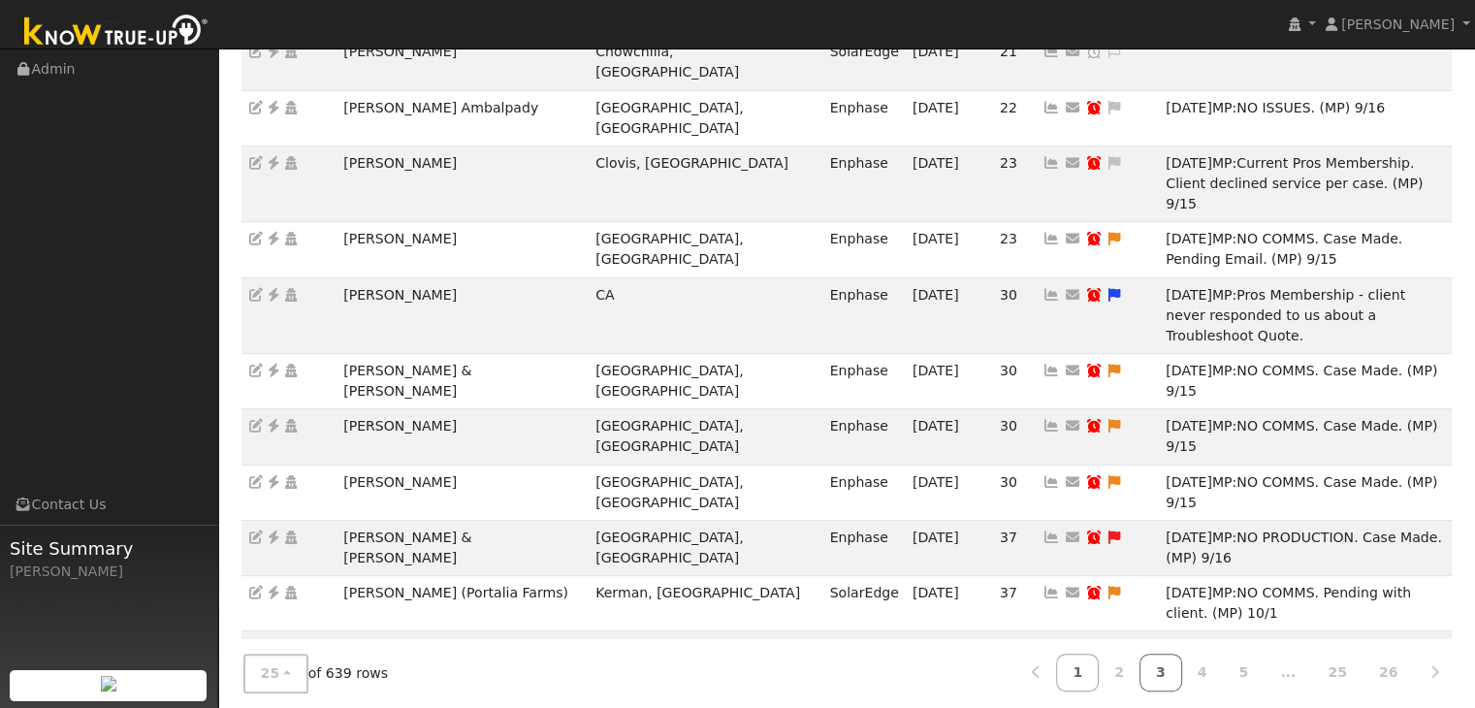
click at [1182, 667] on link "3" at bounding box center [1160, 672] width 43 height 38
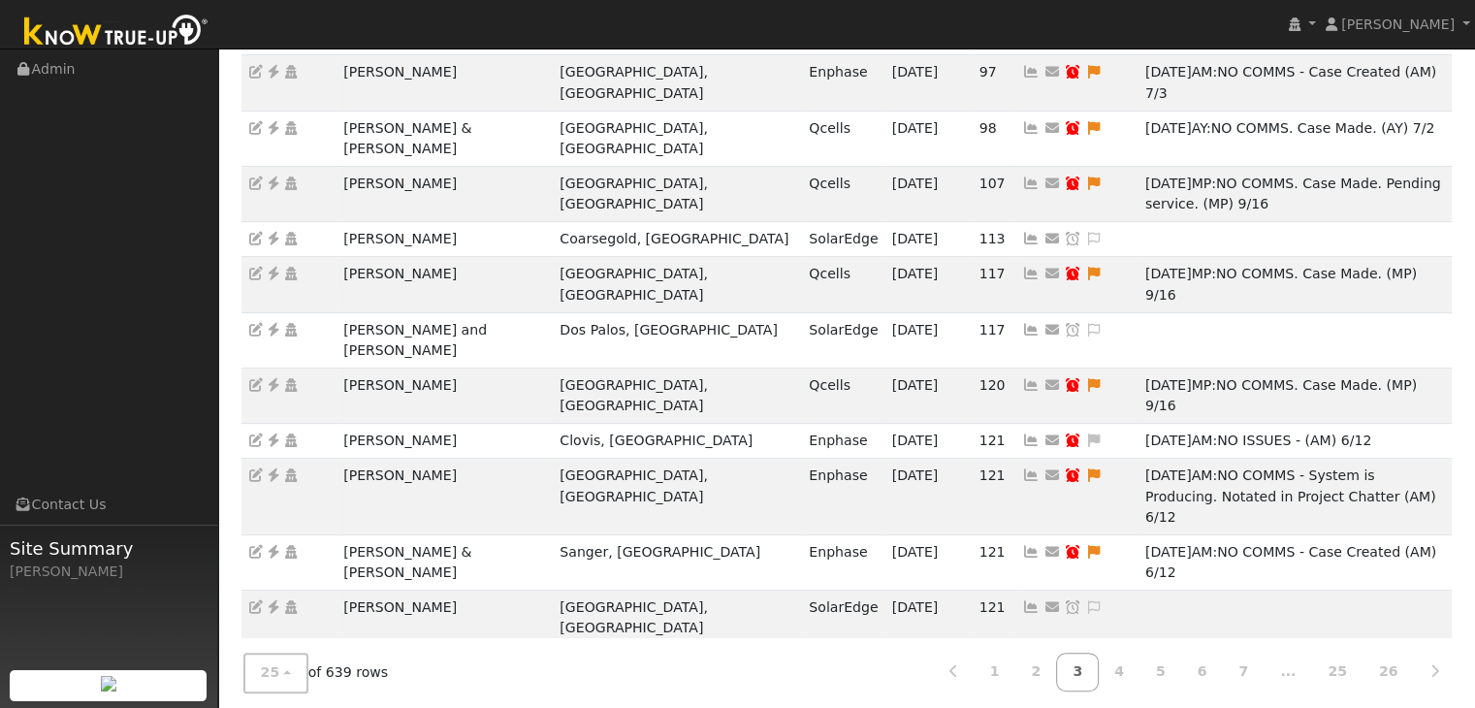
click at [112, 393] on ul "Navigation Admin Links Contact Us Site Summary Mara Panganiban" at bounding box center [109, 403] width 218 height 708
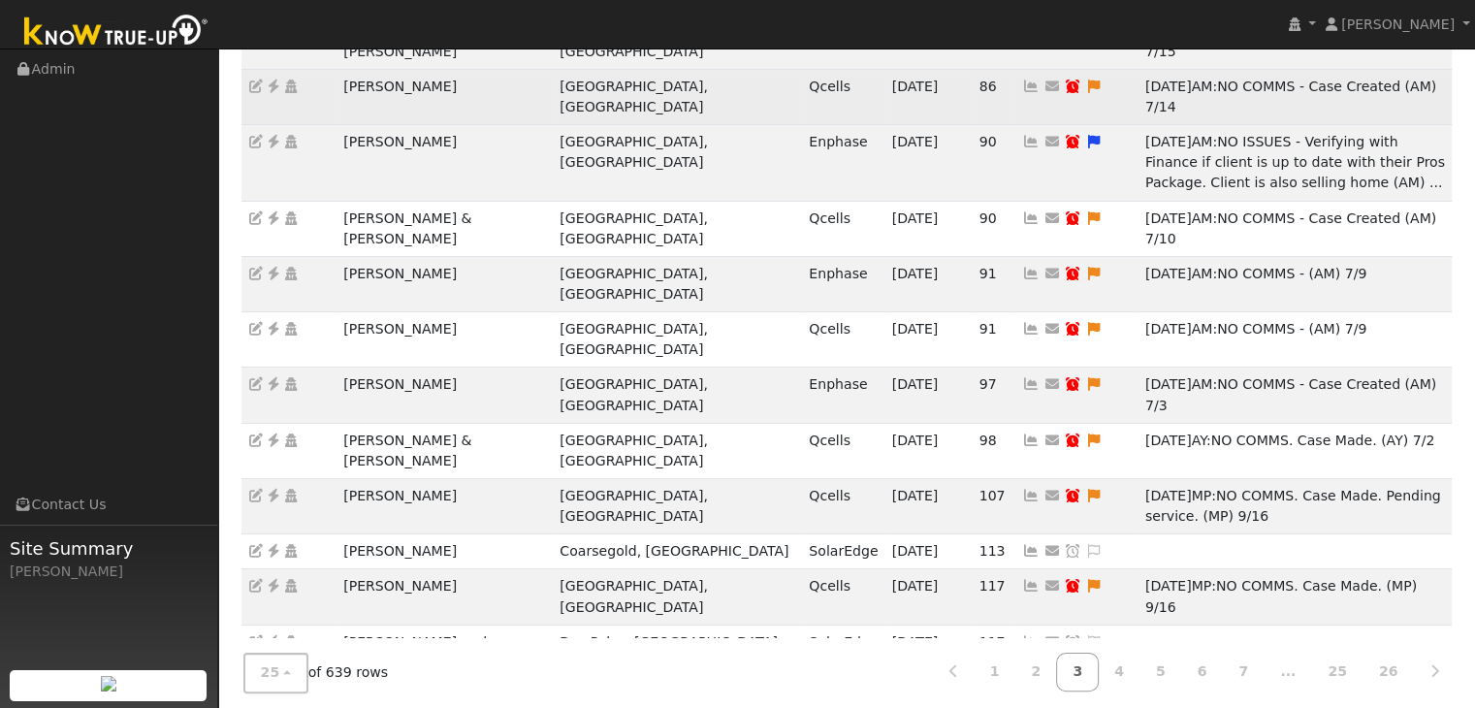
scroll to position [291, 0]
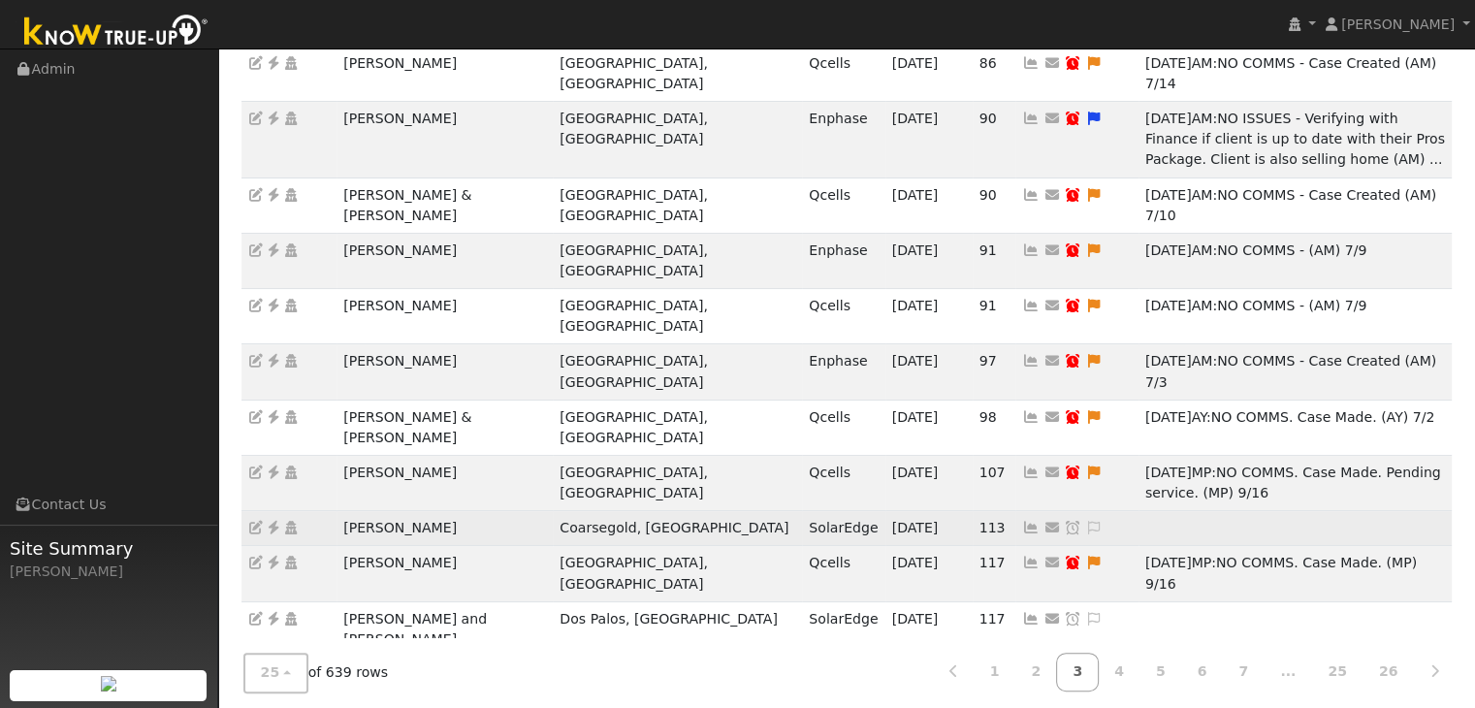
click at [374, 511] on td "[PERSON_NAME]" at bounding box center [444, 528] width 216 height 35
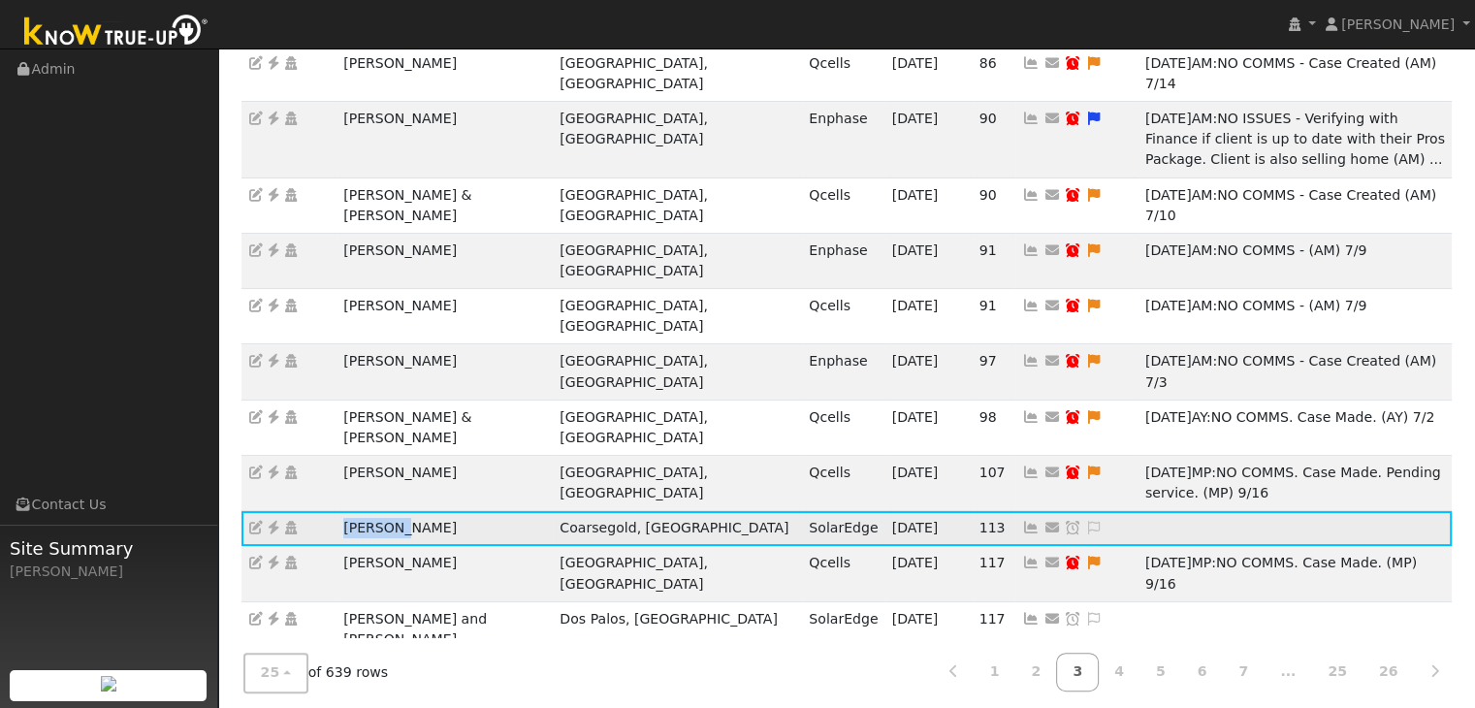
click at [374, 511] on td "[PERSON_NAME]" at bounding box center [444, 528] width 216 height 35
click at [268, 521] on icon at bounding box center [273, 528] width 17 height 14
click at [1085, 520] on link at bounding box center [1093, 528] width 17 height 16
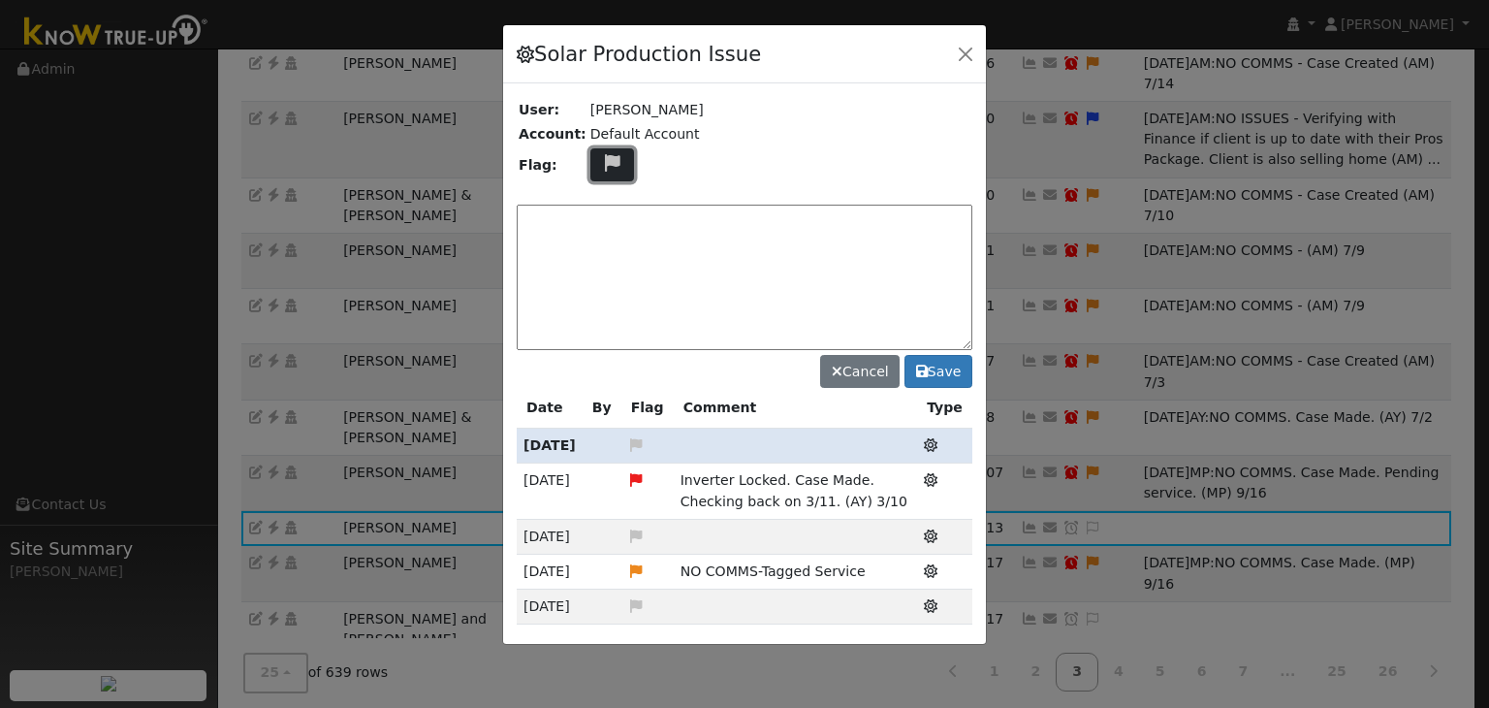
click at [601, 160] on icon at bounding box center [612, 162] width 22 height 17
click at [600, 247] on icon at bounding box center [611, 255] width 22 height 17
click at [610, 210] on textarea at bounding box center [745, 277] width 456 height 145
type textarea "v"
paste textarea "NO COMMS. Case Created. Email sent to client. (MP)"
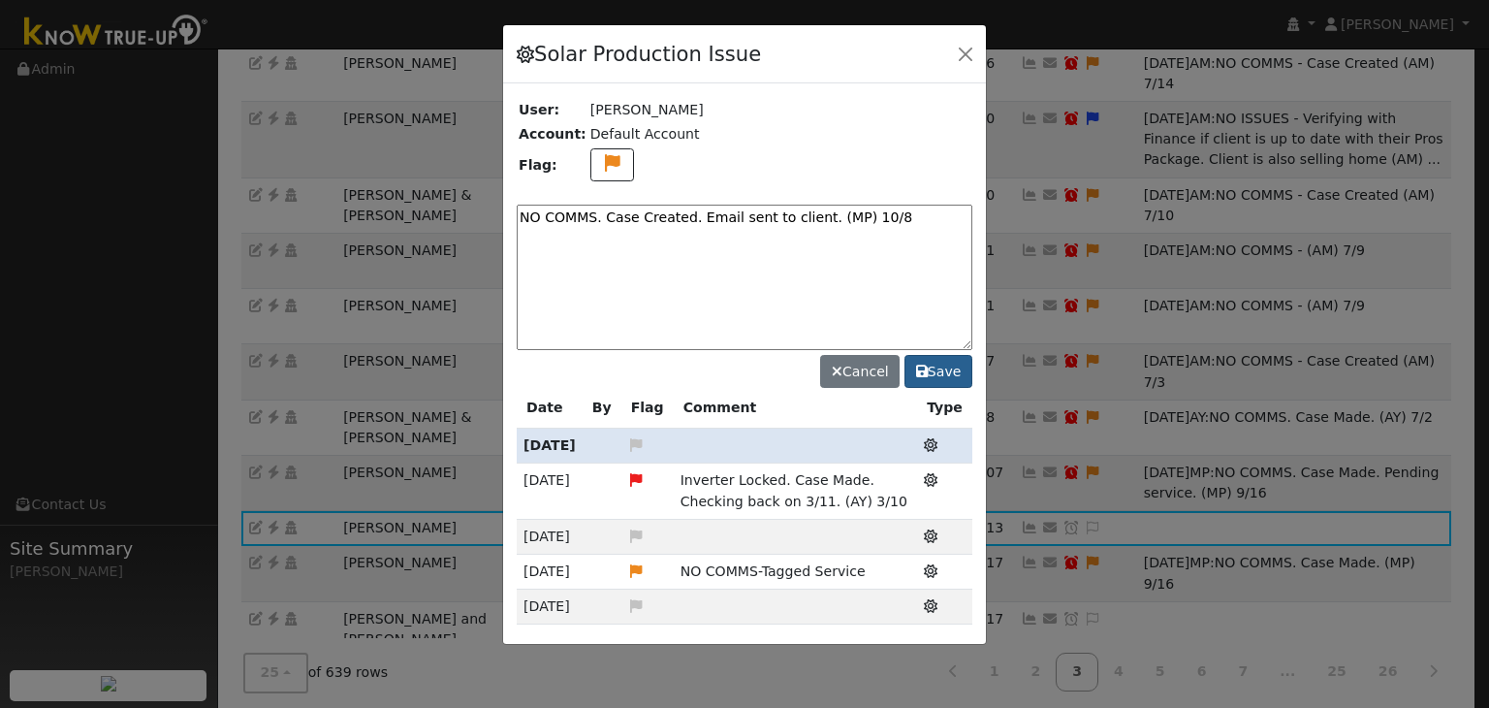
type textarea "NO COMMS. Case Created. Email sent to client. (MP) 10/8"
click at [927, 373] on icon at bounding box center [922, 372] width 12 height 14
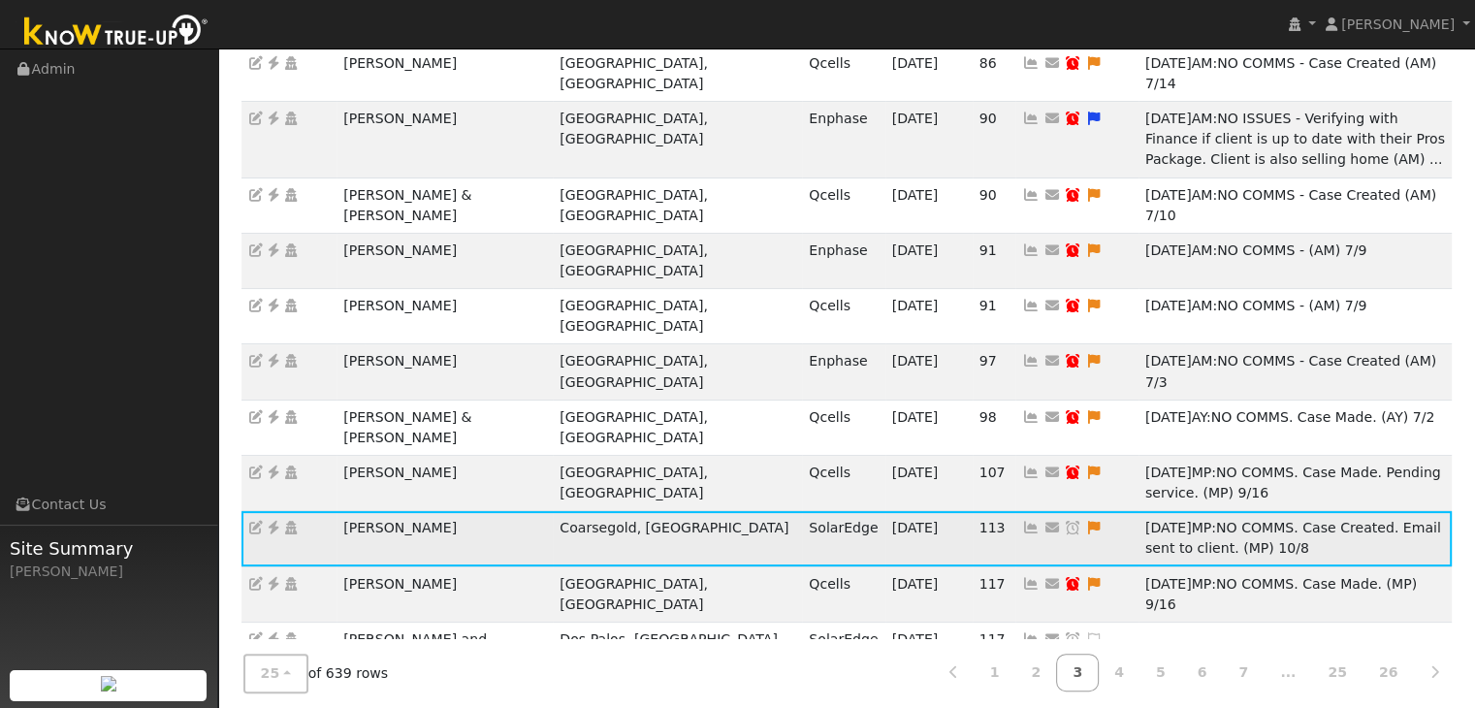
click at [1064, 521] on icon at bounding box center [1072, 528] width 17 height 14
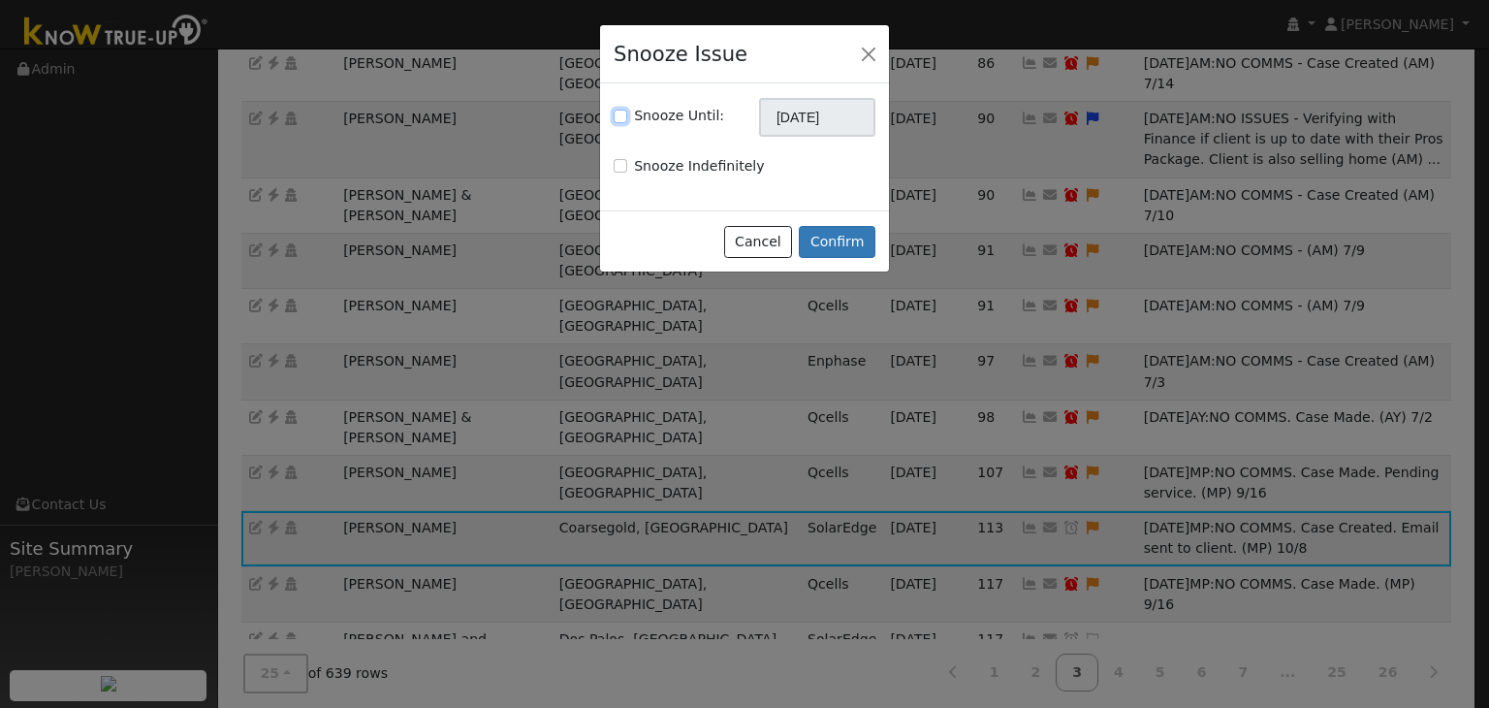
click at [620, 117] on input "Snooze Until:" at bounding box center [621, 117] width 14 height 14
checkbox input "true"
click at [824, 111] on input "[DATE]" at bounding box center [817, 117] width 116 height 39
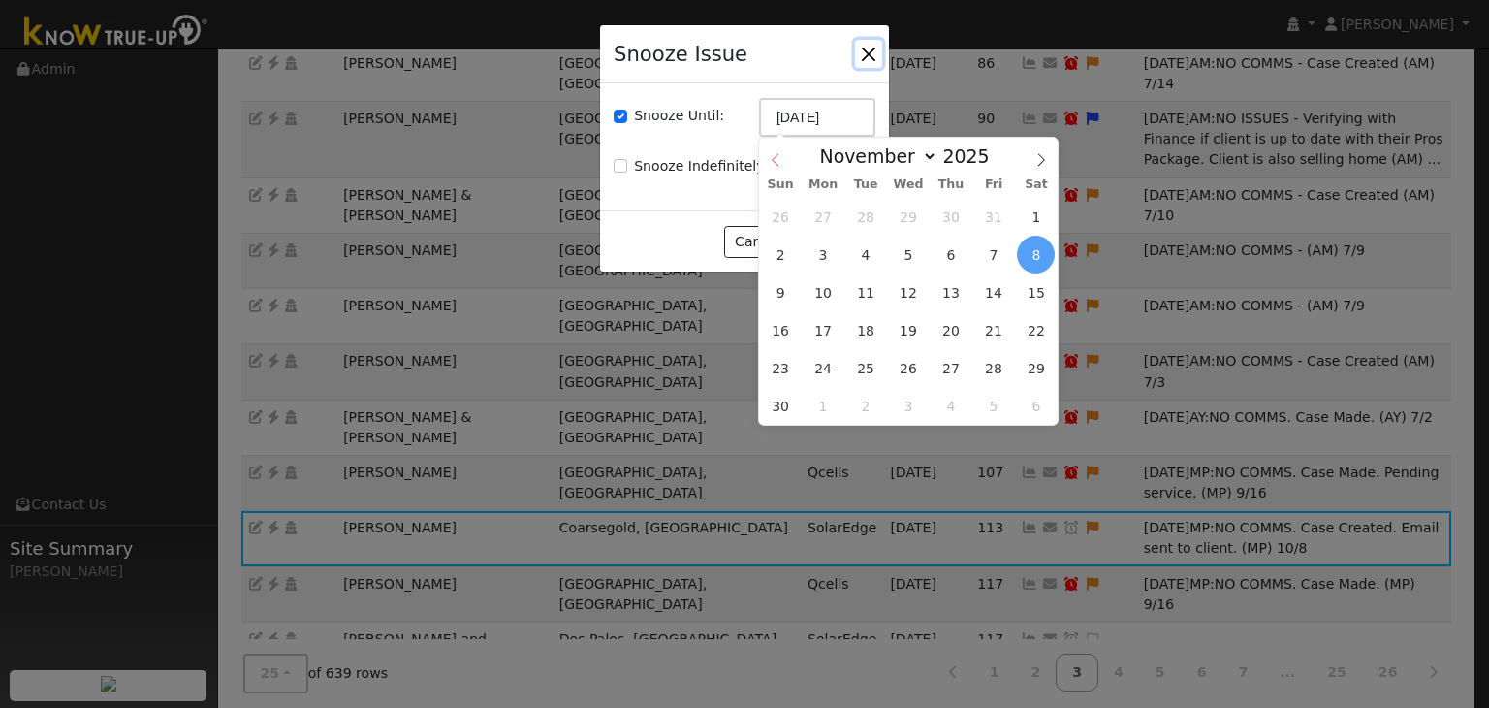
click at [773, 160] on icon at bounding box center [775, 160] width 7 height 13
select select "9"
click at [902, 288] on span "15" at bounding box center [909, 292] width 38 height 38
type input "10/15/2025"
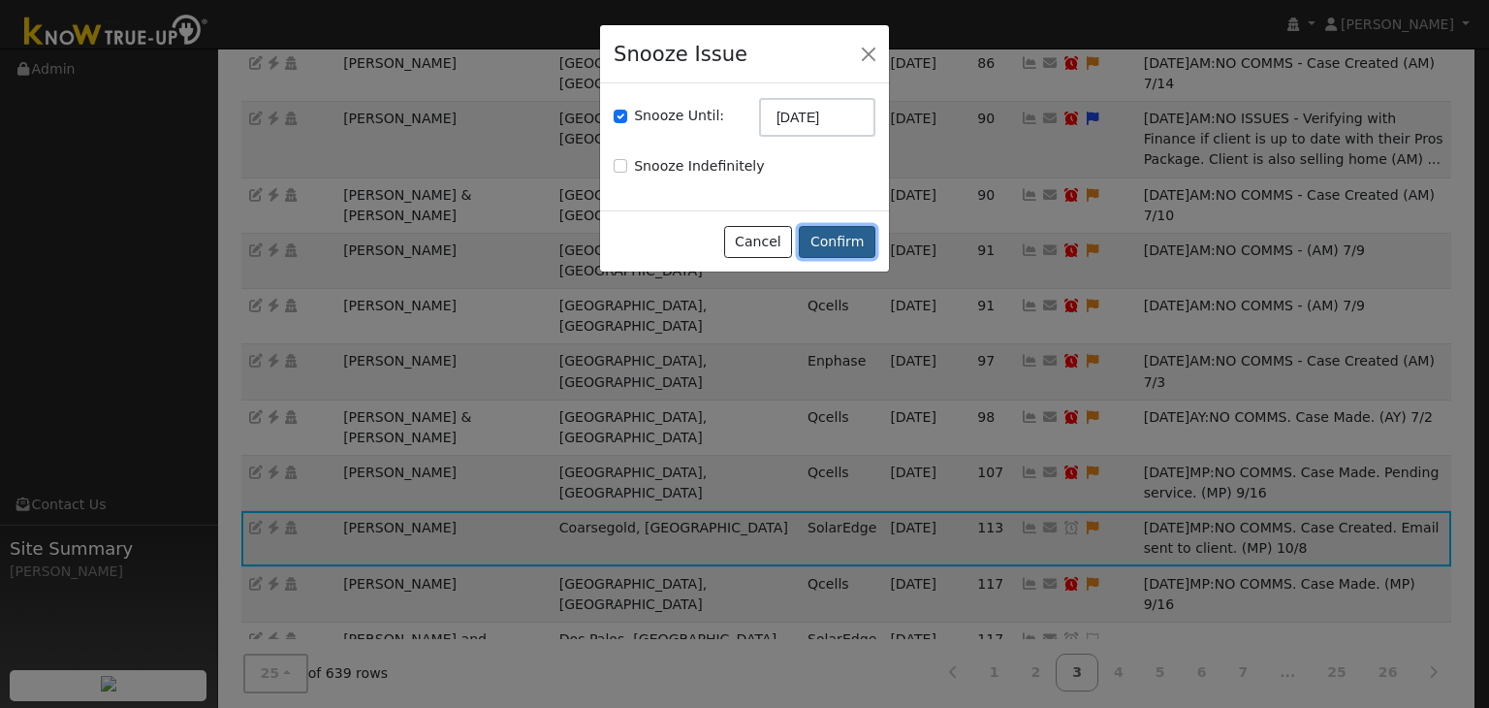
click at [823, 238] on button "Confirm" at bounding box center [837, 242] width 77 height 33
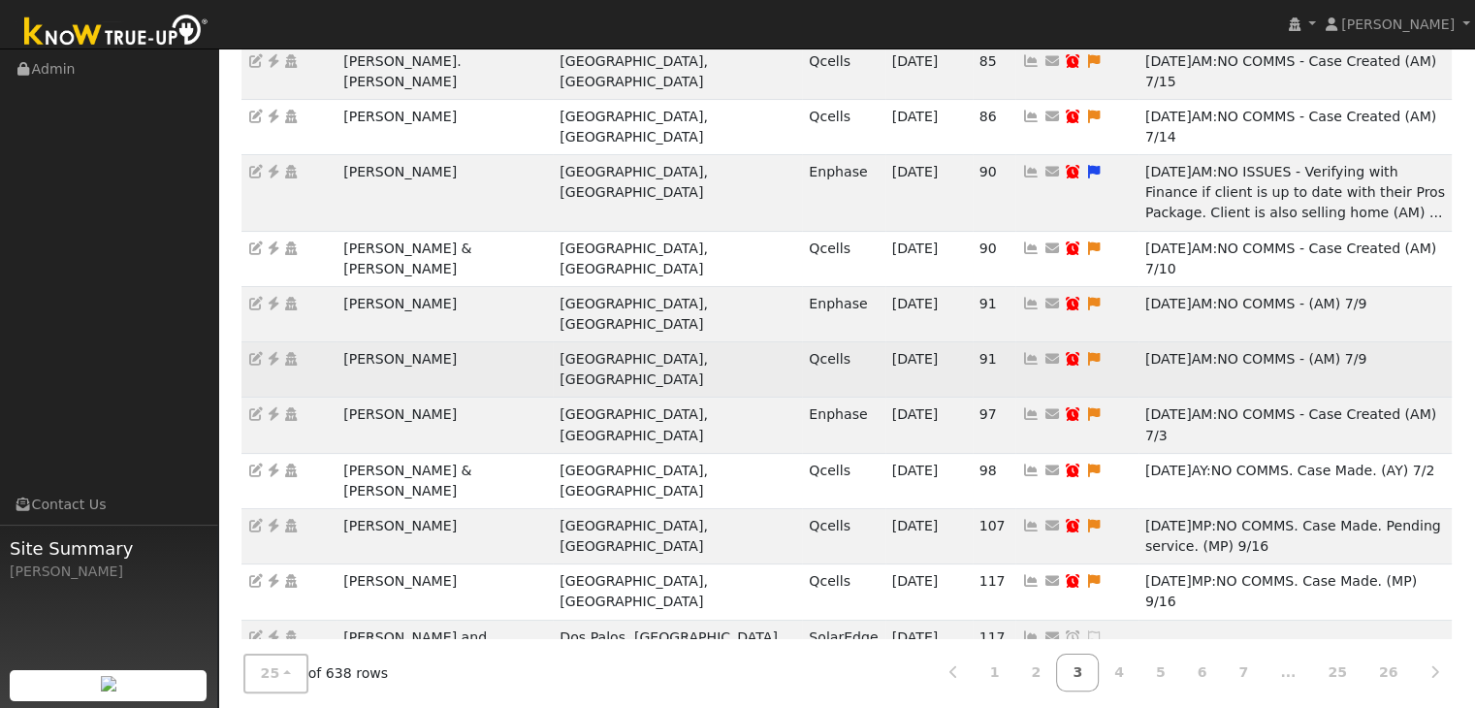
scroll to position [386, 0]
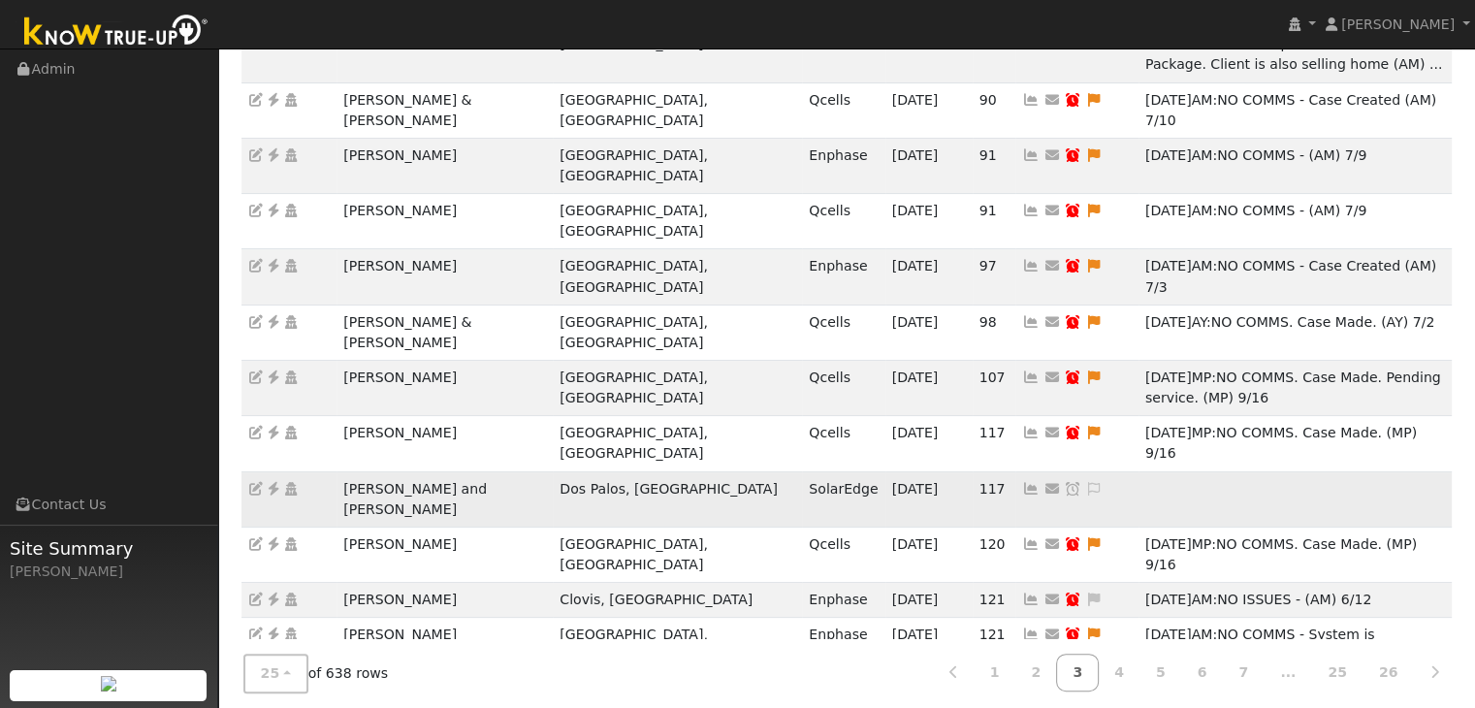
click at [438, 471] on td "[PERSON_NAME] and [PERSON_NAME]" at bounding box center [444, 498] width 216 height 55
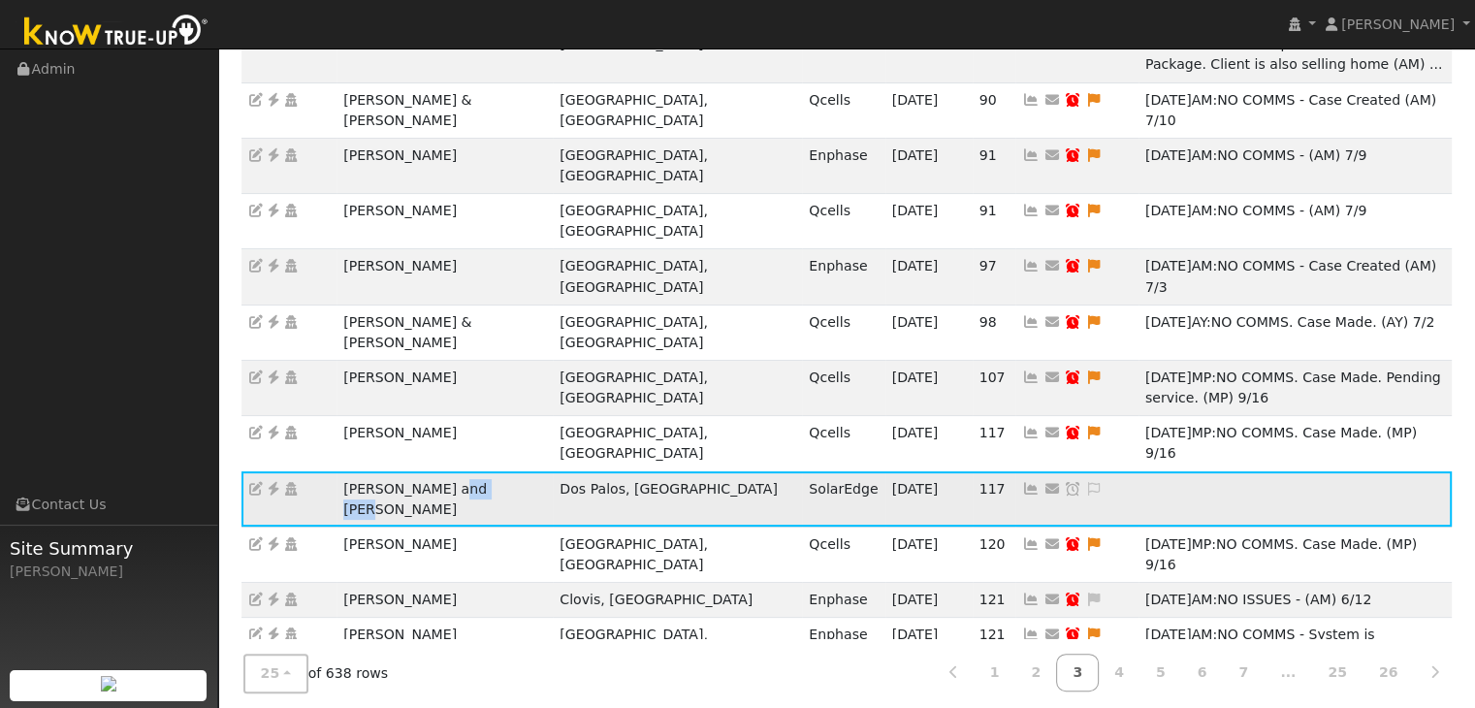
click at [438, 471] on td "[PERSON_NAME] and [PERSON_NAME]" at bounding box center [444, 498] width 216 height 55
click at [272, 482] on icon at bounding box center [273, 489] width 17 height 14
click at [1085, 482] on icon at bounding box center [1093, 489] width 17 height 14
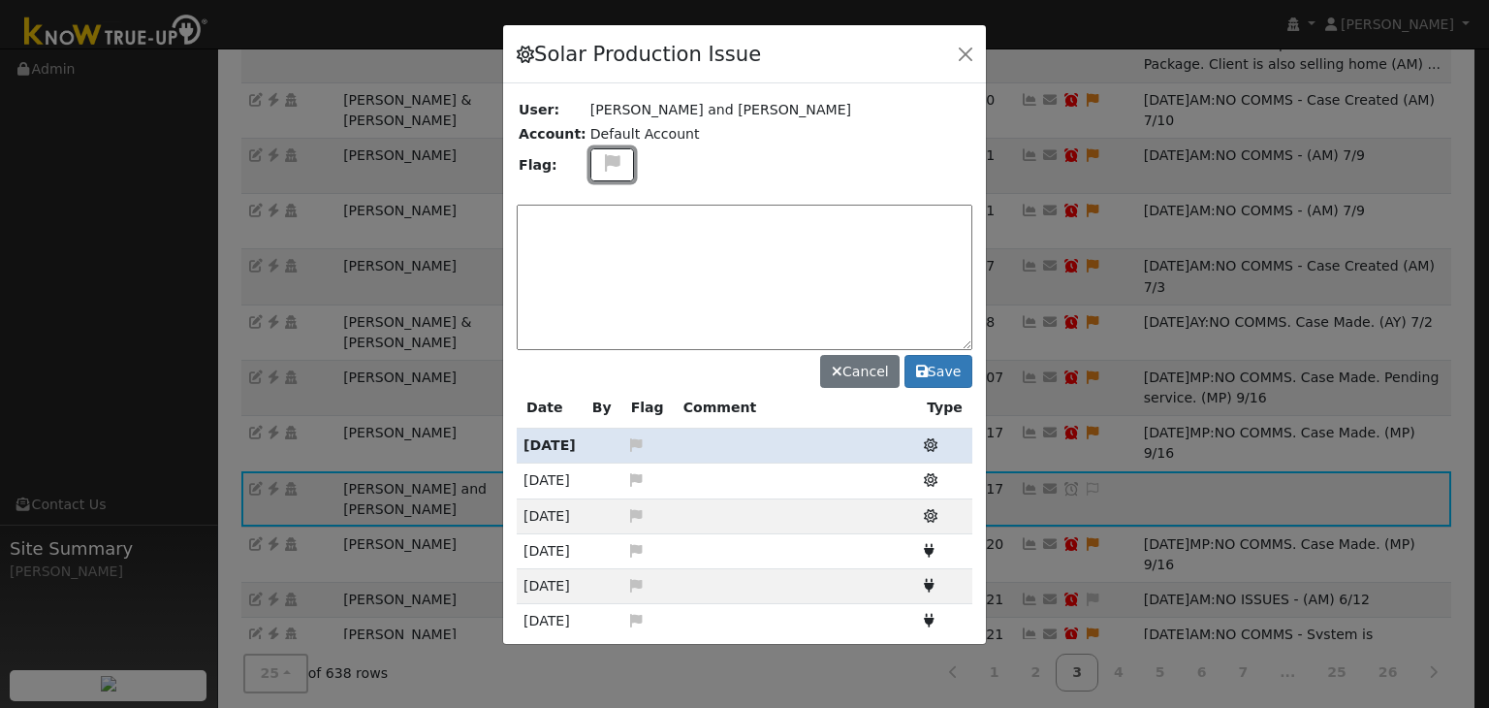
click at [601, 169] on icon at bounding box center [612, 162] width 22 height 17
click at [600, 247] on icon at bounding box center [611, 255] width 22 height 17
click at [578, 222] on textarea at bounding box center [745, 277] width 456 height 145
paste textarea "NO COMMS. Case Created. Email sent to client. (MP)"
click at [875, 221] on textarea "NO COMMS. Case Created. Email sent to client. (MP)" at bounding box center [745, 277] width 456 height 145
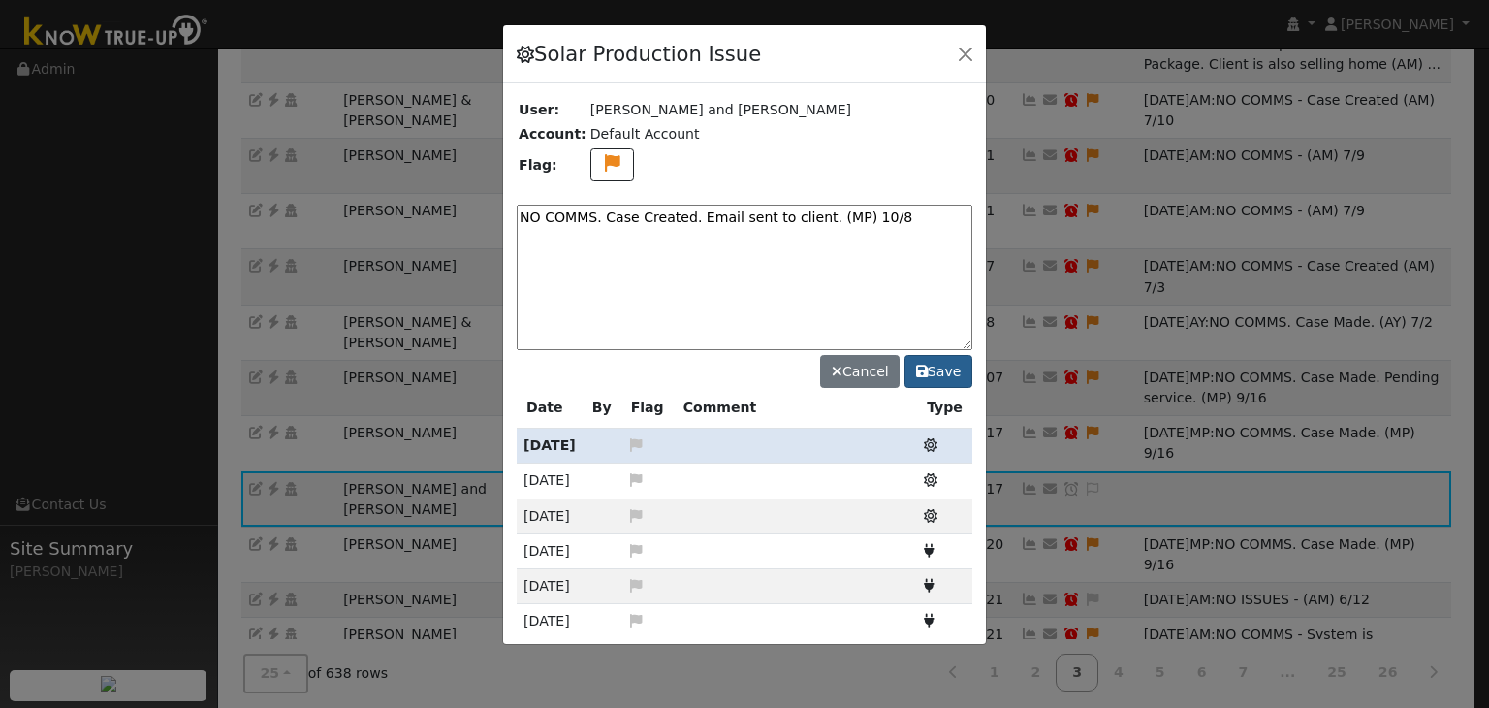
type textarea "NO COMMS. Case Created. Email sent to client. (MP) 10/8"
click at [941, 374] on button "Save" at bounding box center [939, 371] width 68 height 33
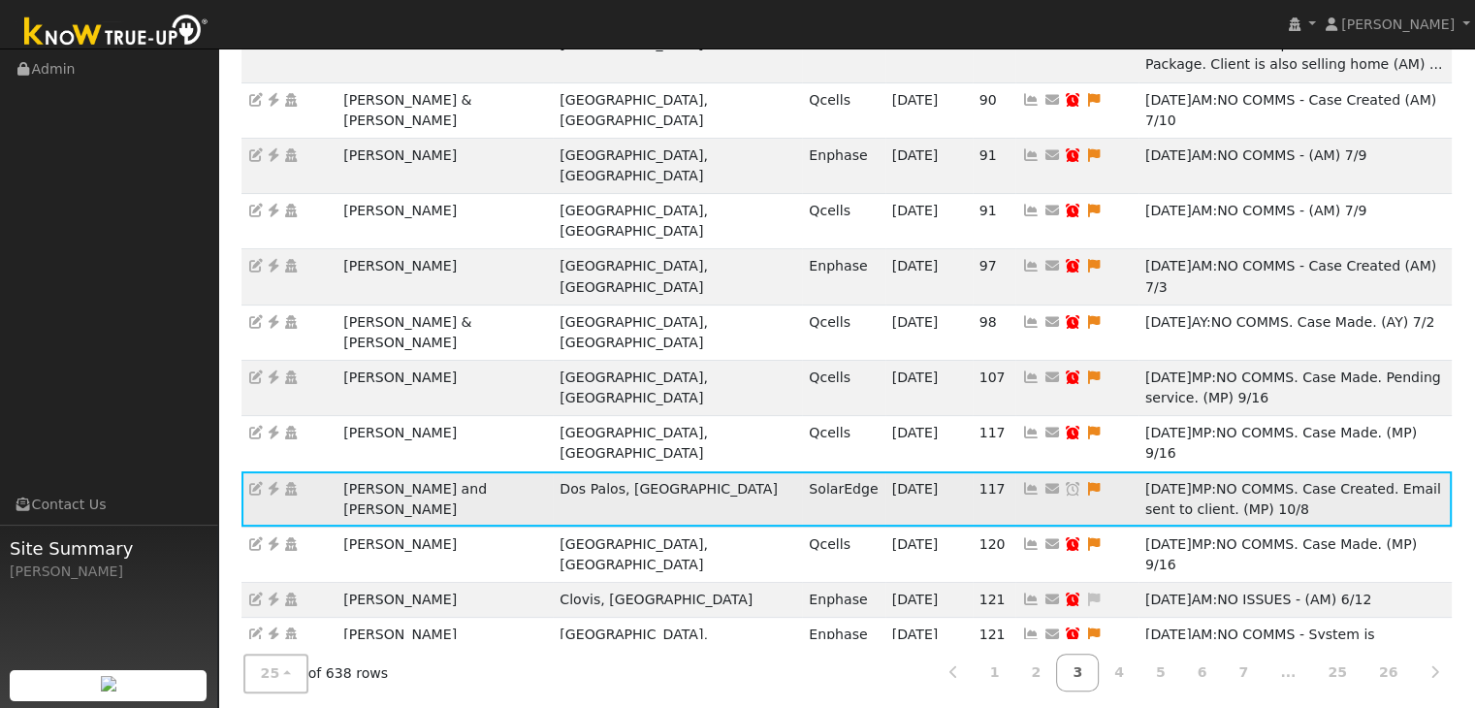
drag, startPoint x: 913, startPoint y: 284, endPoint x: 816, endPoint y: 225, distance: 113.6
click at [1064, 482] on icon at bounding box center [1072, 489] width 17 height 14
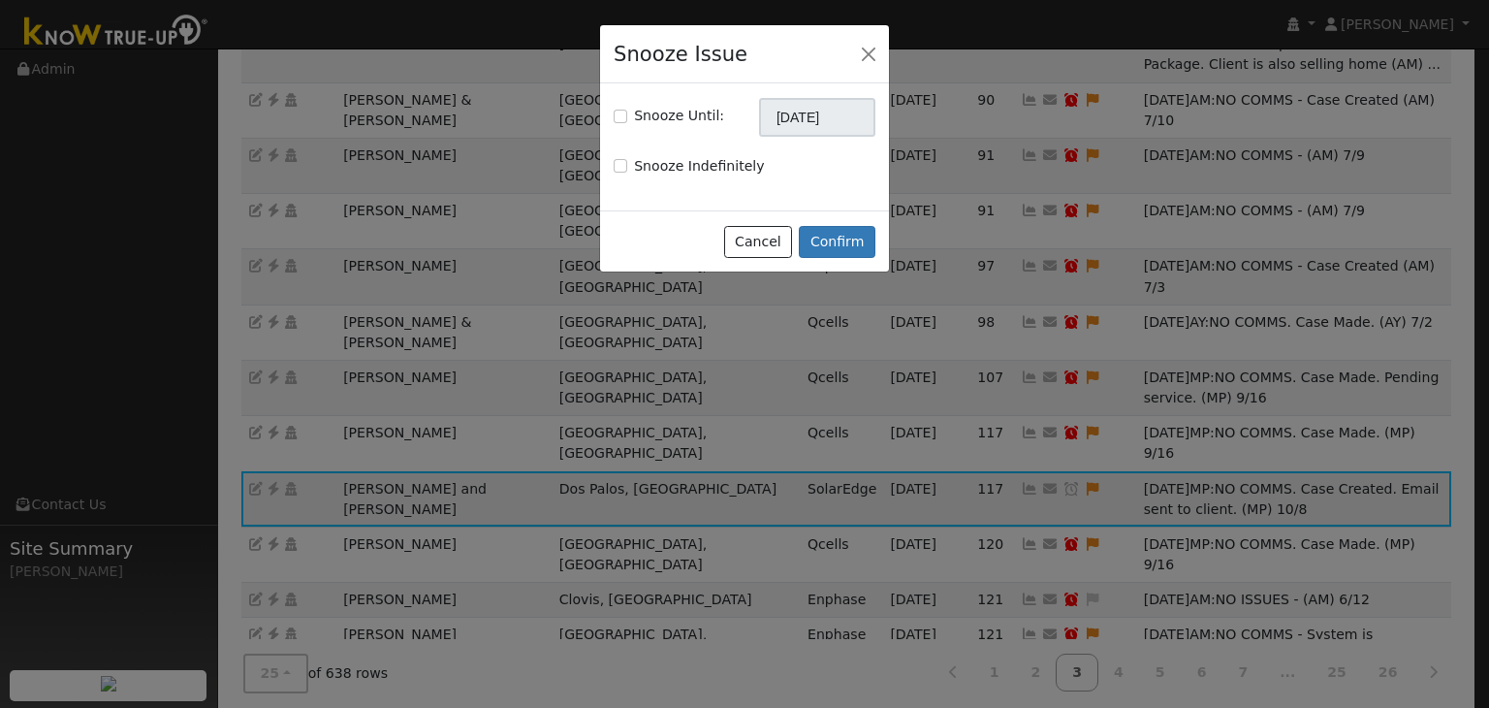
click at [628, 113] on div "Snooze Until:" at bounding box center [669, 116] width 111 height 20
click at [624, 115] on input "Snooze Until:" at bounding box center [621, 117] width 14 height 14
checkbox input "true"
click at [822, 117] on input "[DATE]" at bounding box center [817, 117] width 116 height 39
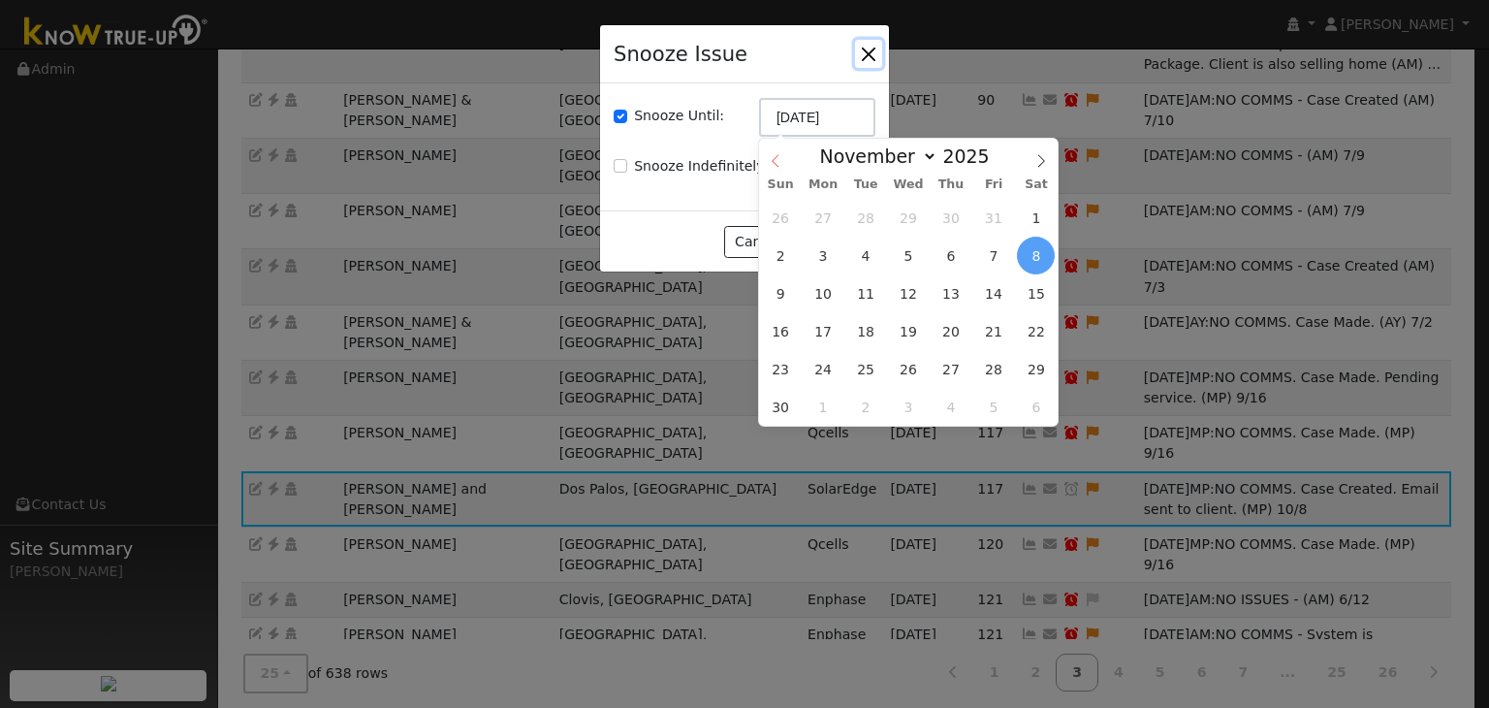
click at [781, 162] on icon at bounding box center [776, 161] width 14 height 14
select select "9"
click at [917, 294] on span "15" at bounding box center [909, 293] width 38 height 38
type input "10/15/2025"
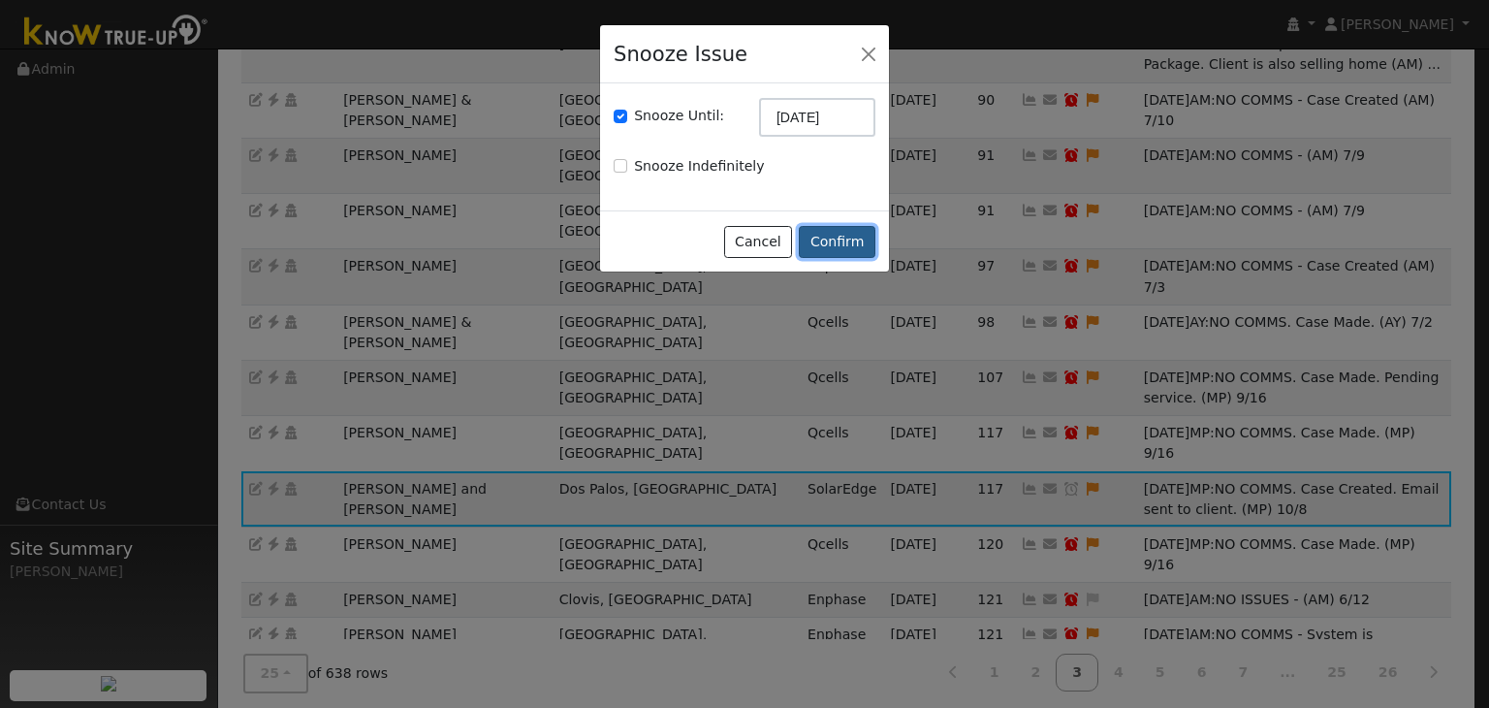
click at [855, 241] on button "Confirm" at bounding box center [837, 242] width 77 height 33
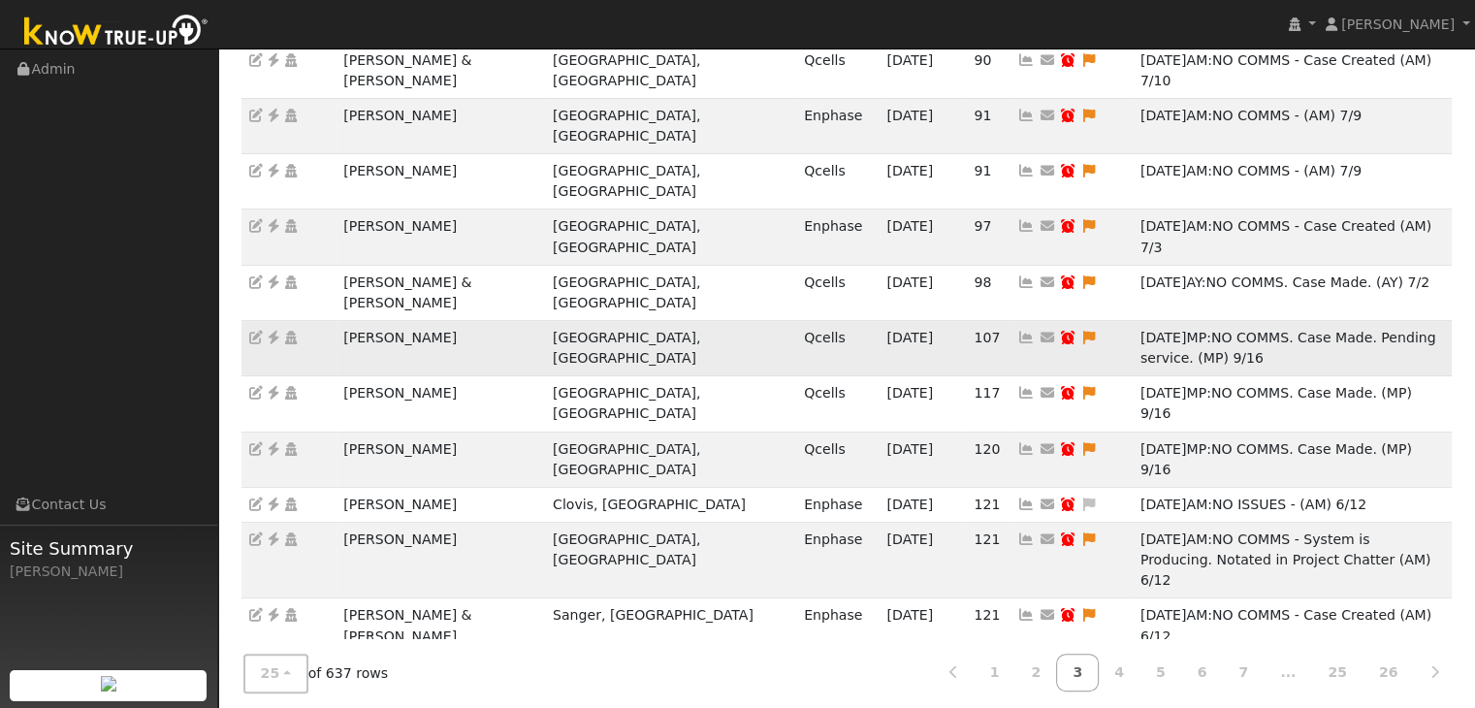
scroll to position [580, 0]
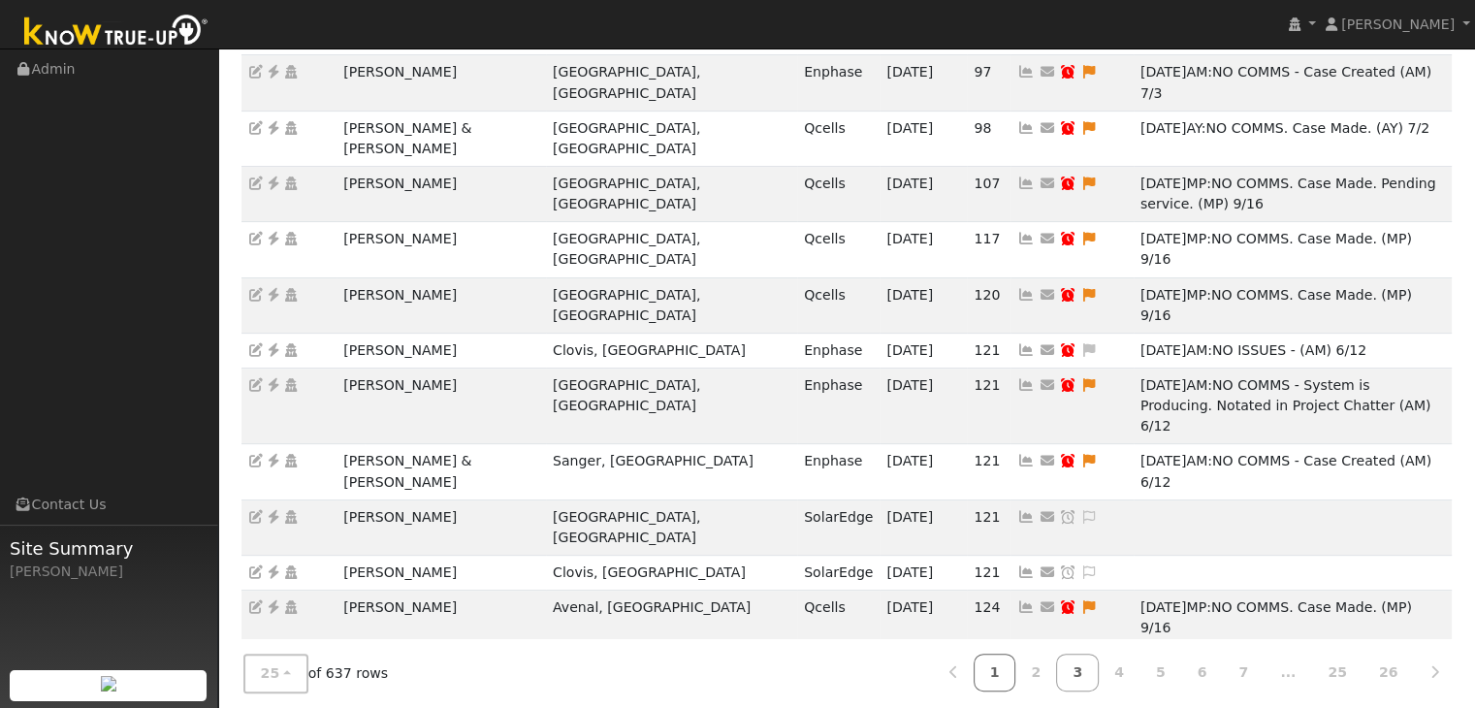
click at [1016, 663] on link "1" at bounding box center [994, 672] width 43 height 38
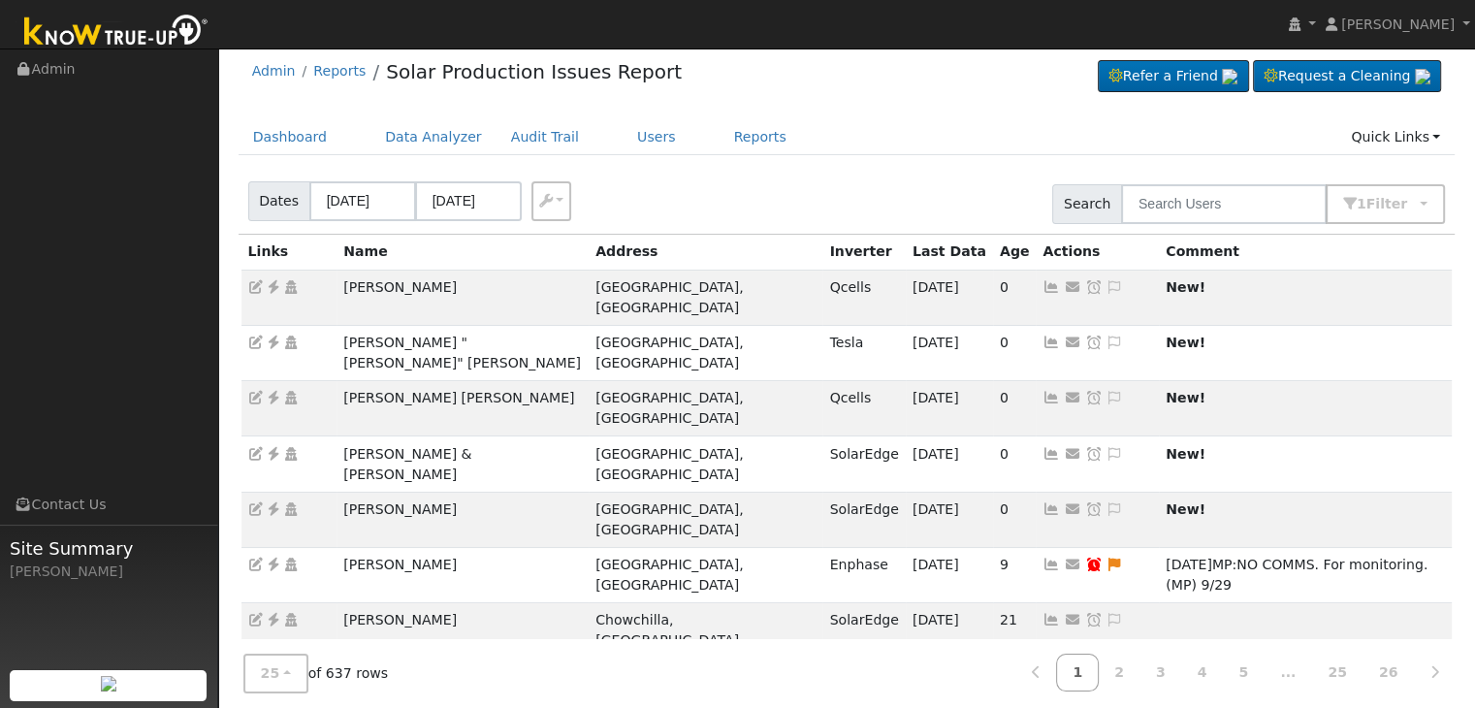
scroll to position [0, 0]
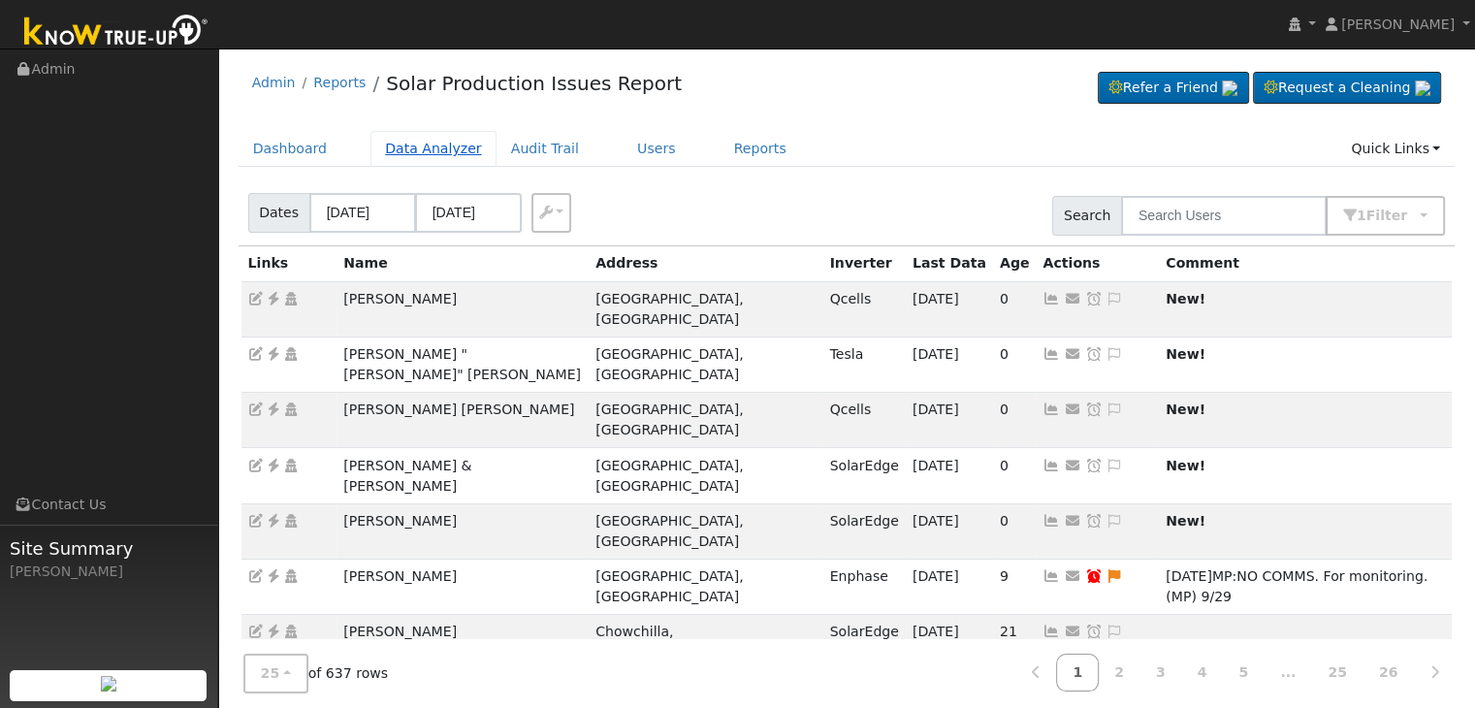
click at [398, 152] on link "Data Analyzer" at bounding box center [433, 149] width 126 height 36
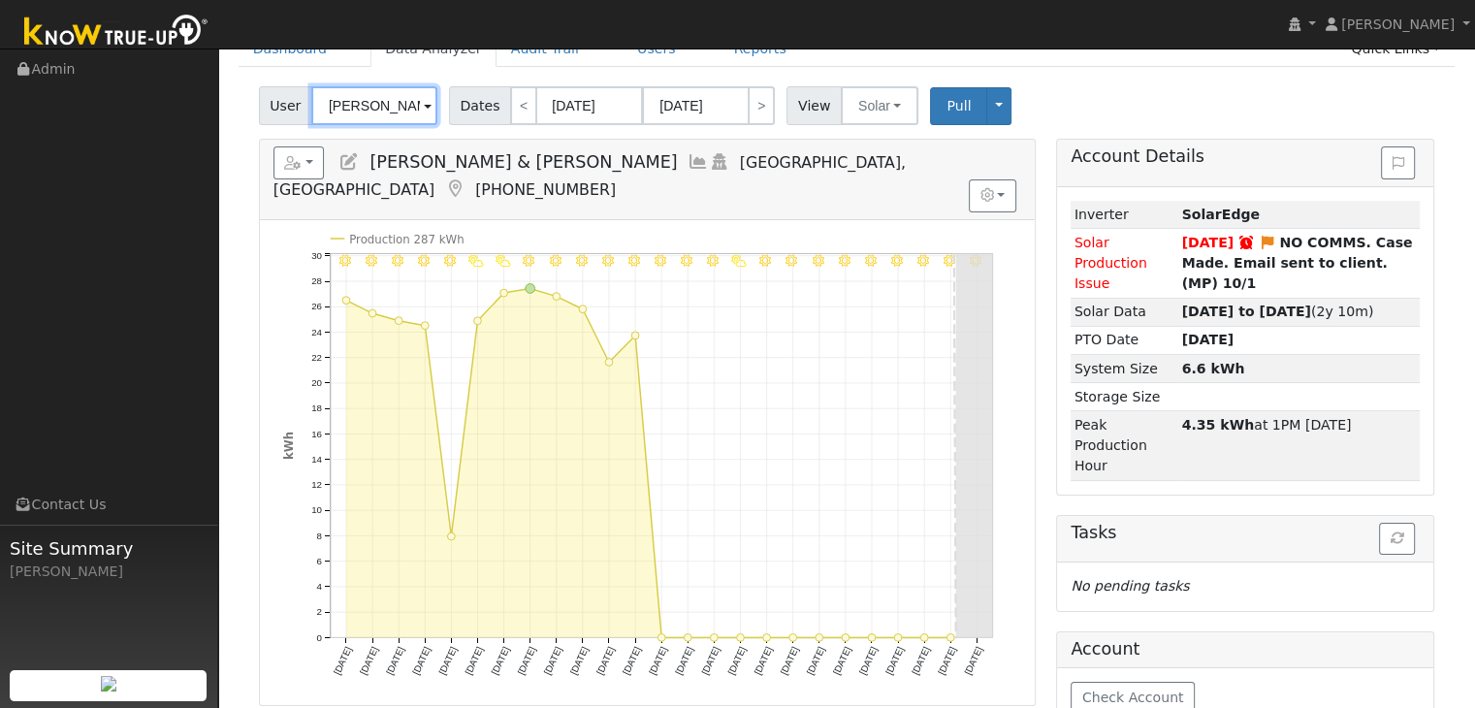
scroll to position [97, 0]
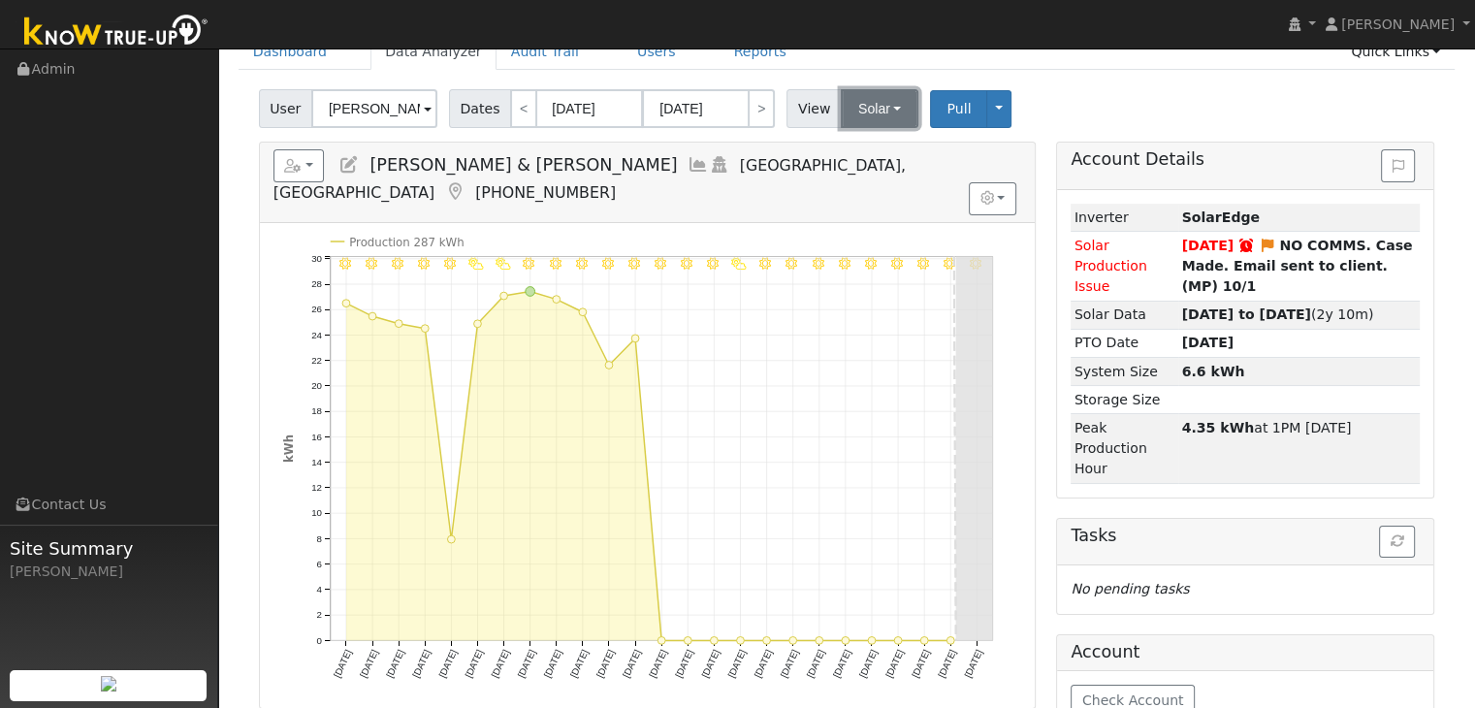
click at [848, 106] on button "Solar" at bounding box center [880, 108] width 78 height 39
click at [861, 149] on link "Utility" at bounding box center [904, 151] width 135 height 27
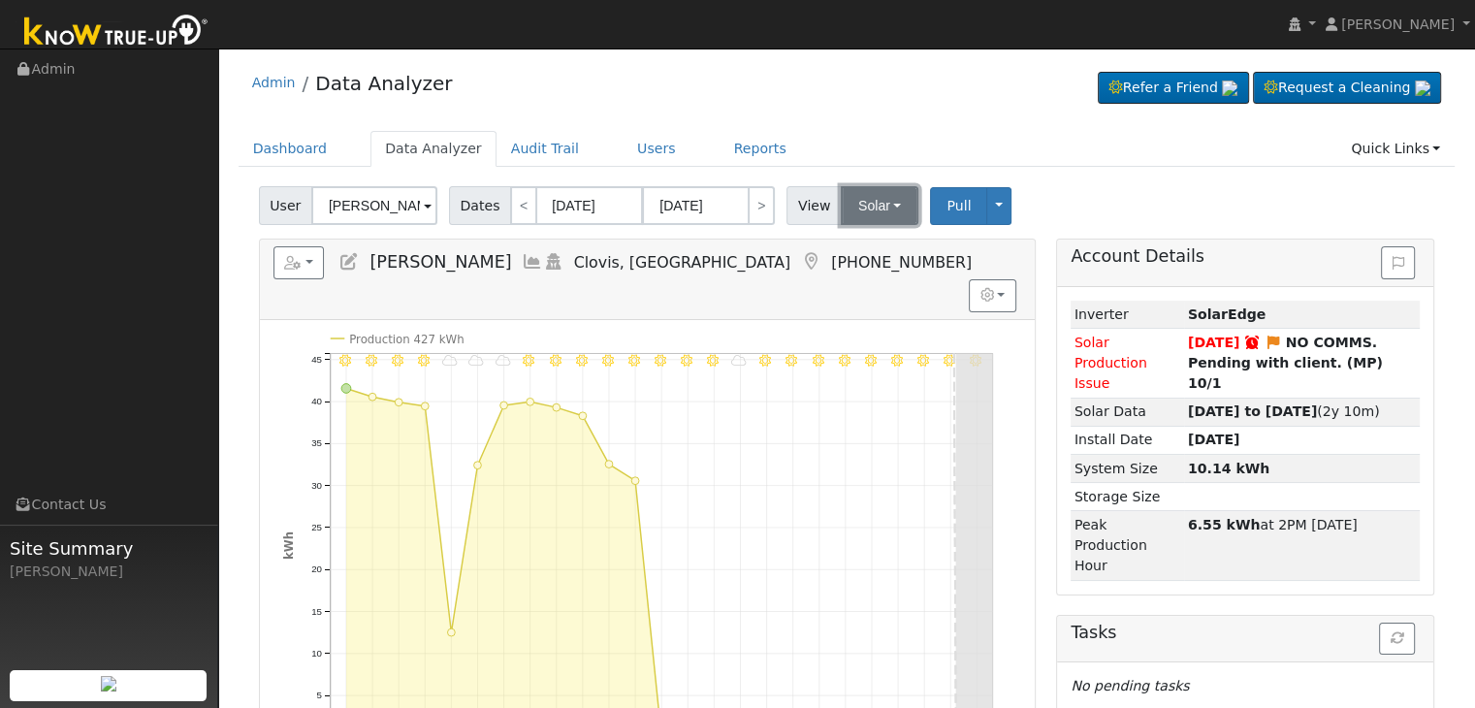
click at [884, 210] on button "Solar" at bounding box center [880, 205] width 78 height 39
click at [872, 242] on link "Utility" at bounding box center [904, 248] width 135 height 27
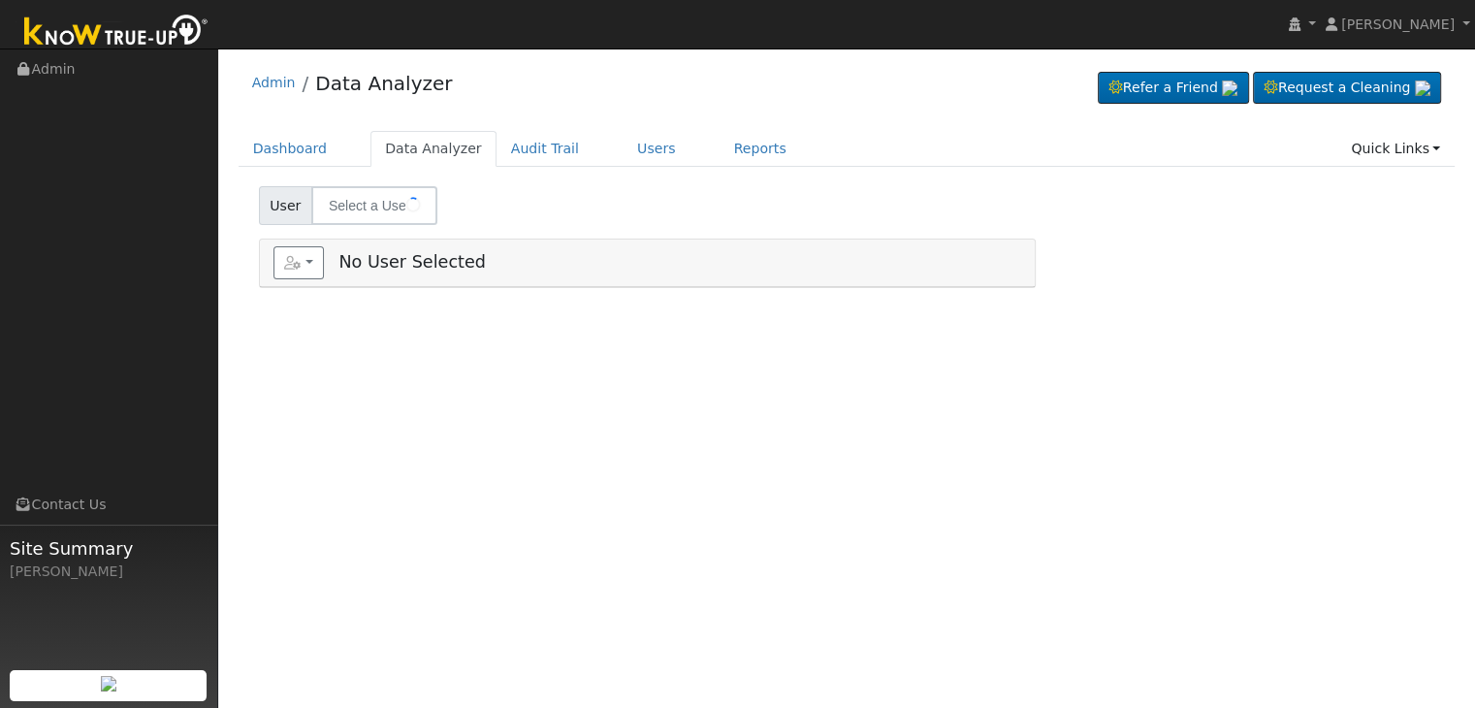
type input "John Row"
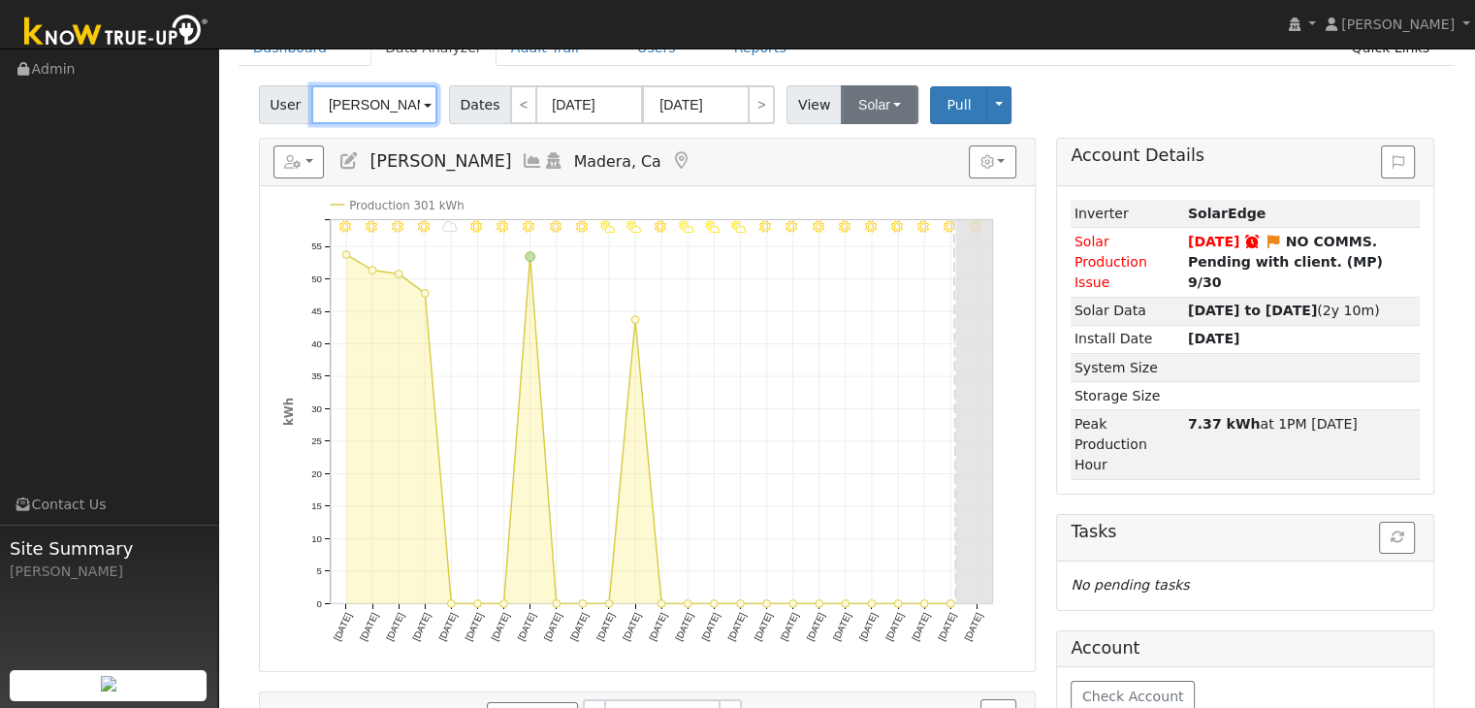
scroll to position [97, 0]
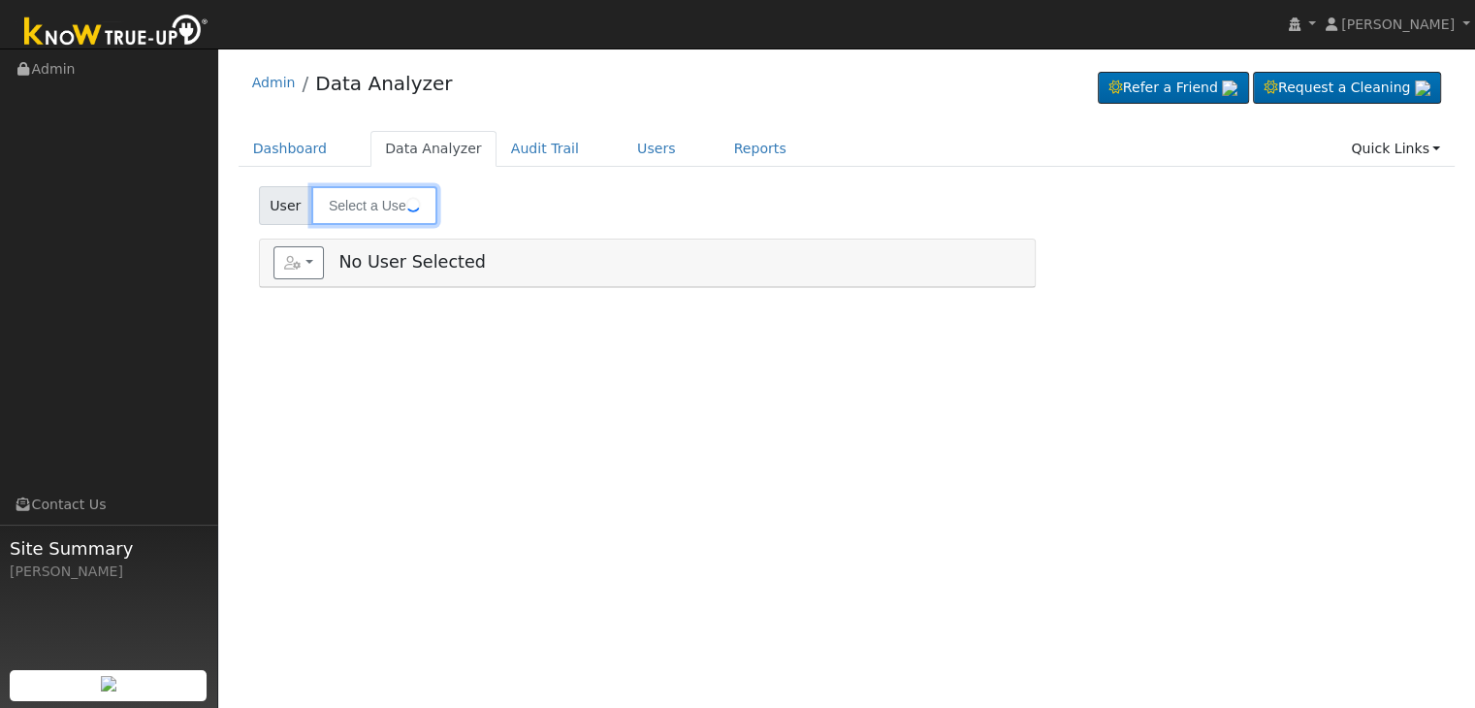
type input "[PERSON_NAME] & [PERSON_NAME]"
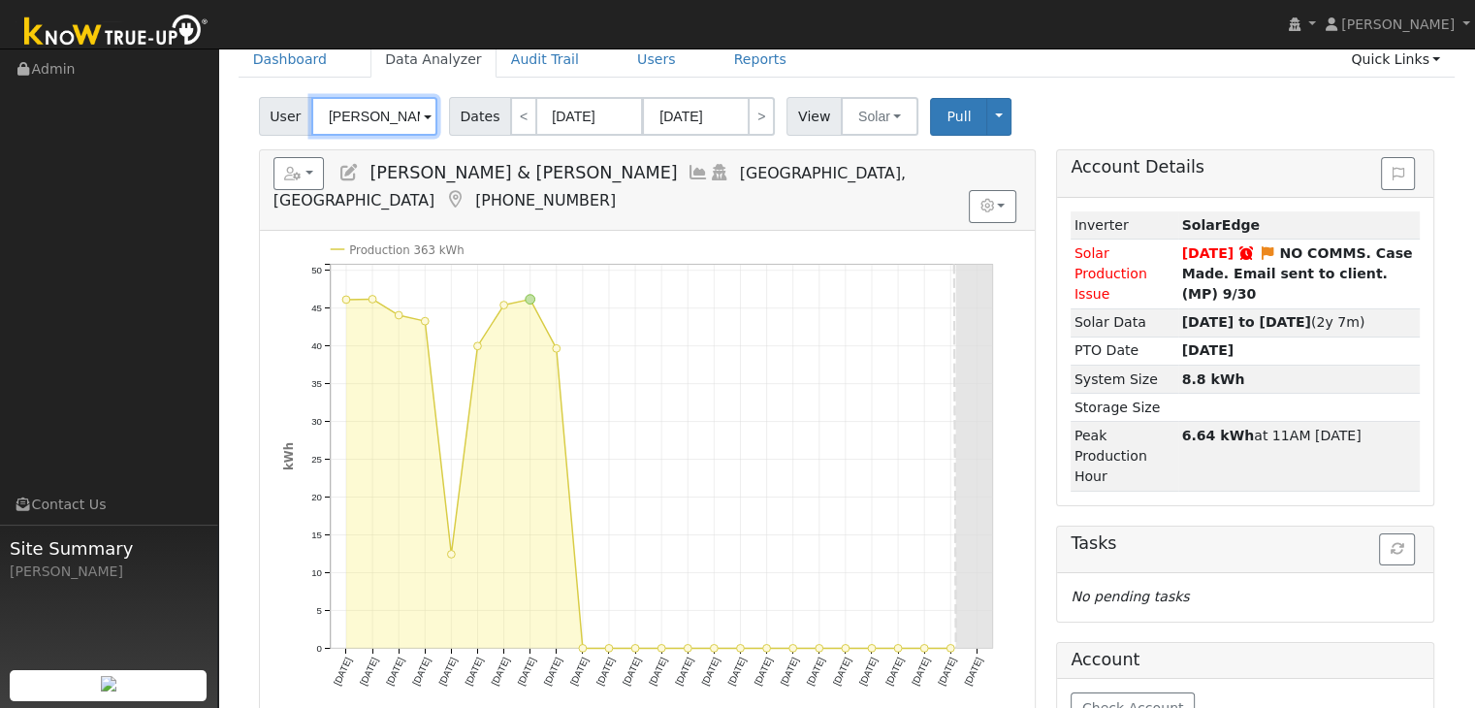
scroll to position [97, 0]
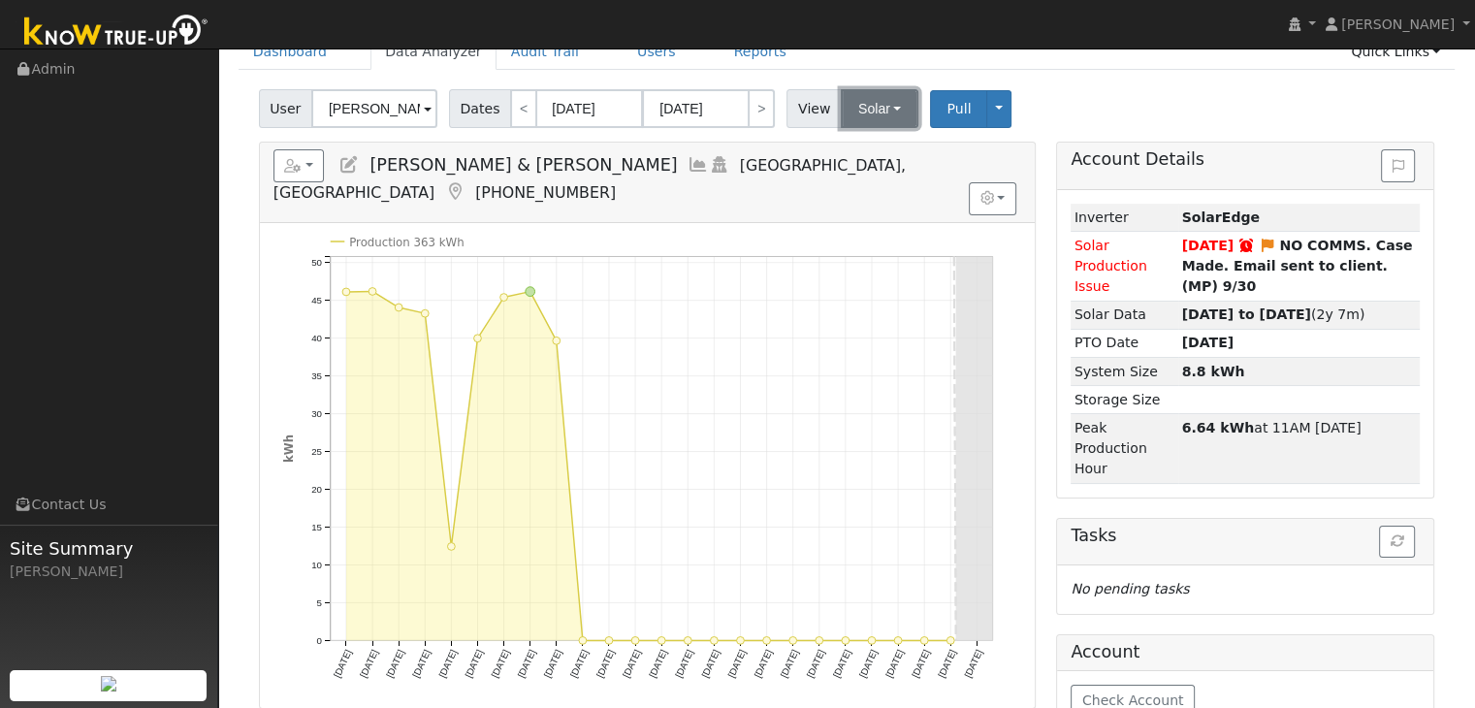
click at [848, 102] on button "Solar" at bounding box center [880, 108] width 78 height 39
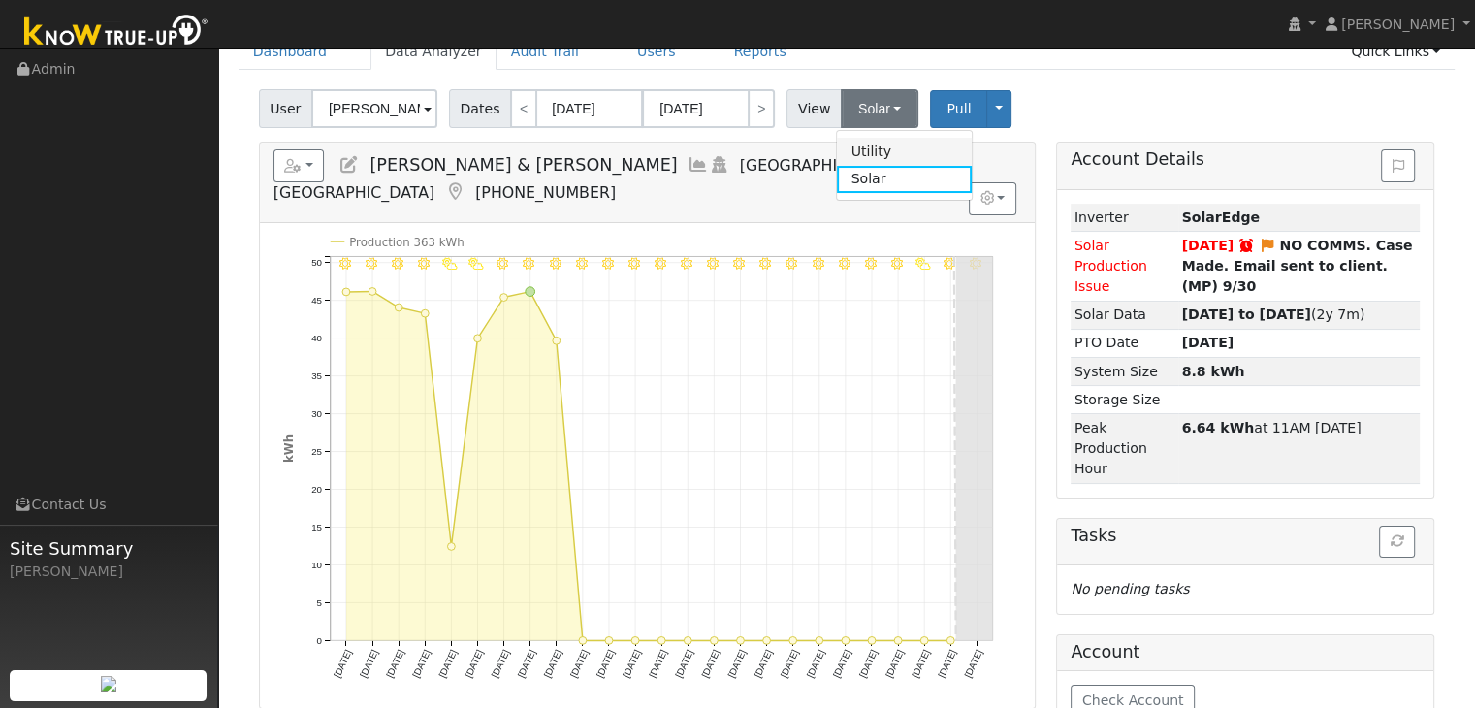
click at [876, 149] on link "Utility" at bounding box center [904, 151] width 135 height 27
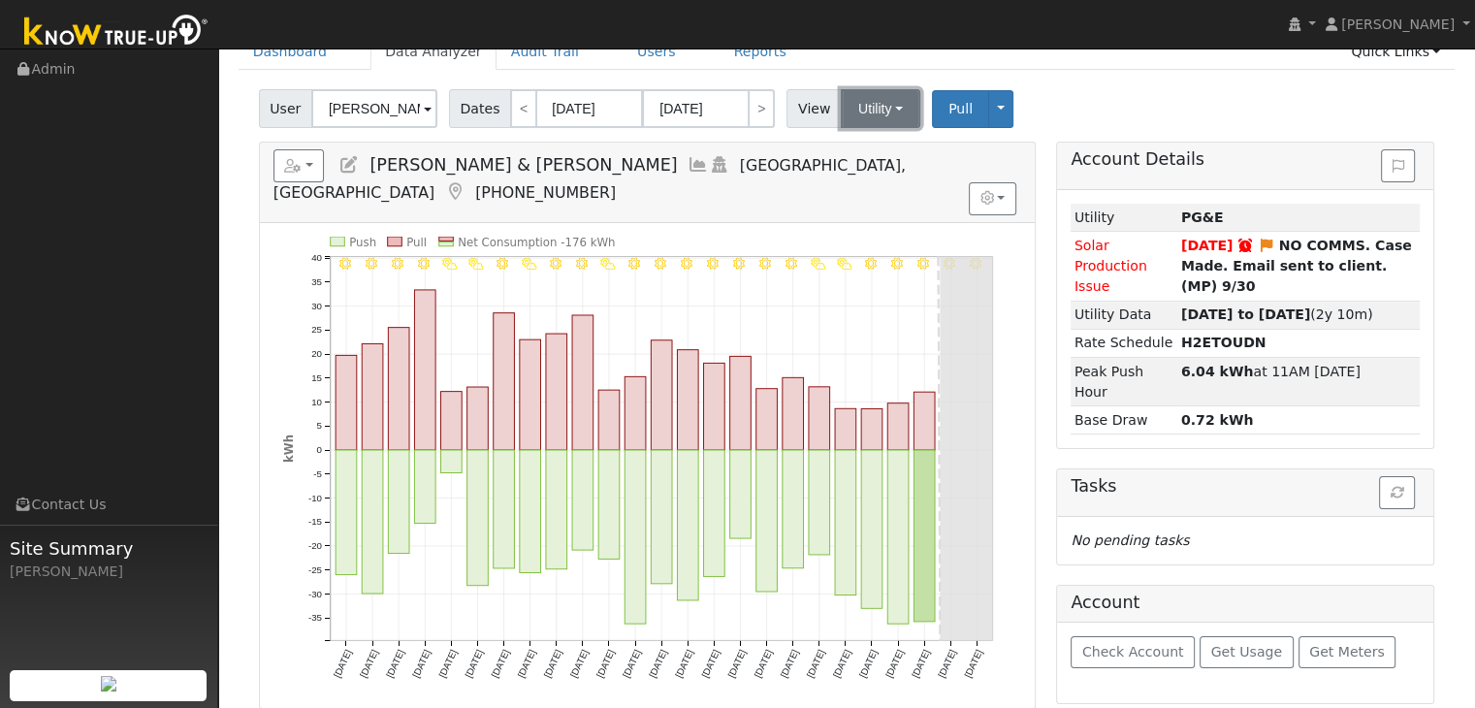
click at [863, 110] on button "Utility" at bounding box center [881, 108] width 80 height 39
click at [876, 172] on link "Solar" at bounding box center [904, 179] width 135 height 27
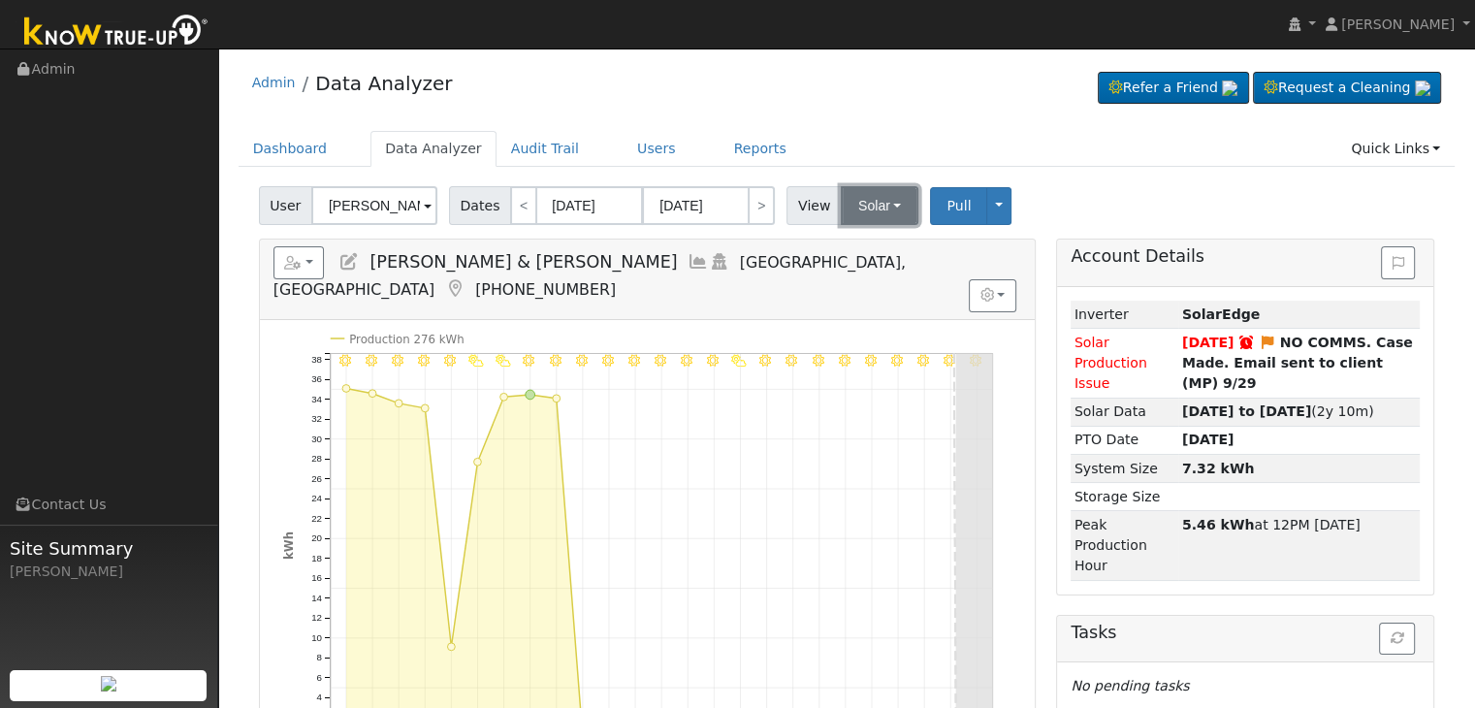
click at [854, 214] on button "Solar" at bounding box center [880, 205] width 78 height 39
click at [856, 251] on link "Utility" at bounding box center [904, 248] width 135 height 27
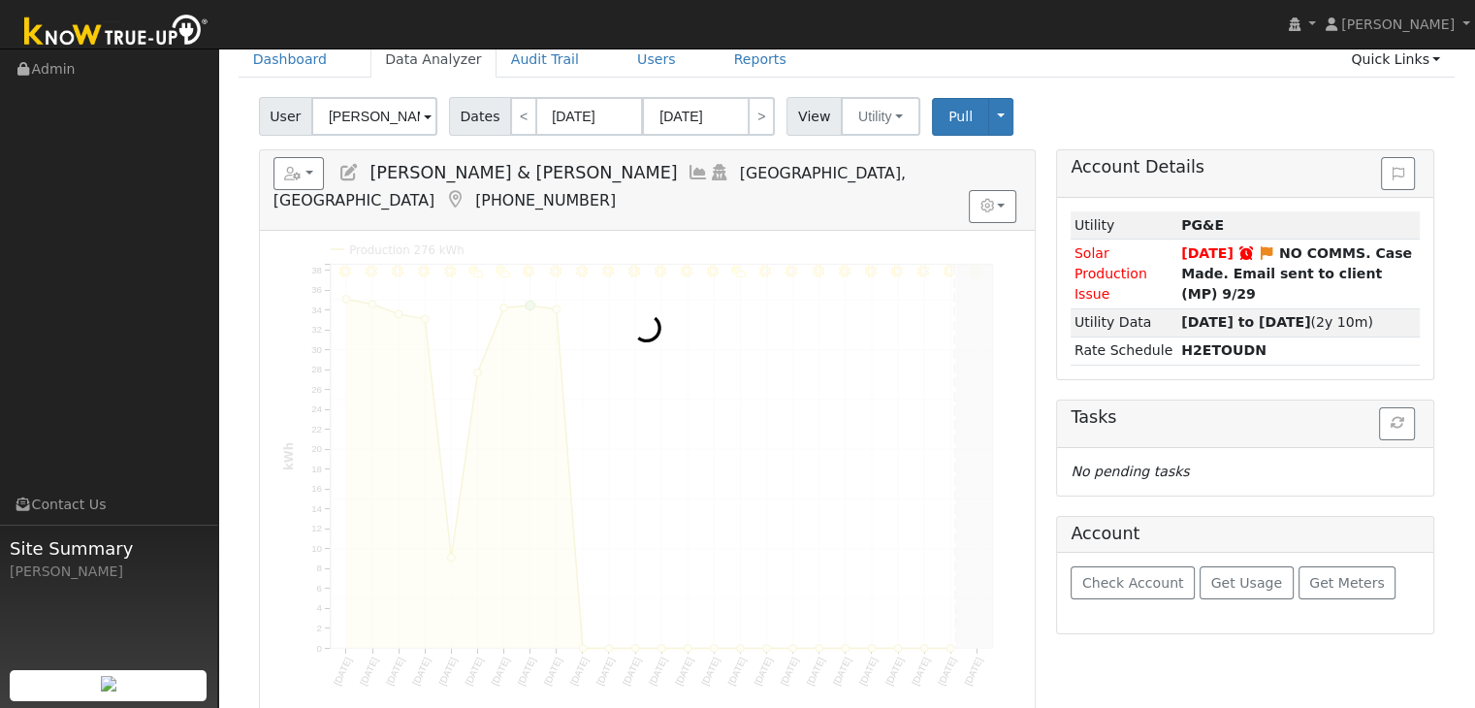
scroll to position [97, 0]
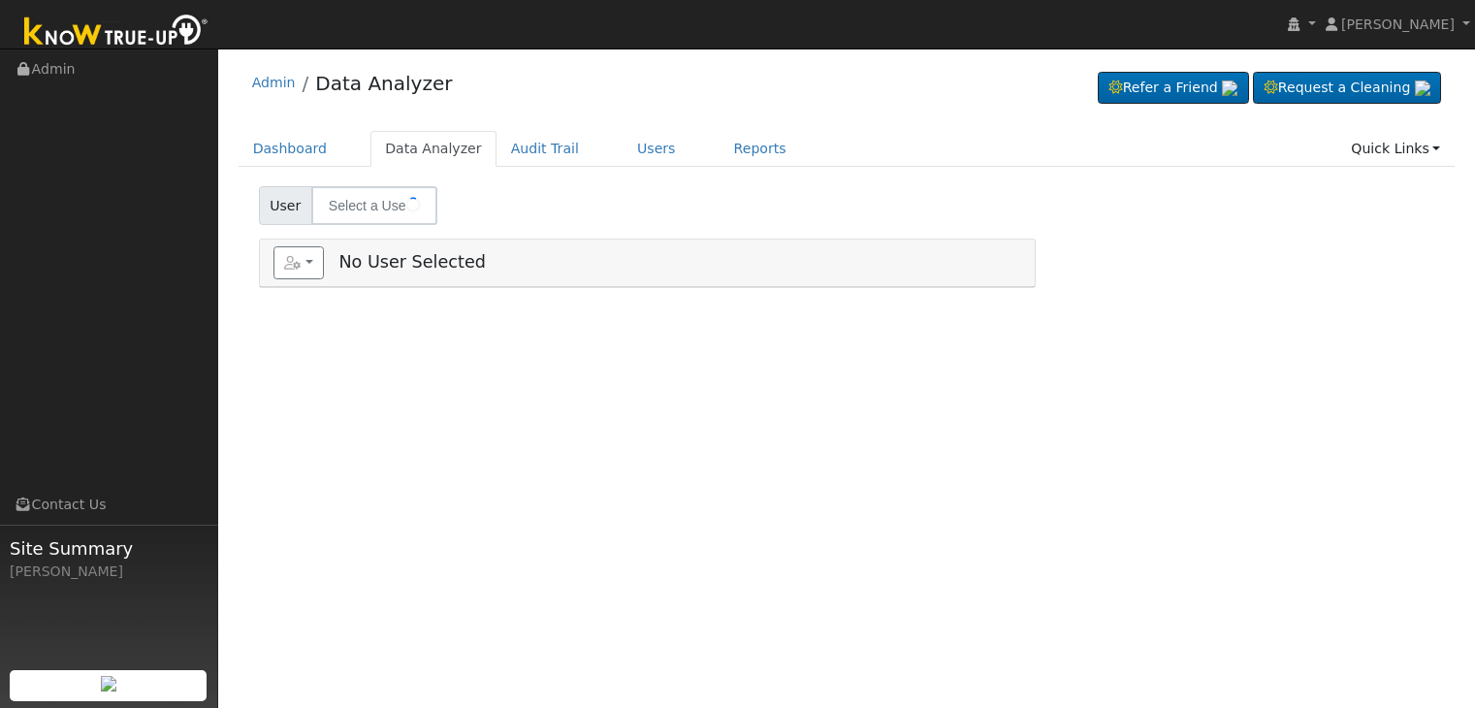
type input "[PERSON_NAME]"
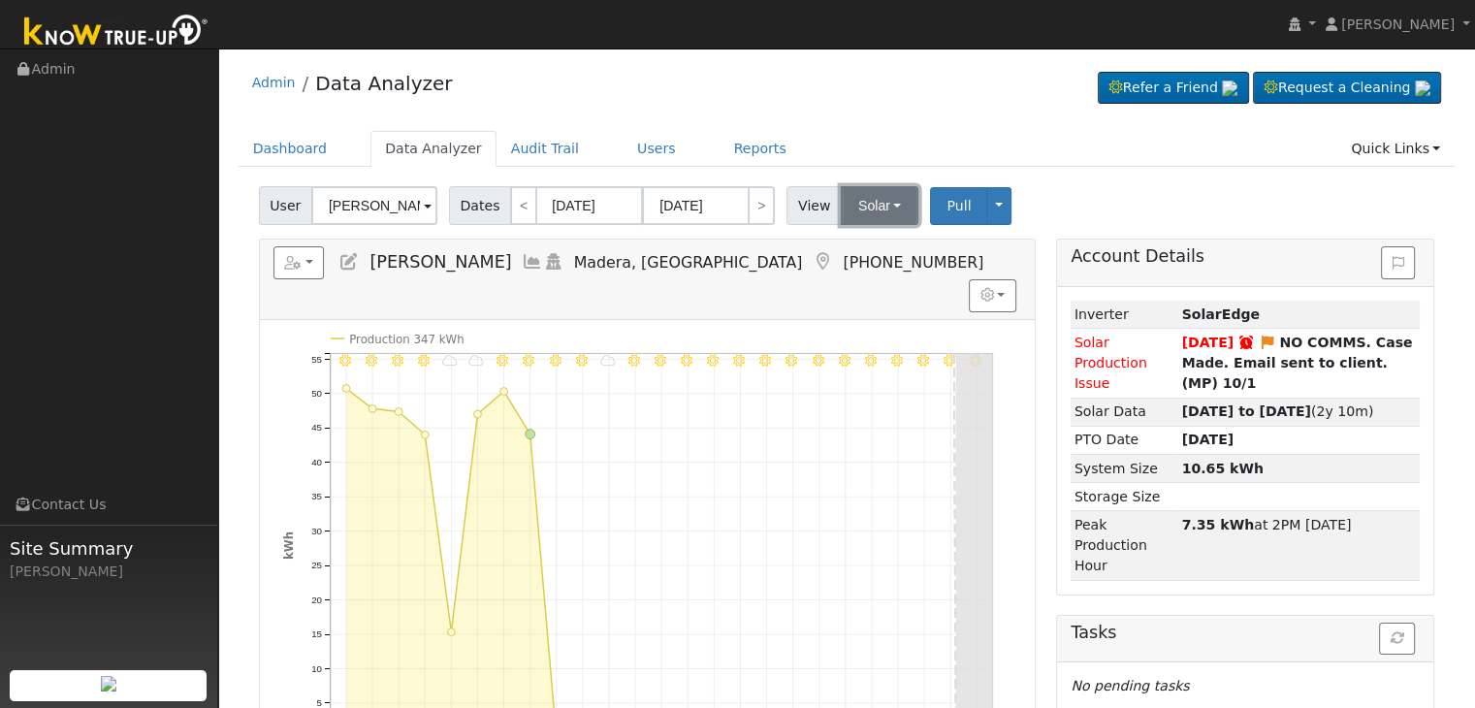
click at [848, 206] on button "Solar" at bounding box center [880, 205] width 78 height 39
click at [851, 247] on link "Utility" at bounding box center [904, 248] width 135 height 27
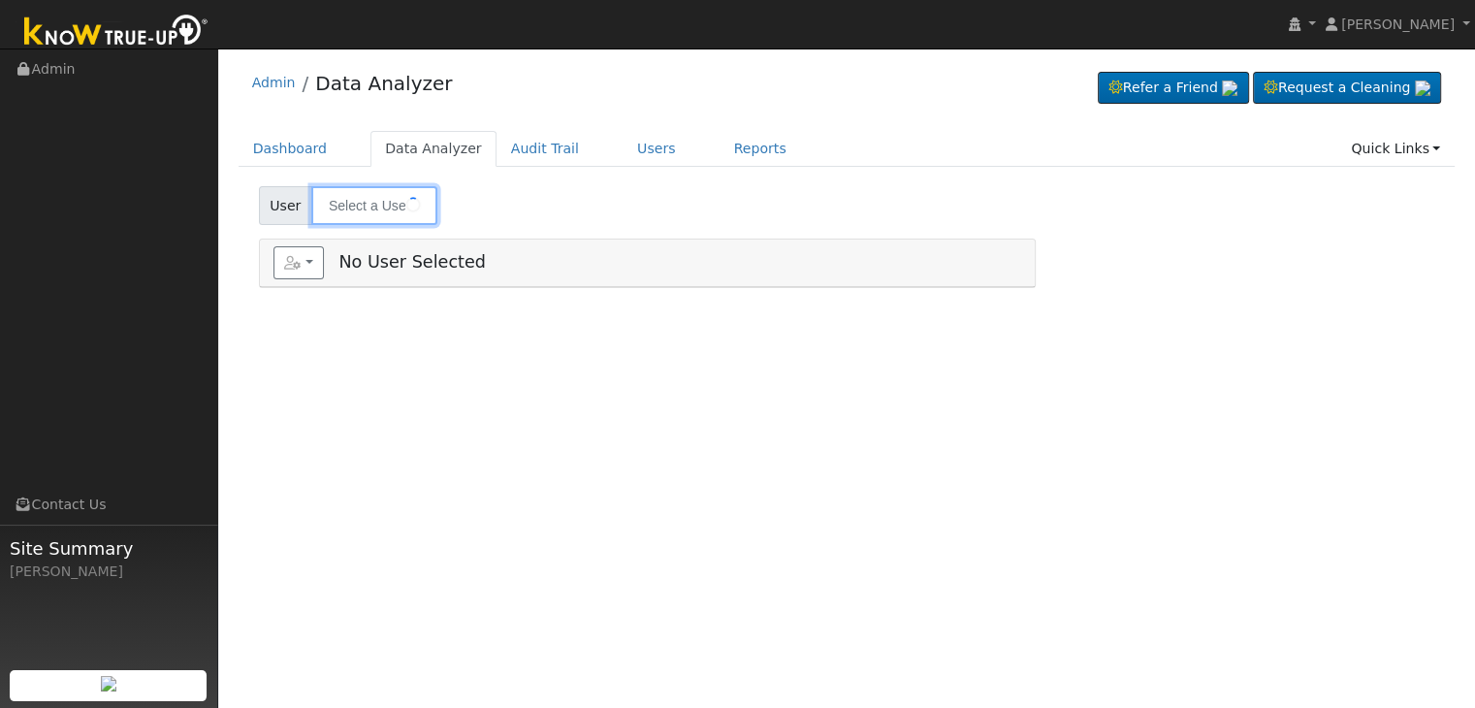
type input "[PERSON_NAME]"
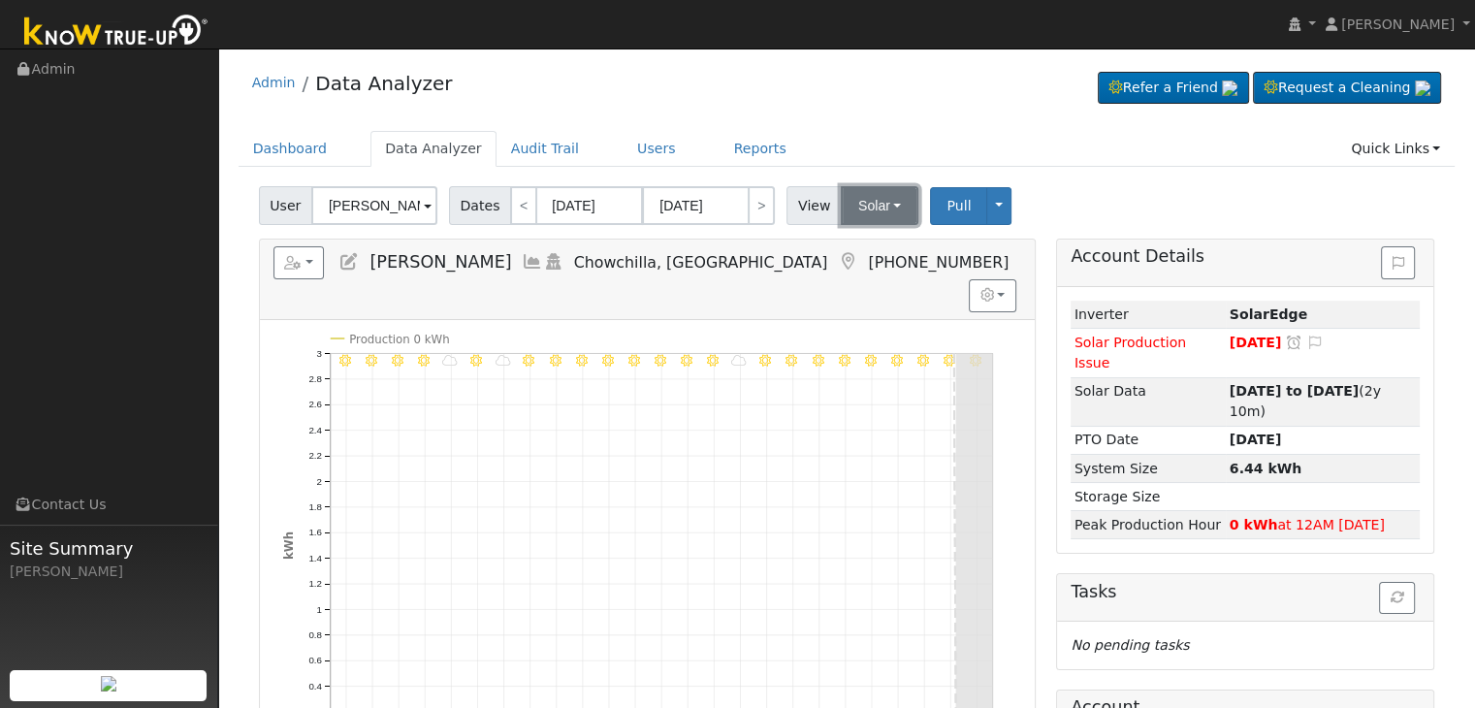
click at [871, 207] on button "Solar" at bounding box center [880, 205] width 78 height 39
click at [860, 241] on link "Utility" at bounding box center [904, 248] width 135 height 27
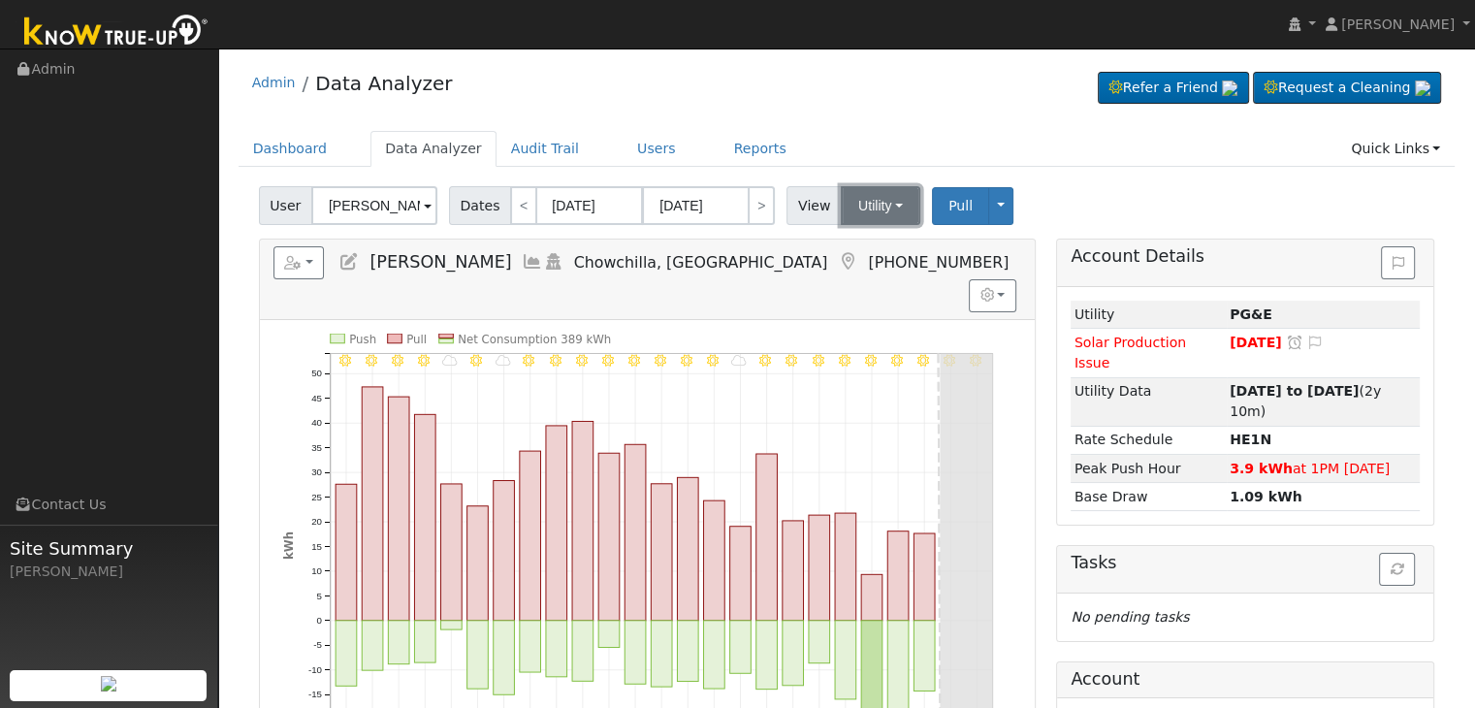
click at [865, 215] on button "Utility" at bounding box center [881, 205] width 80 height 39
click at [869, 276] on link "Solar" at bounding box center [904, 276] width 135 height 27
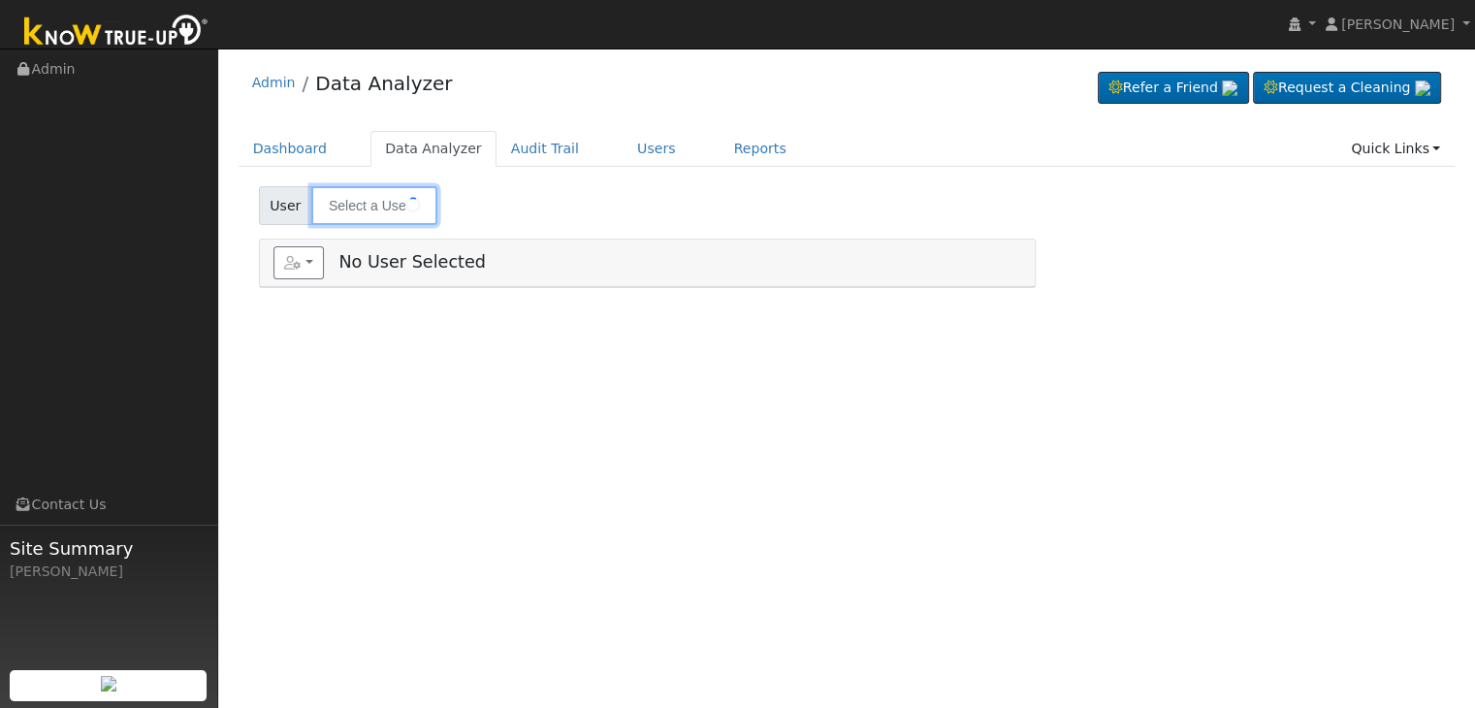
type input "[PERSON_NAME] & [PERSON_NAME]"
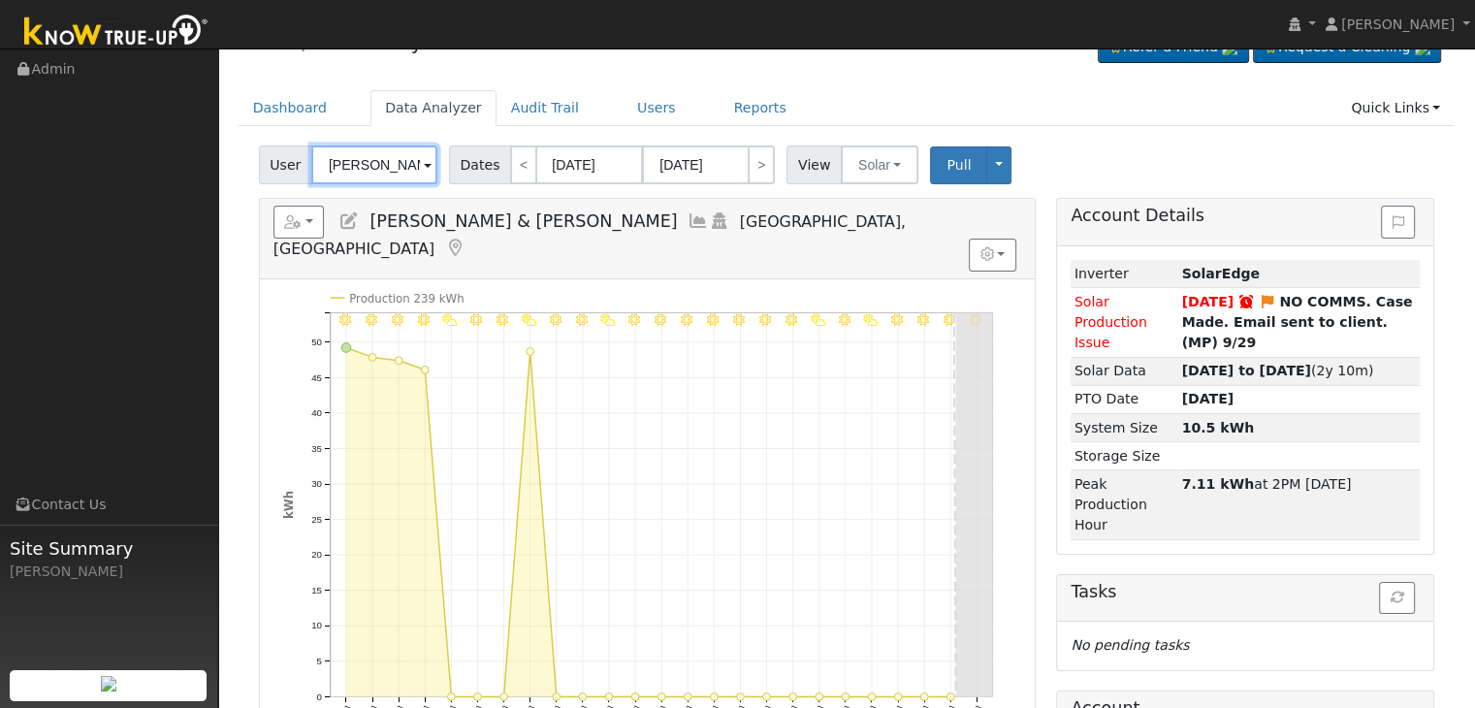
scroll to position [97, 0]
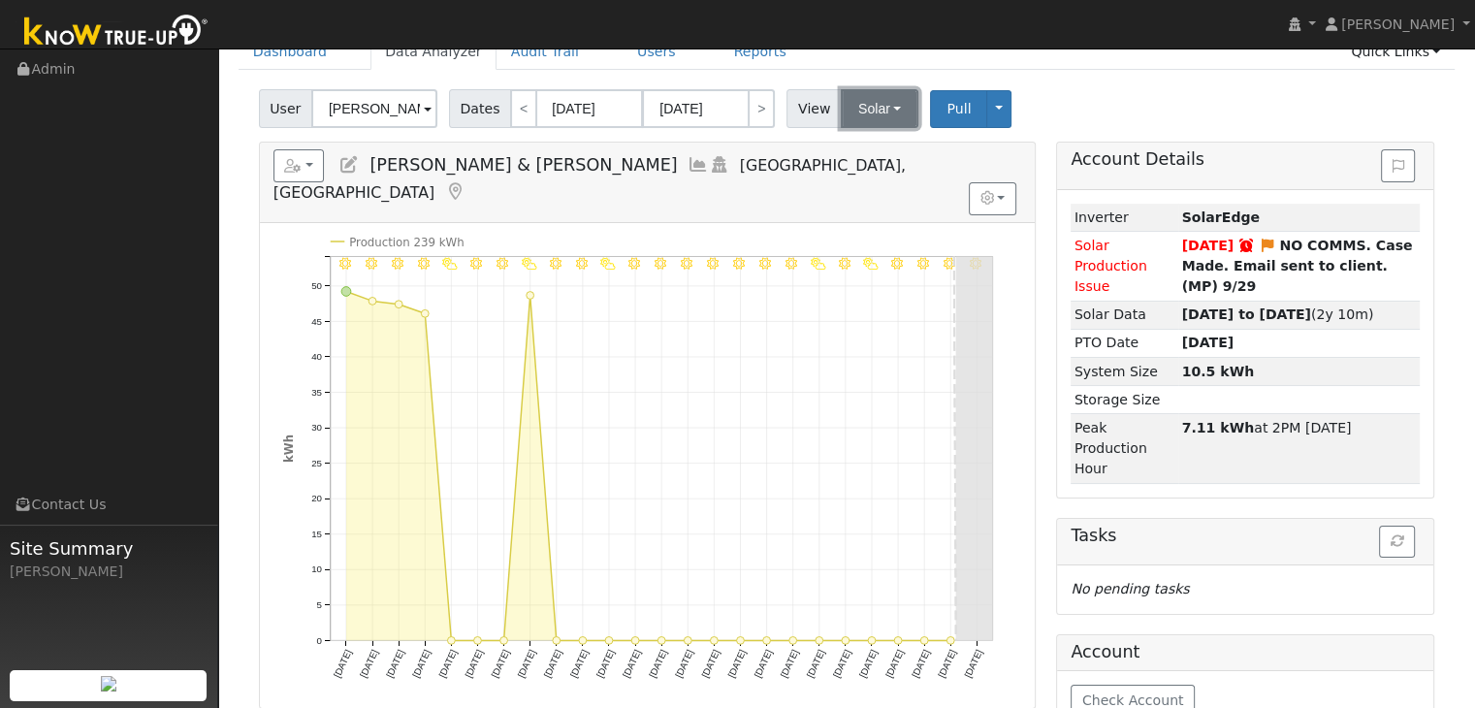
click at [858, 123] on button "Solar" at bounding box center [880, 108] width 78 height 39
click at [869, 150] on link "Utility" at bounding box center [904, 151] width 135 height 27
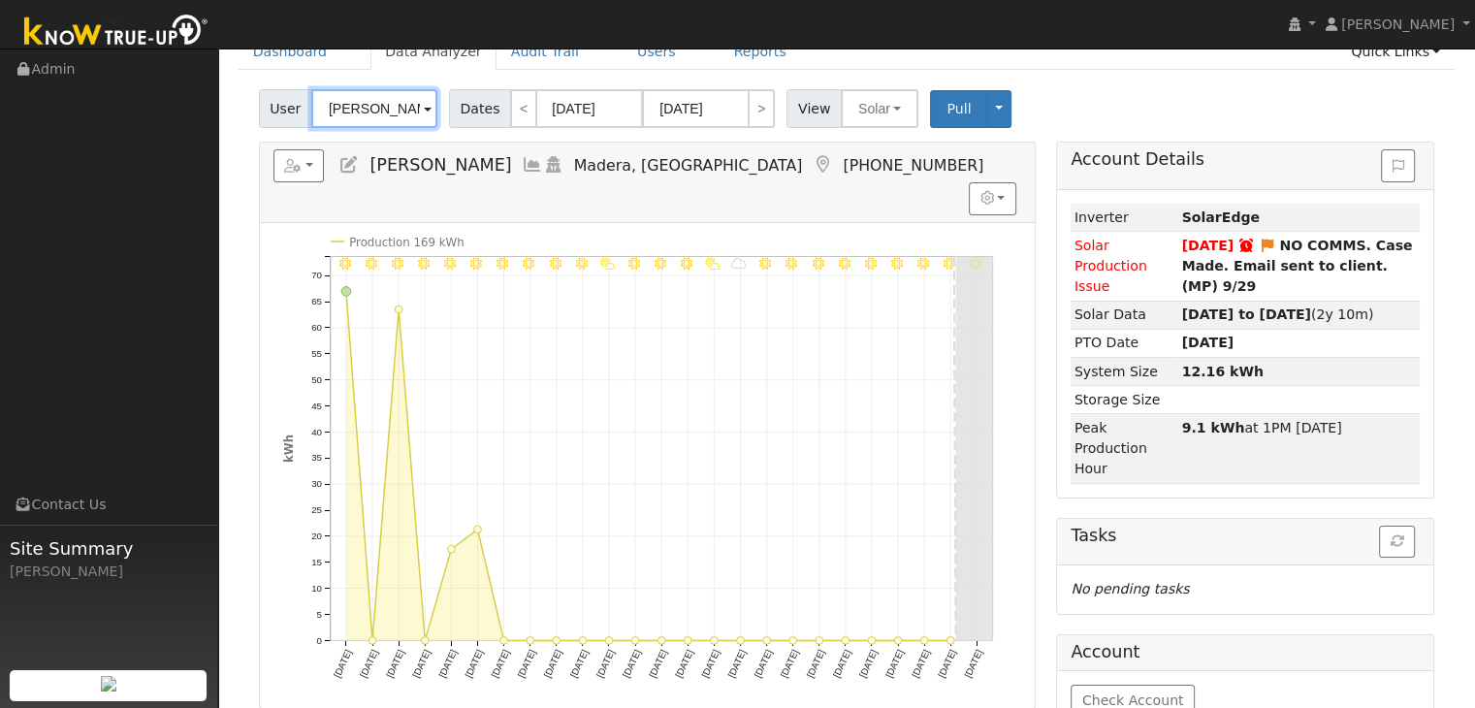
scroll to position [97, 0]
click at [846, 122] on button "Solar" at bounding box center [880, 108] width 78 height 39
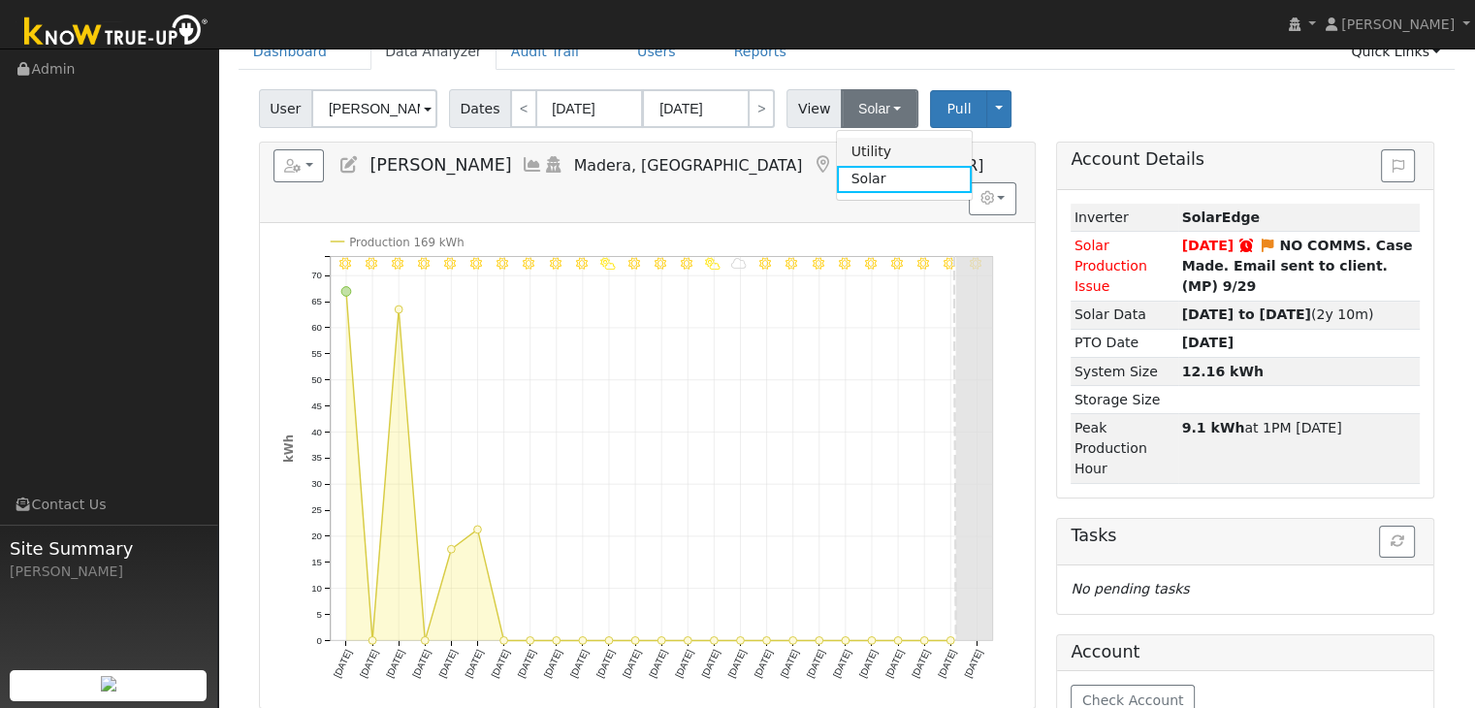
click at [856, 147] on link "Utility" at bounding box center [904, 151] width 135 height 27
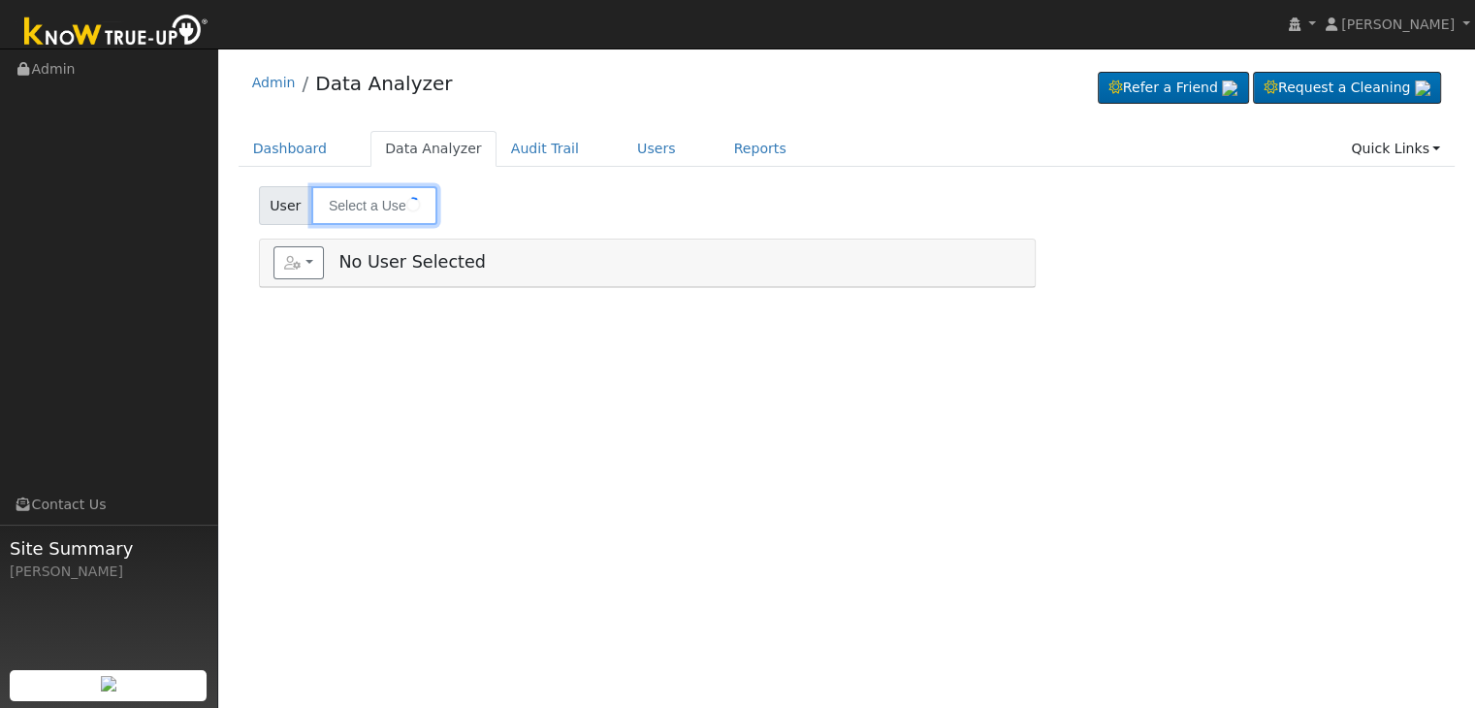
type input "[PERSON_NAME] - Agg Meter"
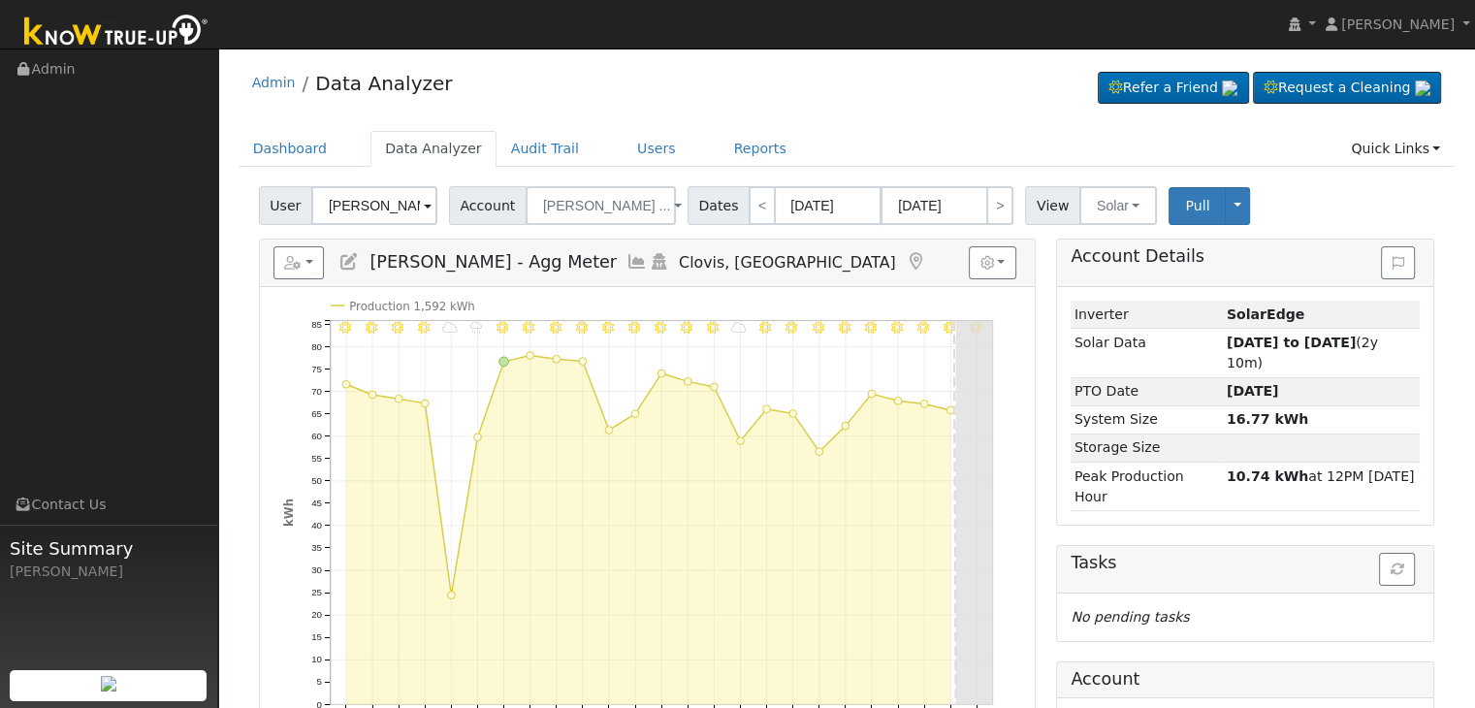
click at [906, 257] on icon at bounding box center [916, 261] width 21 height 17
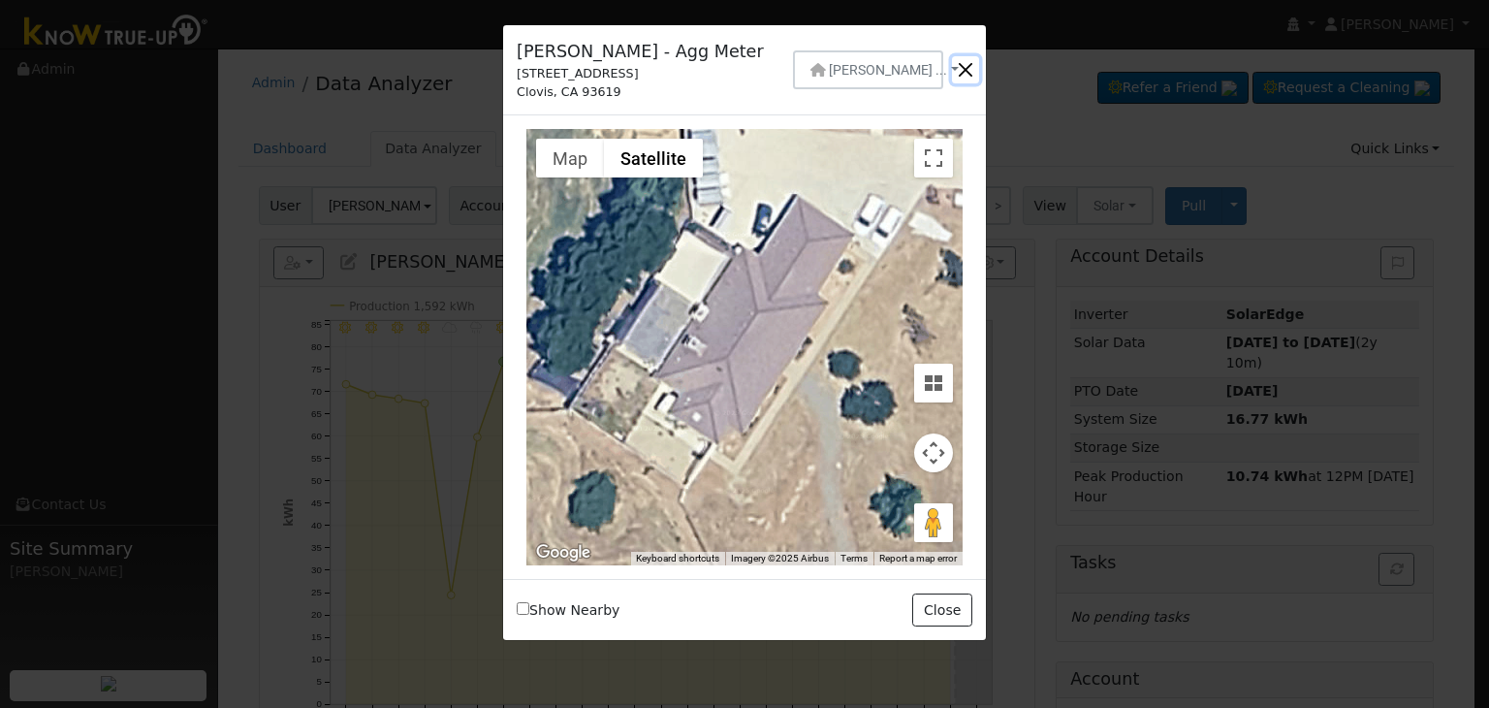
click at [962, 65] on button "button" at bounding box center [965, 69] width 27 height 27
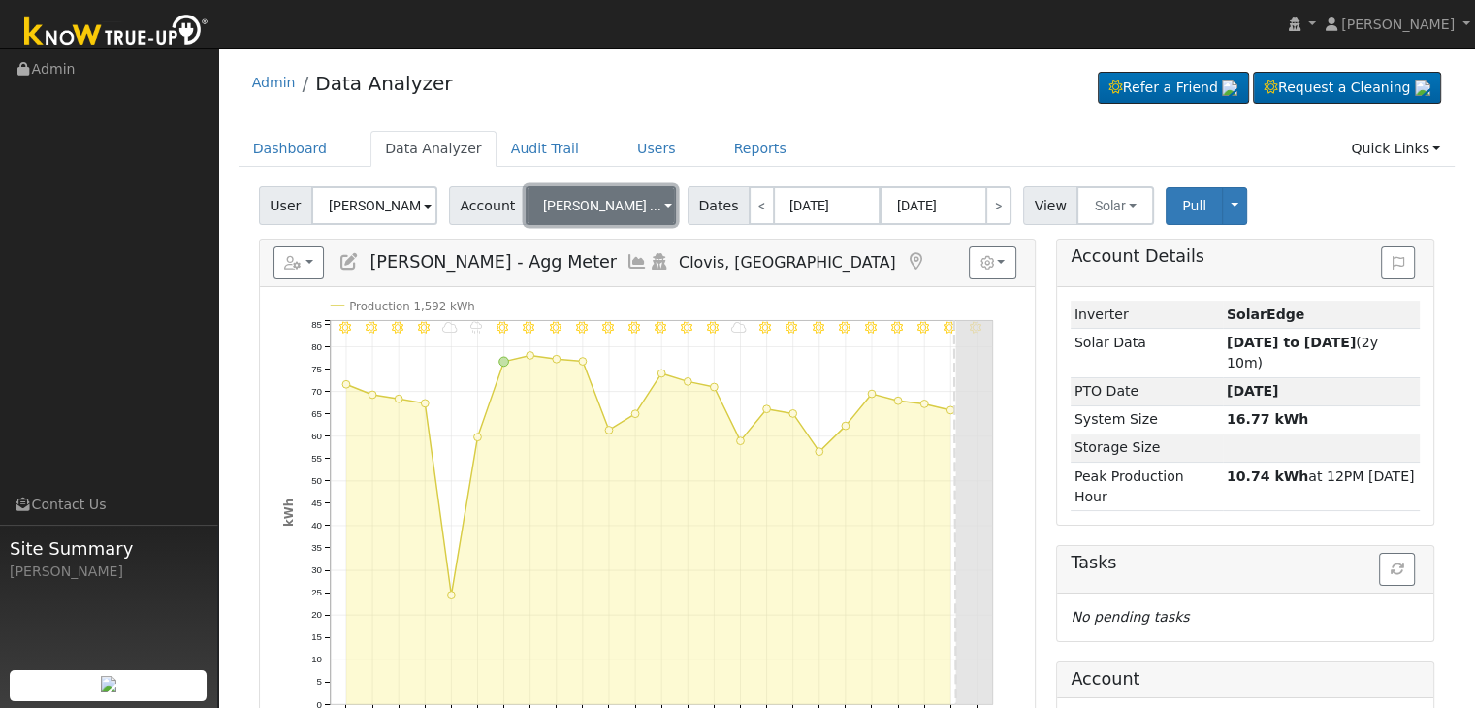
click at [605, 206] on span "David Finke ..." at bounding box center [602, 206] width 118 height 16
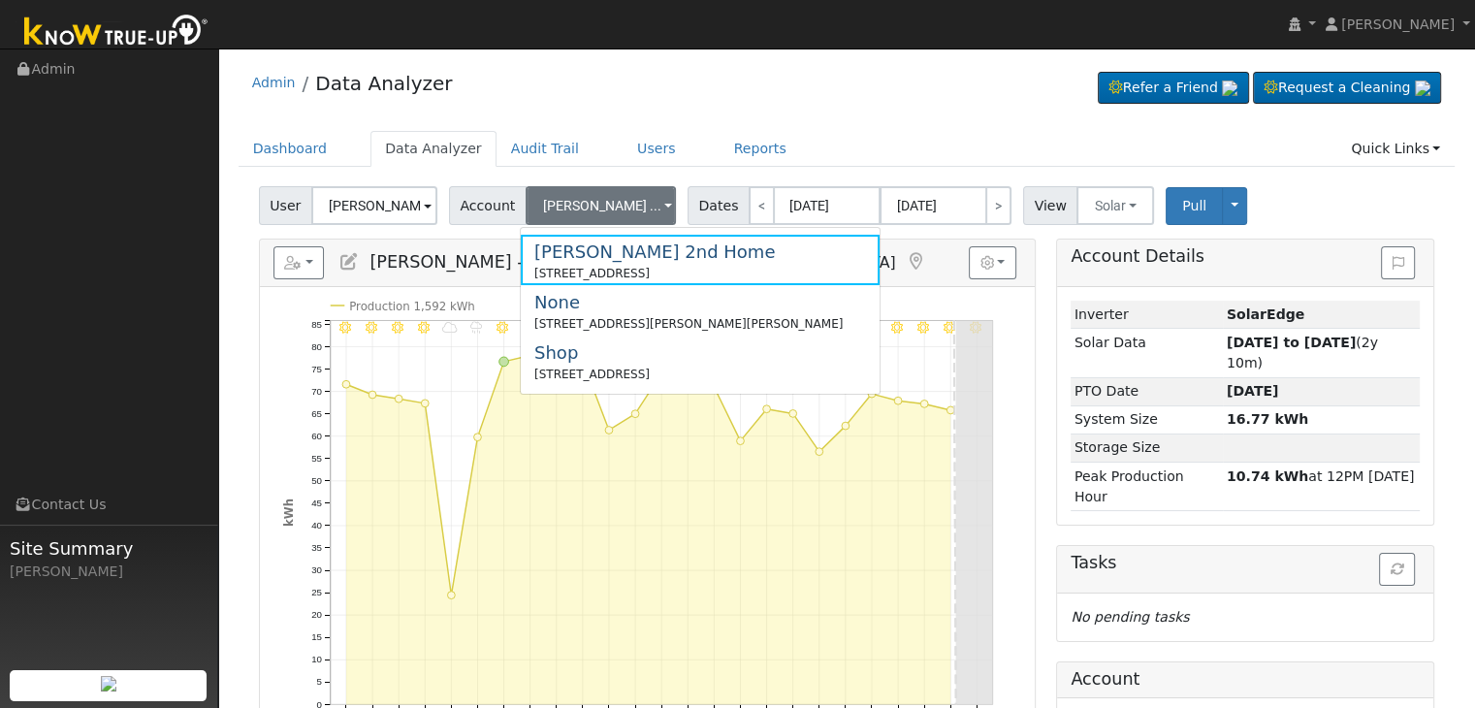
click at [860, 77] on div "Admin Data Analyzer Refer a Friend Request a Cleaning" at bounding box center [847, 87] width 1217 height 59
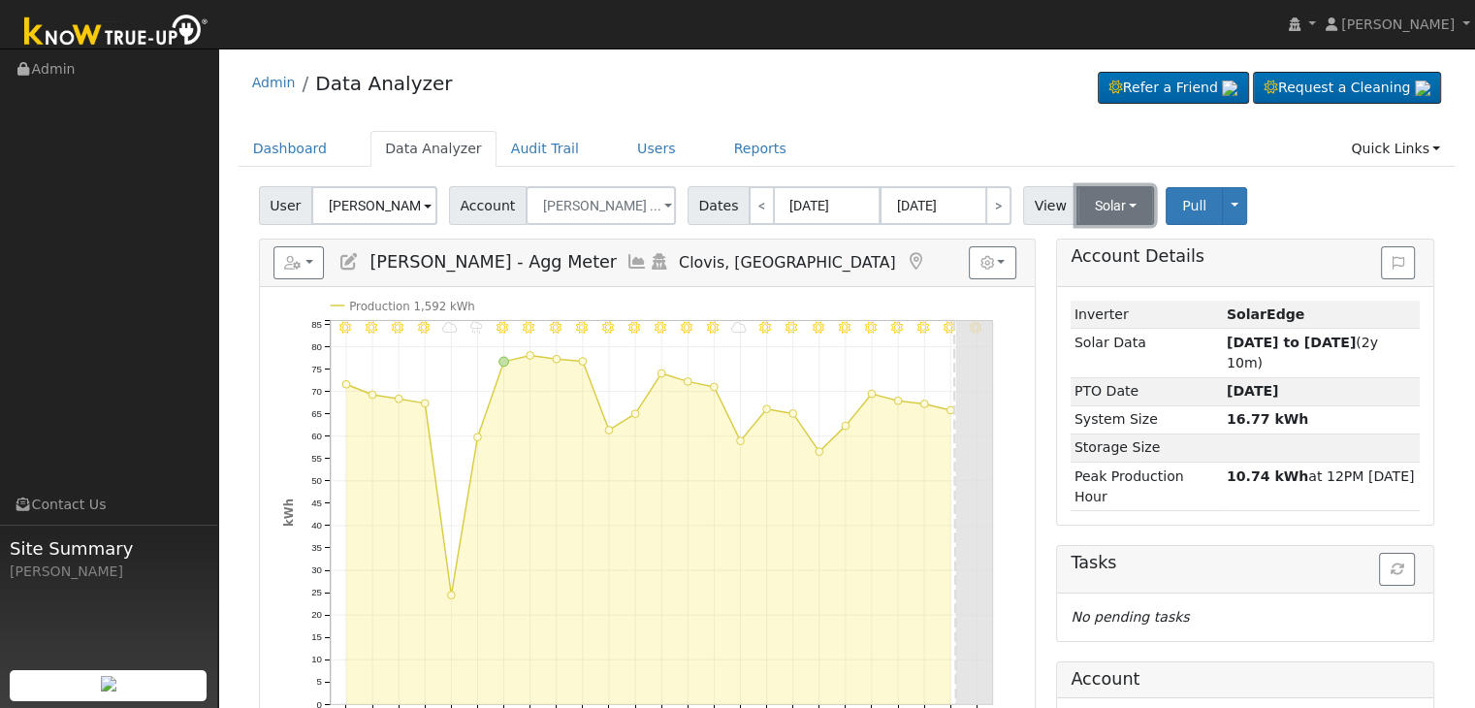
click at [1076, 203] on button "Solar" at bounding box center [1115, 205] width 78 height 39
click at [1073, 240] on link "Utility" at bounding box center [1140, 248] width 135 height 27
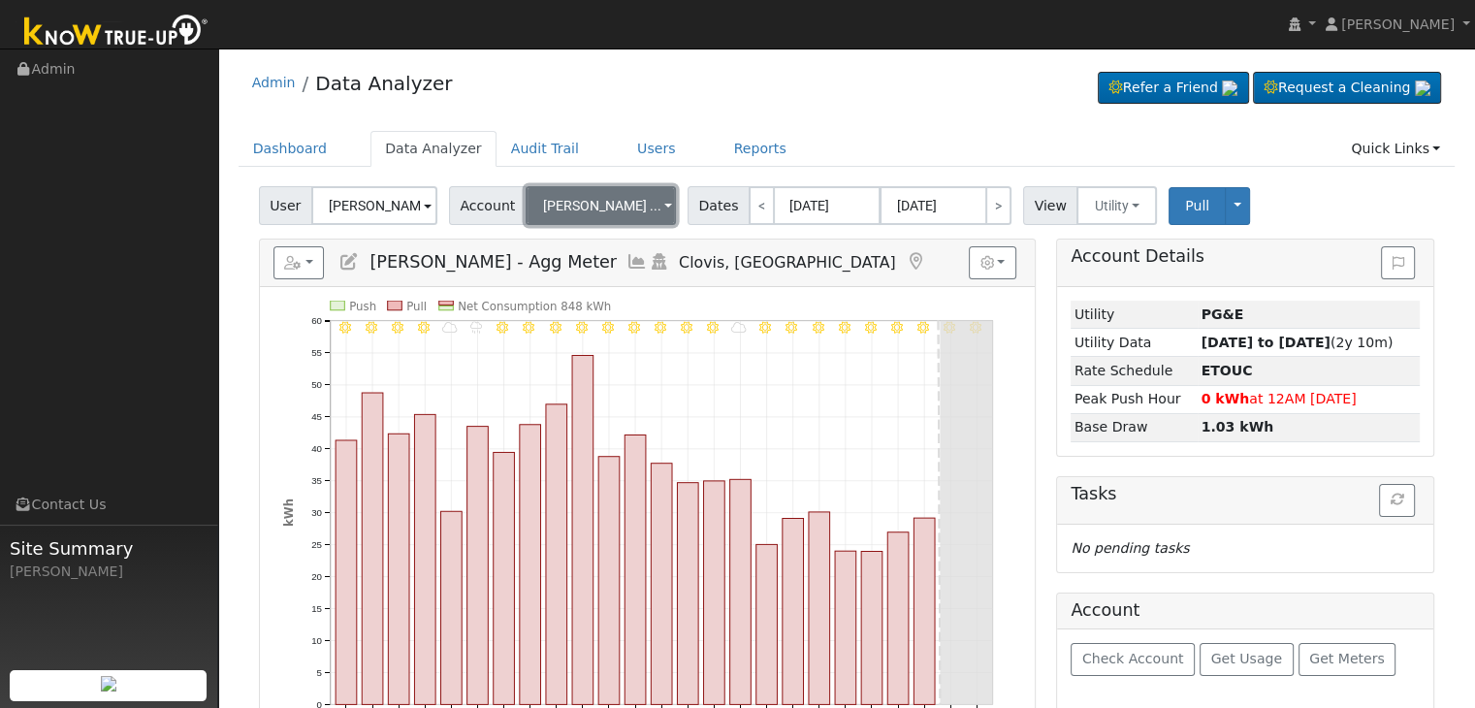
click at [609, 212] on span "David Finke ..." at bounding box center [602, 206] width 118 height 16
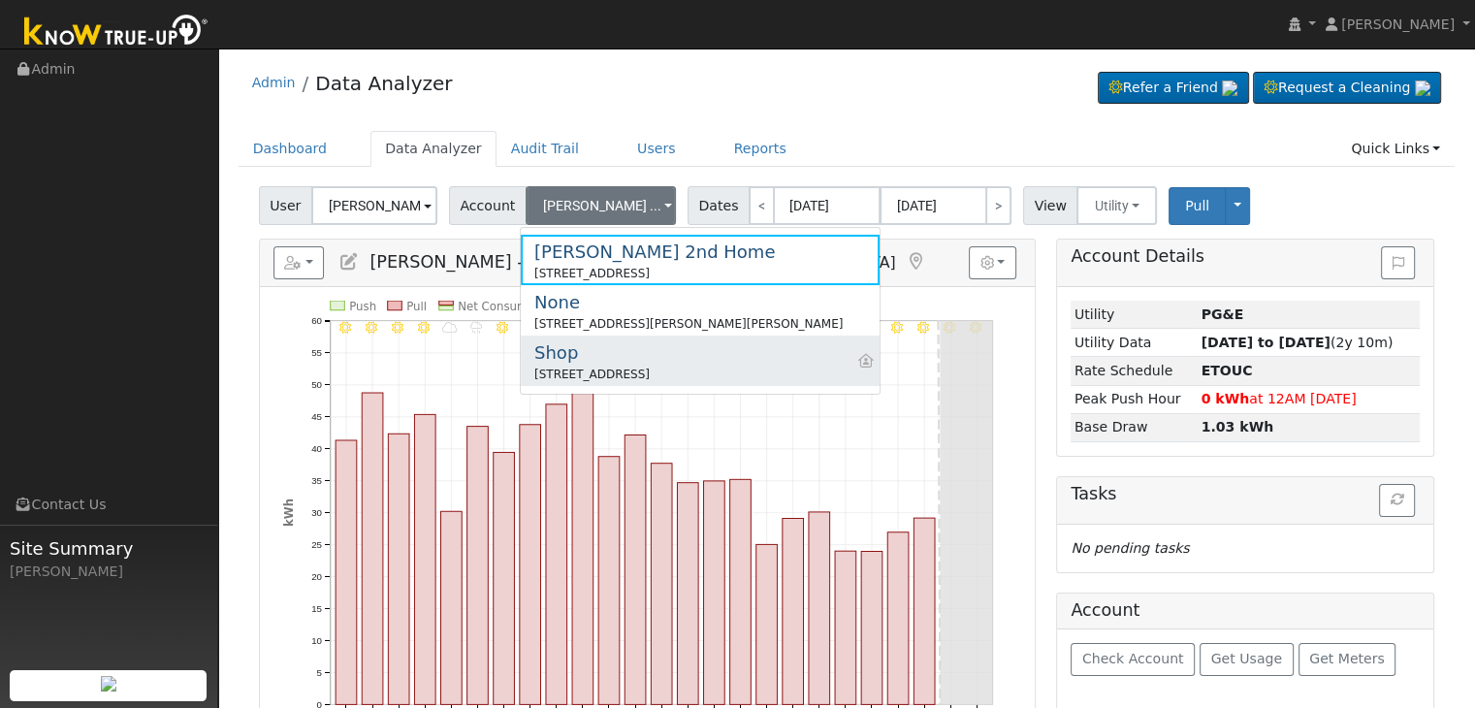
click at [626, 372] on div "5906 E Appaloosa Ave, Clovis, CA 93619" at bounding box center [591, 374] width 115 height 17
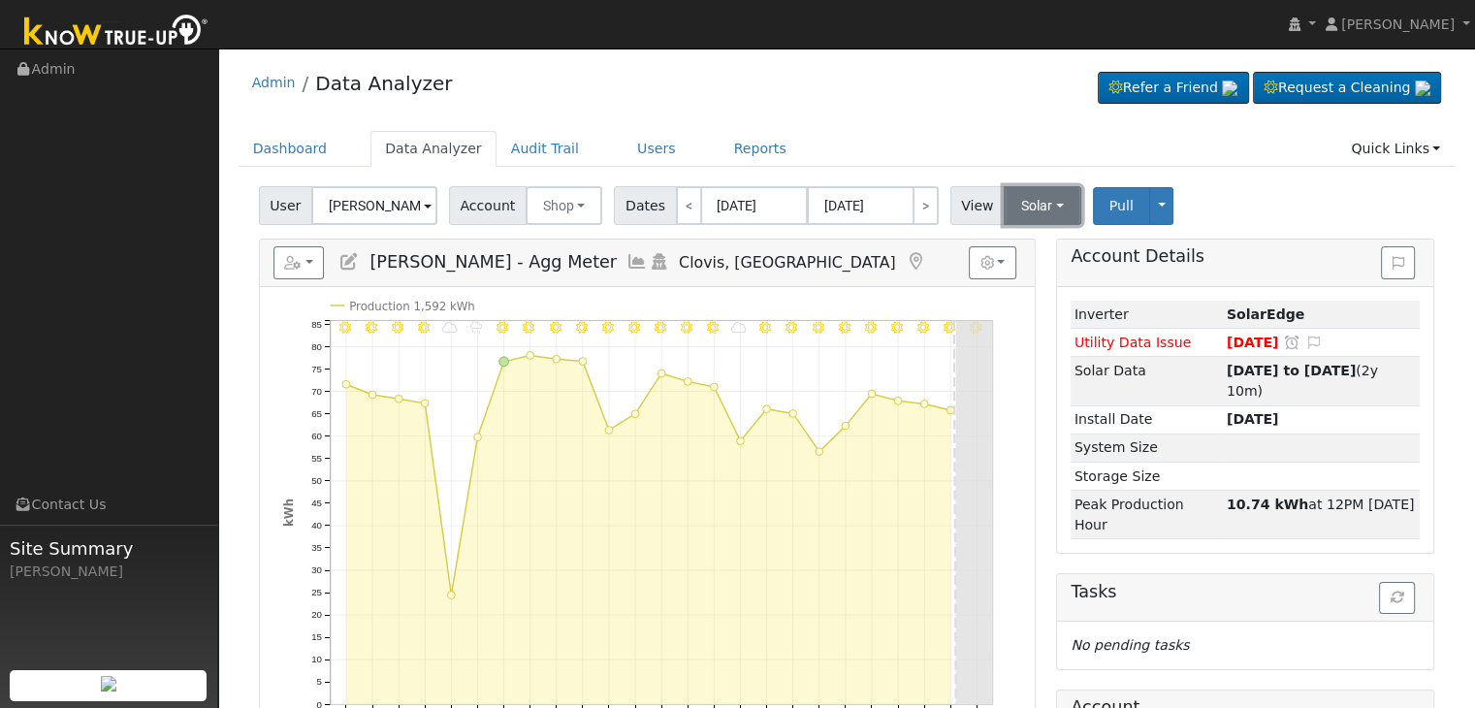
click at [1013, 207] on button "Solar" at bounding box center [1043, 205] width 78 height 39
click at [1013, 256] on link "Utility" at bounding box center [1068, 248] width 135 height 27
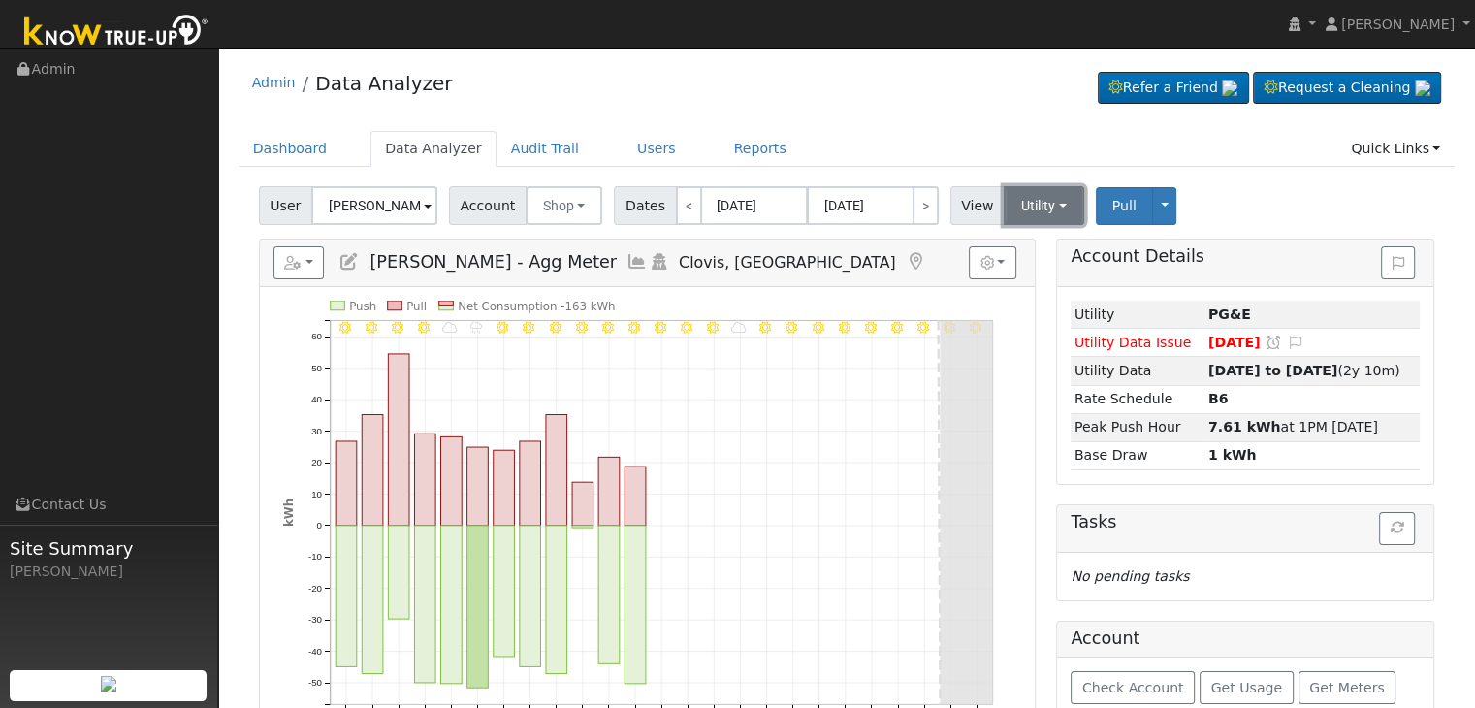
click at [1027, 201] on button "Utility" at bounding box center [1044, 205] width 80 height 39
click at [1004, 275] on link "Solar" at bounding box center [1068, 276] width 135 height 27
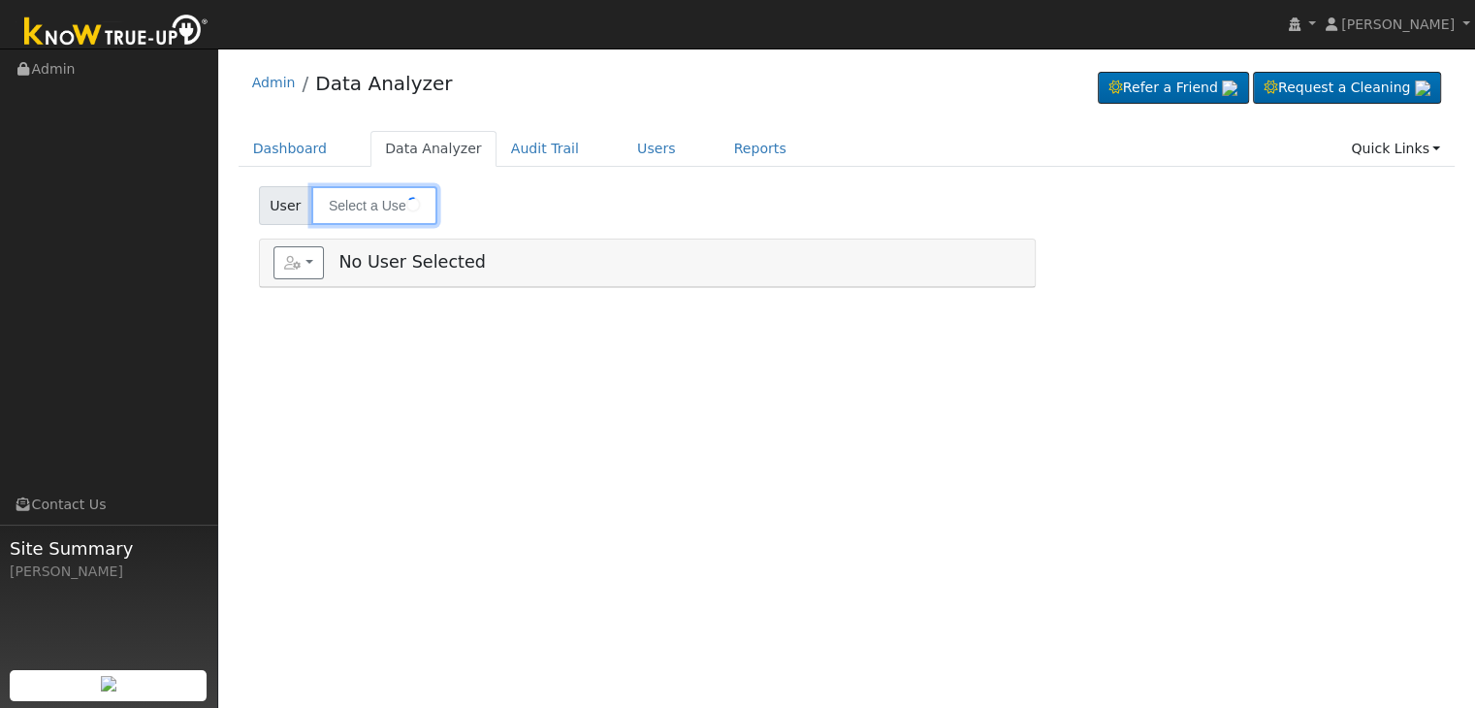
type input "[PERSON_NAME]"
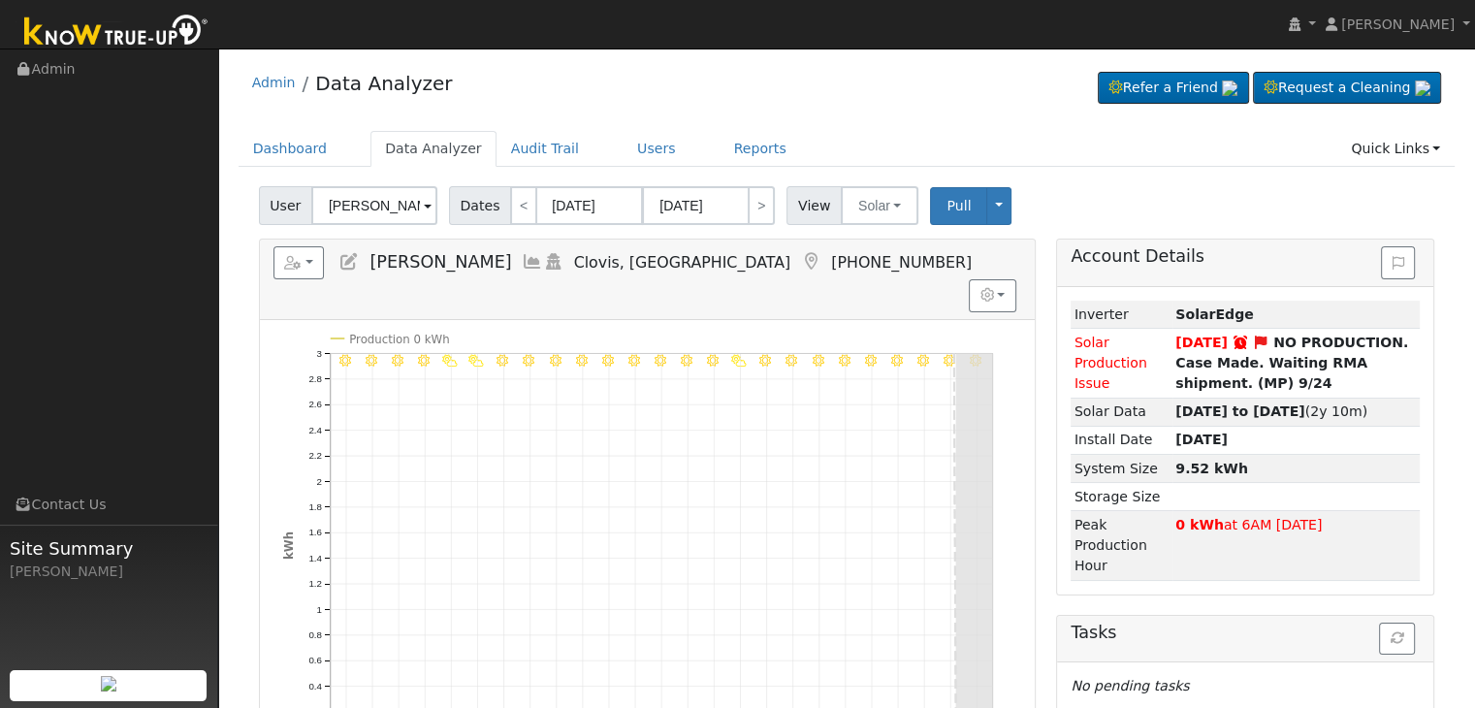
click at [800, 262] on icon at bounding box center [810, 261] width 21 height 17
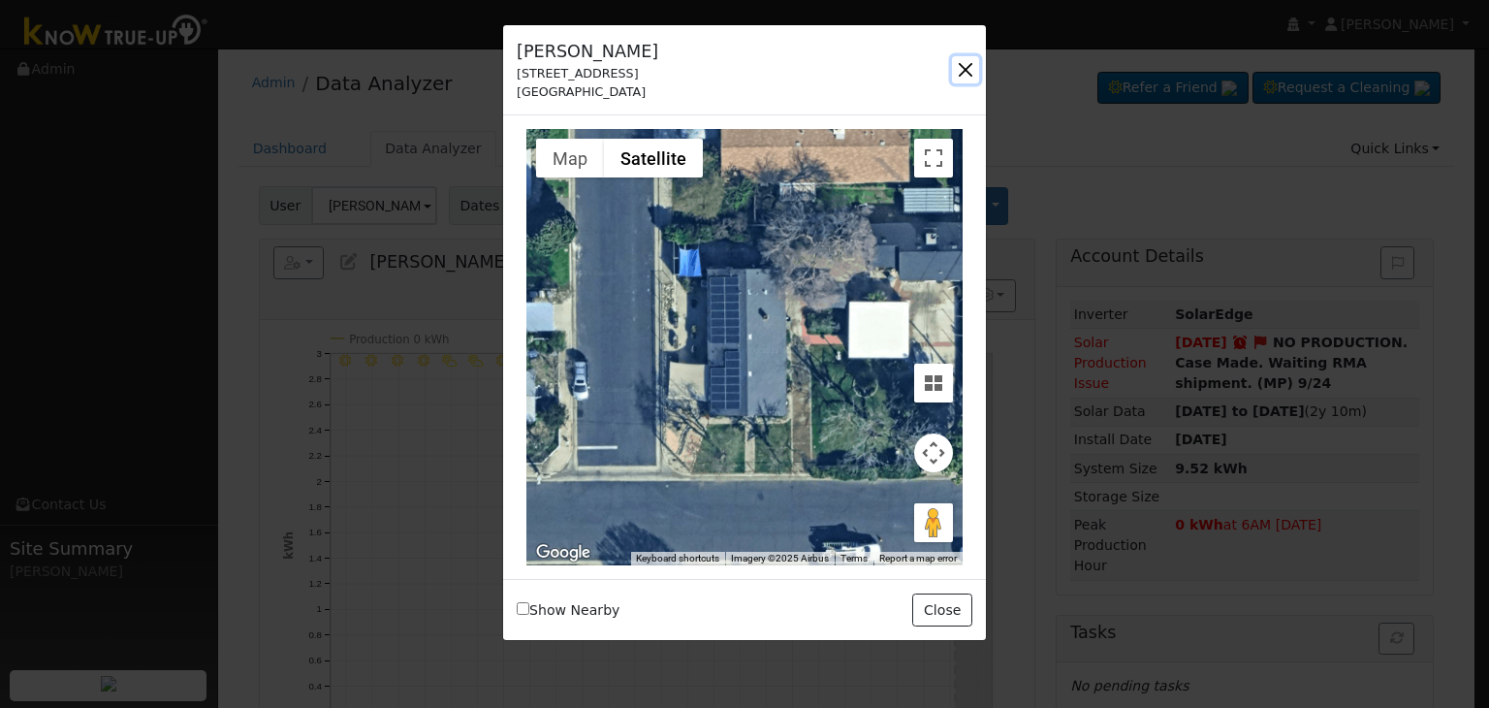
click at [970, 63] on button "button" at bounding box center [965, 69] width 27 height 27
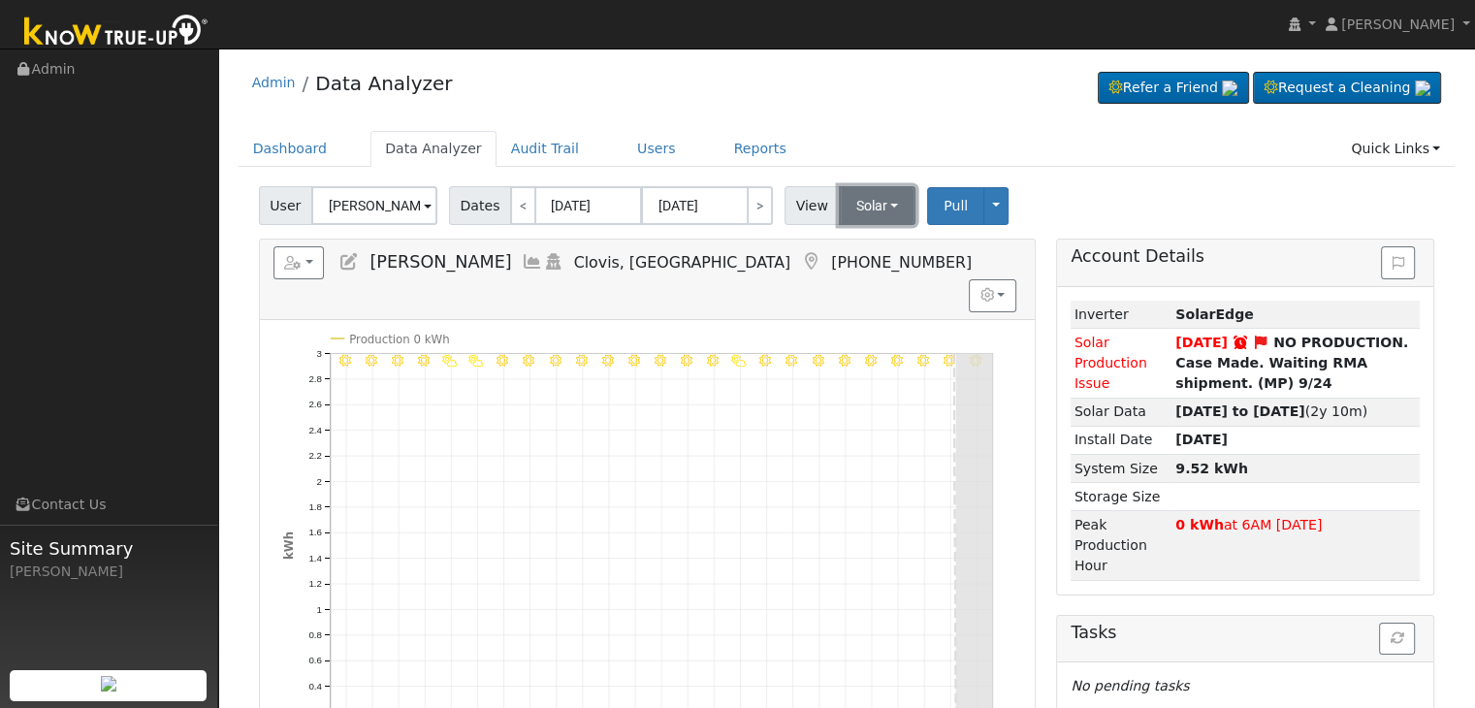
click at [848, 209] on button "Solar" at bounding box center [878, 205] width 78 height 39
click at [853, 245] on link "Utility" at bounding box center [902, 248] width 135 height 27
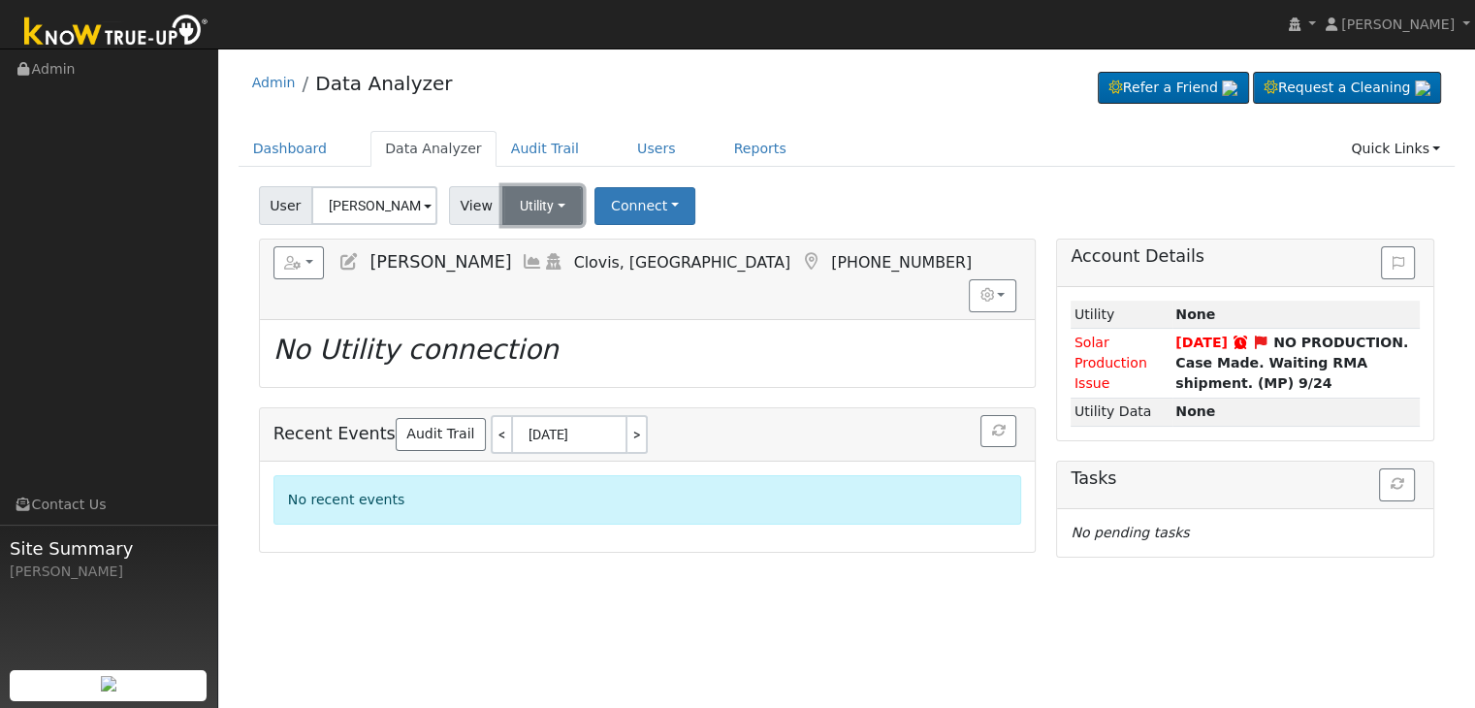
click at [519, 203] on button "Utility" at bounding box center [542, 205] width 80 height 39
click at [527, 271] on link "Solar" at bounding box center [566, 276] width 135 height 27
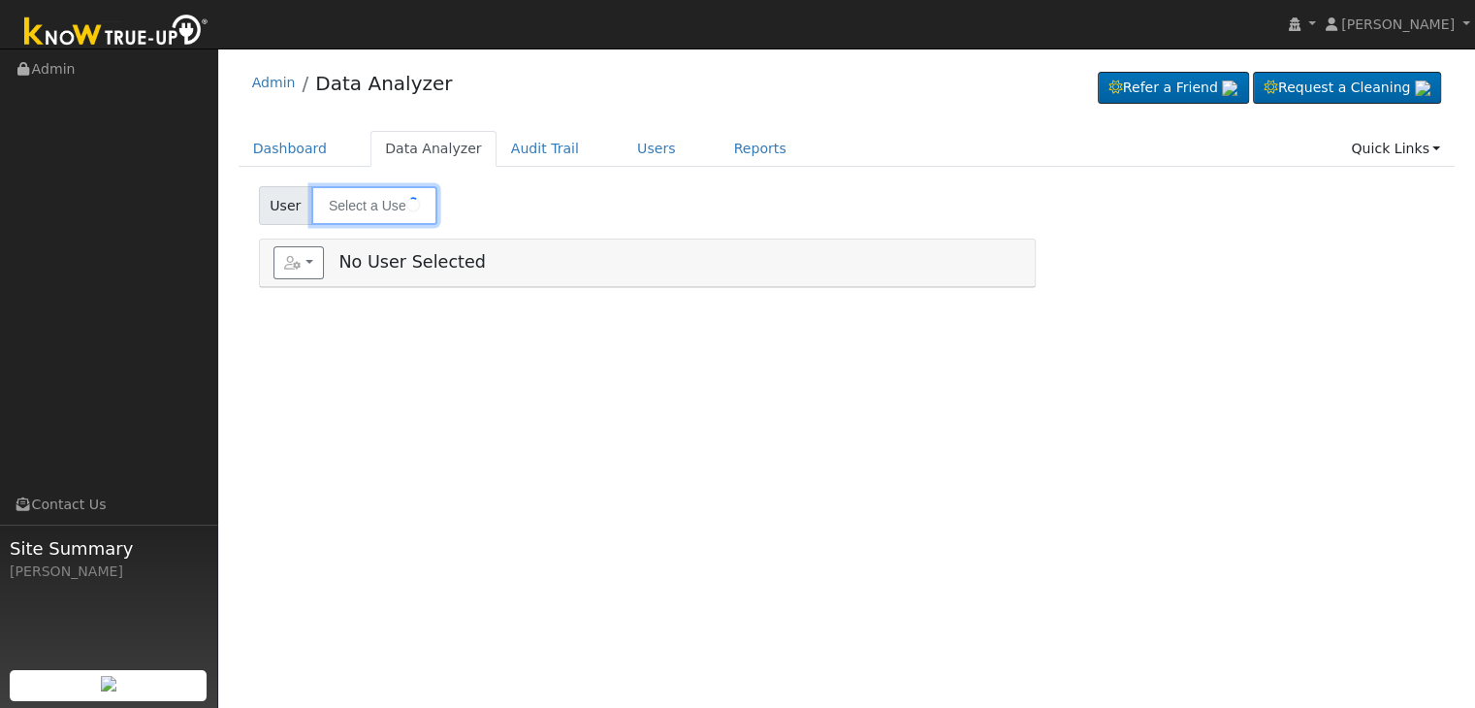
type input "[PERSON_NAME]"
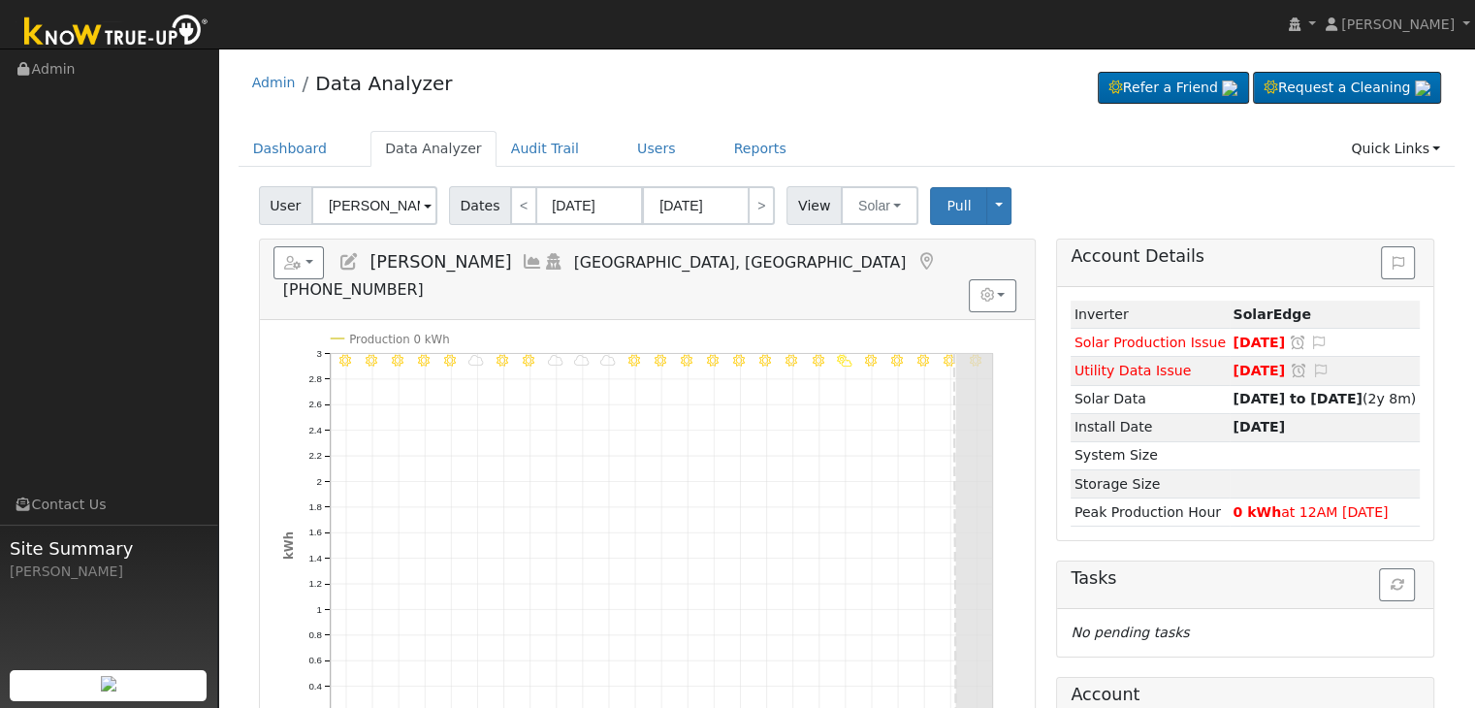
click at [915, 257] on icon at bounding box center [925, 261] width 21 height 17
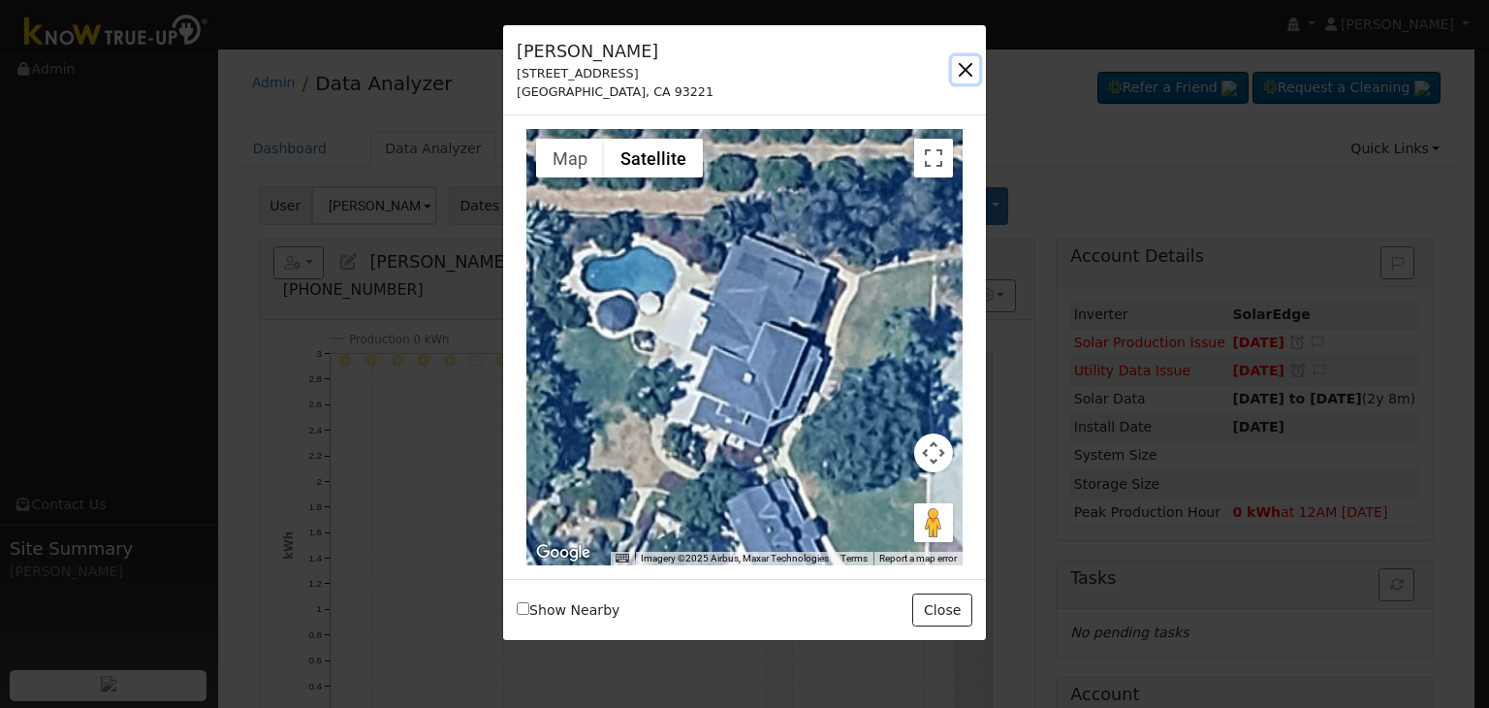
click at [972, 71] on button "button" at bounding box center [965, 69] width 27 height 27
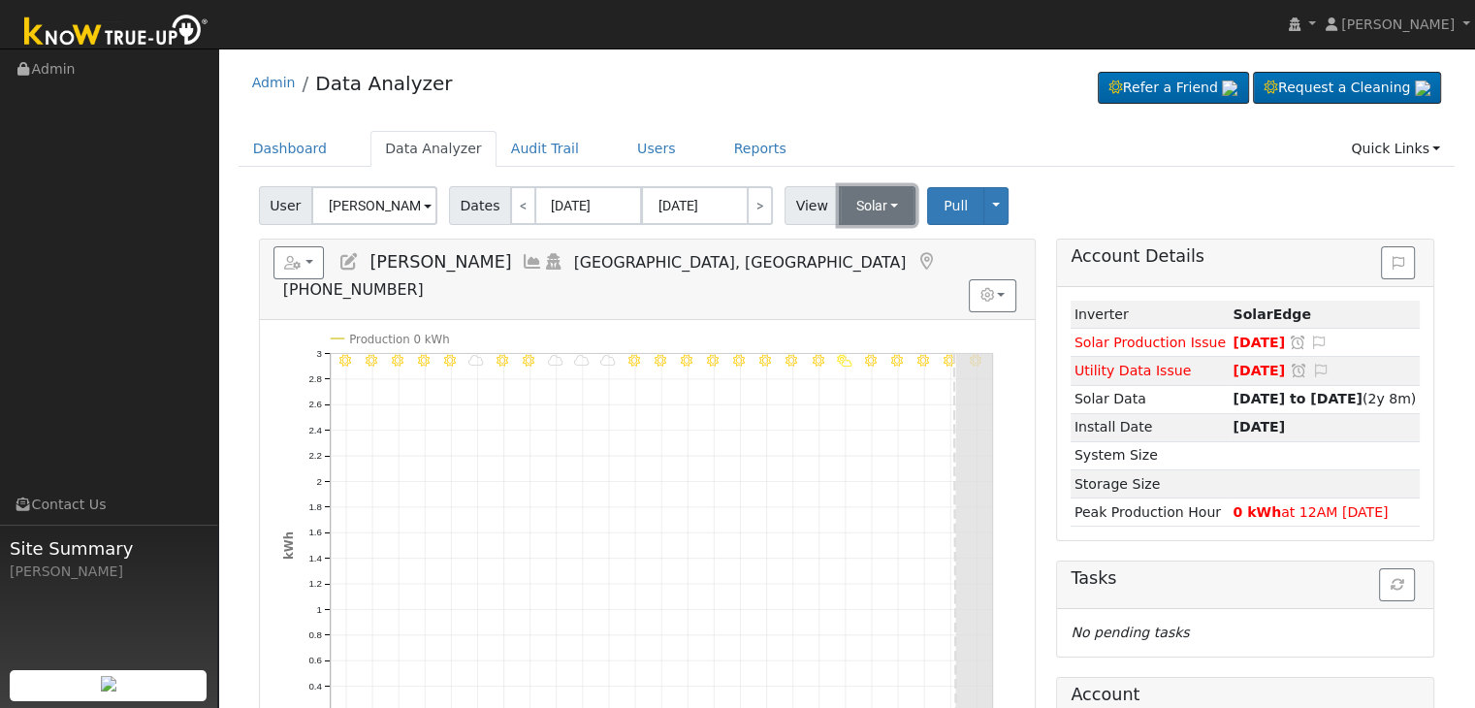
click at [867, 199] on button "Solar" at bounding box center [878, 205] width 78 height 39
click at [859, 241] on link "Utility" at bounding box center [902, 248] width 135 height 27
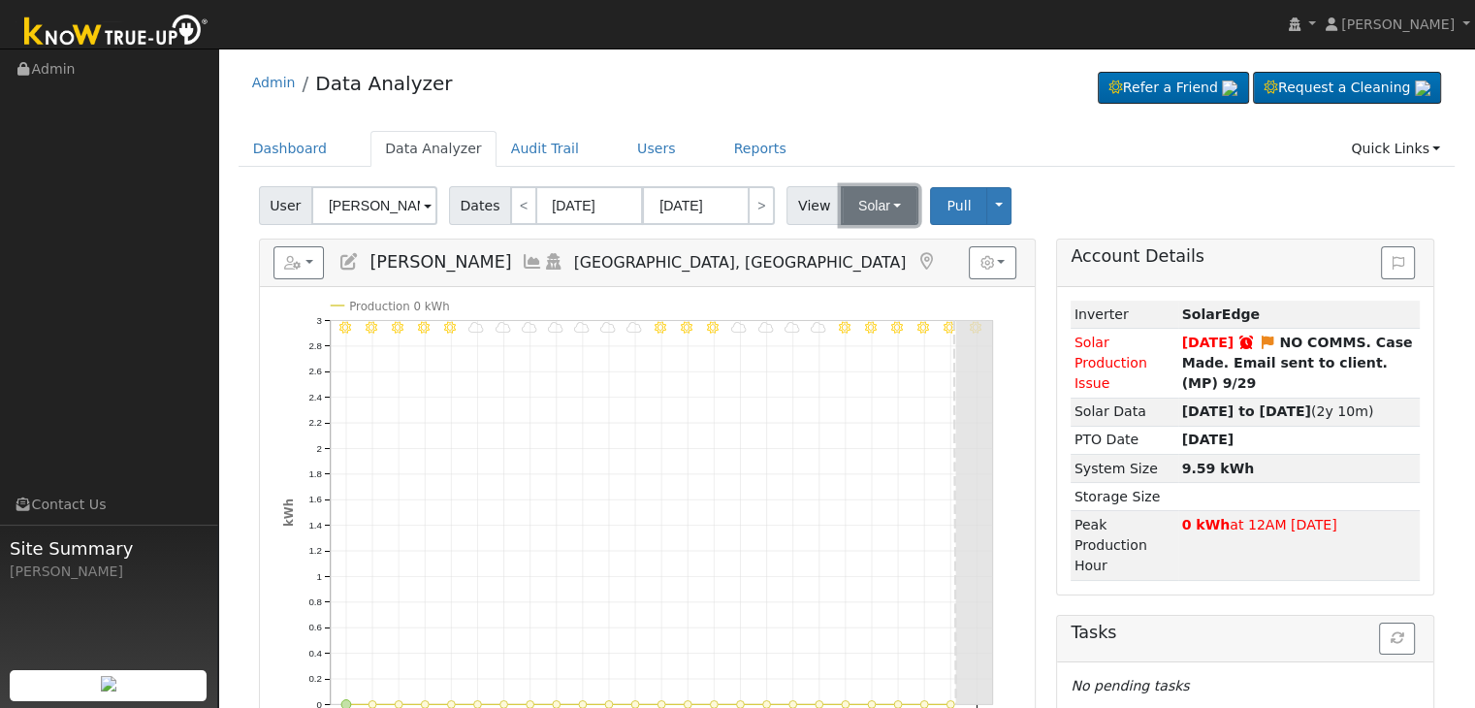
click at [854, 212] on button "Solar" at bounding box center [880, 205] width 78 height 39
click at [871, 239] on link "Utility" at bounding box center [904, 248] width 135 height 27
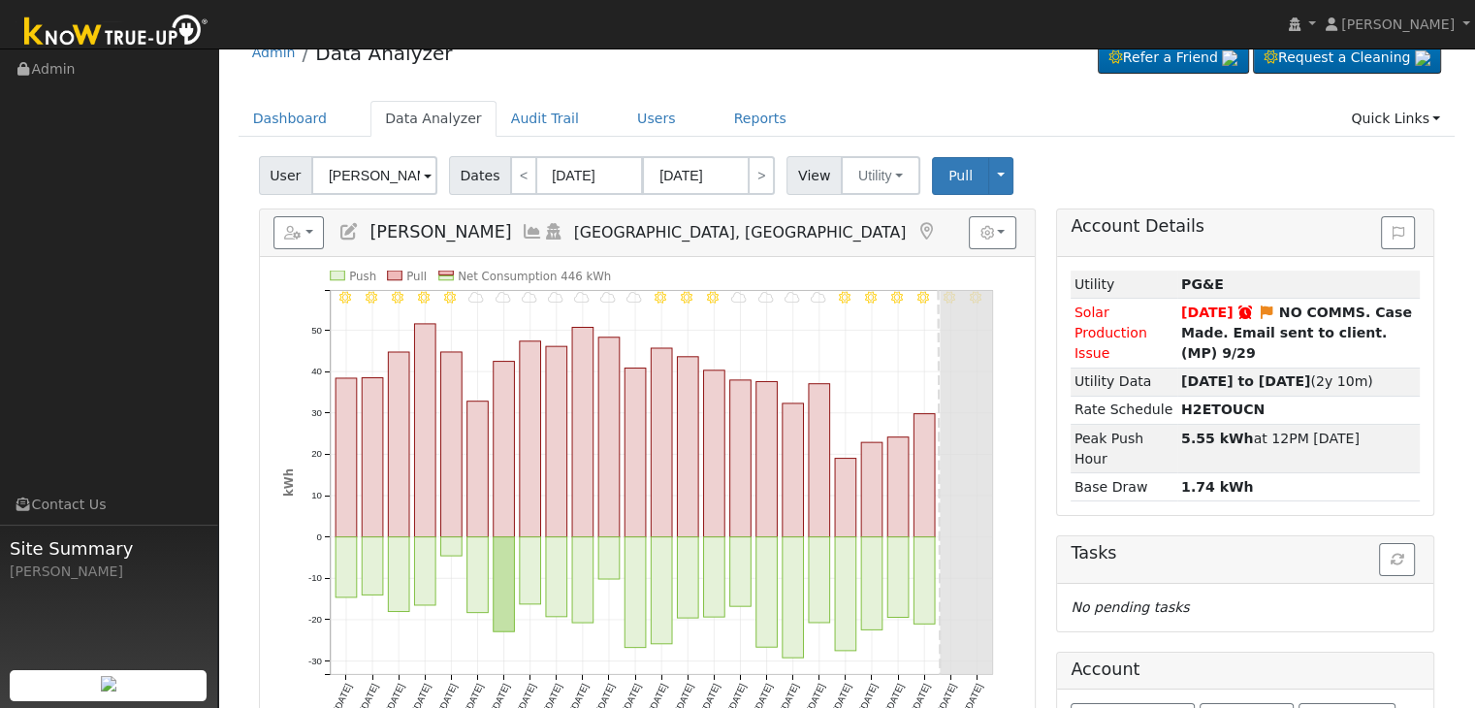
scroll to position [97, 0]
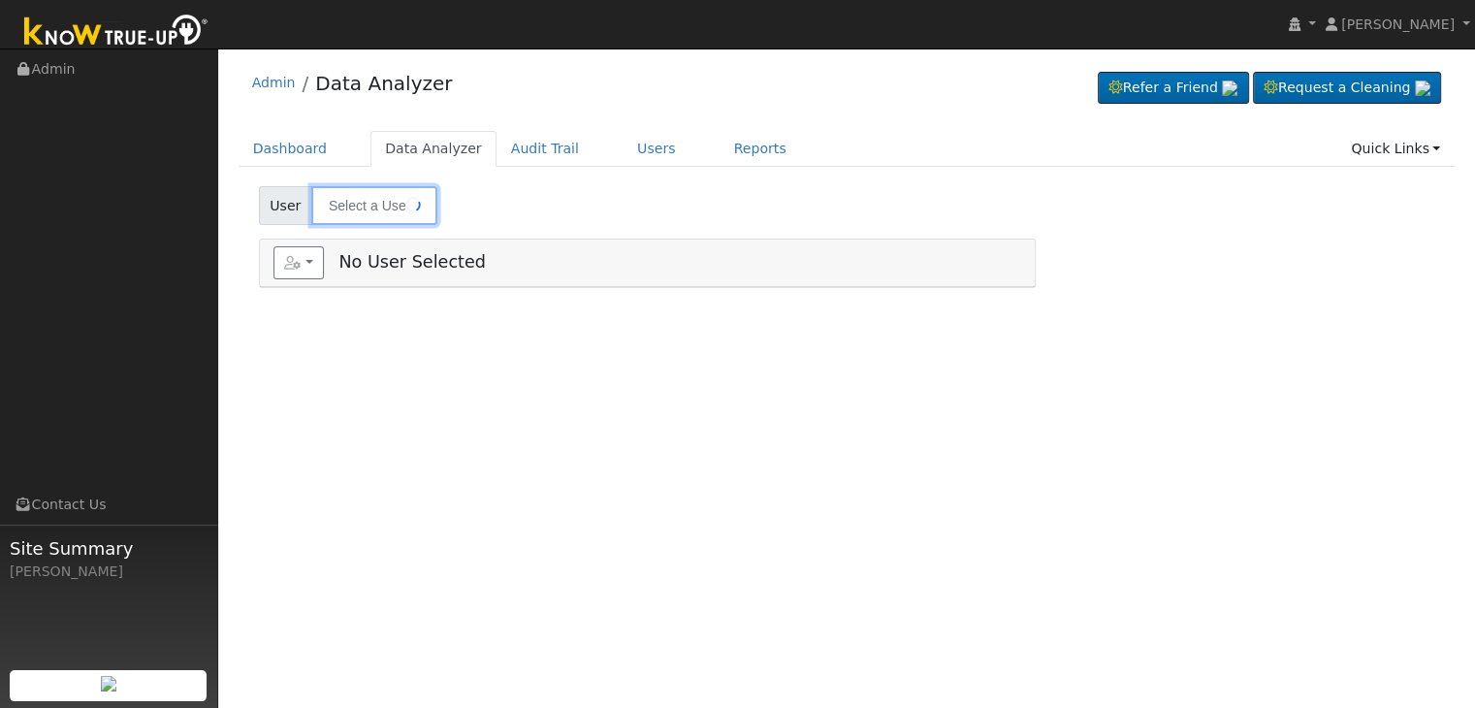
type input "[PERSON_NAME]"
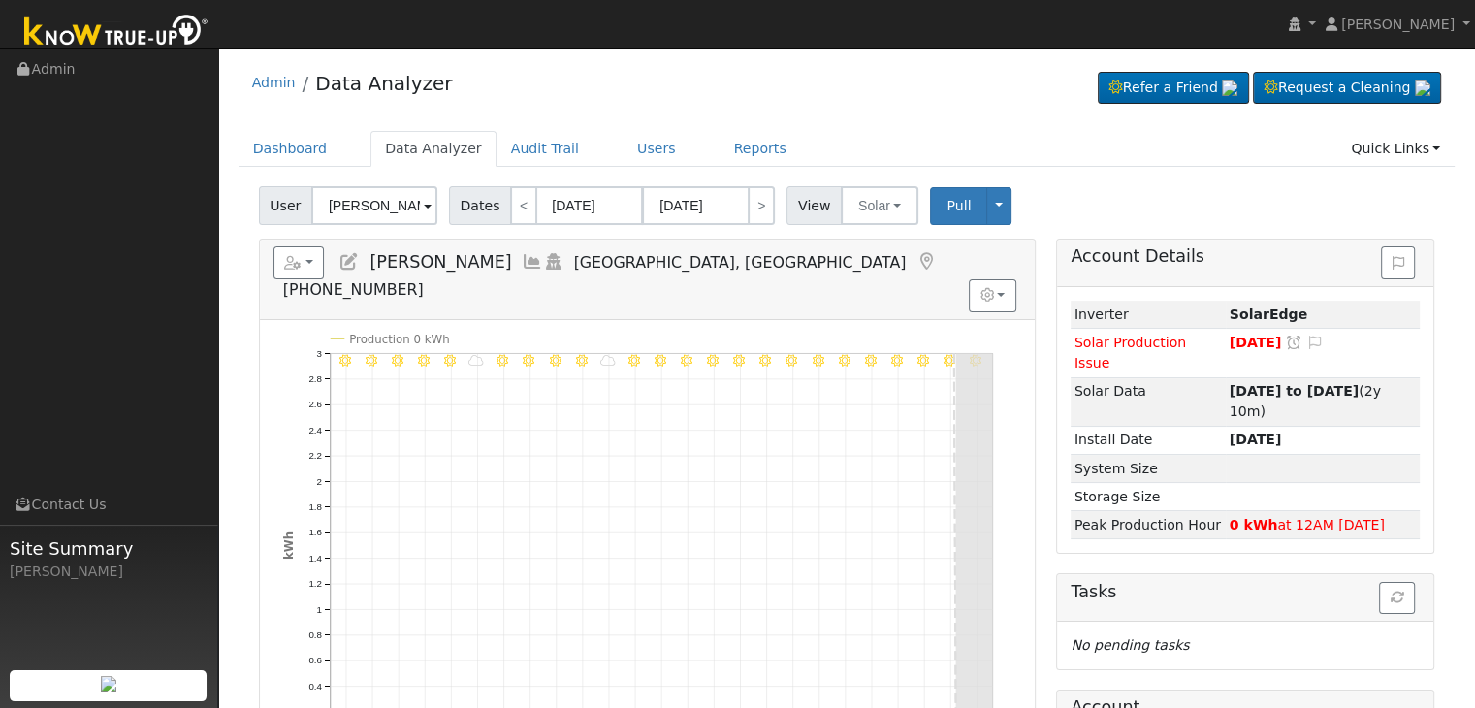
click at [915, 259] on icon at bounding box center [925, 261] width 21 height 17
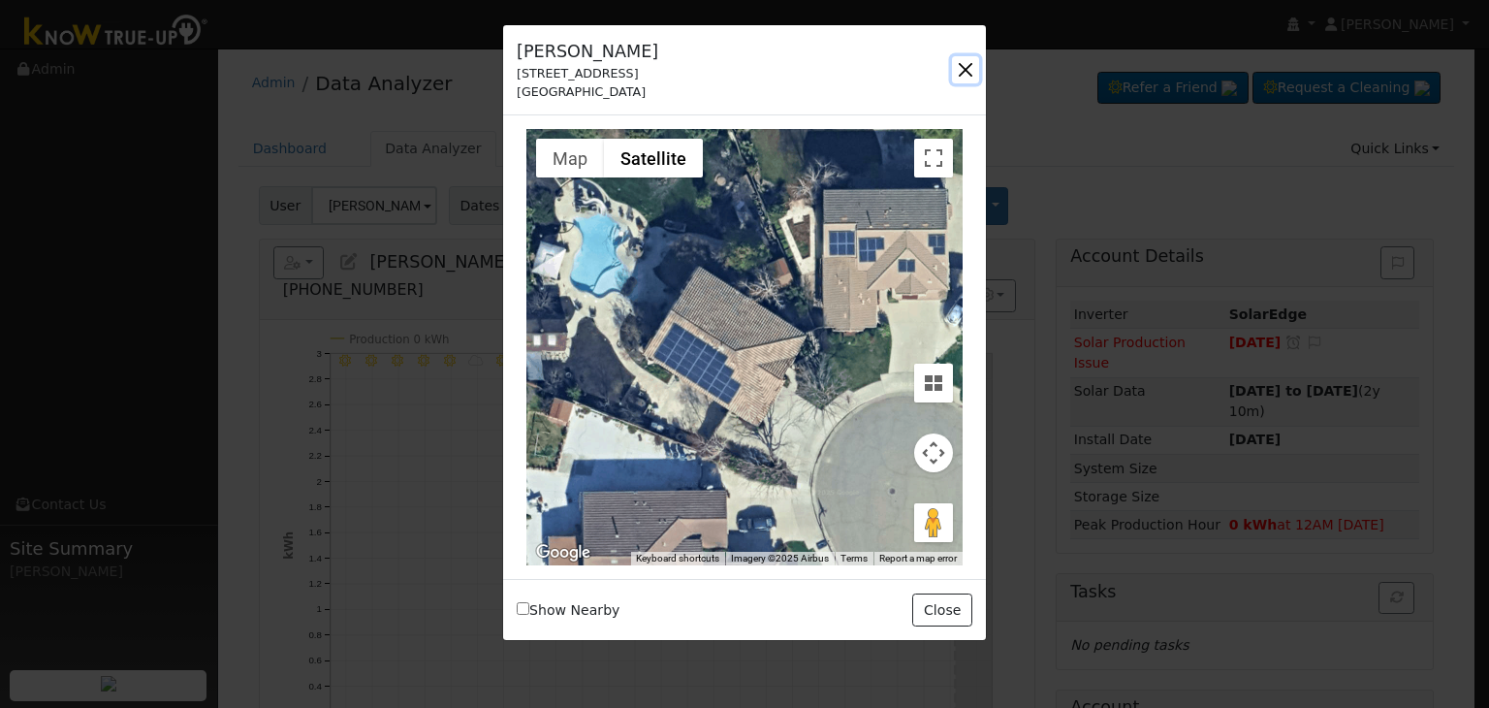
click at [960, 72] on button "button" at bounding box center [965, 69] width 27 height 27
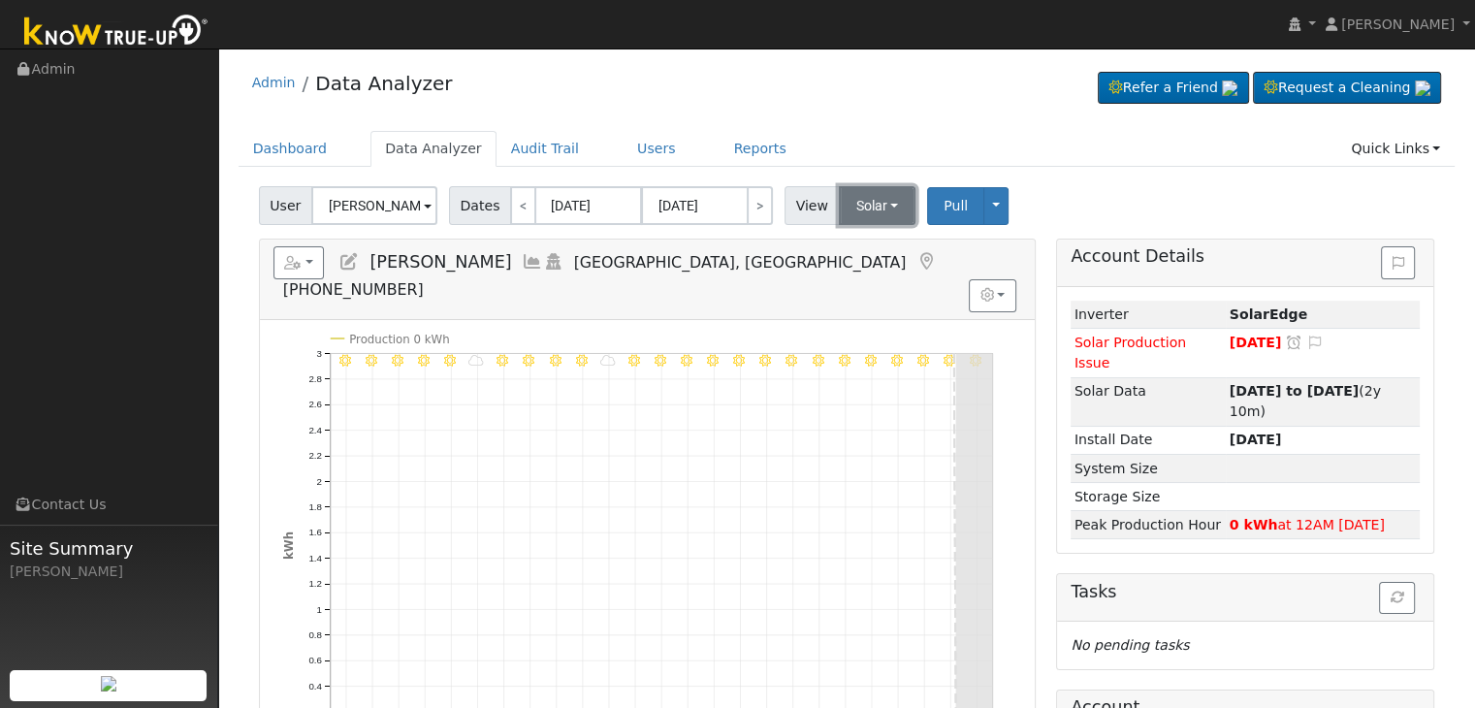
click at [841, 196] on button "Solar" at bounding box center [878, 205] width 78 height 39
click at [851, 238] on link "Utility" at bounding box center [902, 248] width 135 height 27
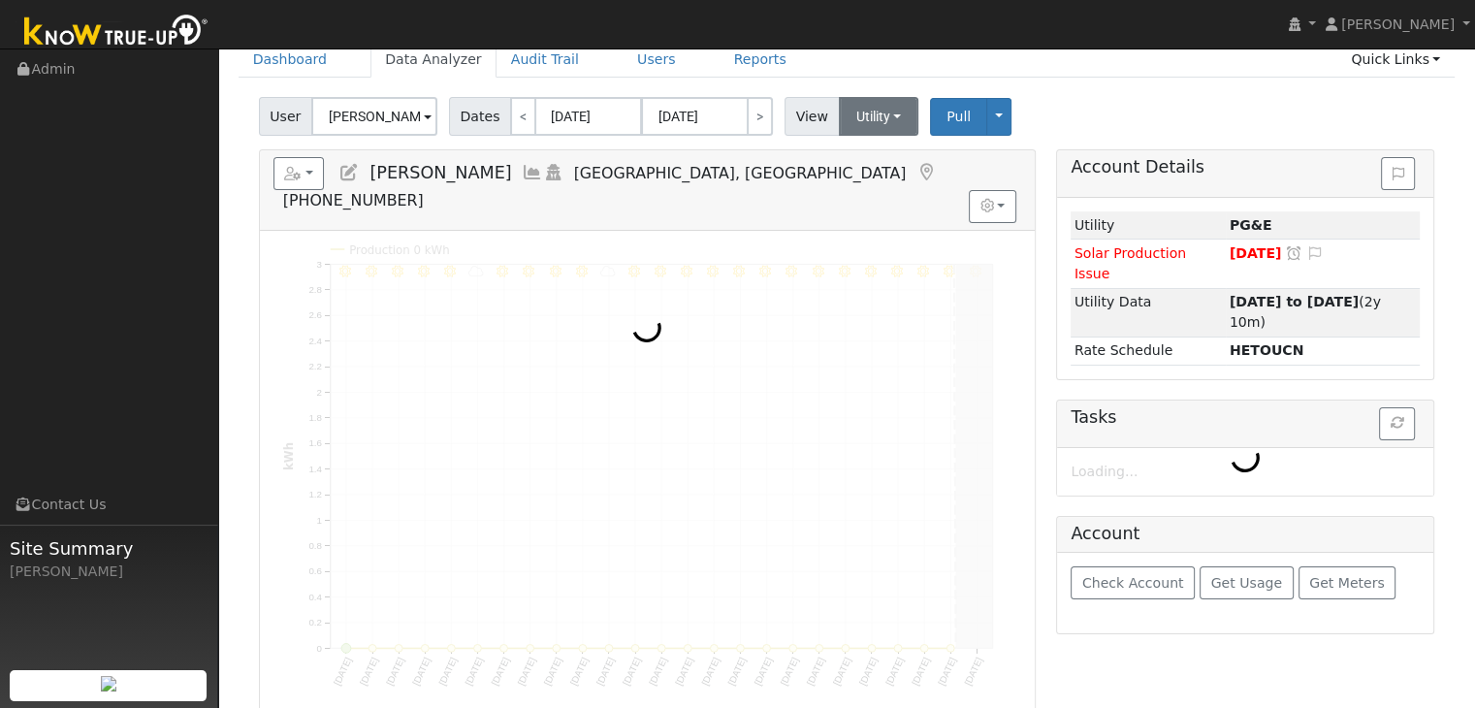
scroll to position [97, 0]
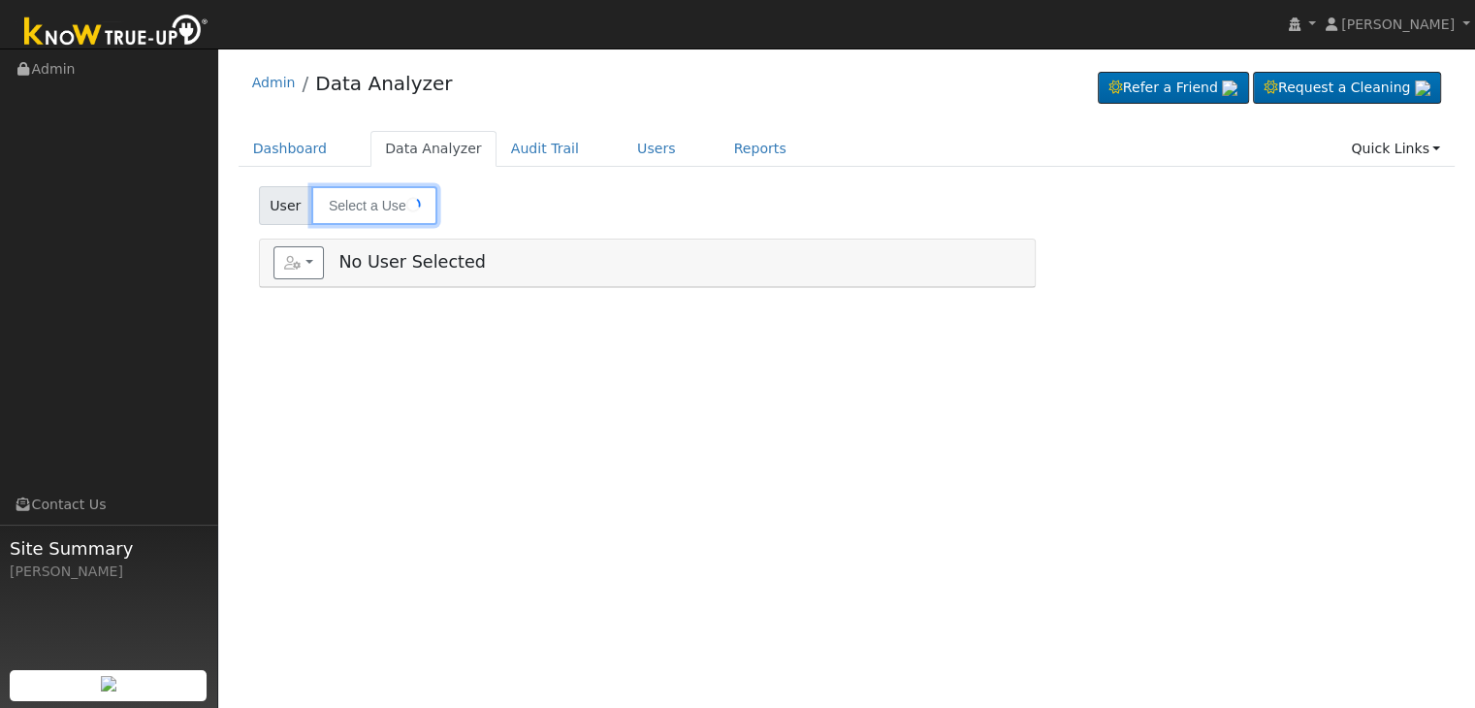
type input "Scott & Kathey Metzler"
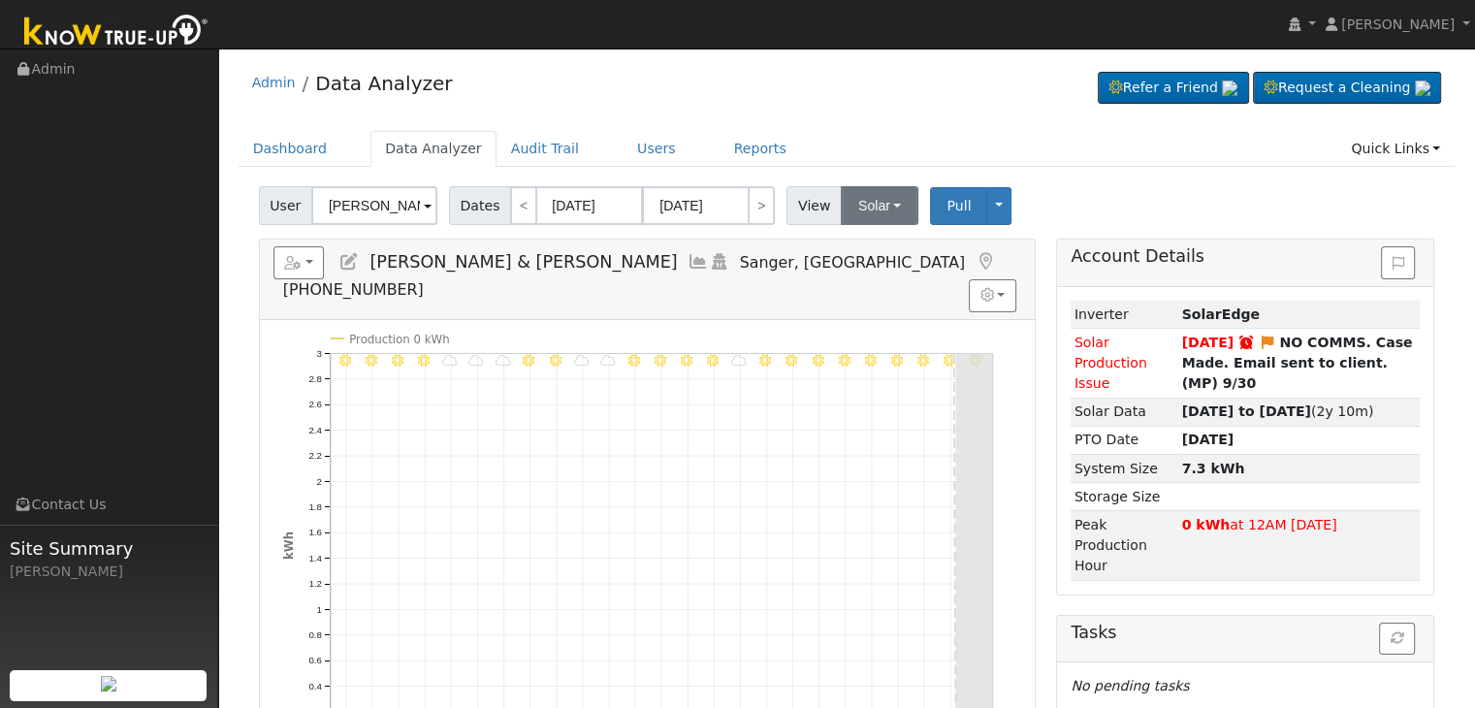
click at [846, 225] on div "User Scott & Kathey Metzler Account Default Account Default Account 1487 Circle…" at bounding box center [847, 647] width 1217 height 937
click at [845, 213] on button "Solar" at bounding box center [880, 205] width 78 height 39
click at [864, 241] on link "Utility" at bounding box center [904, 248] width 135 height 27
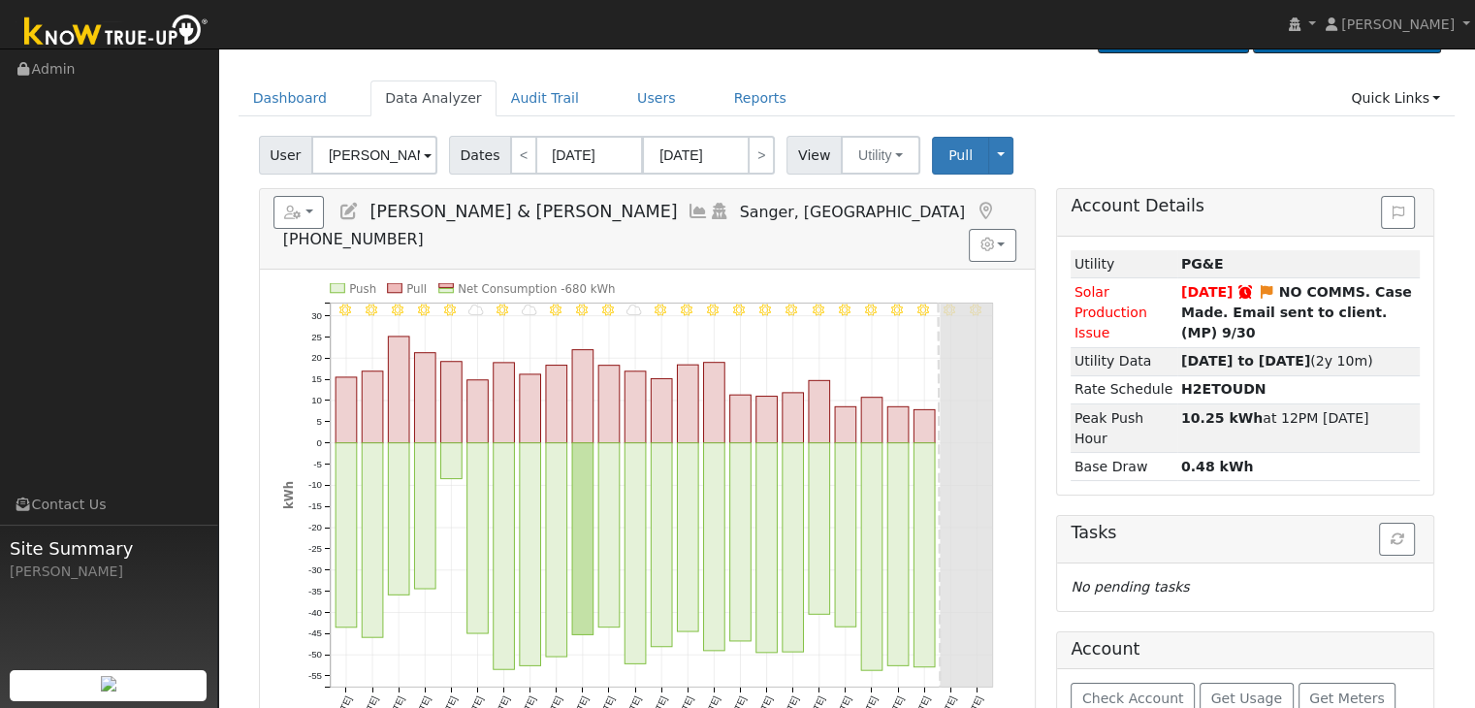
scroll to position [194, 0]
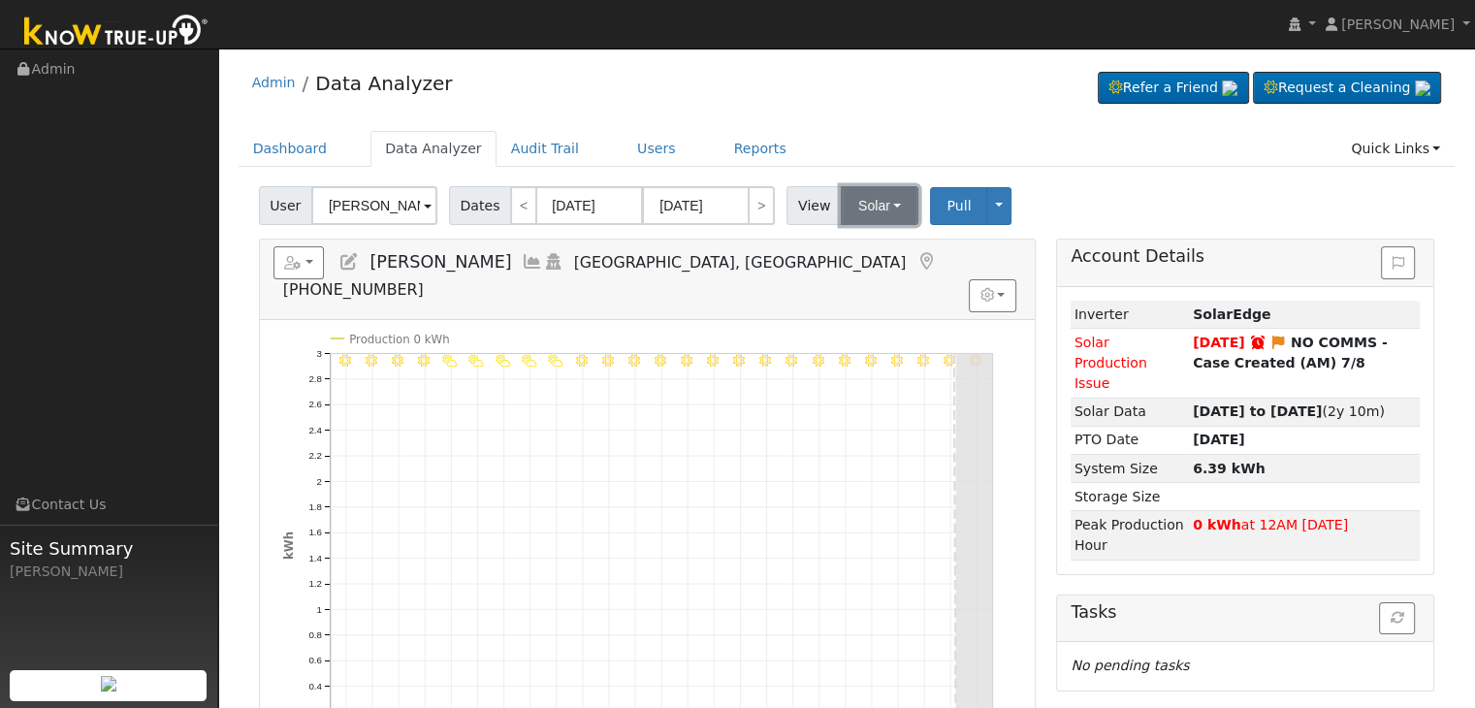
click at [871, 203] on button "Solar" at bounding box center [880, 205] width 78 height 39
click at [871, 245] on link "Utility" at bounding box center [904, 248] width 135 height 27
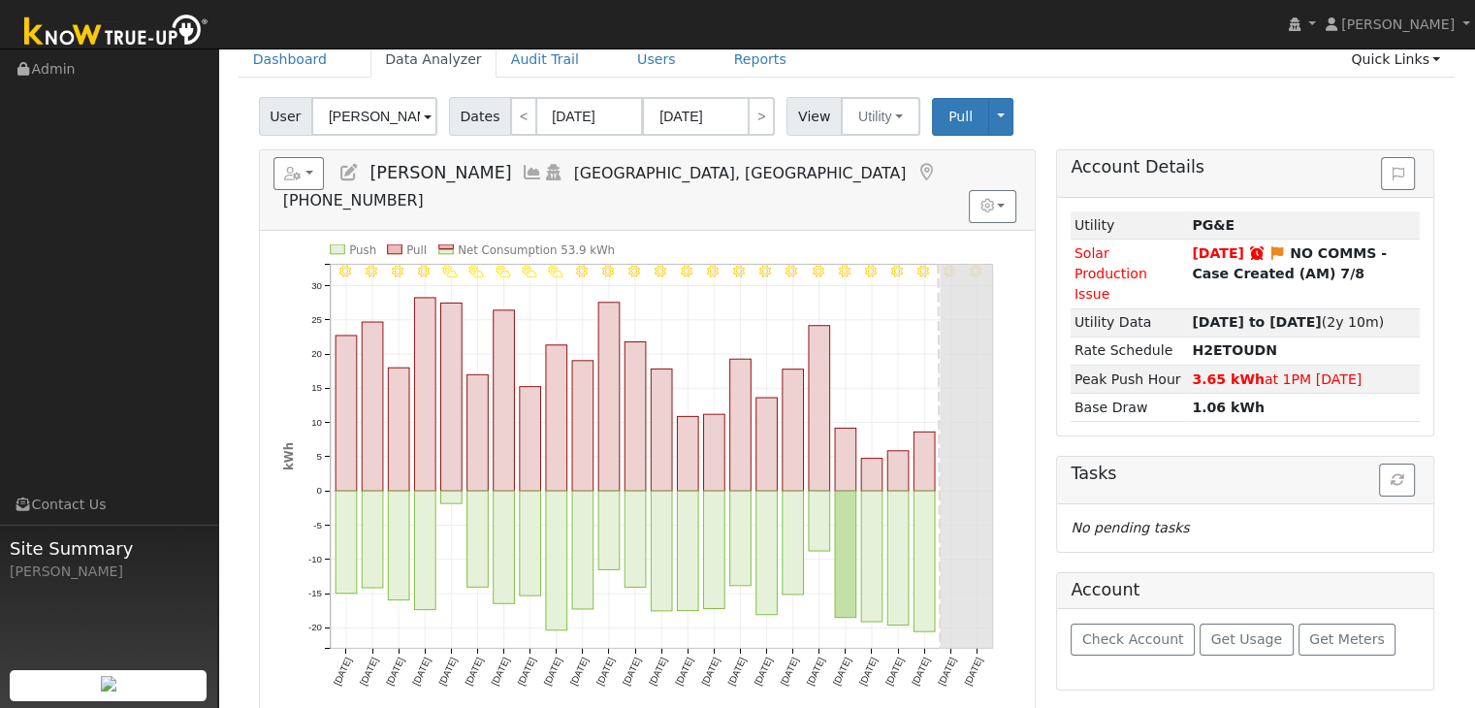
scroll to position [97, 0]
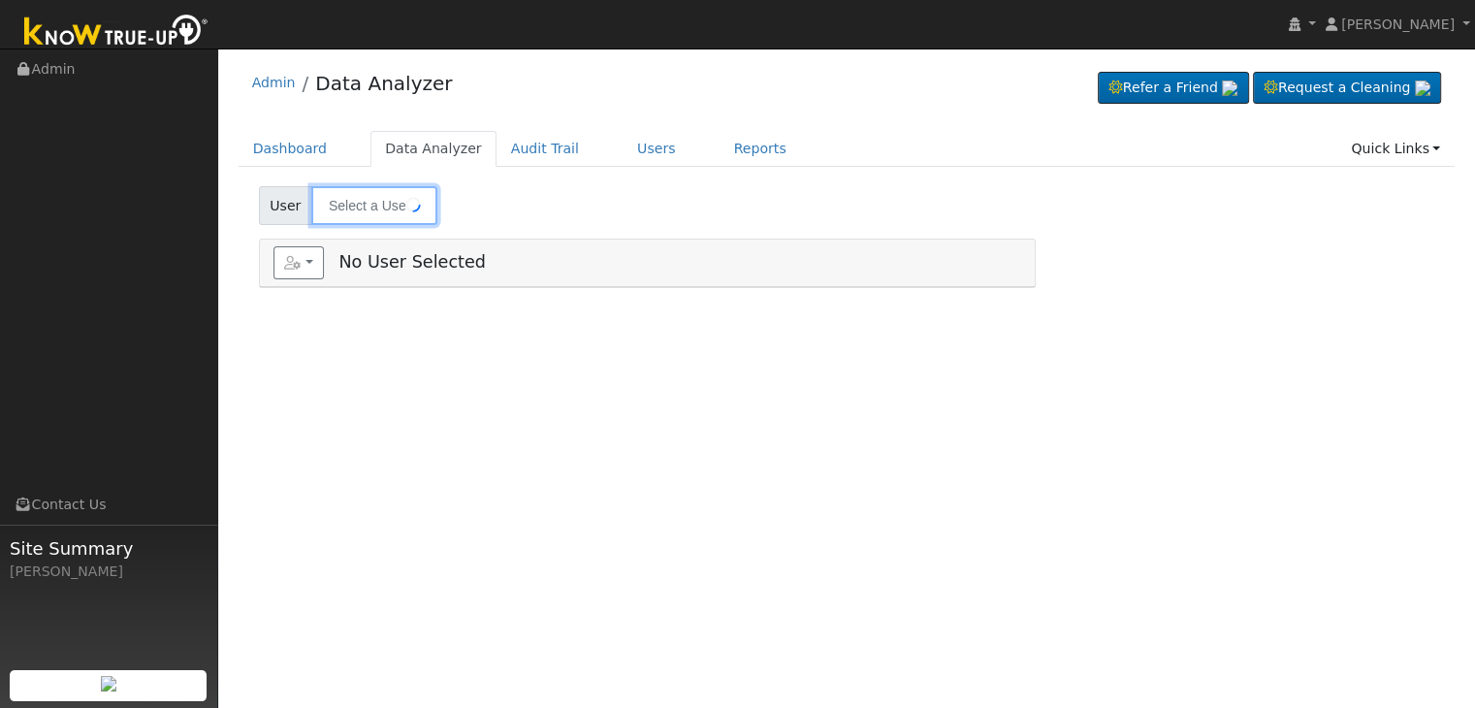
type input "[PERSON_NAME]"
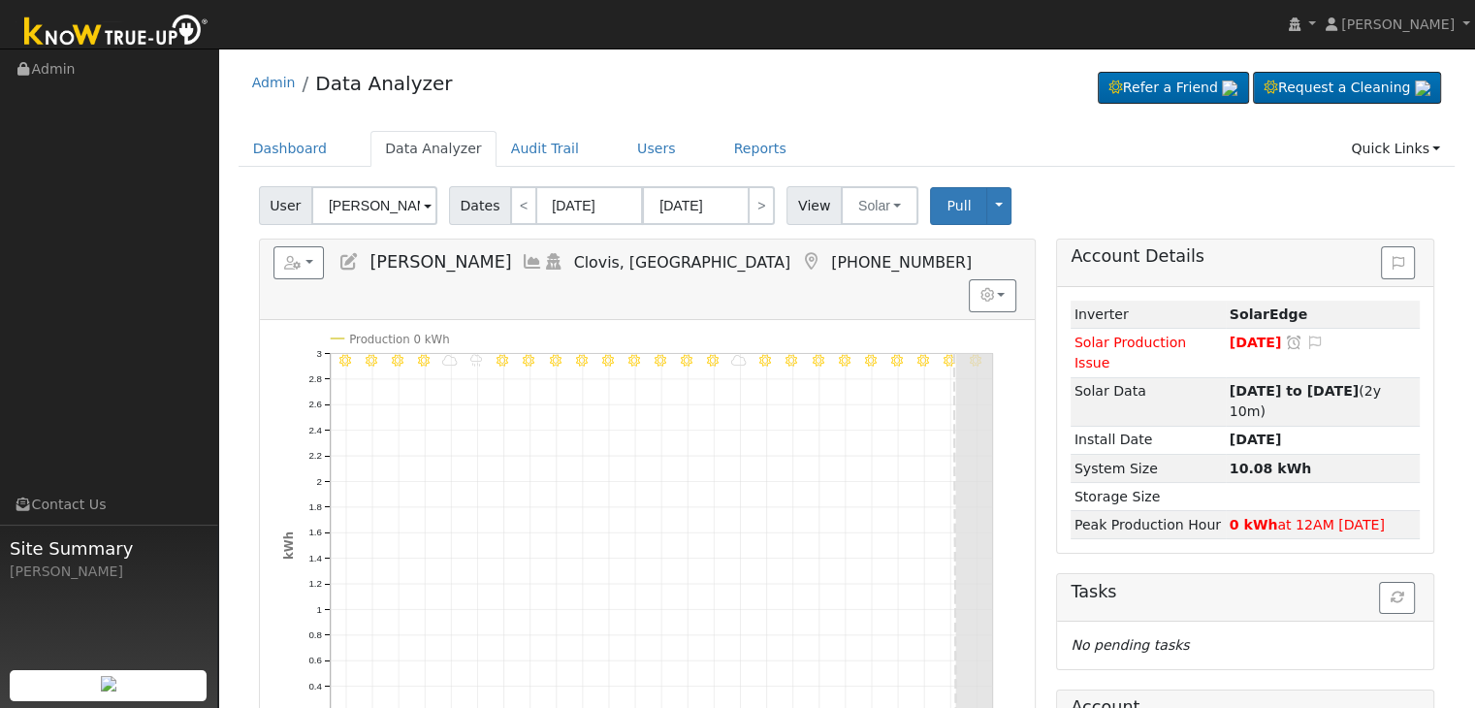
click at [800, 260] on icon at bounding box center [810, 261] width 21 height 17
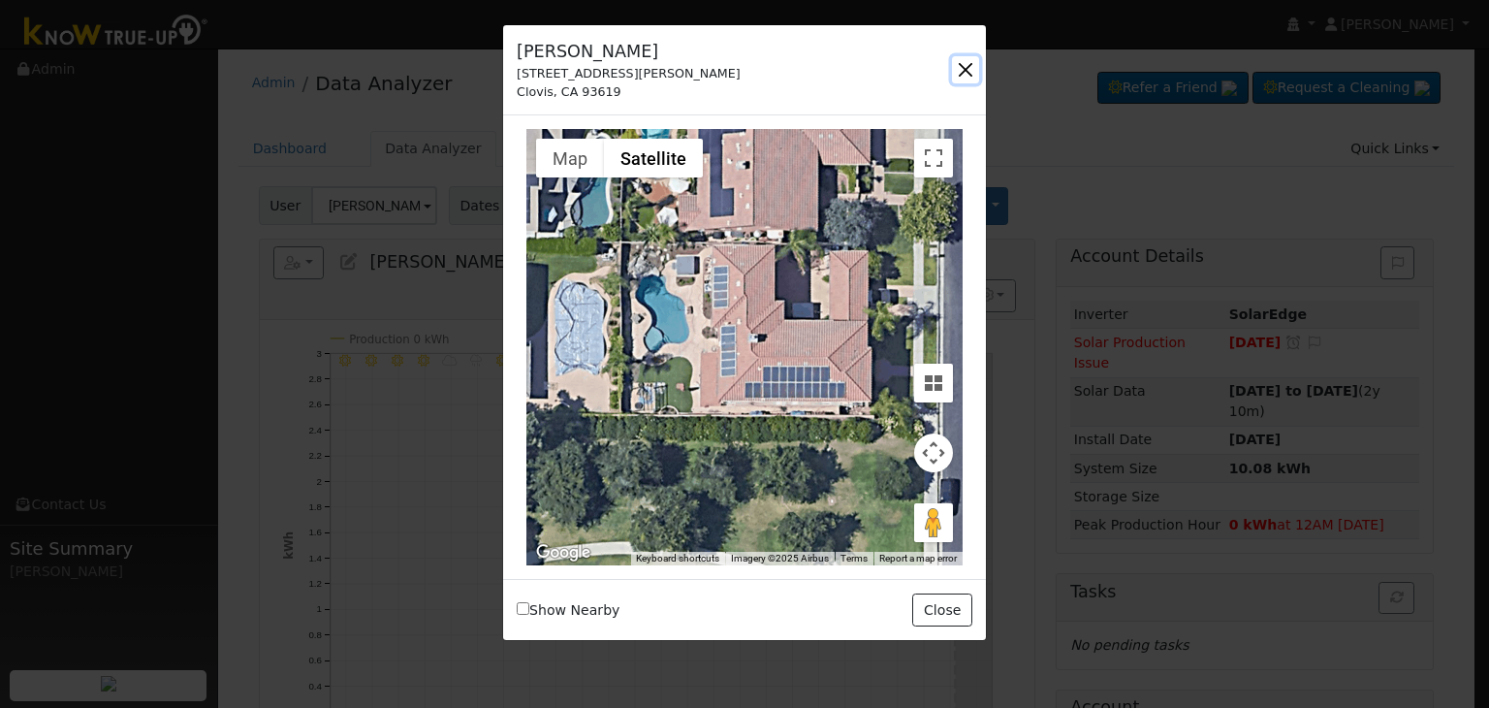
click at [966, 75] on button "button" at bounding box center [965, 69] width 27 height 27
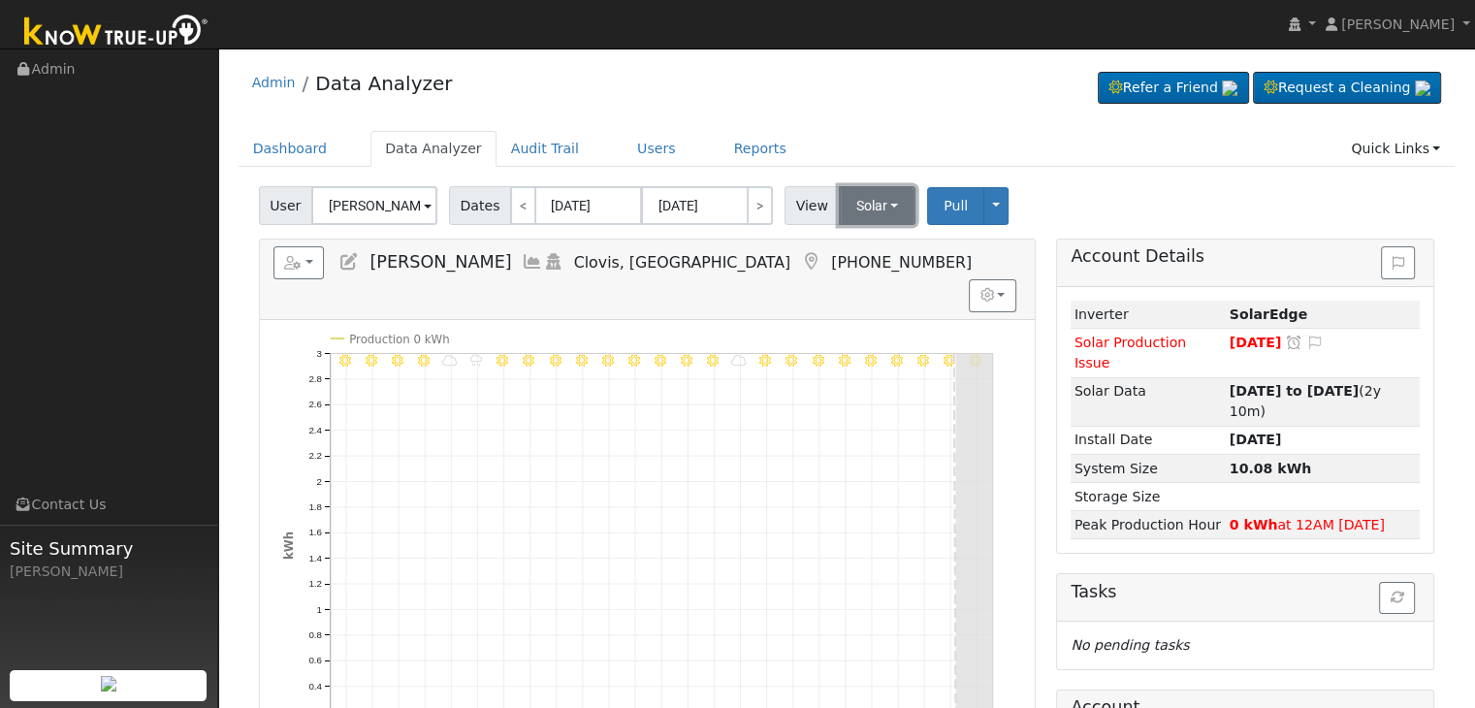
click at [855, 207] on button "Solar" at bounding box center [878, 205] width 78 height 39
click at [847, 117] on div "Admin Data Analyzer Refer a Friend Request a Cleaning" at bounding box center [846, 587] width 1237 height 1058
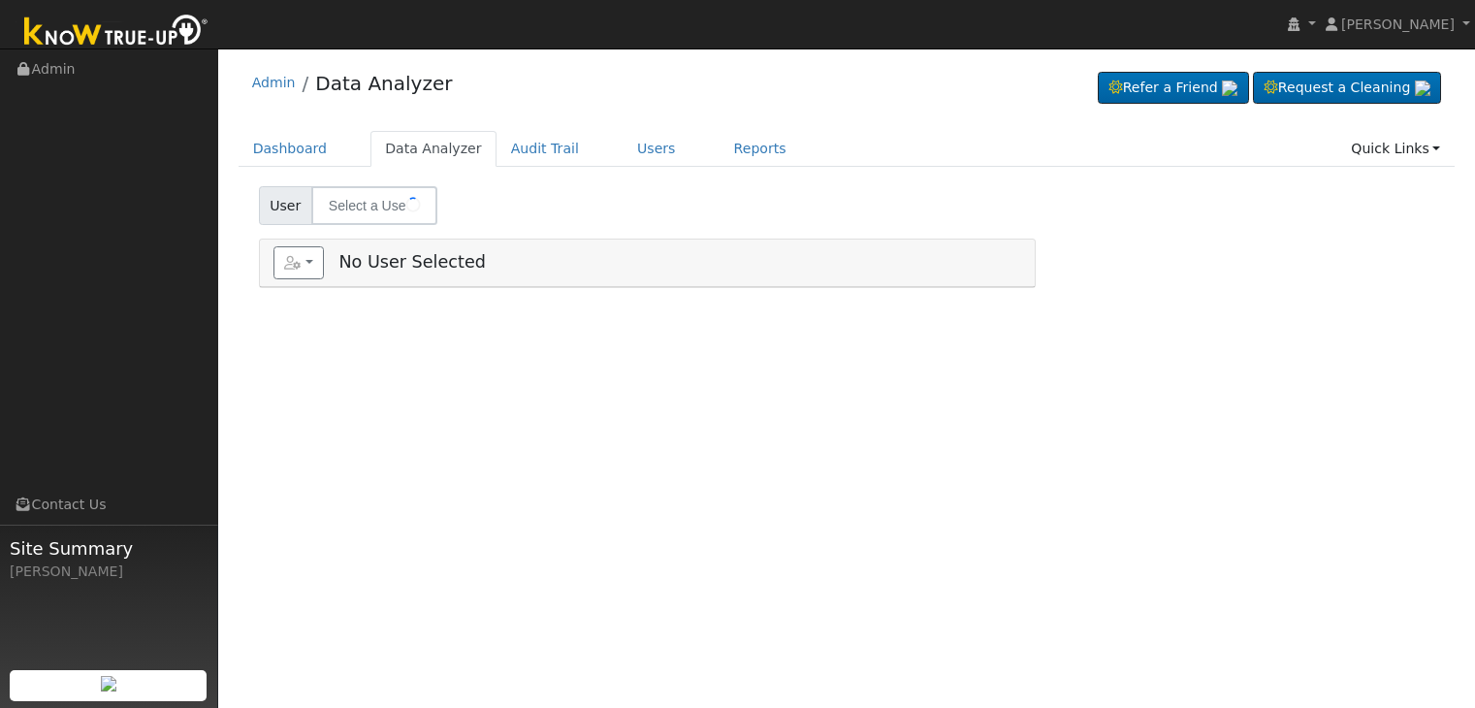
type input "[PERSON_NAME]"
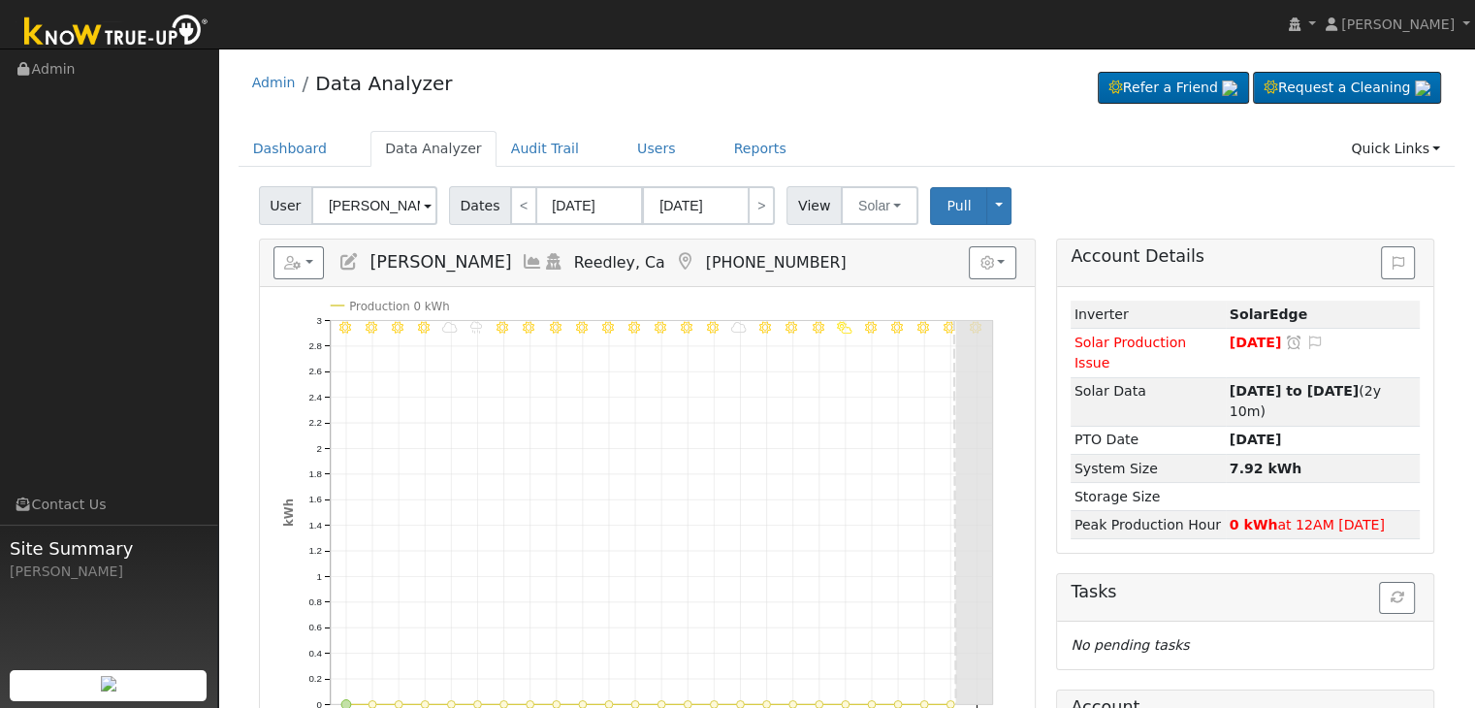
click at [692, 252] on link at bounding box center [685, 261] width 21 height 19
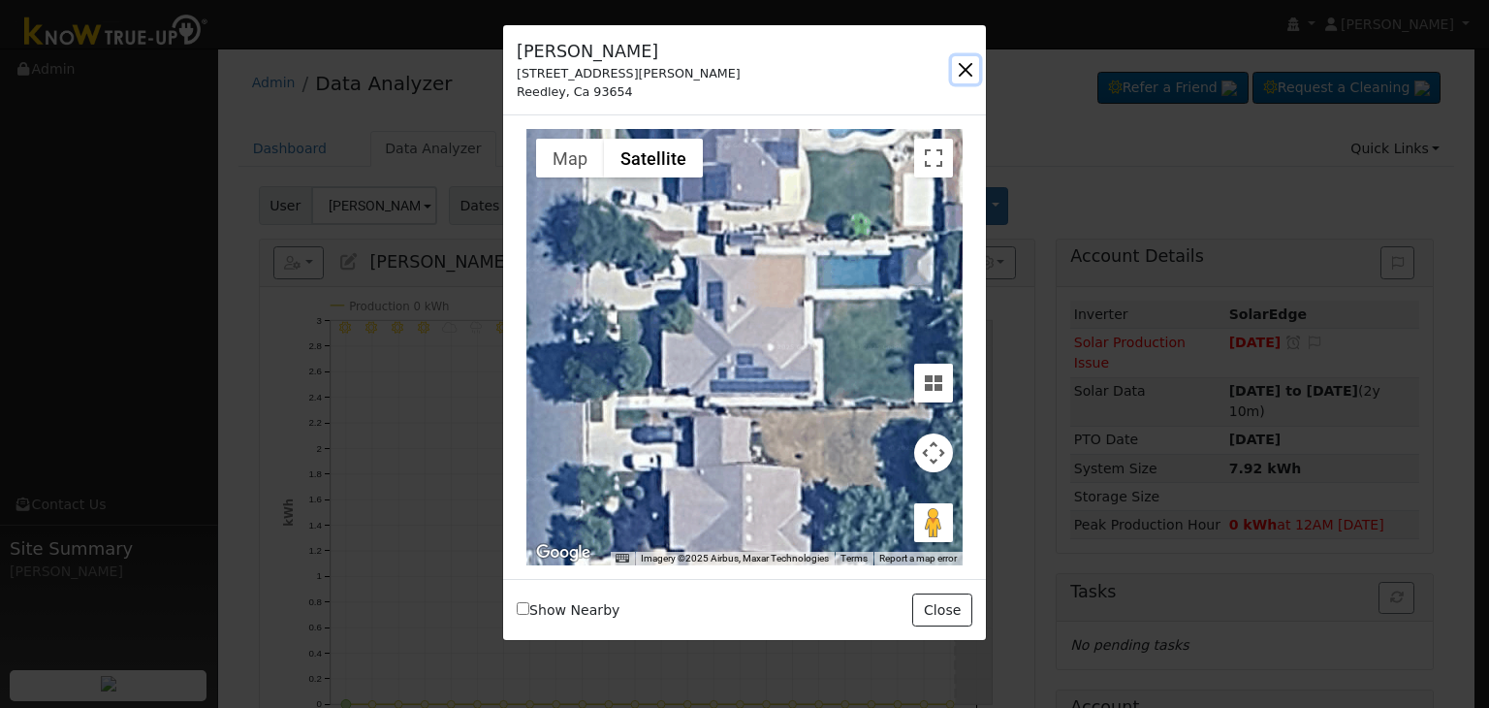
click at [962, 70] on button "button" at bounding box center [965, 69] width 27 height 27
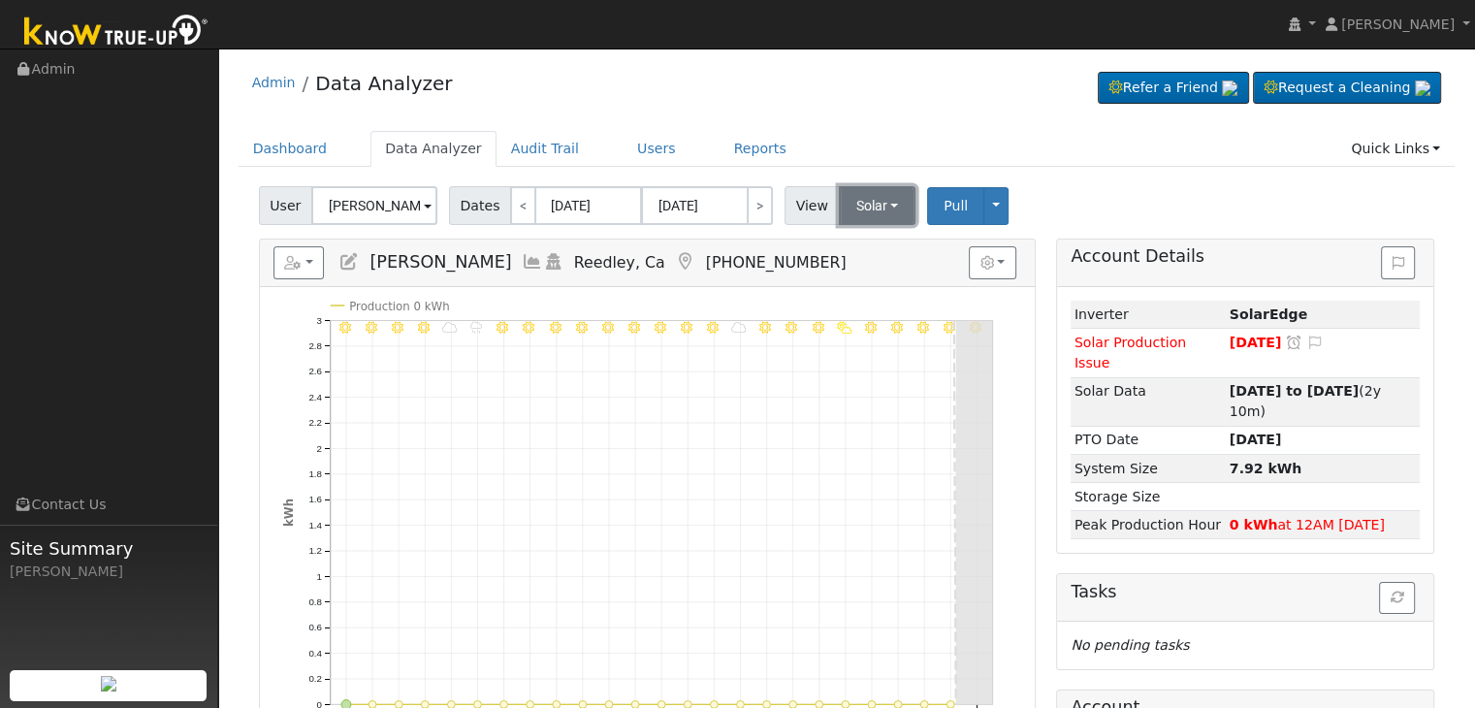
click at [865, 187] on button "Solar" at bounding box center [878, 205] width 78 height 39
click at [846, 240] on link "Utility" at bounding box center [902, 248] width 135 height 27
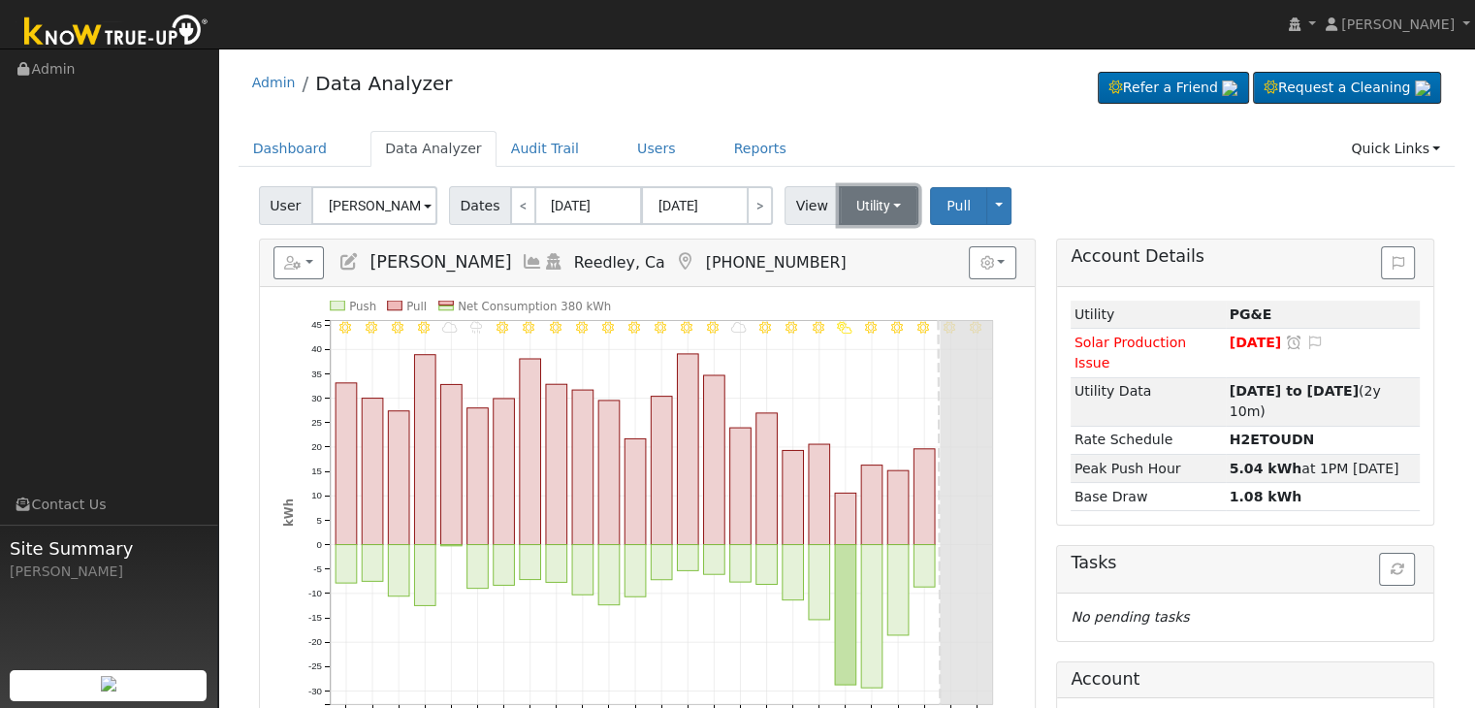
click at [861, 207] on button "Utility" at bounding box center [879, 205] width 80 height 39
click at [867, 276] on link "Solar" at bounding box center [902, 276] width 135 height 27
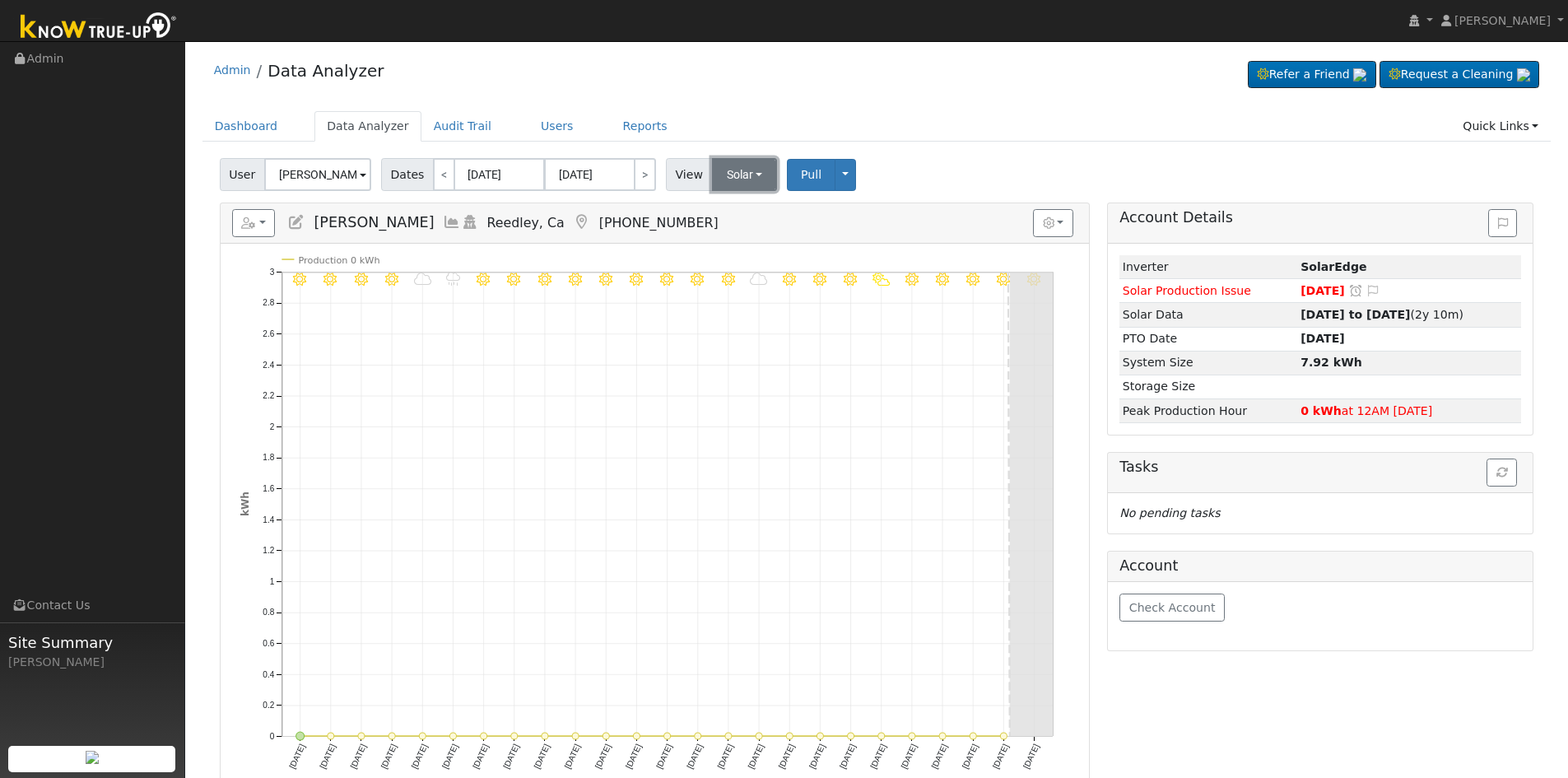
click at [721, 186] on button "Solar" at bounding box center [745, 174] width 66 height 33
click at [737, 215] on link "Utility" at bounding box center [767, 211] width 115 height 23
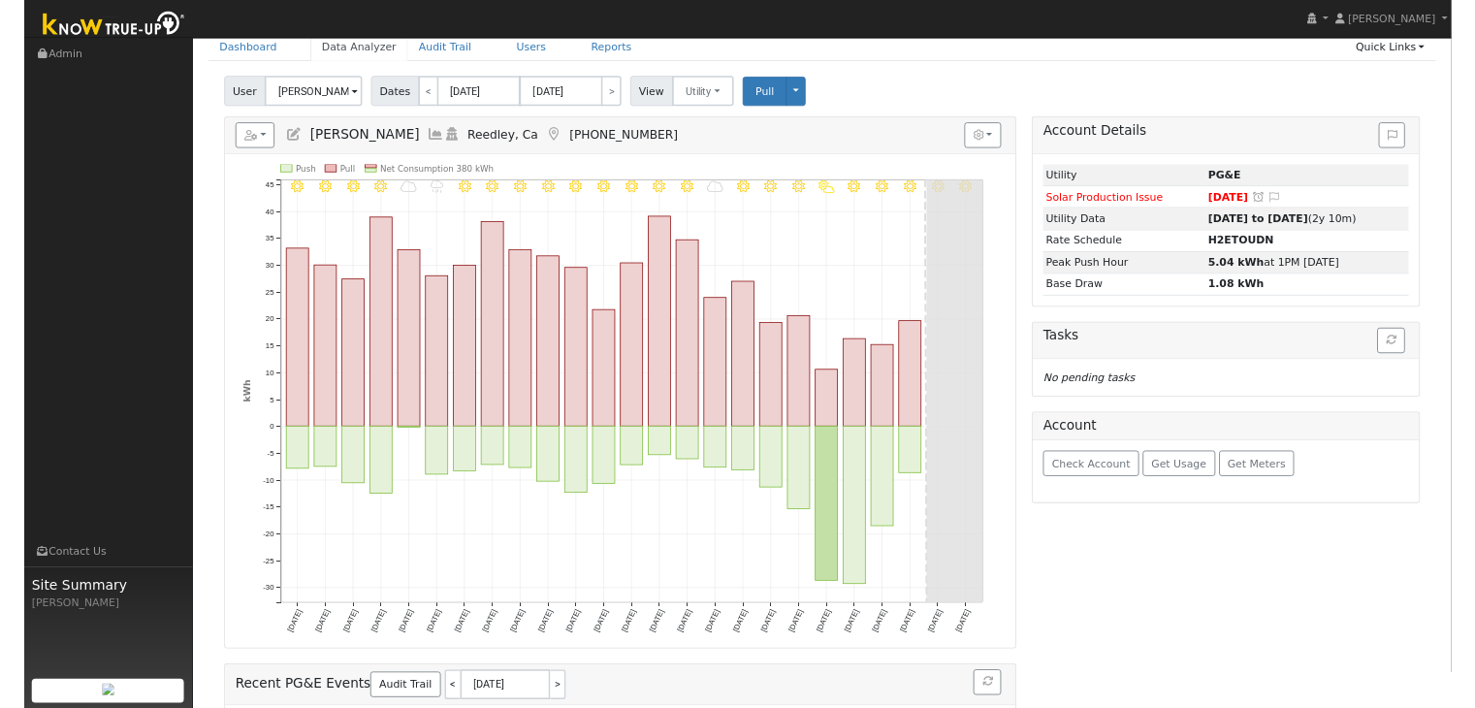
scroll to position [97, 0]
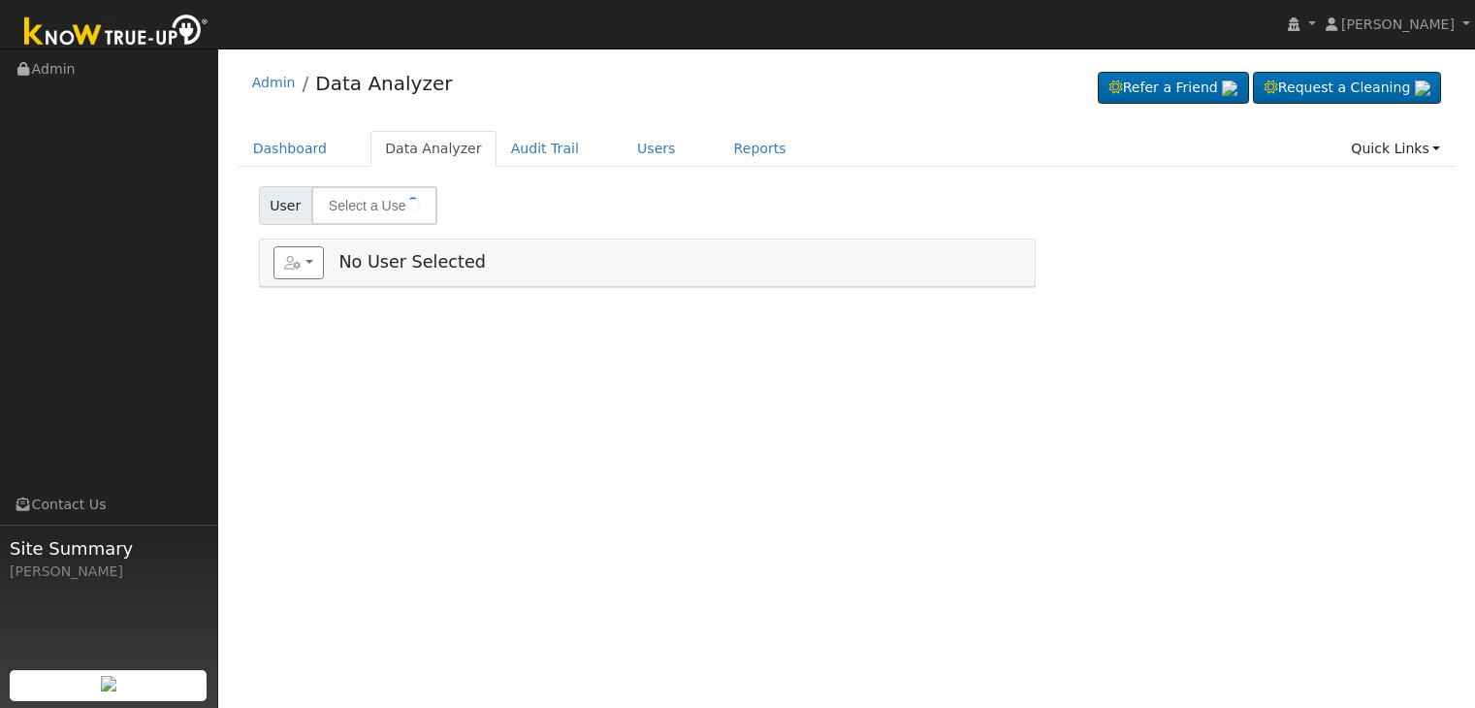
type input "[PERSON_NAME] & [PERSON_NAME]"
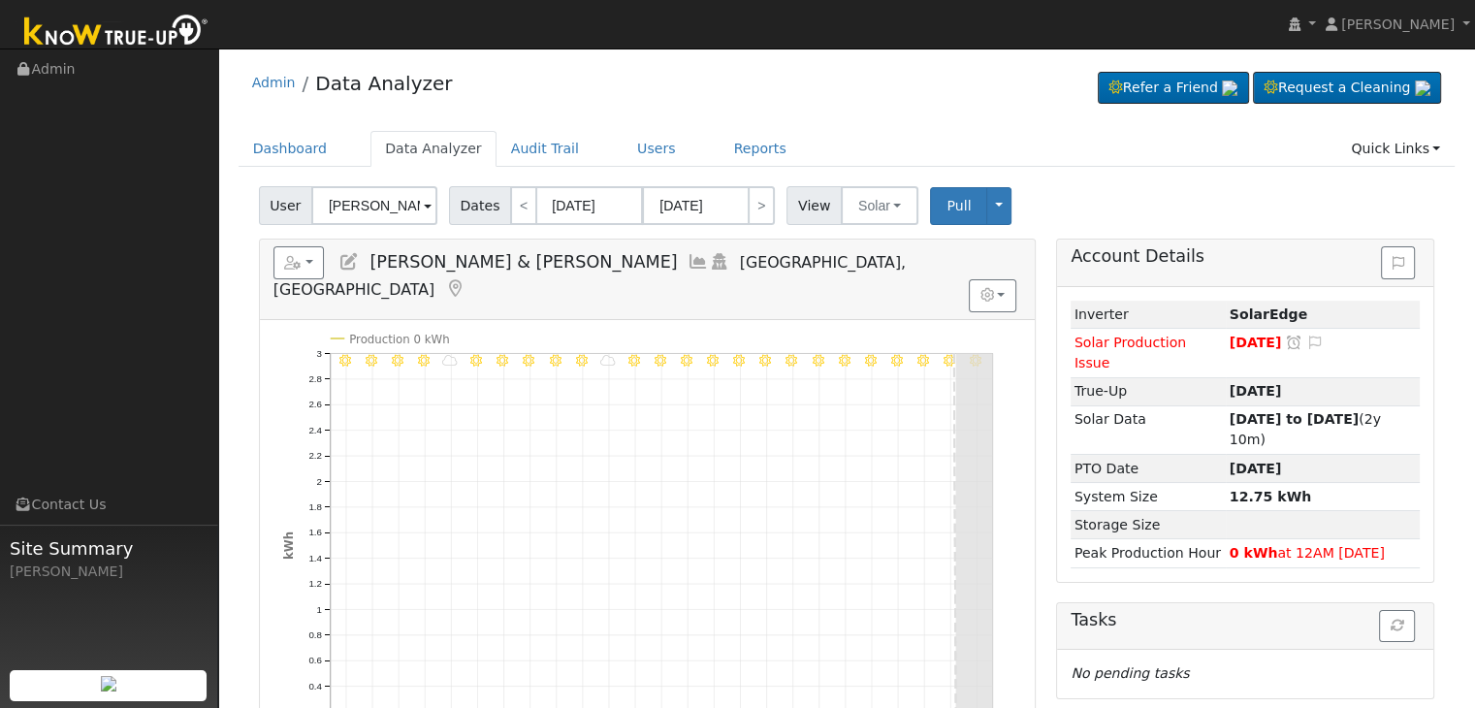
click at [465, 280] on icon at bounding box center [454, 288] width 21 height 17
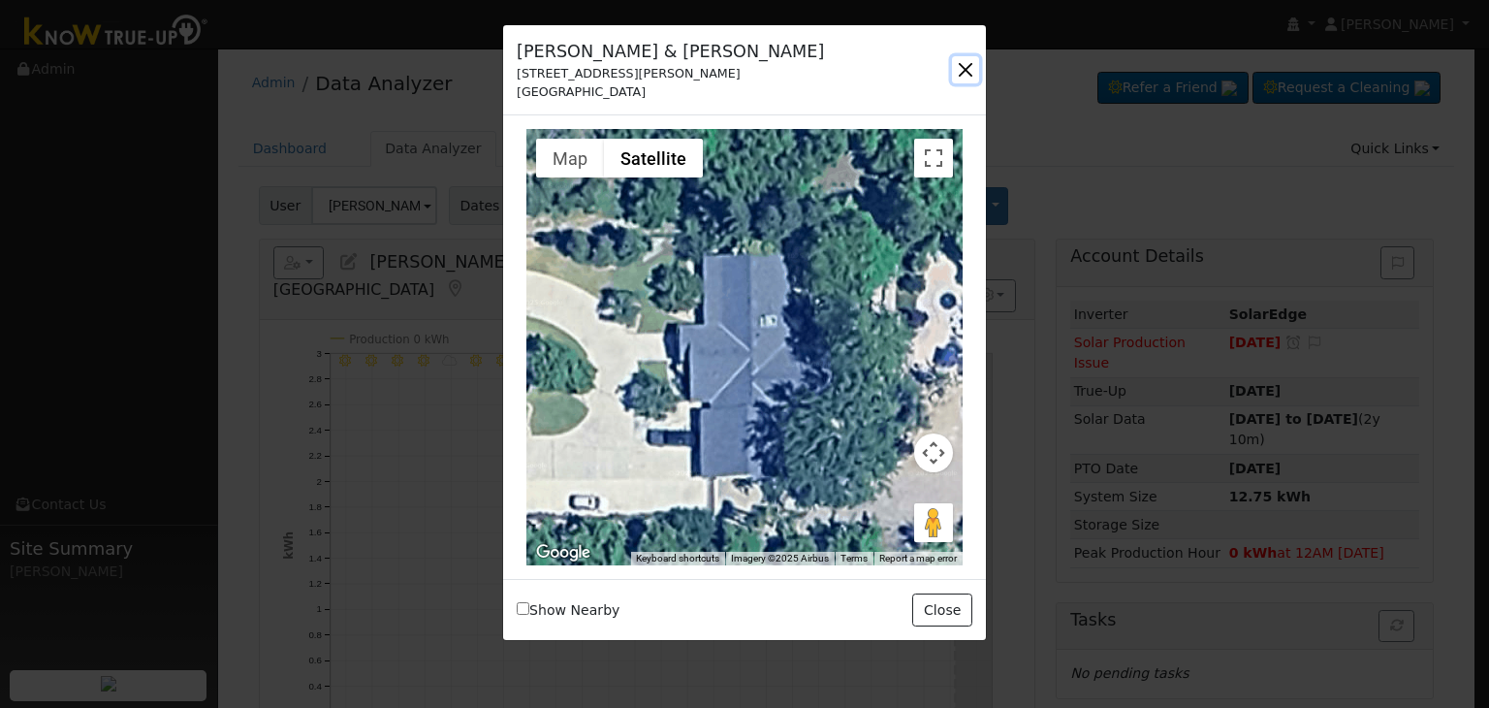
click at [969, 64] on button "button" at bounding box center [965, 69] width 27 height 27
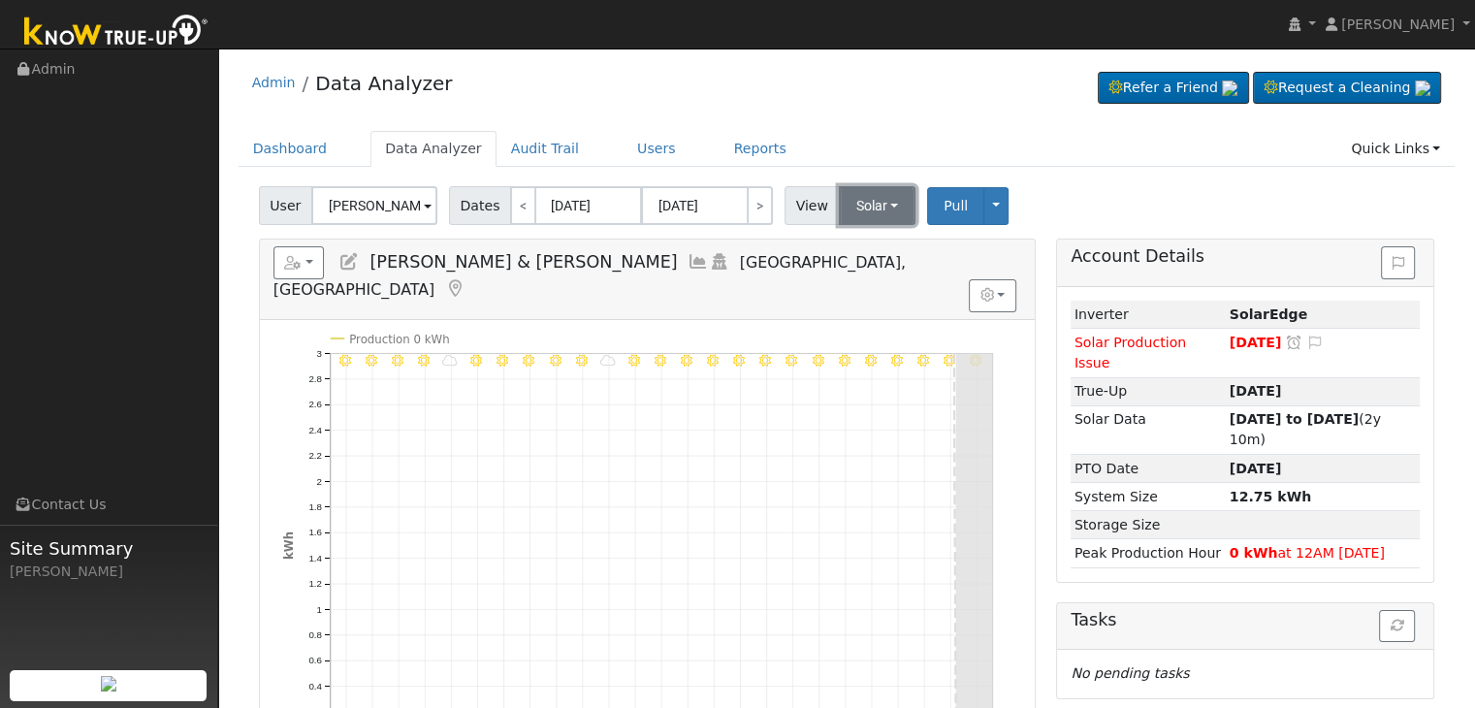
click at [849, 203] on button "Solar" at bounding box center [878, 205] width 78 height 39
click at [845, 249] on link "Utility" at bounding box center [902, 248] width 135 height 27
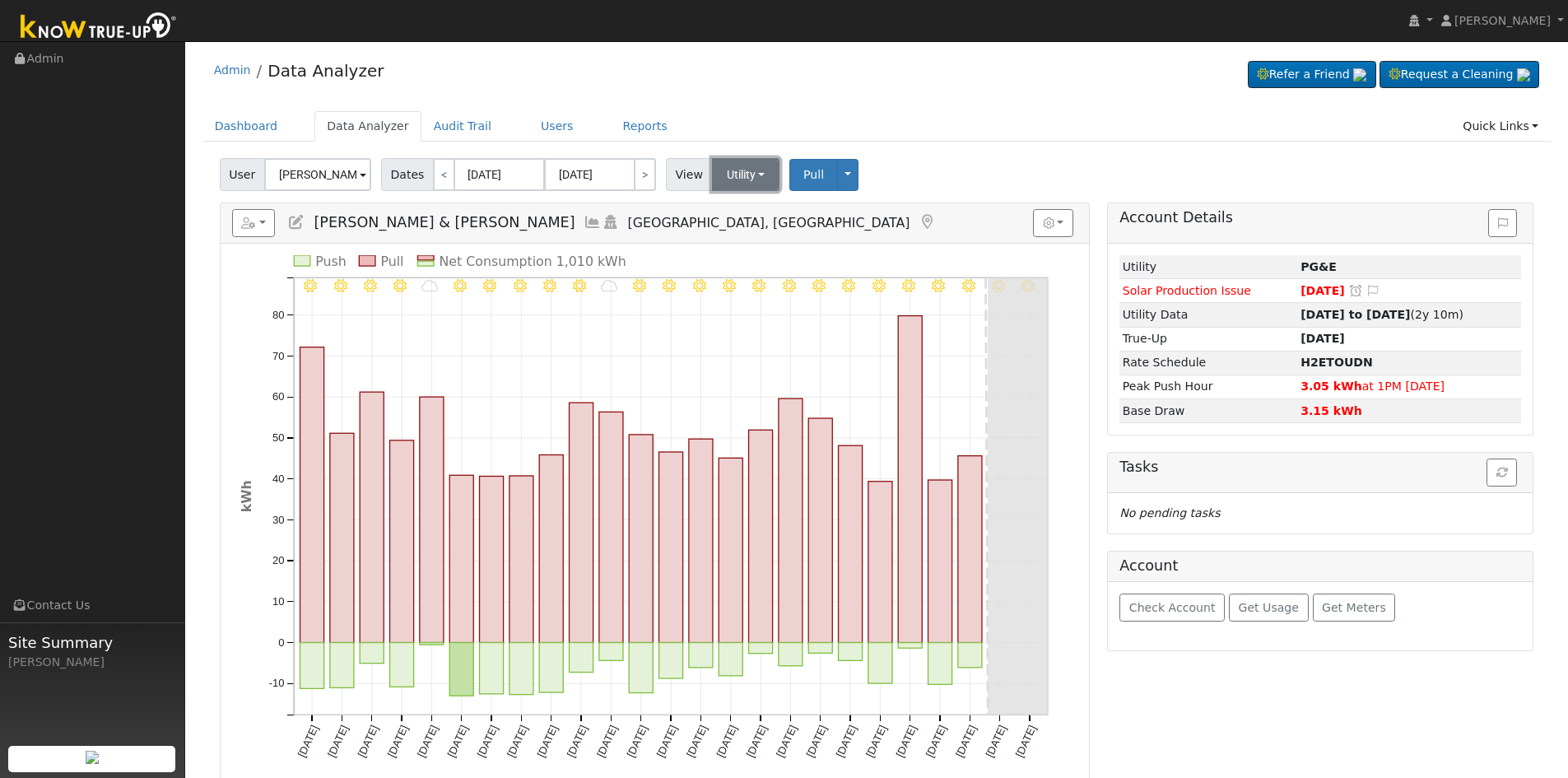
click at [726, 176] on button "Utility" at bounding box center [746, 174] width 68 height 33
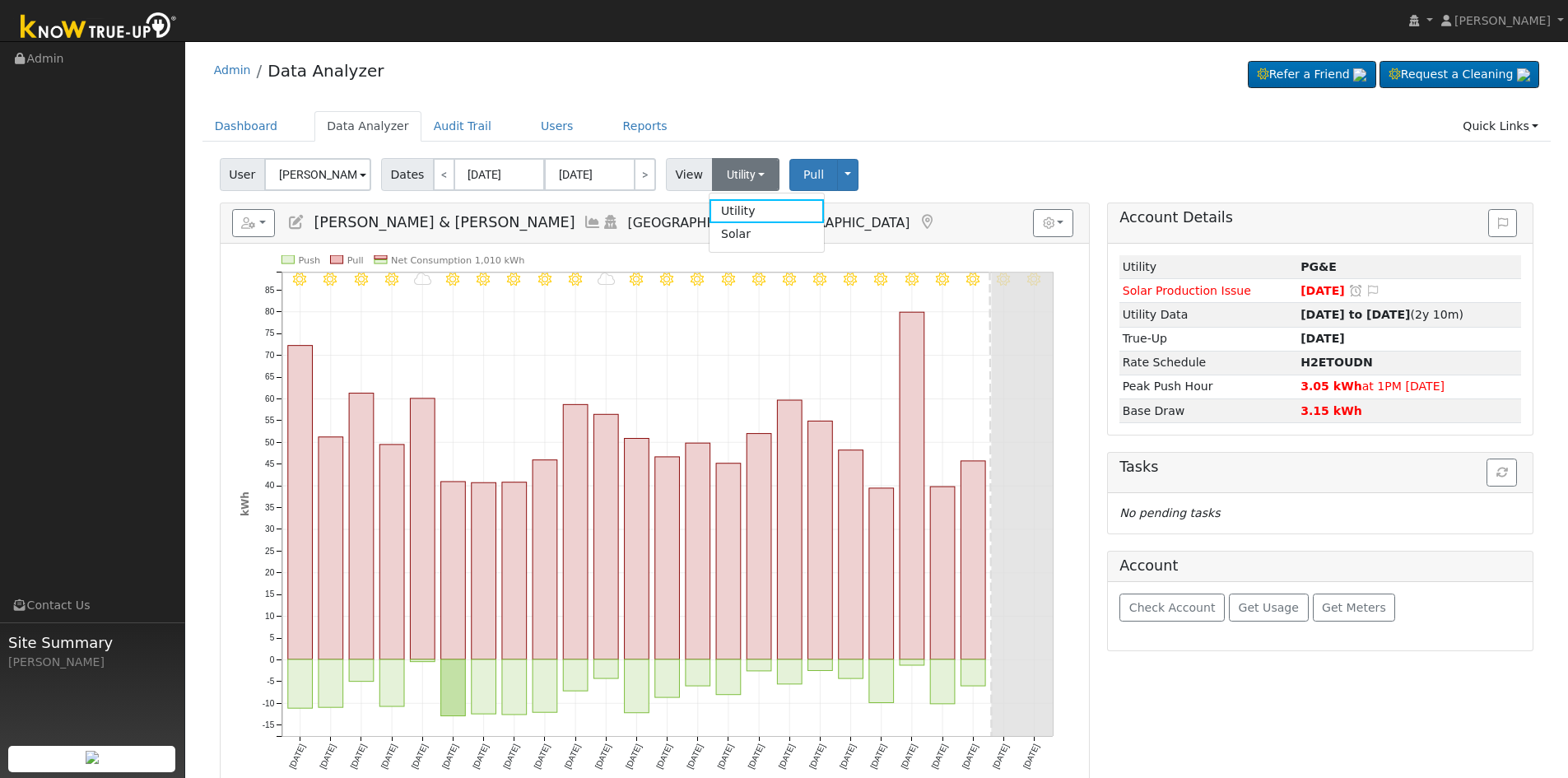
click at [871, 127] on ul "Dashboard Data Analyzer Audit Trail Users Reports Quick Links Quick Add Quick C…" at bounding box center [877, 127] width 1349 height 31
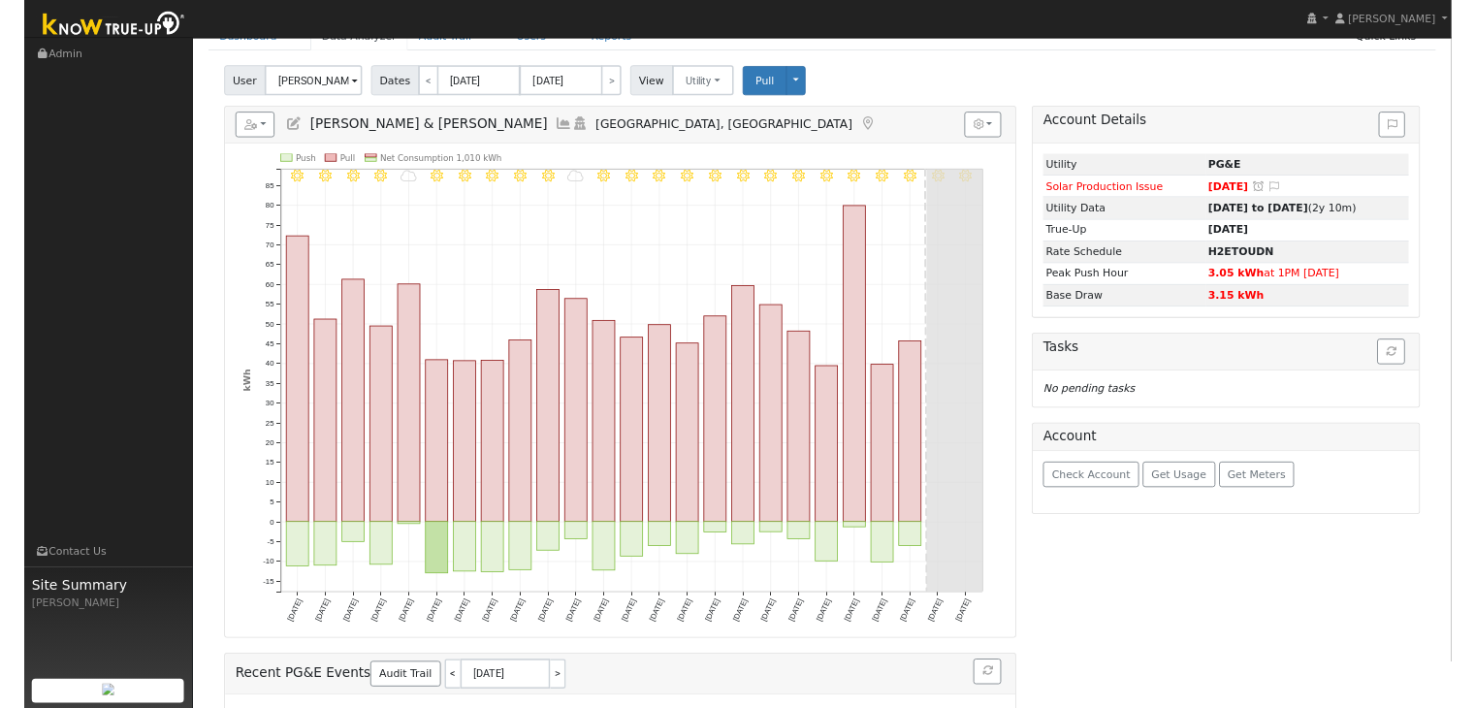
scroll to position [97, 0]
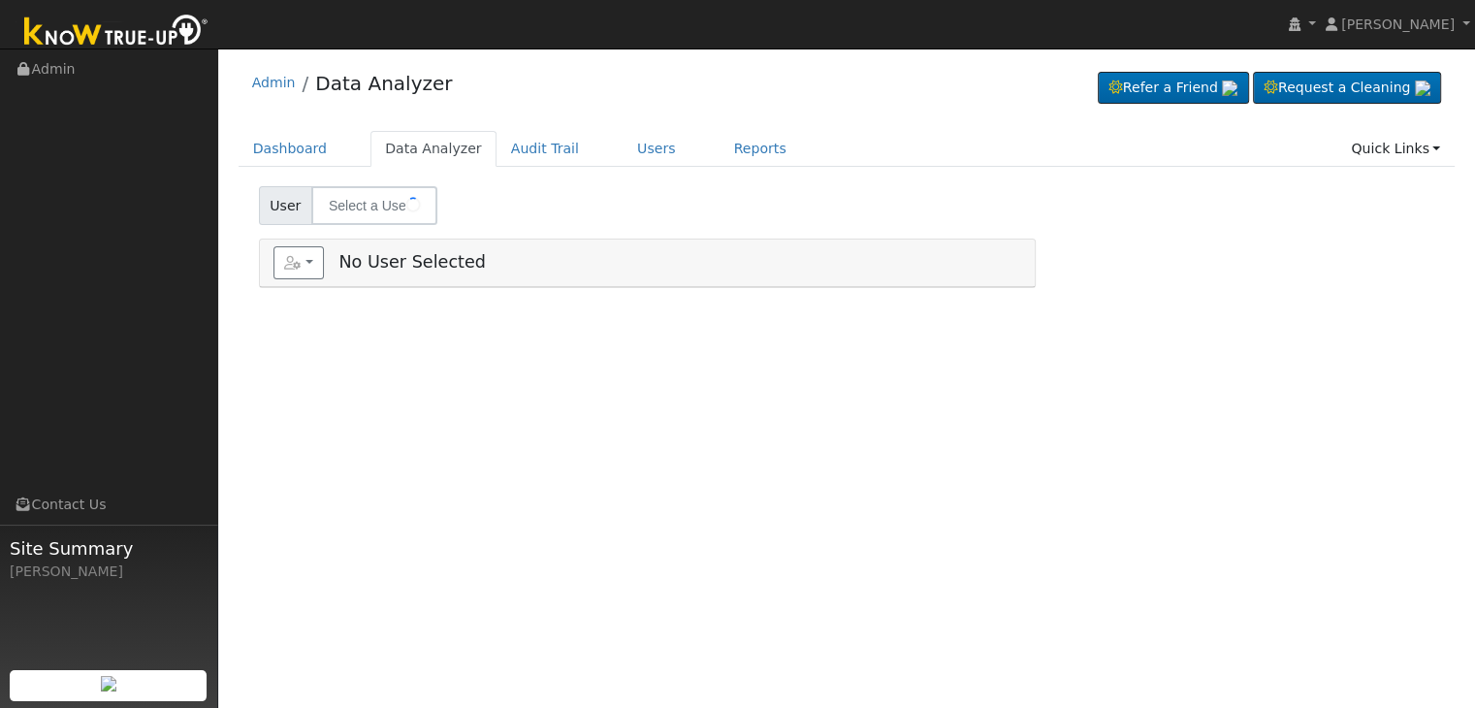
type input "[PERSON_NAME]"
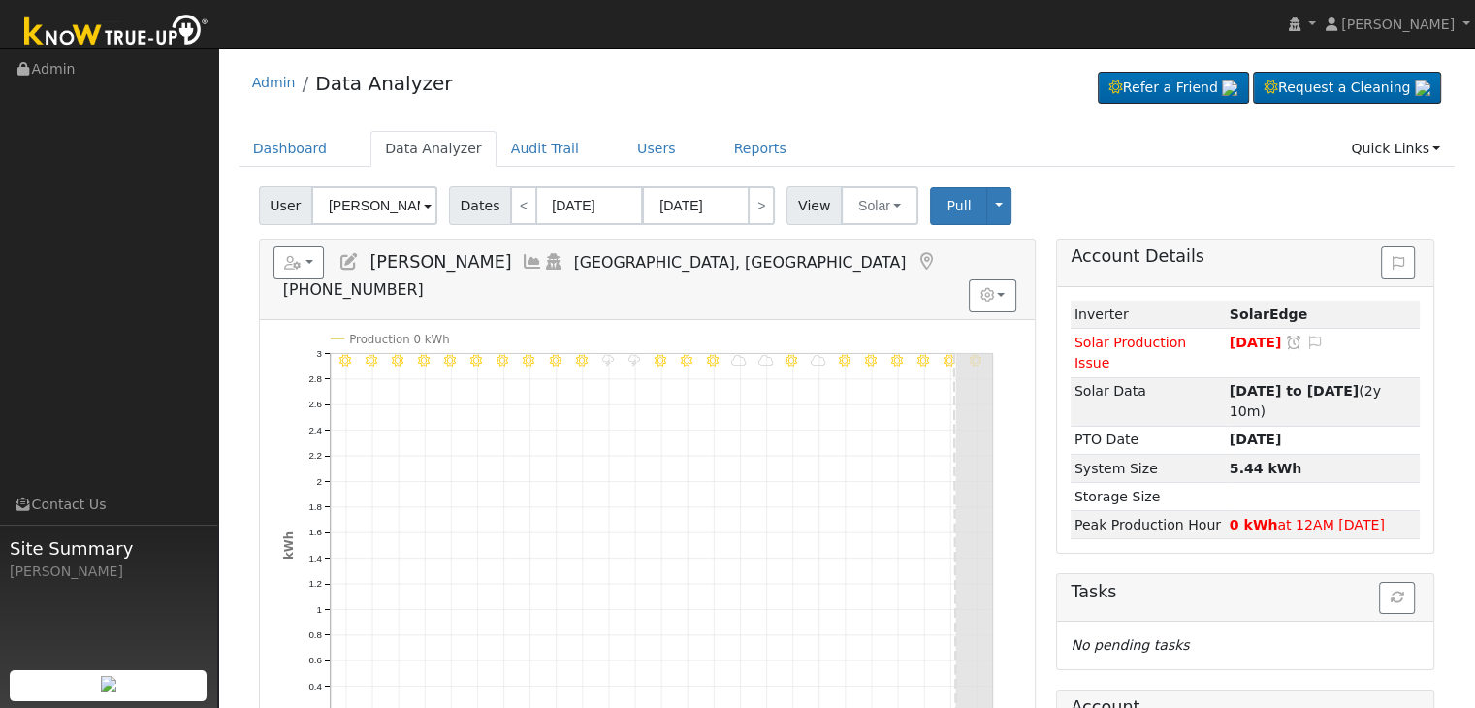
click at [915, 255] on icon at bounding box center [925, 261] width 21 height 17
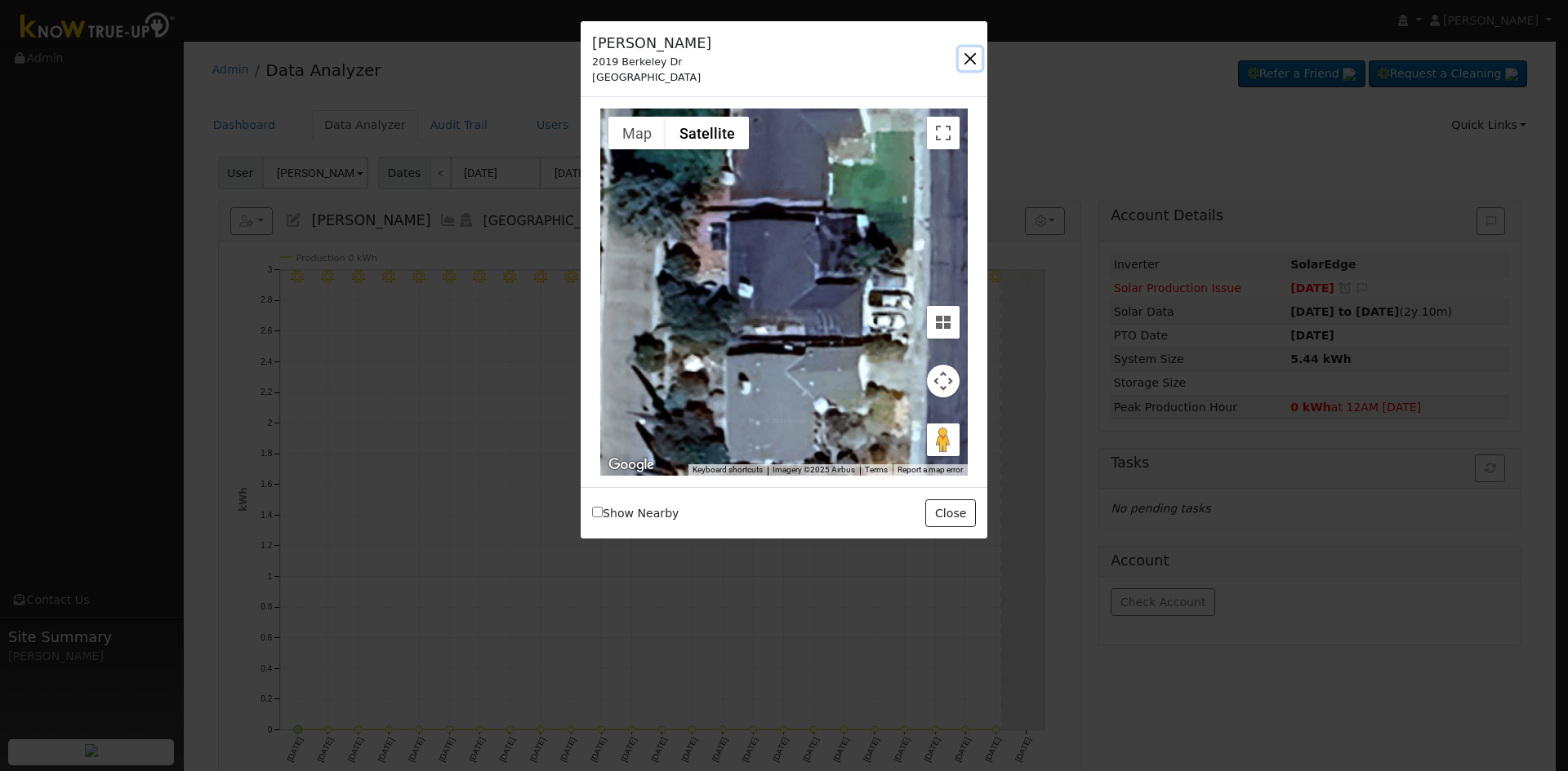
click at [970, 58] on button "button" at bounding box center [969, 58] width 23 height 23
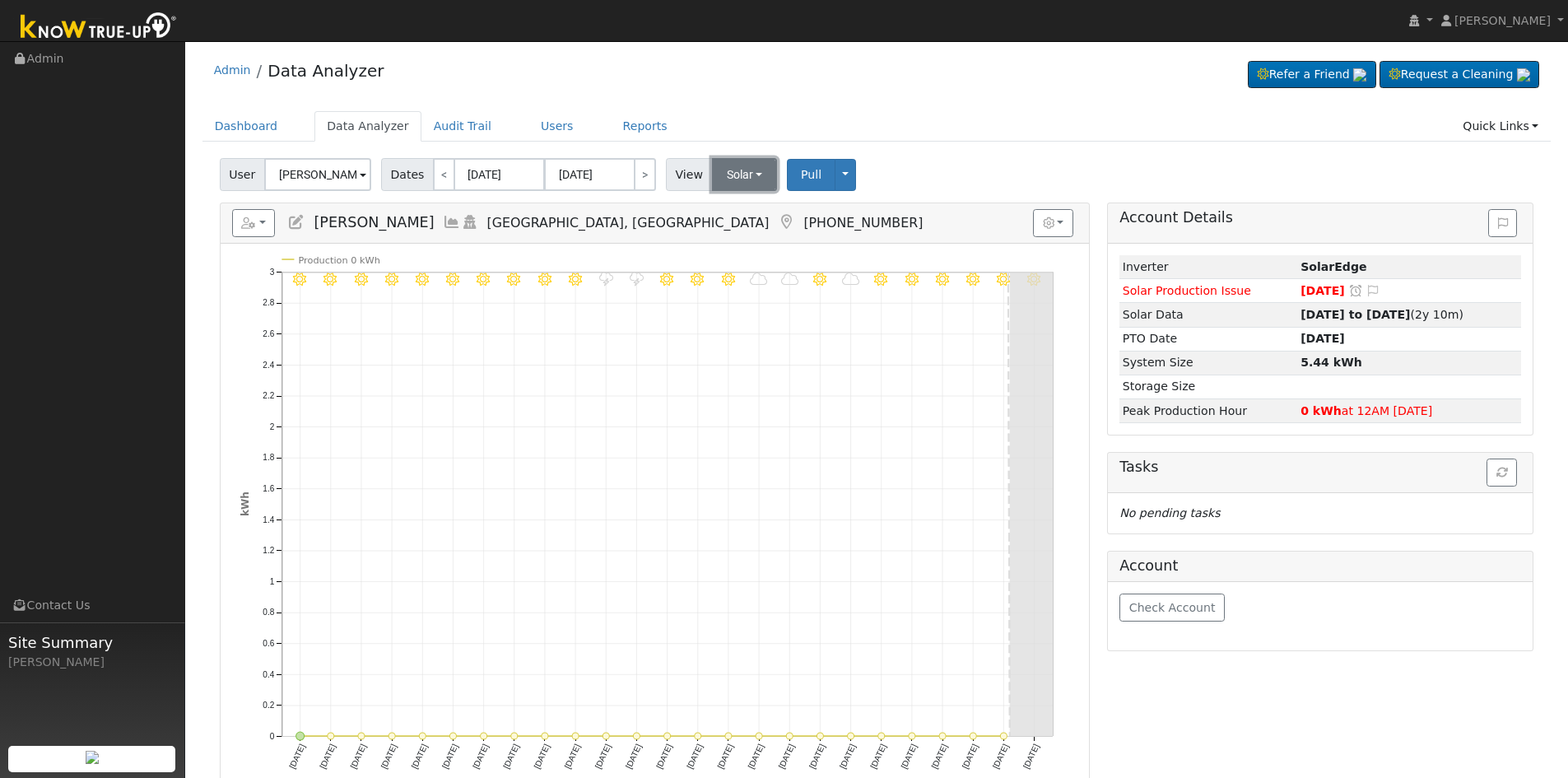
click at [717, 168] on button "Solar" at bounding box center [745, 174] width 66 height 33
click at [745, 213] on link "Utility" at bounding box center [767, 211] width 115 height 23
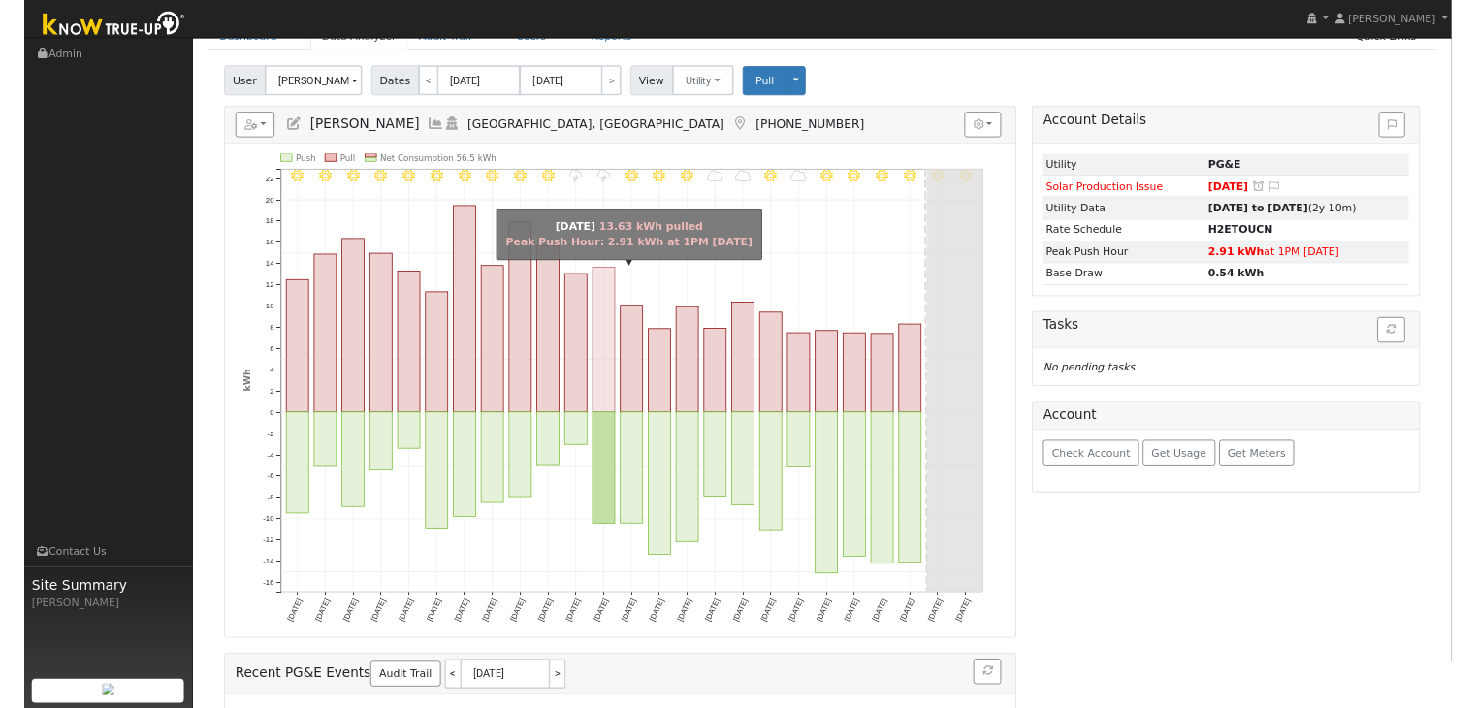
scroll to position [97, 0]
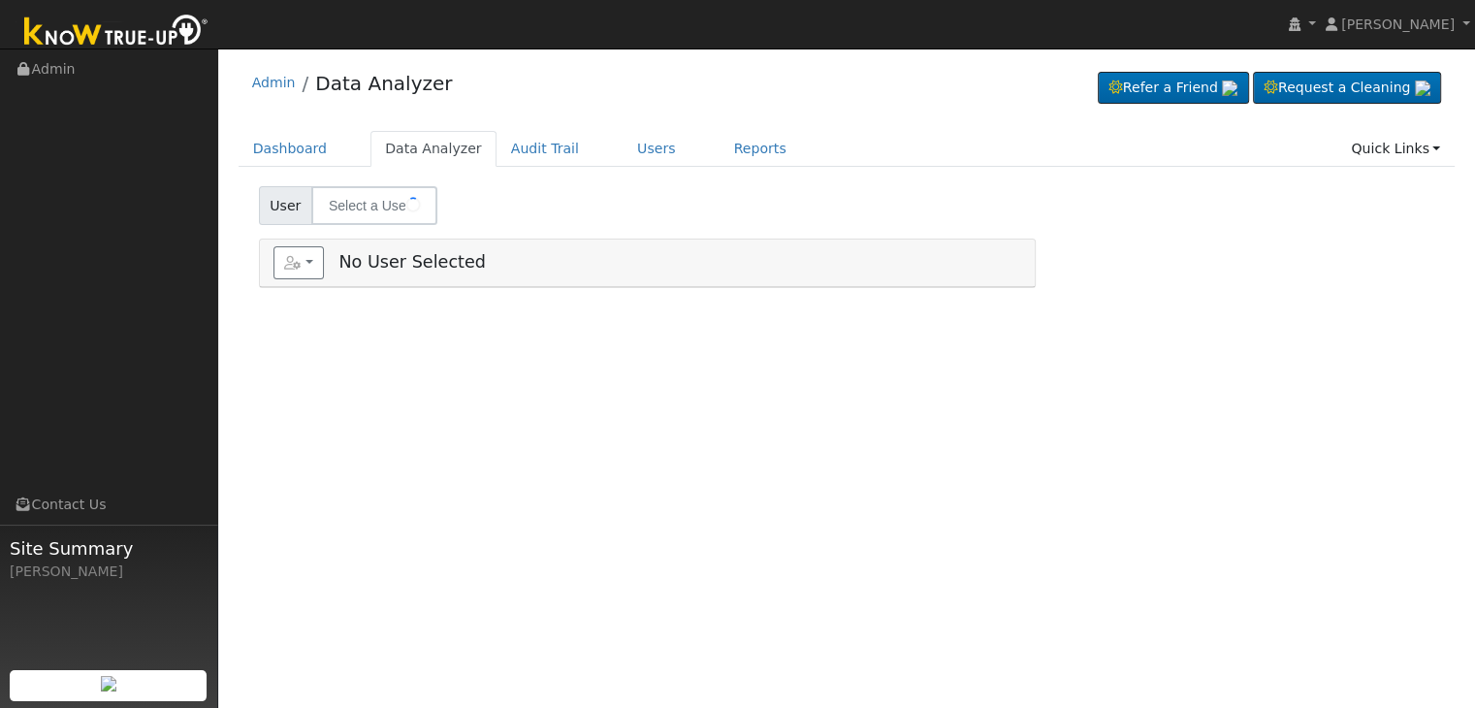
type input "[PERSON_NAME]"
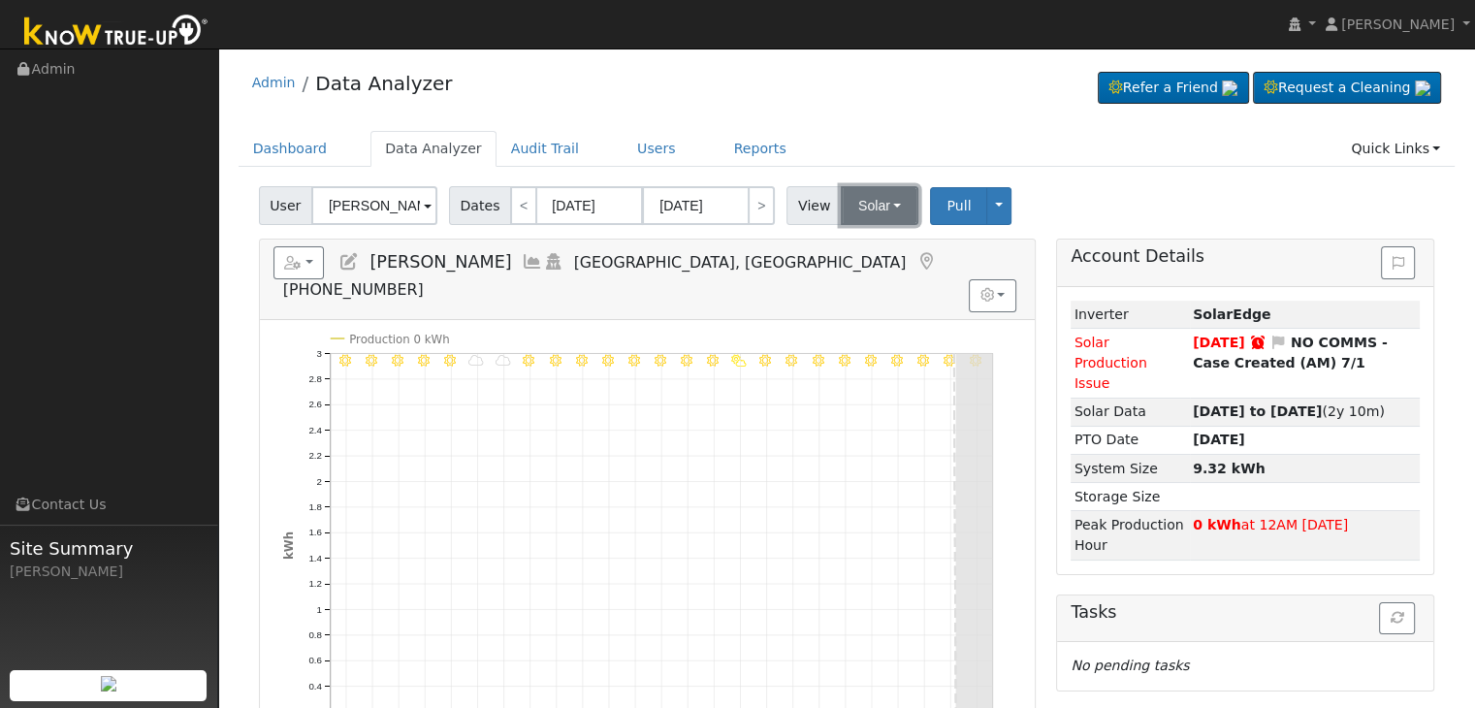
click at [862, 191] on button "Solar" at bounding box center [880, 205] width 78 height 39
click at [865, 239] on link "Utility" at bounding box center [904, 248] width 135 height 27
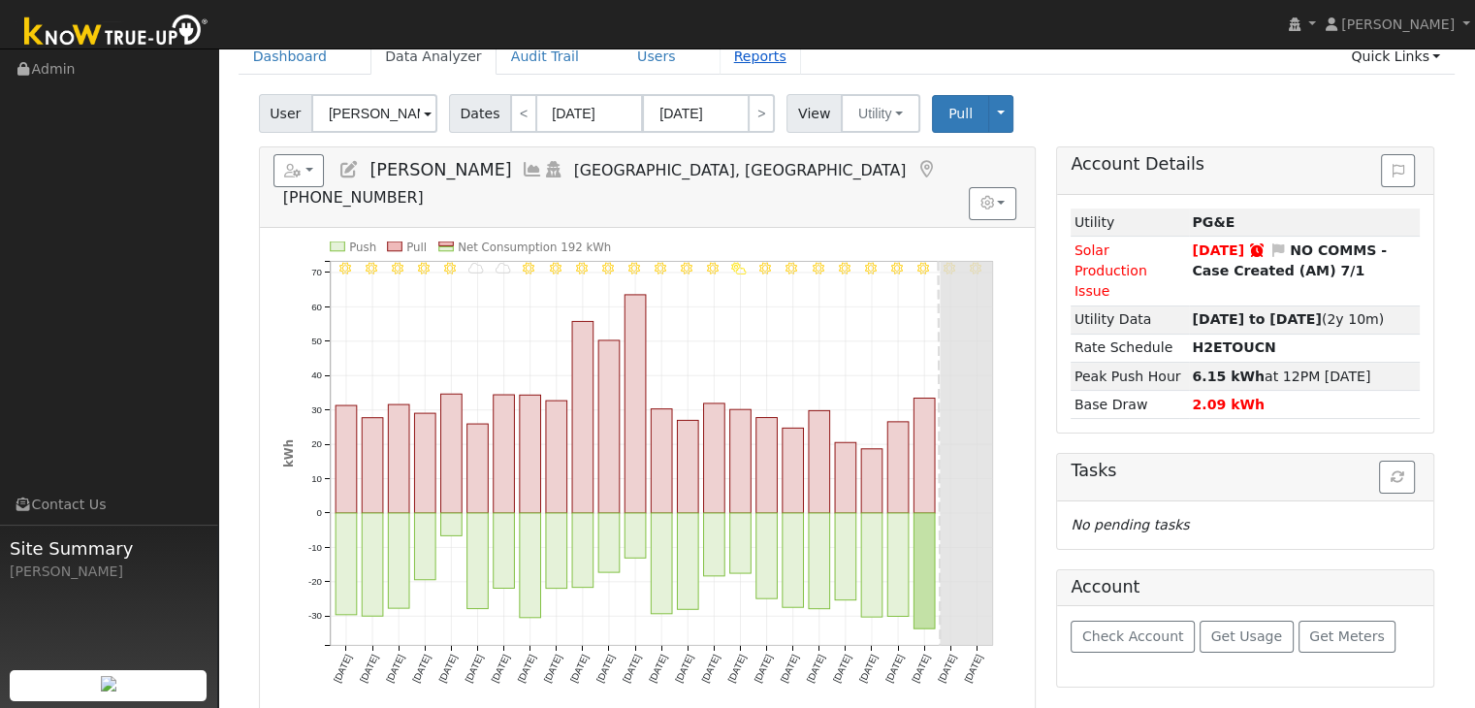
scroll to position [97, 0]
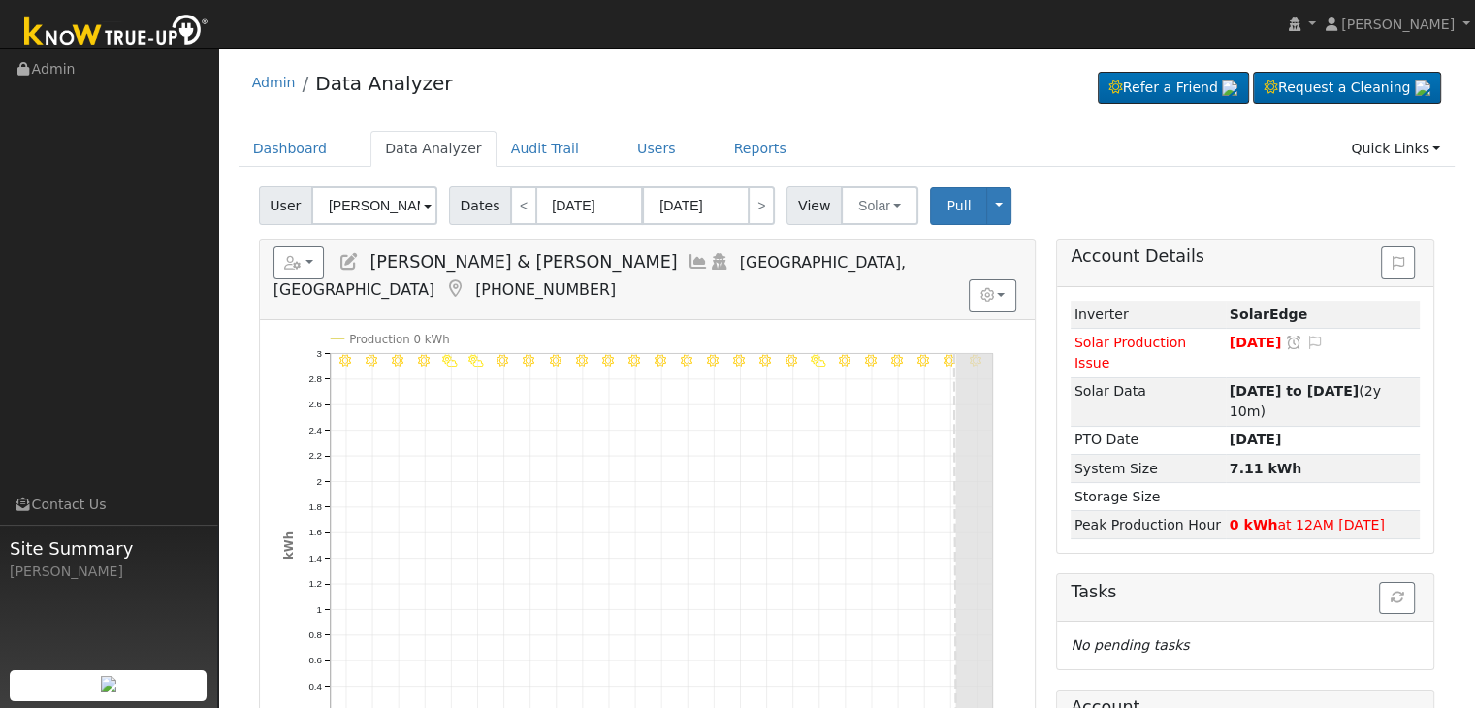
click at [465, 280] on icon at bounding box center [454, 288] width 21 height 17
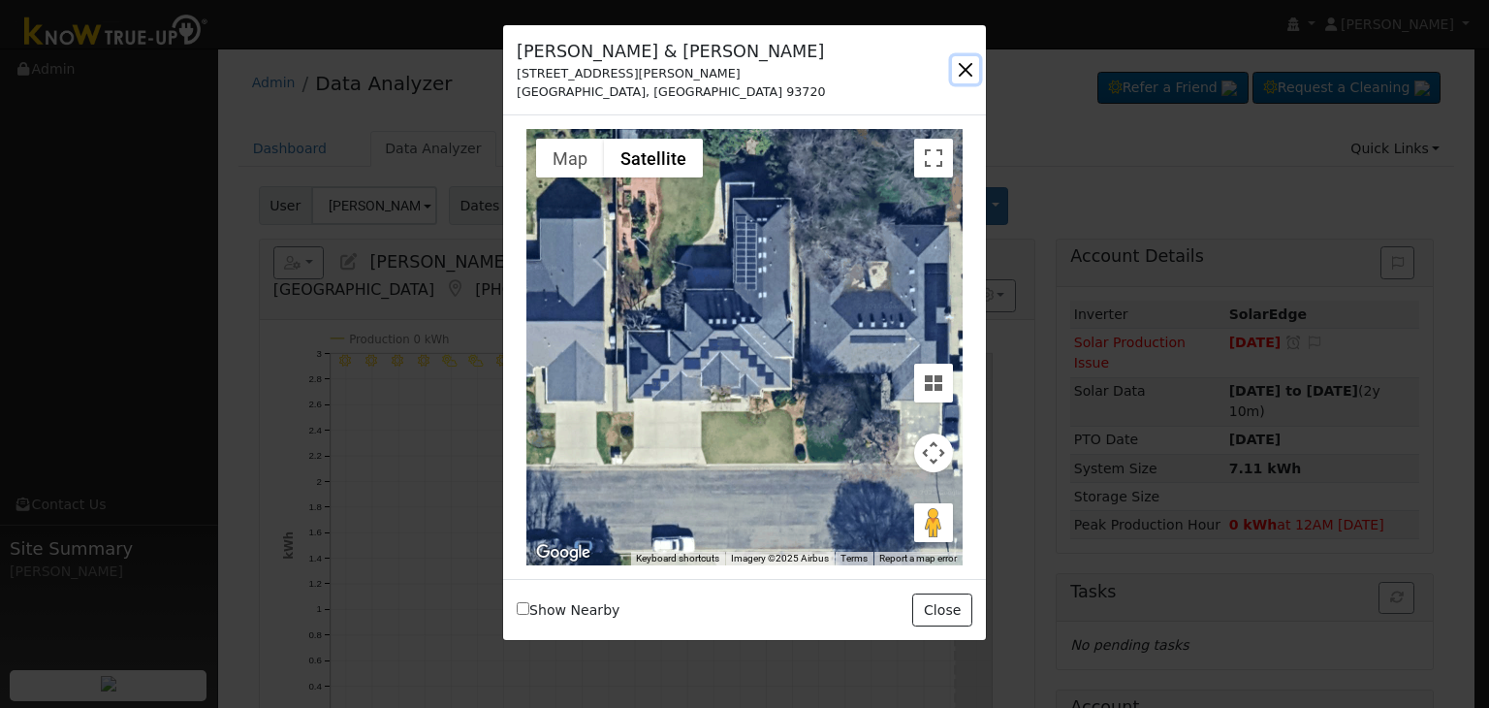
click at [967, 75] on button "button" at bounding box center [965, 69] width 27 height 27
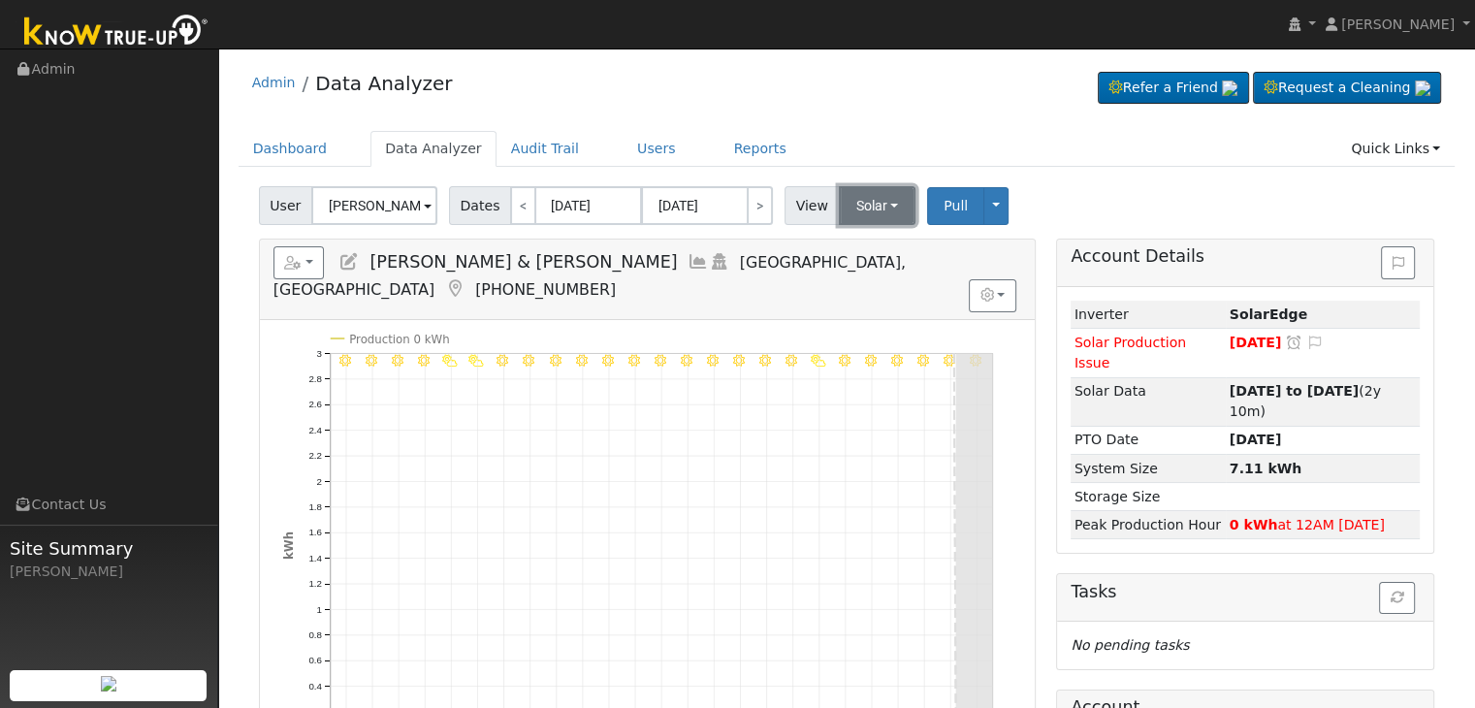
click at [857, 207] on button "Solar" at bounding box center [878, 205] width 78 height 39
click at [866, 250] on link "Utility" at bounding box center [902, 248] width 135 height 27
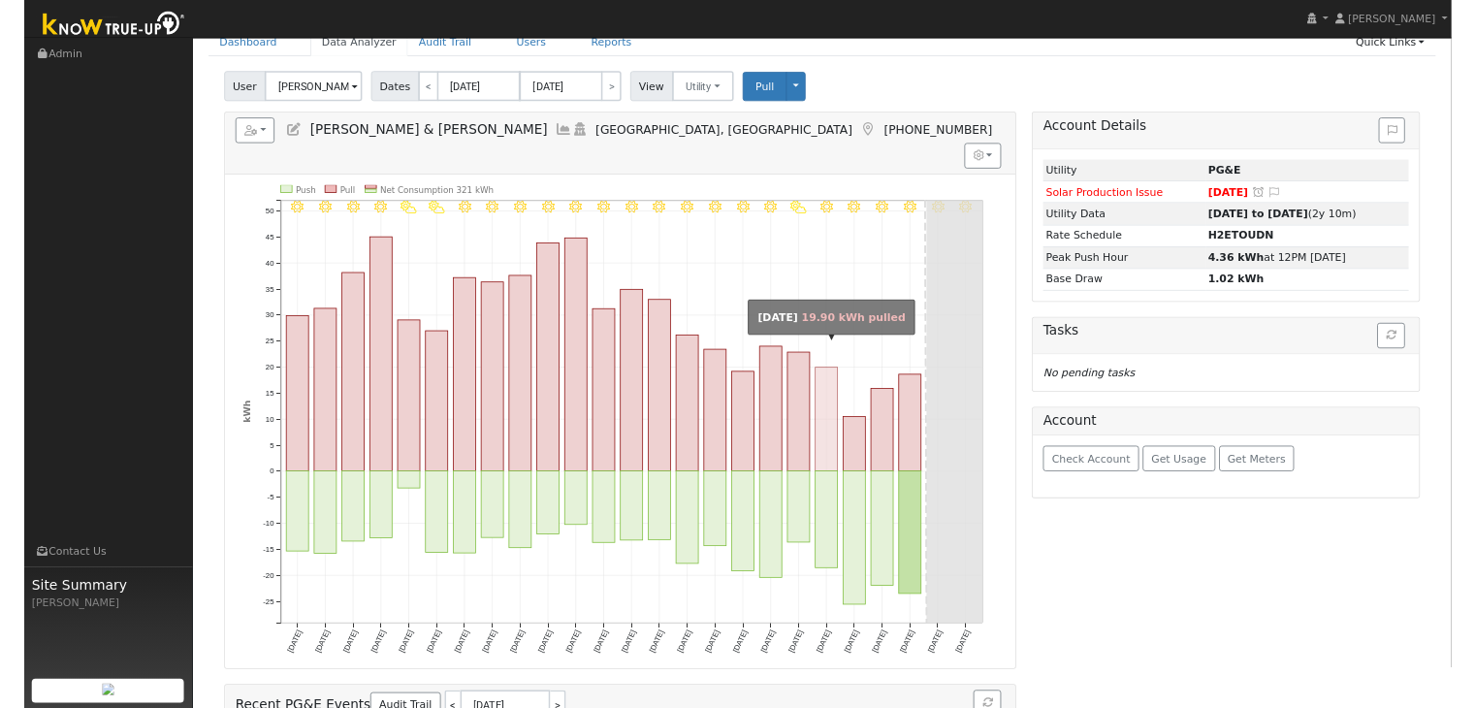
scroll to position [97, 0]
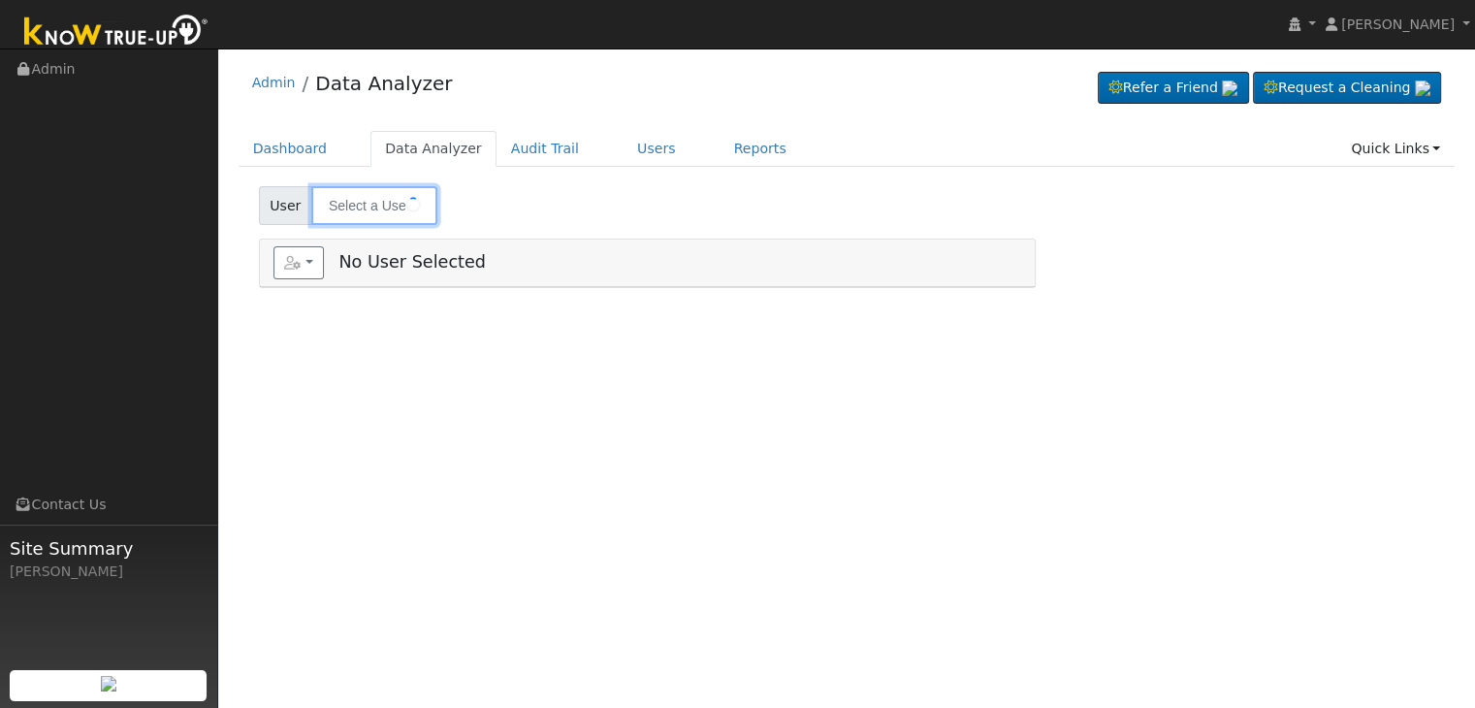
type input "Kyle Griffin"
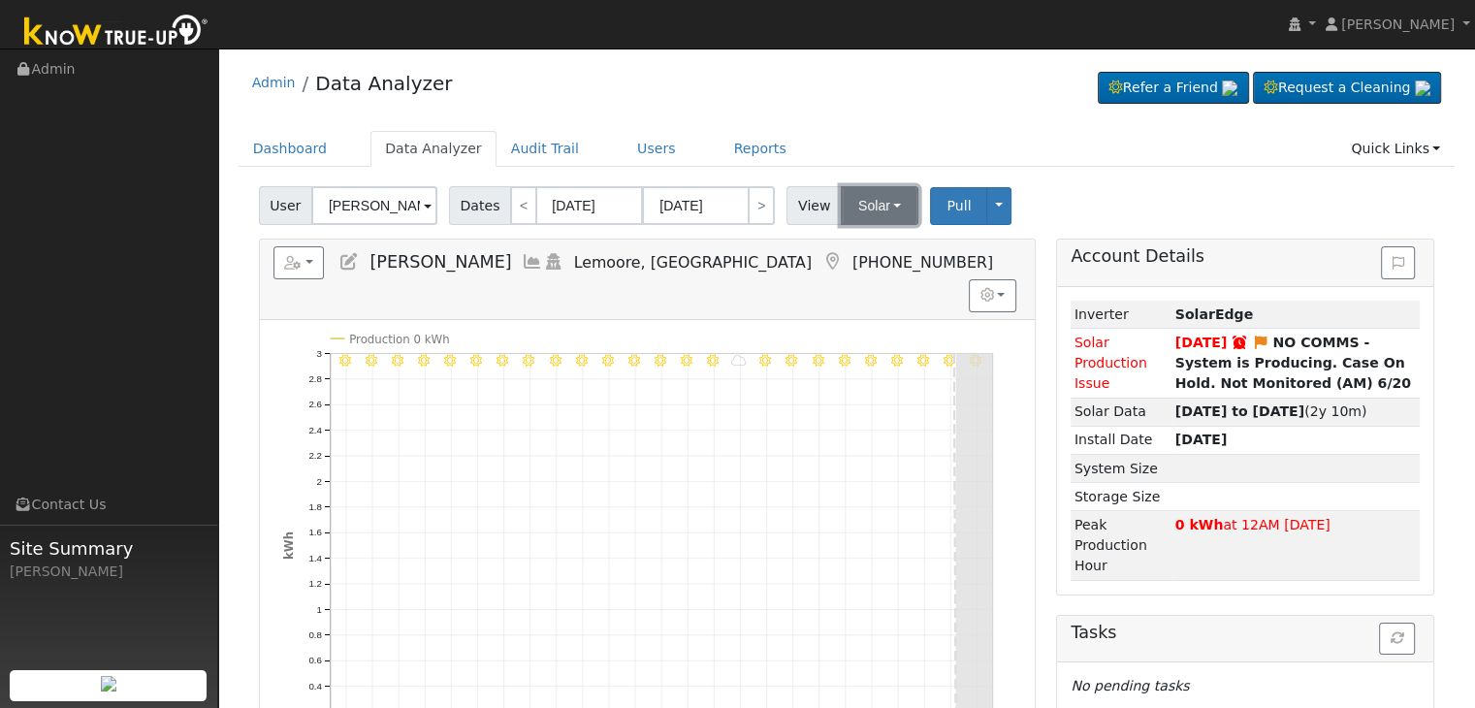
click at [874, 187] on button "Solar" at bounding box center [880, 205] width 78 height 39
click at [856, 253] on link "Utility" at bounding box center [904, 248] width 135 height 27
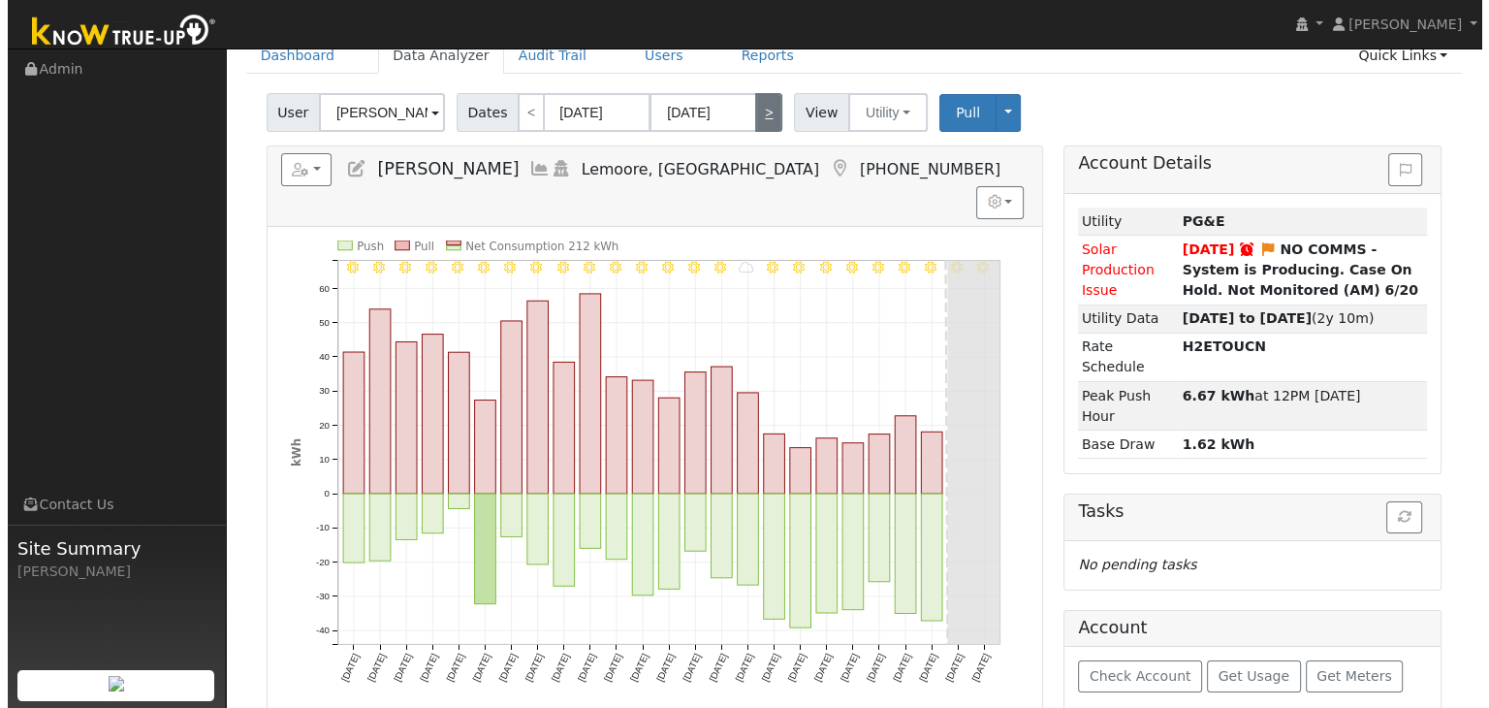
scroll to position [97, 0]
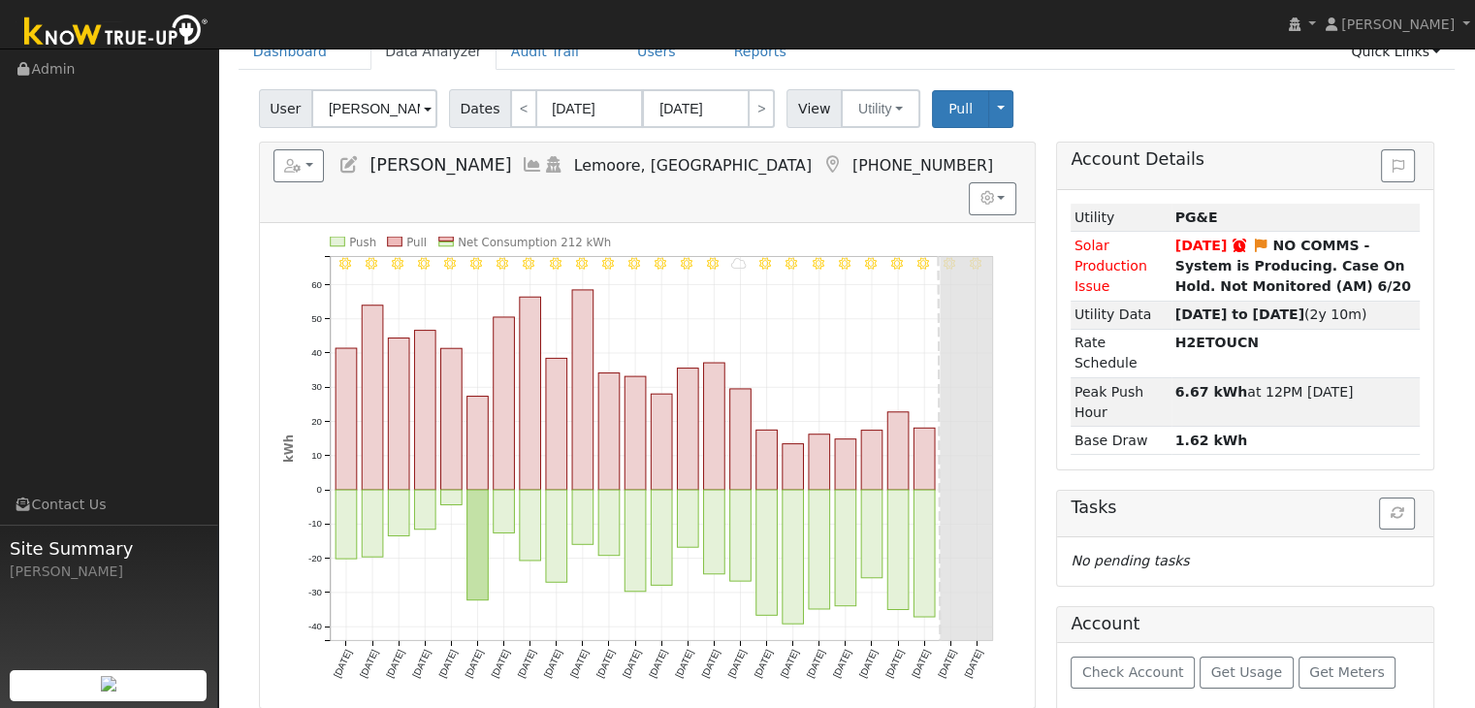
click at [821, 158] on icon at bounding box center [831, 164] width 21 height 17
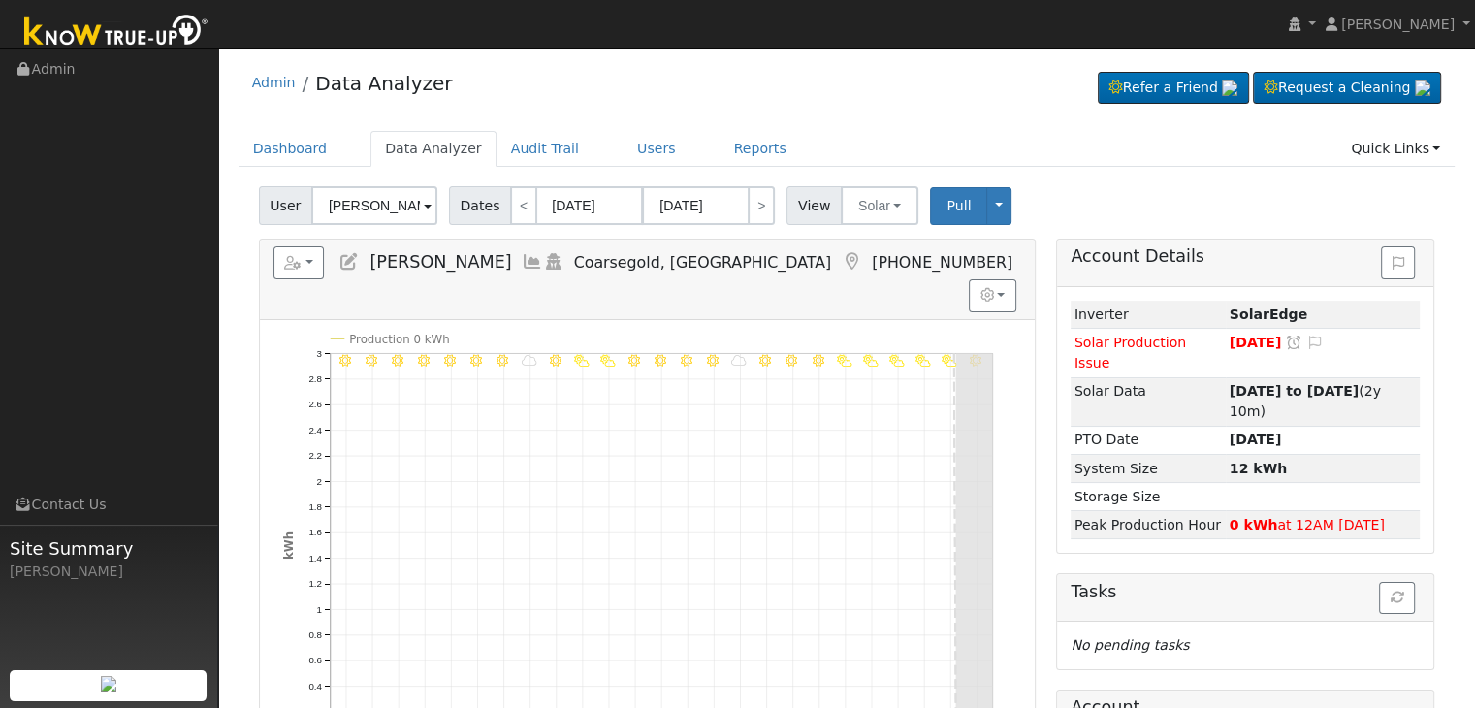
click at [841, 254] on icon at bounding box center [851, 261] width 21 height 17
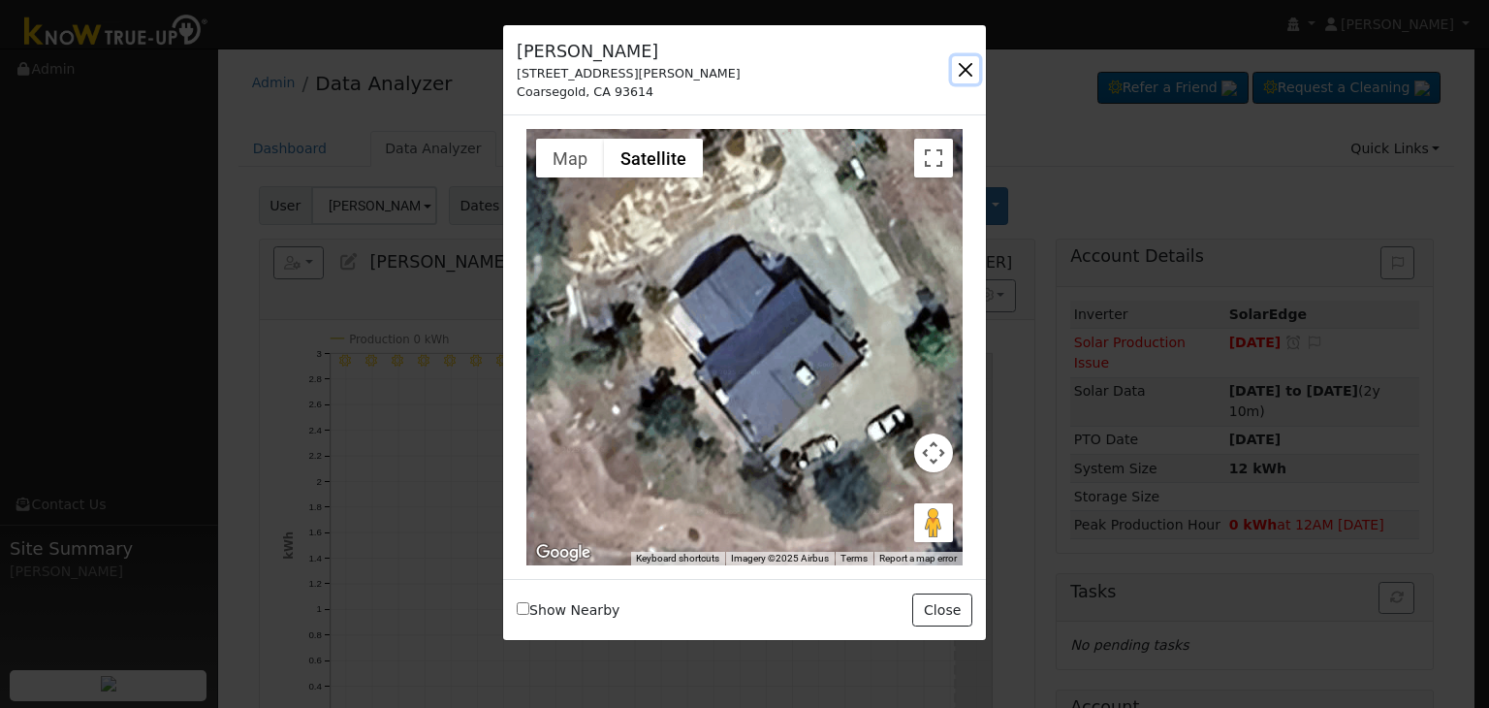
click at [963, 82] on button "button" at bounding box center [965, 69] width 27 height 27
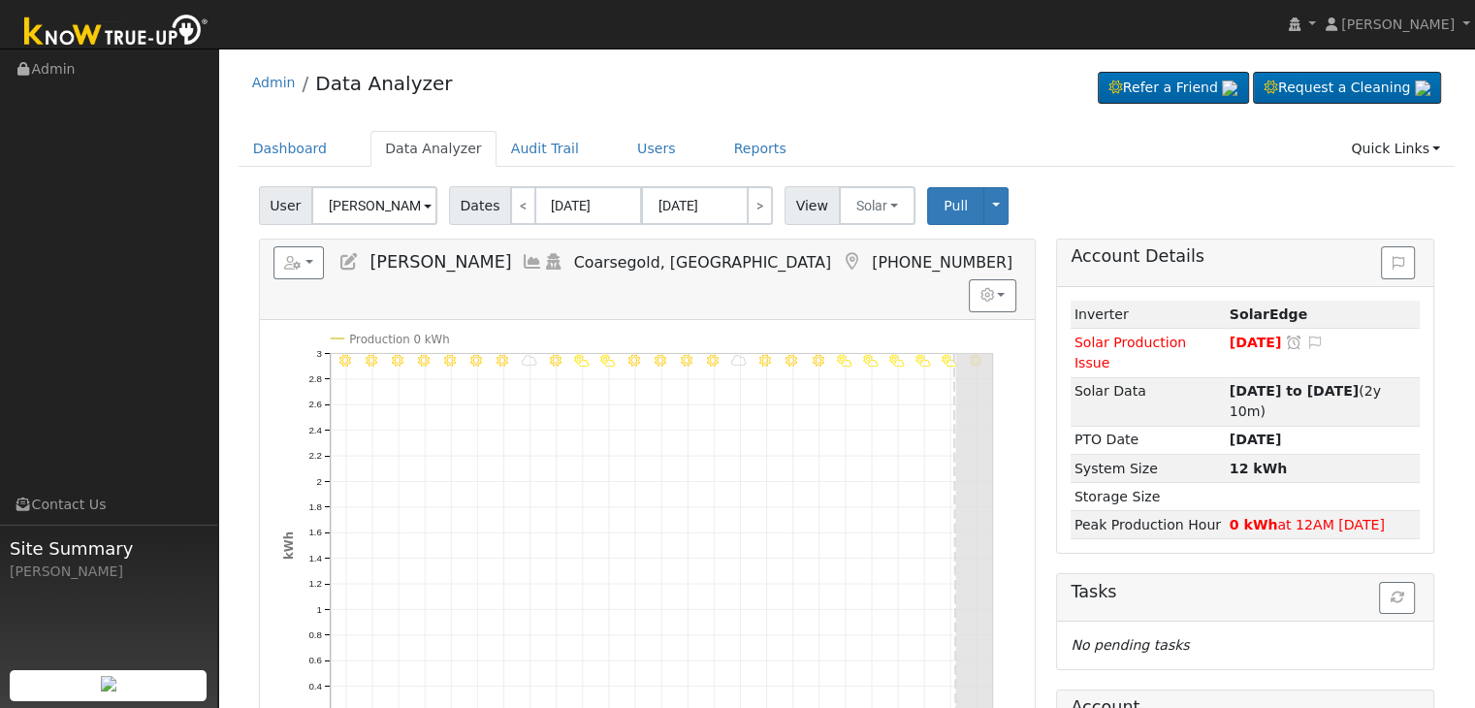
click at [841, 263] on icon at bounding box center [851, 261] width 21 height 17
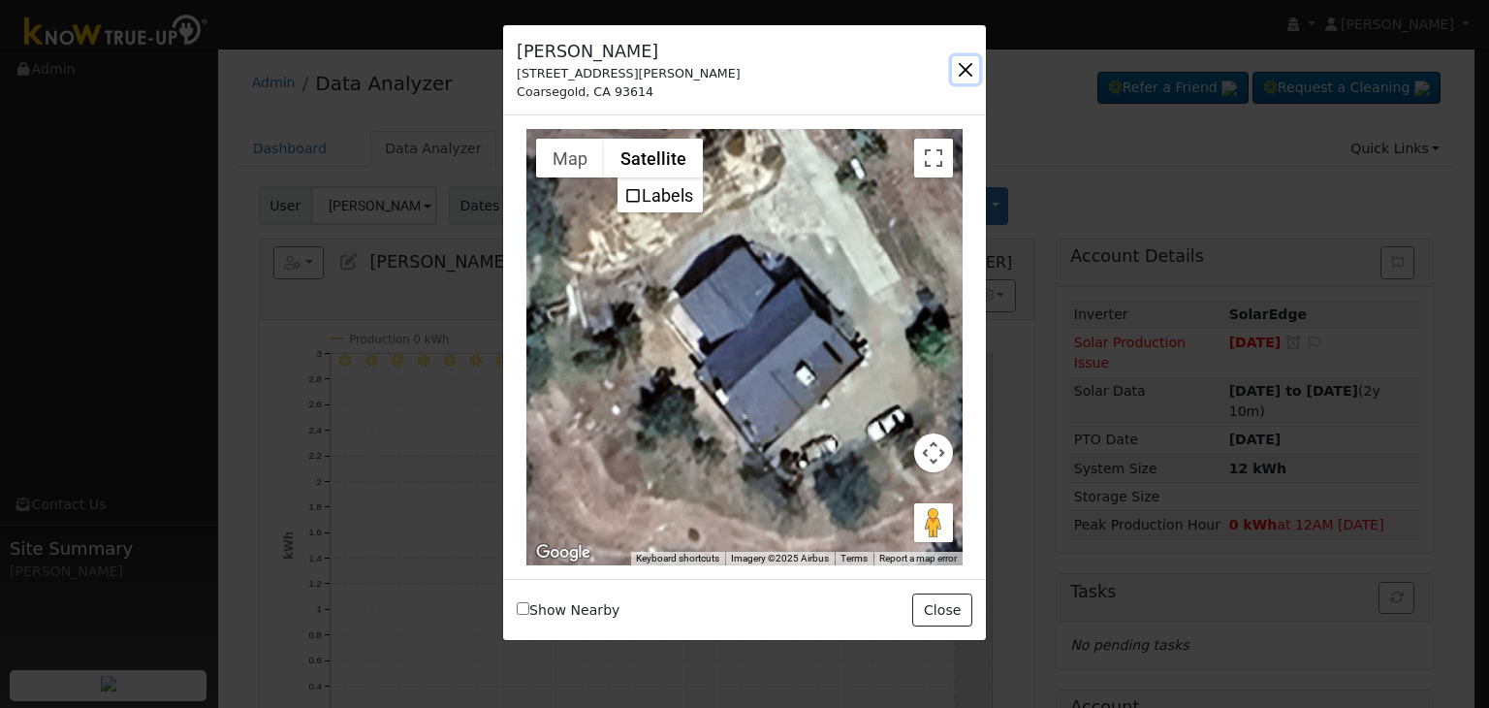
click at [977, 61] on button "button" at bounding box center [965, 69] width 27 height 27
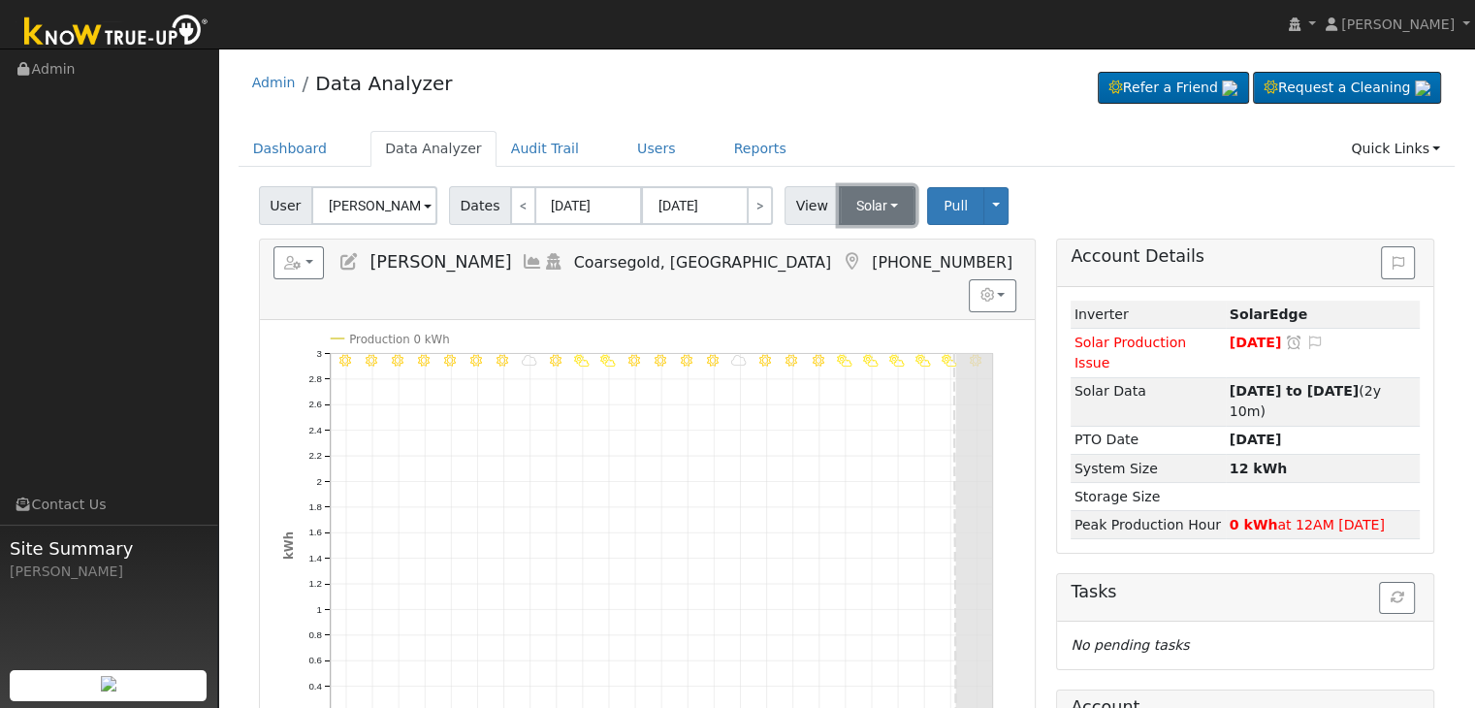
click at [884, 206] on button "Solar" at bounding box center [878, 205] width 78 height 39
click at [882, 246] on link "Utility" at bounding box center [902, 248] width 135 height 27
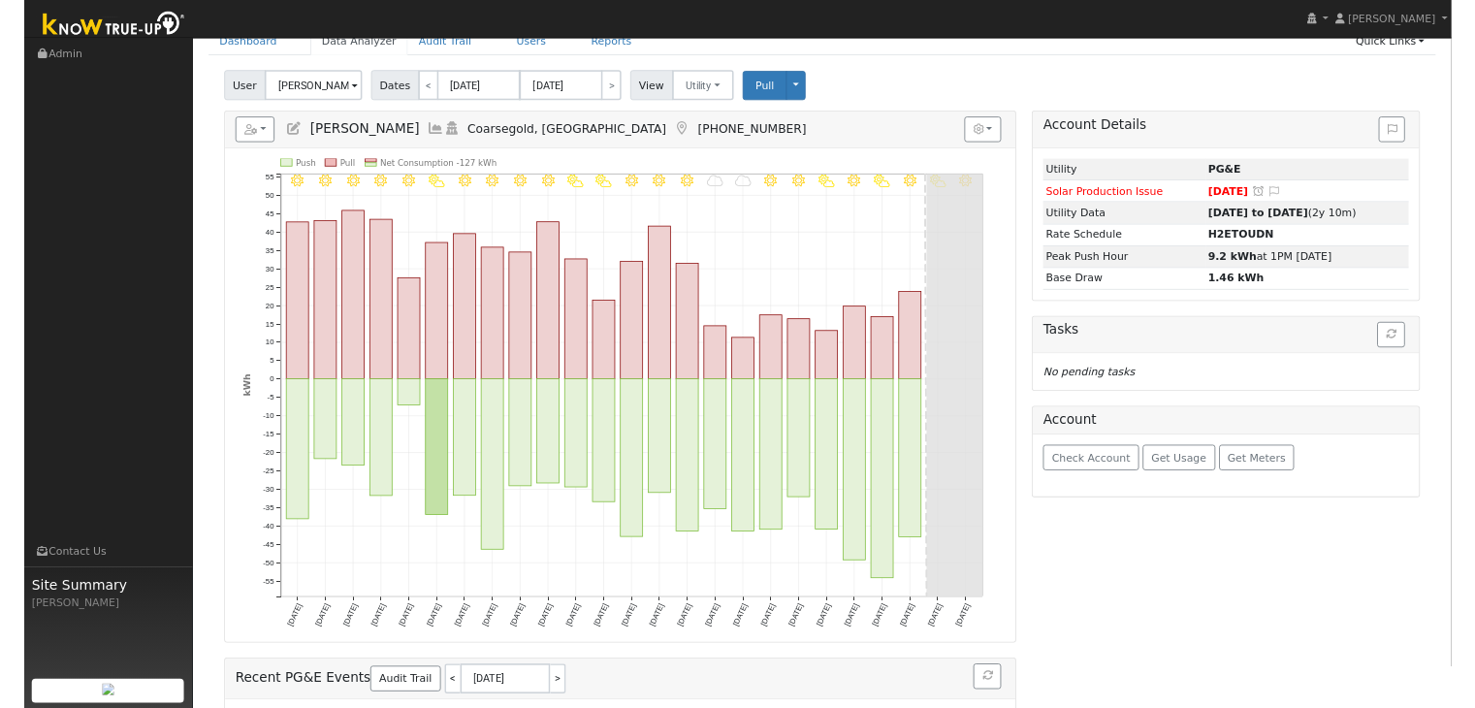
scroll to position [97, 0]
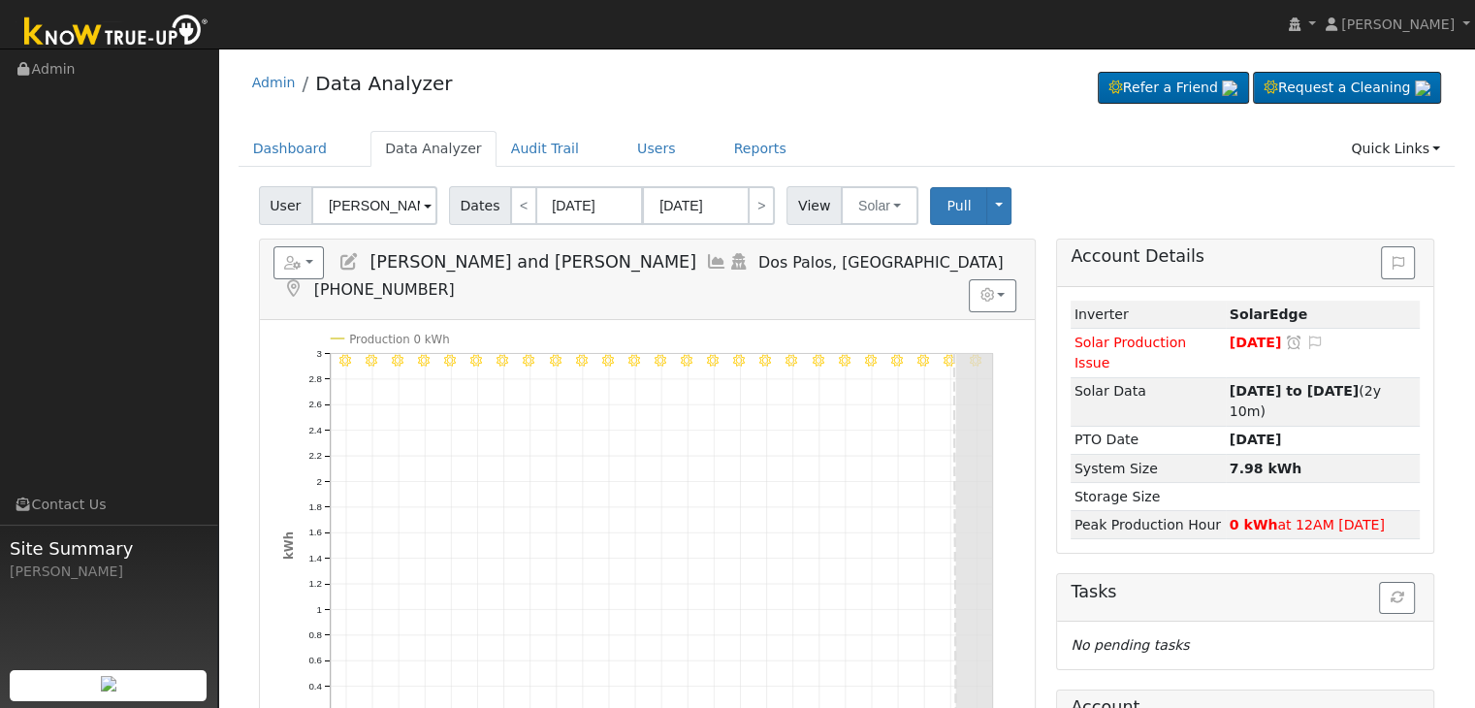
click at [304, 280] on icon at bounding box center [293, 288] width 21 height 17
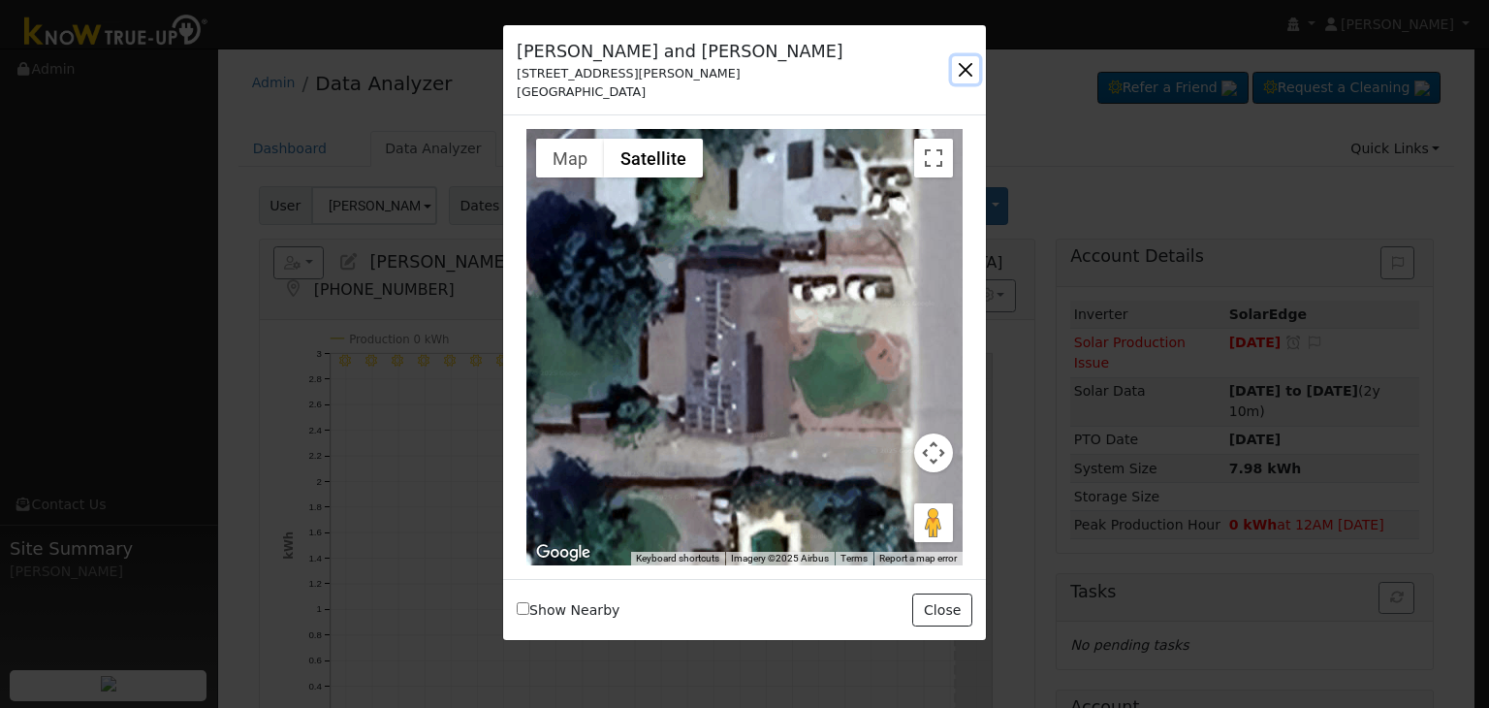
click at [962, 67] on button "button" at bounding box center [965, 69] width 27 height 27
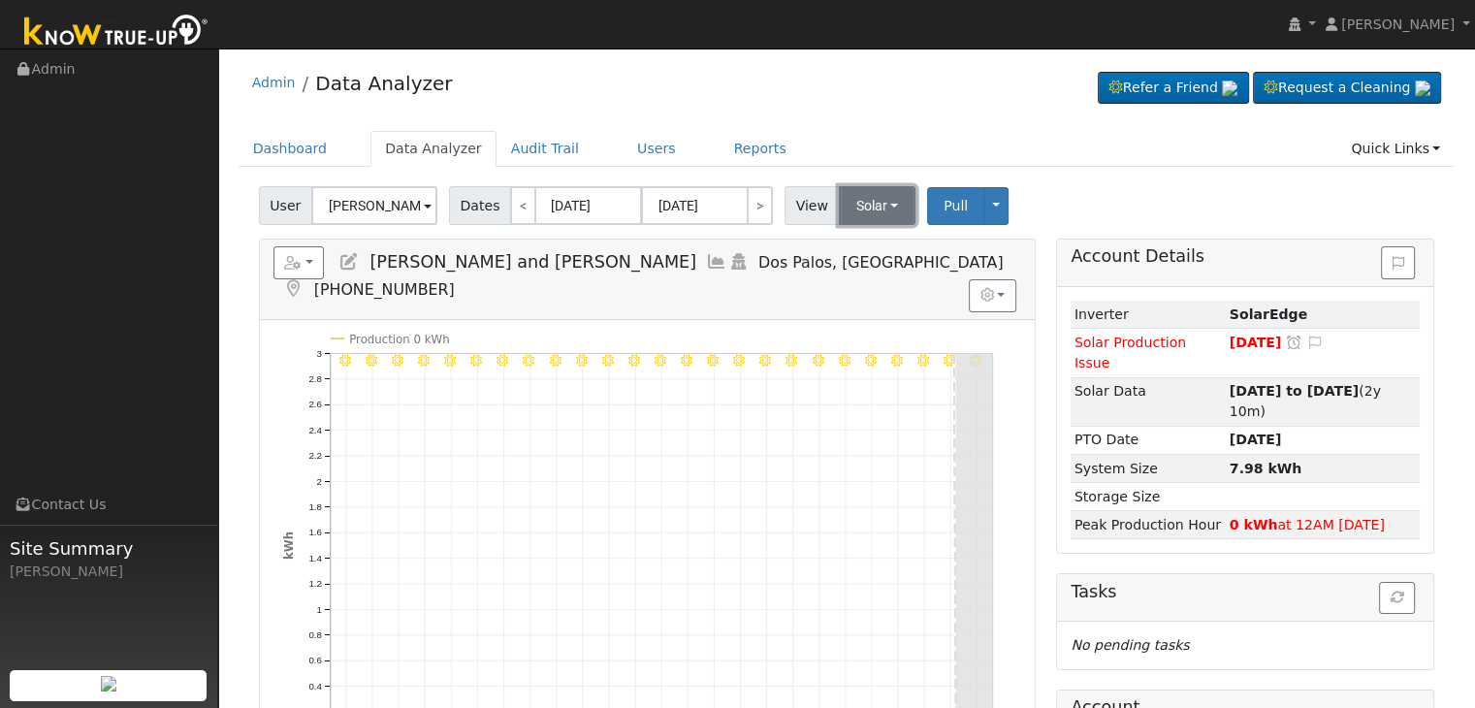
click at [853, 206] on button "Solar" at bounding box center [878, 205] width 78 height 39
click at [865, 249] on link "Utility" at bounding box center [902, 248] width 135 height 27
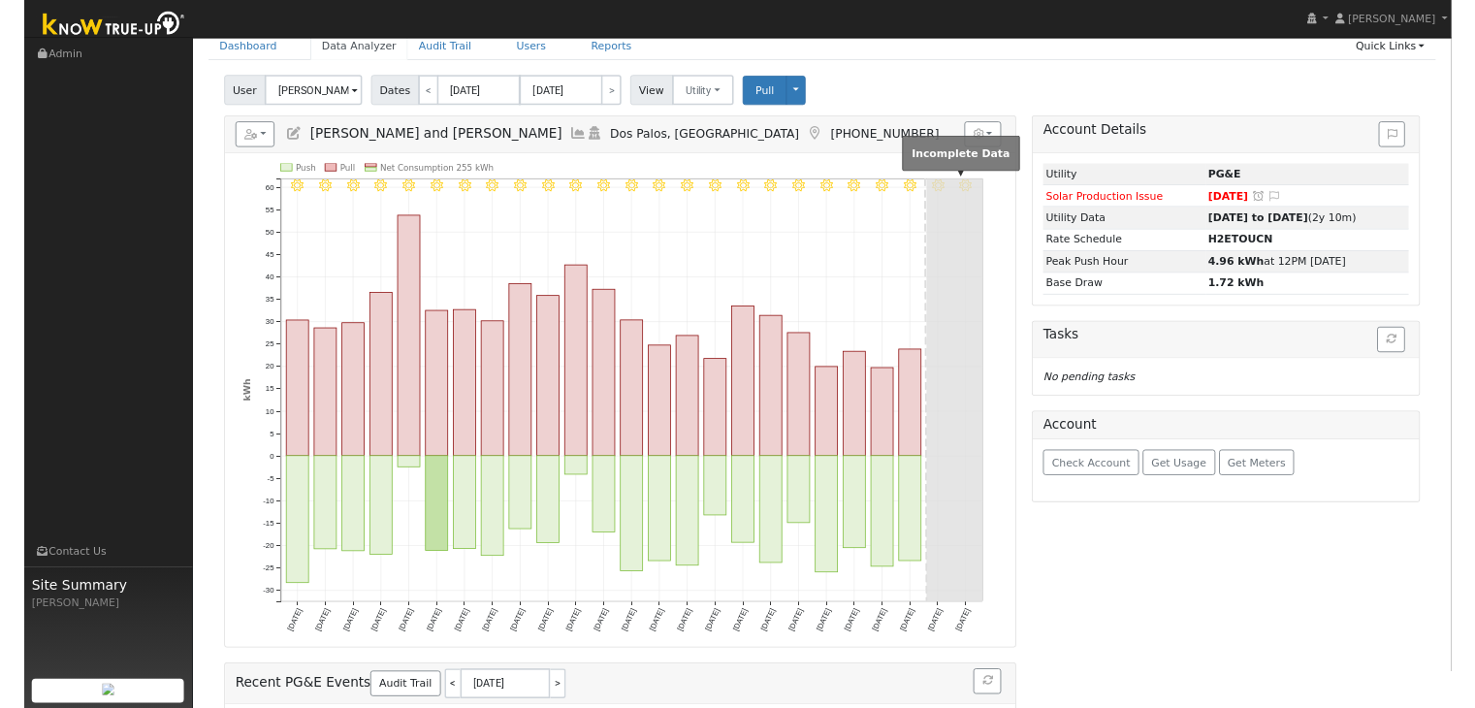
scroll to position [97, 0]
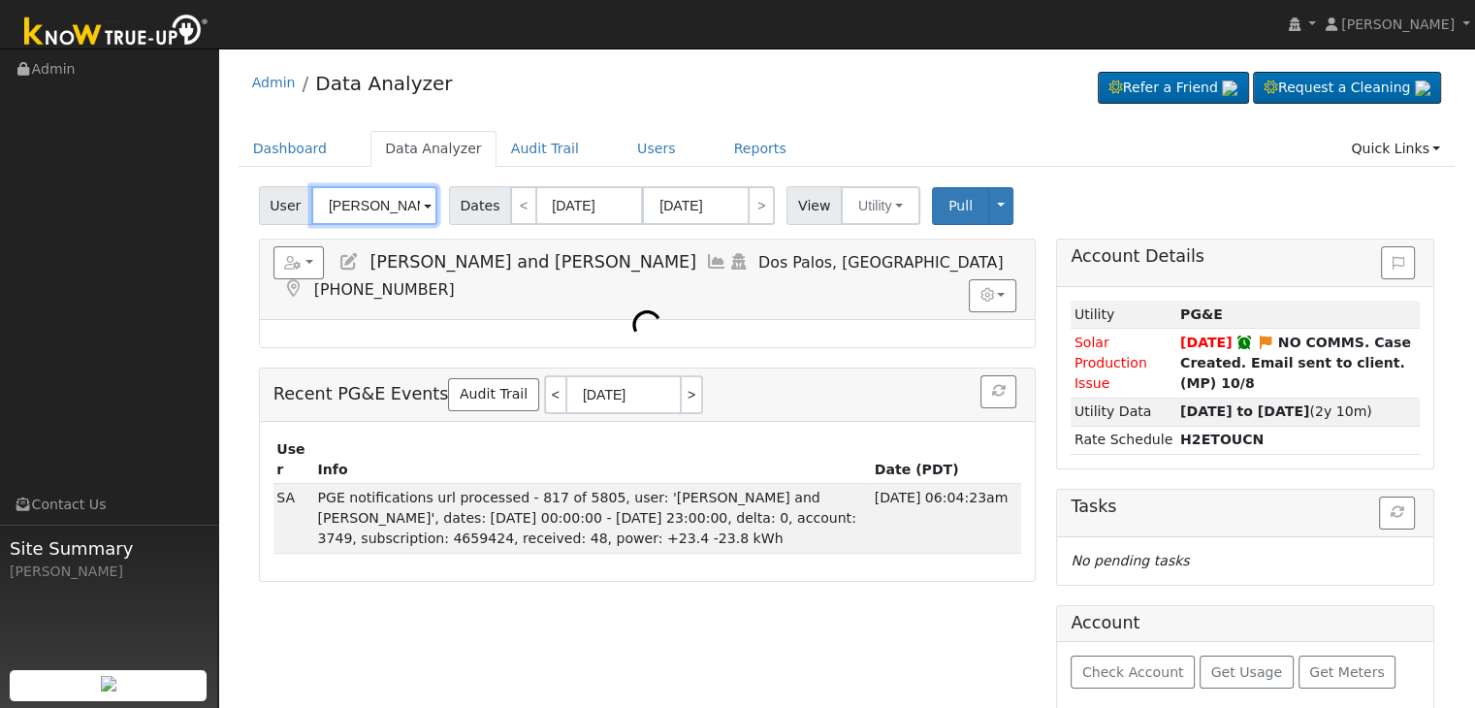
click at [372, 200] on input "[PERSON_NAME] and [PERSON_NAME]" at bounding box center [374, 205] width 126 height 39
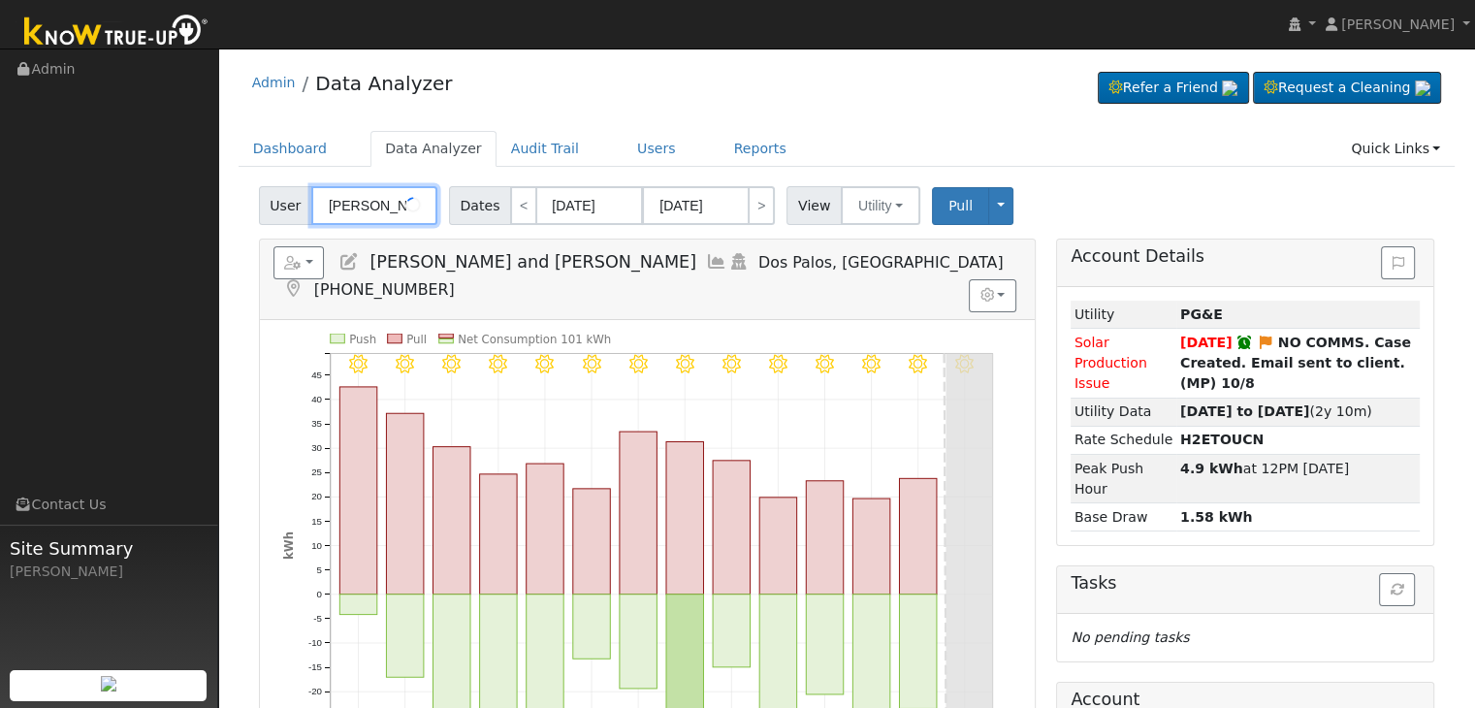
click at [372, 200] on input "[PERSON_NAME] and [PERSON_NAME]" at bounding box center [374, 205] width 126 height 39
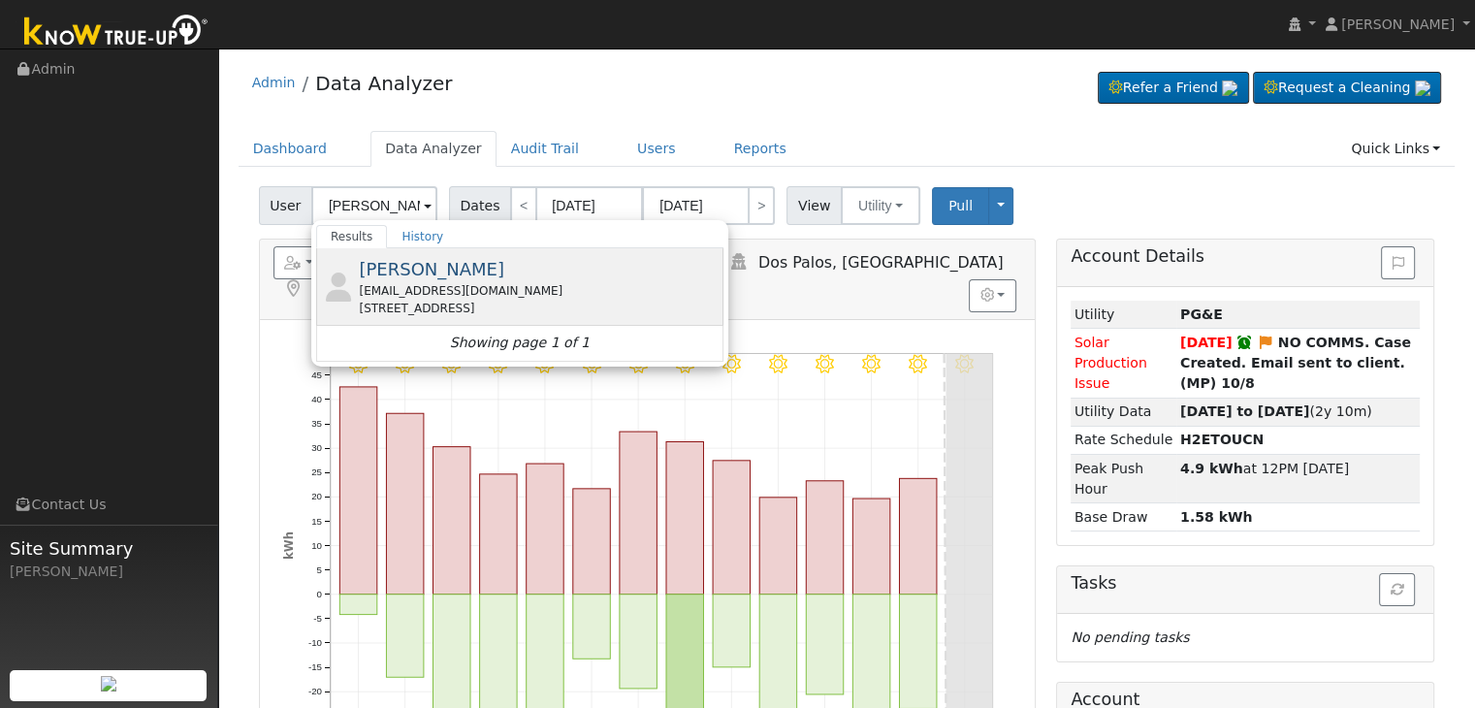
click at [397, 301] on div "[STREET_ADDRESS]" at bounding box center [539, 308] width 360 height 17
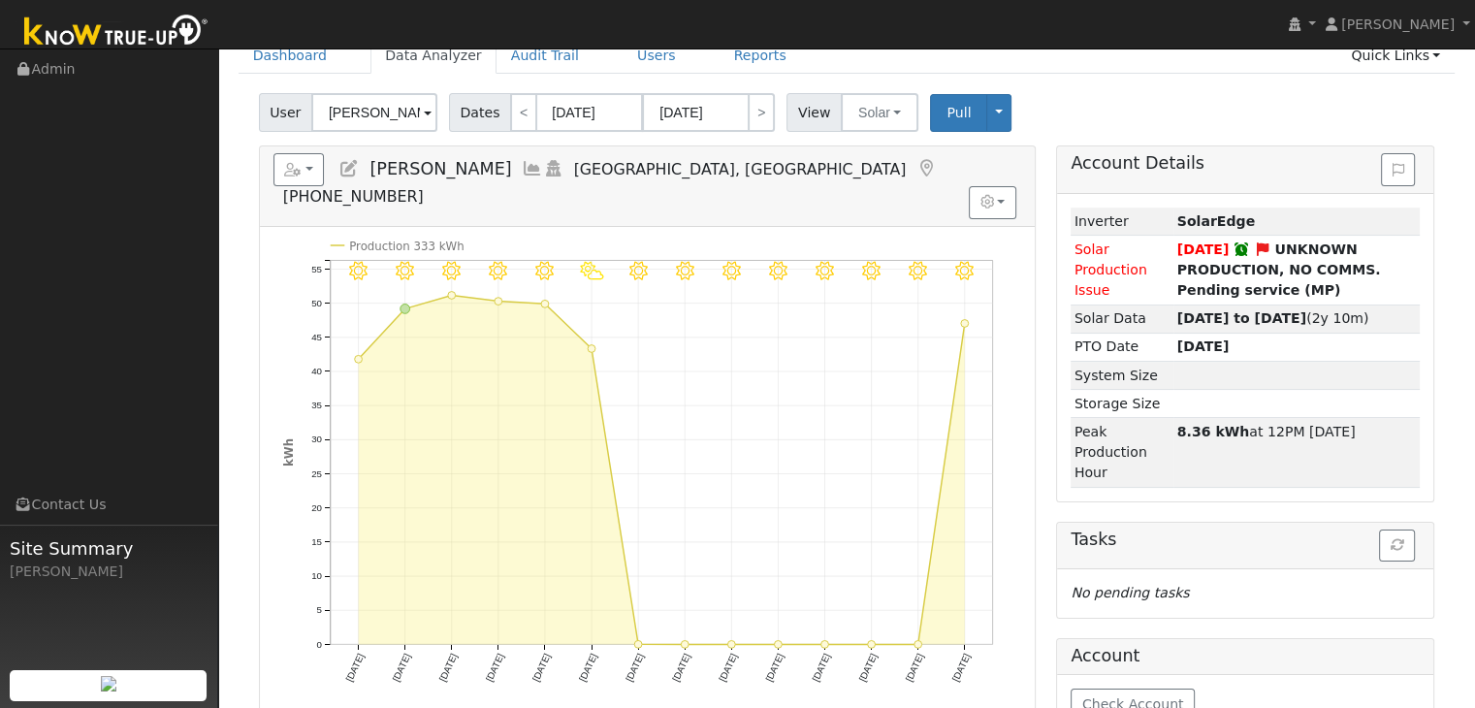
scroll to position [97, 0]
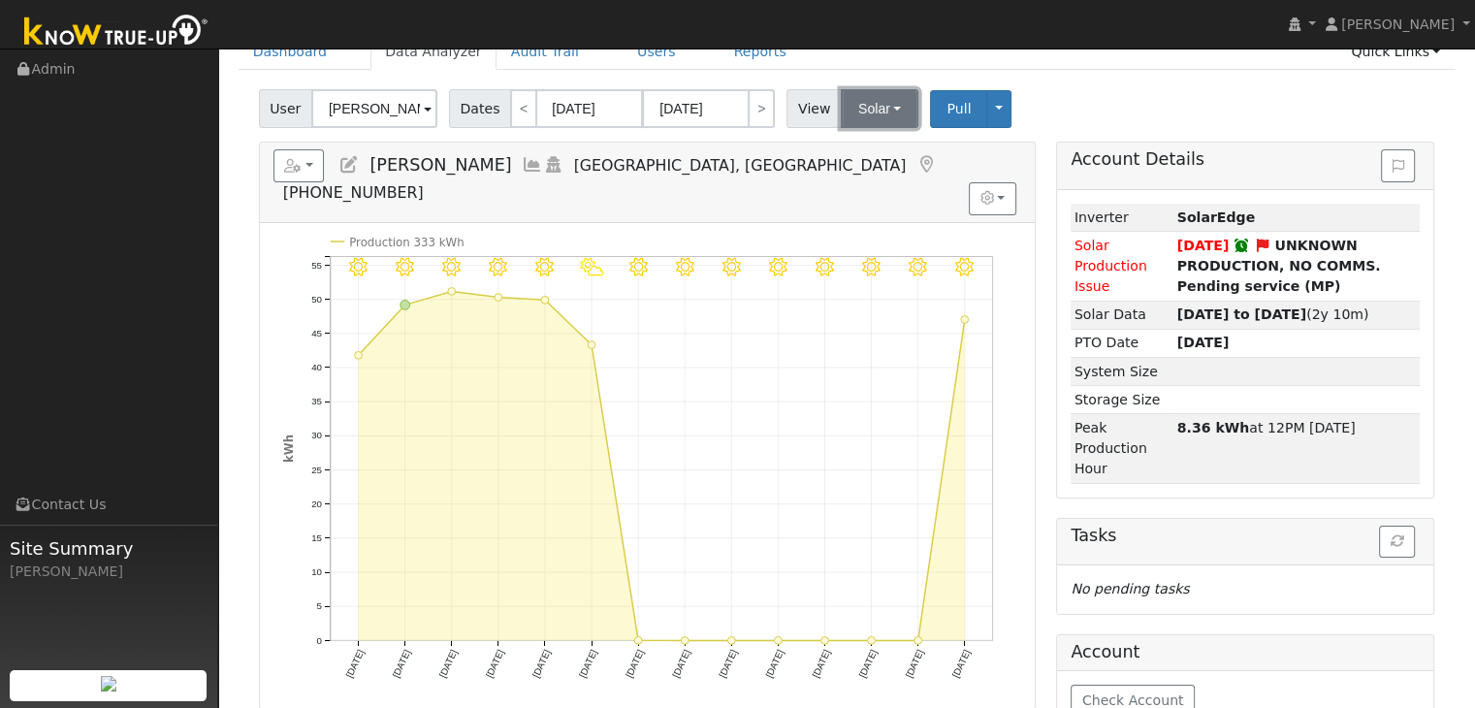
click at [862, 106] on button "Solar" at bounding box center [880, 108] width 78 height 39
click at [861, 151] on link "Utility" at bounding box center [904, 151] width 135 height 27
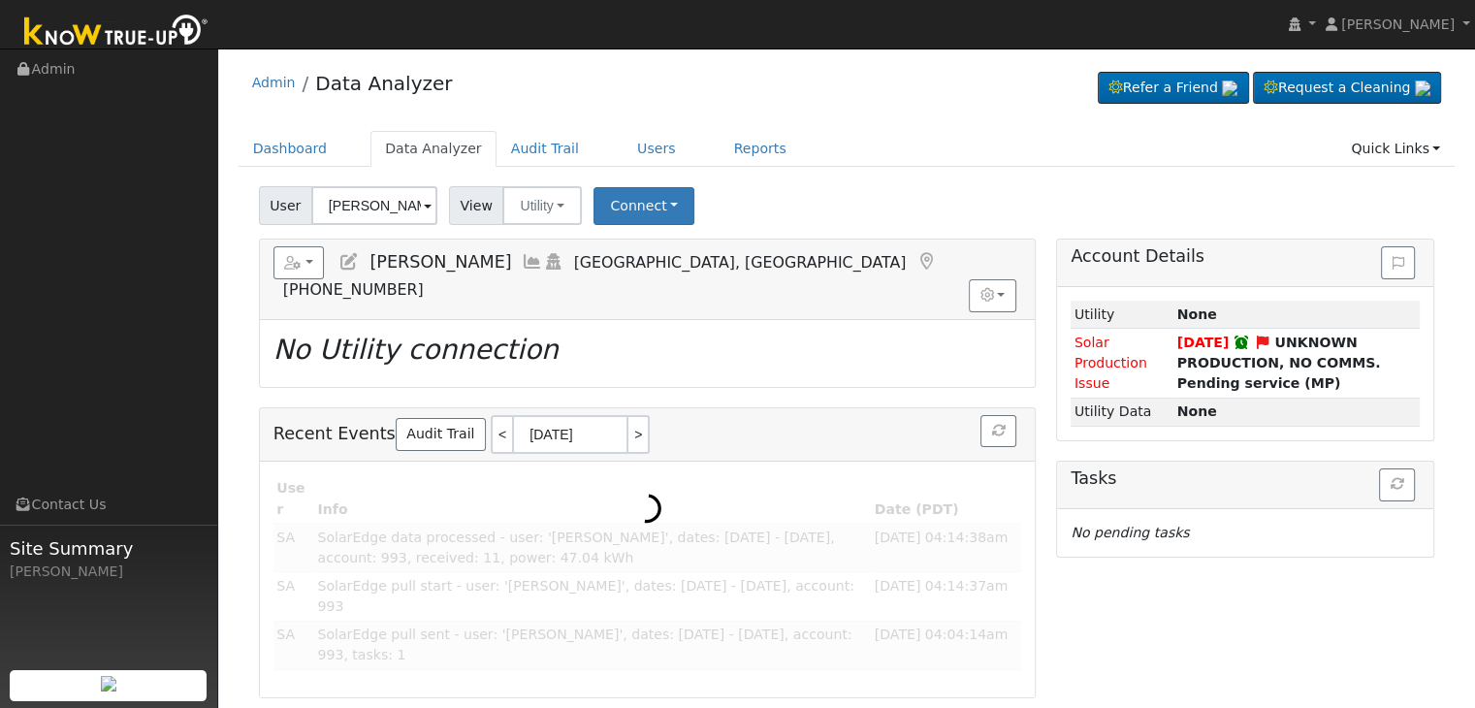
scroll to position [0, 0]
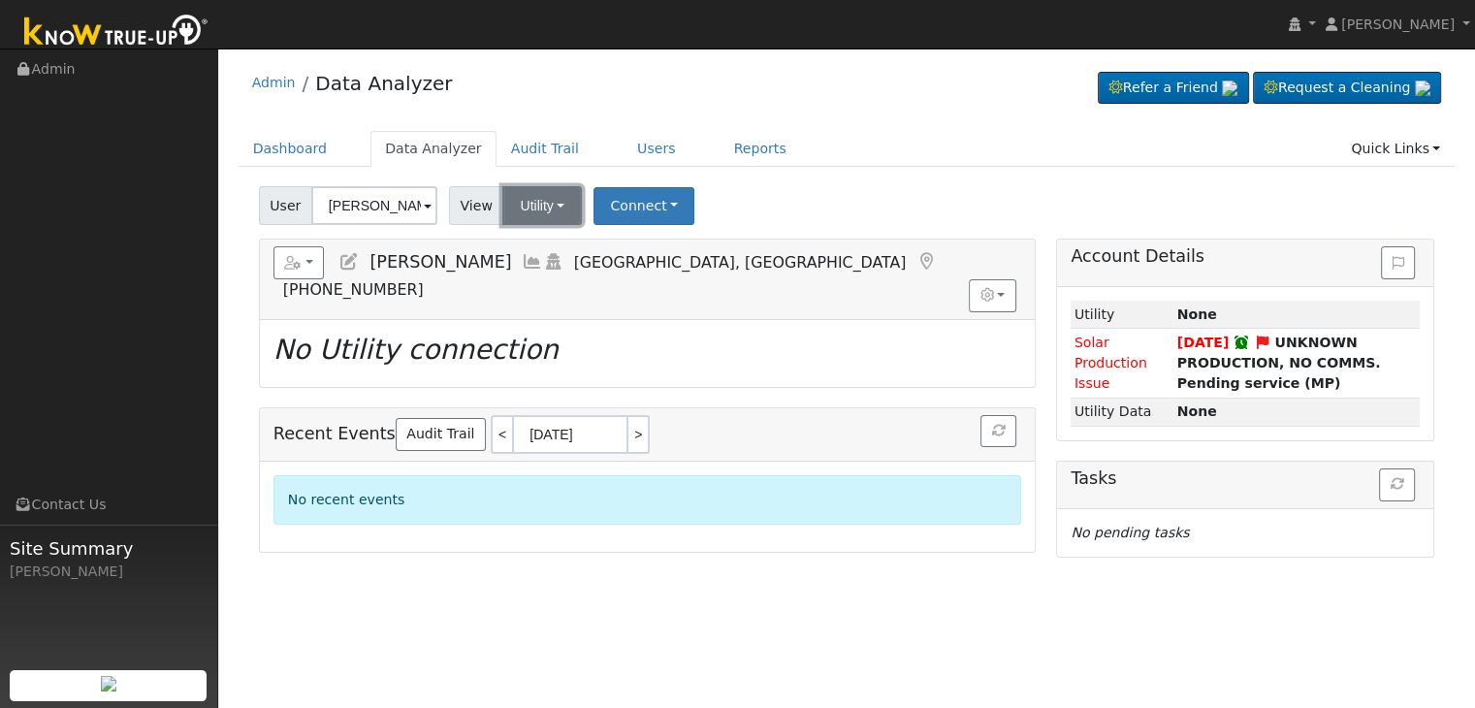
click at [533, 210] on button "Utility" at bounding box center [542, 205] width 80 height 39
click at [543, 278] on link "Solar" at bounding box center [566, 276] width 135 height 27
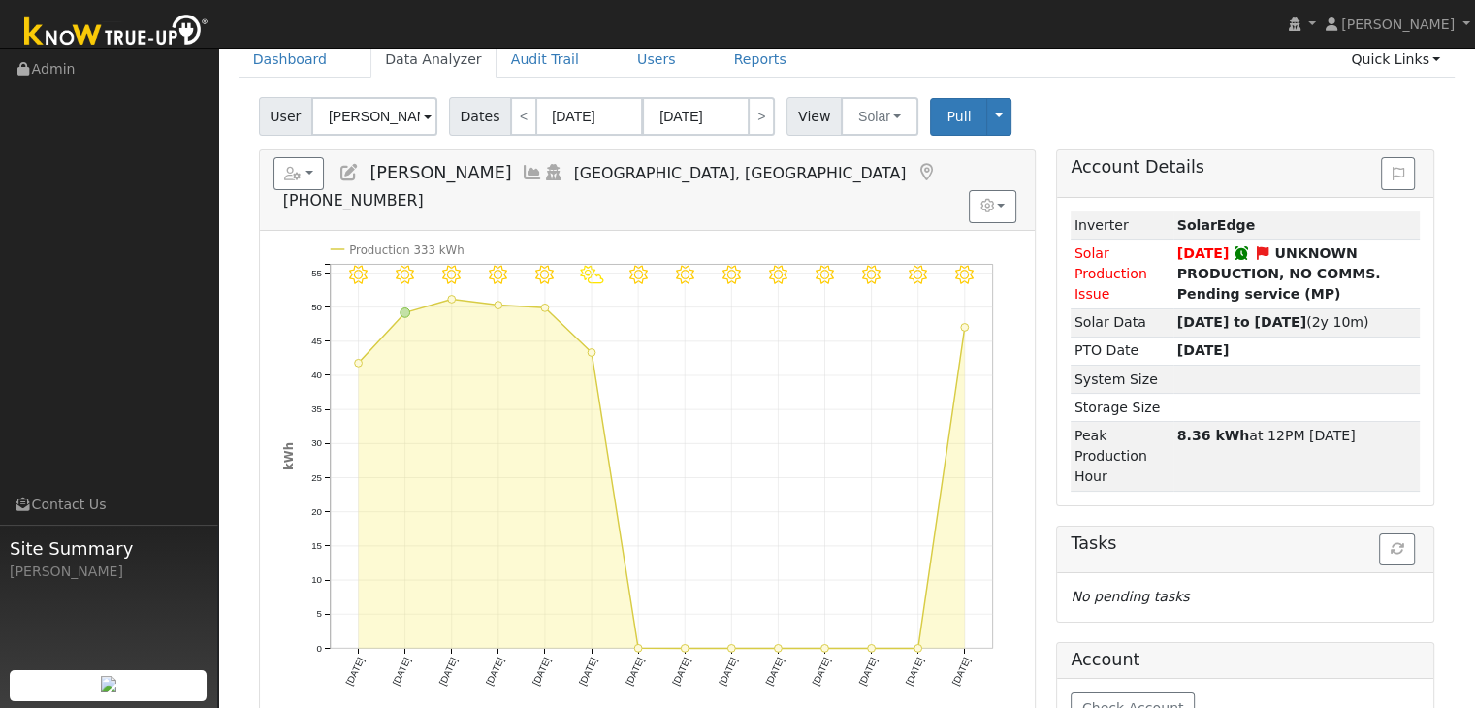
scroll to position [97, 0]
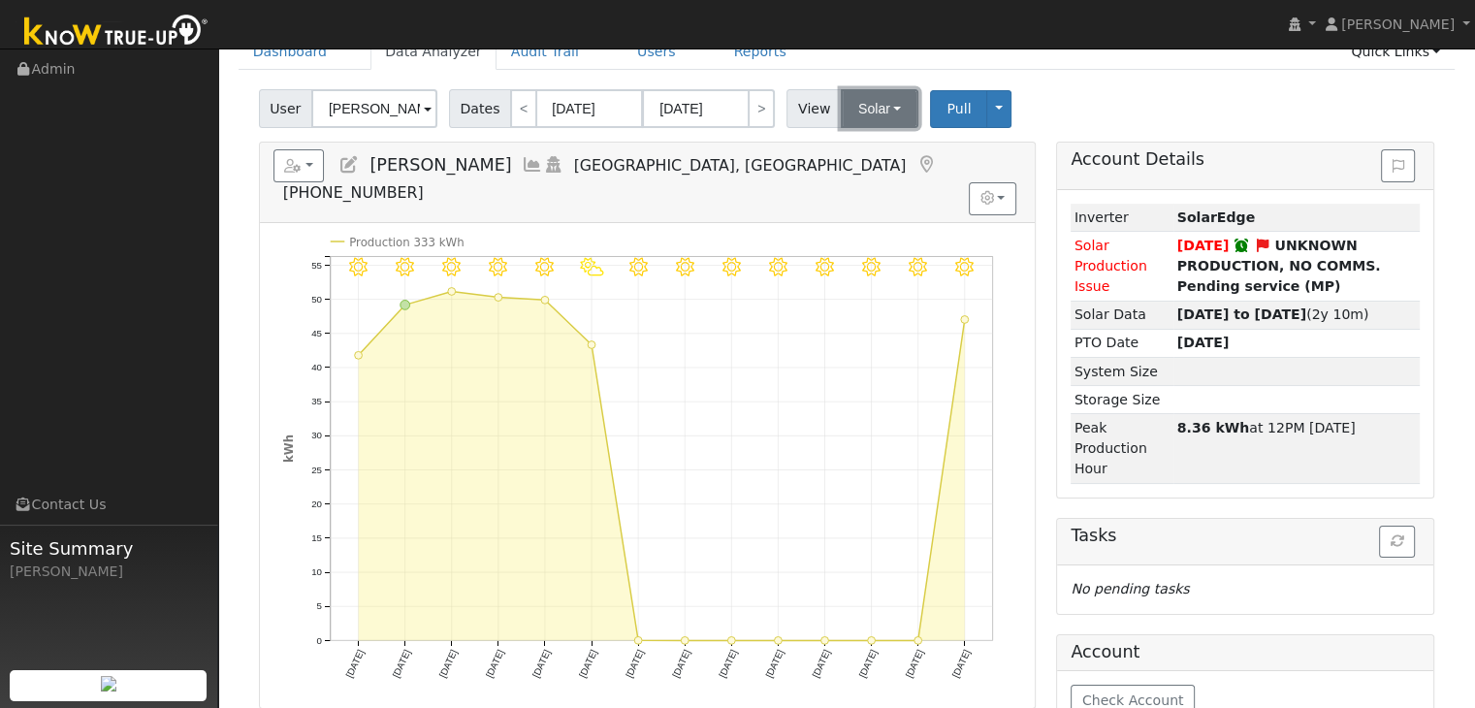
click at [855, 111] on button "Solar" at bounding box center [880, 108] width 78 height 39
click at [909, 49] on ul "Dashboard Data Analyzer Audit Trail Users Reports Quick Links Quick Add Quick C…" at bounding box center [847, 52] width 1217 height 36
click at [373, 98] on input "[PERSON_NAME]" at bounding box center [374, 108] width 126 height 39
paste input "[GEOGRAPHIC_DATA][DEMOGRAPHIC_DATA]"
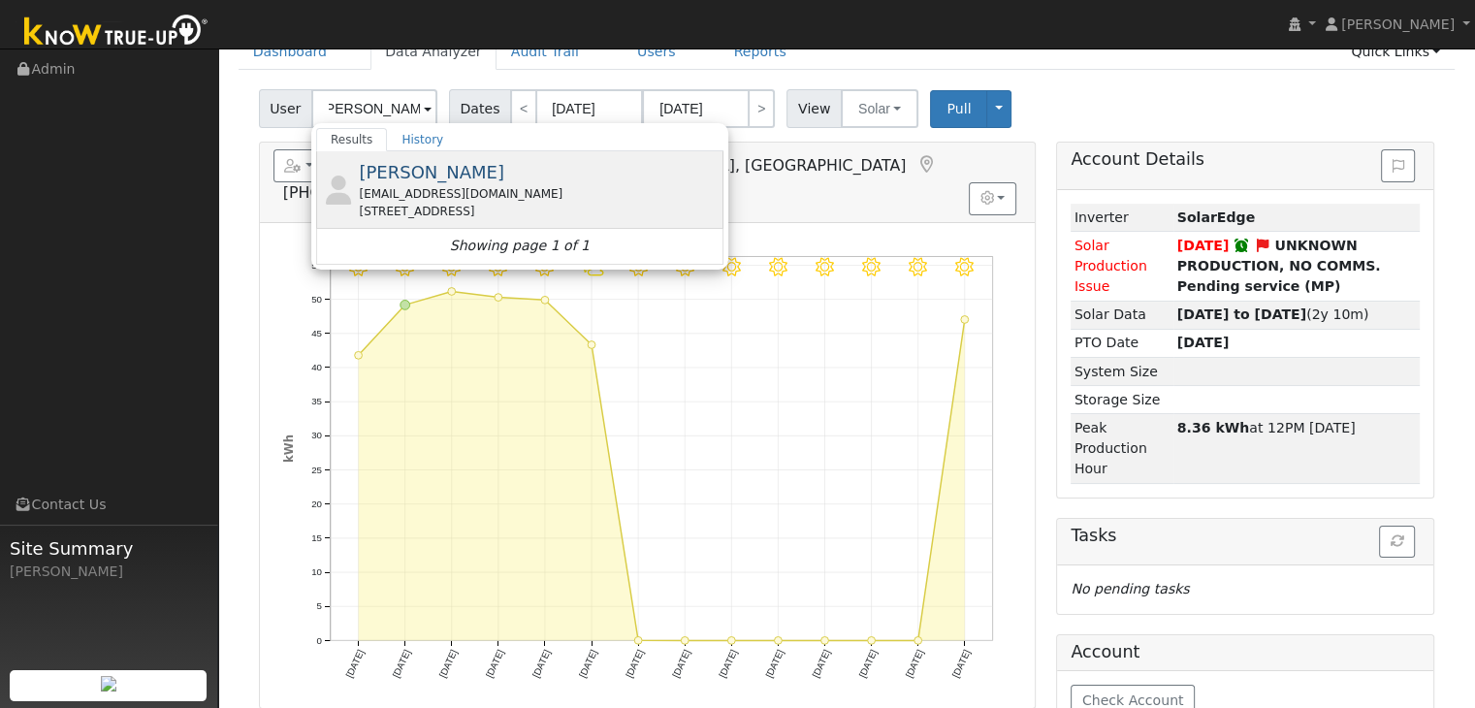
scroll to position [0, 0]
click at [403, 189] on div "[EMAIL_ADDRESS][DOMAIN_NAME]" at bounding box center [539, 193] width 360 height 17
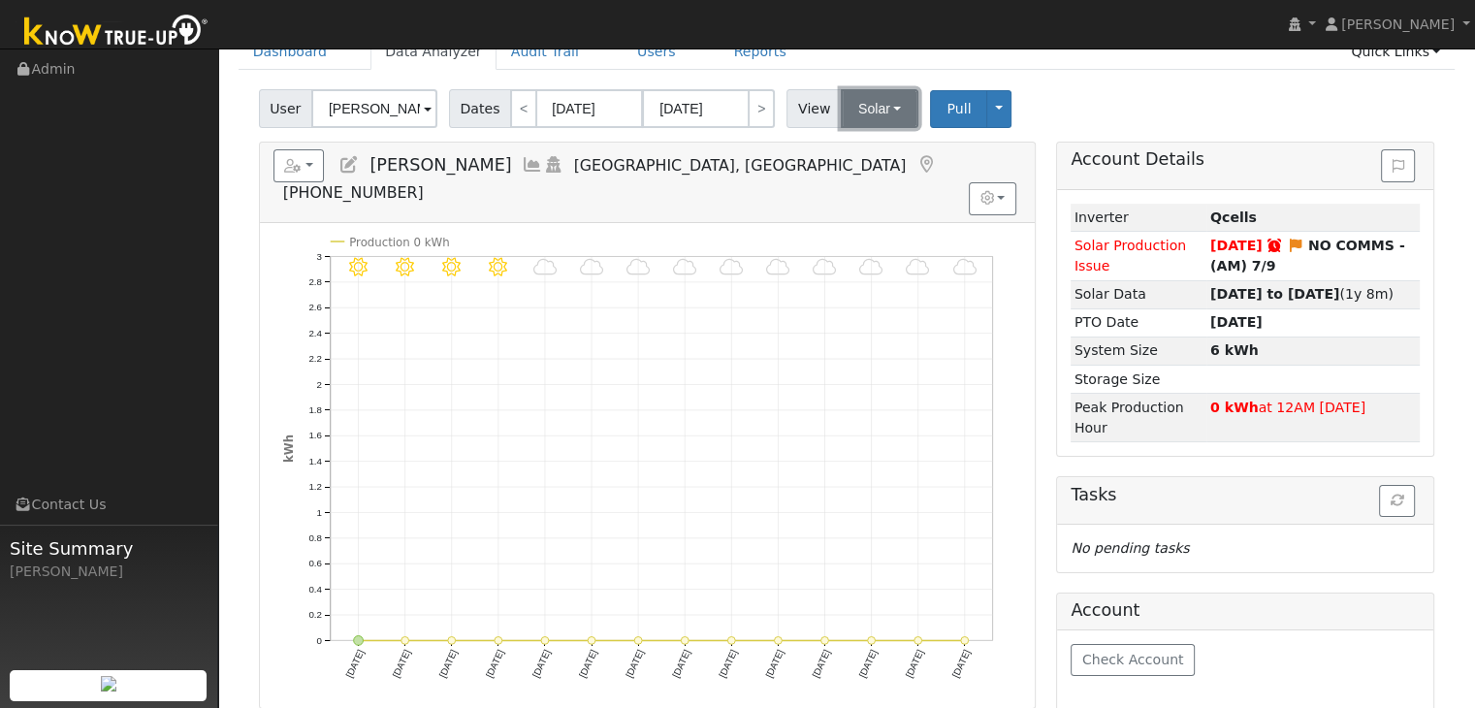
click at [871, 117] on button "Solar" at bounding box center [880, 108] width 78 height 39
click at [877, 152] on link "Utility" at bounding box center [904, 151] width 135 height 27
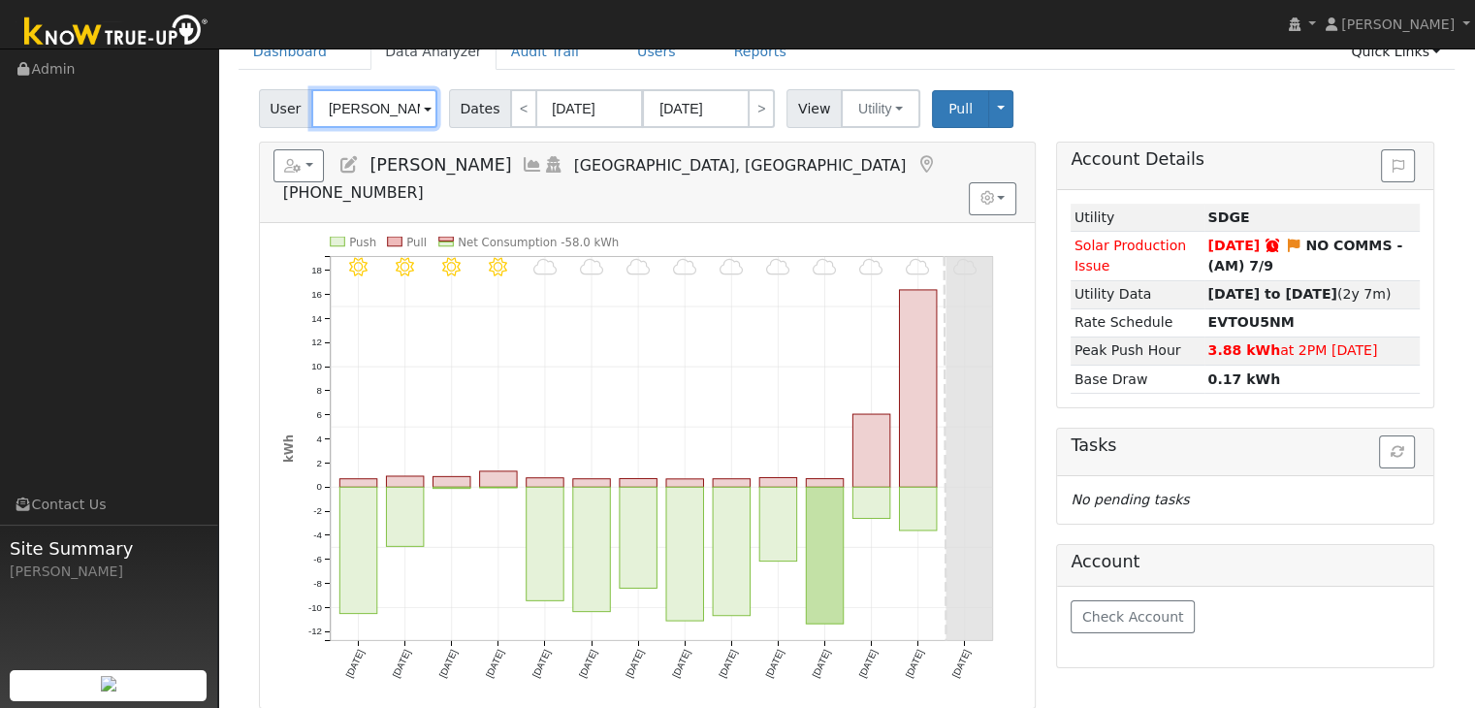
click at [360, 104] on input "[PERSON_NAME]" at bounding box center [374, 108] width 126 height 39
paste input "[PERSON_NAME] and [PERSON_NAME]"
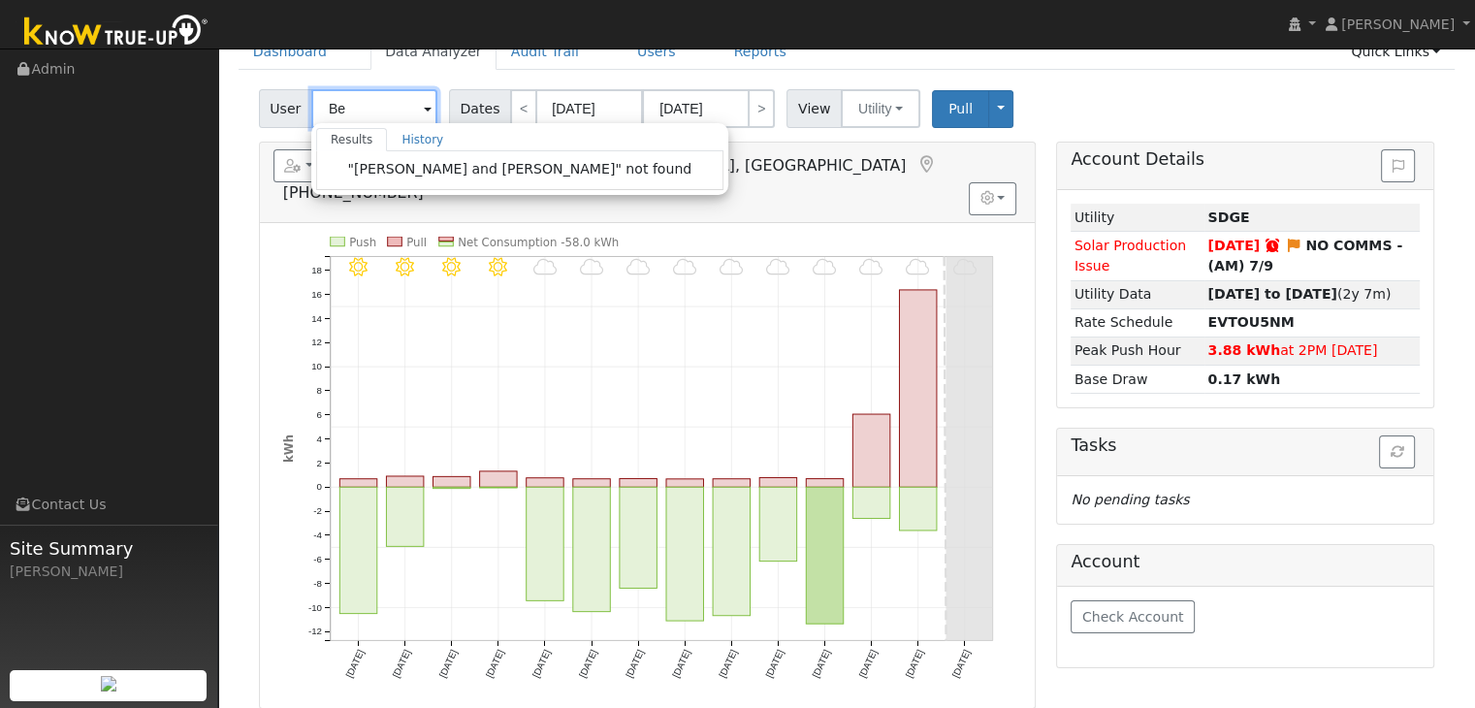
type input "B"
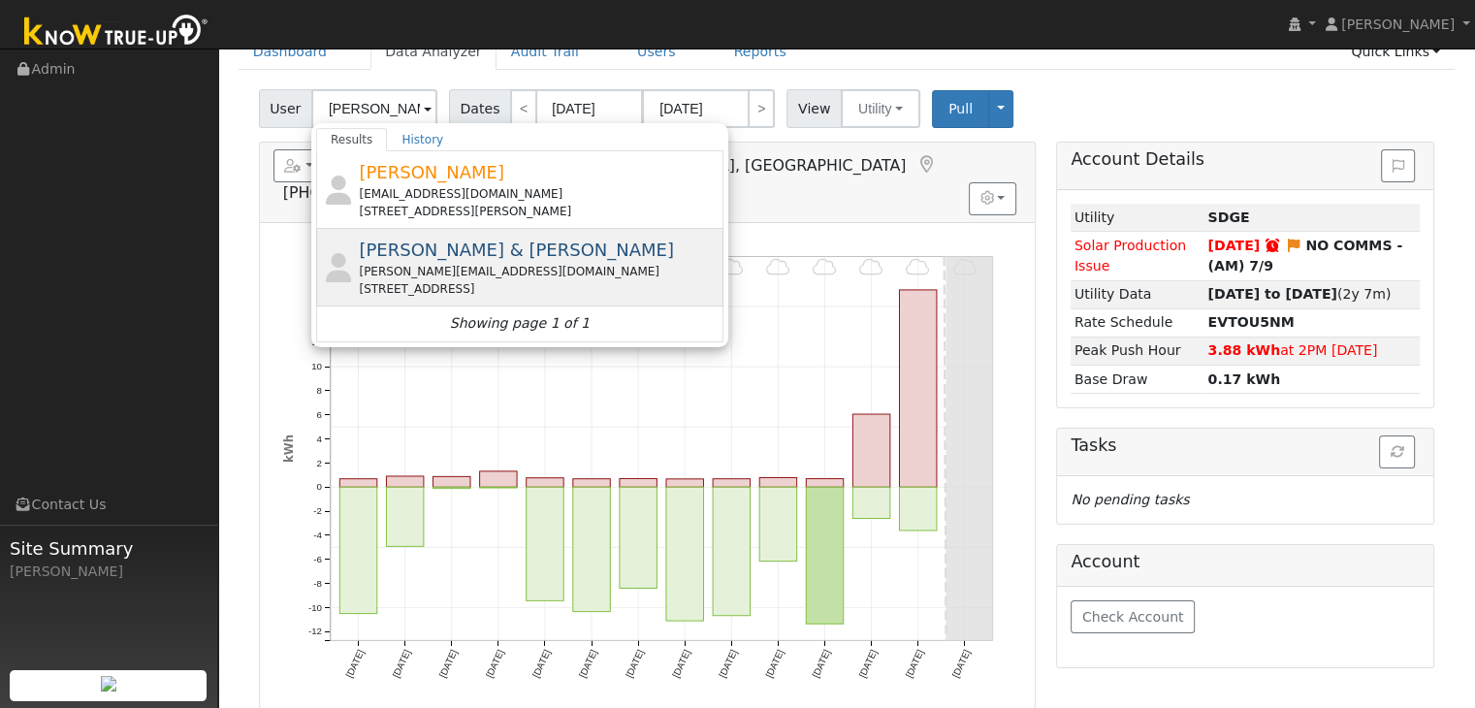
click at [542, 269] on div "[PERSON_NAME][EMAIL_ADDRESS][DOMAIN_NAME]" at bounding box center [539, 271] width 360 height 17
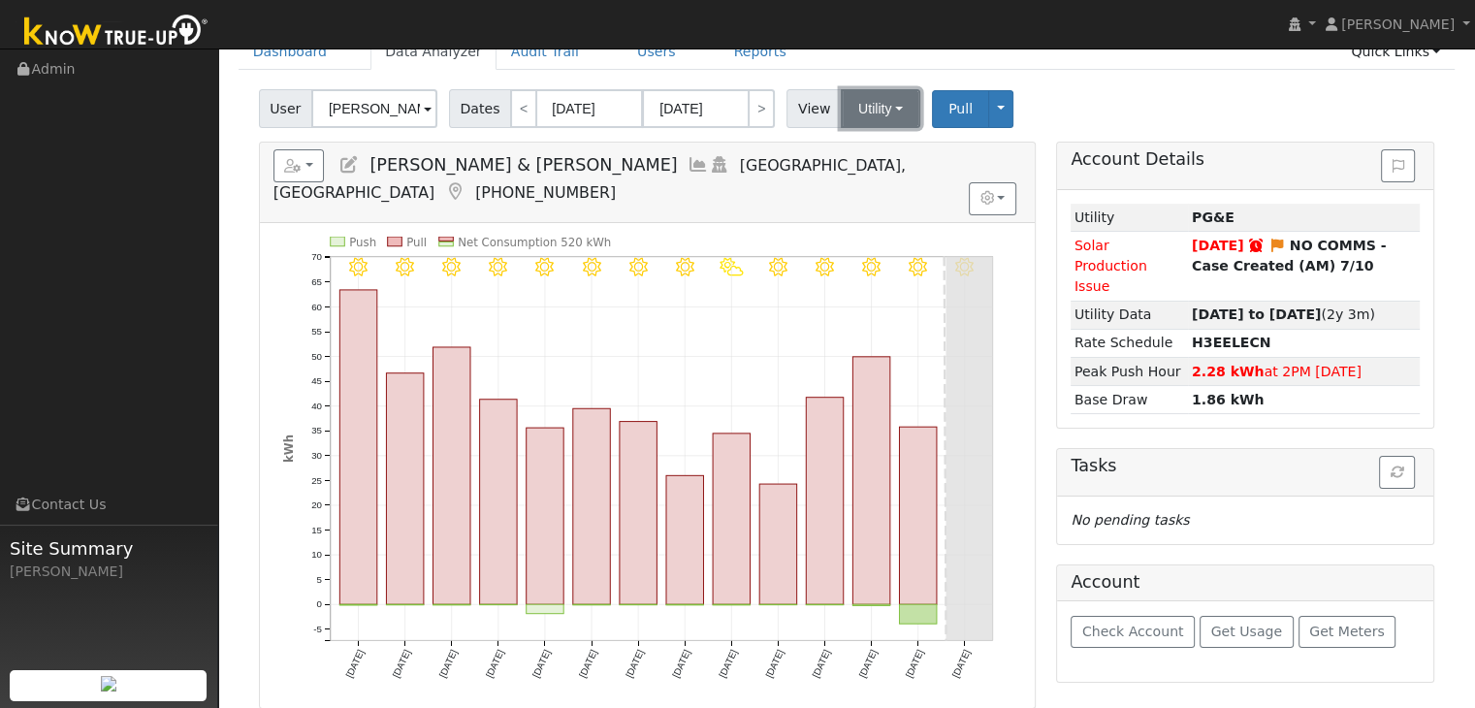
click at [847, 117] on button "Utility" at bounding box center [881, 108] width 80 height 39
click at [848, 177] on link "Solar" at bounding box center [904, 179] width 135 height 27
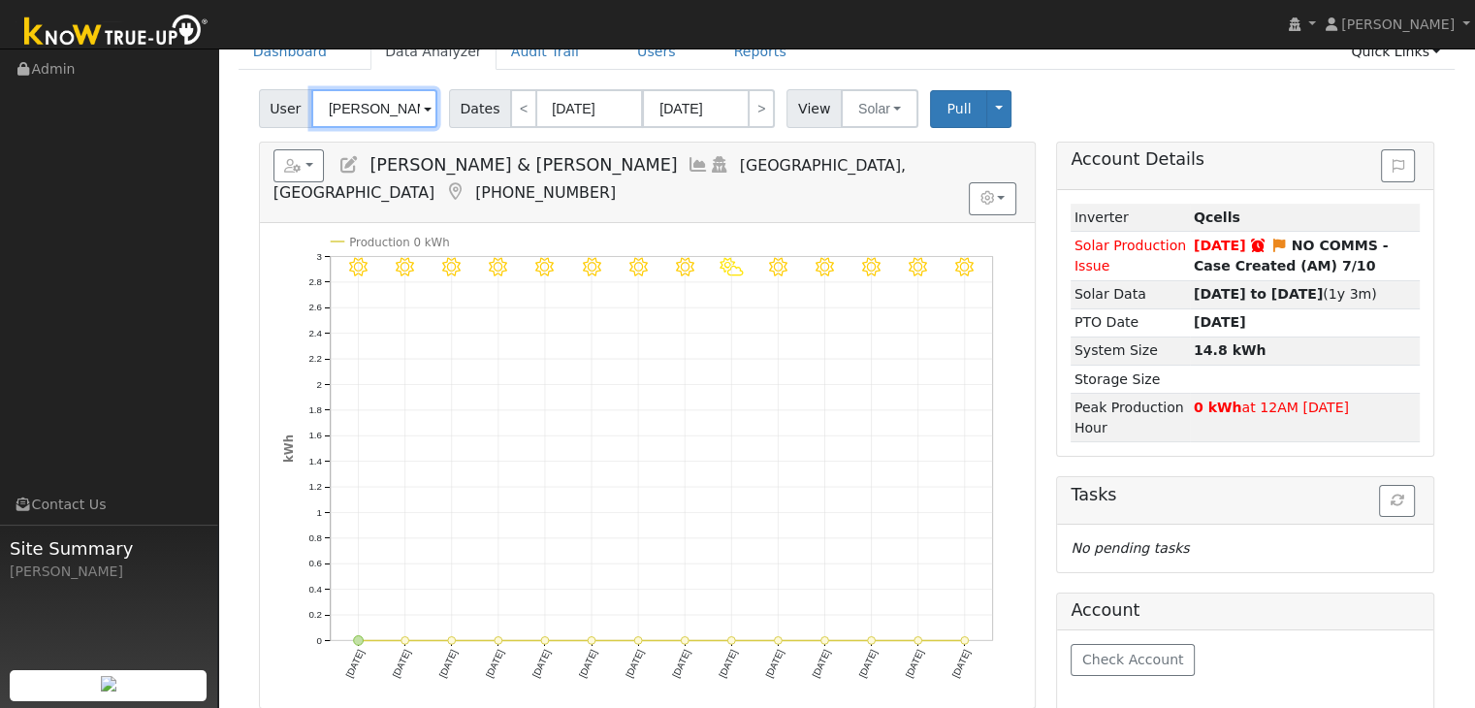
click at [380, 122] on input "[PERSON_NAME] & [PERSON_NAME]" at bounding box center [374, 108] width 126 height 39
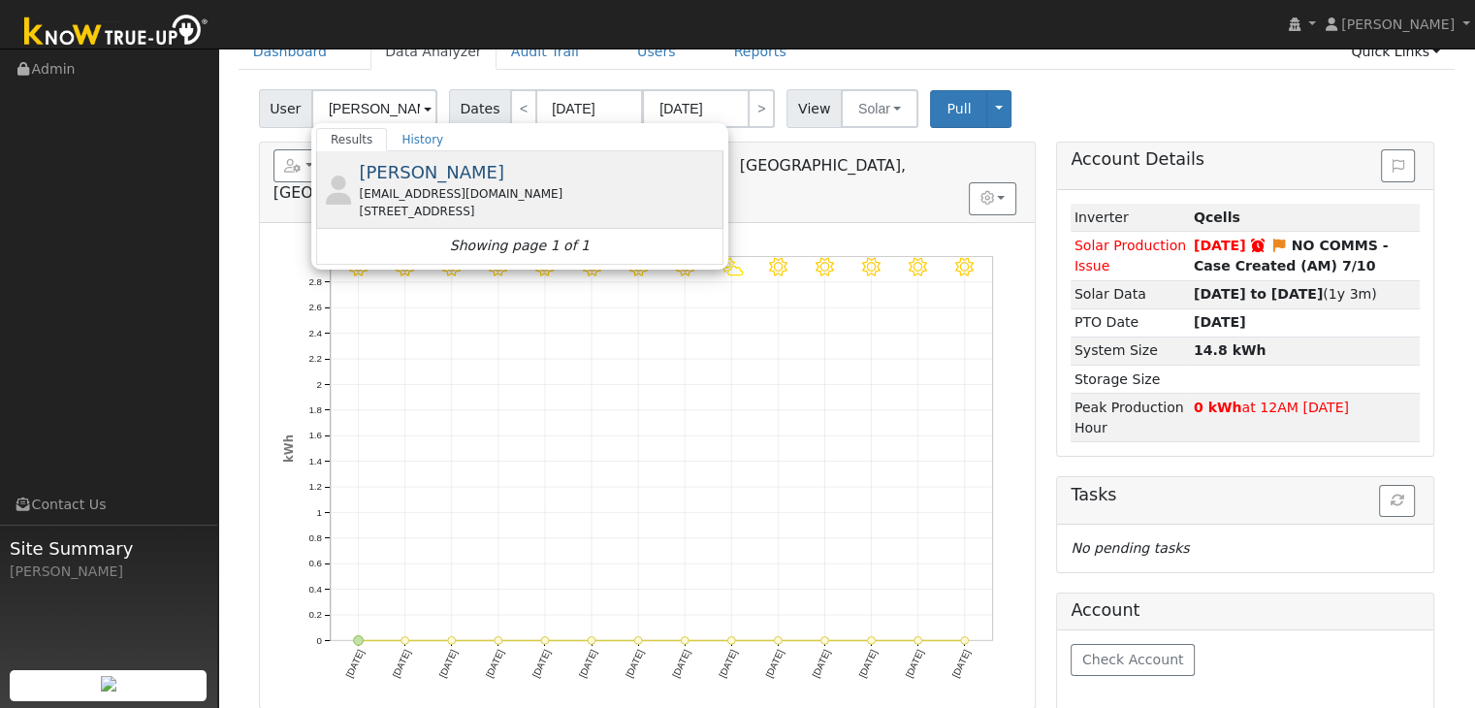
click at [436, 204] on div "[STREET_ADDRESS]" at bounding box center [539, 211] width 360 height 17
type input "[PERSON_NAME]"
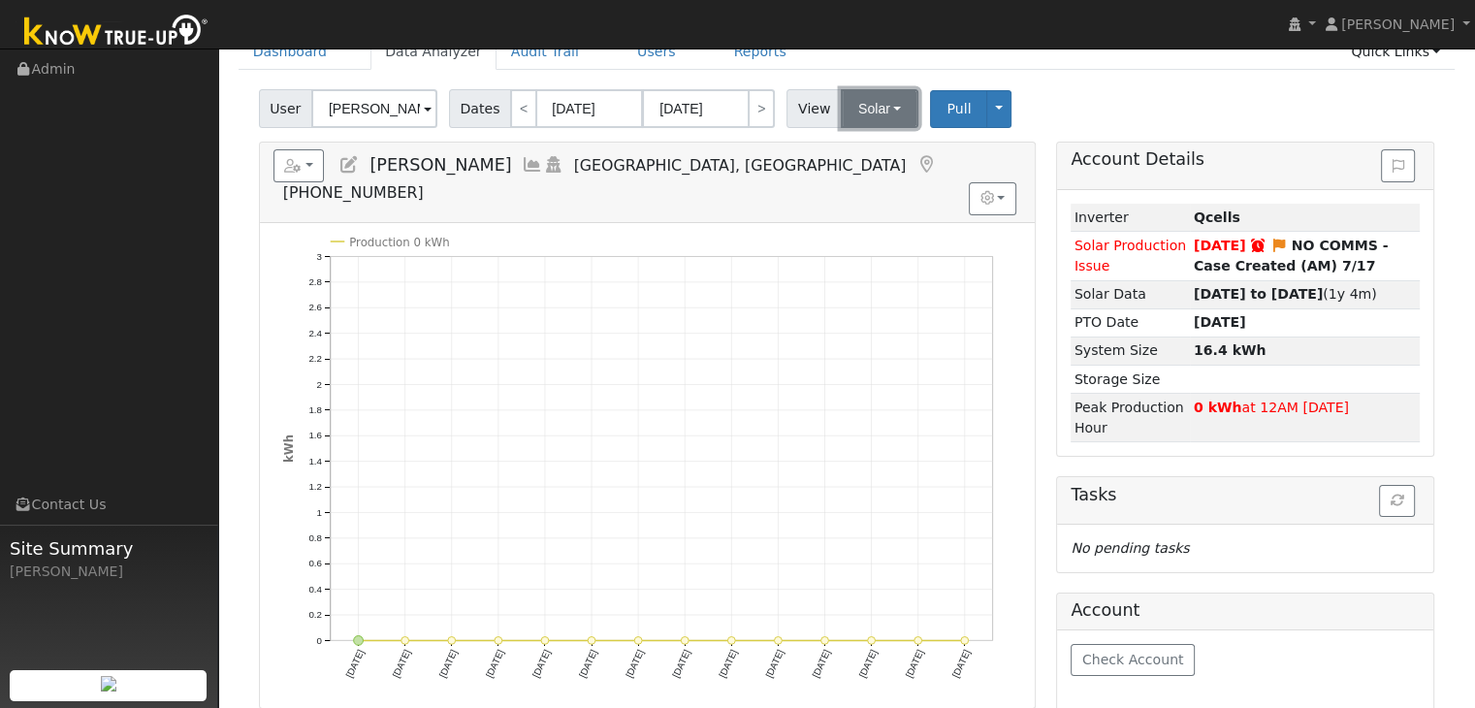
click at [853, 119] on button "Solar" at bounding box center [880, 108] width 78 height 39
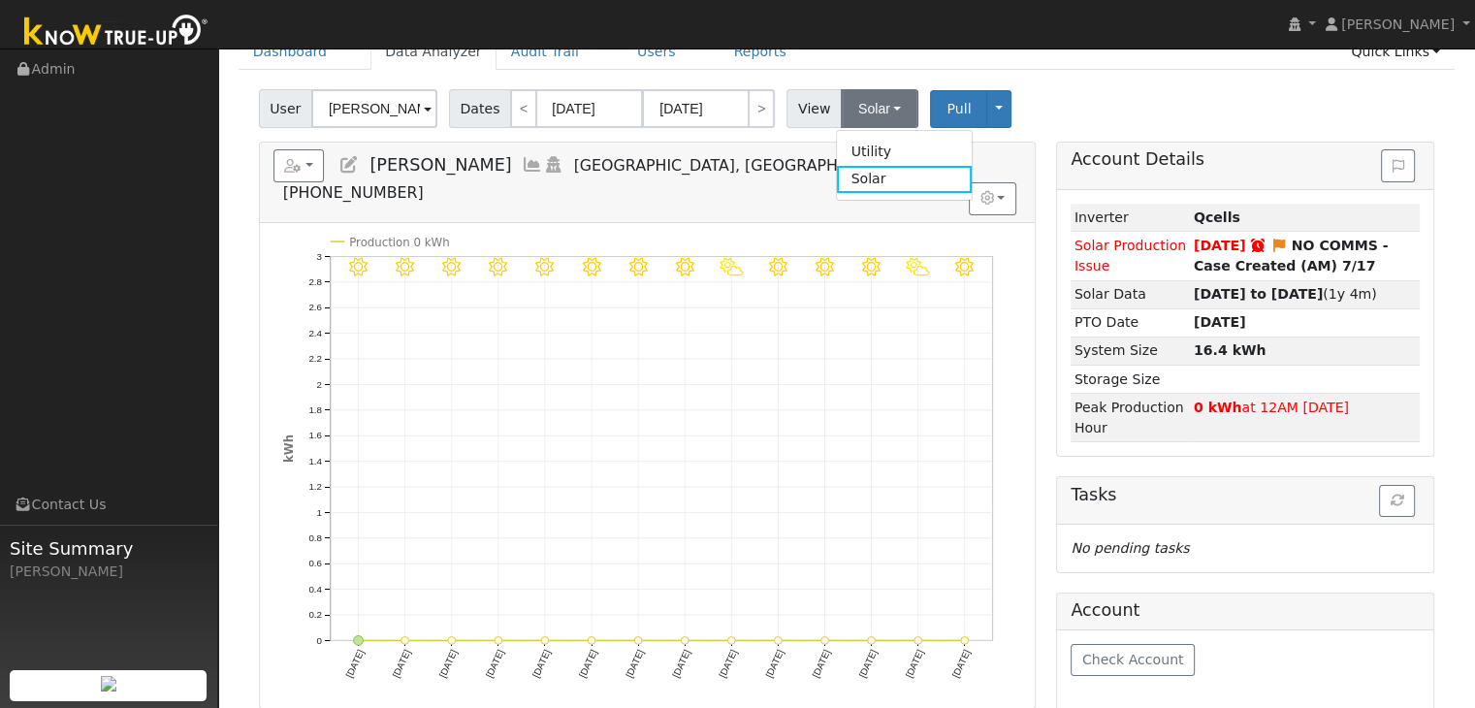
click at [873, 132] on ul "Utility Solar" at bounding box center [904, 165] width 137 height 70
click at [870, 108] on button "Solar" at bounding box center [880, 108] width 78 height 39
click at [876, 154] on link "Utility" at bounding box center [904, 151] width 135 height 27
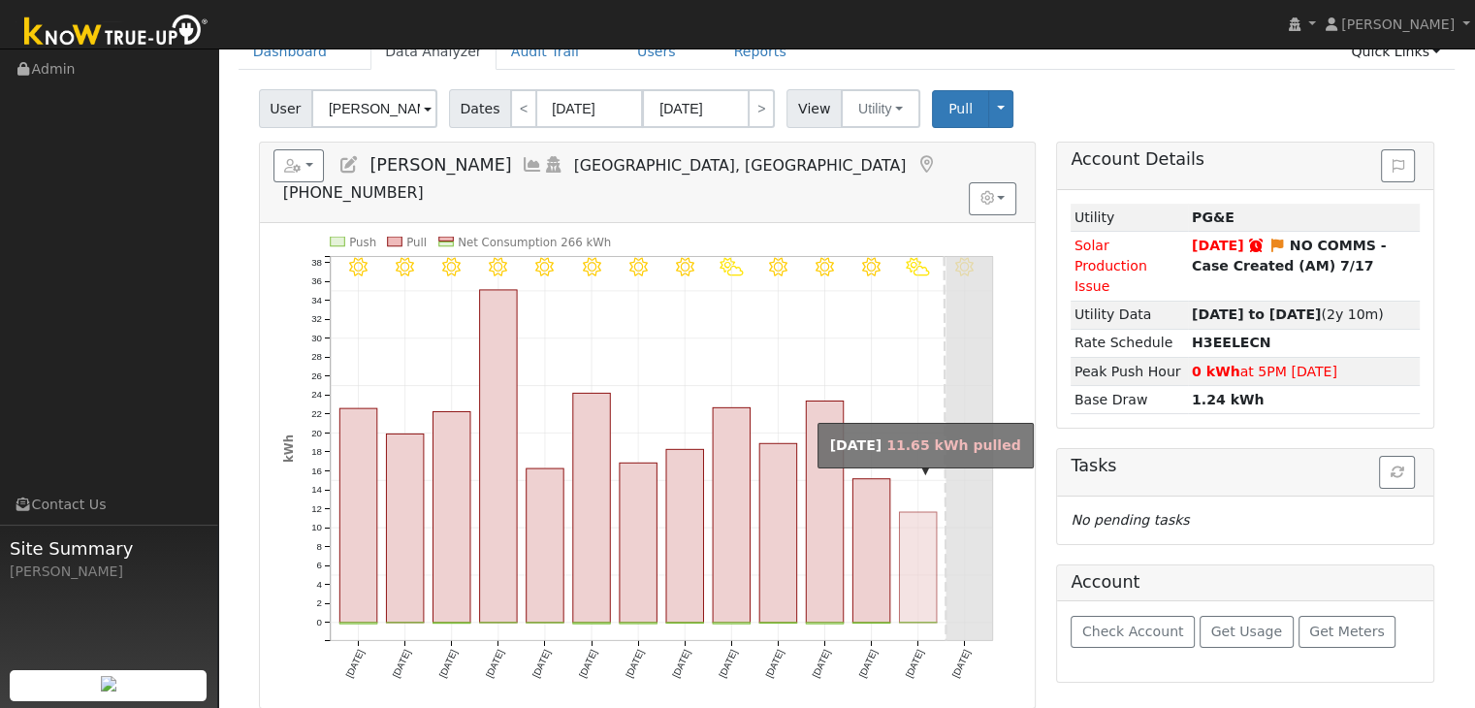
click at [915, 547] on rect "onclick=""" at bounding box center [917, 567] width 37 height 111
type input "[DATE]"
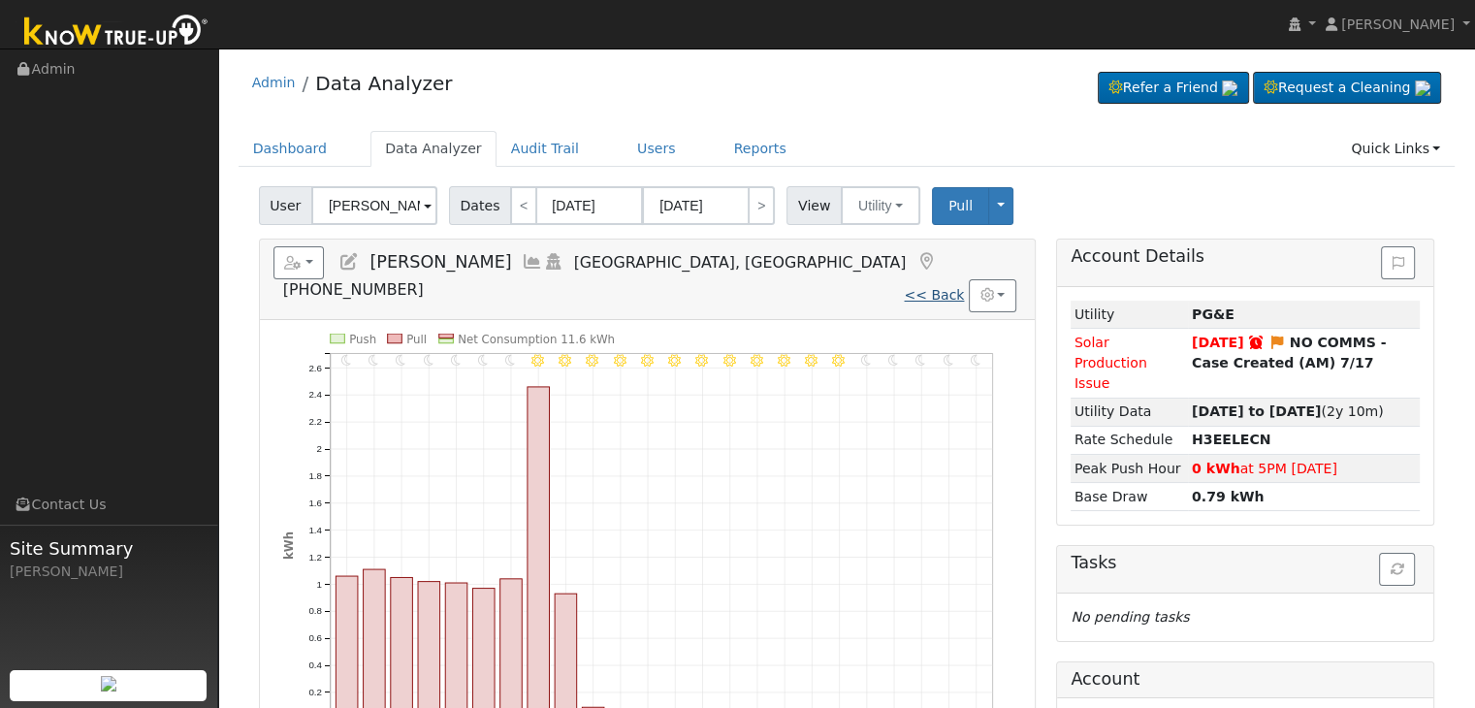
click at [939, 287] on link "<< Back" at bounding box center [934, 295] width 60 height 16
type input "[DATE]"
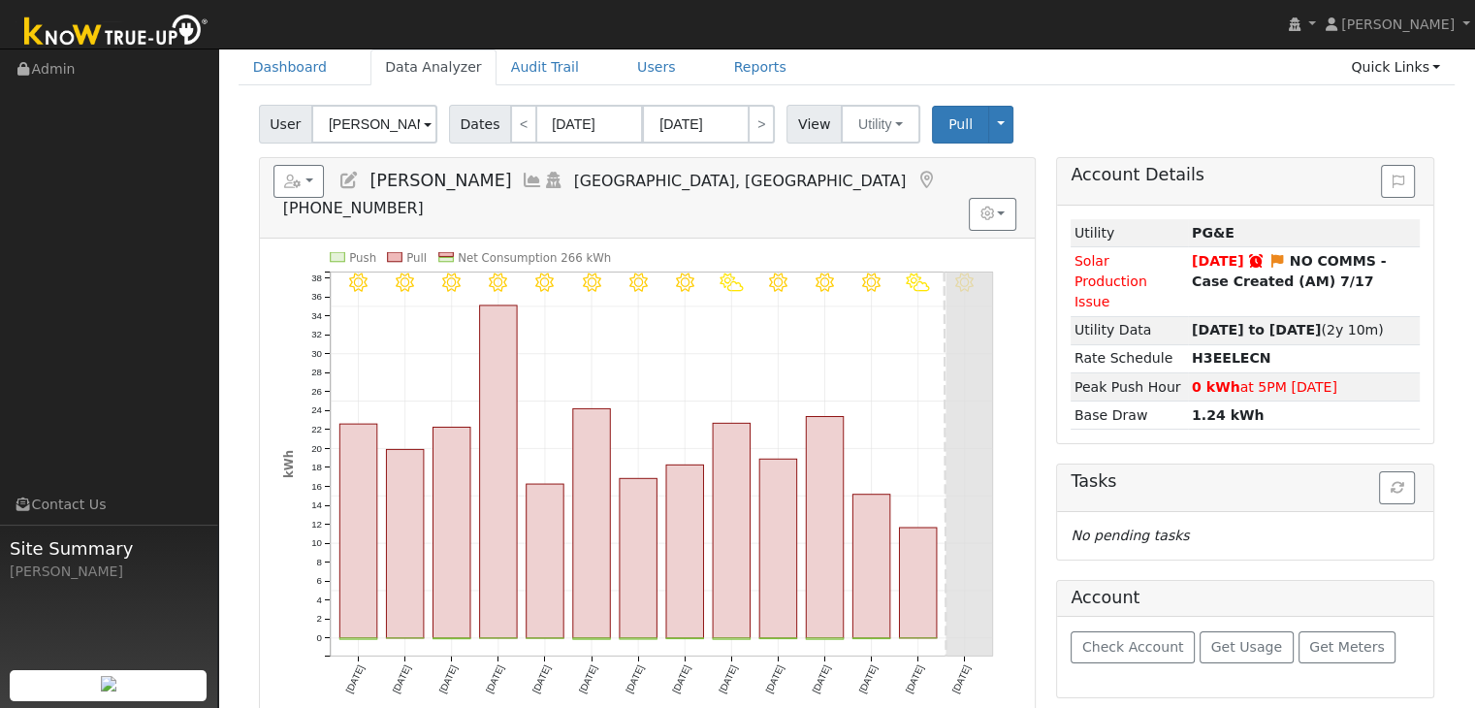
scroll to position [97, 0]
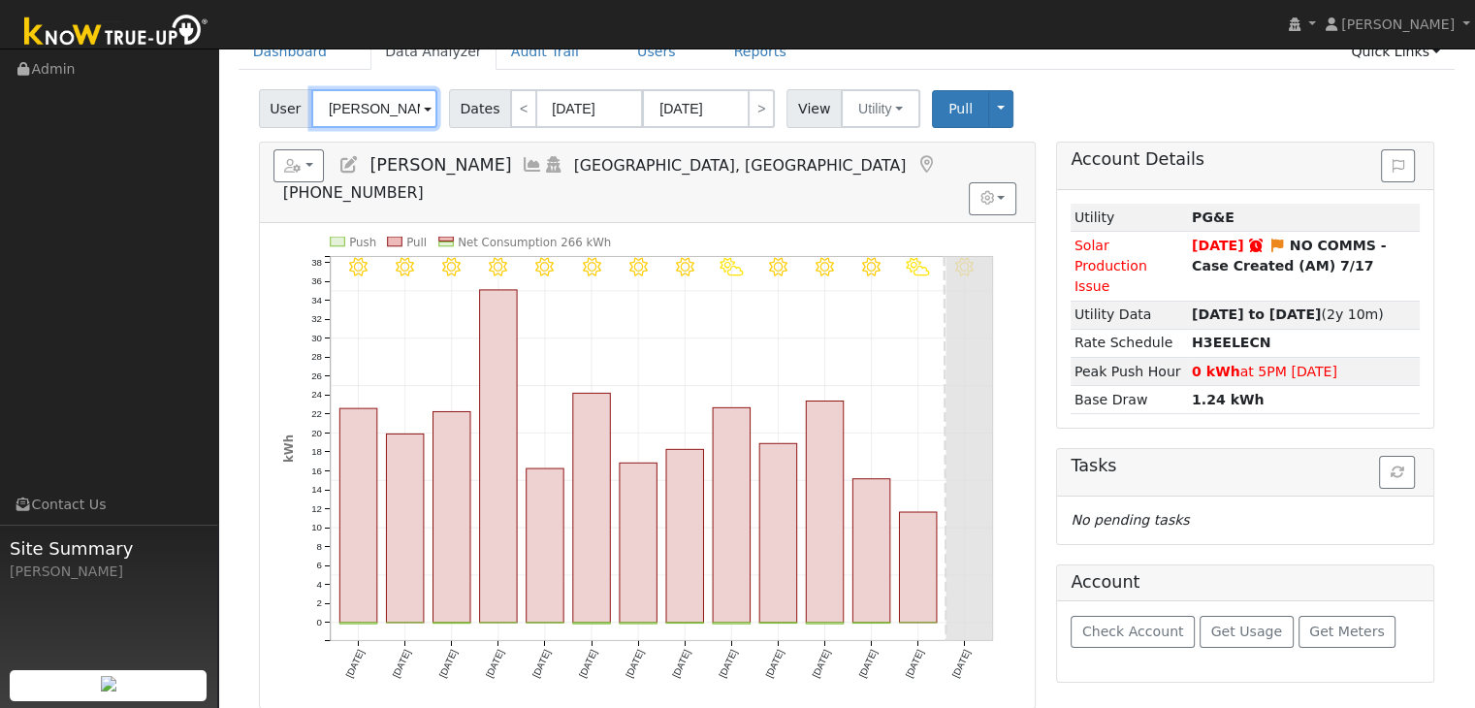
click at [403, 107] on input "[PERSON_NAME]" at bounding box center [374, 108] width 126 height 39
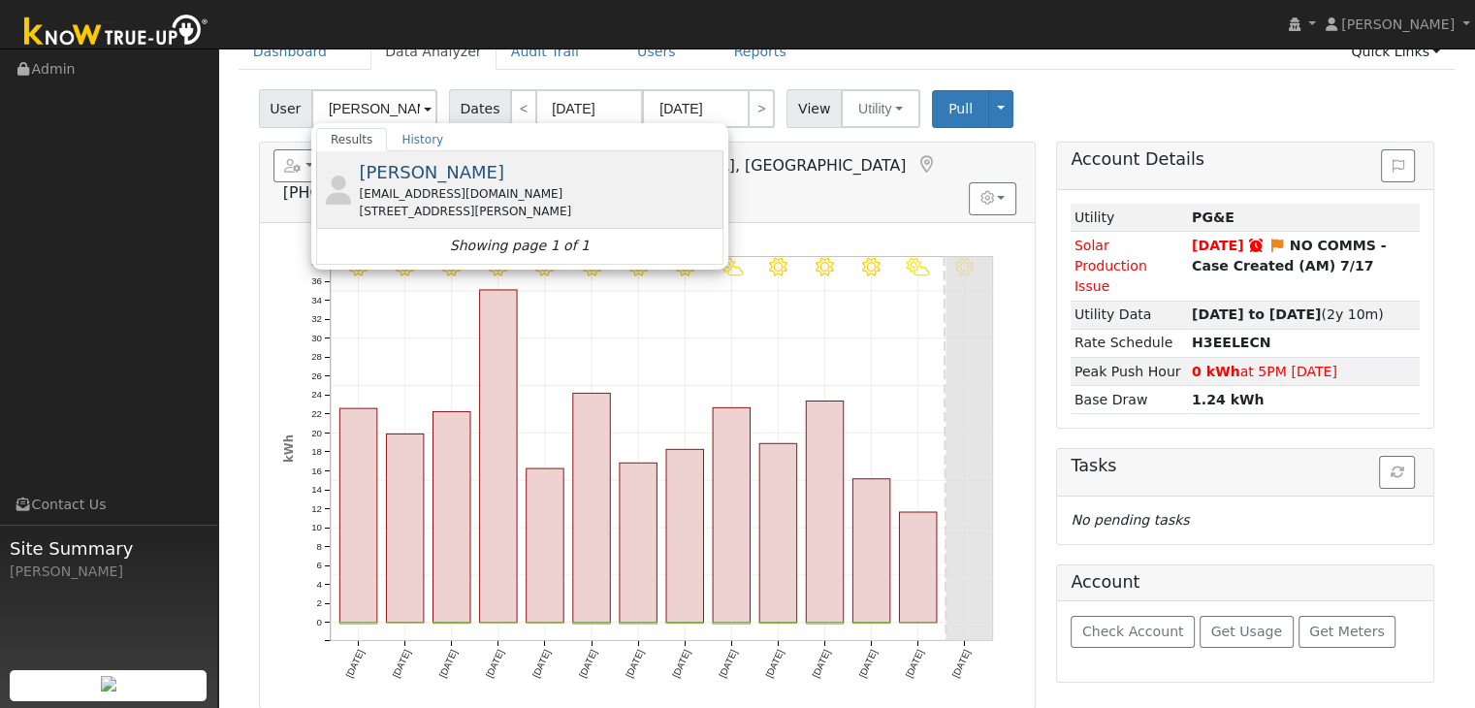
click at [417, 209] on div "[STREET_ADDRESS][PERSON_NAME]" at bounding box center [539, 211] width 360 height 17
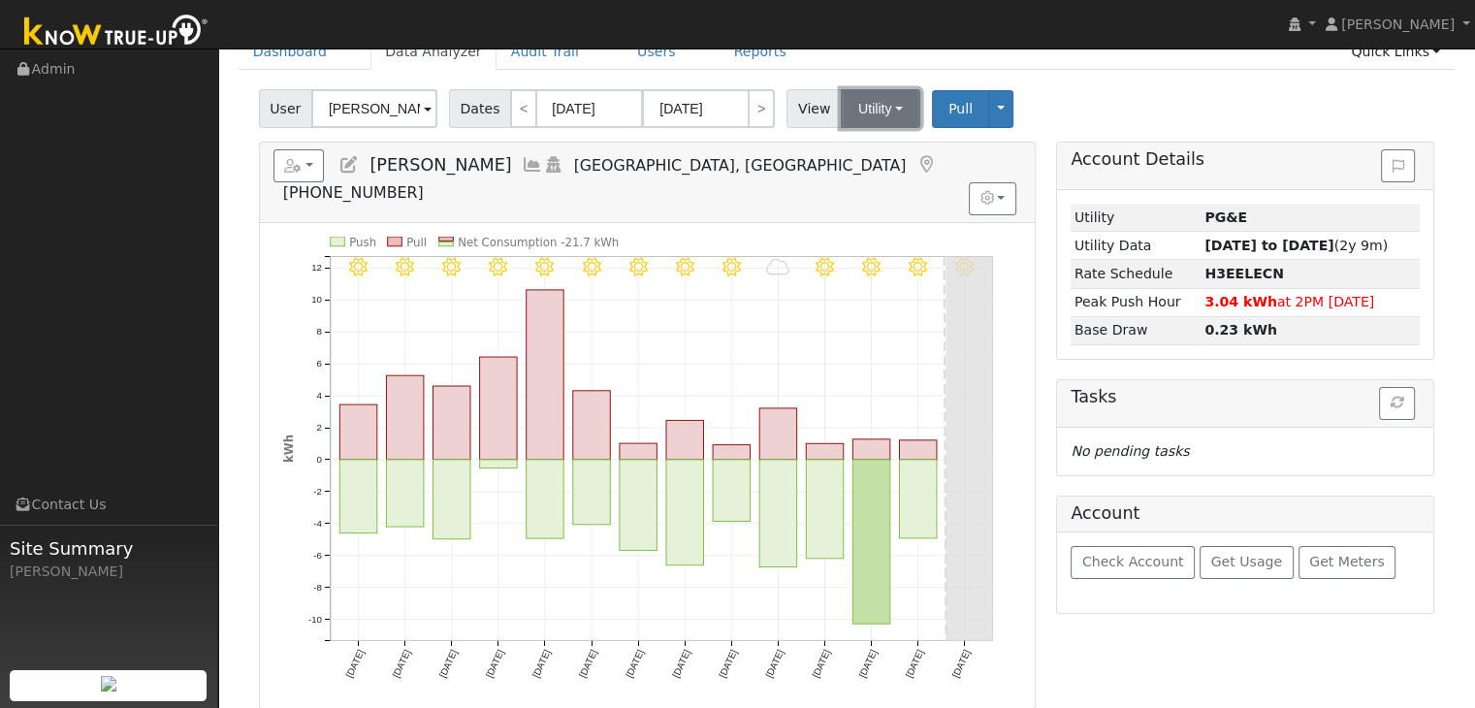
click at [860, 124] on button "Utility" at bounding box center [881, 108] width 80 height 39
click at [862, 176] on link "Solar" at bounding box center [904, 179] width 135 height 27
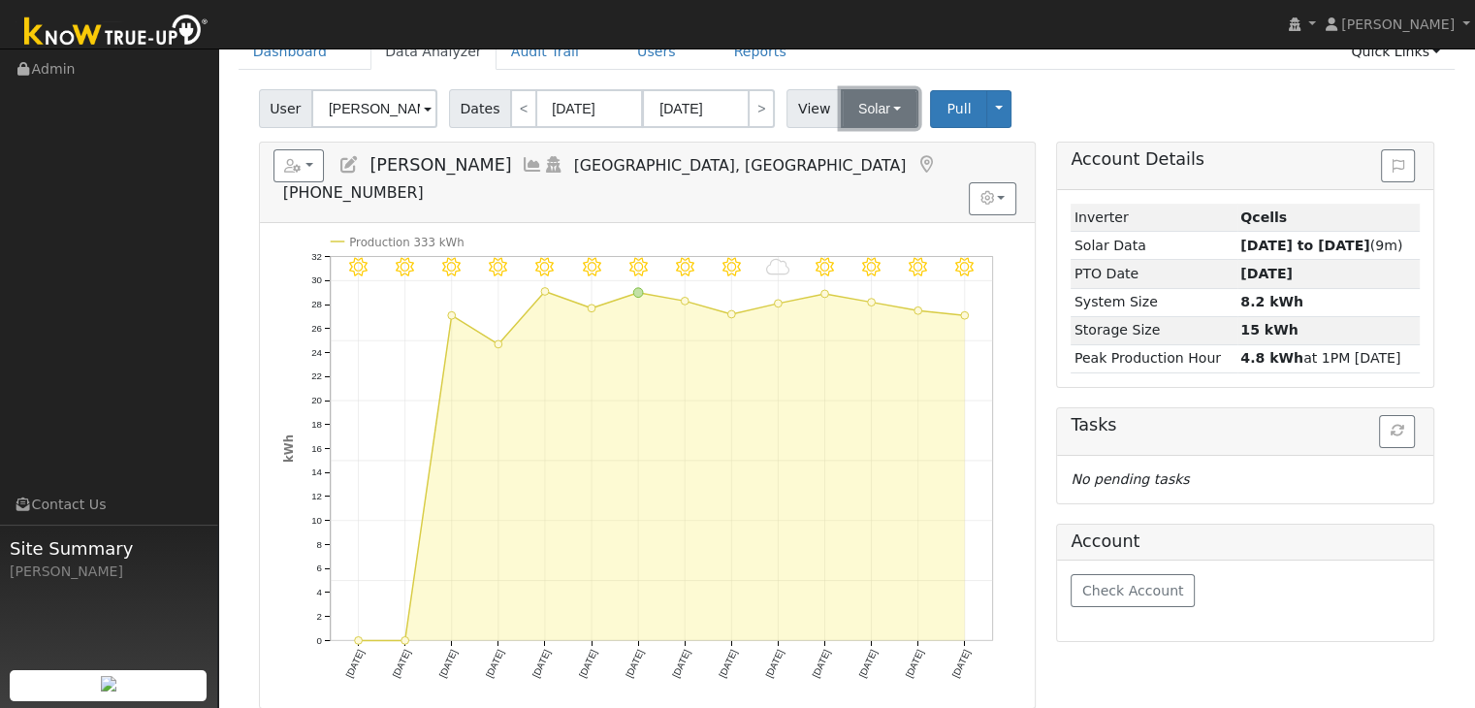
click at [857, 114] on button "Solar" at bounding box center [880, 108] width 78 height 39
click at [867, 141] on link "Utility" at bounding box center [904, 151] width 135 height 27
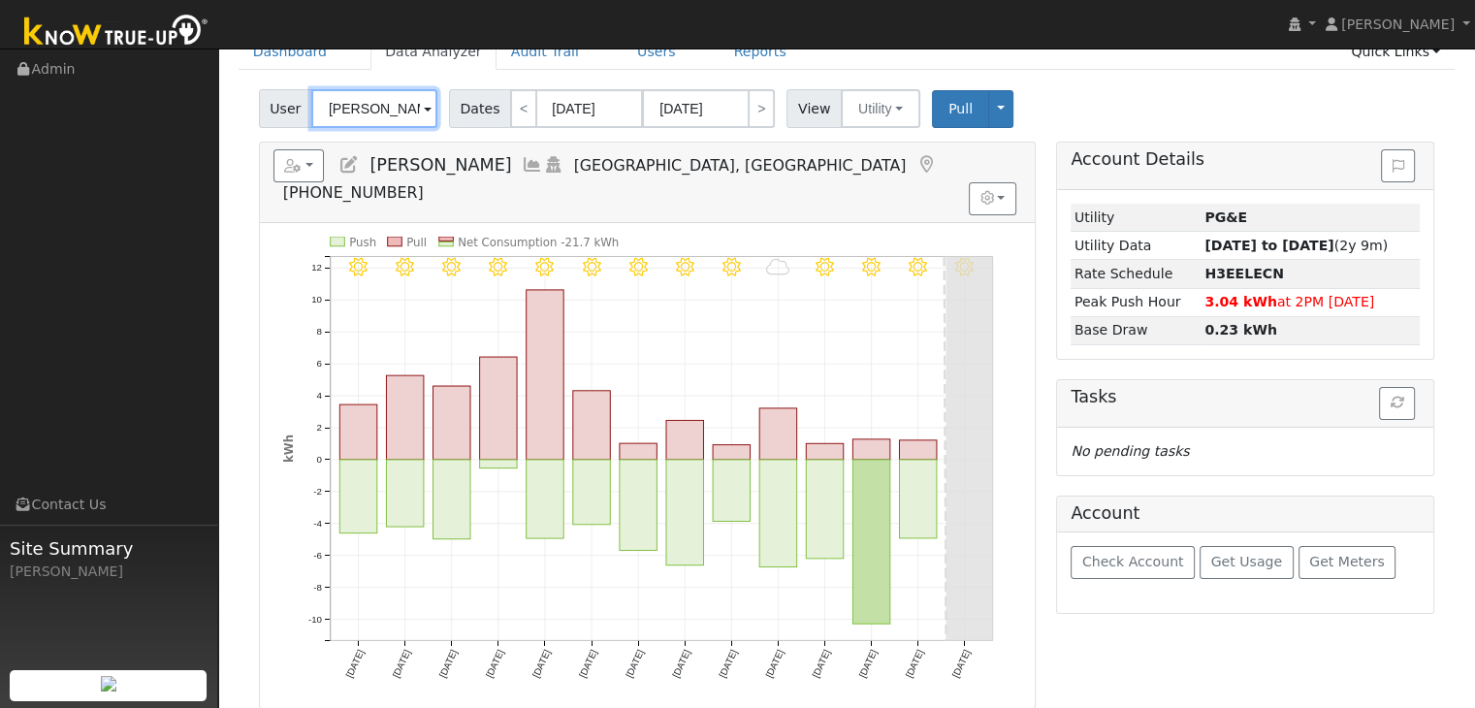
click at [390, 112] on input "[PERSON_NAME]" at bounding box center [374, 108] width 126 height 39
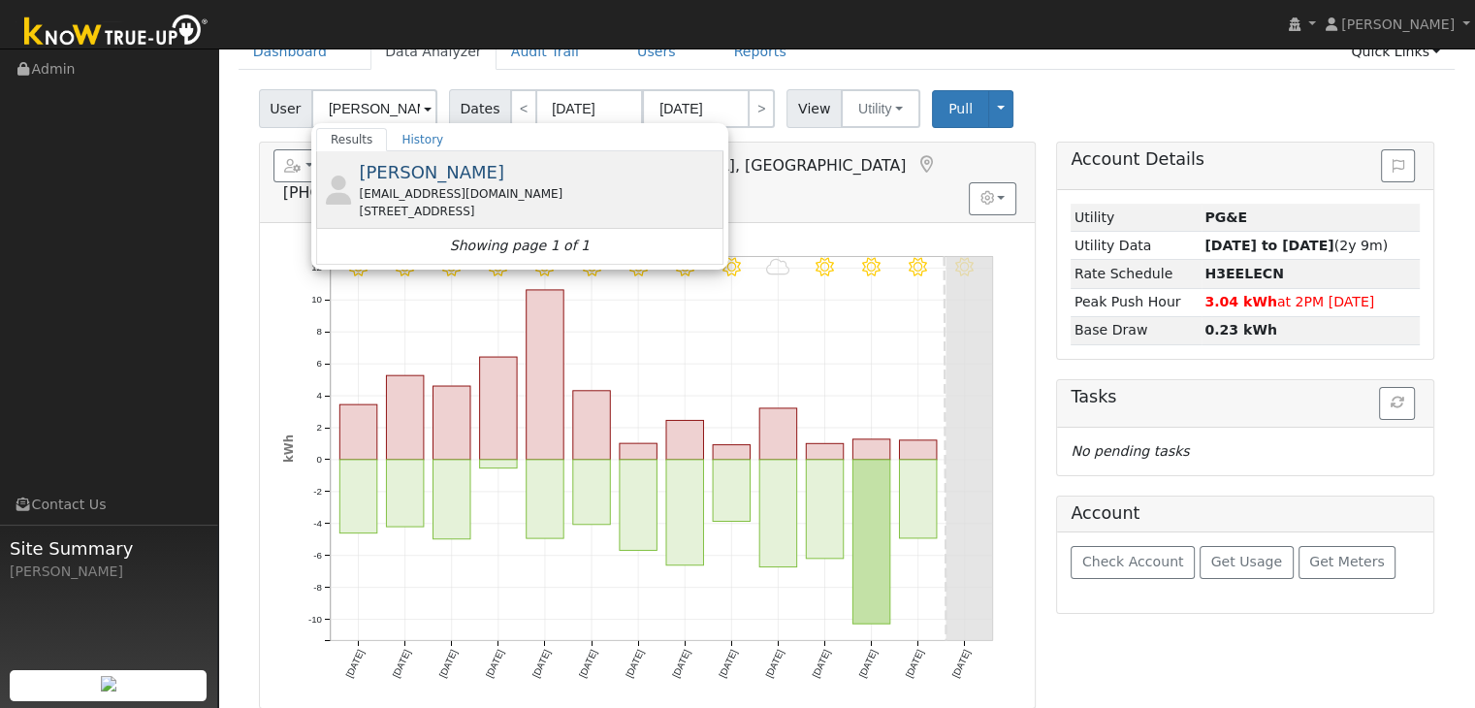
click at [421, 181] on span "[PERSON_NAME]" at bounding box center [431, 172] width 145 height 20
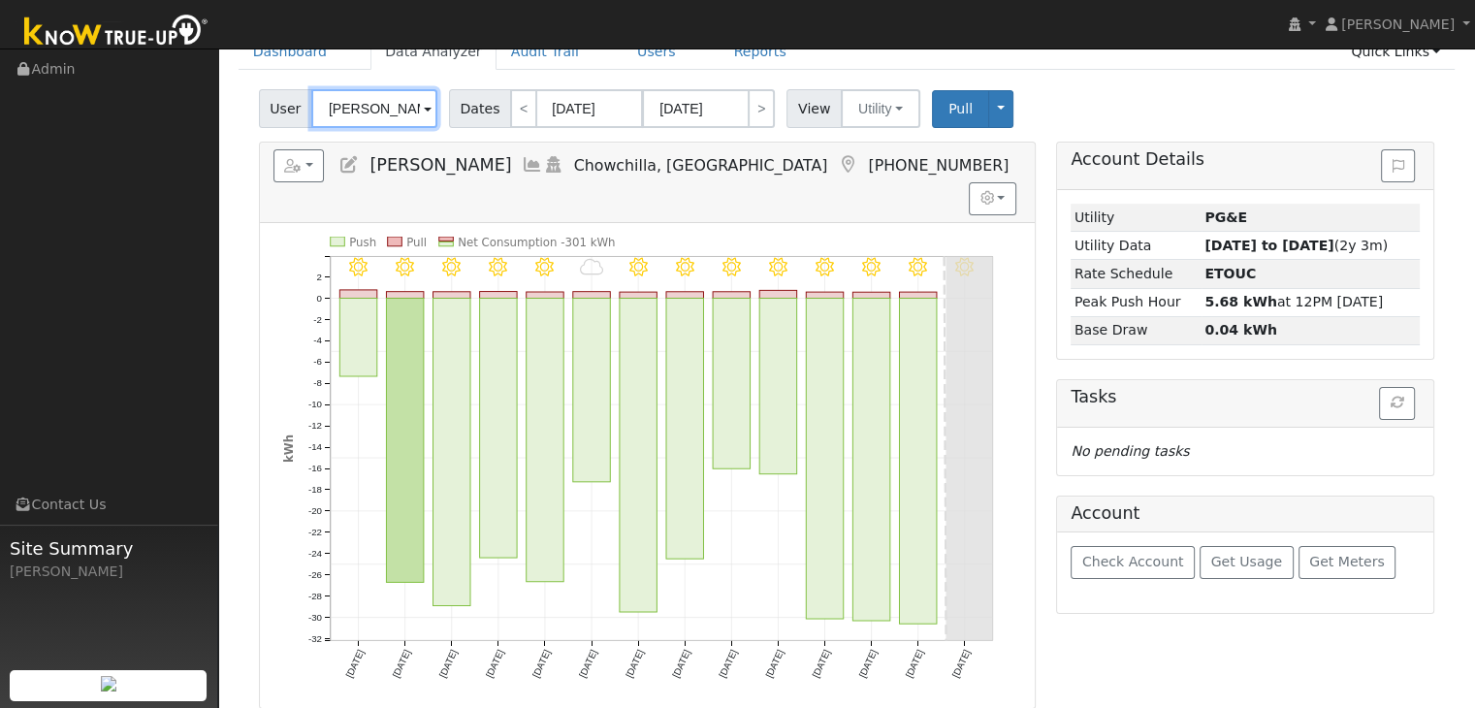
click at [395, 103] on input "[PERSON_NAME]" at bounding box center [374, 108] width 126 height 39
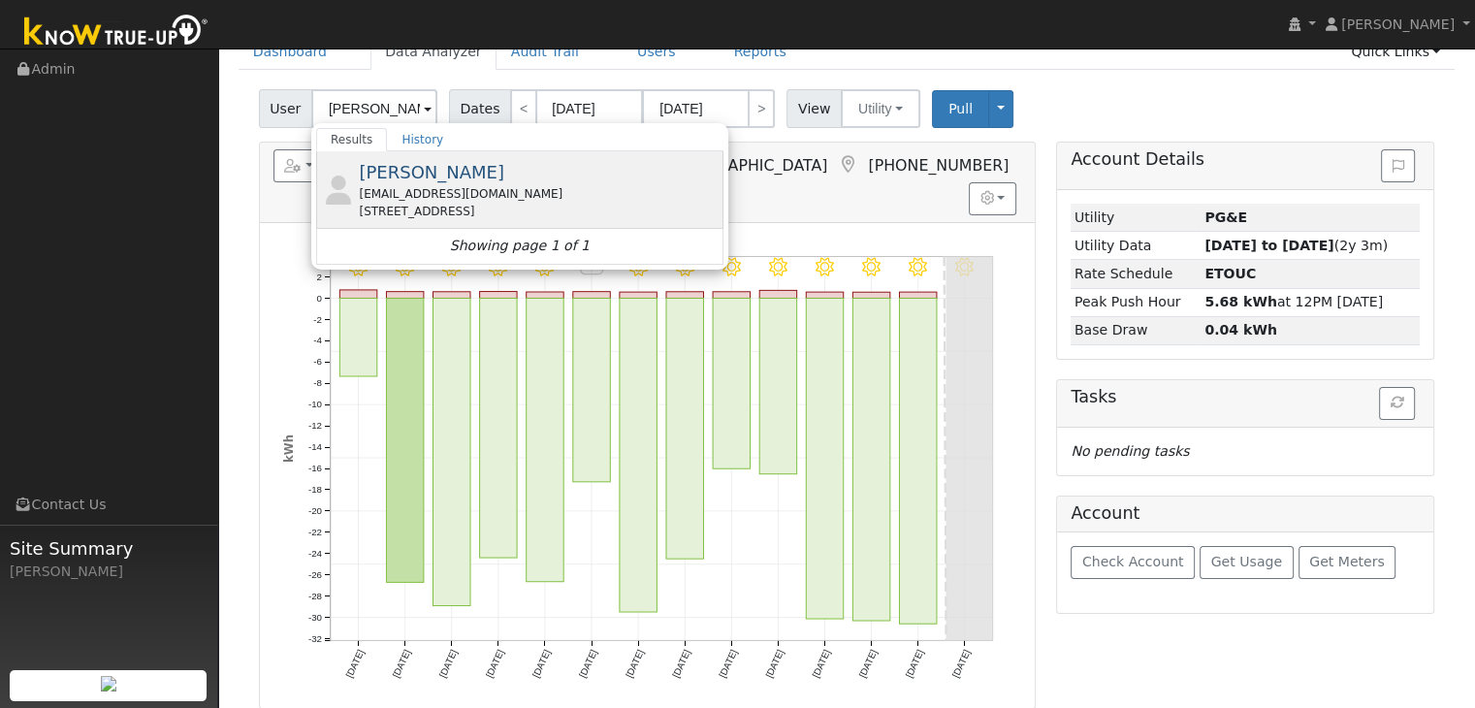
click at [447, 206] on div "[STREET_ADDRESS]" at bounding box center [539, 211] width 360 height 17
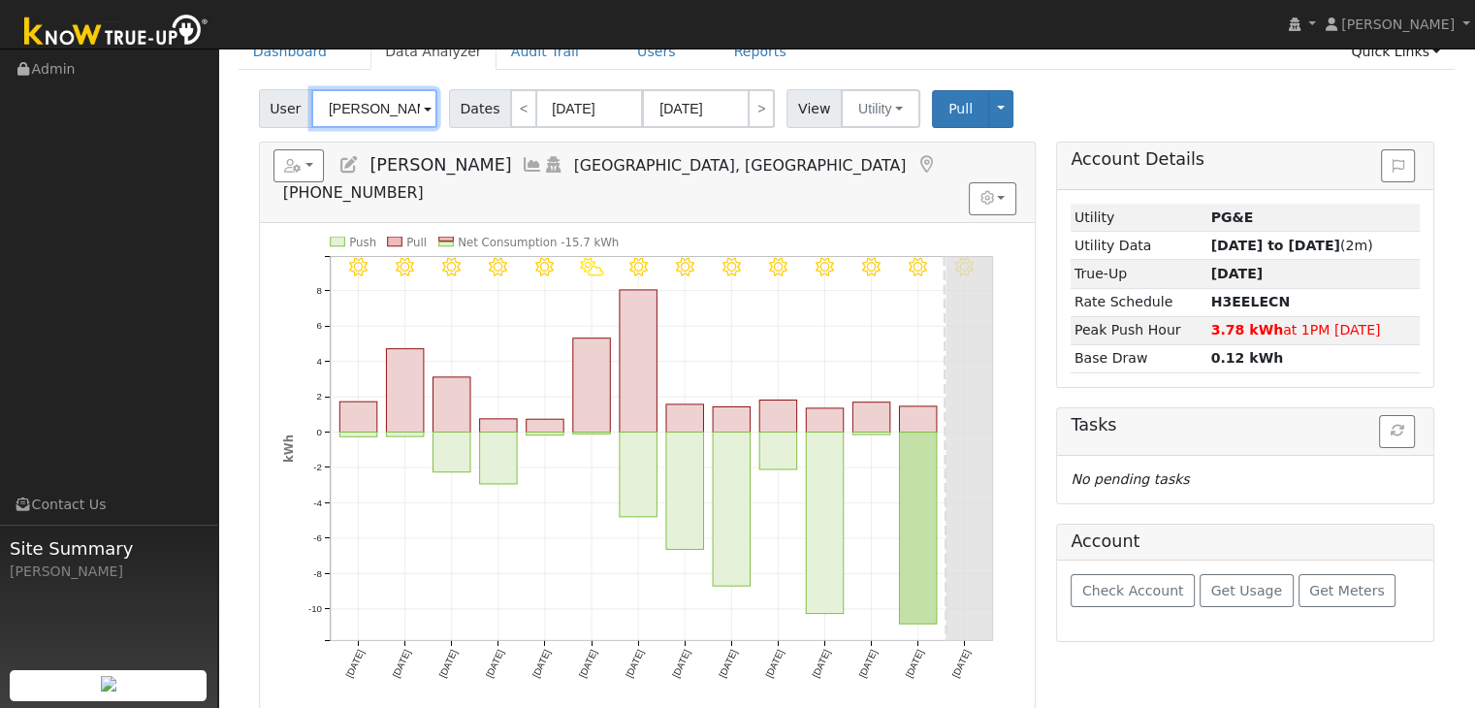
click at [383, 112] on input "[PERSON_NAME]" at bounding box center [374, 108] width 126 height 39
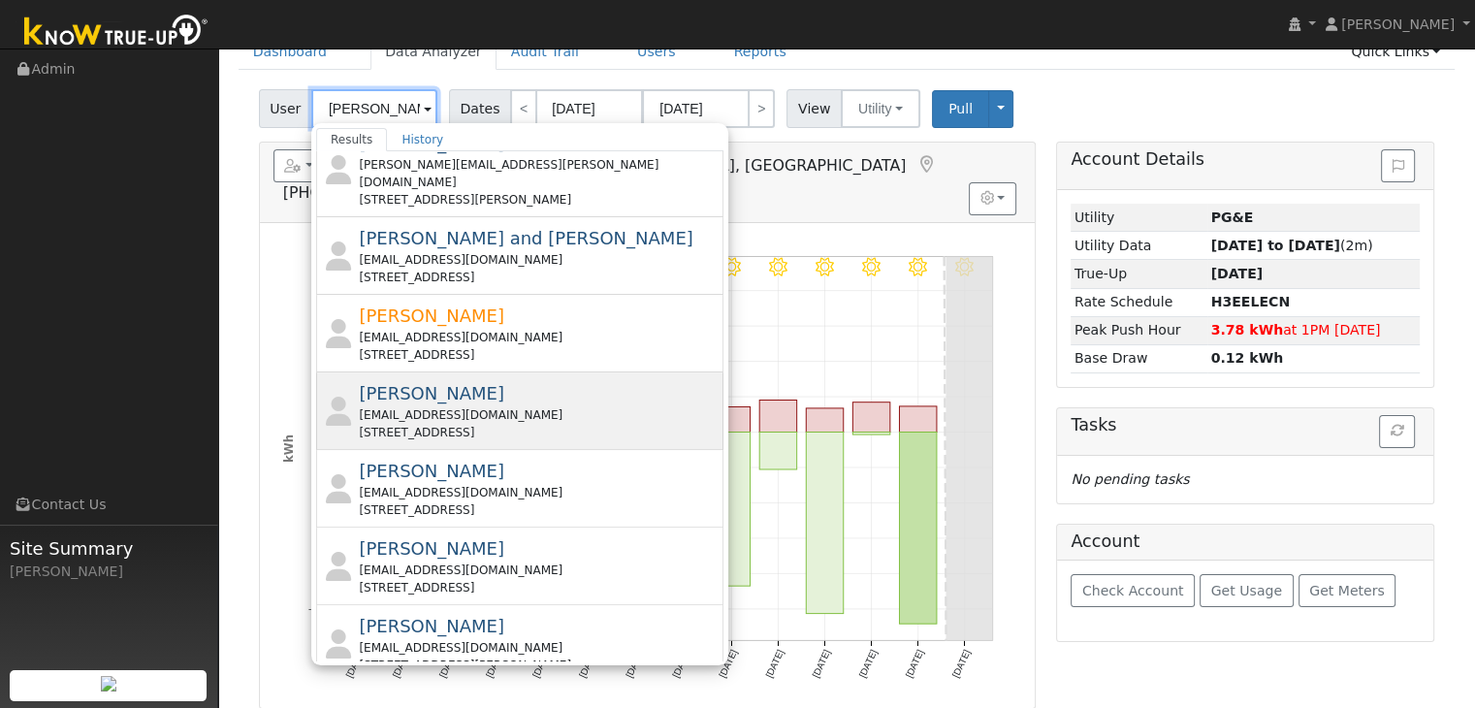
scroll to position [679, 0]
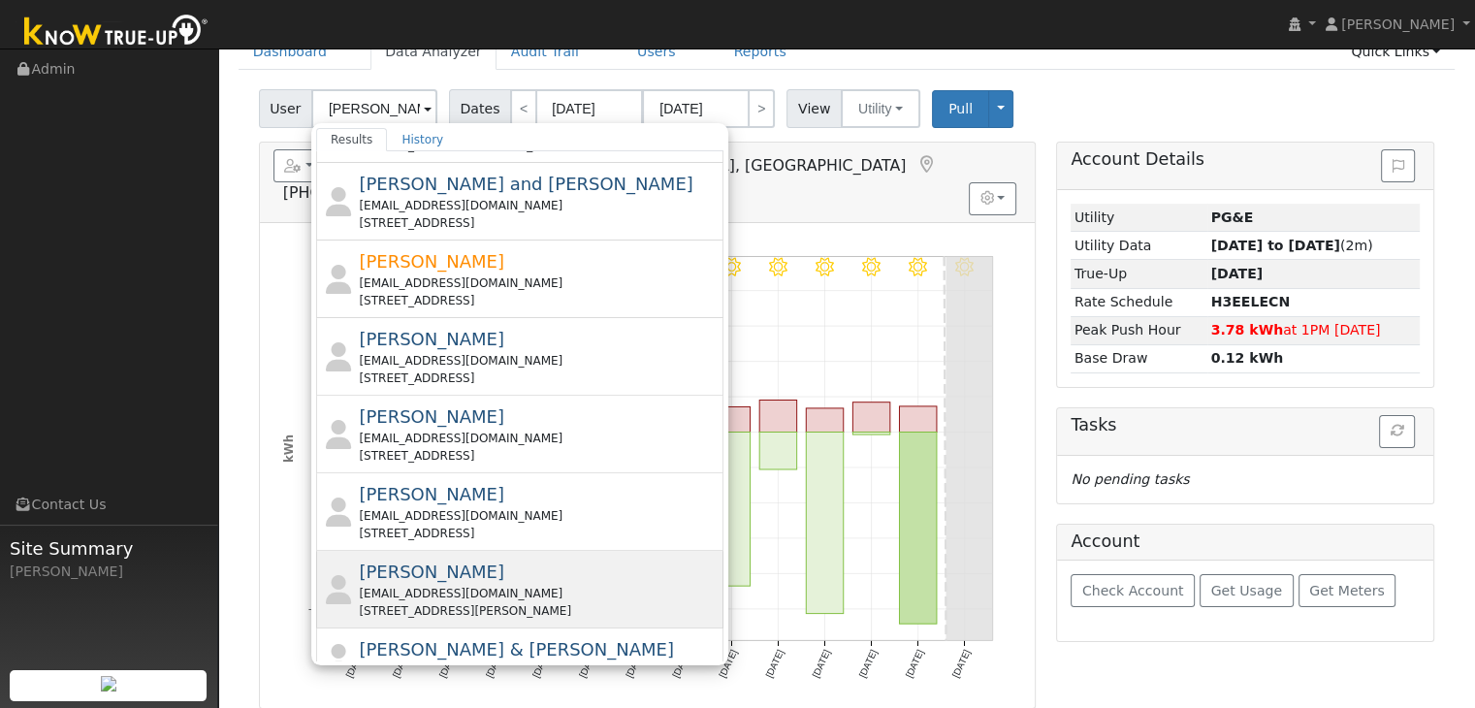
click at [472, 585] on div "[EMAIL_ADDRESS][DOMAIN_NAME]" at bounding box center [539, 593] width 360 height 17
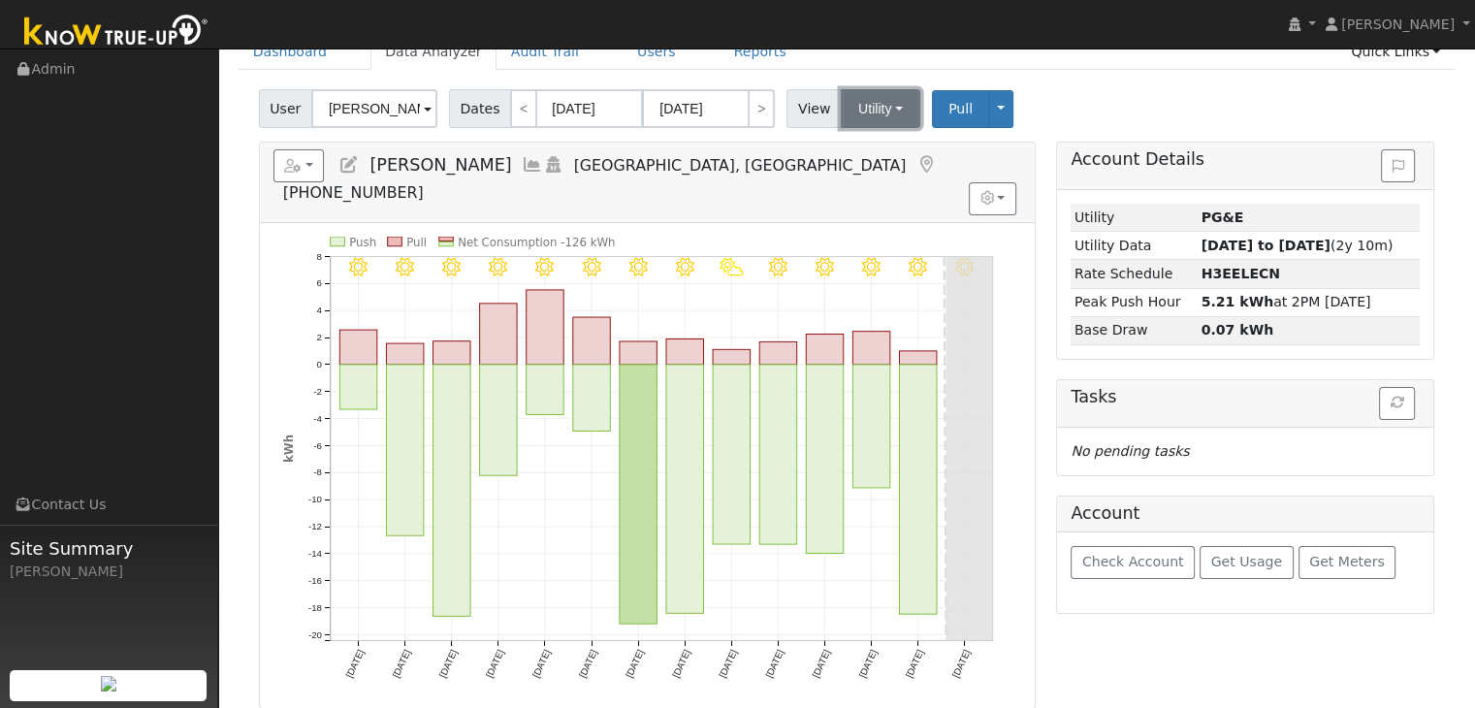
click at [861, 94] on button "Utility" at bounding box center [881, 108] width 80 height 39
click at [861, 169] on link "Solar" at bounding box center [904, 179] width 135 height 27
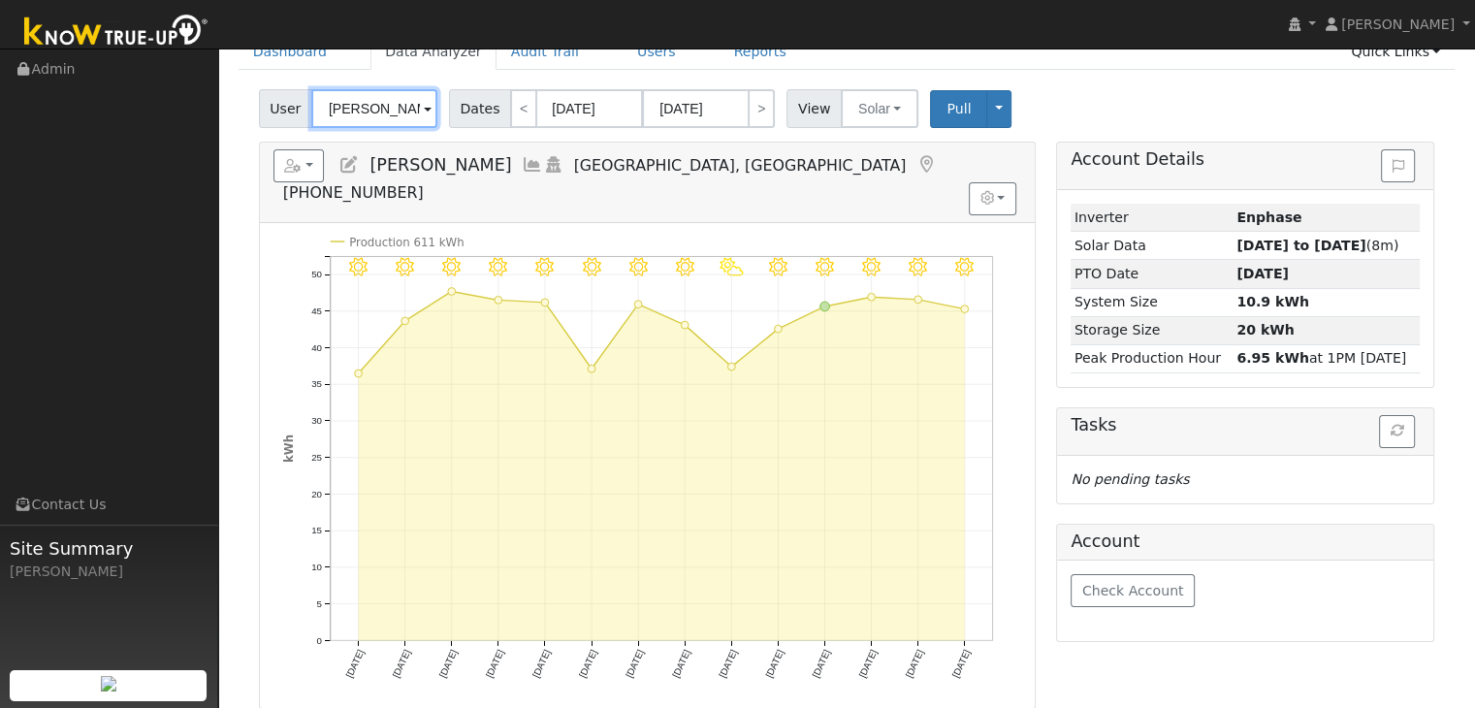
click at [369, 116] on input "[PERSON_NAME]" at bounding box center [374, 108] width 126 height 39
paste input "[PERSON_NAME]"
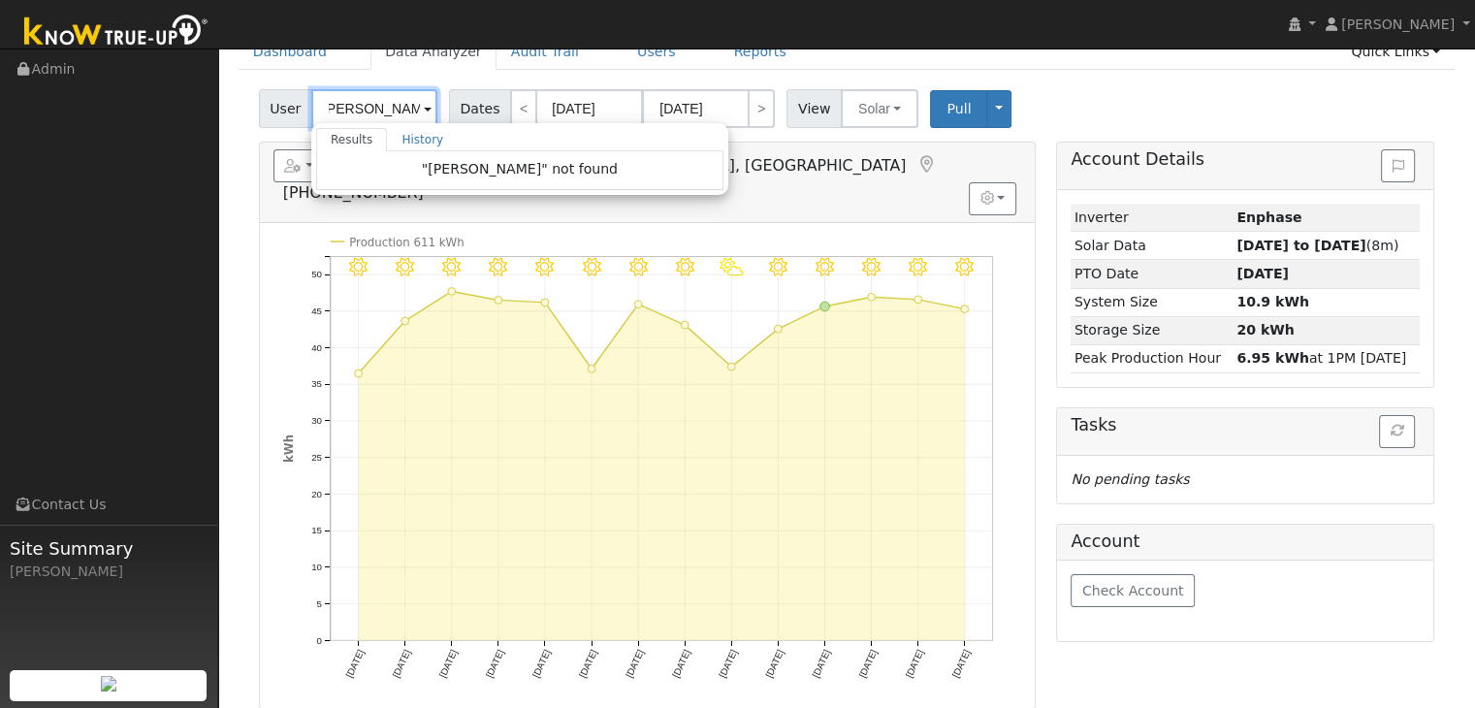
drag, startPoint x: 368, startPoint y: 109, endPoint x: 465, endPoint y: 112, distance: 97.0
click at [465, 112] on div "User [PERSON_NAME] Results History "[PERSON_NAME]" not found Enter text to sear…" at bounding box center [846, 105] width 1183 height 46
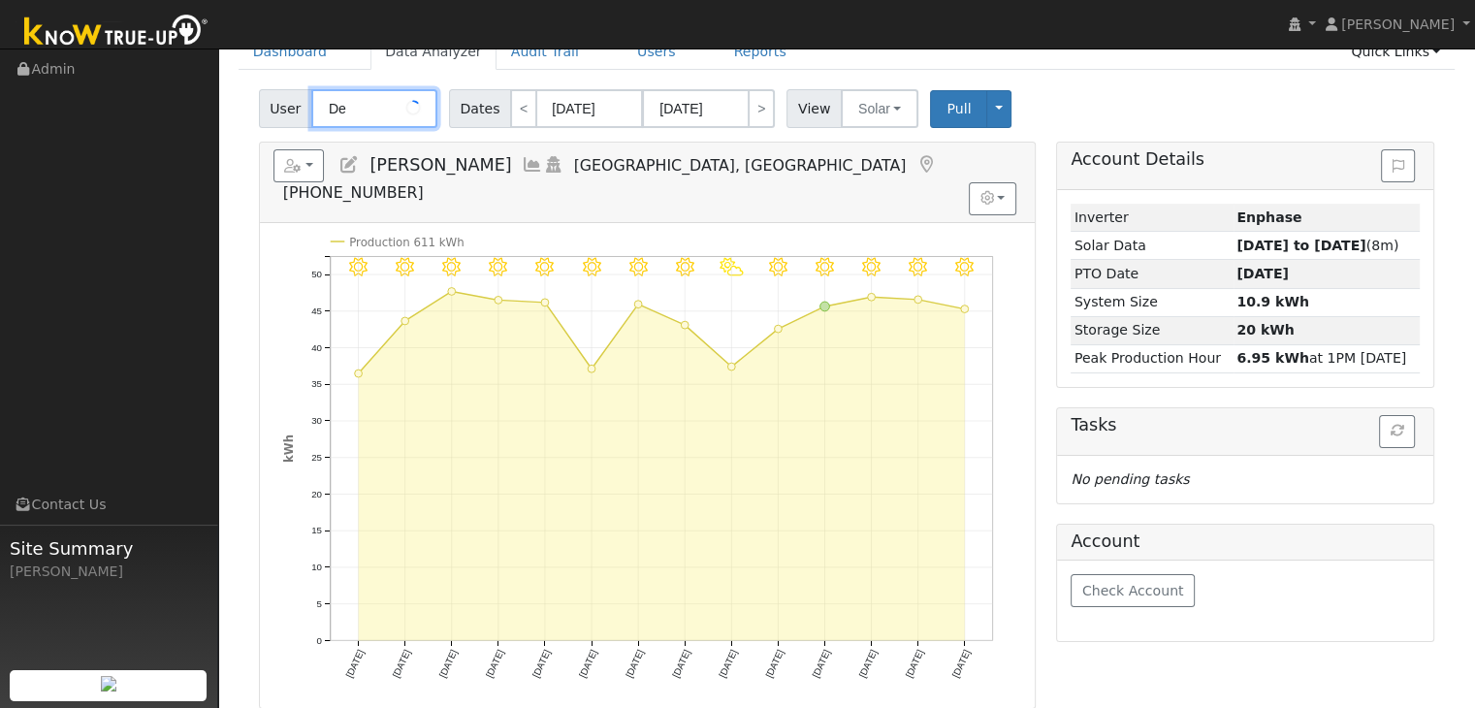
type input "D"
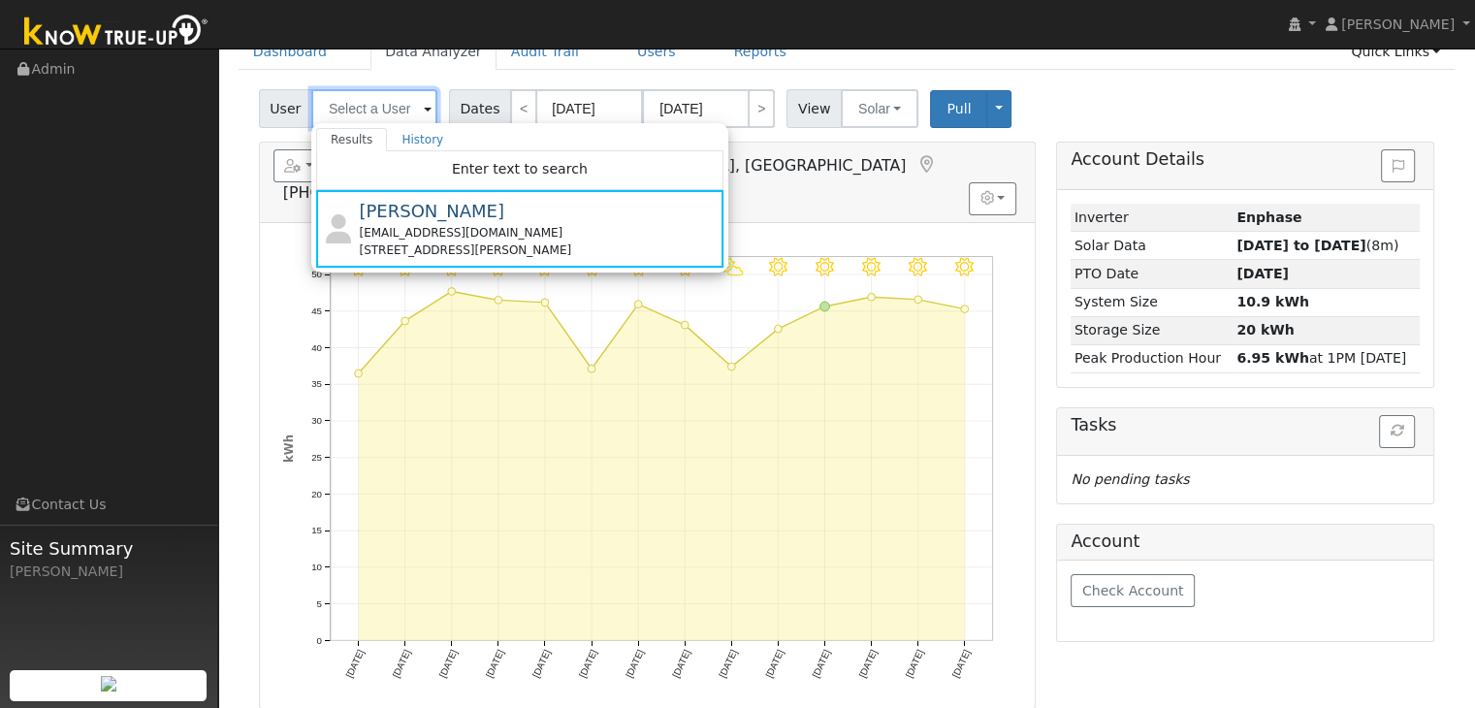
click at [384, 109] on input "text" at bounding box center [374, 108] width 126 height 39
paste input "[PERSON_NAME]"
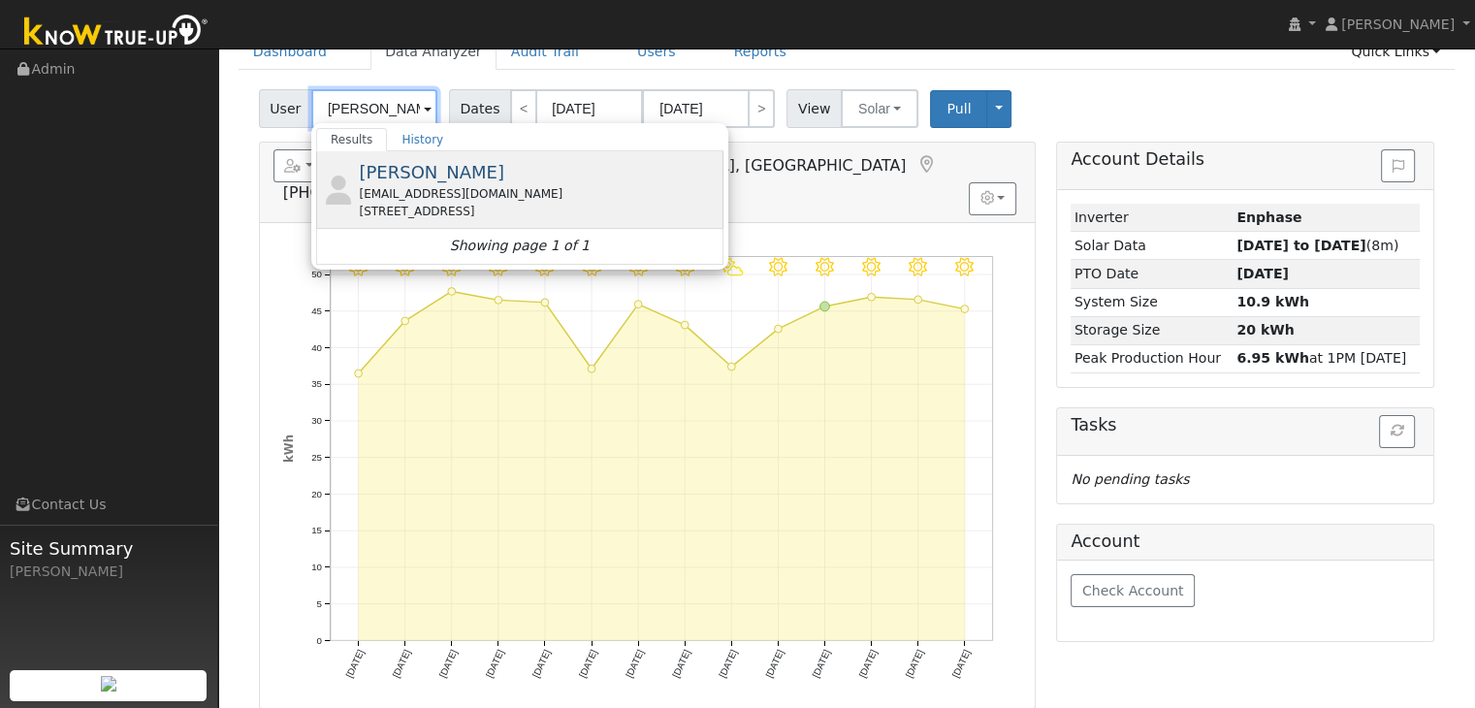
type input "[PERSON_NAME]"
click at [405, 189] on div "[EMAIL_ADDRESS][DOMAIN_NAME]" at bounding box center [539, 193] width 360 height 17
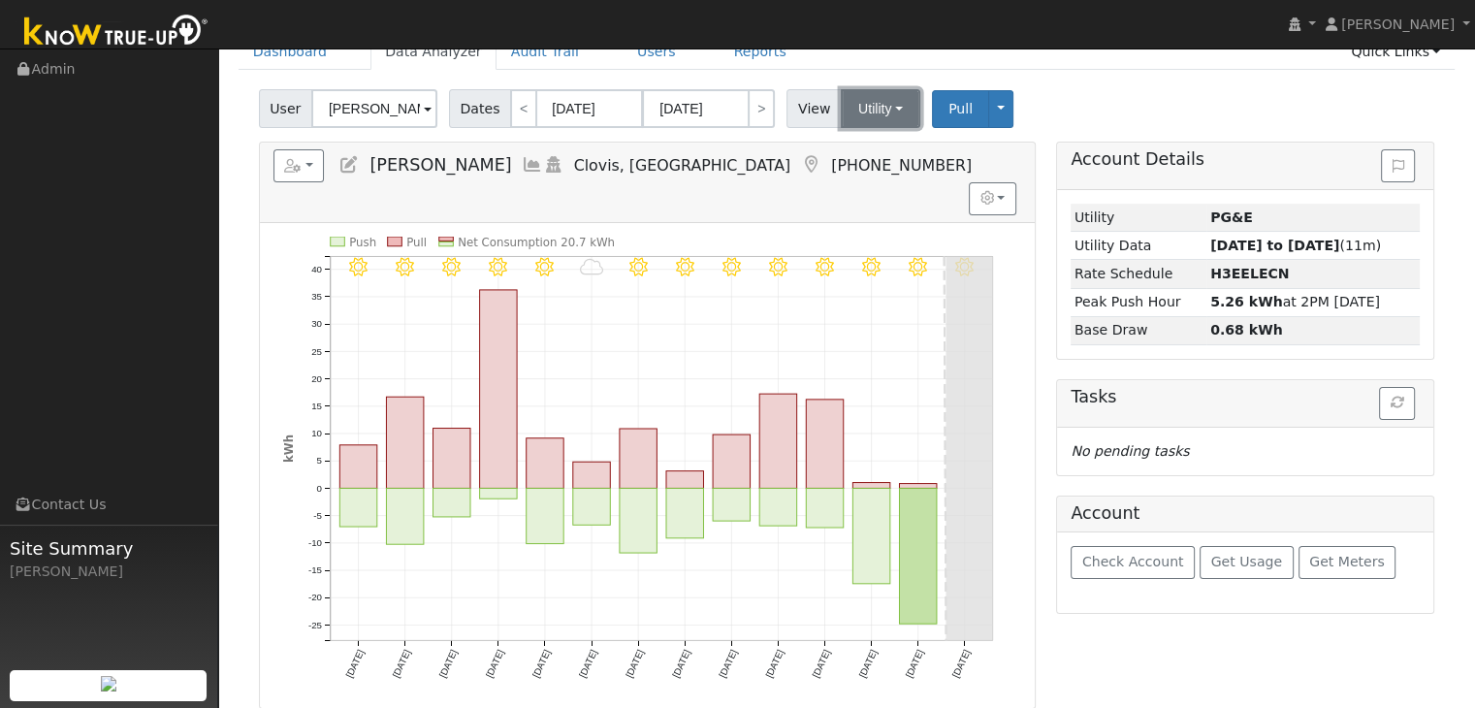
click at [846, 114] on button "Utility" at bounding box center [881, 108] width 80 height 39
click at [1084, 83] on div "User [PERSON_NAME] Account Default Account Default Account [STREET_ADDRESS] Pri…" at bounding box center [846, 105] width 1183 height 46
